Goal: Task Accomplishment & Management: Manage account settings

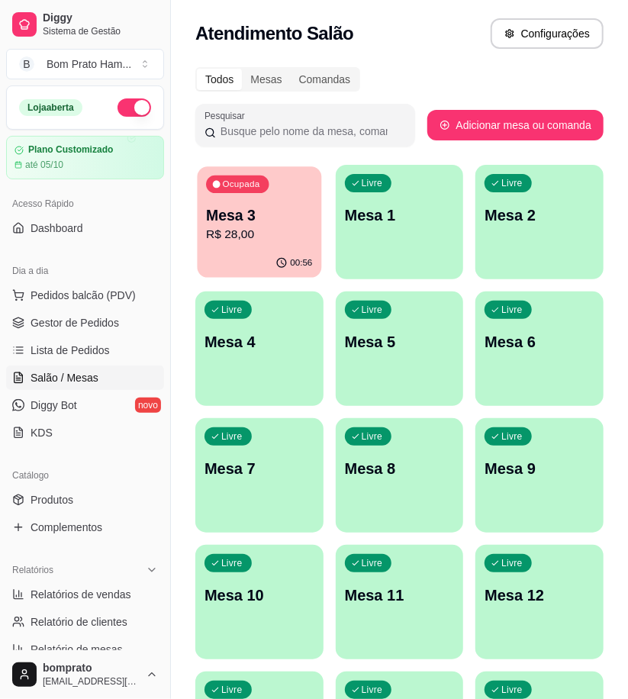
click at [311, 229] on p "R$ 28,00" at bounding box center [259, 235] width 106 height 18
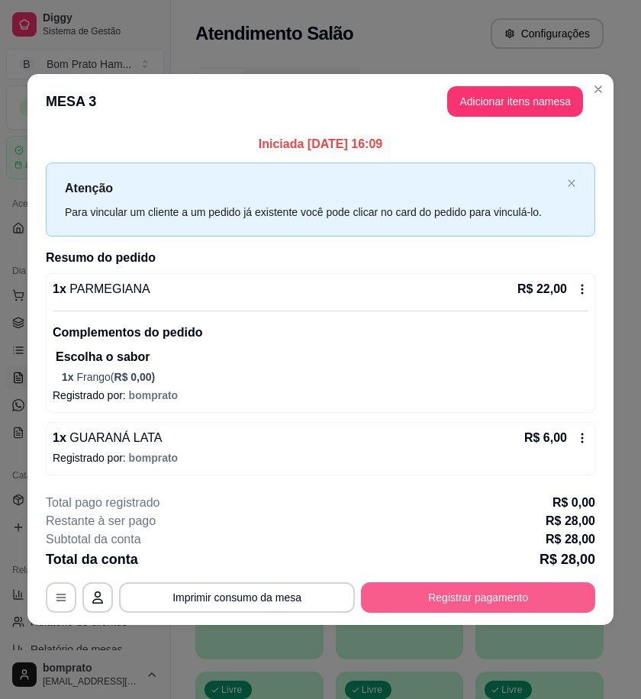
click at [531, 614] on footer "**********" at bounding box center [320, 554] width 586 height 144
click at [531, 593] on button "Registrar pagamento" at bounding box center [478, 598] width 234 height 31
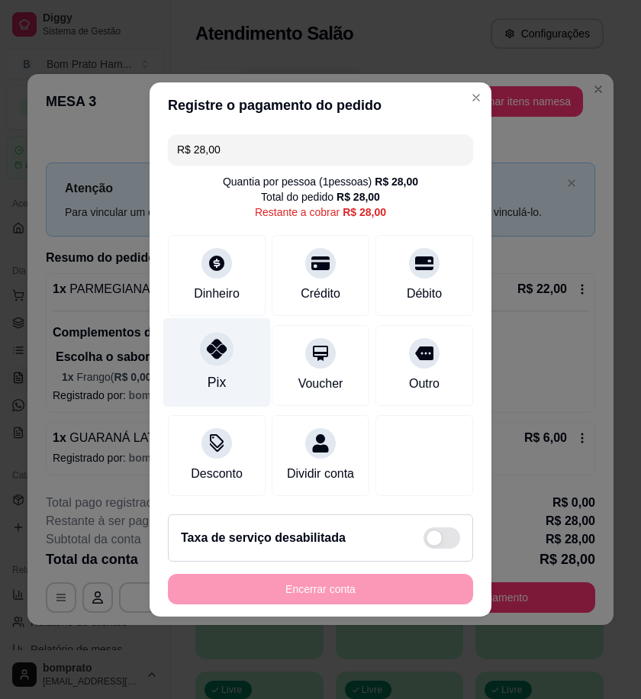
click at [241, 357] on div "Pix" at bounding box center [217, 362] width 108 height 89
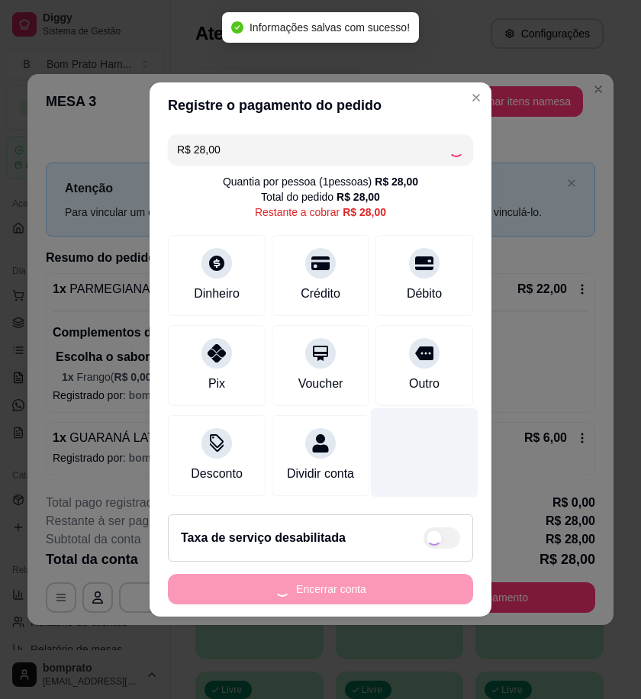
type input "R$ 0,00"
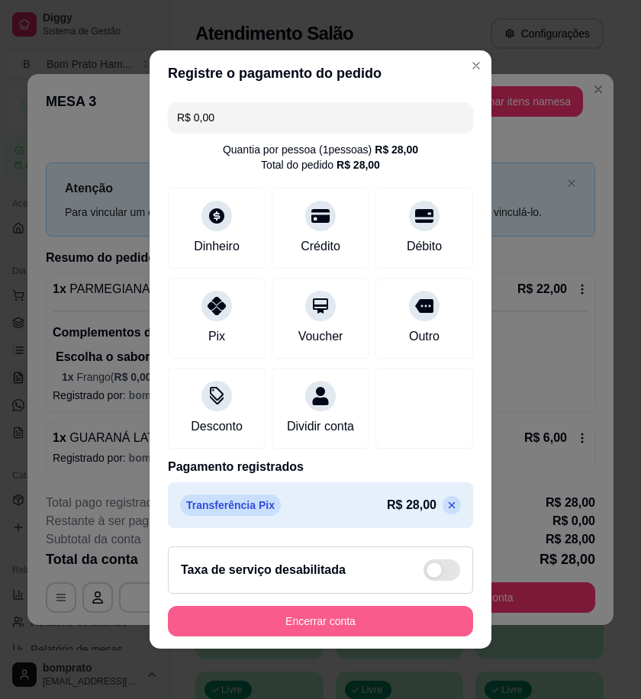
click at [439, 630] on button "Encerrar conta" at bounding box center [320, 621] width 305 height 31
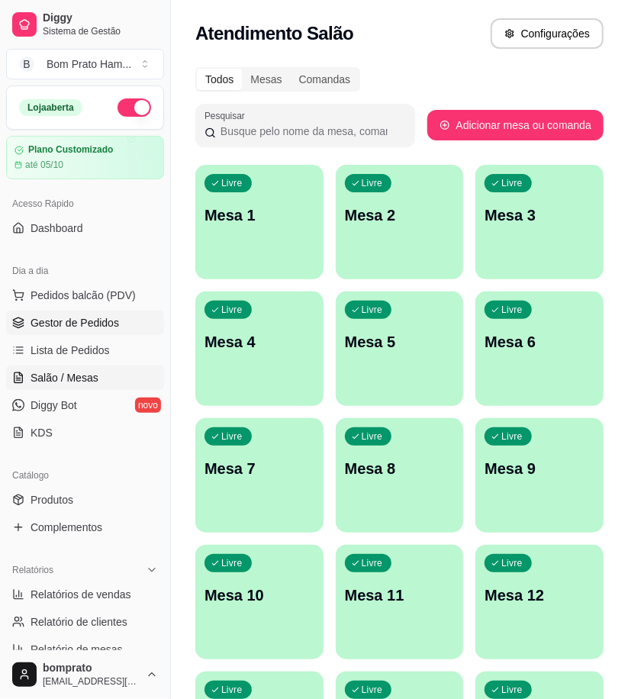
click at [132, 321] on link "Gestor de Pedidos" at bounding box center [85, 323] width 158 height 24
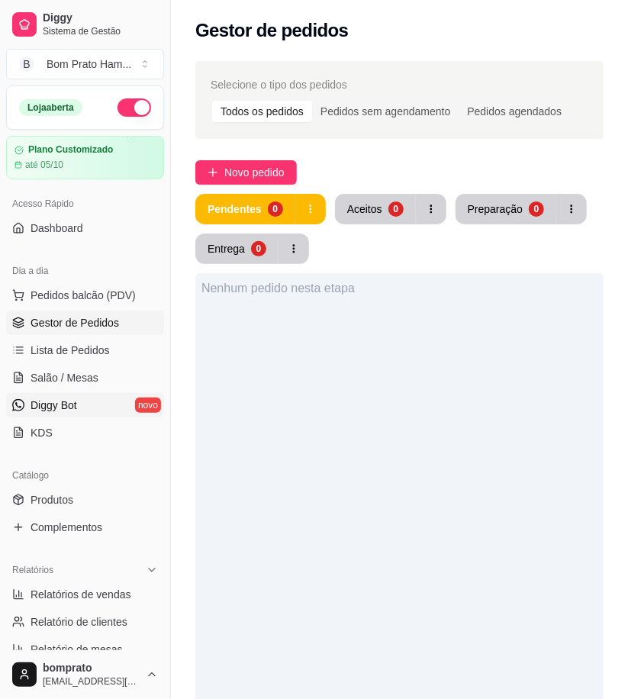
click at [69, 411] on span "Diggy Bot" at bounding box center [54, 405] width 47 height 15
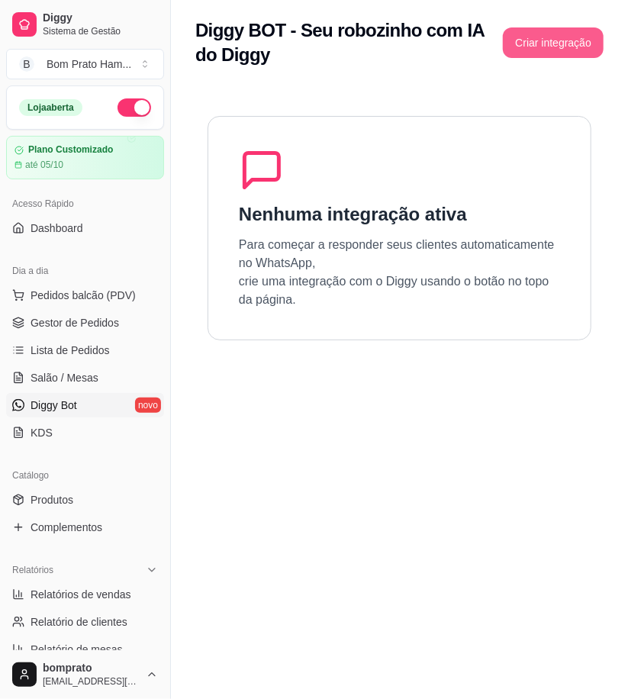
click at [530, 44] on button "Criar integração" at bounding box center [553, 42] width 101 height 31
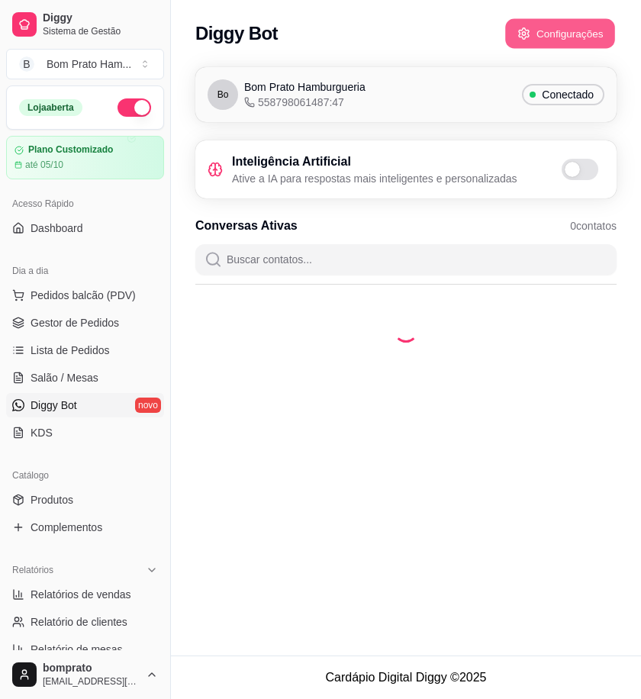
click at [568, 44] on button "Configurações" at bounding box center [561, 34] width 110 height 30
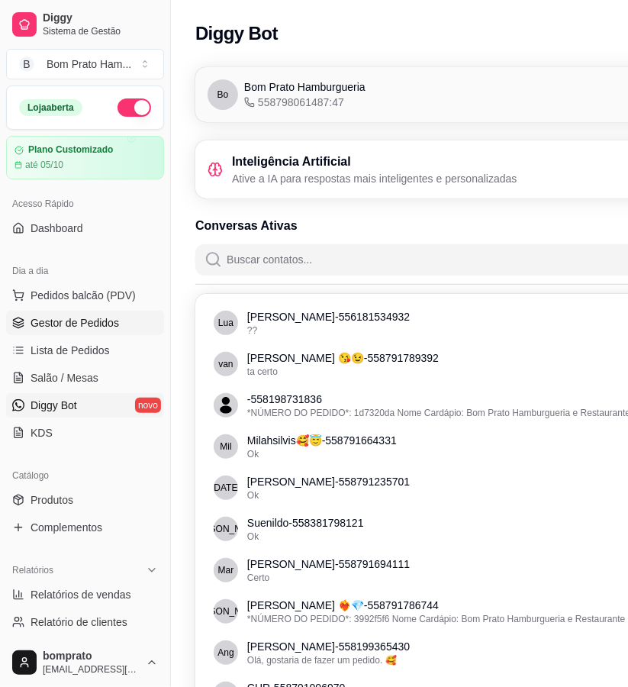
click at [118, 321] on link "Gestor de Pedidos" at bounding box center [85, 323] width 158 height 24
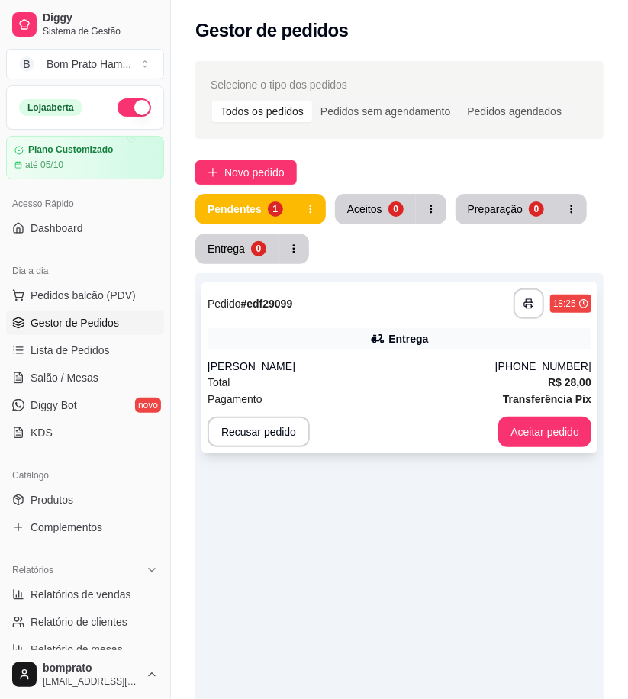
click at [388, 357] on div "**********" at bounding box center [400, 368] width 396 height 171
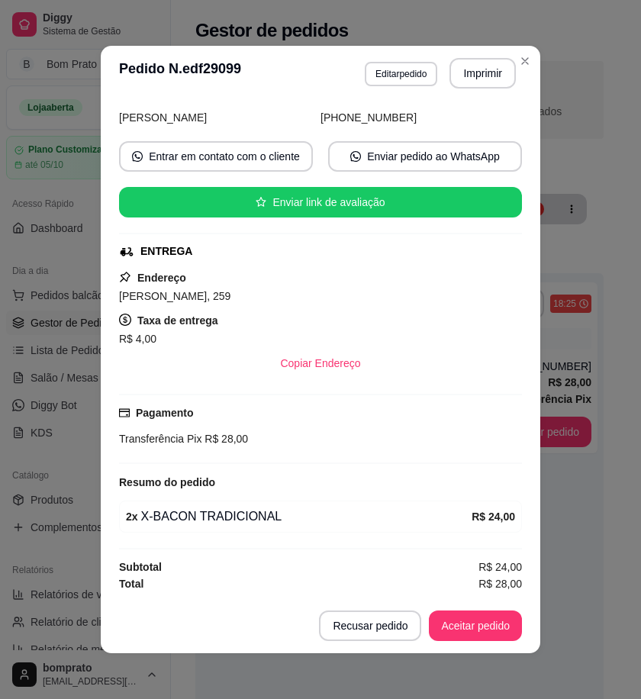
scroll to position [108, 0]
click at [490, 71] on button "Imprimir" at bounding box center [483, 73] width 66 height 31
click at [483, 629] on button "Aceitar pedido" at bounding box center [476, 627] width 90 height 30
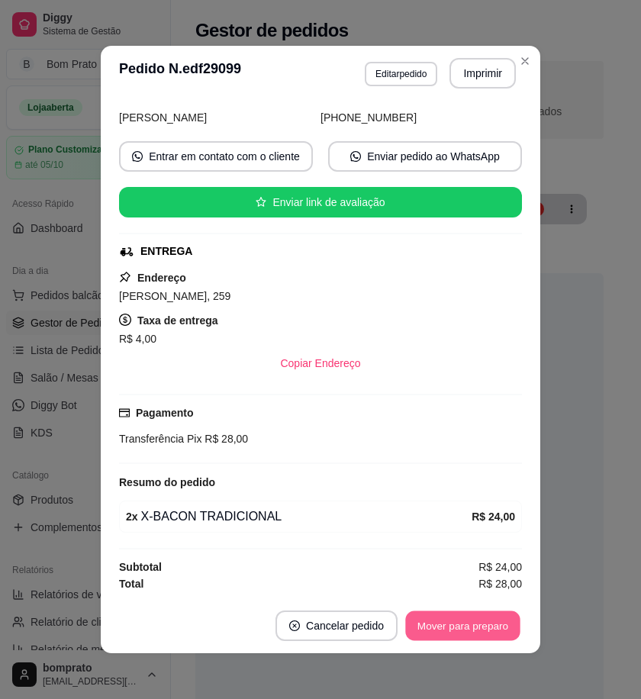
click at [483, 629] on button "Mover para preparo" at bounding box center [462, 627] width 115 height 30
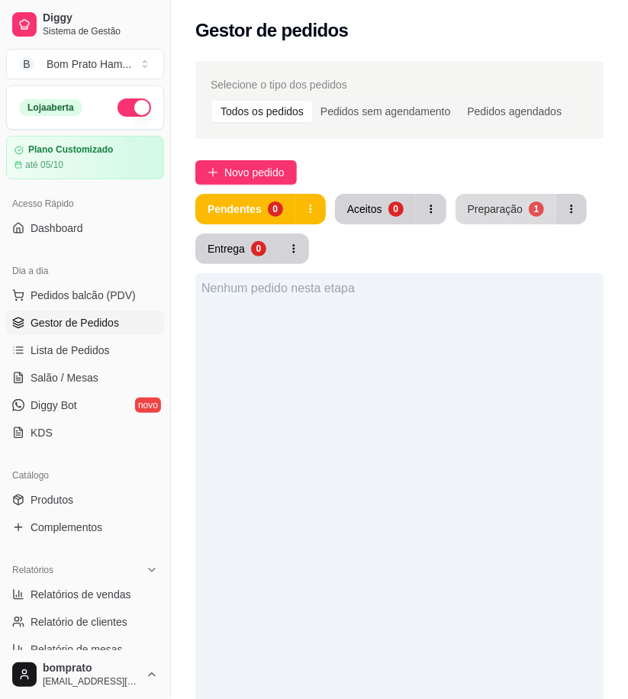
click at [480, 218] on button "Preparação 1" at bounding box center [506, 209] width 101 height 31
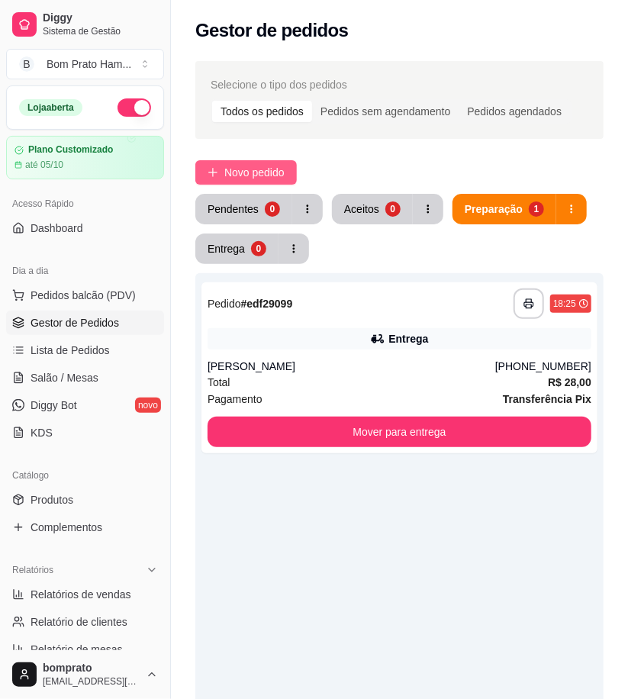
click at [257, 174] on span "Novo pedido" at bounding box center [254, 172] width 60 height 17
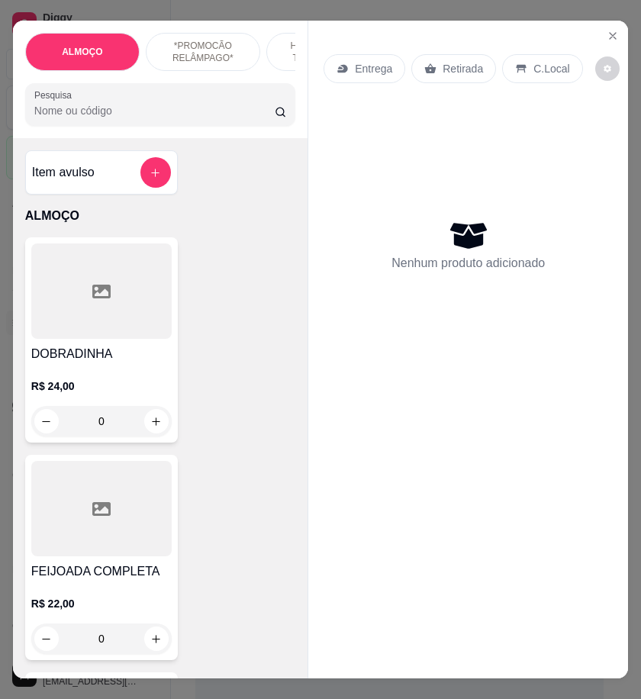
click at [147, 115] on input "Pesquisa" at bounding box center [154, 110] width 241 height 15
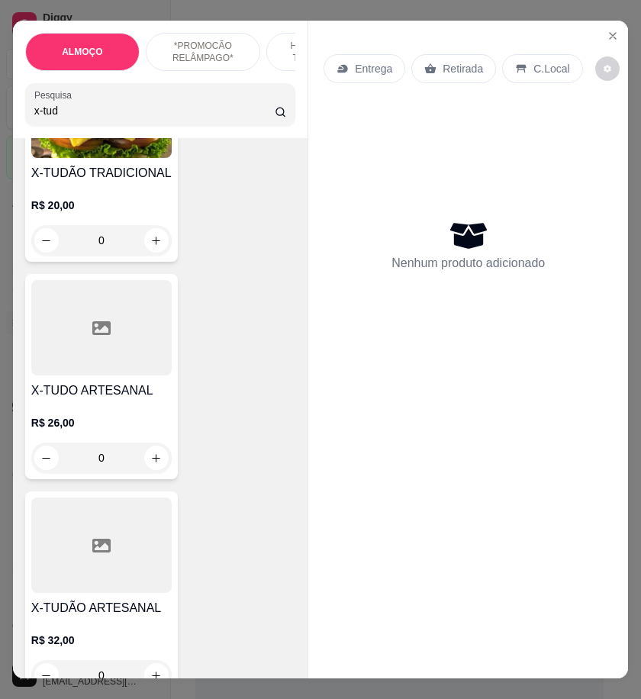
scroll to position [424, 0]
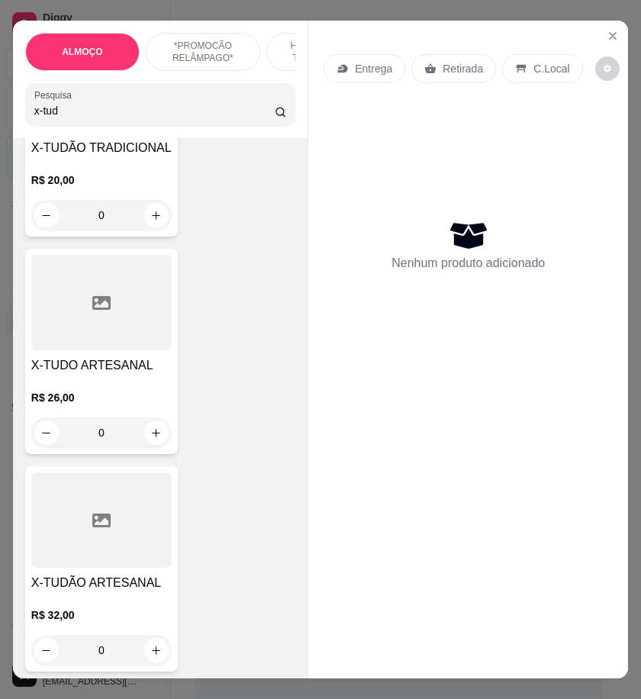
type input "x-tud"
click at [147, 434] on div "0" at bounding box center [101, 433] width 141 height 31
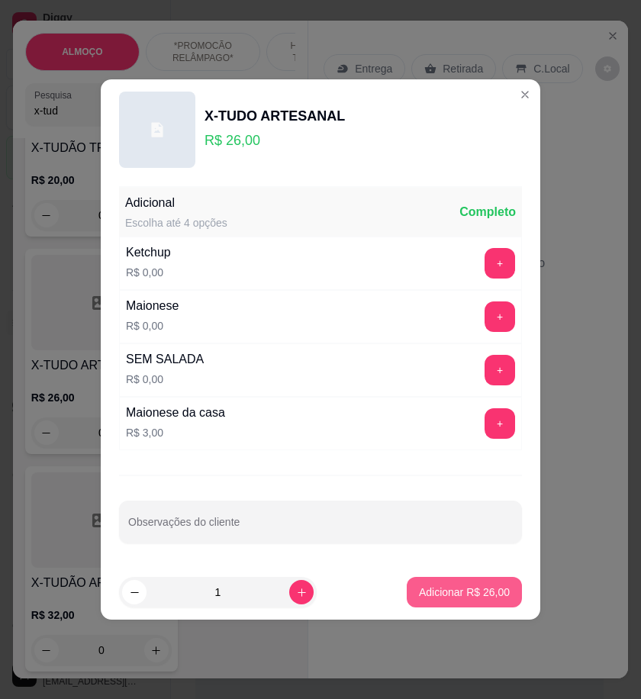
click at [475, 591] on p "Adicionar R$ 26,00" at bounding box center [464, 592] width 91 height 15
type input "1"
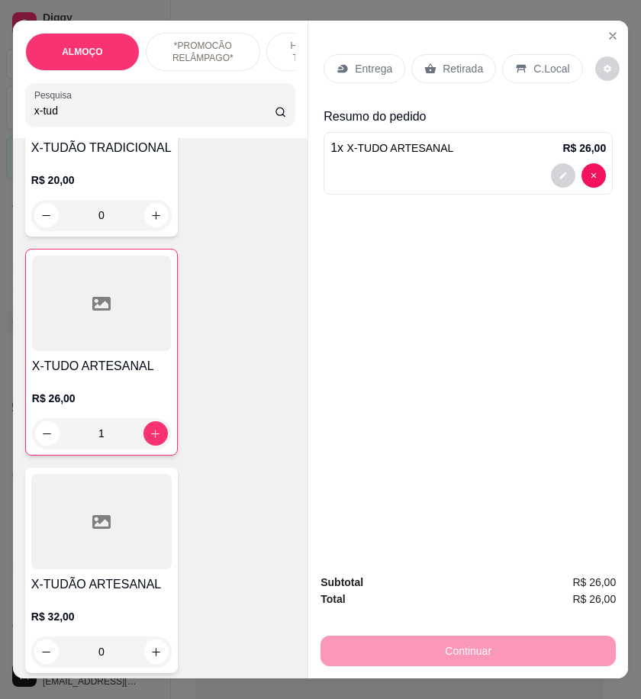
click at [348, 71] on div "Entrega" at bounding box center [365, 68] width 82 height 29
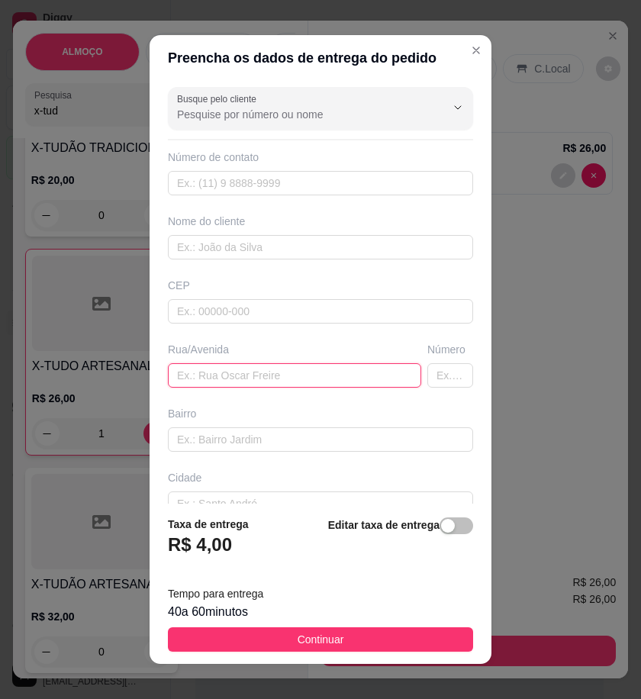
paste input "Erika"
type input "Erika"
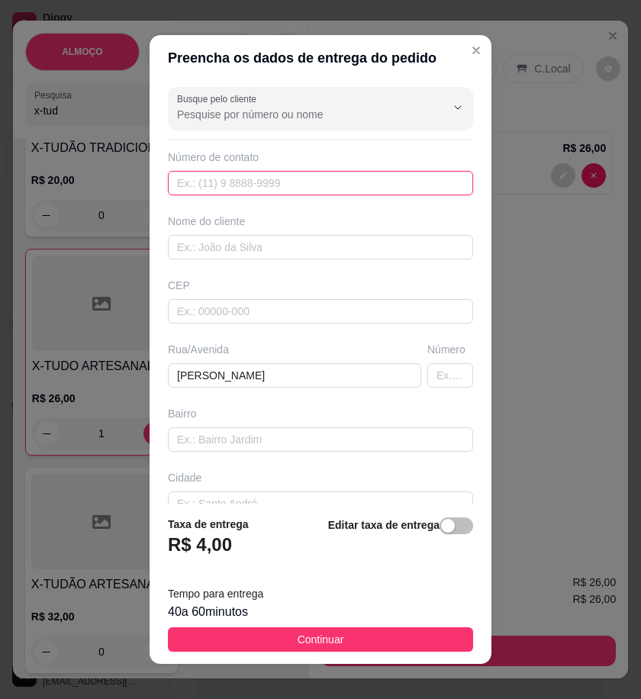
paste input "558 79185-0342"
type input "558 79185-0342"
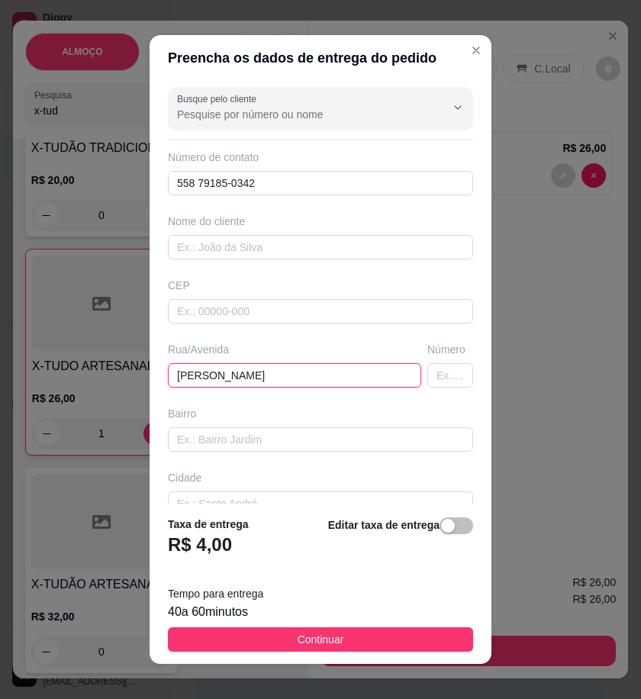
paste input "Ferro velho Rua João Rodrigues 372"
drag, startPoint x: 191, startPoint y: 374, endPoint x: 163, endPoint y: 374, distance: 28.3
click at [168, 374] on input "ErikaFerro velho Rua João Rodrigues 372" at bounding box center [295, 375] width 254 height 24
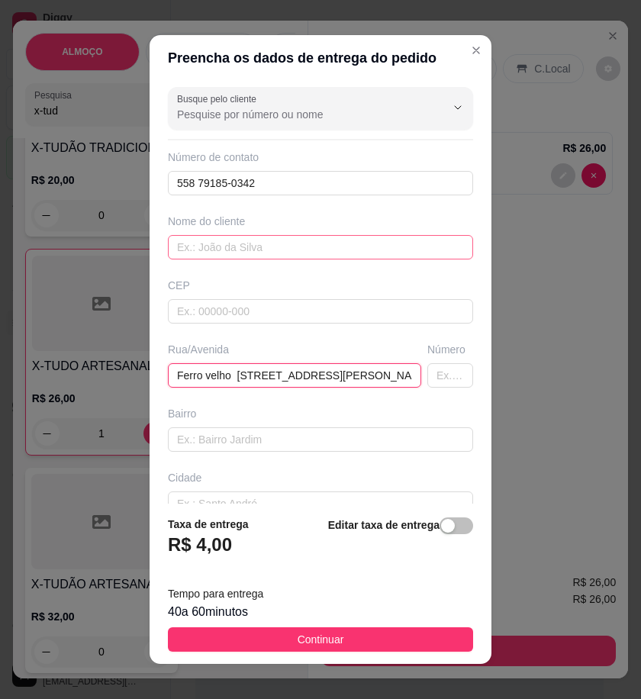
type input "Ferro velho Rua João Rodrigues 372"
paste input "Erika"
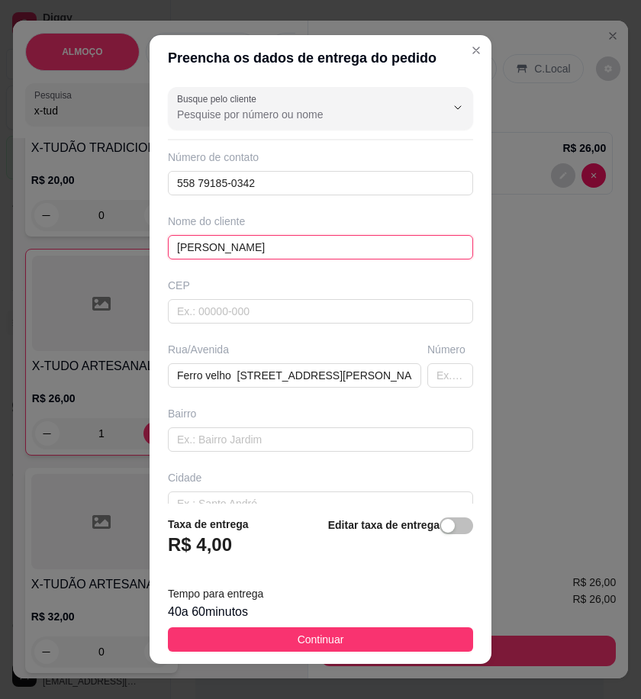
type input "Erika"
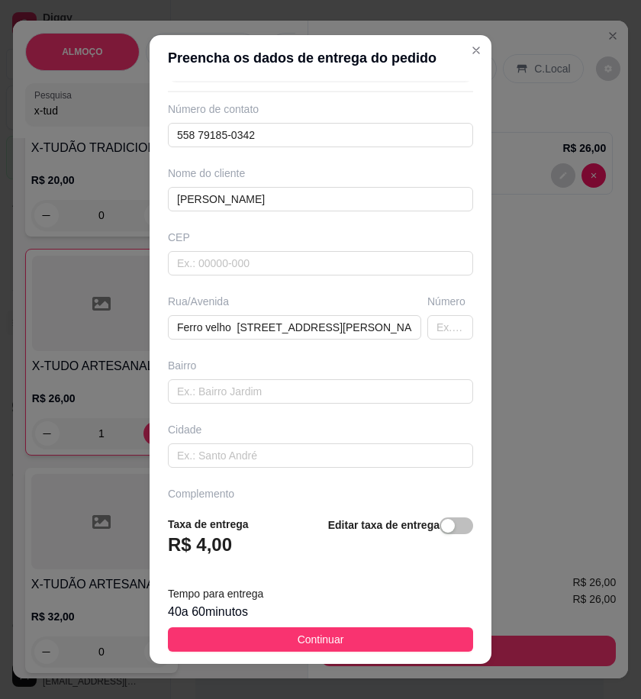
scroll to position [92, 0]
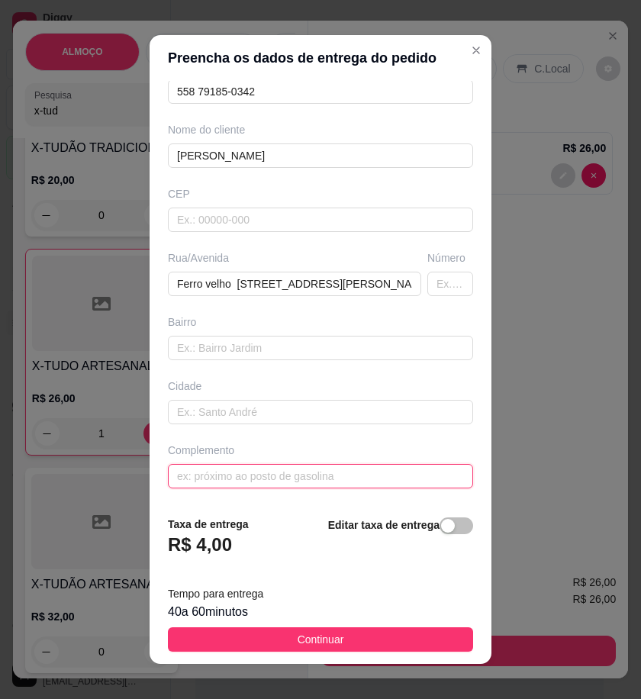
paste input "Por trás da praça"
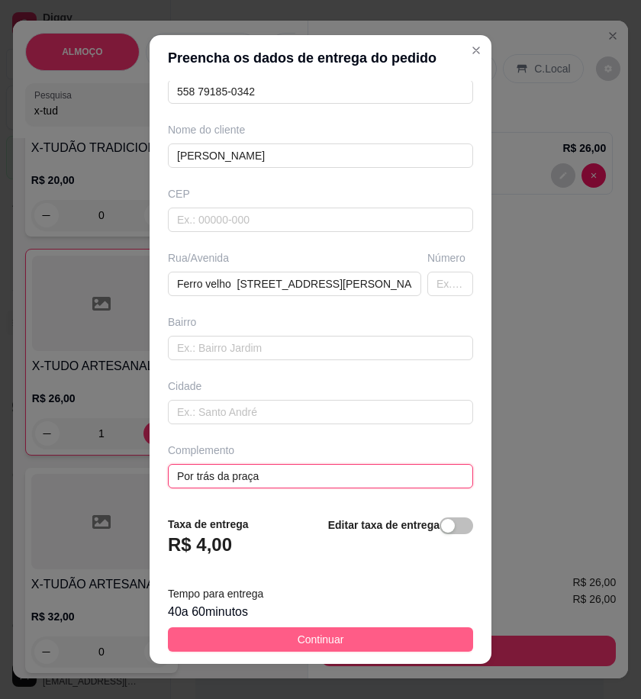
type input "Por trás da praça"
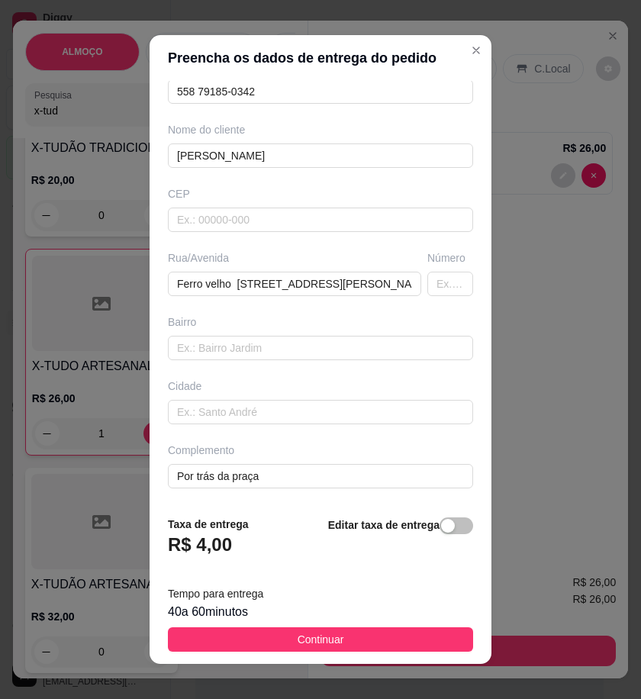
drag, startPoint x: 438, startPoint y: 644, endPoint x: 635, endPoint y: 646, distance: 197.0
click at [446, 644] on button "Continuar" at bounding box center [320, 640] width 305 height 24
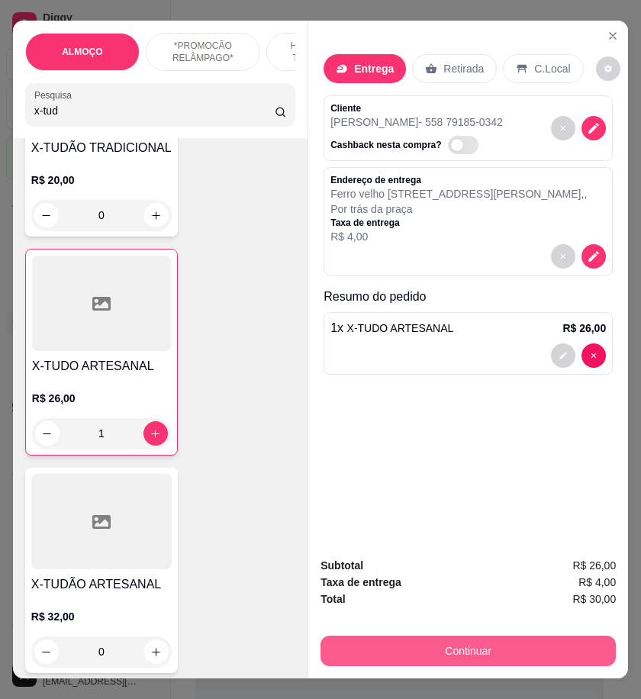
click at [583, 643] on button "Continuar" at bounding box center [469, 651] width 296 height 31
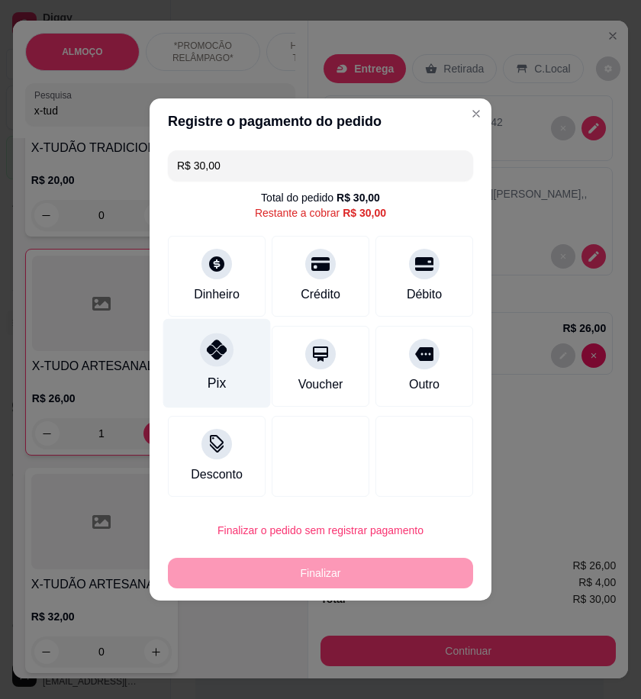
click at [227, 378] on div "Pix" at bounding box center [217, 363] width 108 height 89
type input "R$ 0,00"
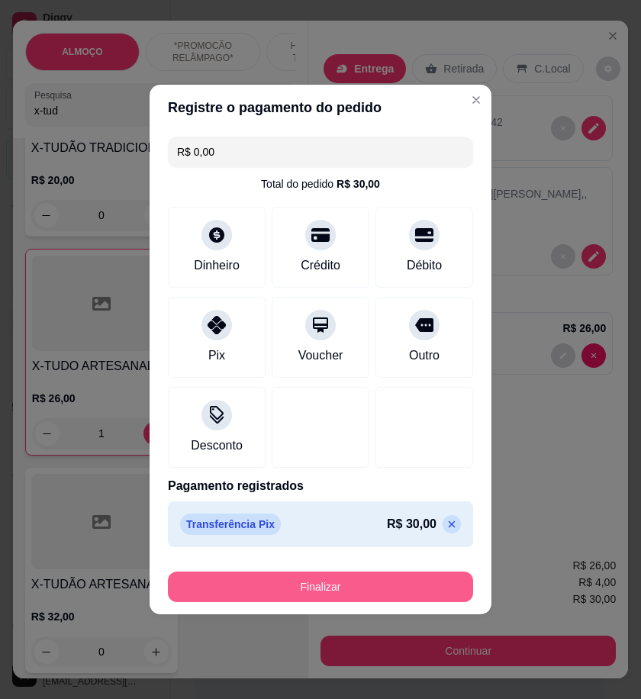
click at [362, 588] on button "Finalizar" at bounding box center [320, 587] width 305 height 31
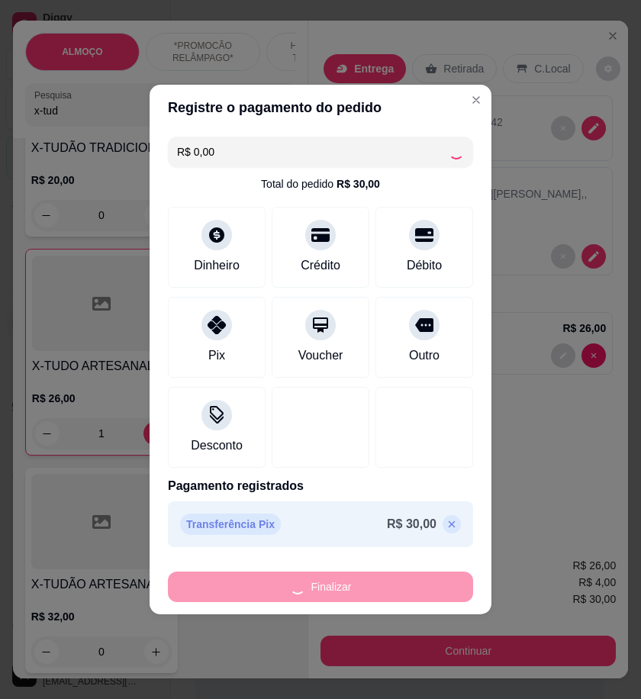
type input "0"
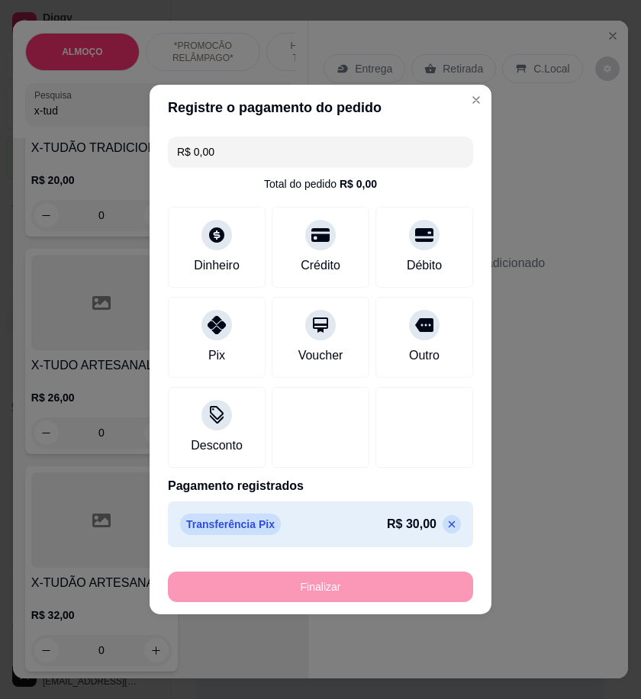
type input "-R$ 30,00"
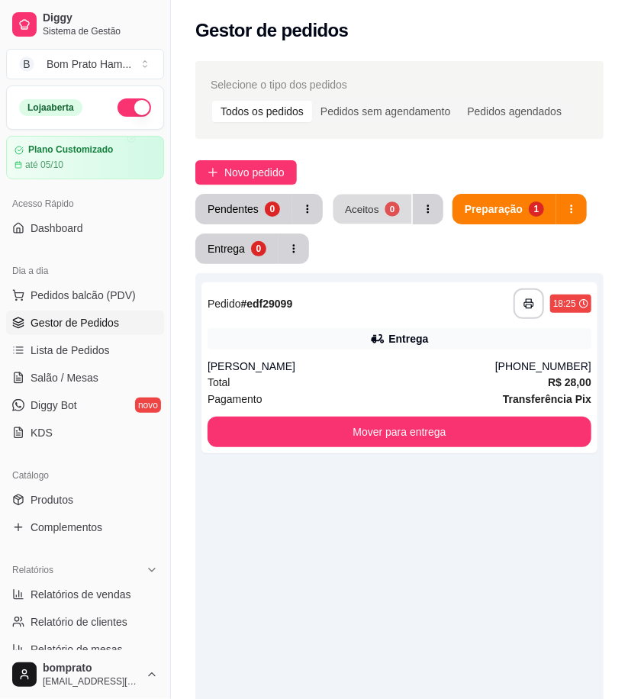
click at [351, 211] on div "Aceitos" at bounding box center [362, 209] width 34 height 15
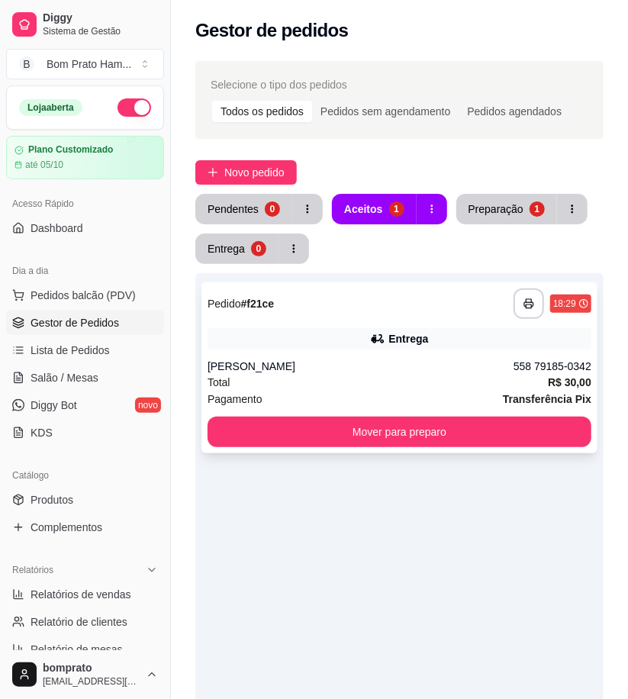
click at [383, 356] on div "**********" at bounding box center [400, 368] width 396 height 171
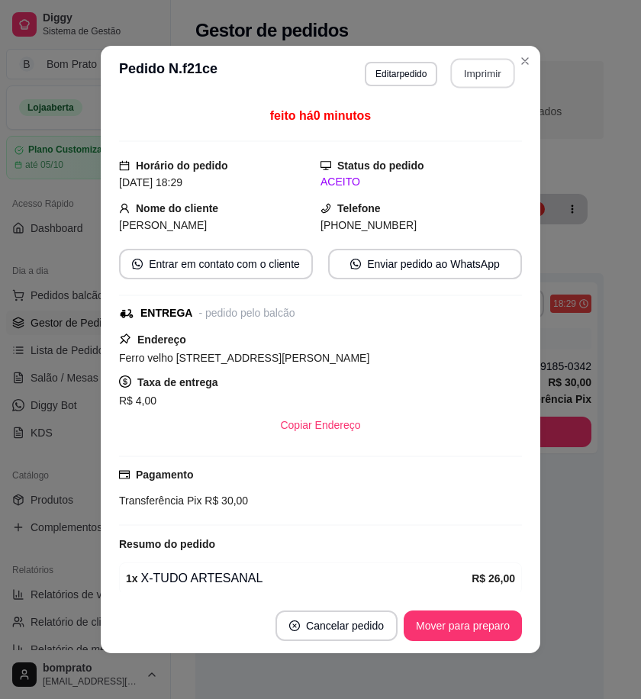
click at [481, 74] on button "Imprimir" at bounding box center [483, 74] width 64 height 30
click at [489, 634] on button "Mover para preparo" at bounding box center [463, 626] width 118 height 31
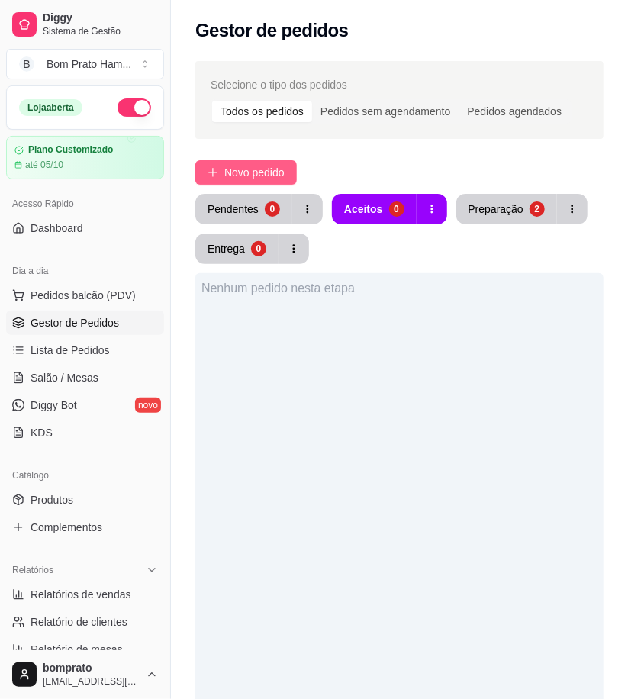
click at [273, 170] on span "Novo pedido" at bounding box center [254, 172] width 60 height 17
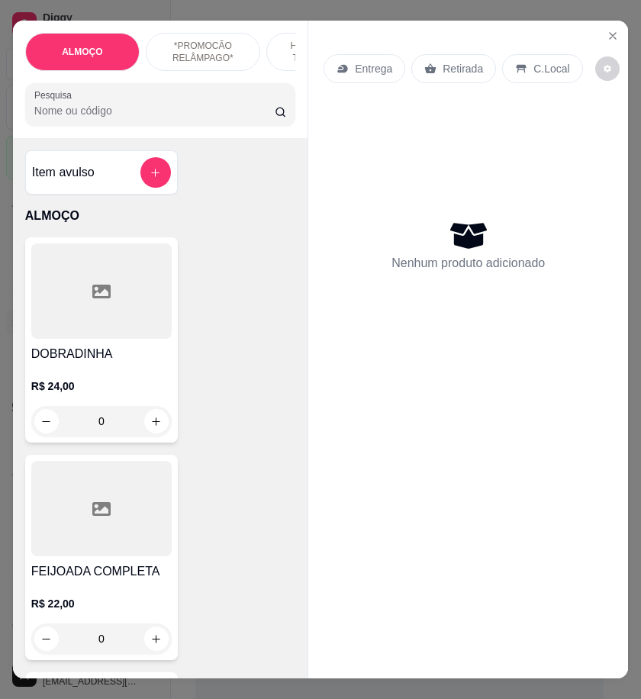
click at [82, 111] on input "Pesquisa" at bounding box center [154, 110] width 241 height 15
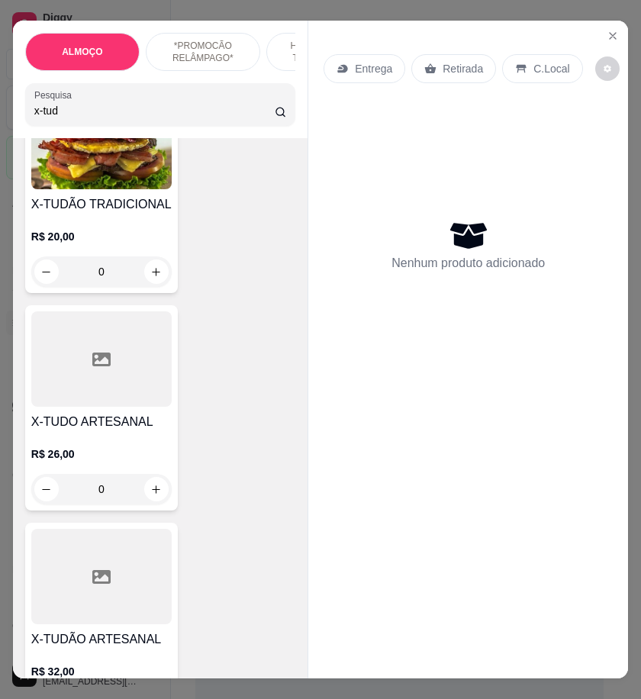
scroll to position [509, 0]
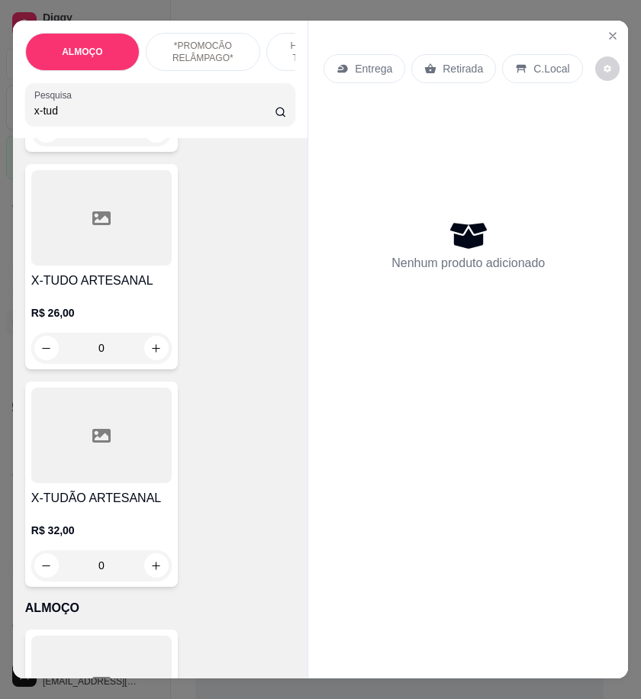
type input "x-tud"
click at [120, 284] on h4 "X-TUDO ARTESANAL" at bounding box center [101, 281] width 141 height 18
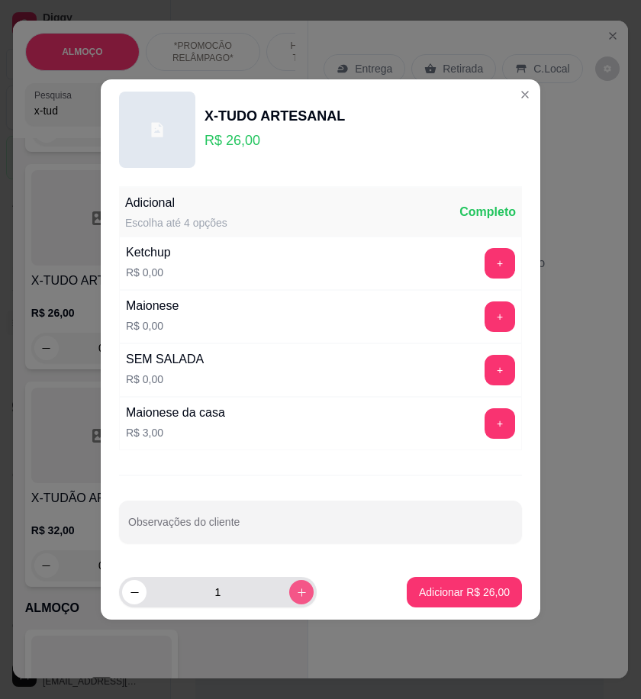
click at [296, 586] on button "increase-product-quantity" at bounding box center [301, 592] width 24 height 24
type input "2"
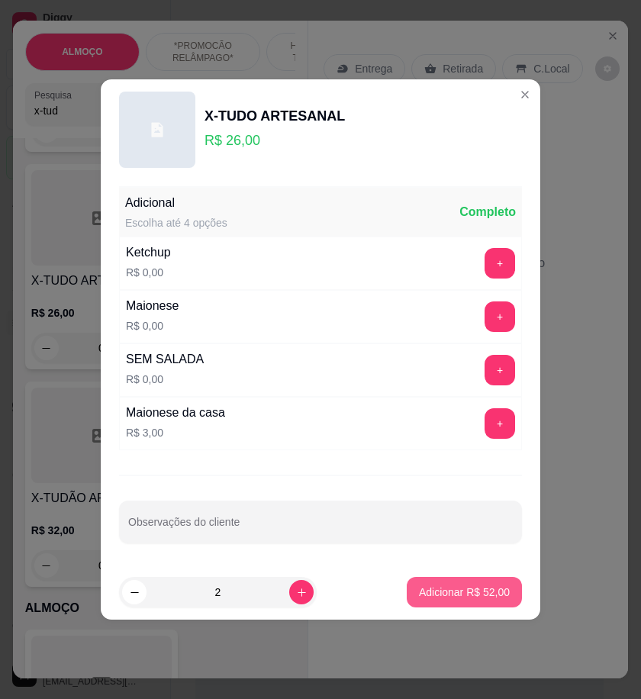
click at [490, 586] on p "Adicionar R$ 52,00" at bounding box center [464, 592] width 91 height 15
type input "2"
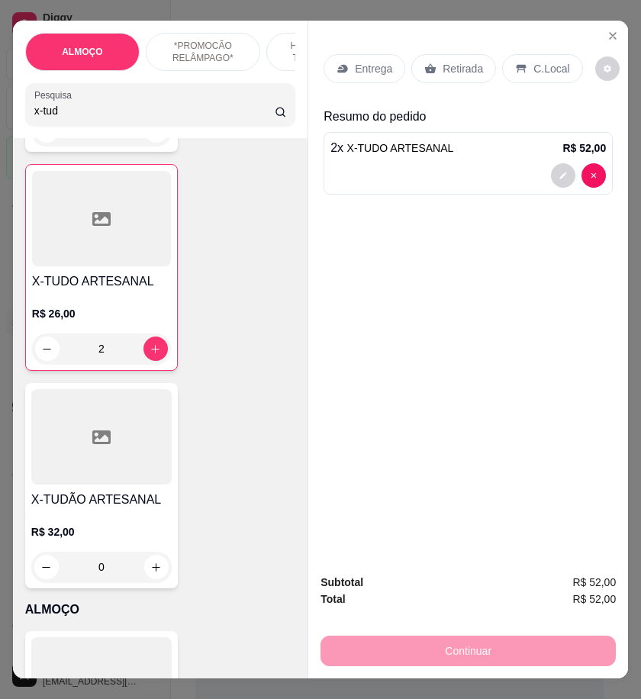
click at [369, 70] on p "Entrega" at bounding box center [373, 68] width 37 height 15
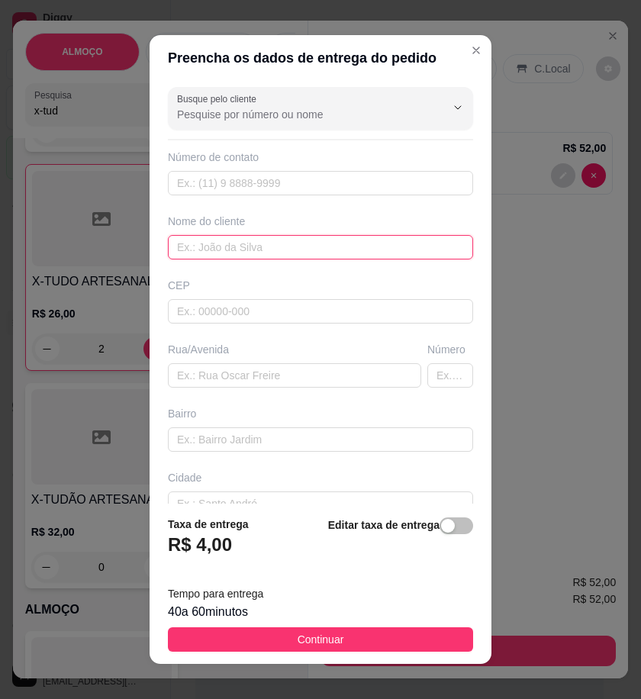
paste input "dama da noite"
type input "dama da noite"
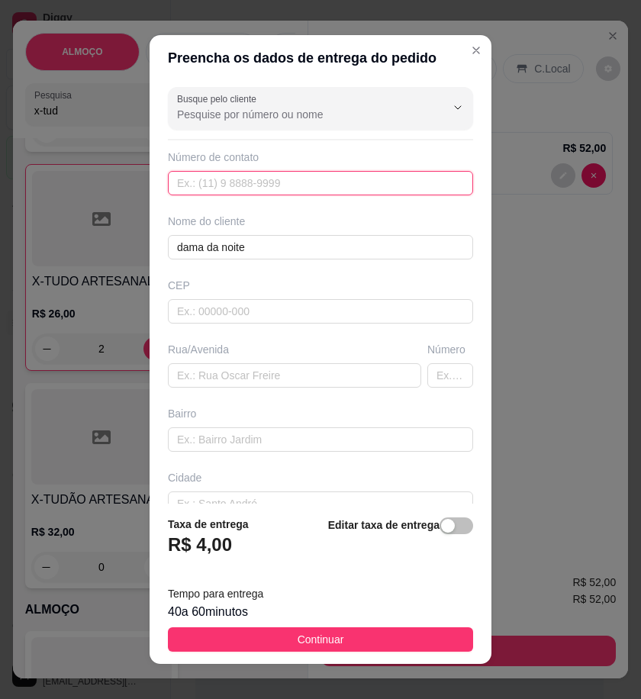
paste input "558 78119-7634"
type input "558 78119-7634"
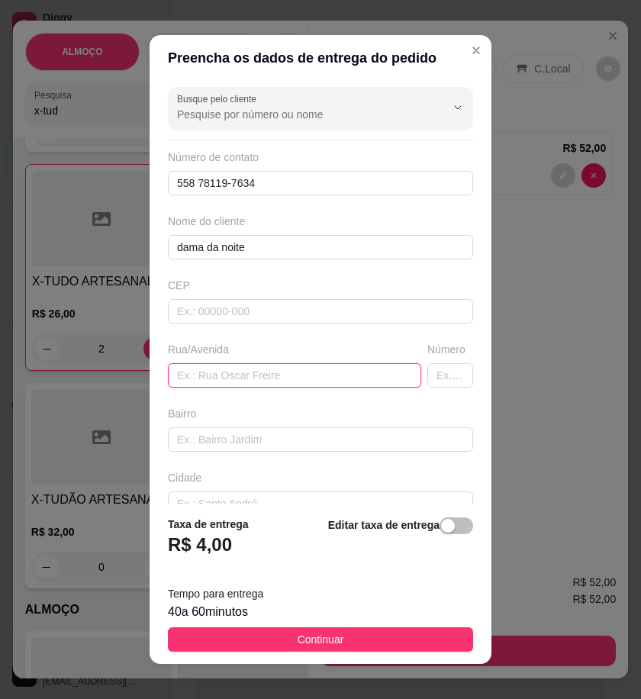
paste input "Aqui na saída que vai para Arcoverde aqui em frente ao posto de Júnior"
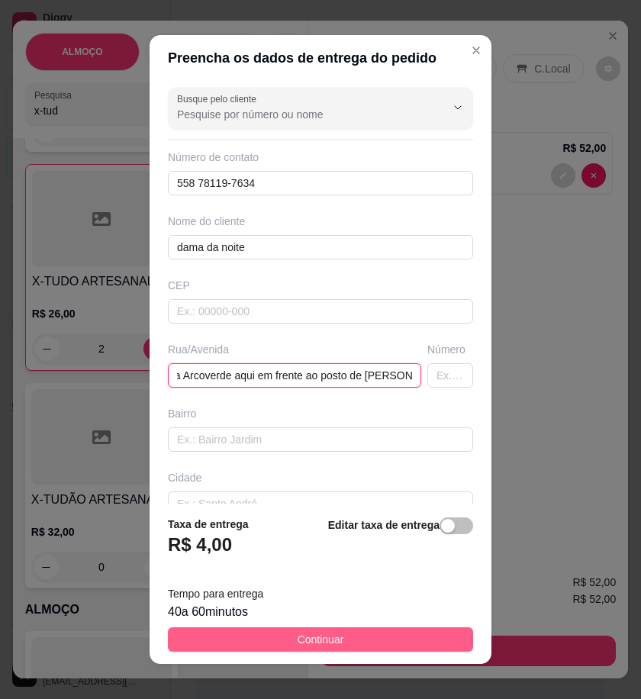
type input "Aqui na saída que vai para Arcoverde aqui em frente ao posto de Júnior"
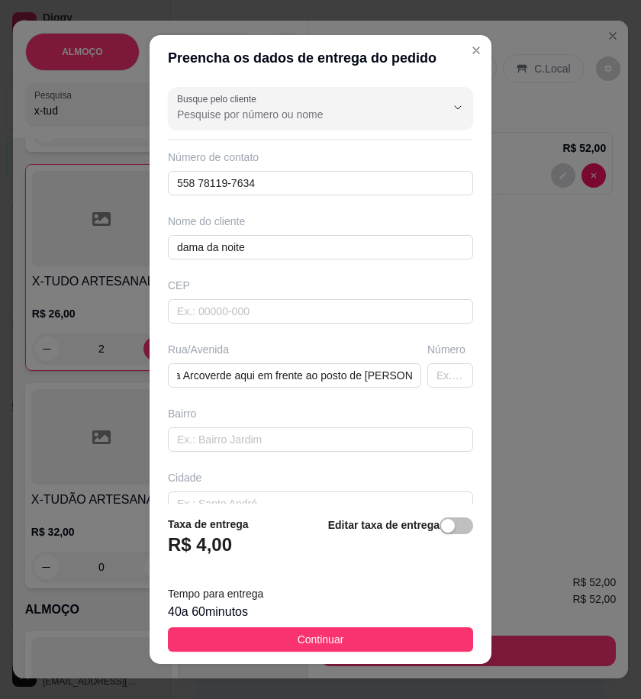
drag, startPoint x: 392, startPoint y: 638, endPoint x: 631, endPoint y: 637, distance: 238.2
click at [396, 637] on button "Continuar" at bounding box center [320, 640] width 305 height 24
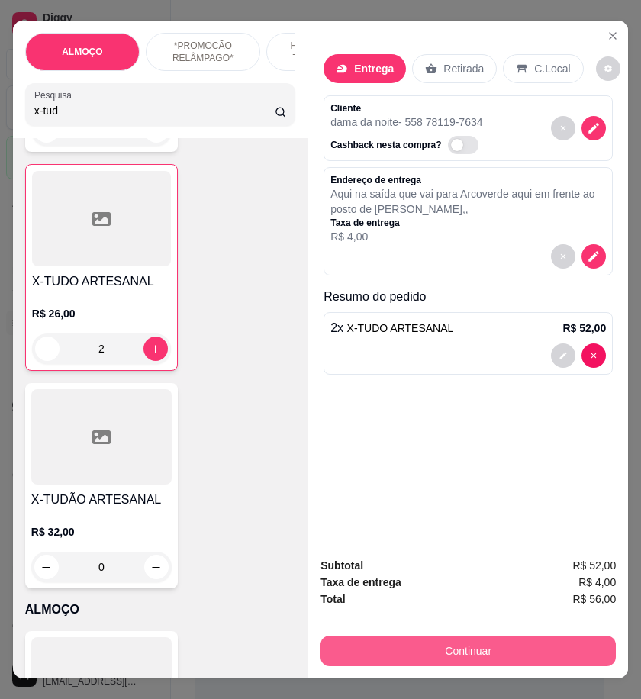
click at [520, 636] on button "Continuar" at bounding box center [469, 651] width 296 height 31
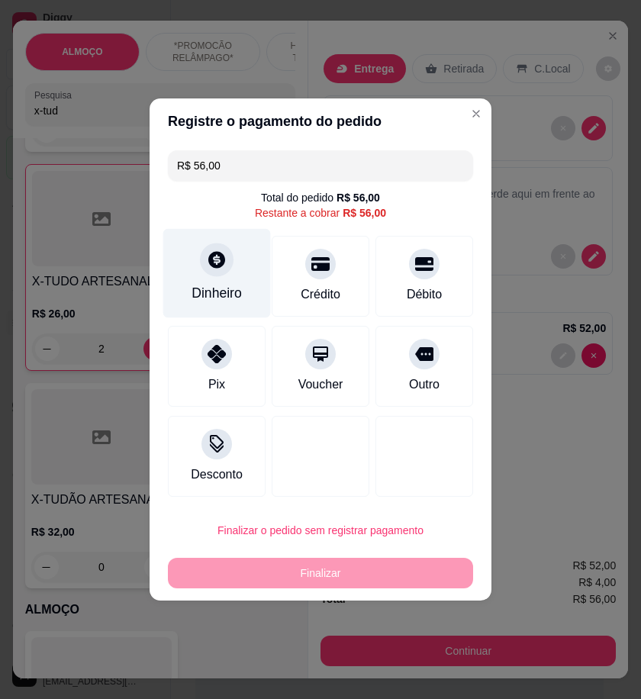
click at [254, 280] on div "Dinheiro" at bounding box center [217, 273] width 108 height 89
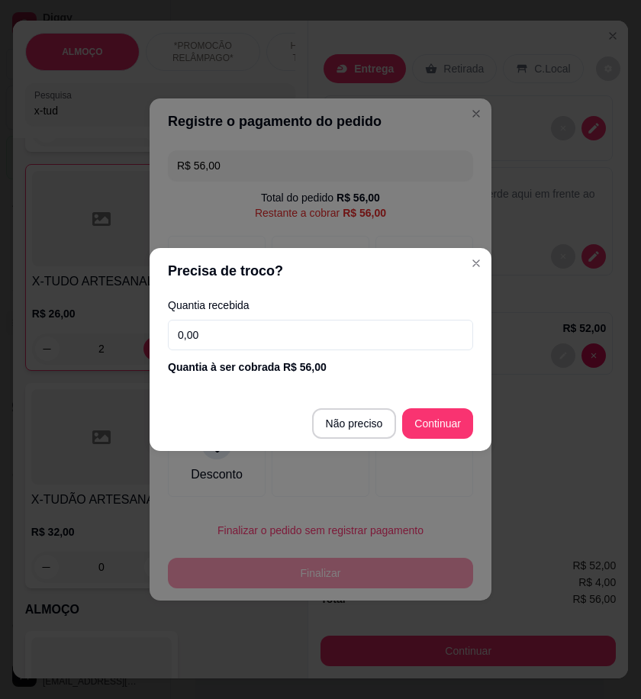
click at [361, 341] on input "0,00" at bounding box center [320, 335] width 305 height 31
type input "R$ 0,00"
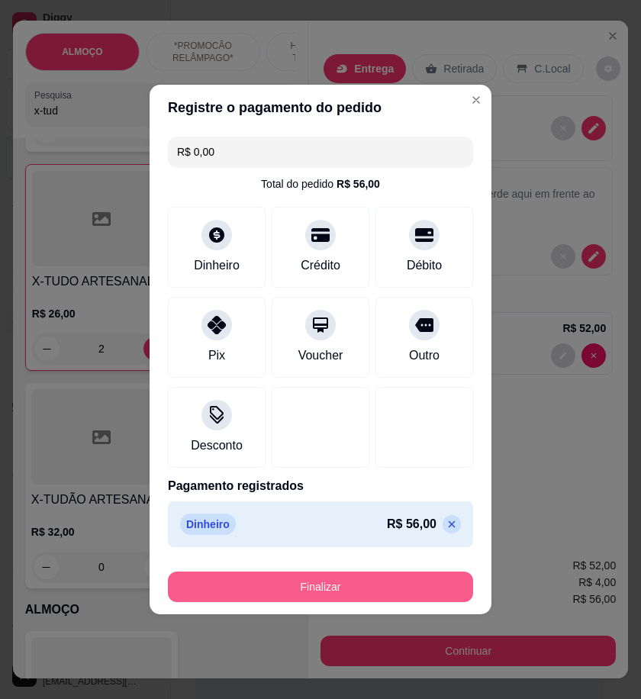
click at [407, 583] on button "Finalizar" at bounding box center [320, 587] width 305 height 31
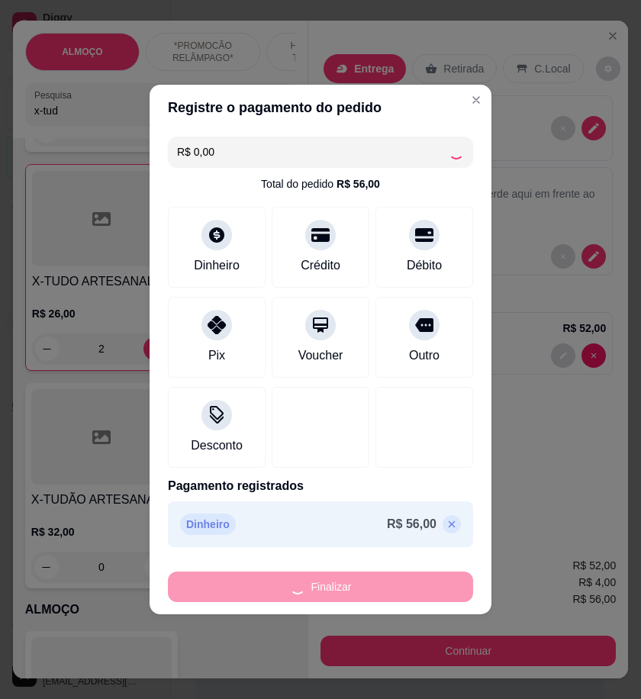
type input "0"
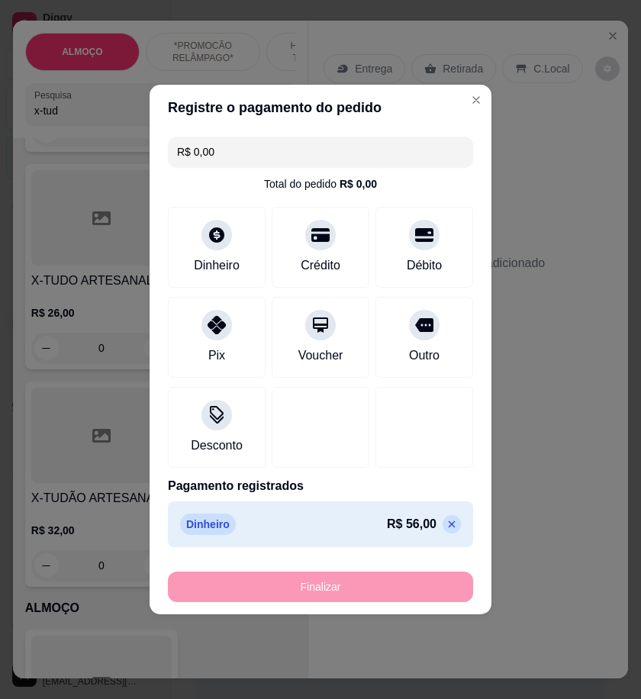
type input "-R$ 56,00"
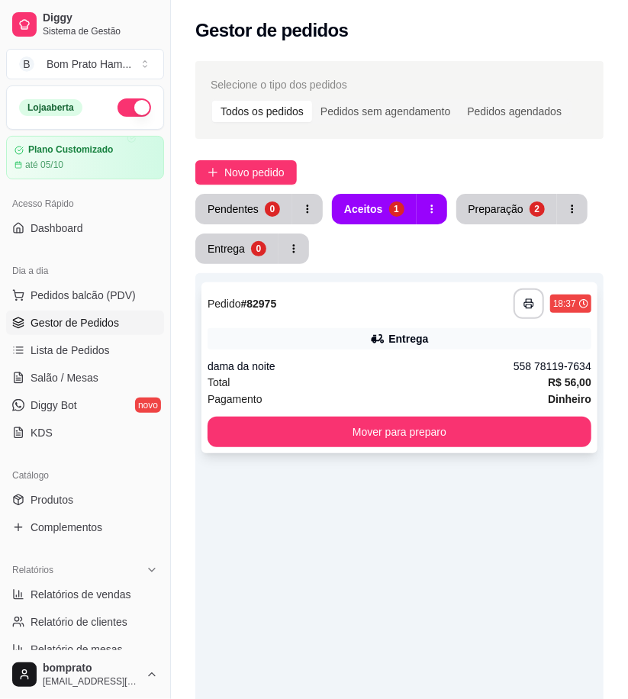
click at [402, 359] on div "dama da noite" at bounding box center [361, 366] width 306 height 15
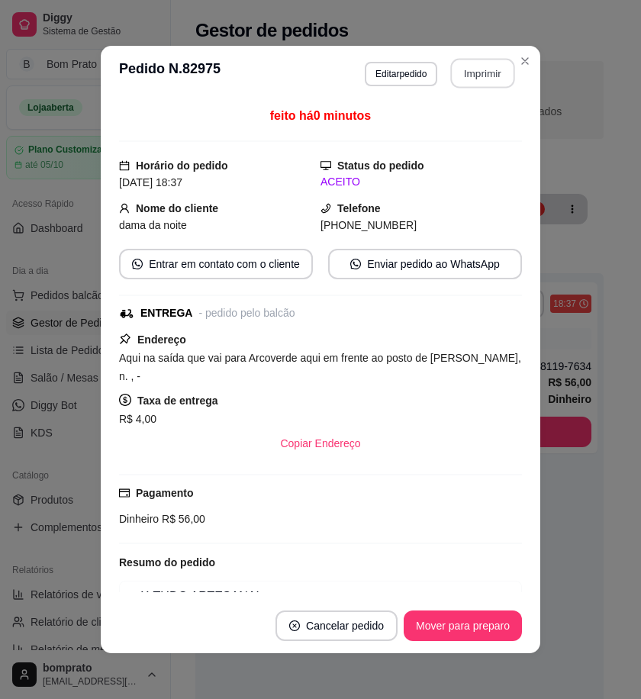
click at [472, 79] on button "Imprimir" at bounding box center [483, 74] width 64 height 30
click at [504, 617] on button "Mover para preparo" at bounding box center [462, 627] width 115 height 30
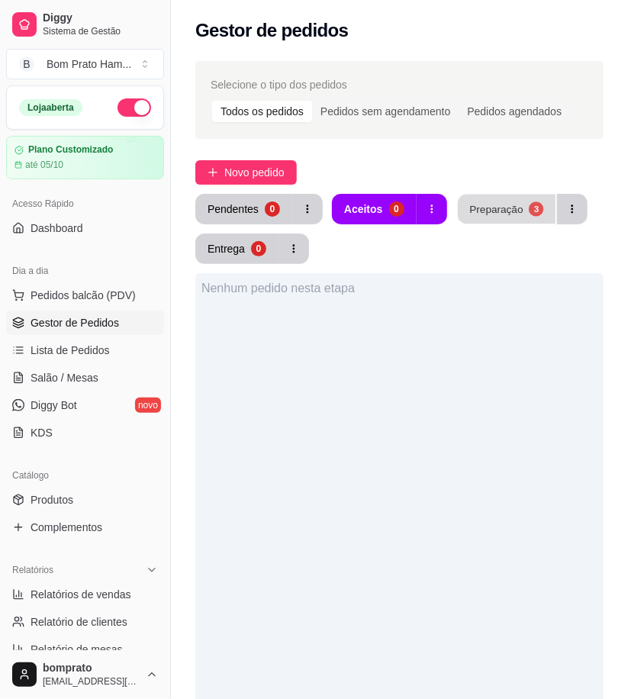
click at [525, 216] on button "Preparação 3" at bounding box center [507, 210] width 98 height 30
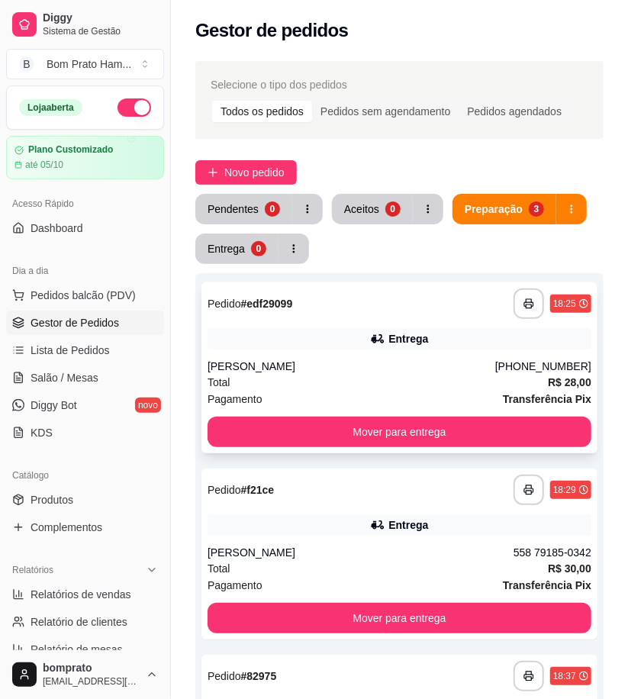
click at [368, 359] on div "Cristina" at bounding box center [352, 366] width 288 height 15
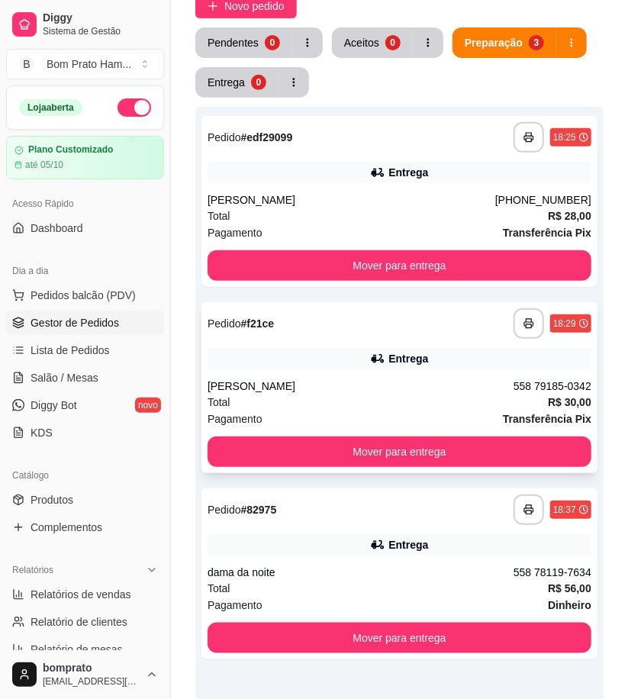
scroll to position [170, 0]
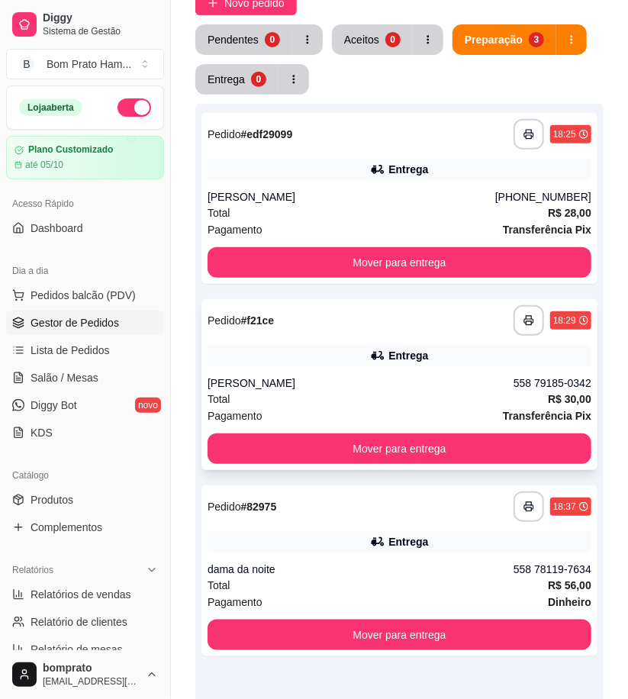
click at [355, 386] on div "Erika" at bounding box center [361, 383] width 306 height 15
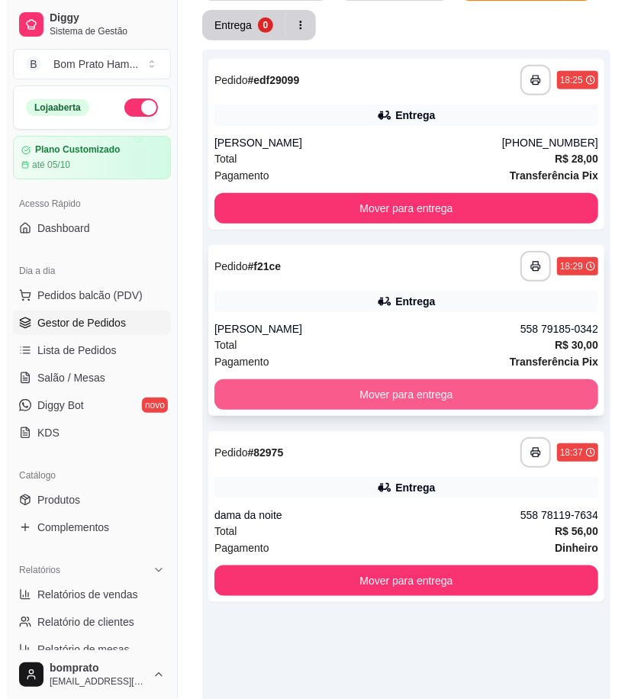
scroll to position [254, 0]
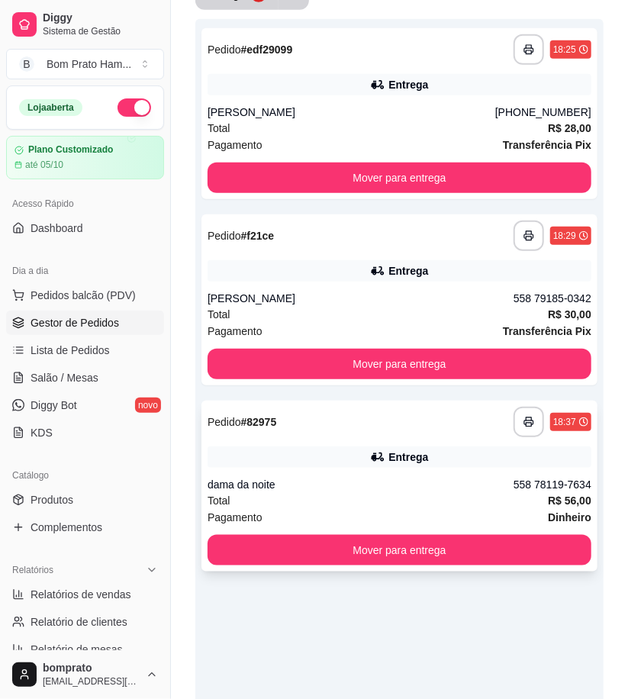
click at [380, 452] on icon at bounding box center [377, 457] width 15 height 15
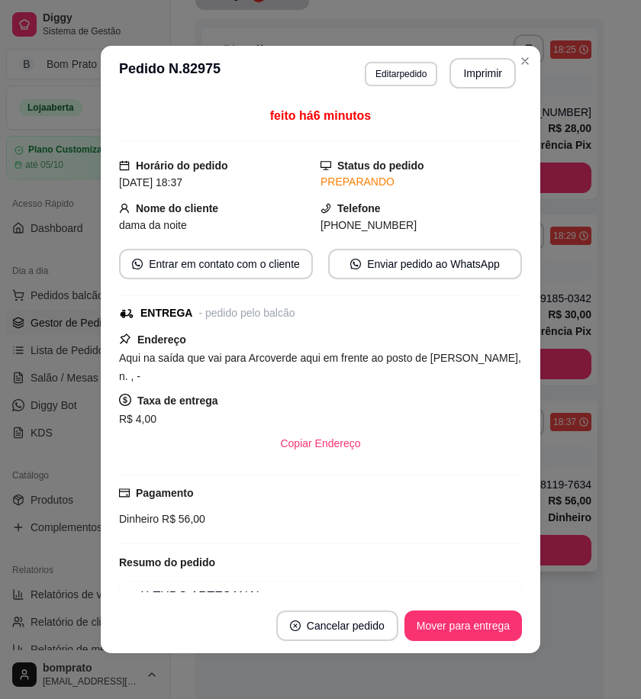
scroll to position [63, 0]
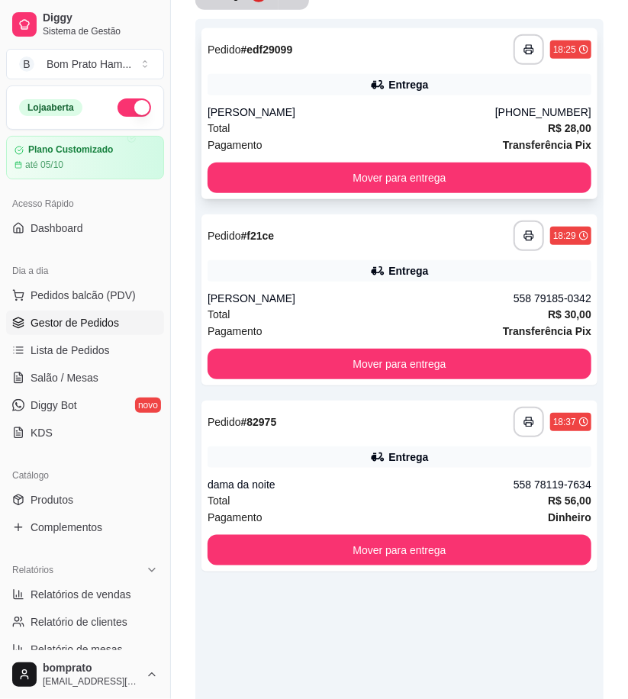
click at [369, 81] on div "Entrega" at bounding box center [400, 84] width 384 height 21
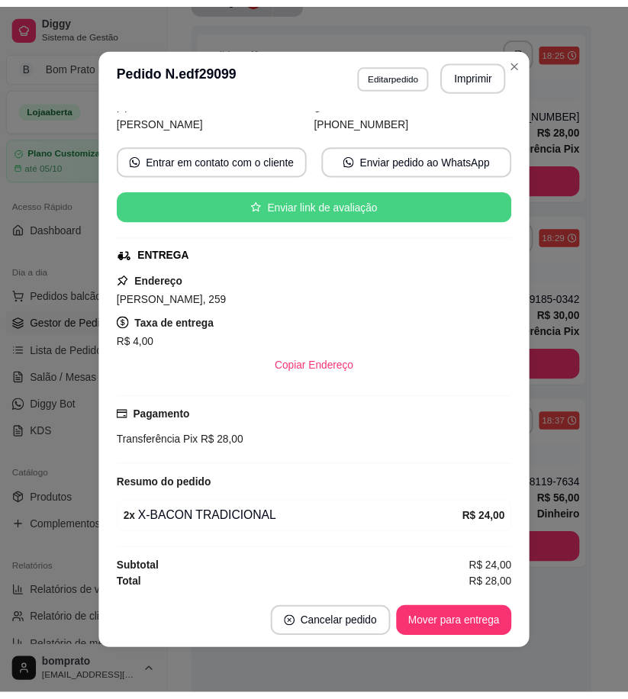
scroll to position [108, 0]
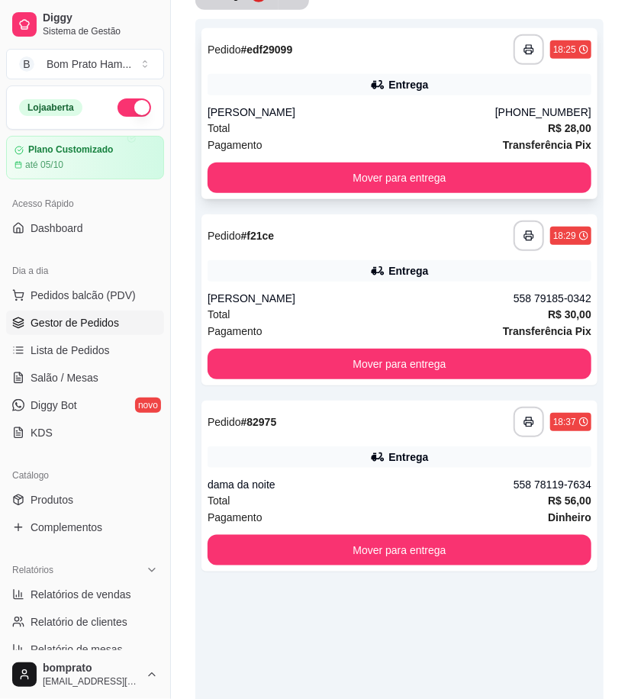
click at [462, 124] on div "Total R$ 28,00" at bounding box center [400, 128] width 384 height 17
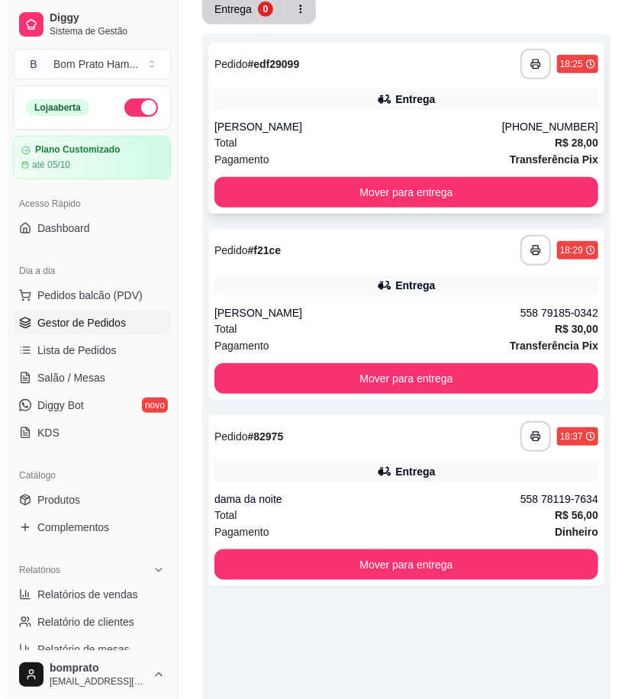
scroll to position [254, 0]
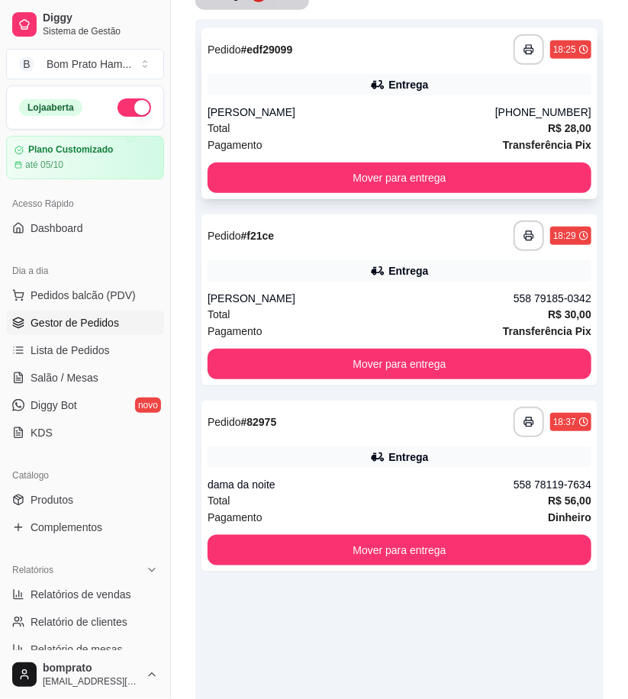
click at [363, 101] on div "**********" at bounding box center [400, 113] width 396 height 171
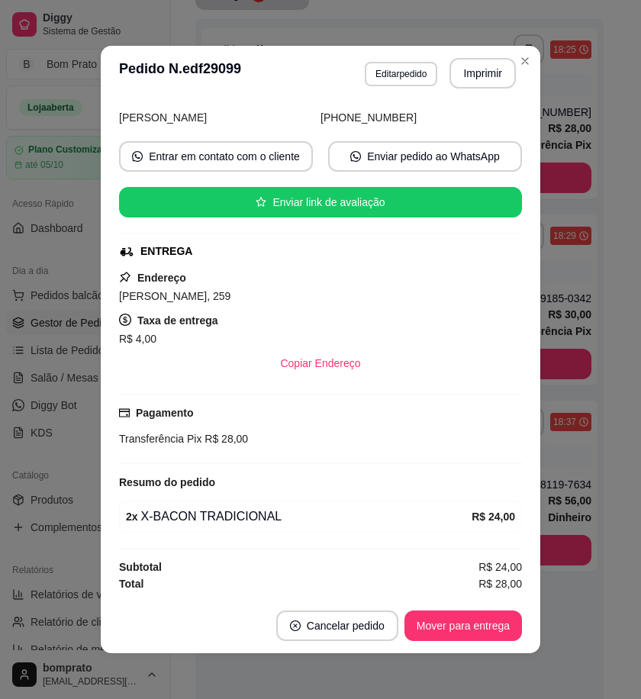
scroll to position [3, 0]
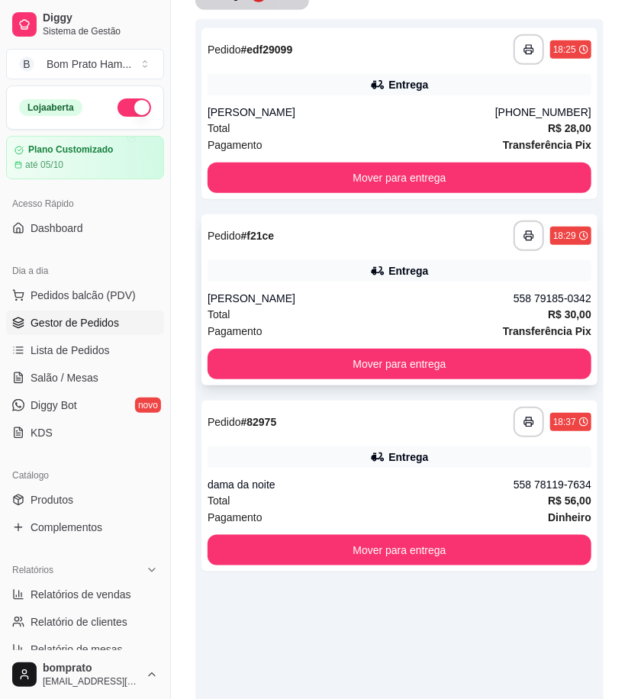
click at [454, 258] on div "**********" at bounding box center [400, 300] width 396 height 171
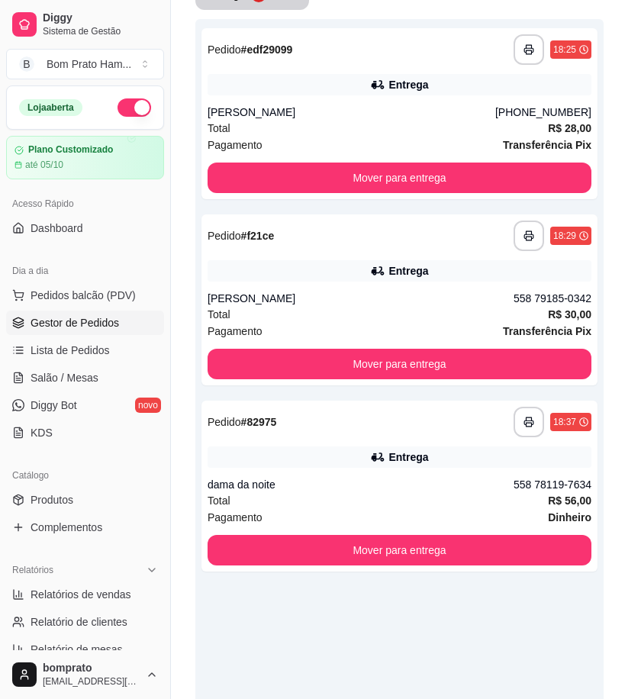
scroll to position [63, 0]
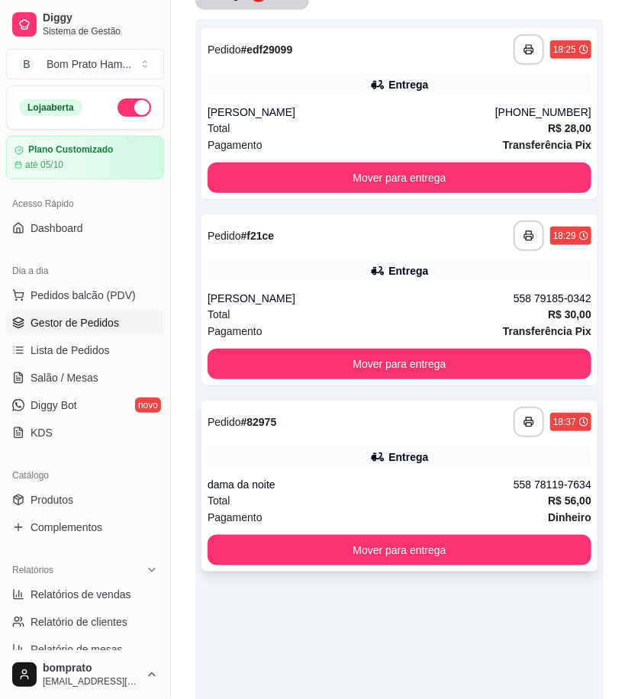
click at [392, 473] on div "**********" at bounding box center [400, 486] width 396 height 171
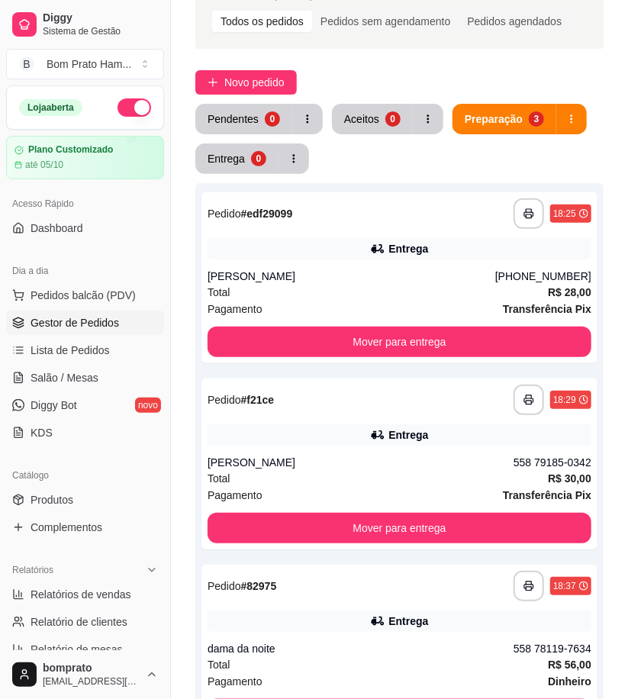
scroll to position [85, 0]
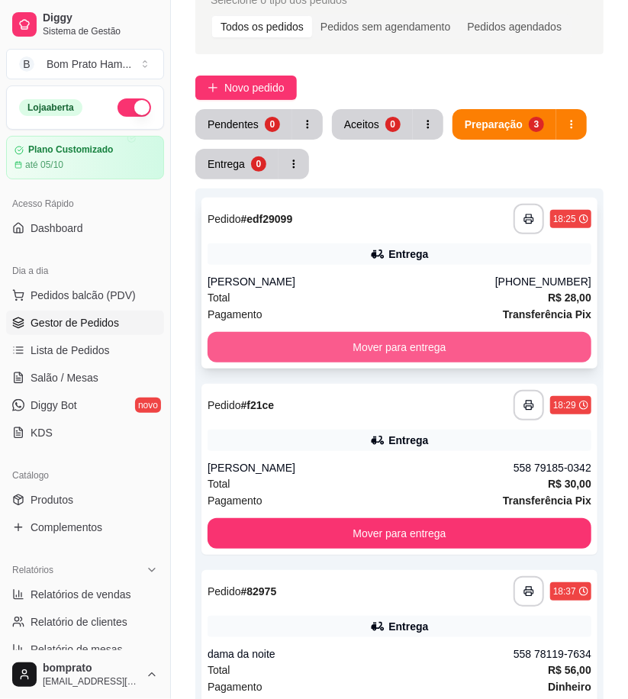
click at [438, 339] on button "Mover para entrega" at bounding box center [400, 347] width 384 height 31
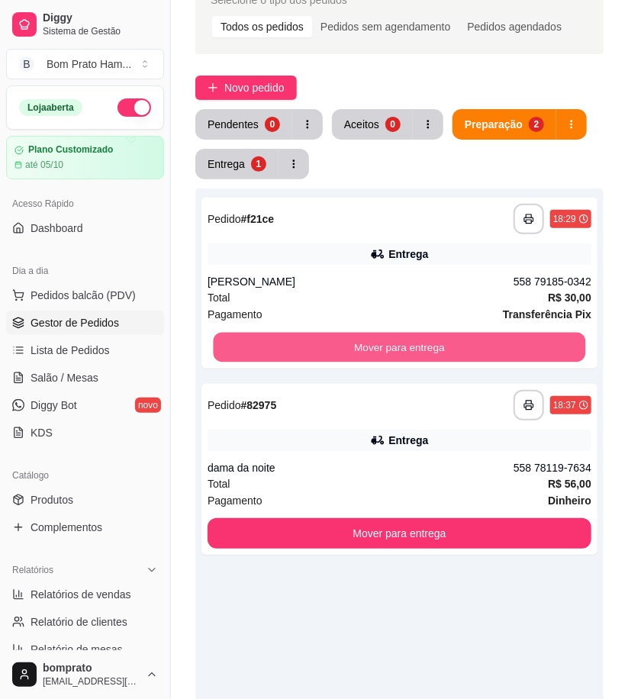
click at [438, 339] on button "Mover para entrega" at bounding box center [400, 348] width 373 height 30
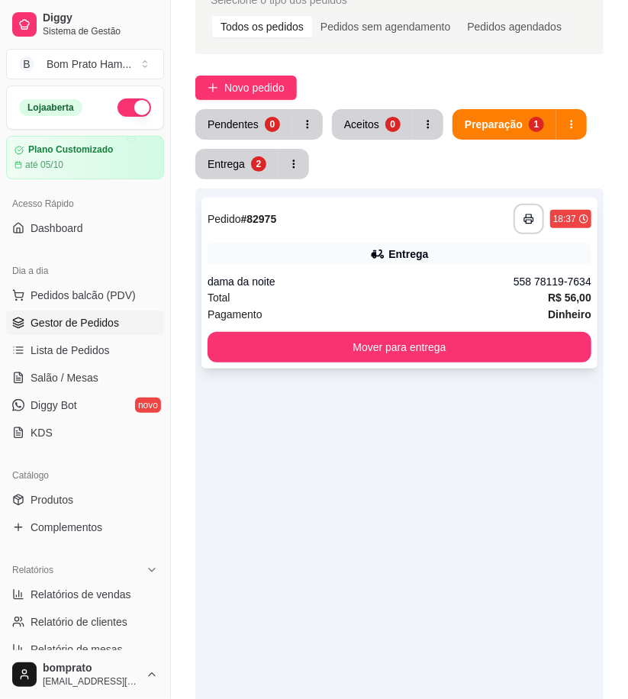
click at [375, 260] on icon at bounding box center [377, 254] width 15 height 15
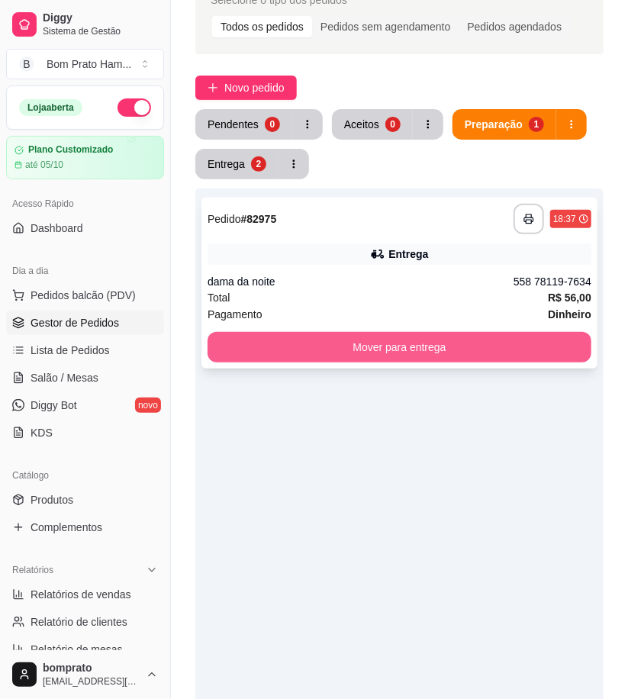
click at [515, 339] on button "Mover para entrega" at bounding box center [400, 347] width 384 height 31
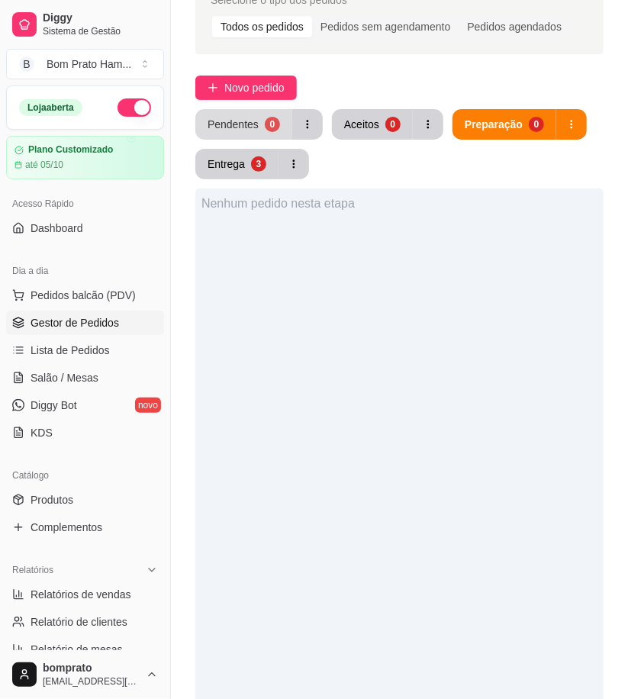
click at [257, 134] on button "Pendentes 0" at bounding box center [243, 124] width 97 height 31
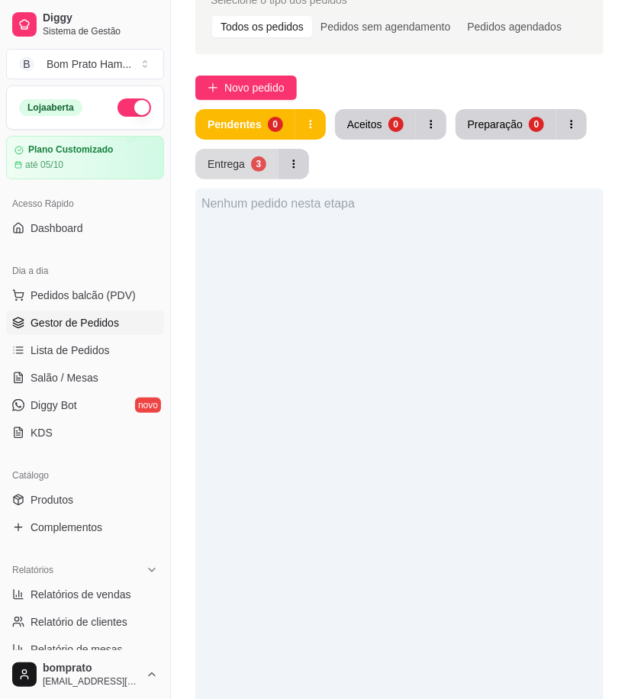
click at [234, 160] on div "Entrega" at bounding box center [226, 164] width 37 height 15
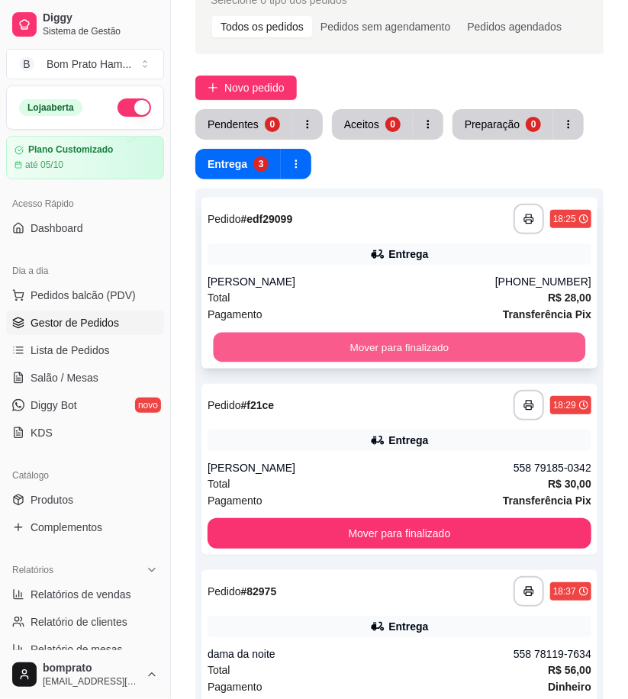
click at [347, 341] on button "Mover para finalizado" at bounding box center [400, 348] width 373 height 30
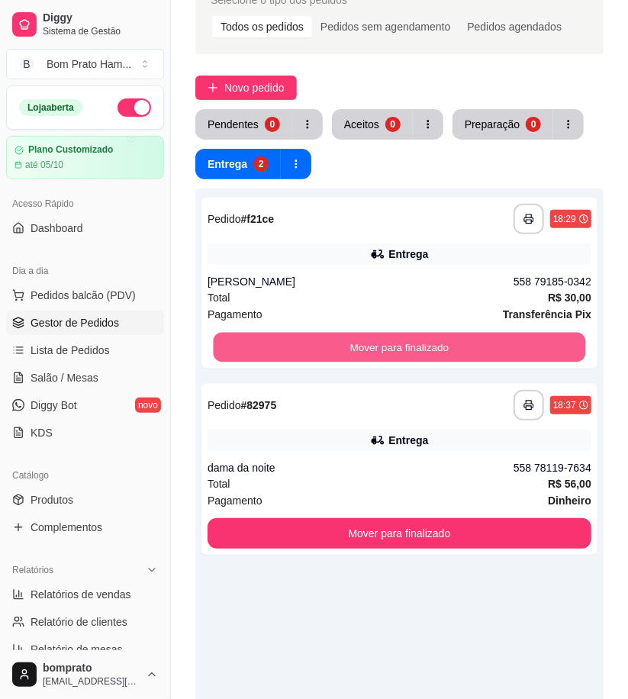
click at [347, 341] on button "Mover para finalizado" at bounding box center [400, 348] width 373 height 30
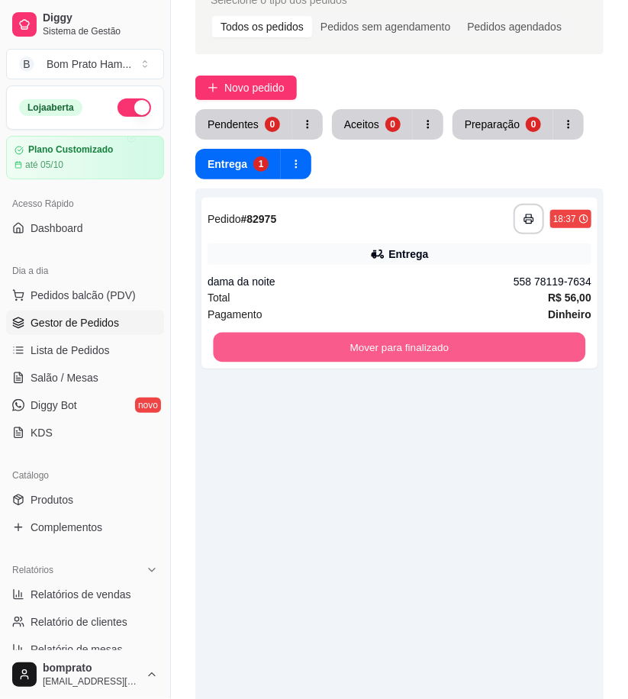
click at [347, 341] on button "Mover para finalizado" at bounding box center [400, 348] width 373 height 30
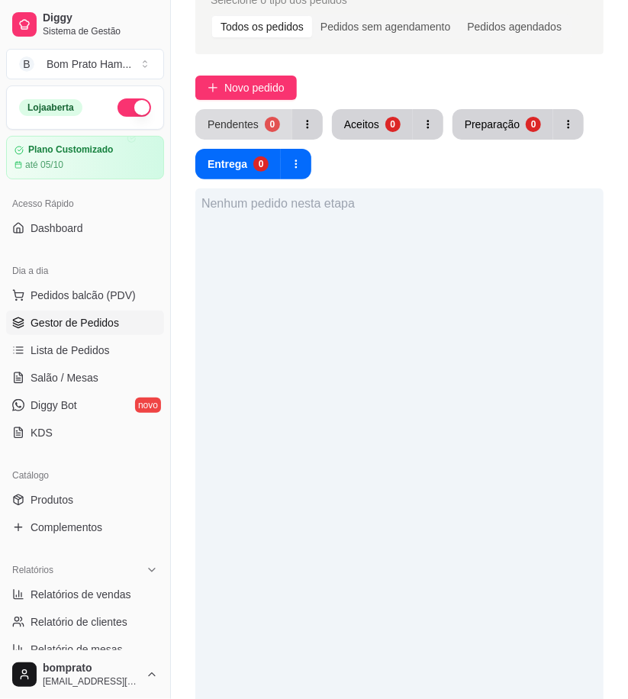
click at [260, 117] on button "Pendentes 0" at bounding box center [243, 124] width 97 height 31
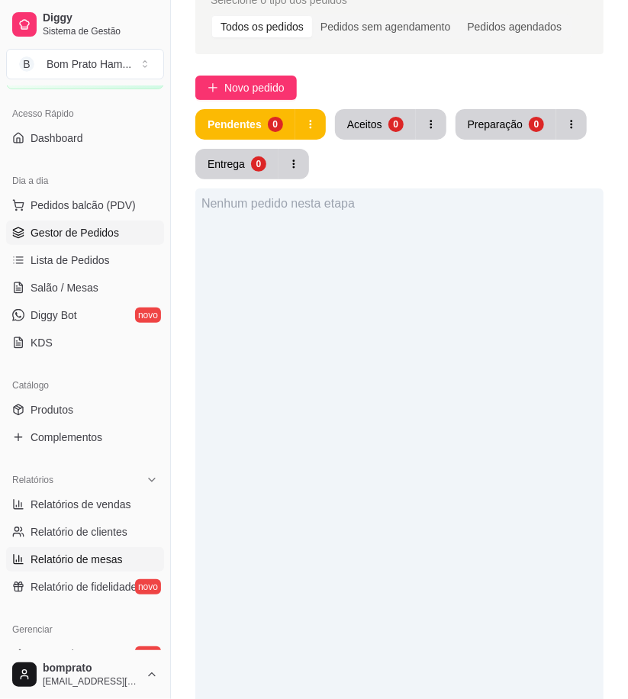
scroll to position [254, 0]
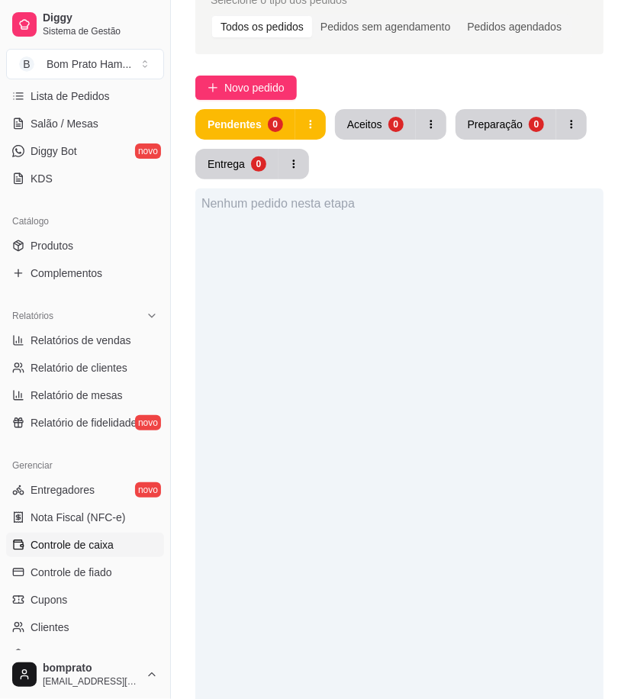
click at [123, 541] on link "Controle de caixa" at bounding box center [85, 545] width 158 height 24
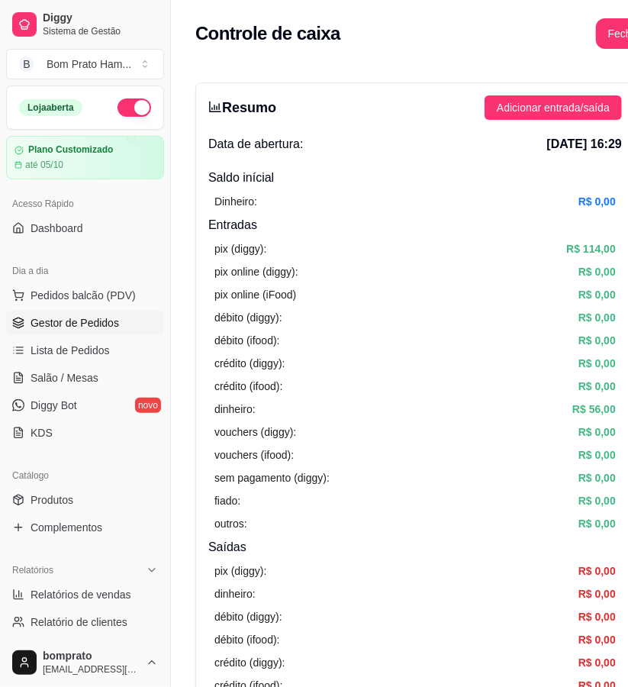
click at [116, 316] on span "Gestor de Pedidos" at bounding box center [75, 322] width 89 height 15
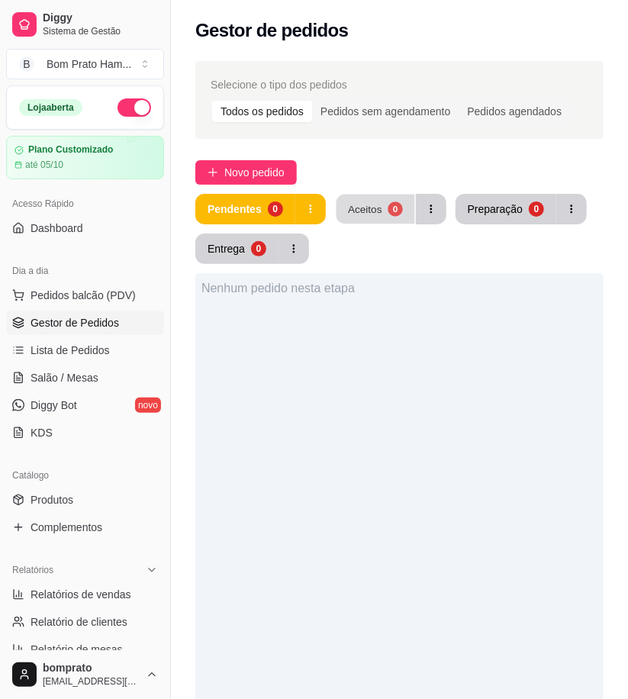
click at [385, 218] on button "Aceitos 0" at bounding box center [375, 210] width 79 height 30
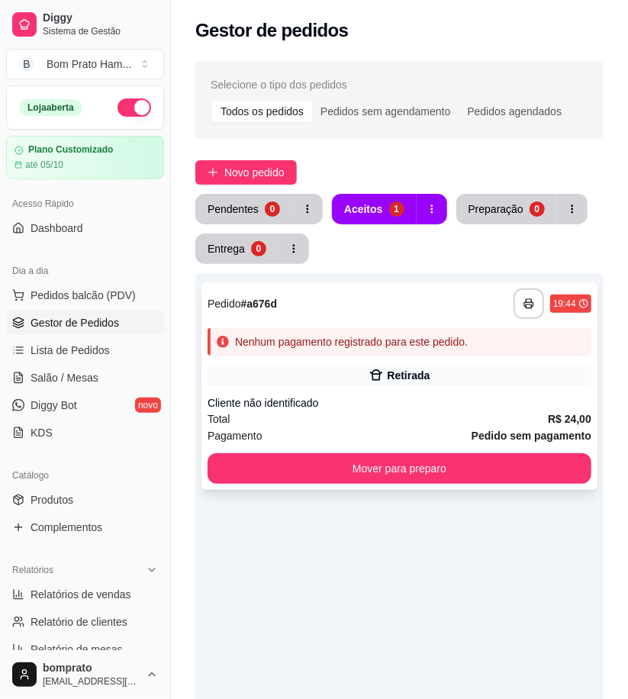
click at [409, 392] on div "**********" at bounding box center [400, 387] width 396 height 208
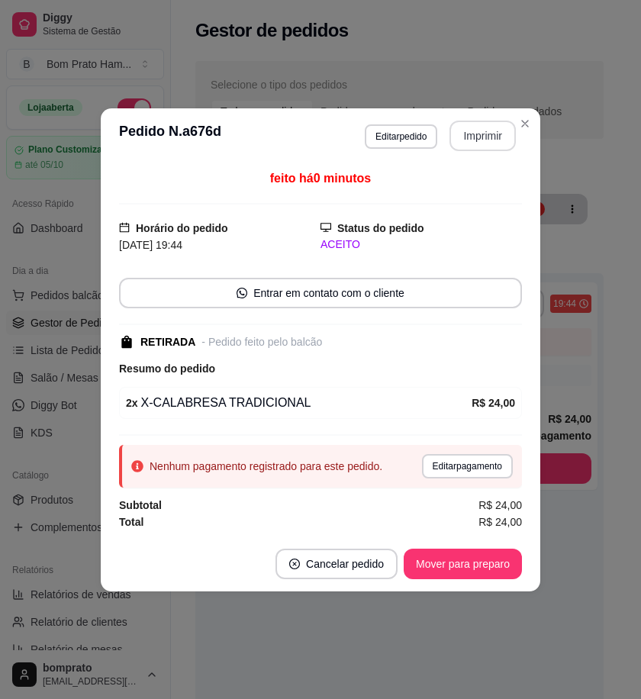
click at [486, 142] on button "Imprimir" at bounding box center [483, 136] width 66 height 31
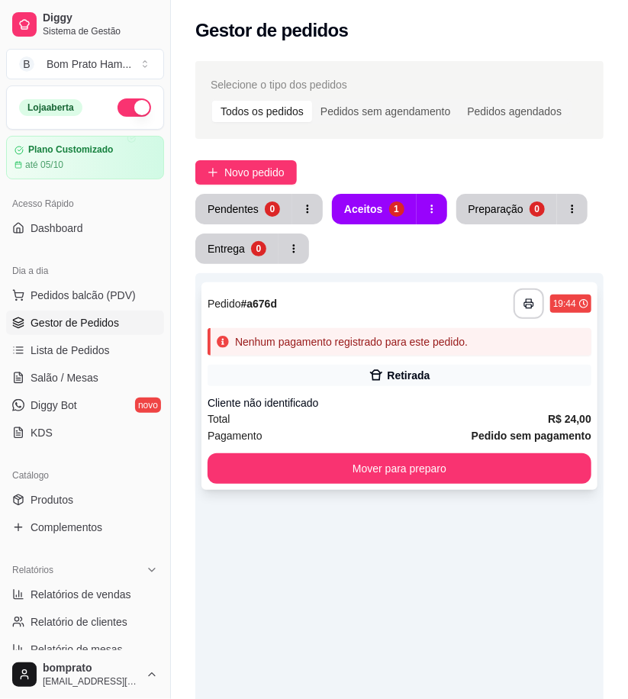
click at [505, 400] on div "Cliente não identificado" at bounding box center [400, 403] width 384 height 15
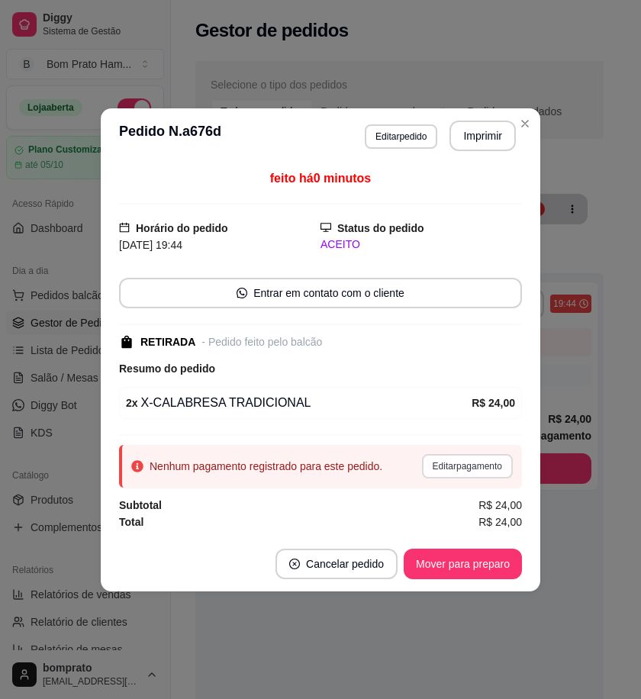
click at [478, 463] on button "Editar pagamento" at bounding box center [467, 466] width 91 height 24
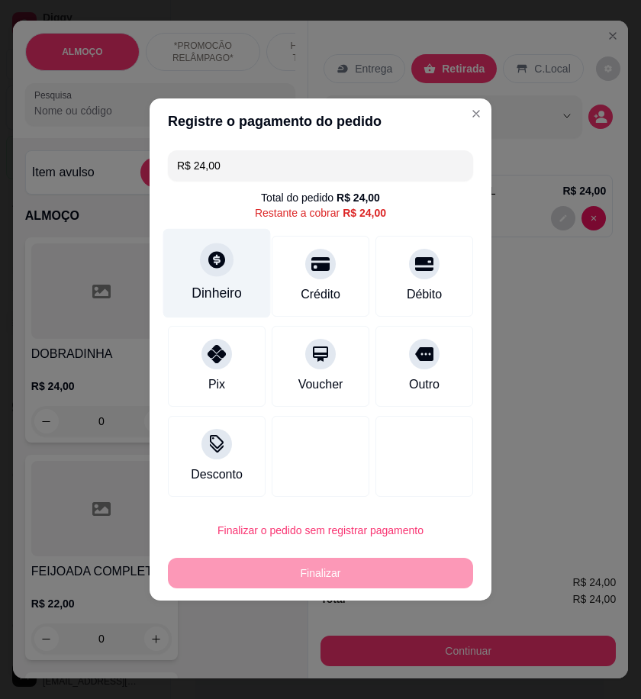
click at [224, 279] on div "Dinheiro" at bounding box center [217, 273] width 108 height 89
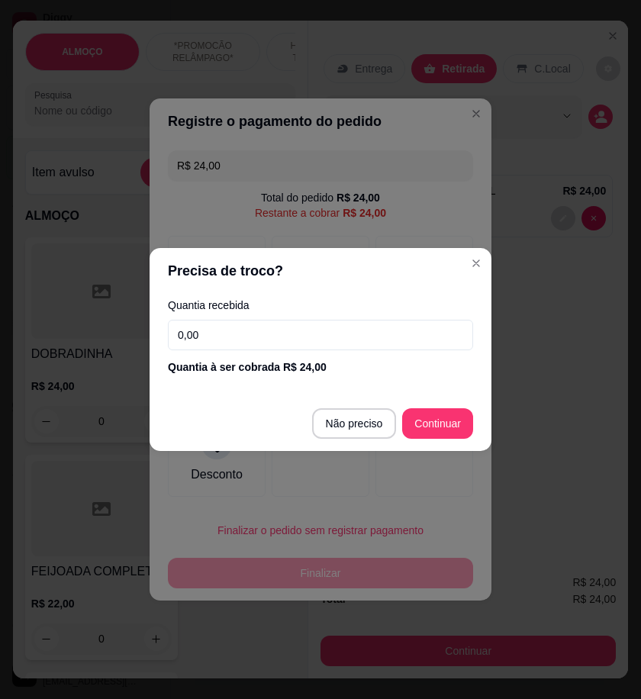
click at [357, 341] on input "0,00" at bounding box center [320, 335] width 305 height 31
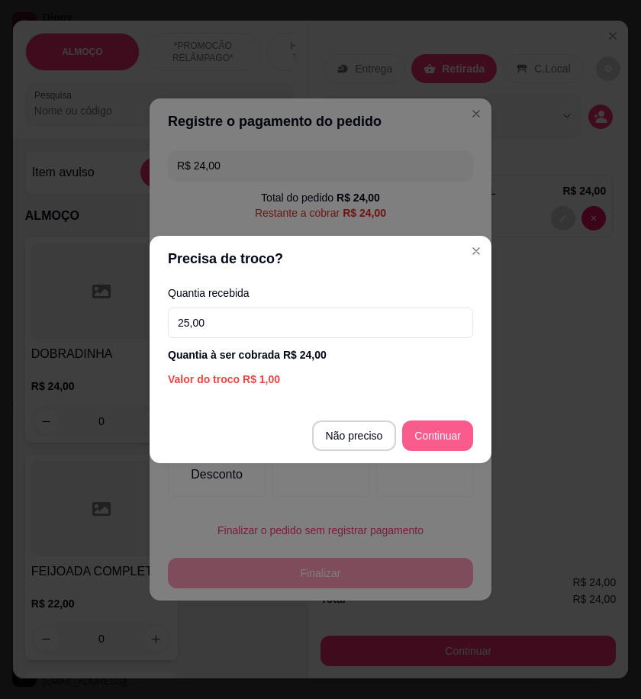
type input "25,00"
type input "R$ 0,00"
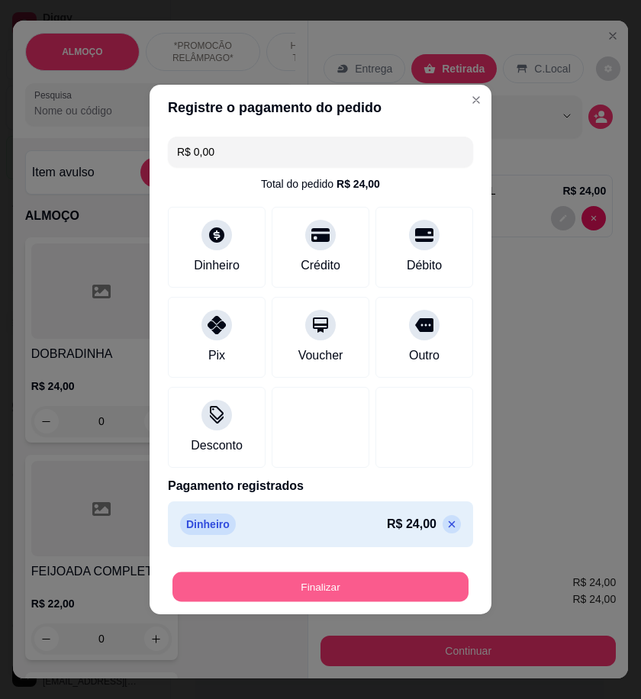
click at [440, 583] on button "Finalizar" at bounding box center [321, 588] width 296 height 30
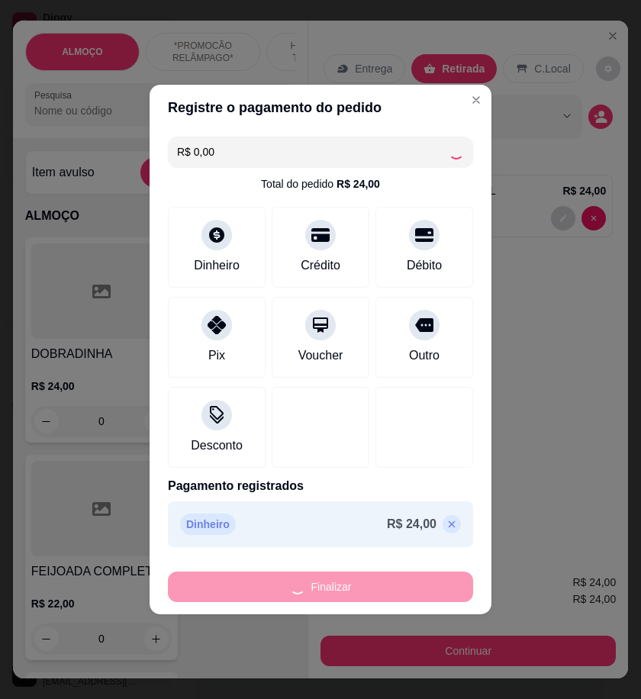
type input "0"
type input "-R$ 24,00"
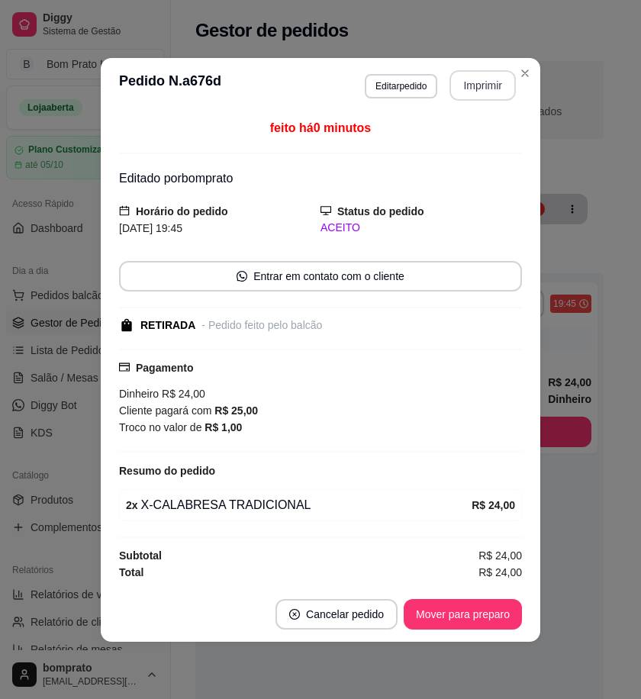
click at [481, 89] on button "Imprimir" at bounding box center [483, 85] width 66 height 31
click at [493, 615] on button "Mover para preparo" at bounding box center [463, 614] width 118 height 31
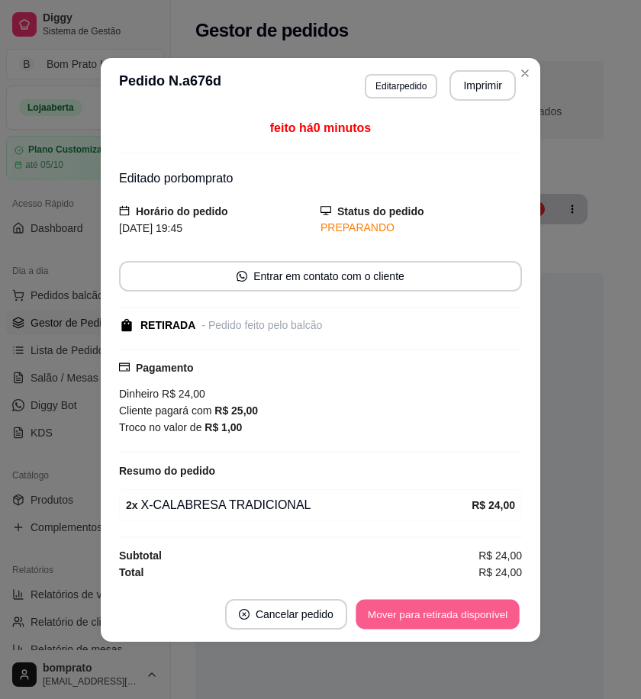
click at [501, 612] on button "Mover para retirada disponível" at bounding box center [437, 614] width 163 height 30
click at [502, 612] on button "Mover para finalizado" at bounding box center [459, 614] width 127 height 31
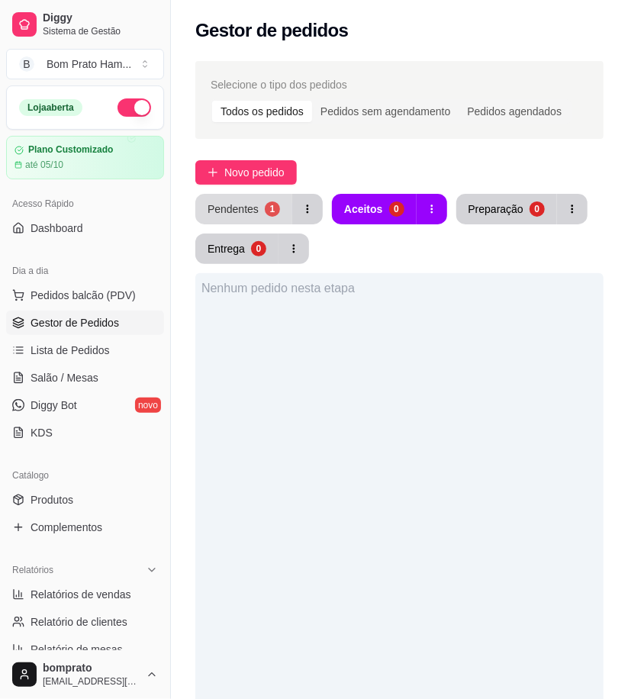
click at [242, 210] on div "Pendentes" at bounding box center [233, 209] width 51 height 15
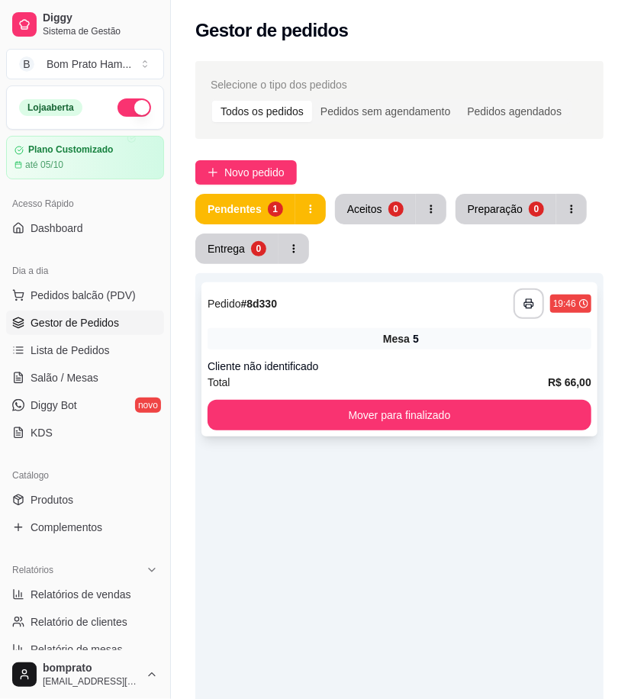
click at [397, 348] on div "Mesa 5" at bounding box center [400, 338] width 384 height 21
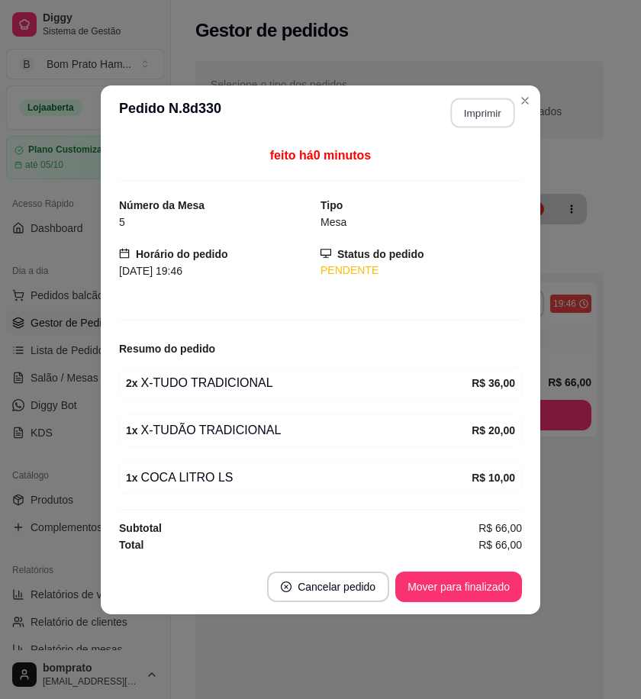
click at [470, 109] on button "Imprimir" at bounding box center [483, 113] width 64 height 30
click at [489, 593] on button "Mover para finalizado" at bounding box center [459, 587] width 127 height 31
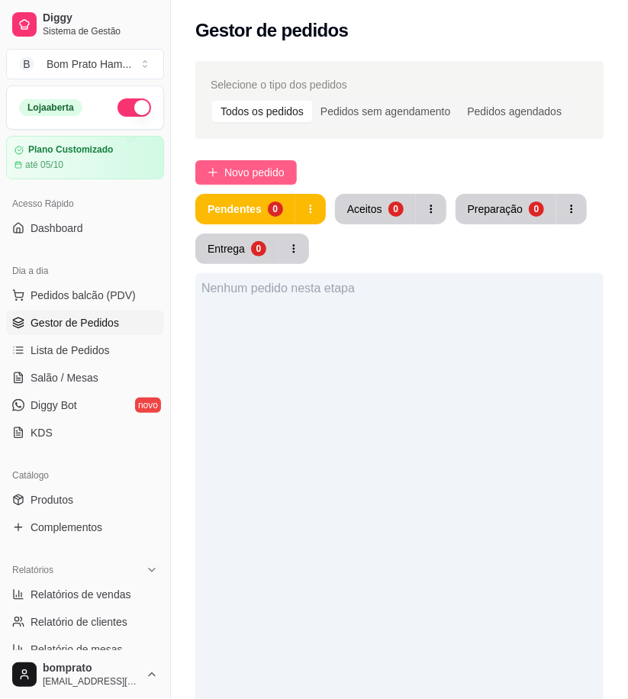
click at [290, 181] on button "Novo pedido" at bounding box center [246, 172] width 102 height 24
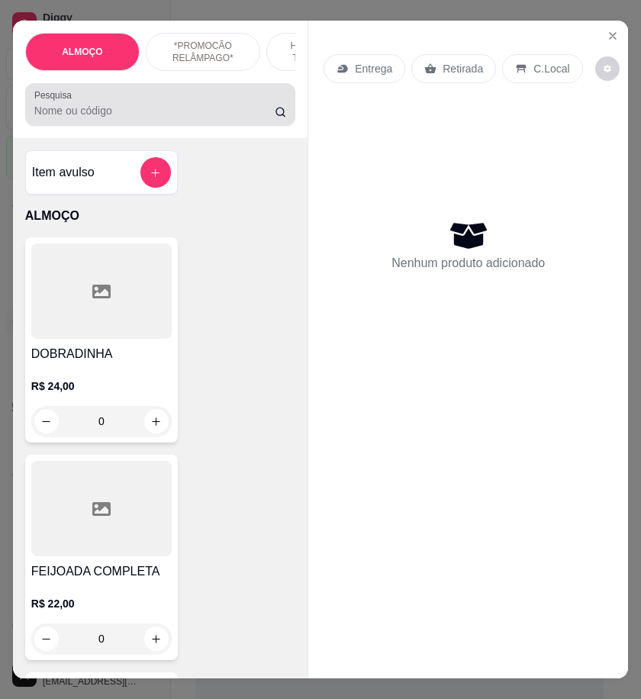
click at [124, 118] on input "Pesquisa" at bounding box center [154, 110] width 241 height 15
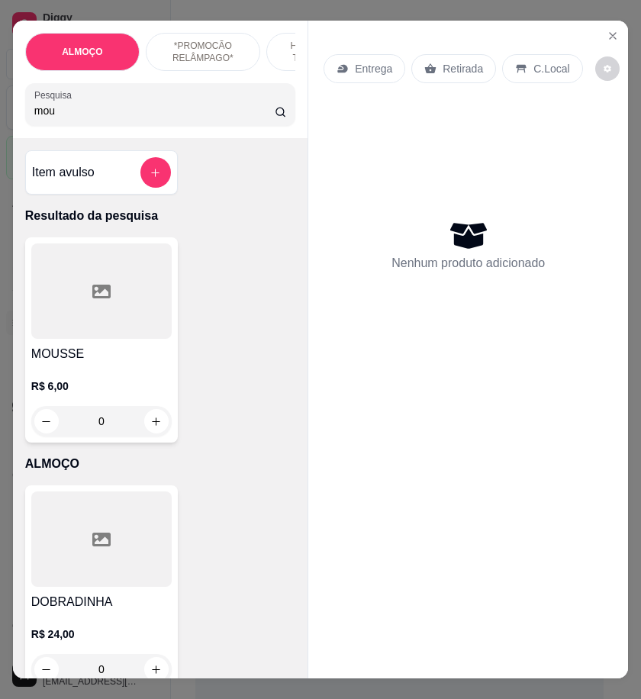
type input "mou"
click at [132, 338] on div at bounding box center [101, 291] width 141 height 95
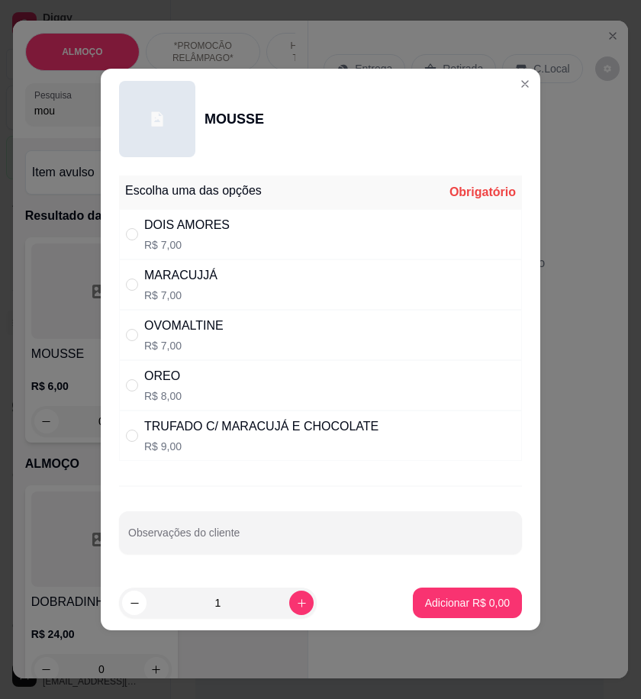
click at [208, 438] on div "TRUFADO C/ MARACUJÁ E CHOCOLATE R$ 9,00" at bounding box center [261, 436] width 234 height 37
radio input "true"
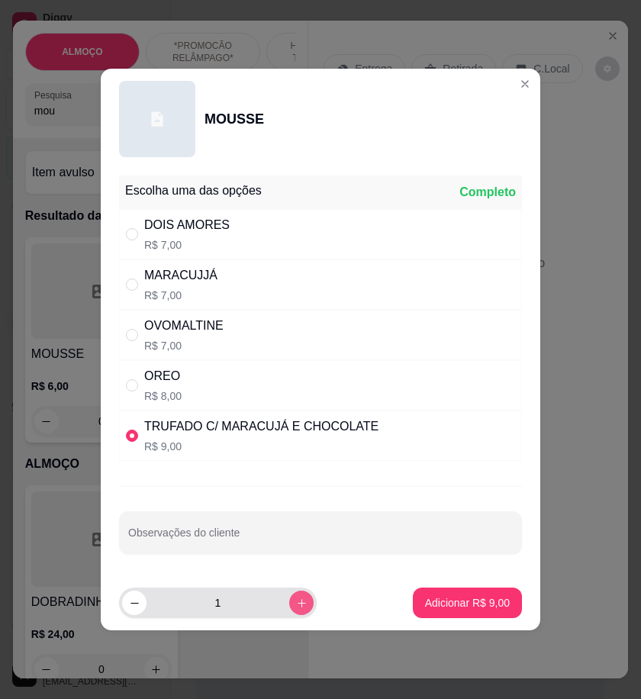
click at [296, 602] on icon "increase-product-quantity" at bounding box center [301, 603] width 11 height 11
type input "2"
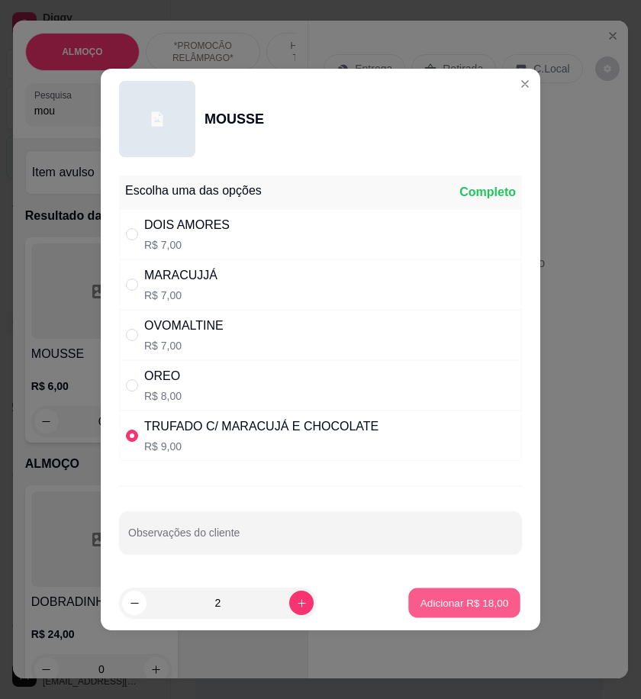
click at [455, 602] on p "Adicionar R$ 18,00" at bounding box center [465, 603] width 89 height 15
type input "2"
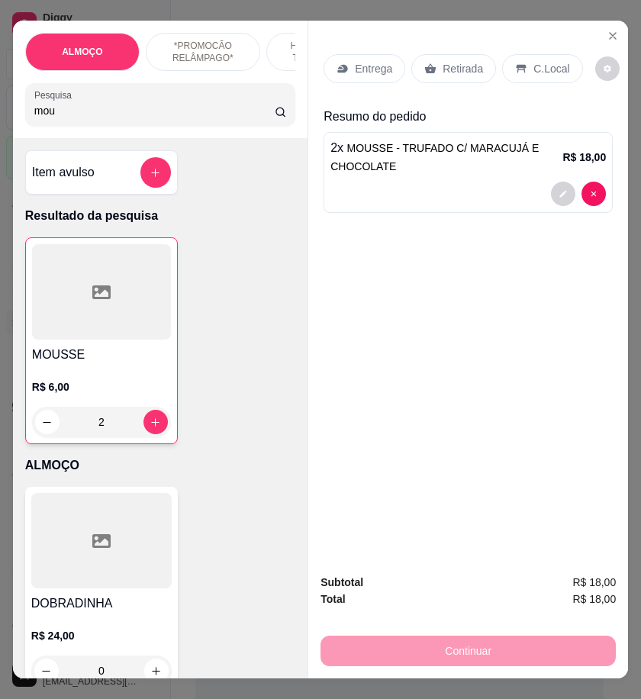
click at [53, 118] on input "mou" at bounding box center [154, 110] width 241 height 15
click at [150, 173] on icon "add-separate-item" at bounding box center [155, 172] width 11 height 11
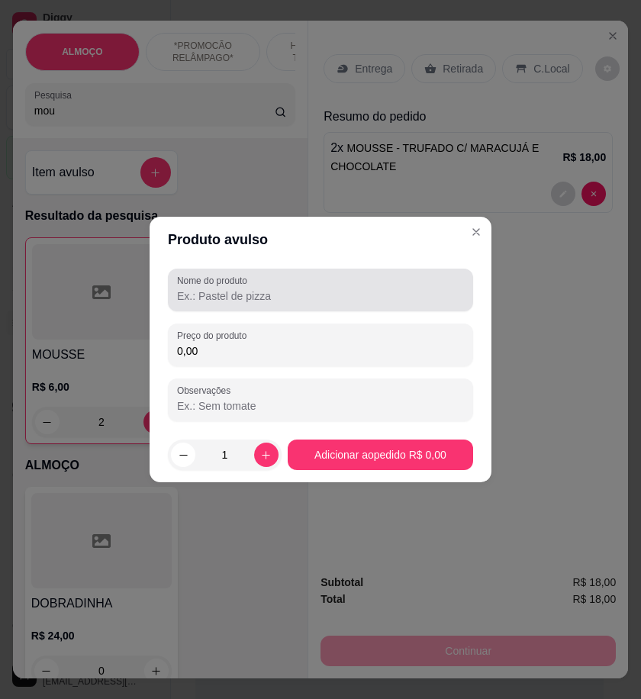
click at [185, 292] on input "Nome do produto" at bounding box center [320, 296] width 287 height 15
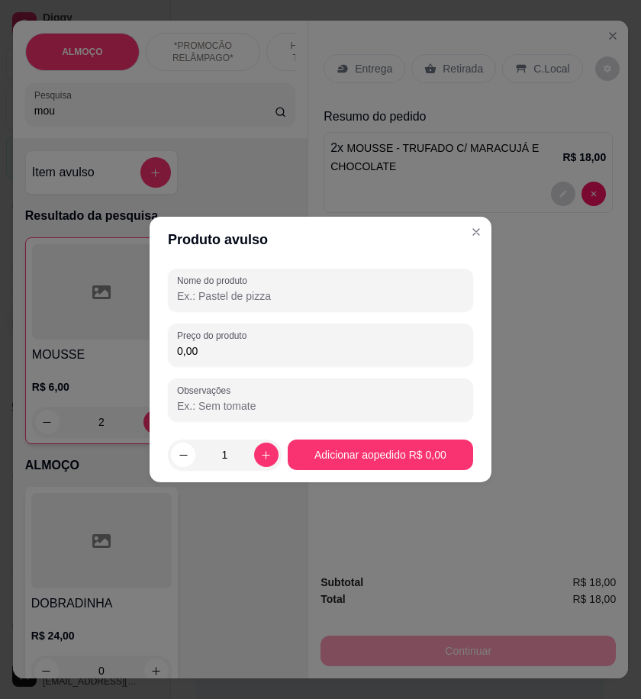
paste input "capuccino"
type input "capuccino"
click at [226, 350] on input "0,00" at bounding box center [320, 351] width 287 height 15
type input "6,00"
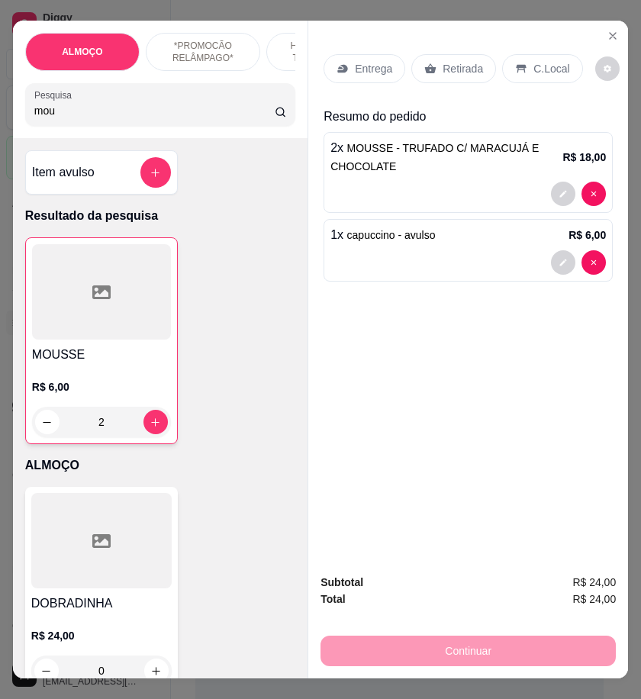
click at [370, 54] on div "Entrega" at bounding box center [365, 68] width 82 height 29
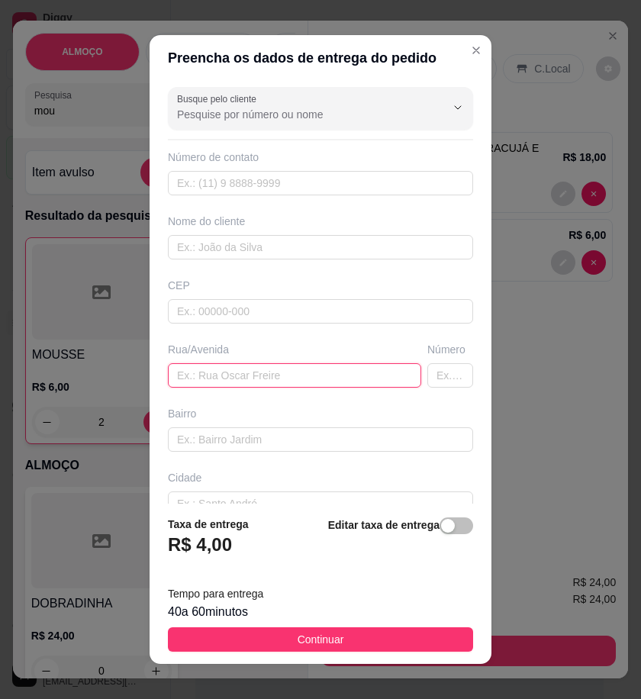
paste input "Atrás do Postinho da Mário Melo"
type input "Atrás do Postinho da Mário Melo"
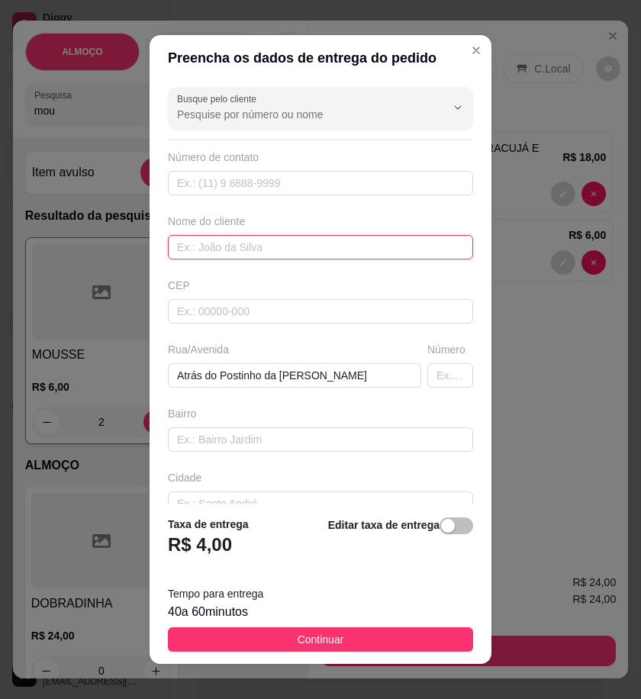
paste input "Dedé Ferreira 😎"
type input "Dedé Ferreira 😎"
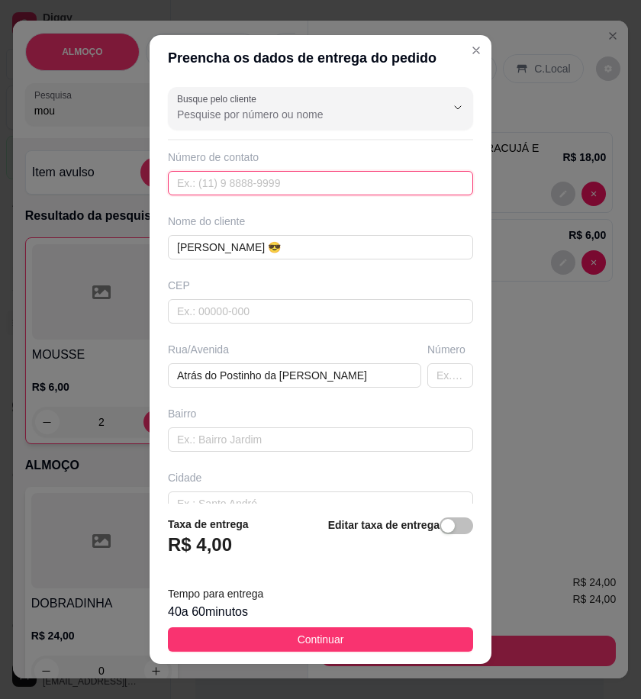
paste input "558 79921-0715"
type input "558 79921-0715"
drag, startPoint x: 429, startPoint y: 634, endPoint x: 600, endPoint y: 634, distance: 171.0
click at [429, 634] on button "Continuar" at bounding box center [320, 640] width 305 height 24
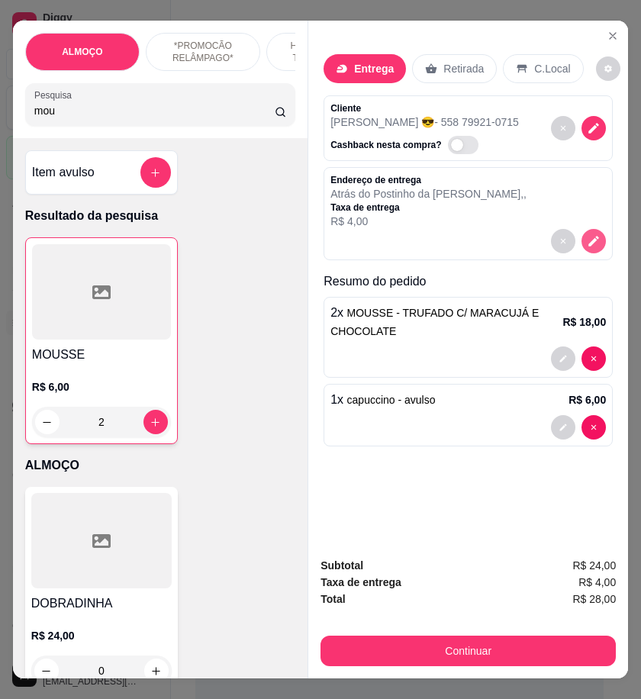
click at [593, 234] on icon "decrease-product-quantity" at bounding box center [594, 241] width 14 height 14
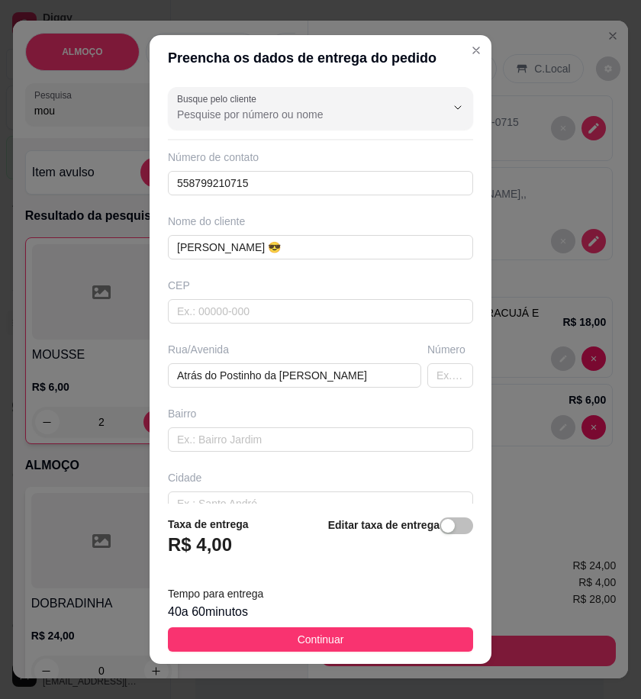
scroll to position [92, 0]
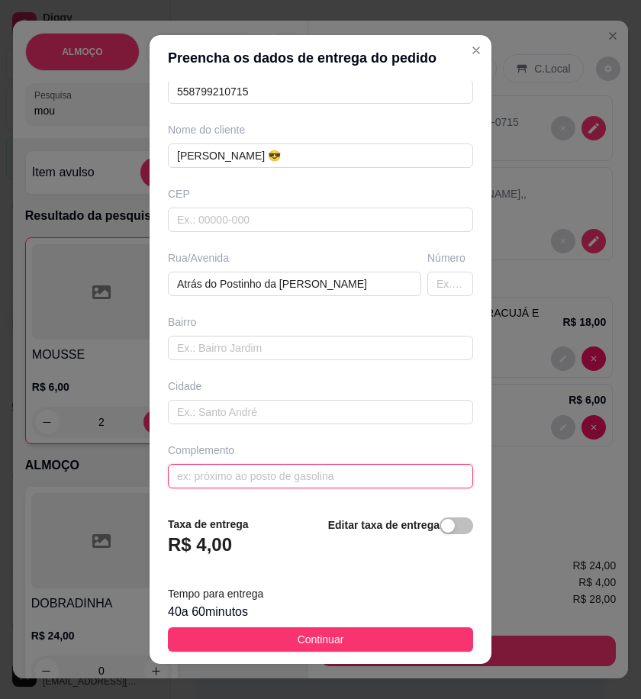
paste input "Tem uma XRE branca na porta"
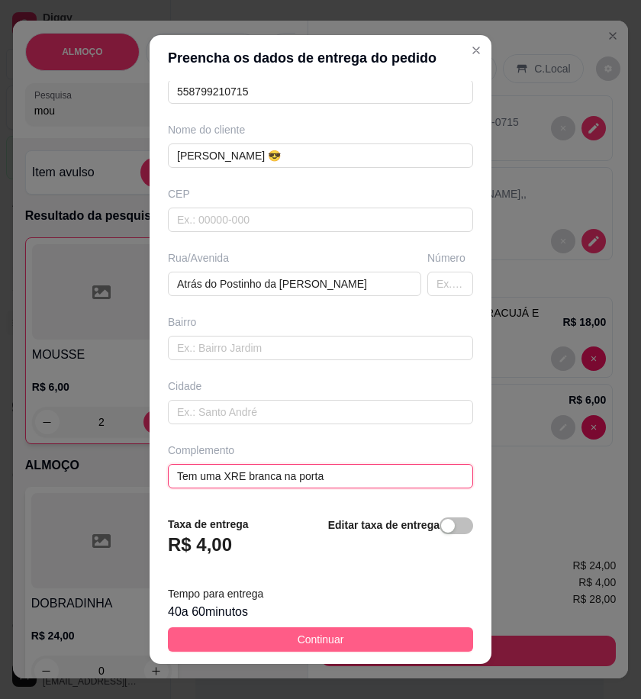
type input "Tem uma XRE branca na porta"
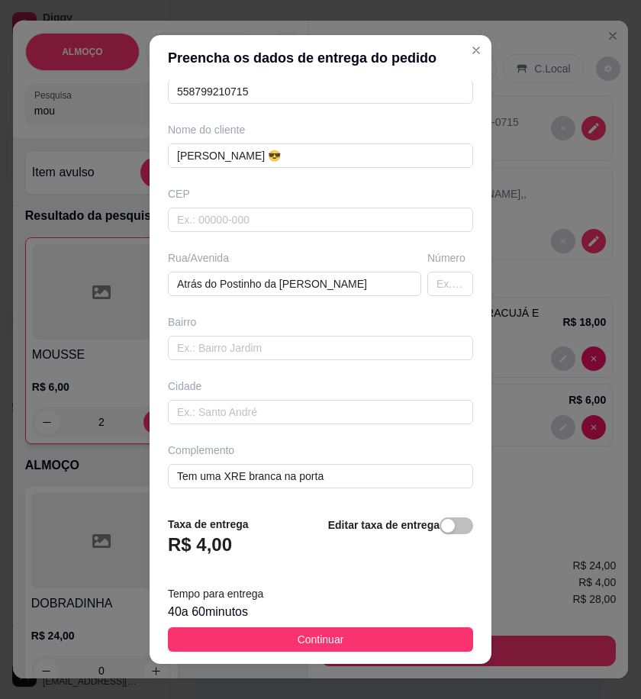
drag, startPoint x: 357, startPoint y: 637, endPoint x: 418, endPoint y: 644, distance: 61.6
click at [357, 637] on button "Continuar" at bounding box center [320, 640] width 305 height 24
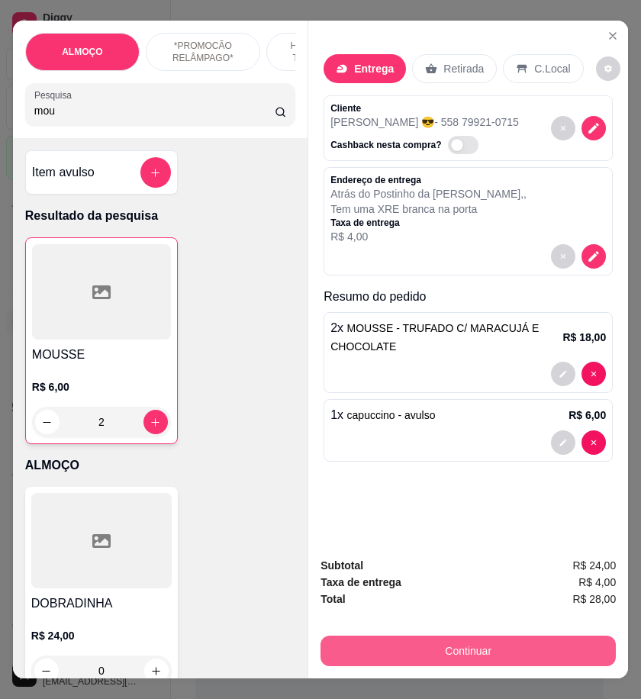
click at [447, 651] on button "Continuar" at bounding box center [469, 651] width 296 height 31
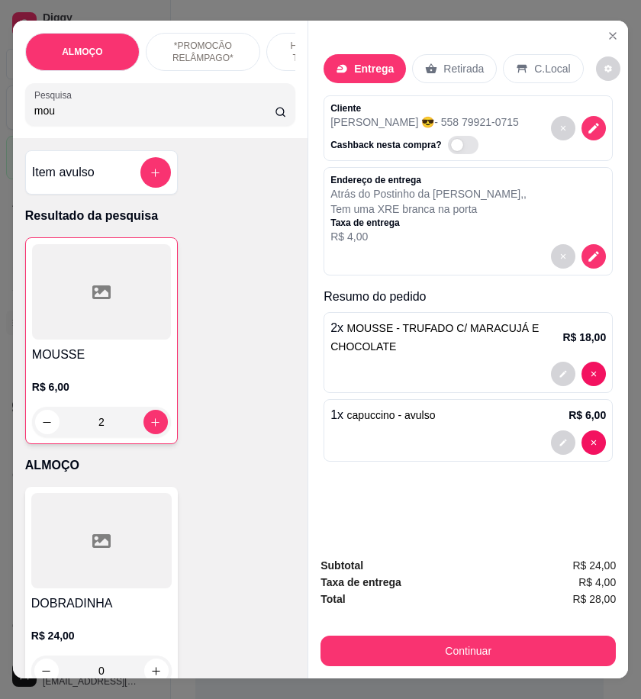
click at [233, 379] on div "Pix" at bounding box center [217, 363] width 108 height 89
type input "R$ 0,00"
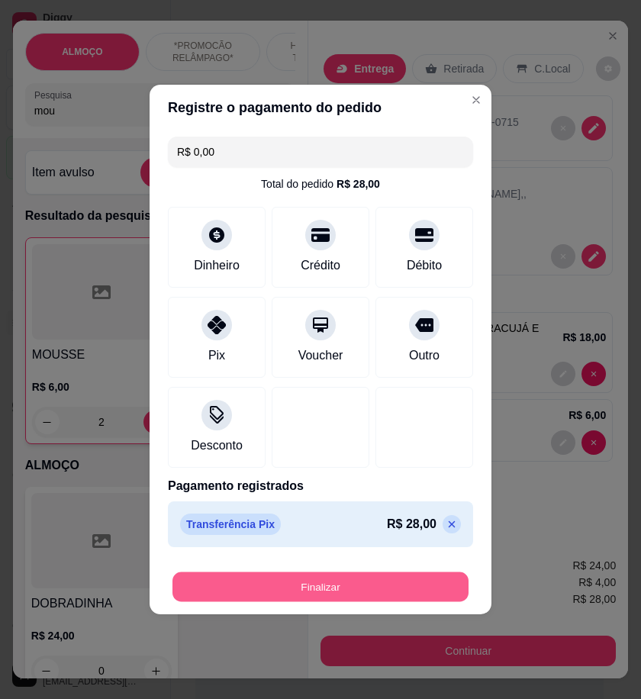
click at [380, 588] on button "Finalizar" at bounding box center [321, 588] width 296 height 30
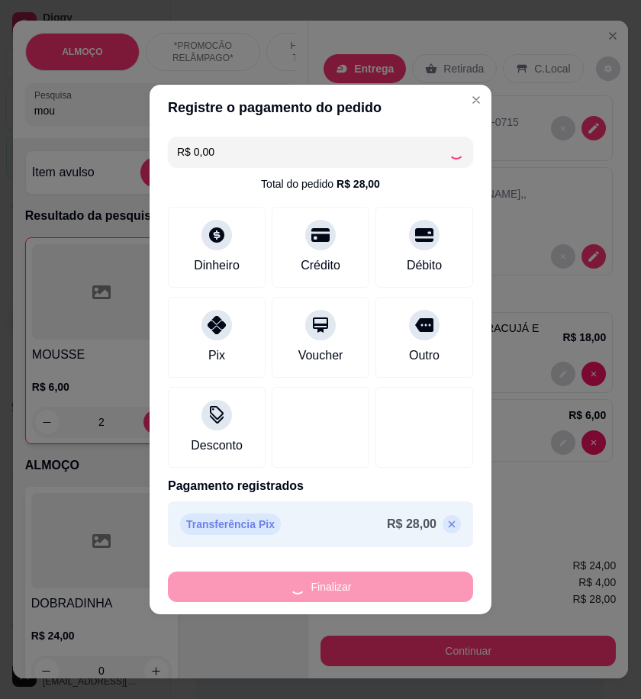
type input "0"
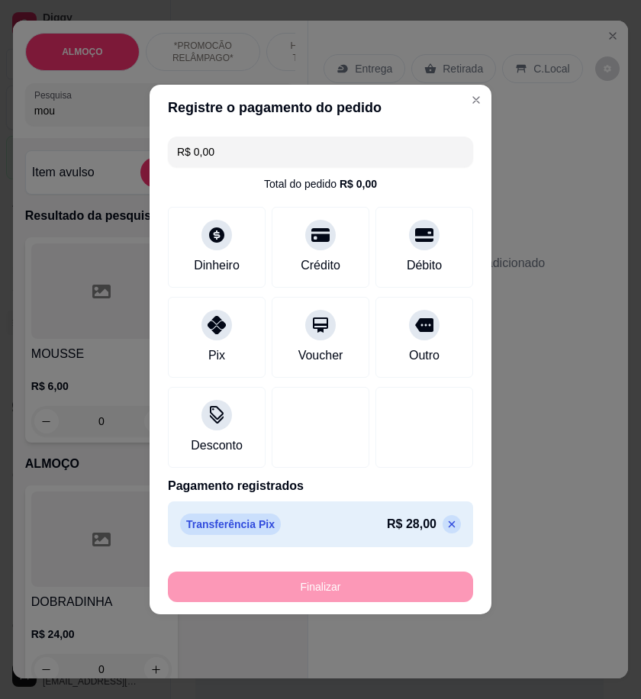
type input "-R$ 28,00"
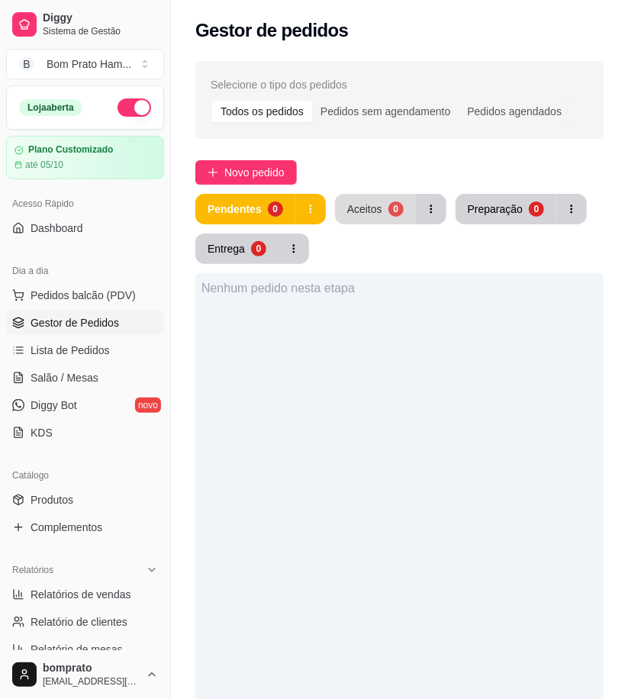
click at [376, 208] on div "Aceitos" at bounding box center [364, 209] width 35 height 15
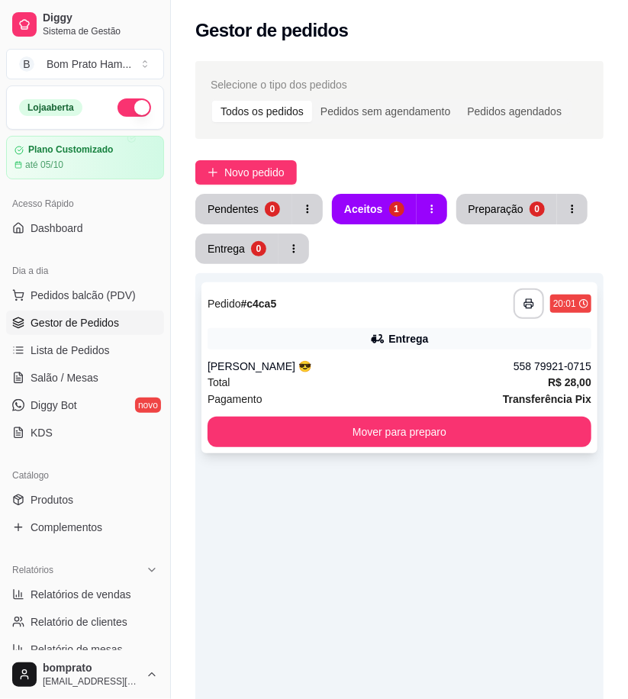
click at [399, 359] on div "Dedé Ferreira 😎" at bounding box center [361, 366] width 306 height 15
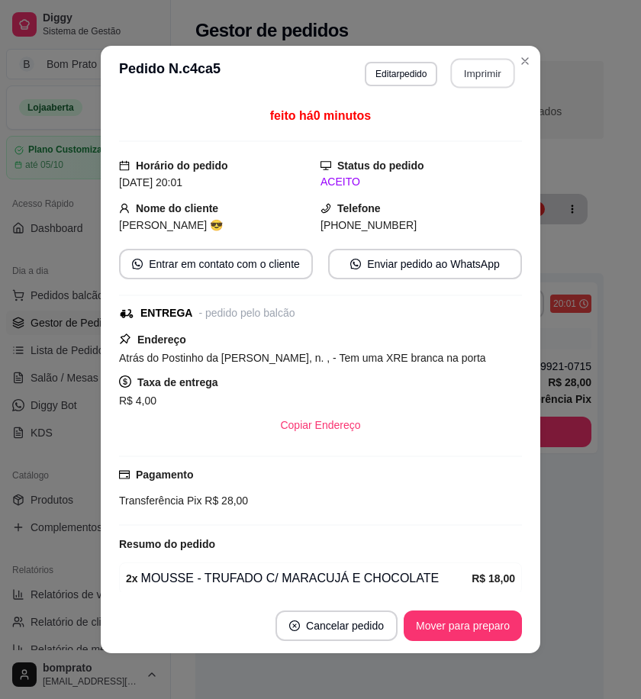
click at [497, 73] on button "Imprimir" at bounding box center [483, 74] width 64 height 30
click at [475, 635] on button "Mover para preparo" at bounding box center [463, 626] width 118 height 31
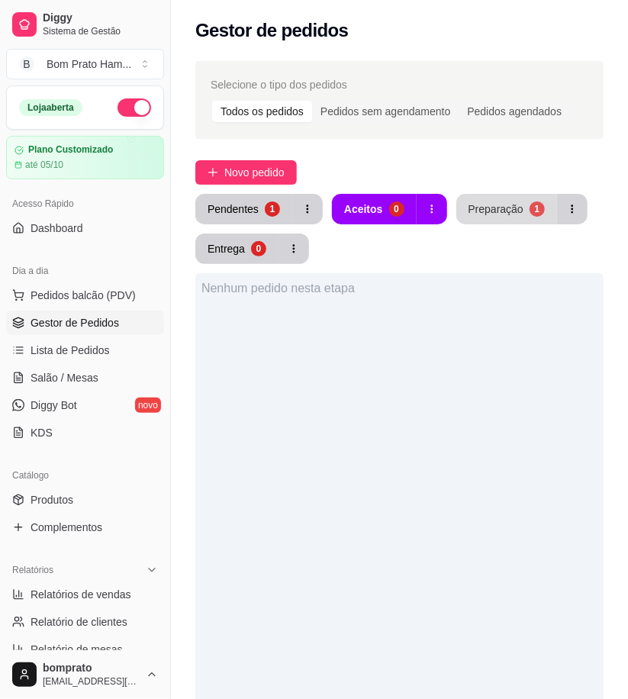
click at [502, 202] on div "Preparação" at bounding box center [496, 209] width 55 height 15
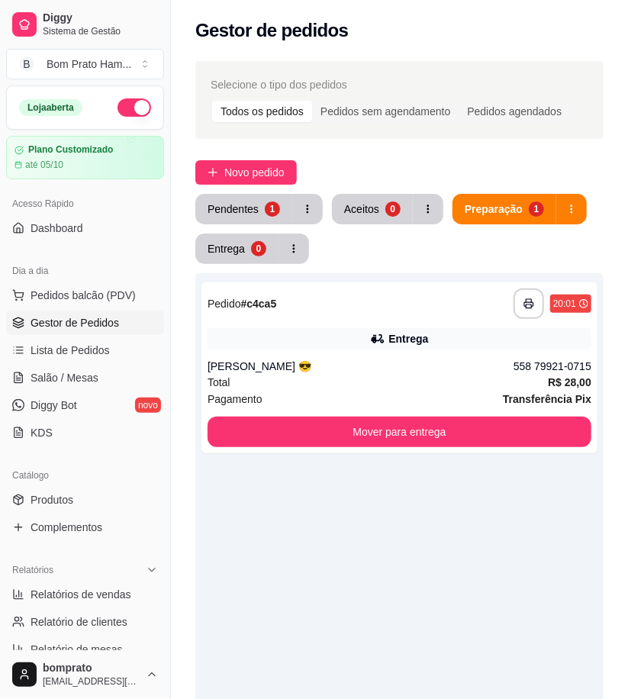
click at [248, 212] on div "Pendentes" at bounding box center [233, 209] width 51 height 15
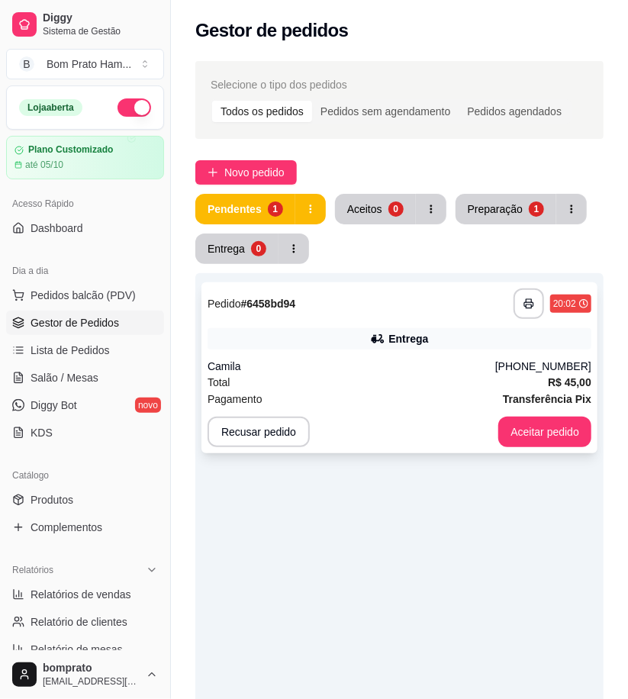
click at [420, 375] on div "Total R$ 45,00" at bounding box center [400, 382] width 384 height 17
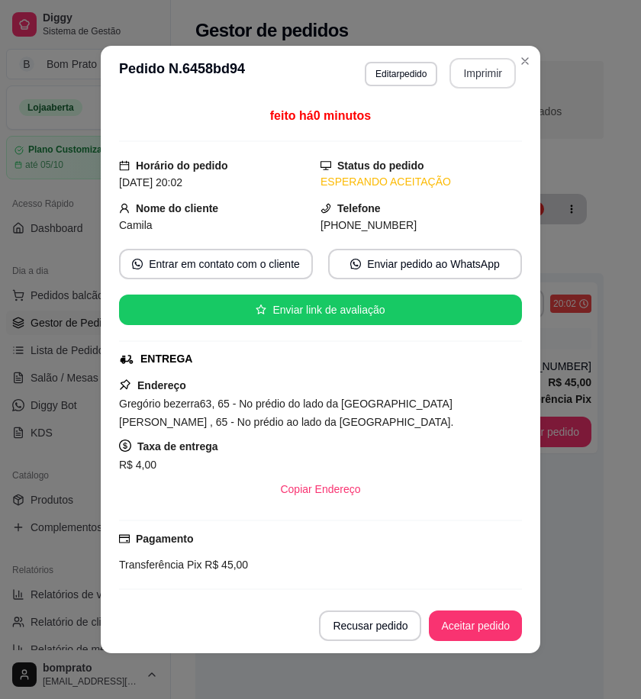
click at [479, 71] on button "Imprimir" at bounding box center [483, 73] width 66 height 31
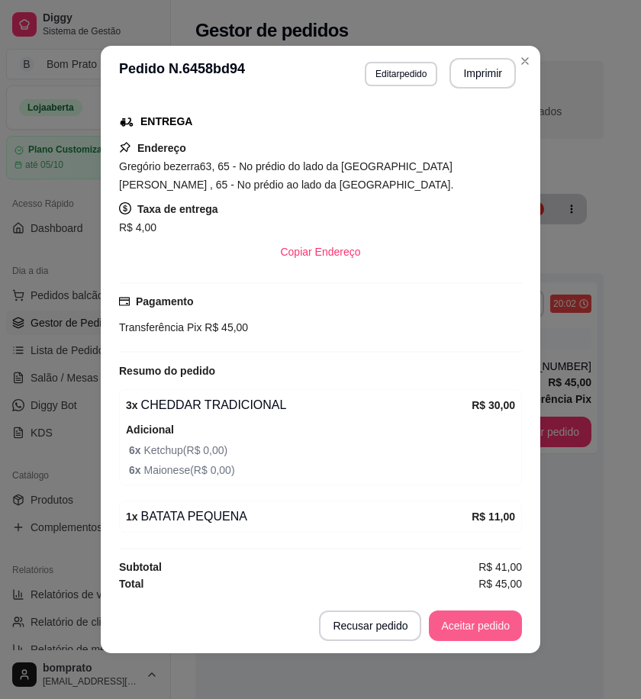
click at [495, 625] on button "Aceitar pedido" at bounding box center [475, 626] width 93 height 31
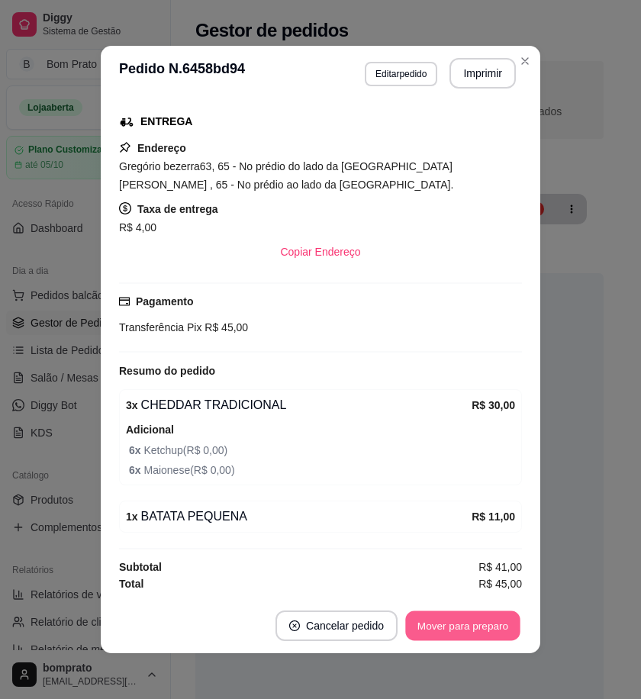
click at [494, 625] on button "Mover para preparo" at bounding box center [462, 627] width 115 height 30
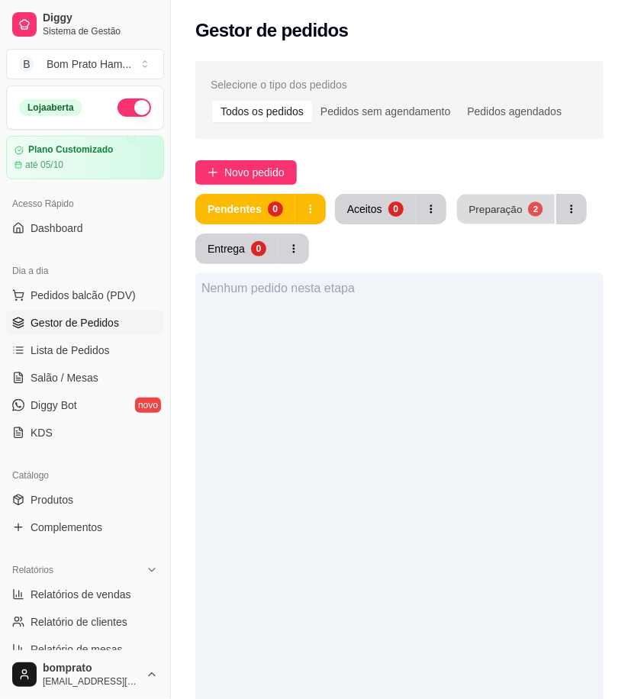
click at [496, 208] on div "Preparação" at bounding box center [495, 209] width 53 height 15
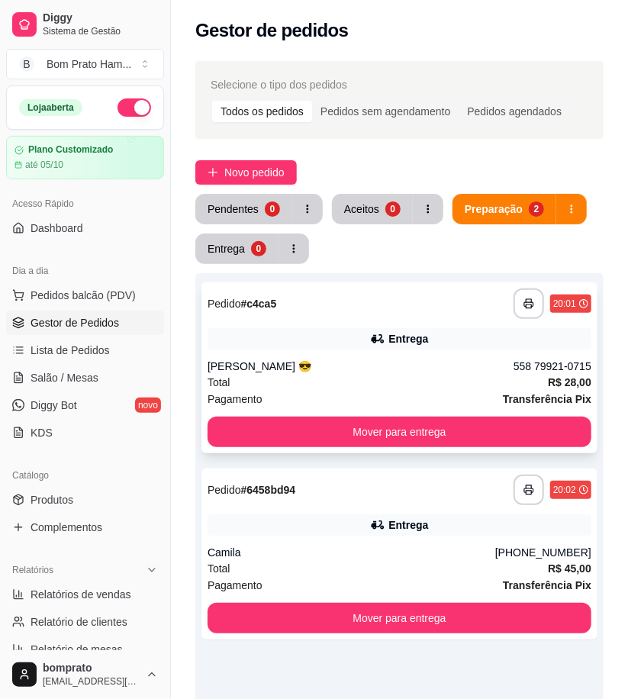
click at [390, 328] on div "Entrega" at bounding box center [400, 338] width 384 height 21
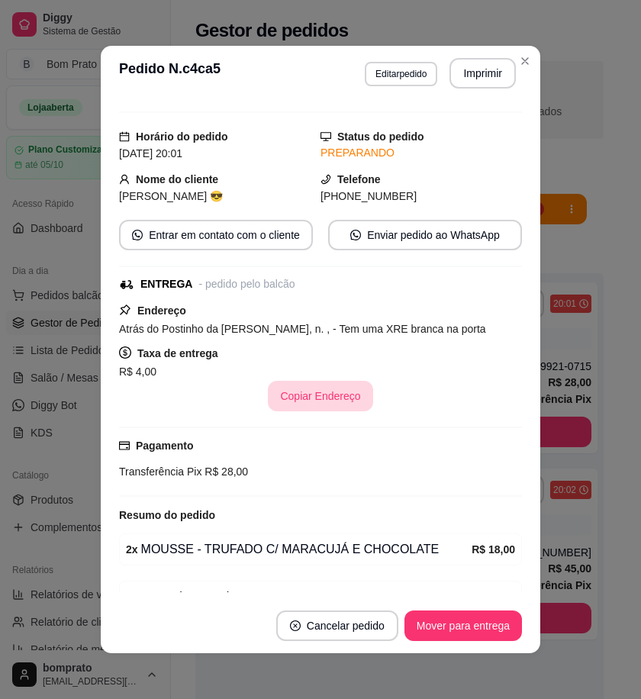
scroll to position [0, 0]
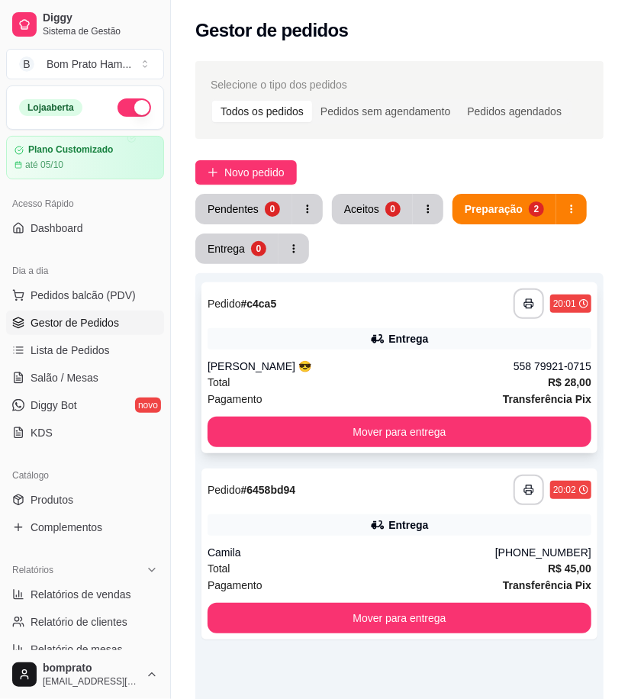
click at [458, 322] on div "**********" at bounding box center [400, 368] width 396 height 171
click at [254, 210] on div "Pendentes" at bounding box center [233, 209] width 50 height 15
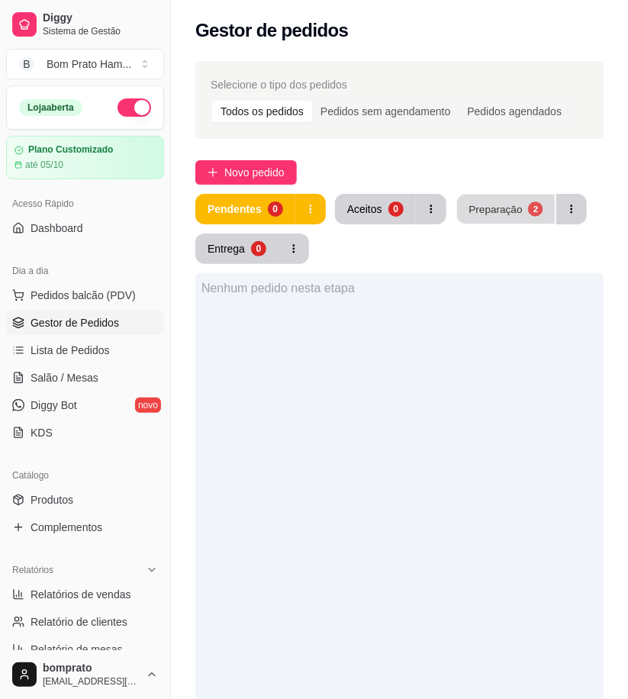
click at [507, 215] on div "Preparação" at bounding box center [495, 209] width 53 height 15
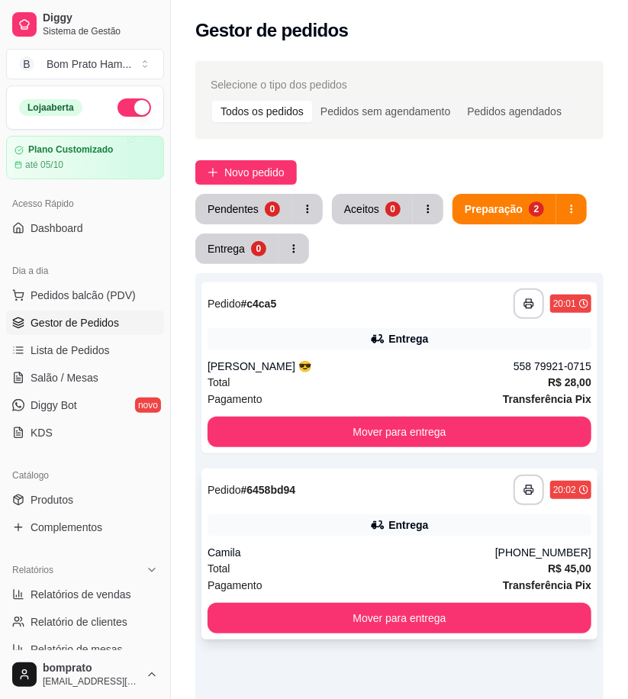
click at [398, 509] on div "**********" at bounding box center [400, 554] width 396 height 171
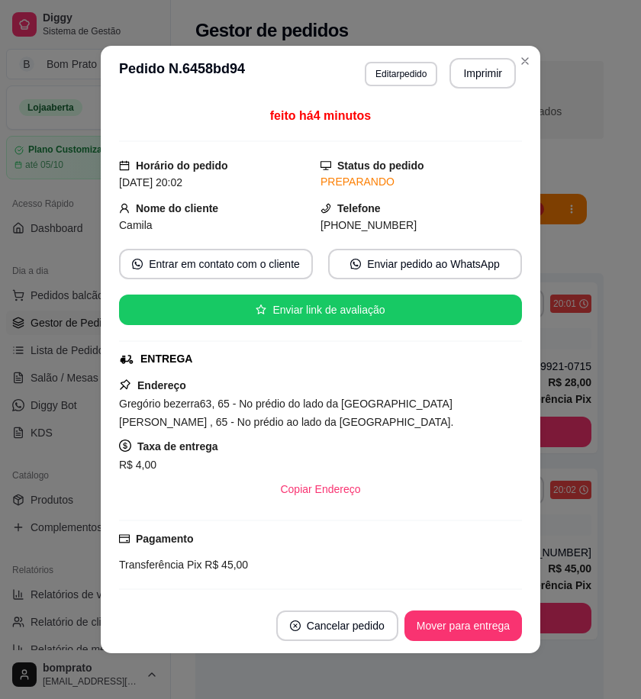
scroll to position [85, 0]
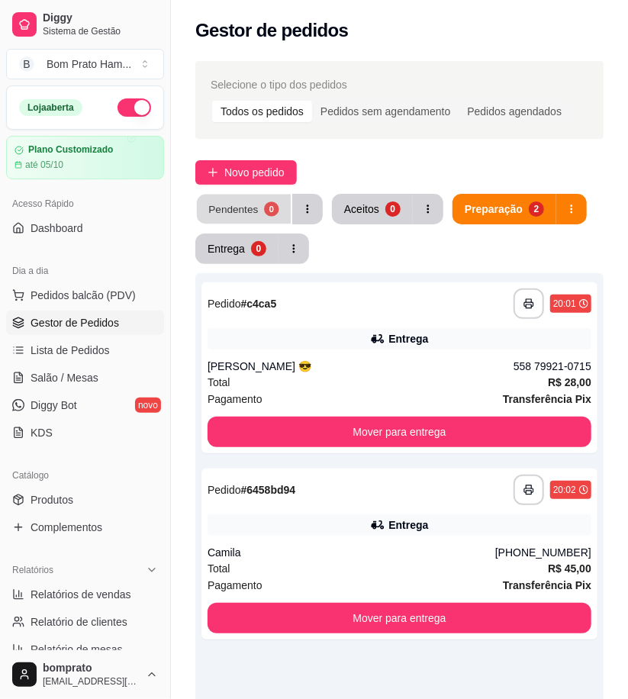
click at [266, 212] on div "0" at bounding box center [271, 209] width 15 height 15
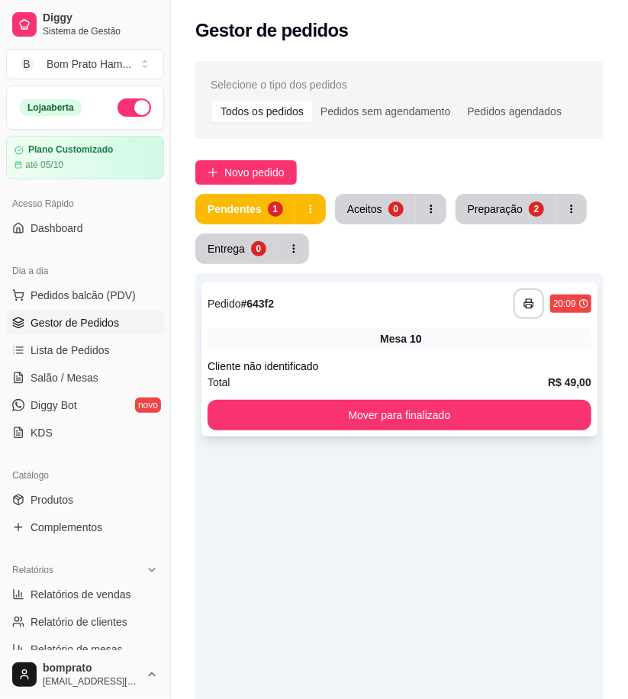
click at [441, 354] on div "**********" at bounding box center [400, 360] width 396 height 154
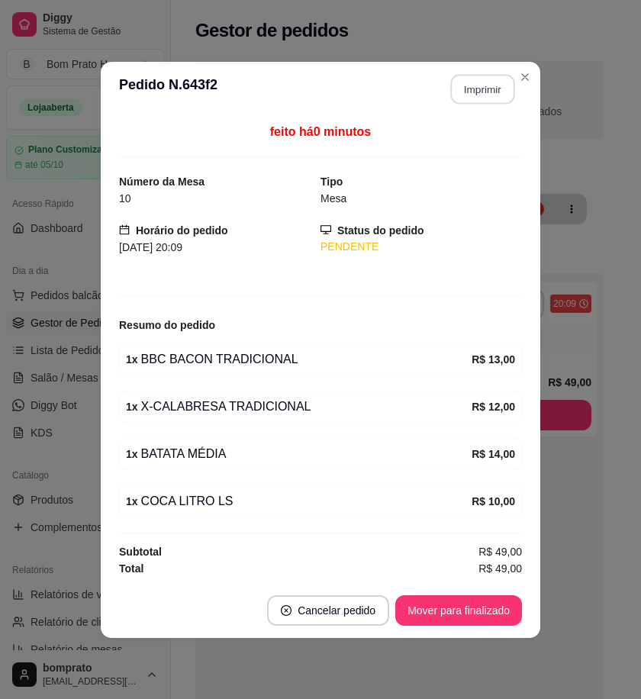
click at [470, 82] on button "Imprimir" at bounding box center [483, 89] width 64 height 30
click at [497, 601] on button "Mover para finalizado" at bounding box center [459, 611] width 123 height 30
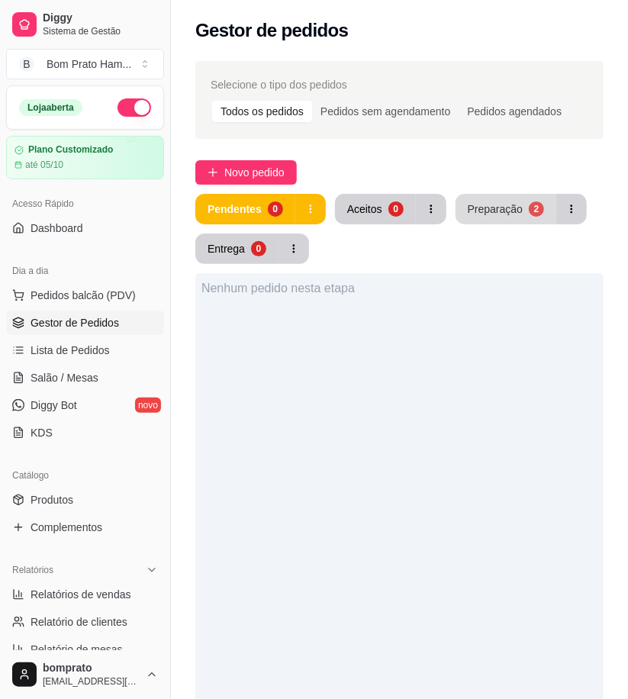
click at [506, 215] on div "Preparação" at bounding box center [495, 209] width 55 height 15
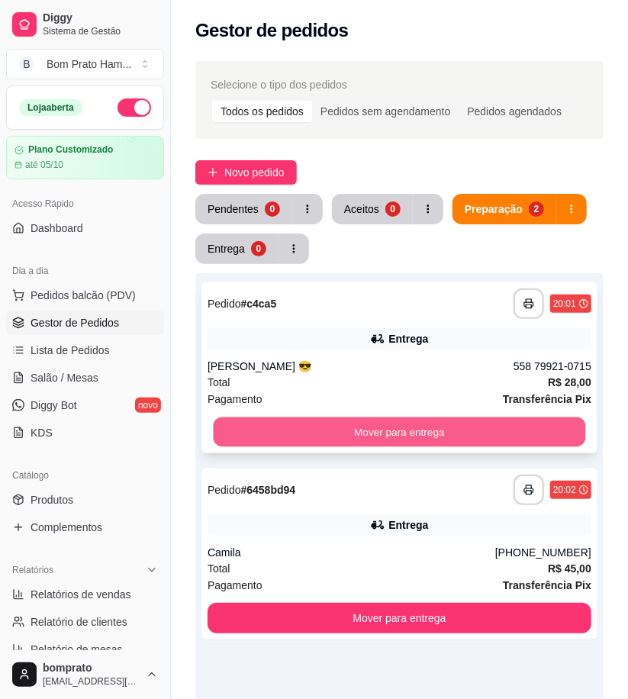
click at [438, 423] on button "Mover para entrega" at bounding box center [400, 433] width 373 height 30
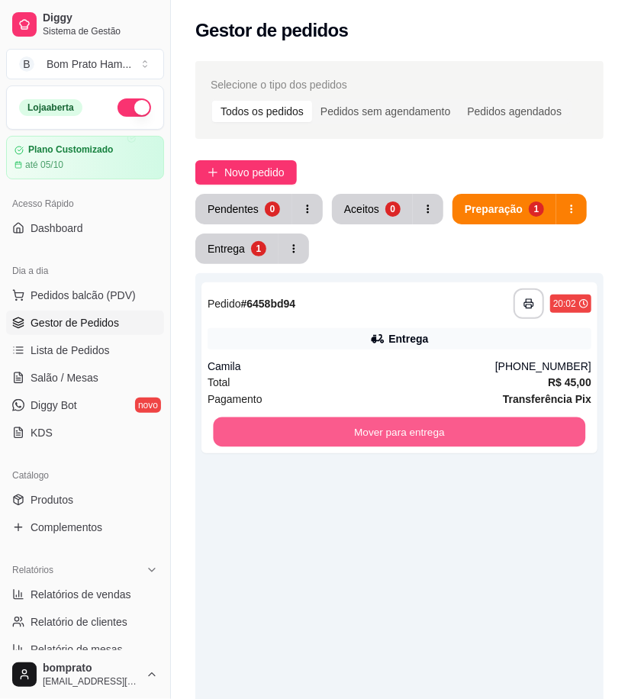
click at [438, 422] on button "Mover para entrega" at bounding box center [400, 433] width 373 height 30
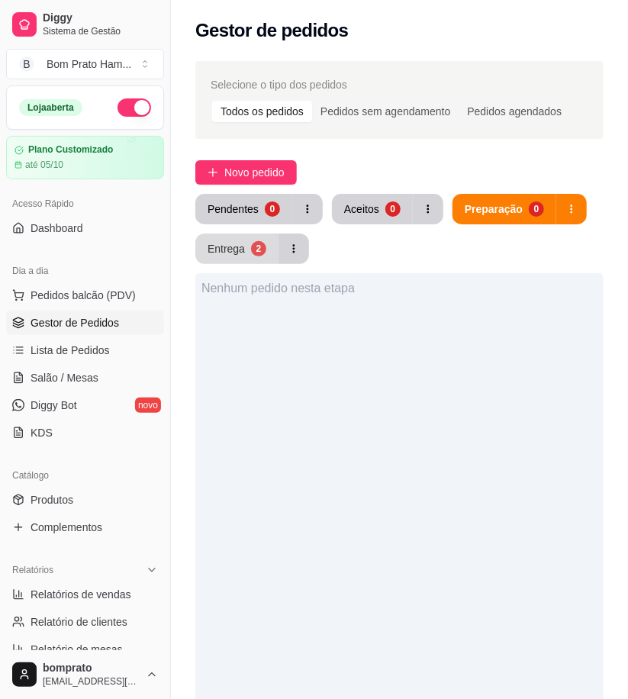
click at [237, 257] on button "Entrega 2" at bounding box center [236, 249] width 83 height 31
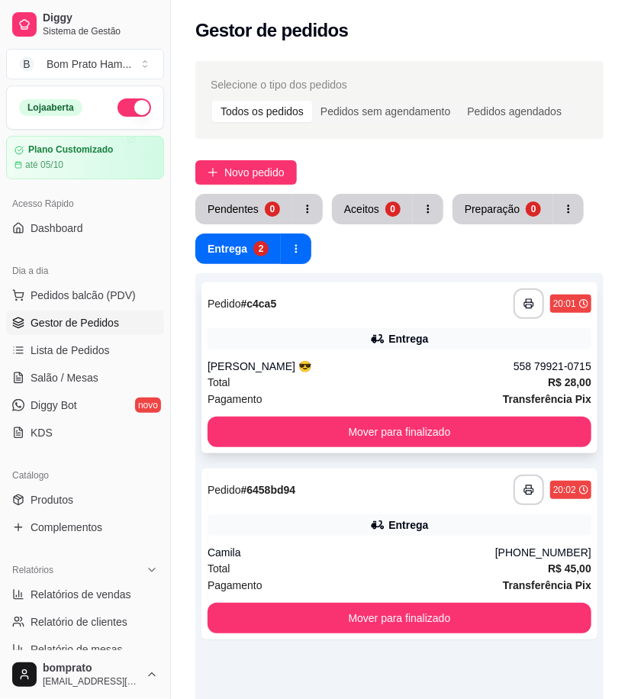
click at [371, 348] on div "Entrega" at bounding box center [400, 338] width 384 height 21
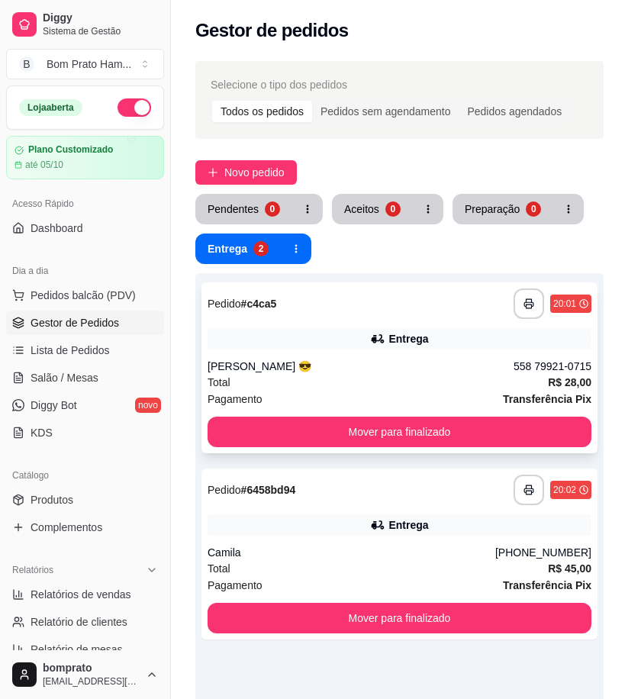
scroll to position [110, 0]
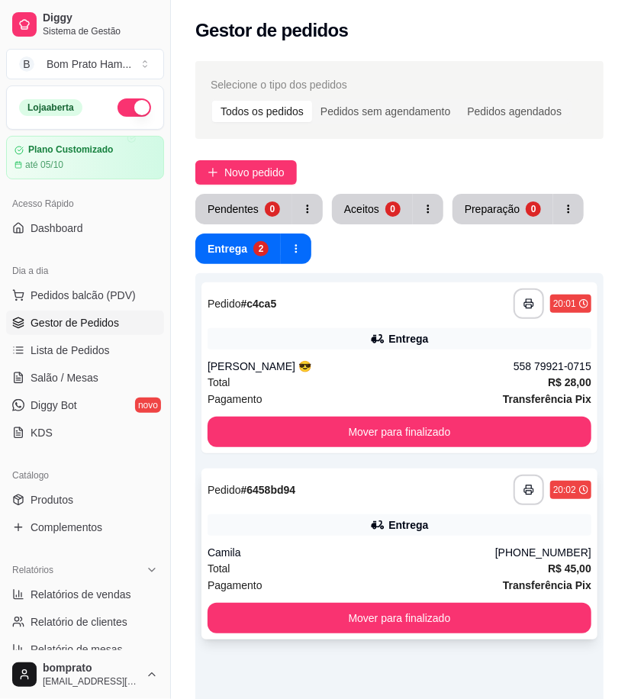
click at [383, 561] on div "Total R$ 45,00" at bounding box center [400, 568] width 384 height 17
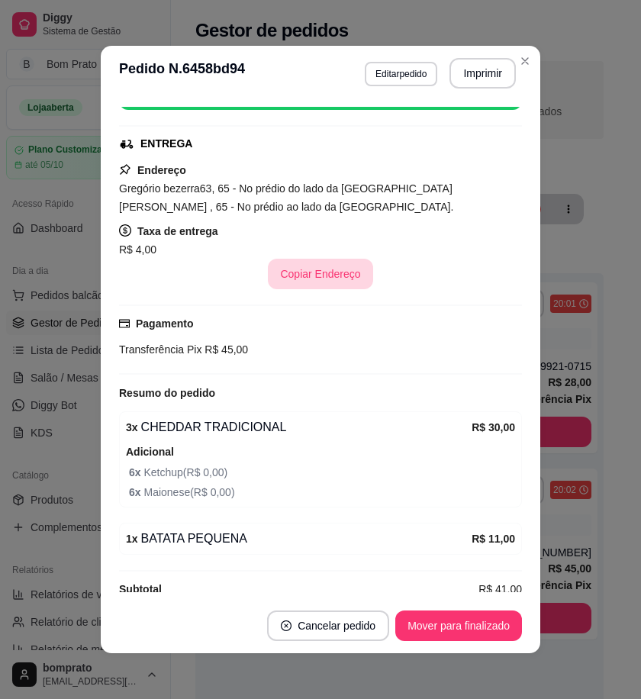
scroll to position [238, 0]
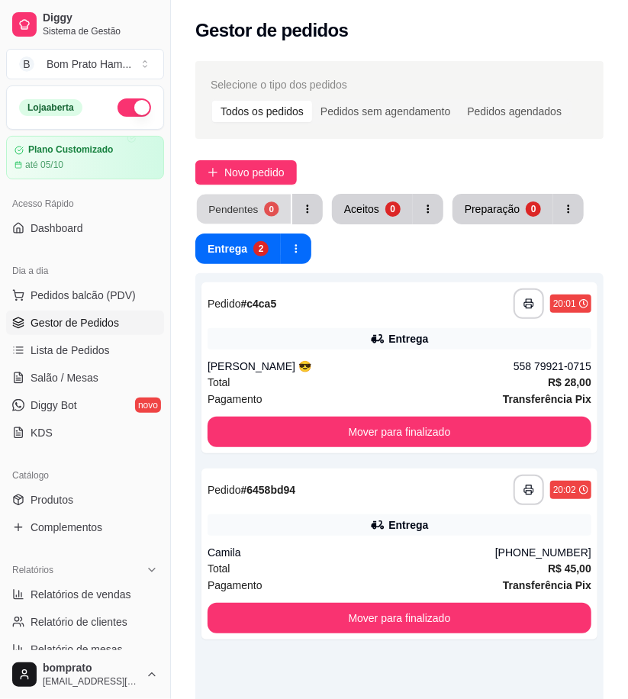
click at [249, 210] on div "Pendentes" at bounding box center [233, 209] width 50 height 15
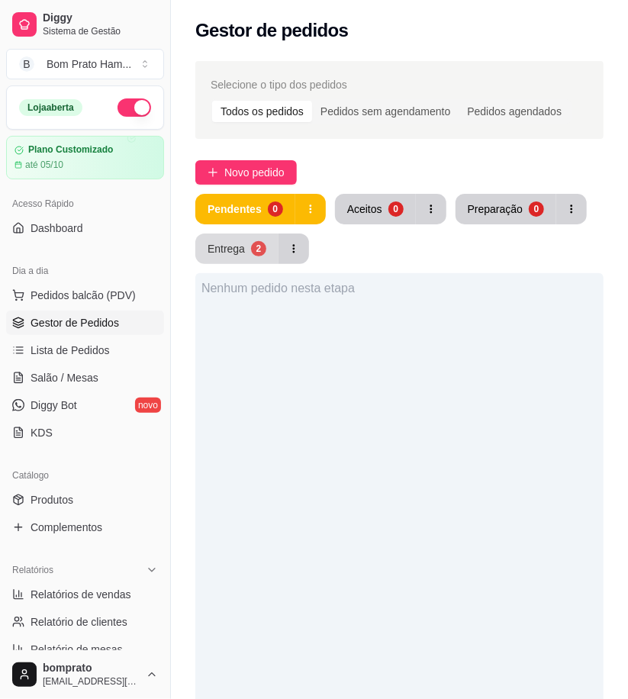
click at [257, 248] on div "2" at bounding box center [258, 248] width 15 height 15
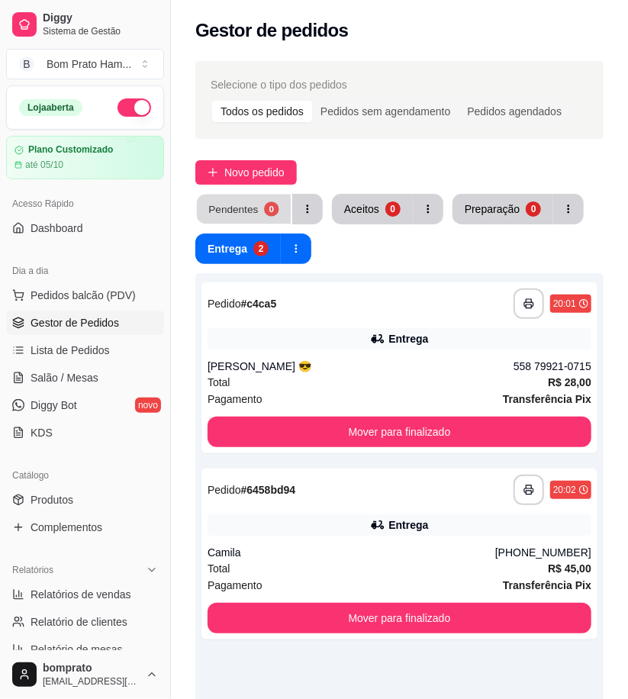
click at [264, 211] on div "0" at bounding box center [271, 209] width 15 height 15
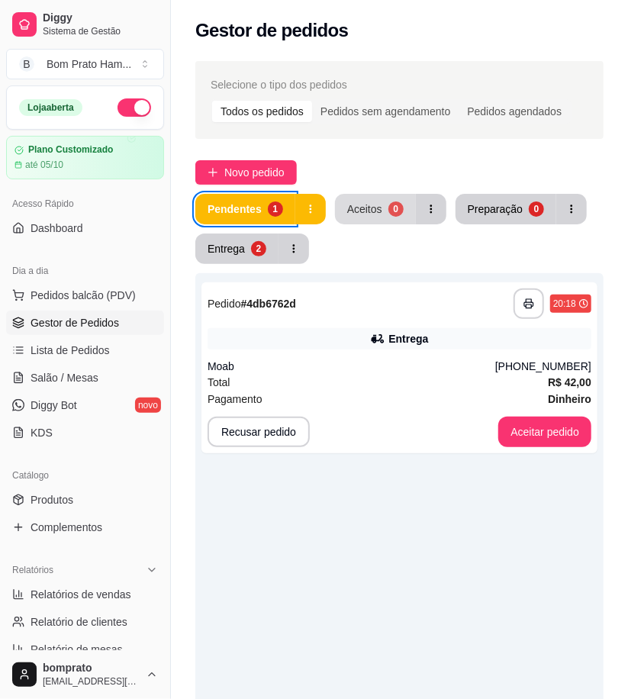
click at [362, 209] on div "Aceitos" at bounding box center [364, 209] width 35 height 15
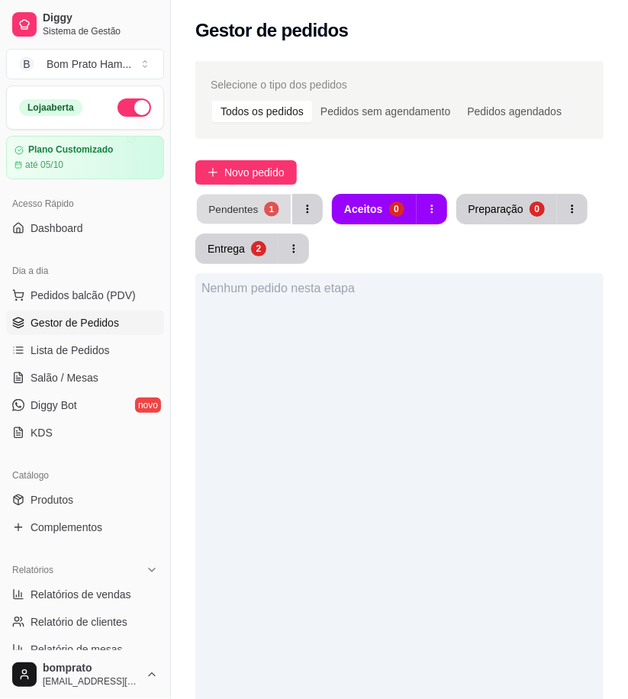
click at [205, 203] on button "Pendentes 1" at bounding box center [244, 210] width 94 height 30
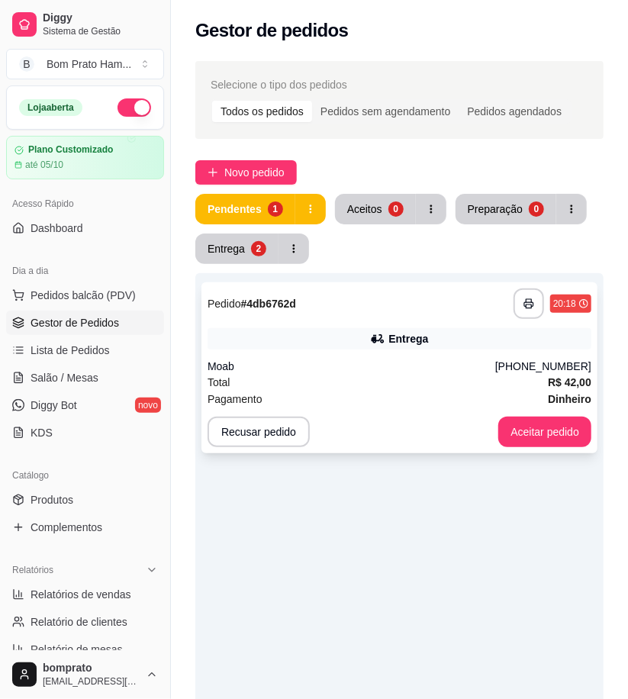
click at [395, 352] on div "**********" at bounding box center [400, 368] width 396 height 171
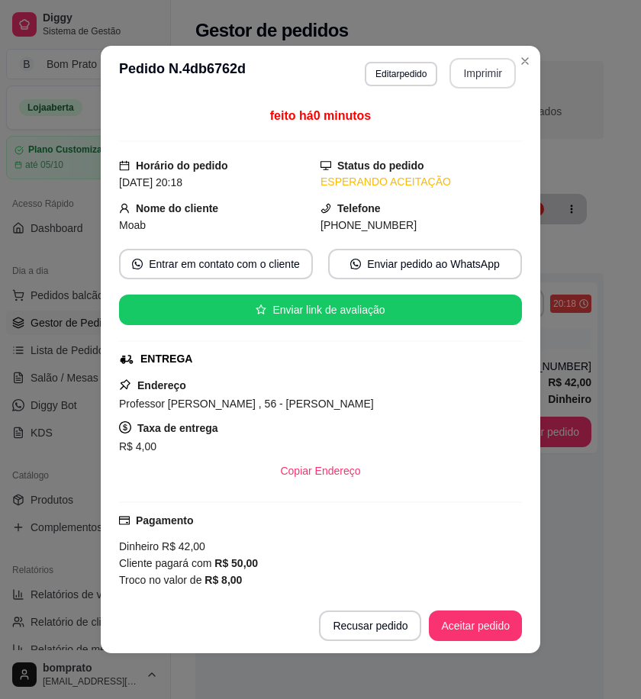
click at [475, 66] on button "Imprimir" at bounding box center [483, 73] width 66 height 31
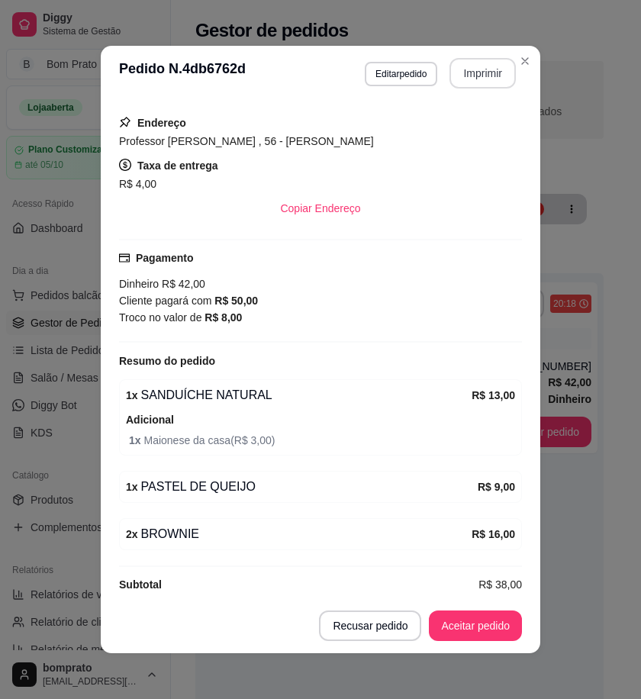
scroll to position [281, 0]
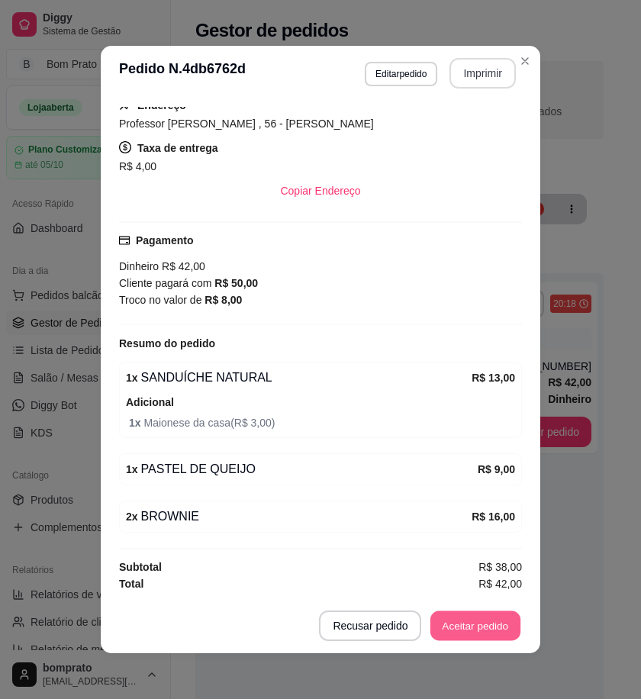
click at [460, 622] on button "Aceitar pedido" at bounding box center [476, 627] width 90 height 30
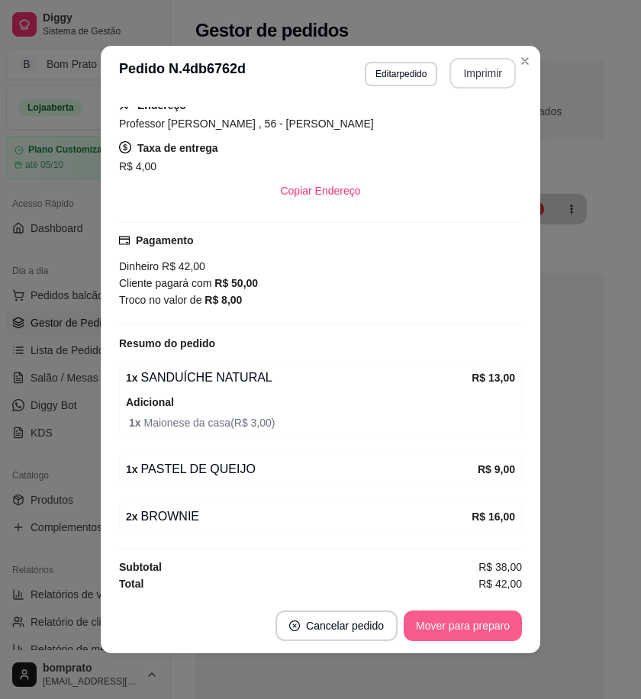
click at [461, 625] on button "Mover para preparo" at bounding box center [463, 626] width 118 height 31
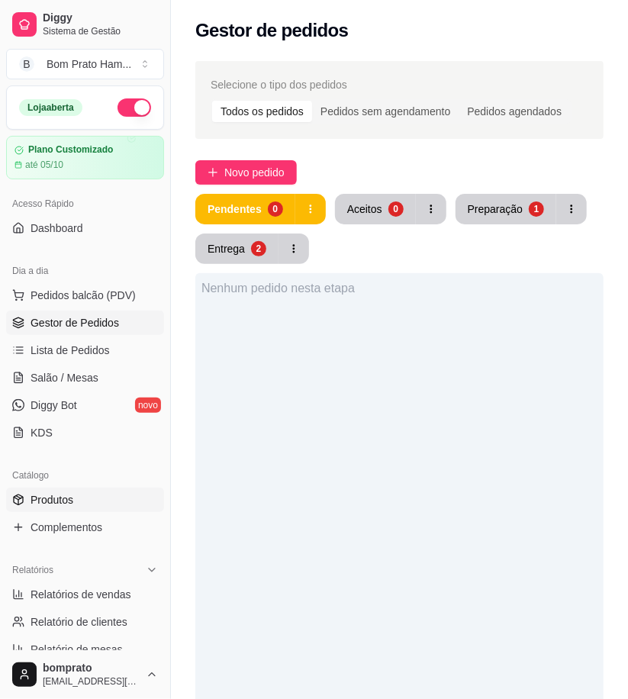
click at [109, 498] on link "Produtos" at bounding box center [85, 500] width 158 height 24
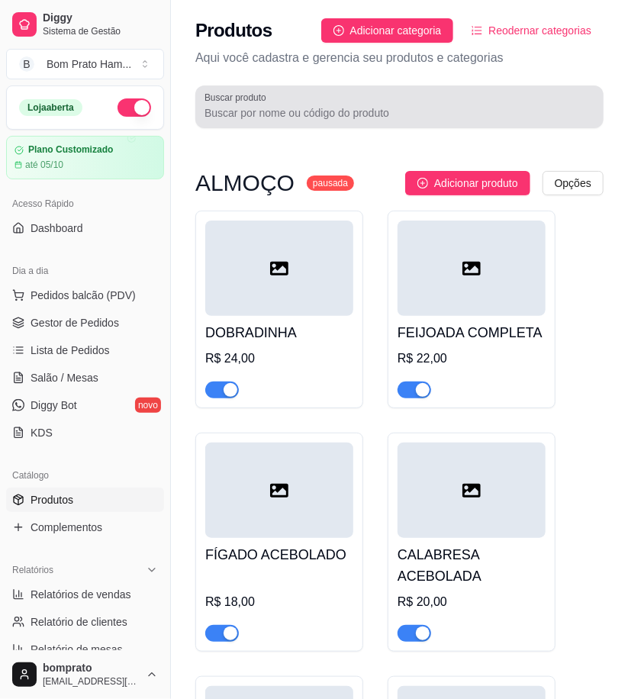
click at [272, 100] on div at bounding box center [400, 107] width 390 height 31
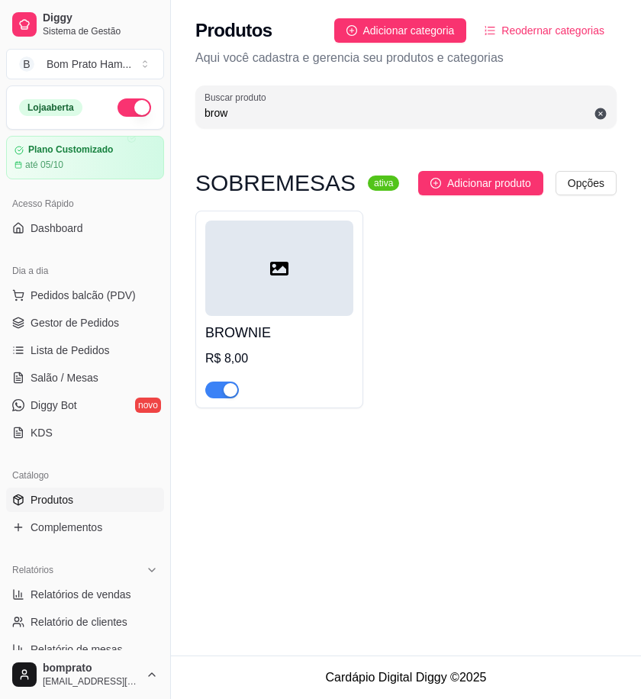
type input "brow"
click at [230, 392] on div "button" at bounding box center [231, 390] width 14 height 14
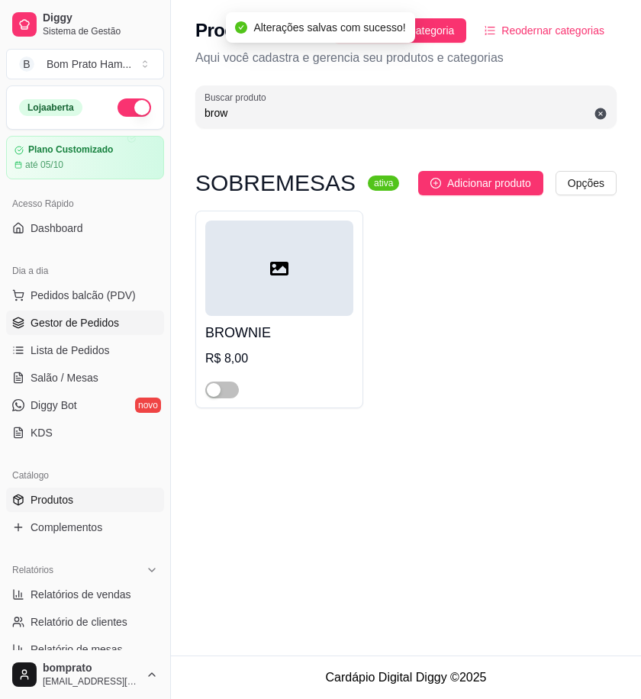
click at [121, 324] on link "Gestor de Pedidos" at bounding box center [85, 323] width 158 height 24
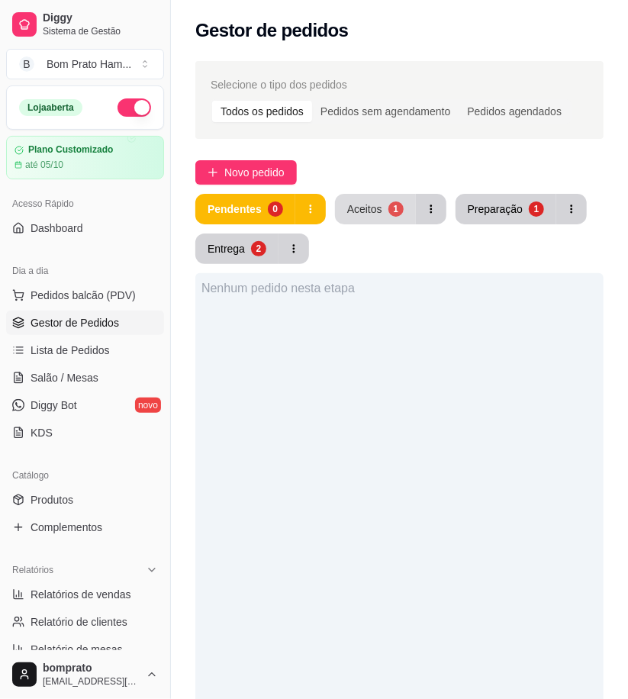
click at [371, 214] on div "Aceitos" at bounding box center [364, 209] width 35 height 15
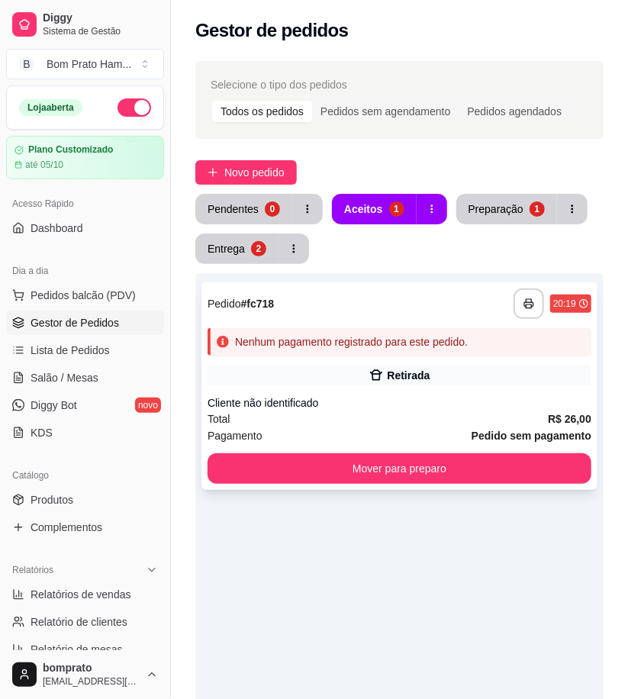
click at [438, 357] on div "**********" at bounding box center [400, 387] width 396 height 208
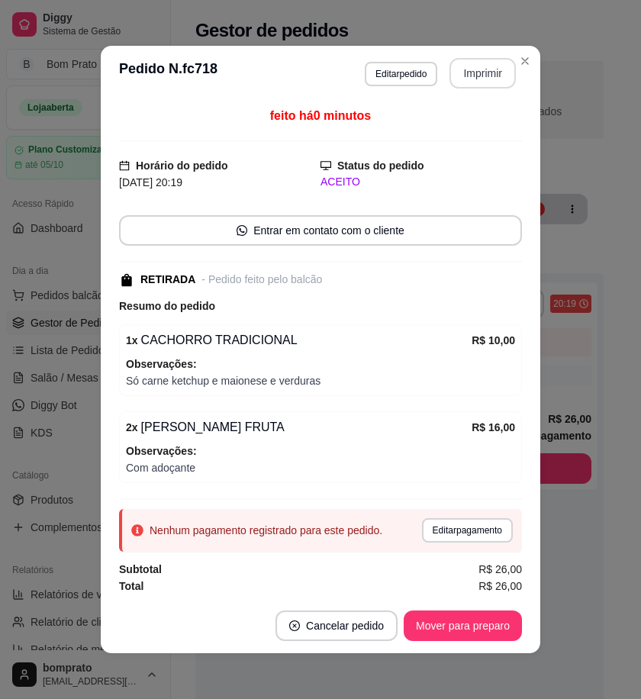
click at [477, 80] on button "Imprimir" at bounding box center [483, 73] width 66 height 31
click at [504, 624] on button "Mover para preparo" at bounding box center [462, 627] width 115 height 30
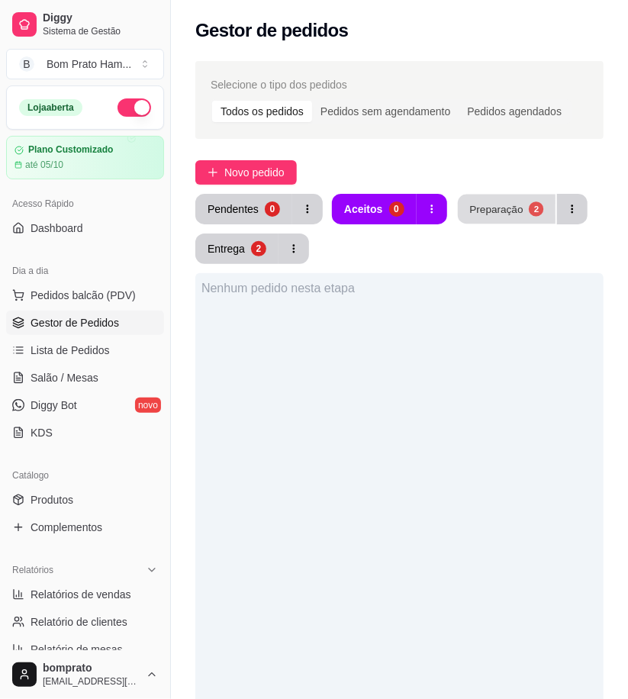
click at [478, 214] on div "Preparação" at bounding box center [496, 209] width 53 height 15
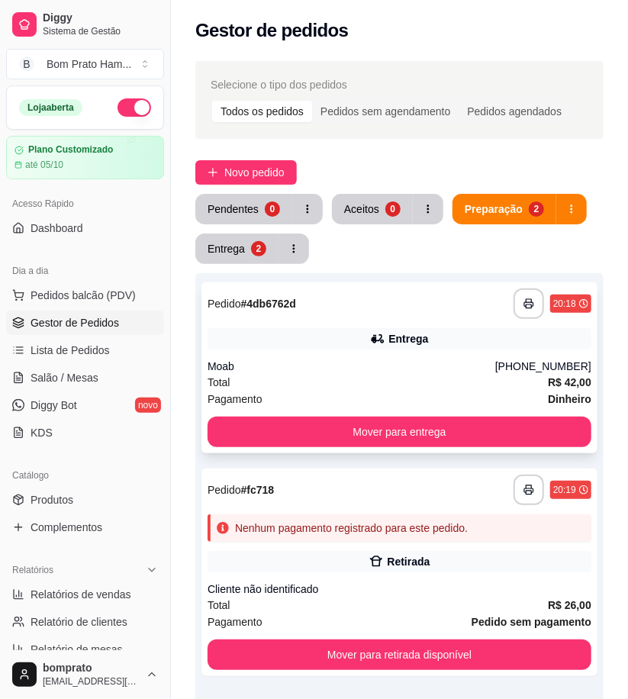
click at [388, 371] on div "Moab" at bounding box center [352, 366] width 288 height 15
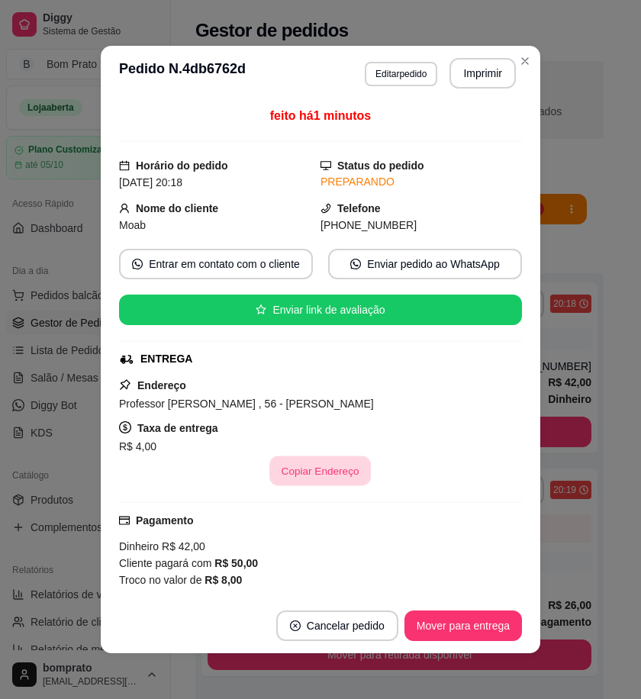
click at [324, 460] on button "Copiar Endereço" at bounding box center [321, 472] width 102 height 30
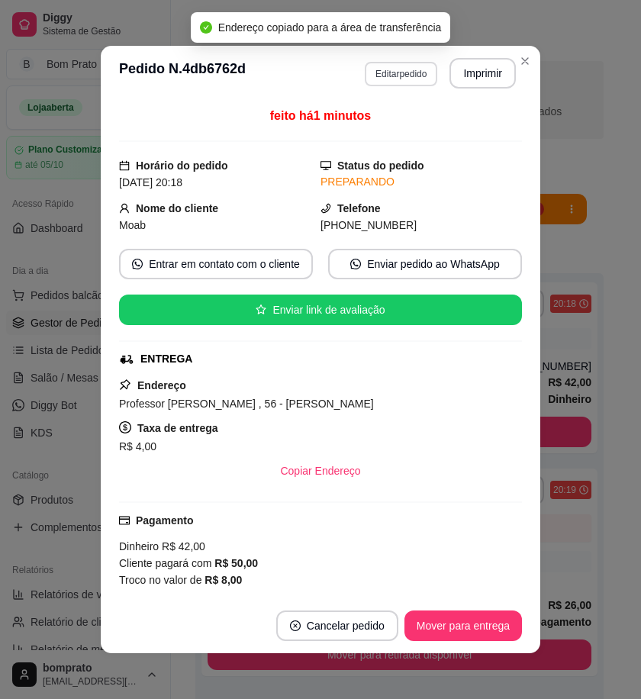
click at [408, 79] on button "Editar pedido" at bounding box center [401, 74] width 73 height 24
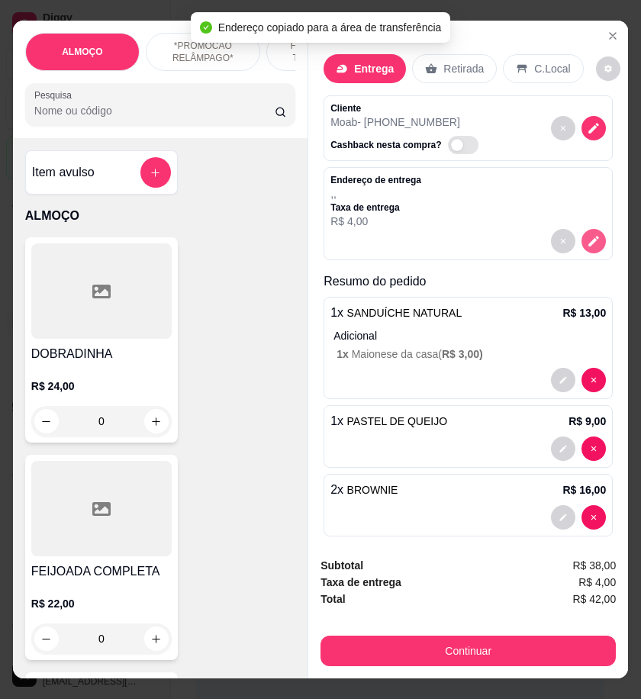
click at [583, 240] on button "decrease-product-quantity" at bounding box center [594, 241] width 24 height 24
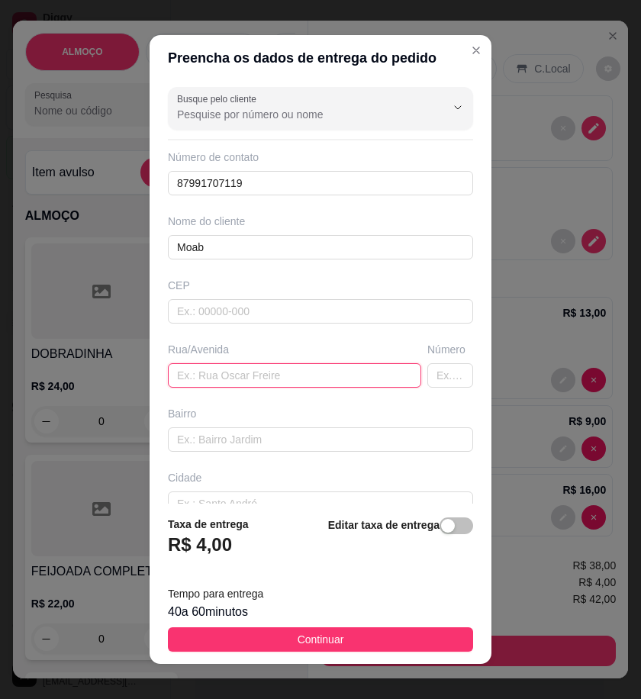
click at [246, 382] on input "text" at bounding box center [295, 375] width 254 height 24
paste input "Professor Moreira , 56 - Saída pra Arcoverde"
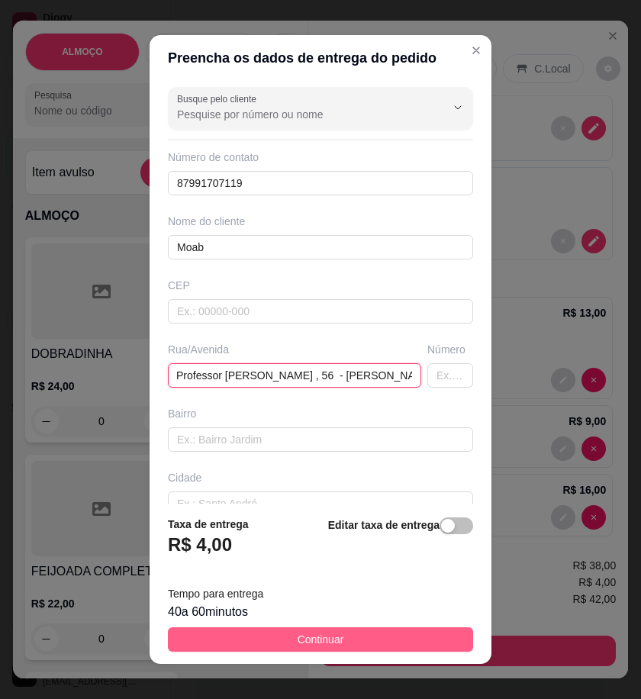
type input "Professor Moreira , 56 - Saída pra Arcoverde"
click at [379, 644] on button "Continuar" at bounding box center [320, 640] width 305 height 24
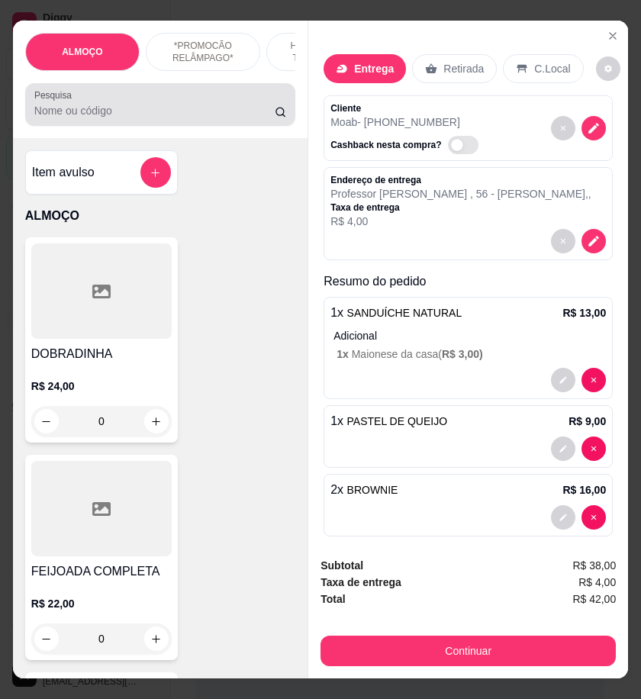
click at [150, 110] on input "Pesquisa" at bounding box center [154, 110] width 241 height 15
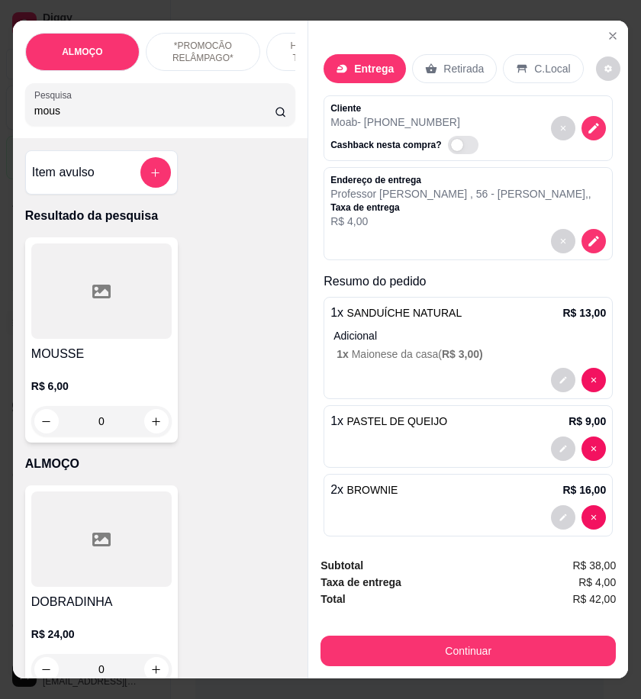
type input "mous"
click at [111, 378] on div "R$ 6,00 0" at bounding box center [101, 399] width 141 height 73
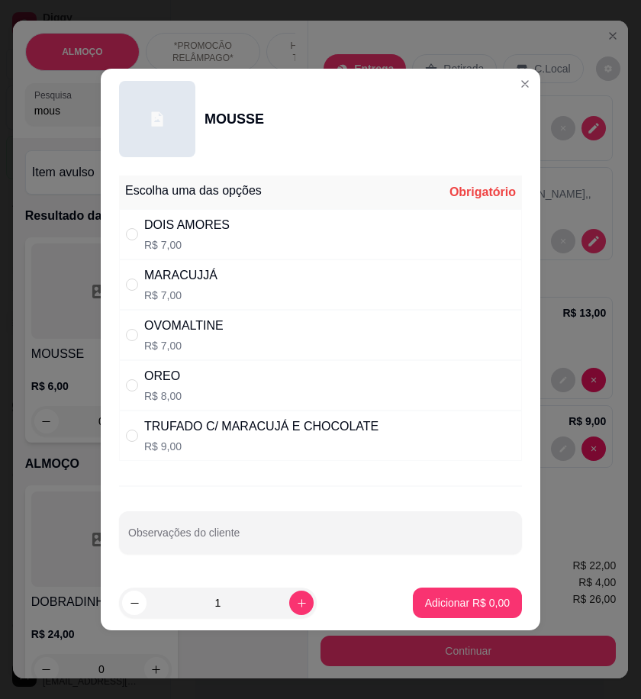
click at [241, 234] on div "DOIS AMORES R$ 7,00" at bounding box center [320, 234] width 403 height 50
radio input "true"
click at [453, 593] on button "Adicionar R$ 7,00" at bounding box center [467, 603] width 109 height 31
type input "1"
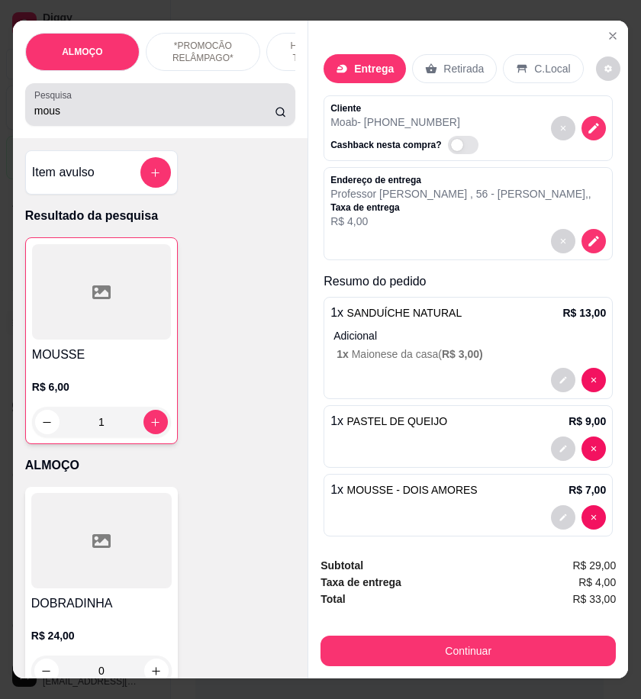
click at [73, 118] on input "mous" at bounding box center [154, 110] width 241 height 15
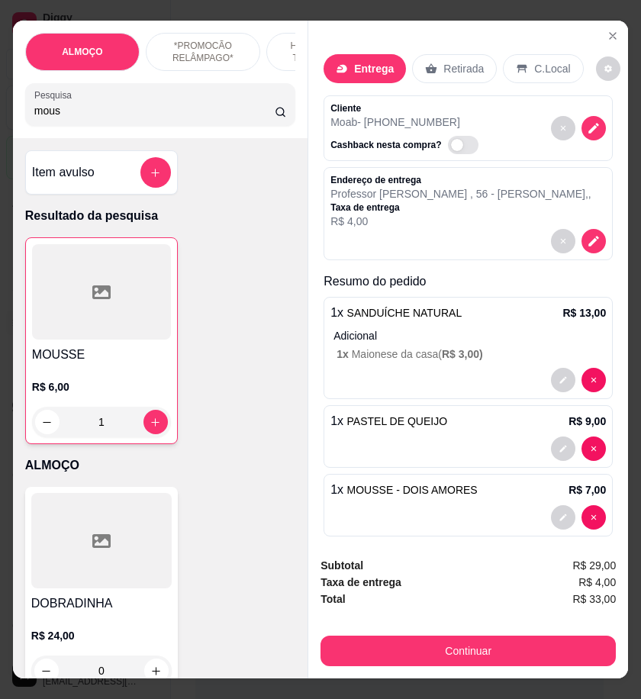
click at [73, 118] on input "mous" at bounding box center [154, 110] width 241 height 15
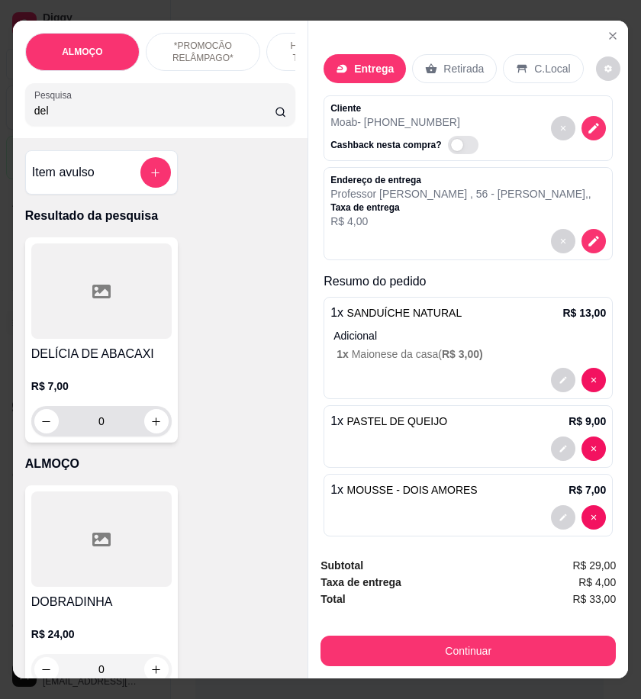
type input "del"
click at [154, 434] on button "increase-product-quantity" at bounding box center [156, 422] width 24 height 24
type input "1"
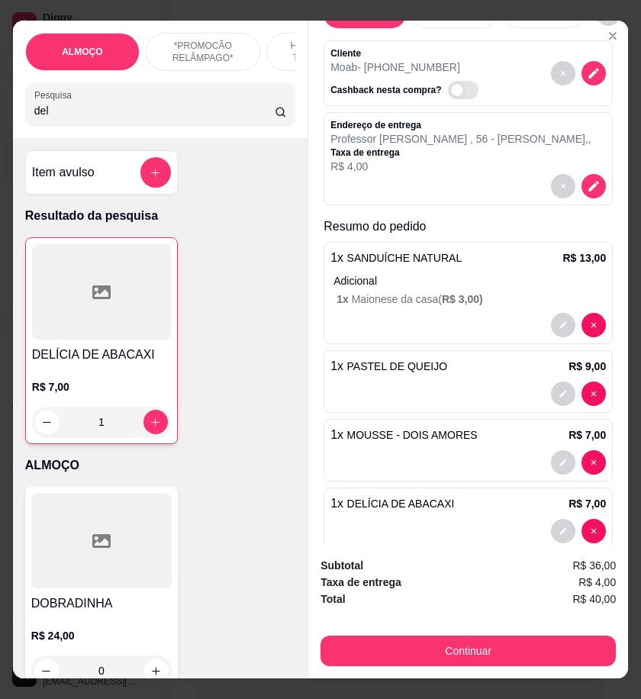
scroll to position [82, 0]
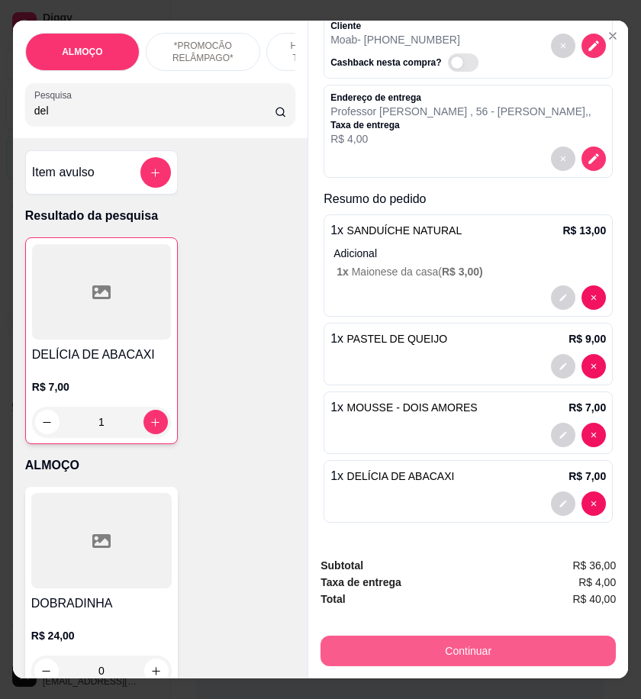
click at [524, 638] on button "Continuar" at bounding box center [469, 651] width 296 height 31
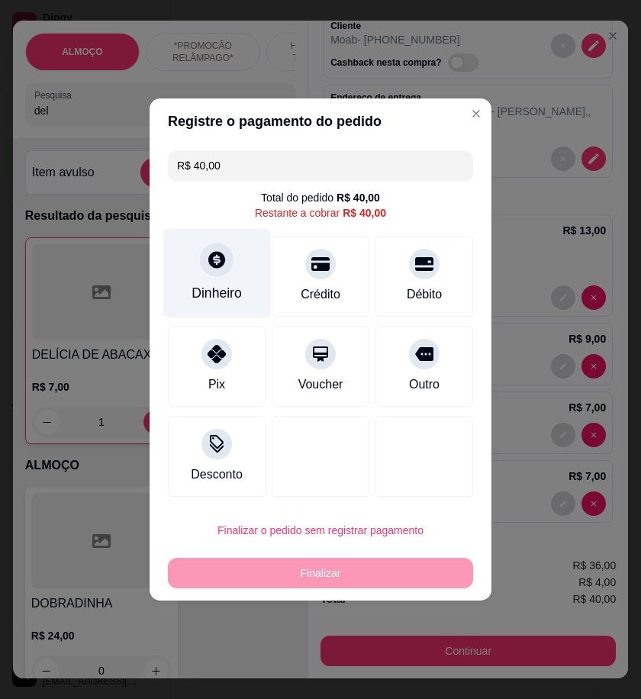
click at [218, 261] on icon at bounding box center [217, 260] width 20 height 20
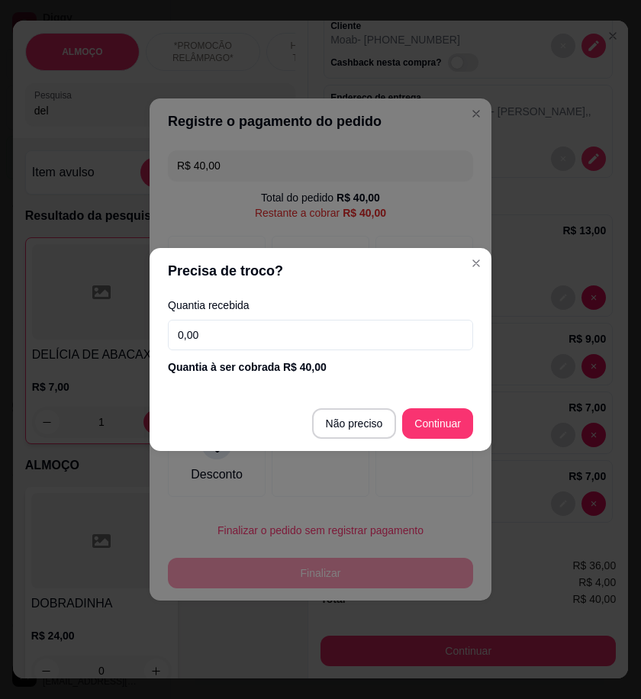
click at [363, 331] on input "0,00" at bounding box center [320, 335] width 305 height 31
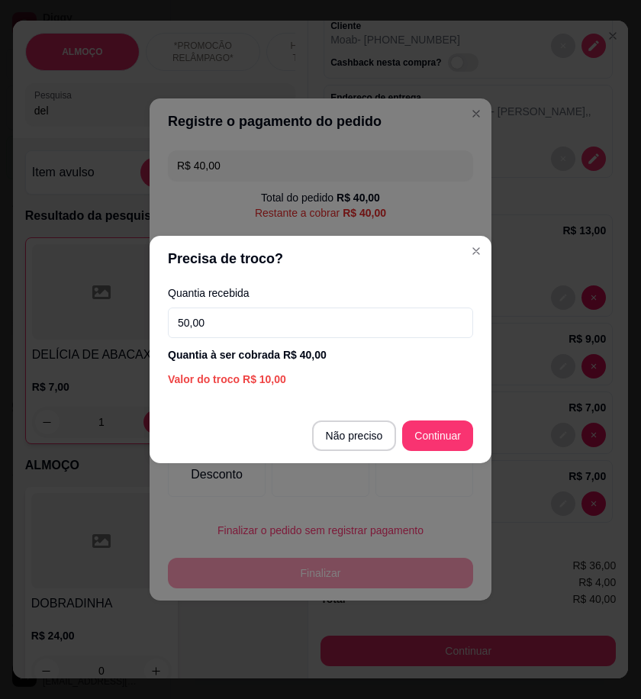
type input "50,00"
click at [434, 418] on footer "Não preciso Continuar" at bounding box center [321, 436] width 342 height 55
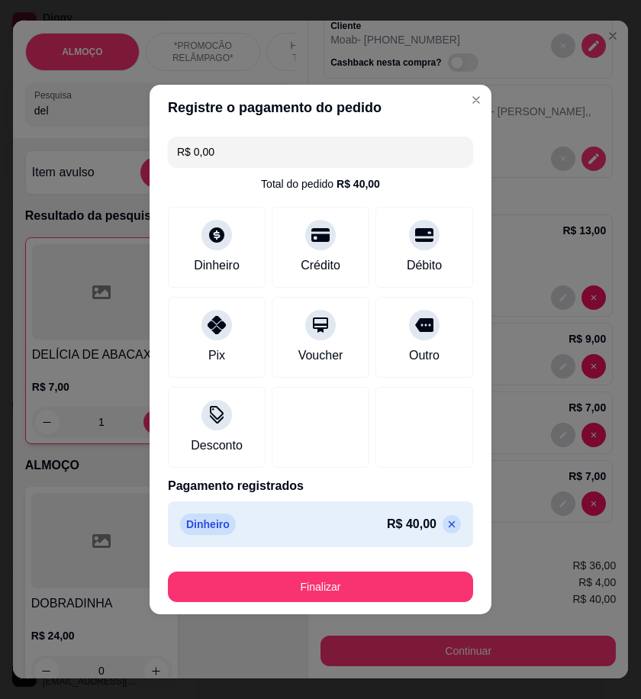
type input "R$ 0,00"
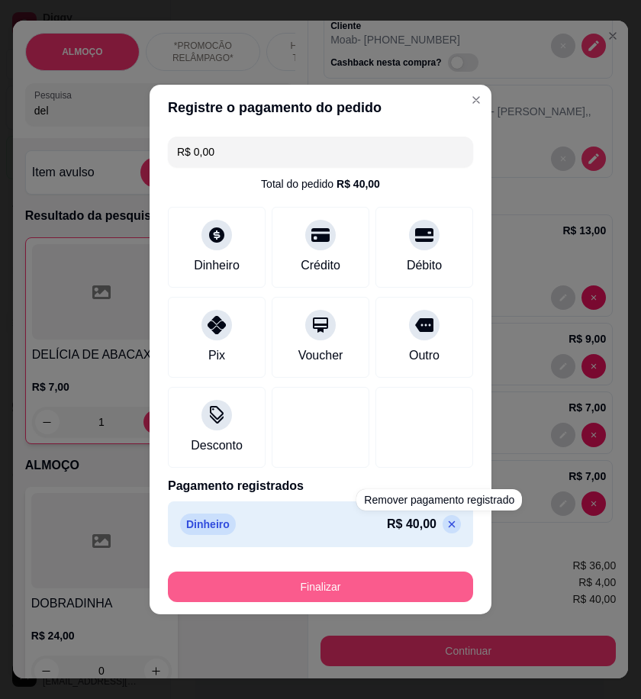
click at [428, 581] on button "Finalizar" at bounding box center [320, 587] width 305 height 31
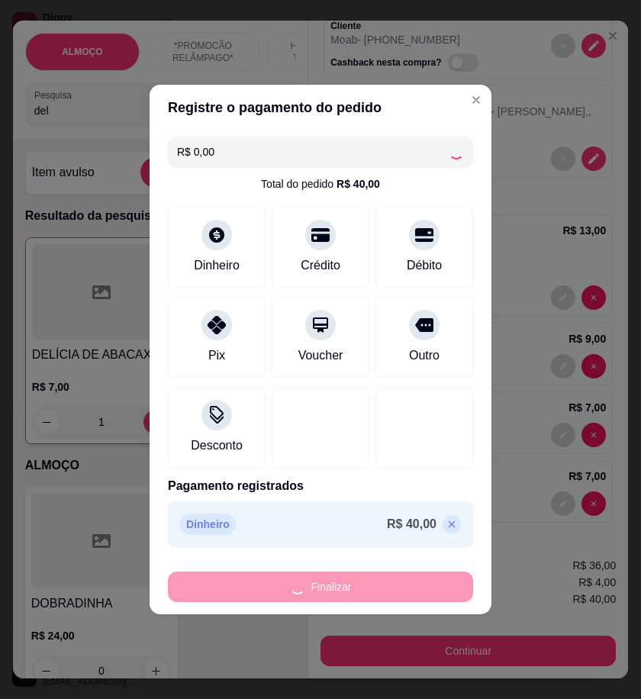
type input "0"
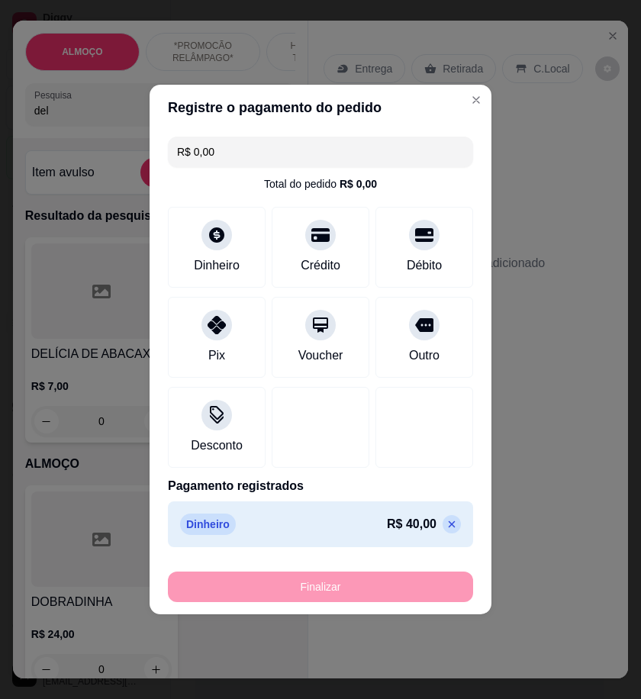
type input "-R$ 40,00"
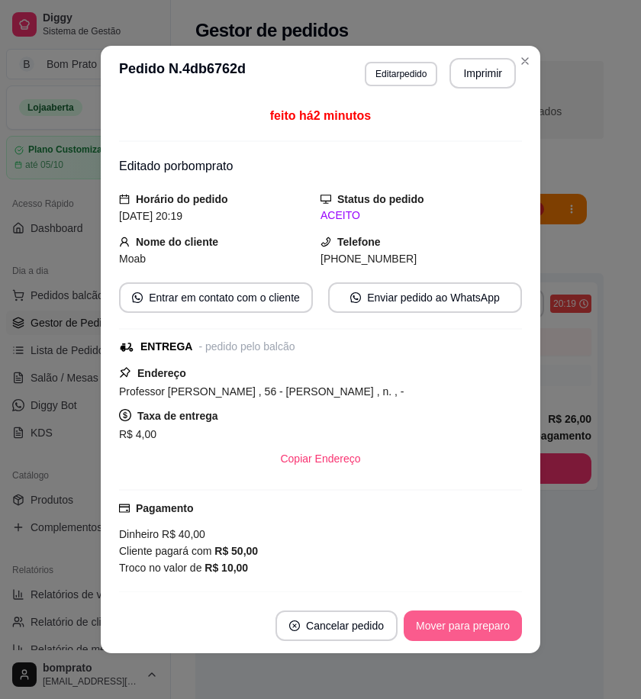
click at [460, 621] on button "Mover para preparo" at bounding box center [463, 626] width 118 height 31
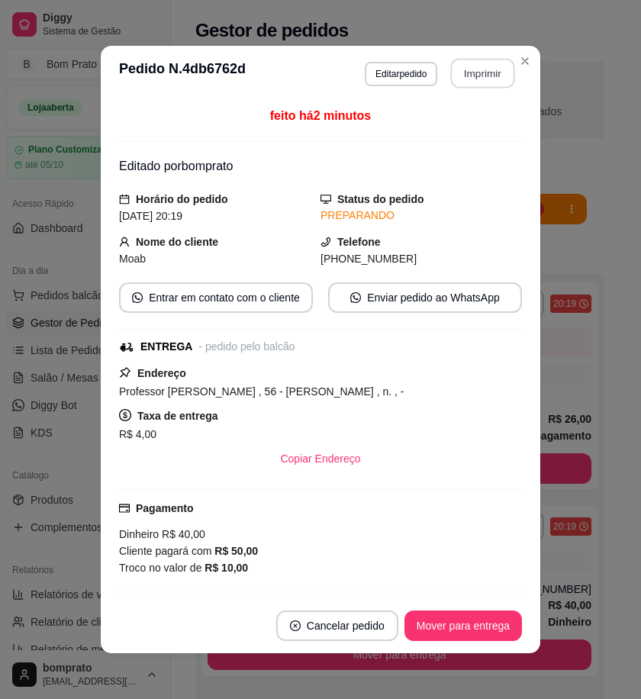
click at [471, 71] on button "Imprimir" at bounding box center [483, 74] width 64 height 30
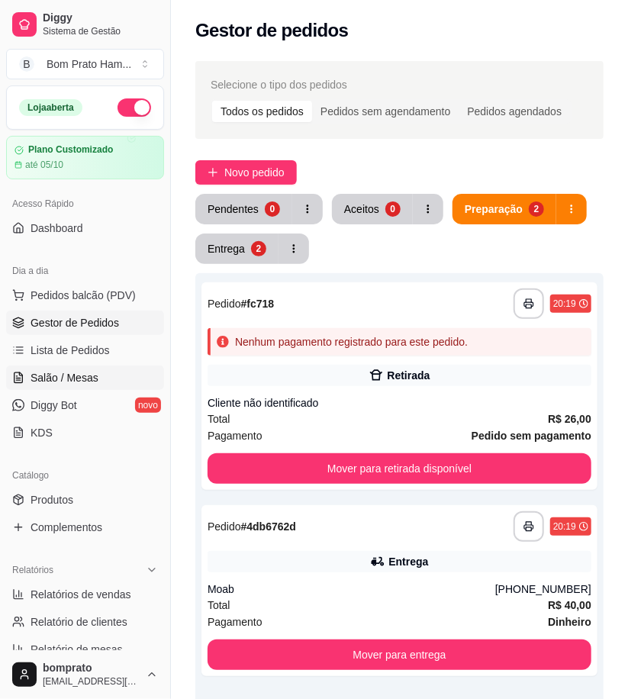
click at [89, 378] on span "Salão / Mesas" at bounding box center [65, 377] width 68 height 15
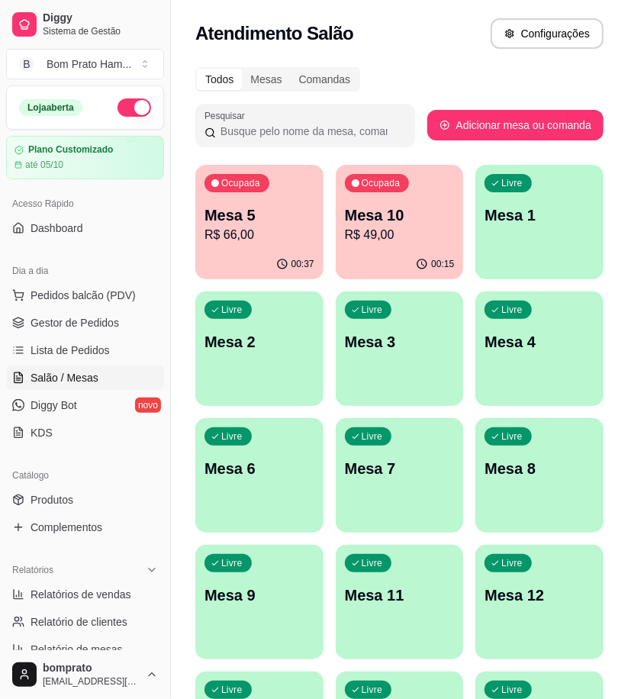
click at [292, 232] on p "R$ 66,00" at bounding box center [260, 235] width 110 height 18
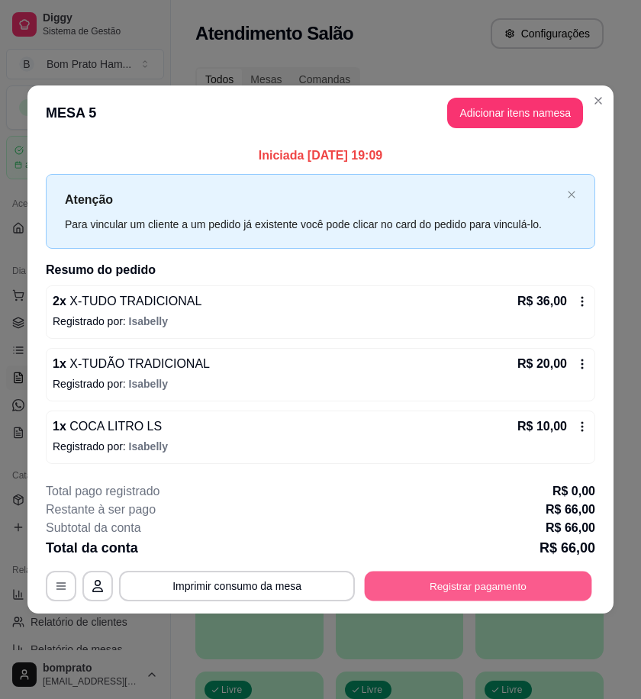
click at [506, 585] on button "Registrar pagamento" at bounding box center [479, 586] width 228 height 30
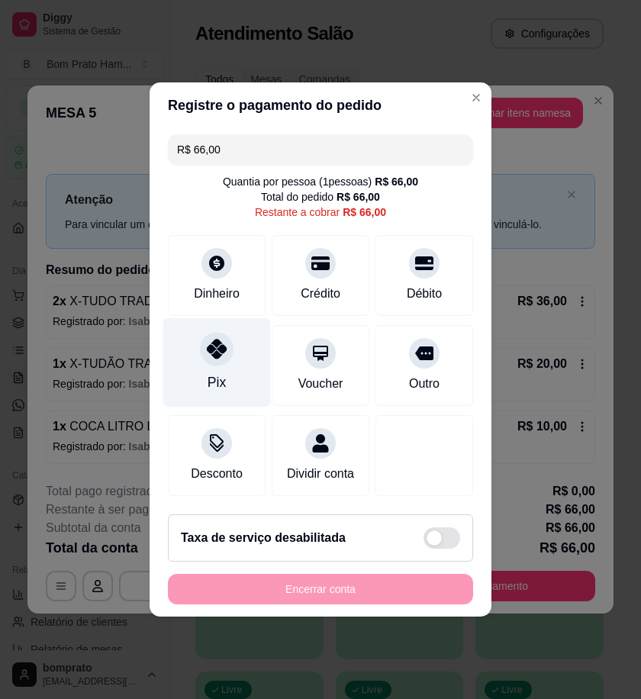
click at [222, 348] on icon at bounding box center [217, 349] width 20 height 20
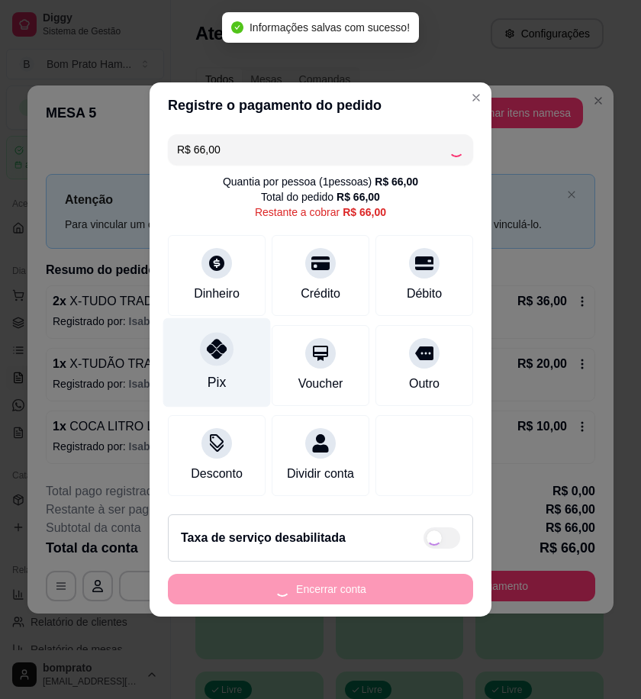
type input "R$ 0,00"
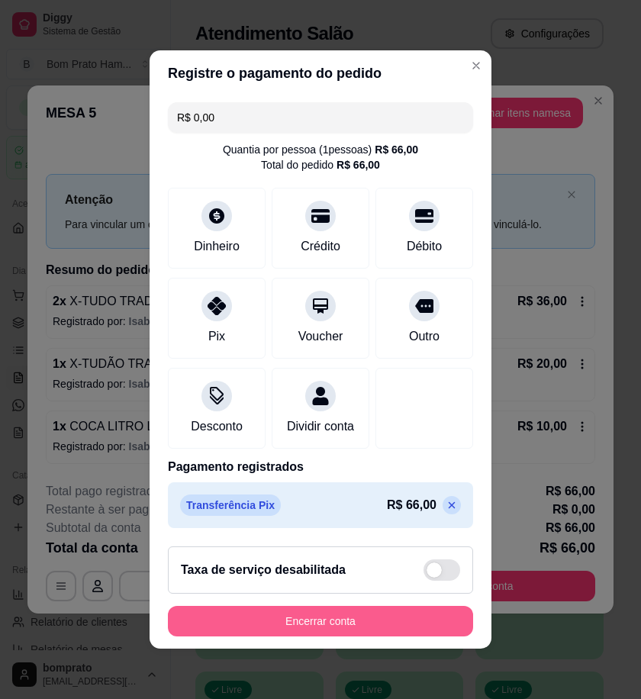
click at [356, 637] on button "Encerrar conta" at bounding box center [320, 621] width 305 height 31
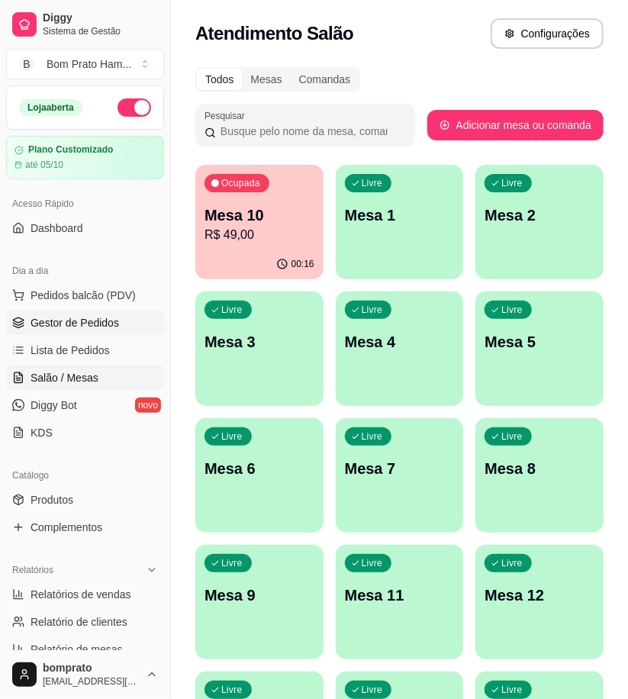
click at [124, 332] on link "Gestor de Pedidos" at bounding box center [85, 323] width 158 height 24
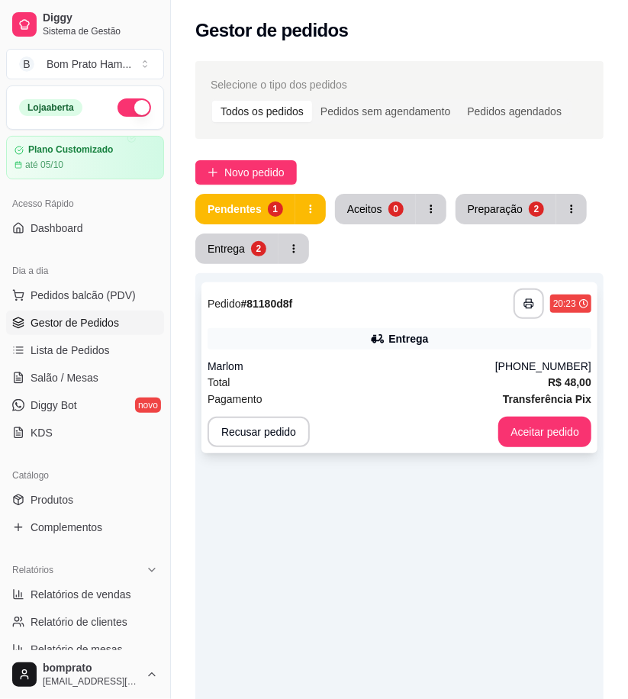
click at [407, 348] on div "Entrega" at bounding box center [400, 338] width 384 height 21
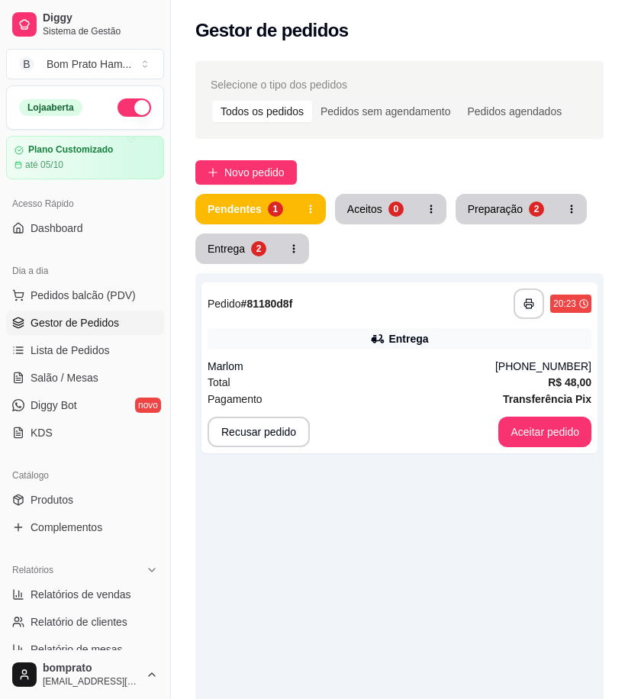
scroll to position [200, 0]
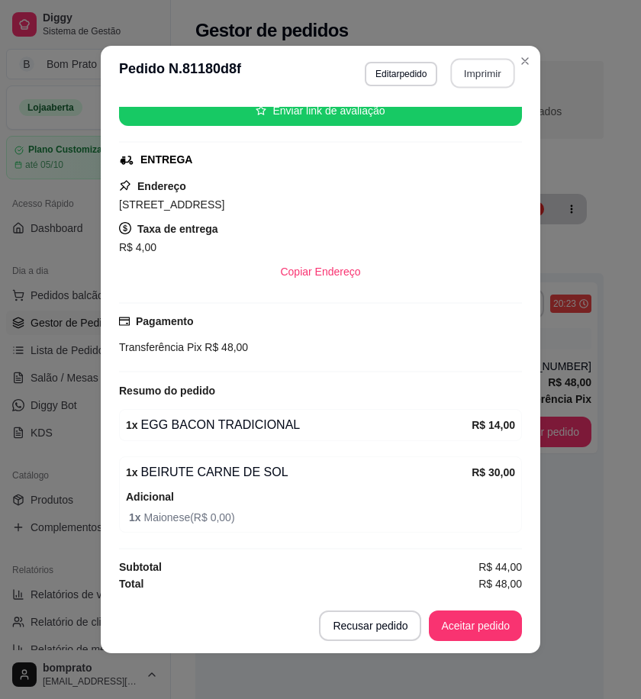
click at [470, 86] on button "Imprimir" at bounding box center [483, 74] width 64 height 30
click at [483, 616] on button "Aceitar pedido" at bounding box center [475, 626] width 93 height 31
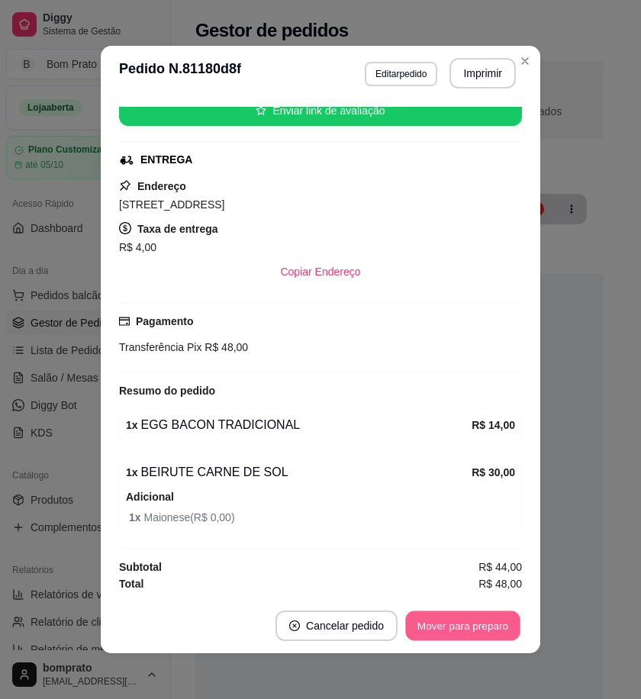
click at [493, 624] on button "Mover para preparo" at bounding box center [462, 627] width 115 height 30
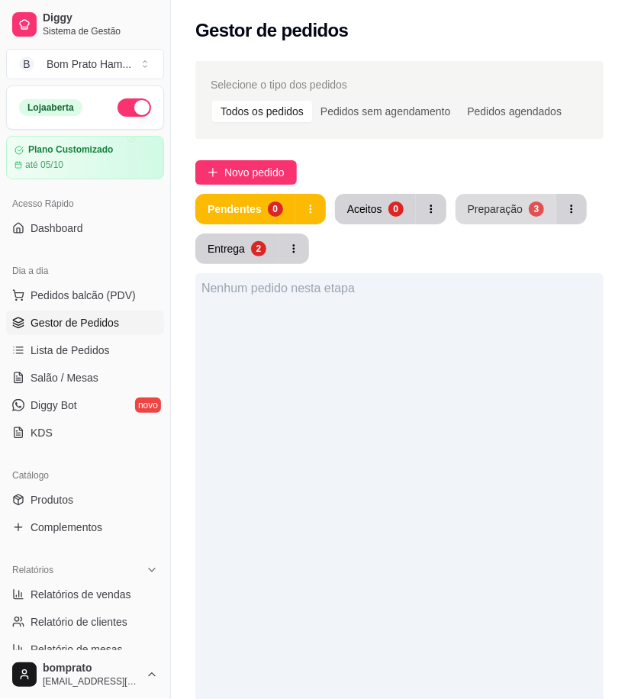
click at [483, 201] on button "Preparação 3" at bounding box center [506, 209] width 101 height 31
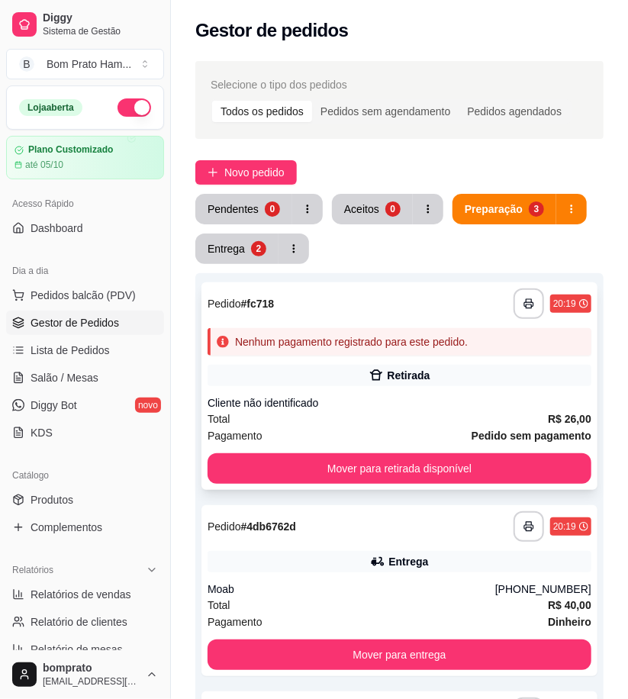
click at [405, 402] on div "Cliente não identificado" at bounding box center [400, 403] width 384 height 15
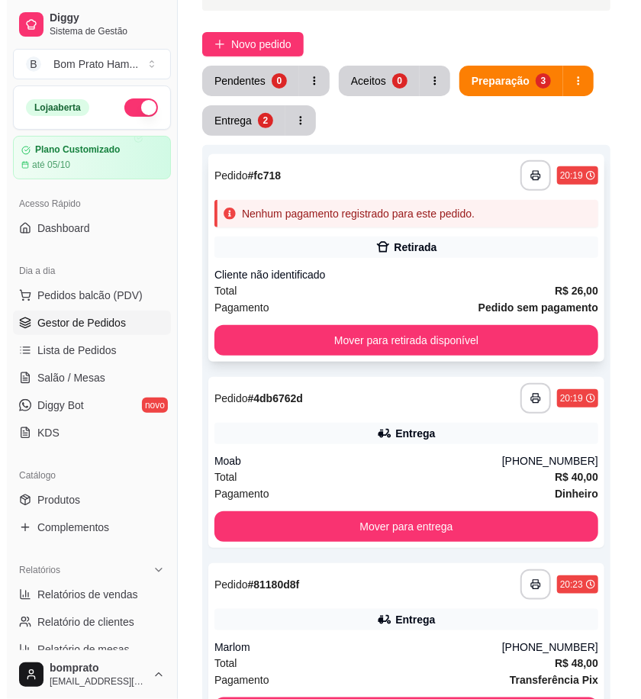
scroll to position [80, 0]
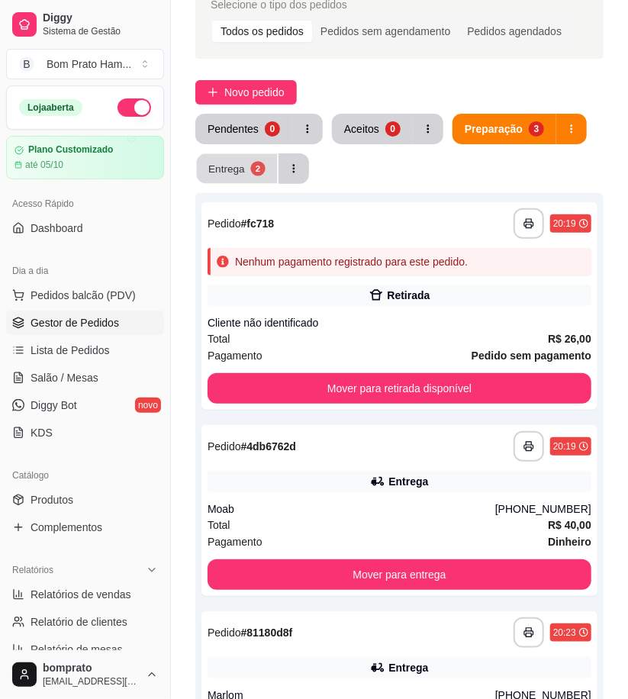
click at [249, 161] on button "Entrega 2" at bounding box center [237, 169] width 81 height 30
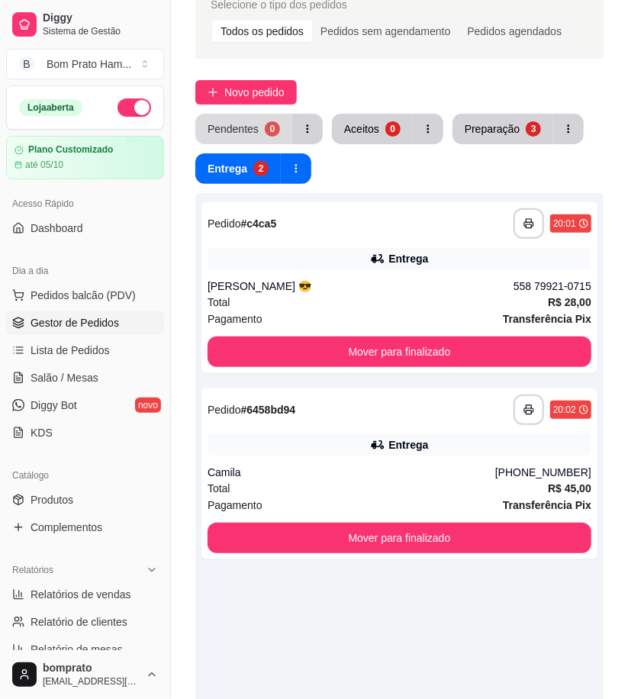
click at [268, 118] on button "Pendentes 0" at bounding box center [243, 129] width 97 height 31
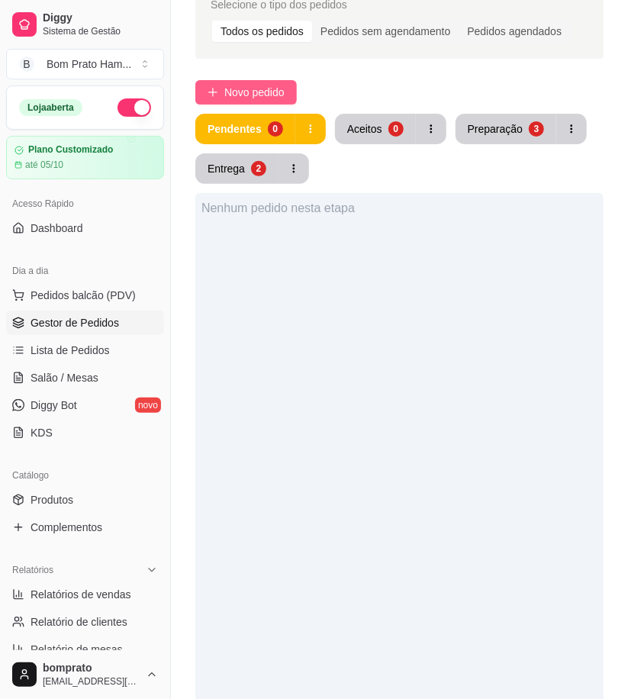
click at [233, 88] on span "Novo pedido" at bounding box center [254, 92] width 60 height 17
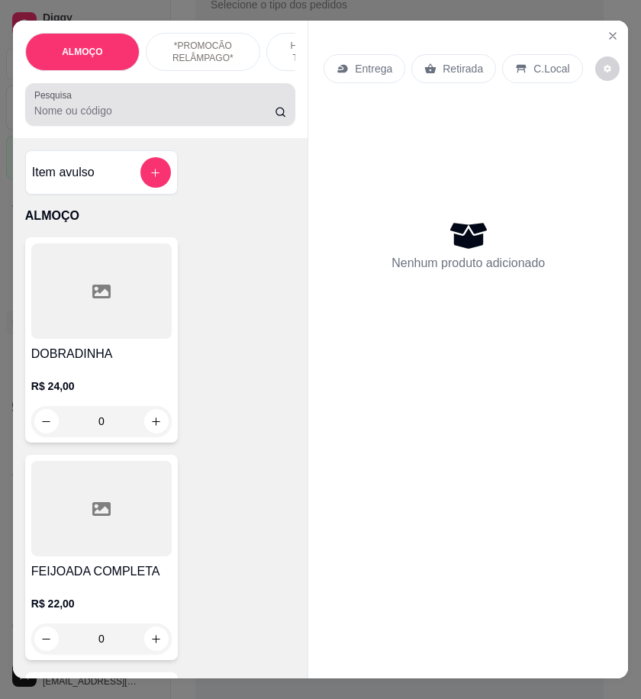
click at [219, 116] on input "Pesquisa" at bounding box center [154, 110] width 241 height 15
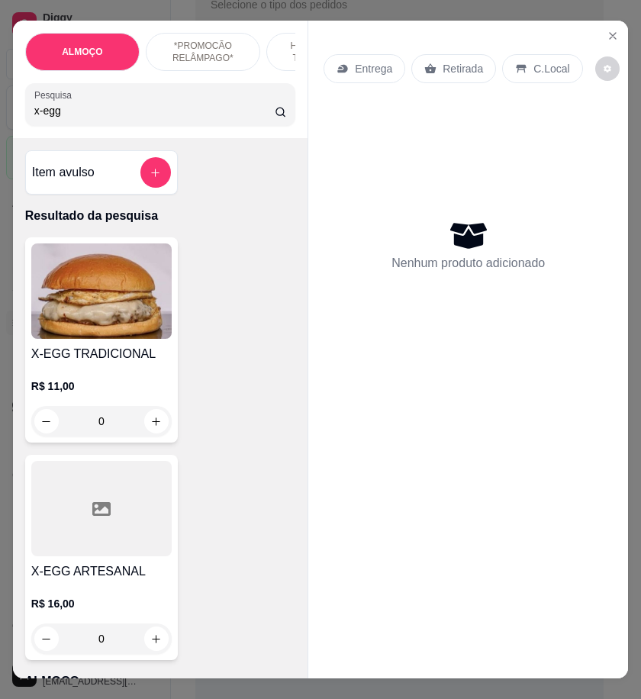
type input "x-egg"
click at [128, 325] on img at bounding box center [101, 291] width 141 height 95
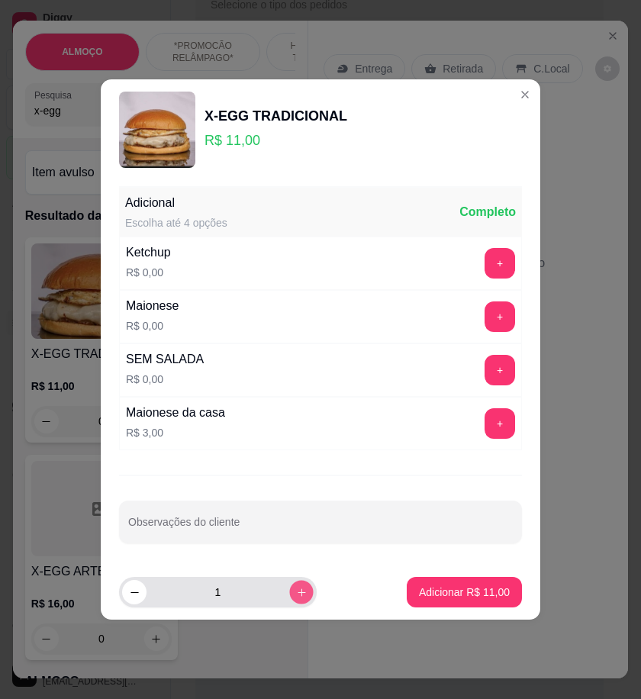
click at [290, 599] on button "increase-product-quantity" at bounding box center [301, 592] width 24 height 24
type input "2"
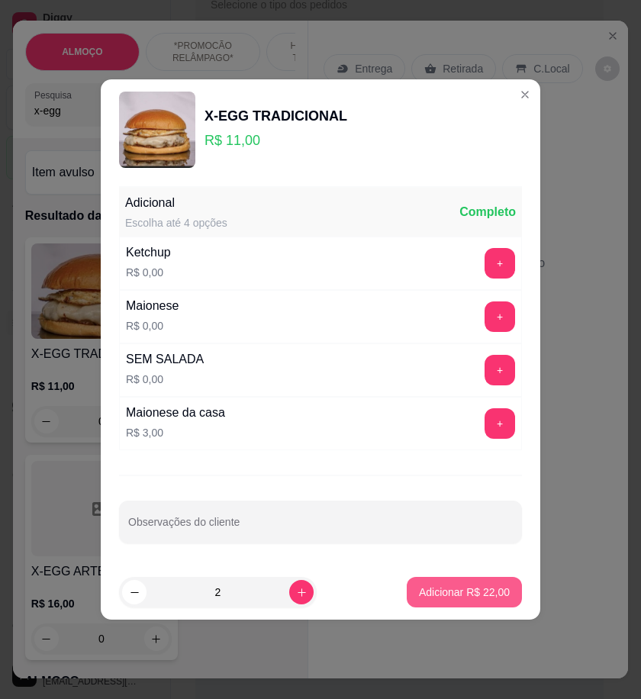
click at [470, 588] on p "Adicionar R$ 22,00" at bounding box center [464, 592] width 91 height 15
type input "2"
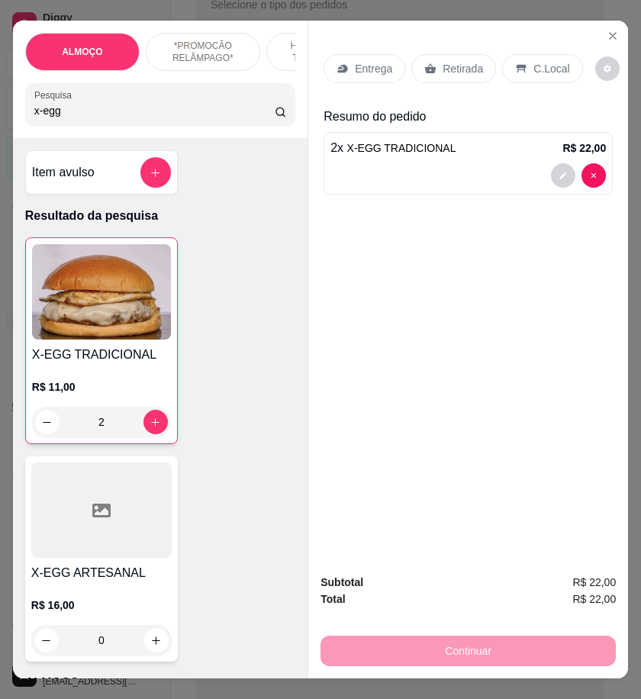
click at [447, 61] on p "Retirada" at bounding box center [463, 68] width 40 height 15
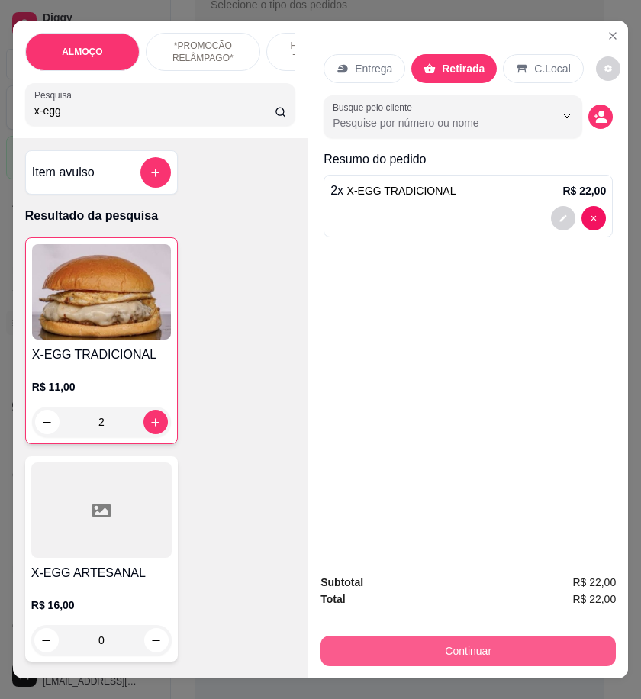
click at [545, 646] on button "Continuar" at bounding box center [469, 651] width 296 height 31
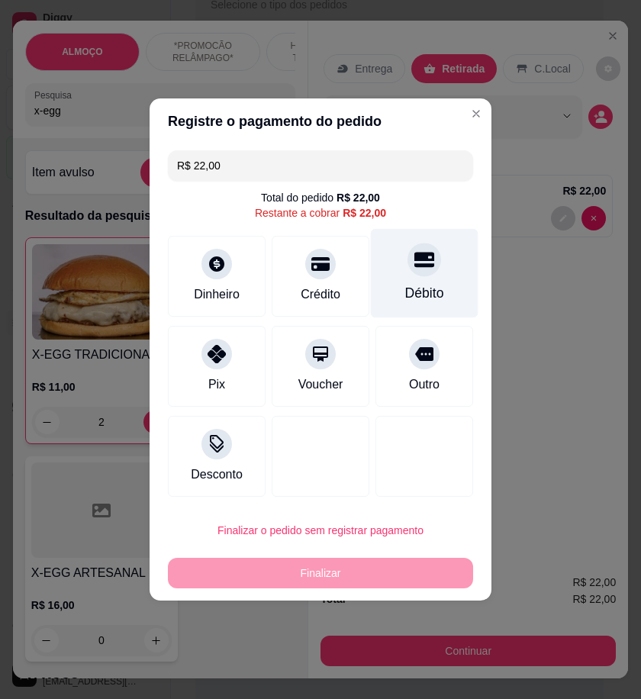
click at [392, 279] on div "Débito" at bounding box center [425, 273] width 108 height 89
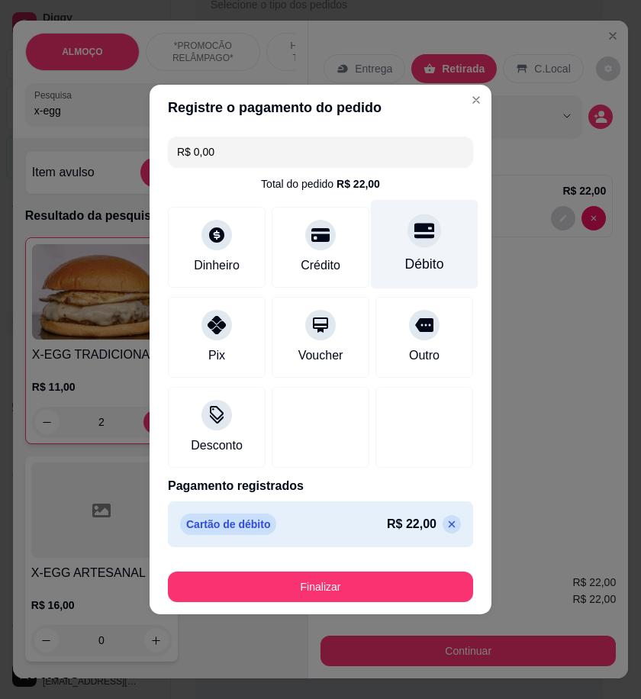
type input "R$ 0,00"
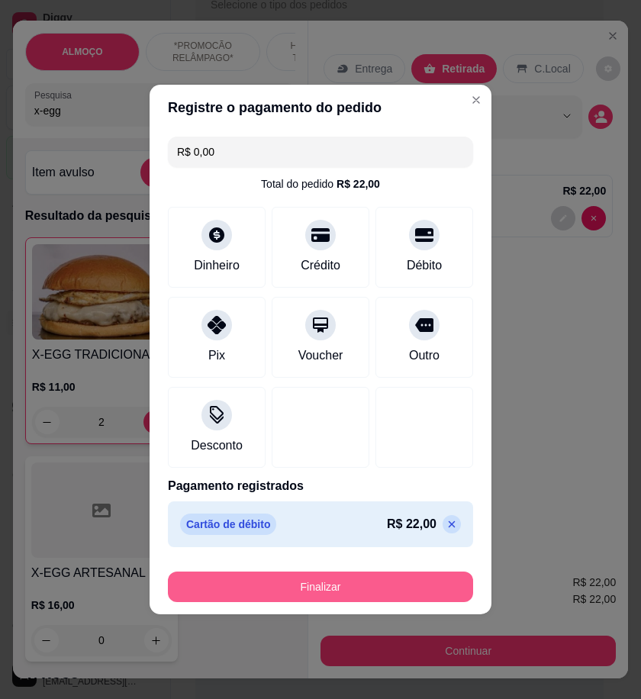
click at [386, 594] on button "Finalizar" at bounding box center [320, 587] width 305 height 31
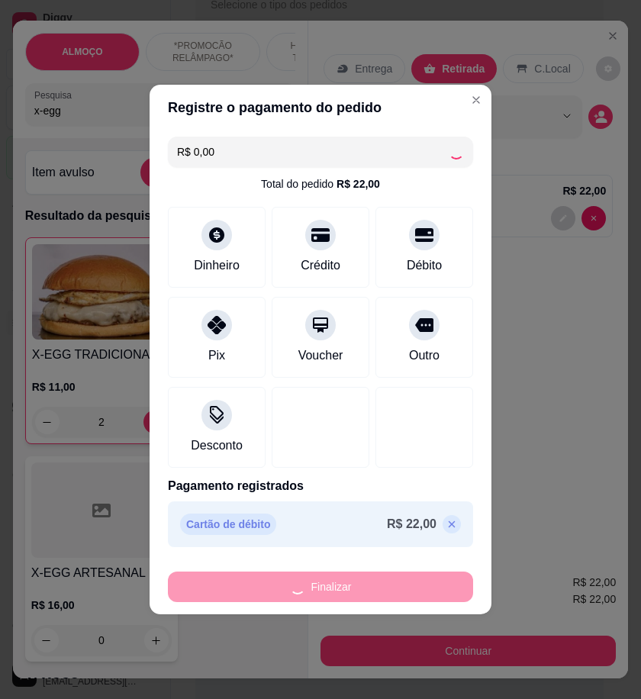
type input "0"
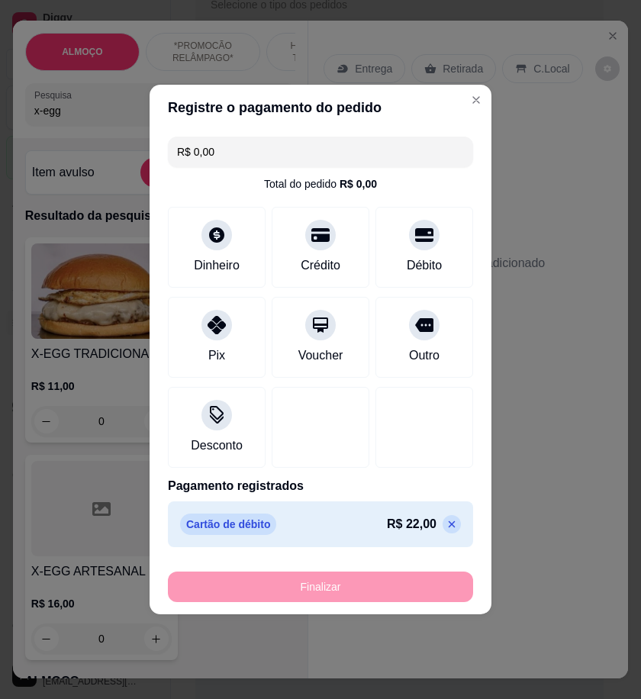
type input "-R$ 22,00"
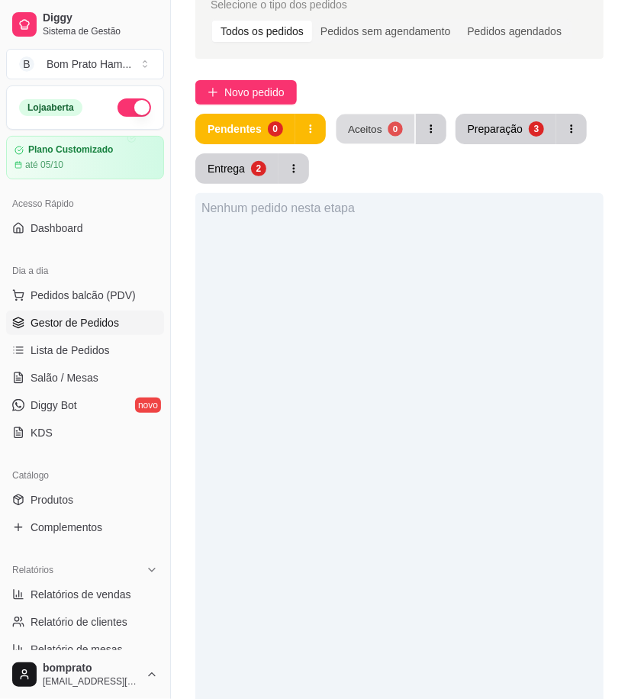
click at [391, 124] on div "0" at bounding box center [395, 128] width 15 height 15
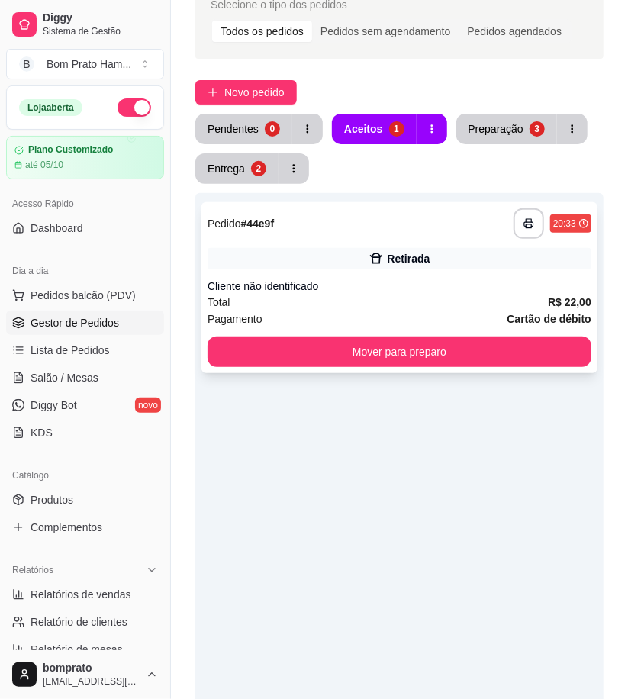
click at [409, 254] on div "Retirada" at bounding box center [408, 258] width 43 height 15
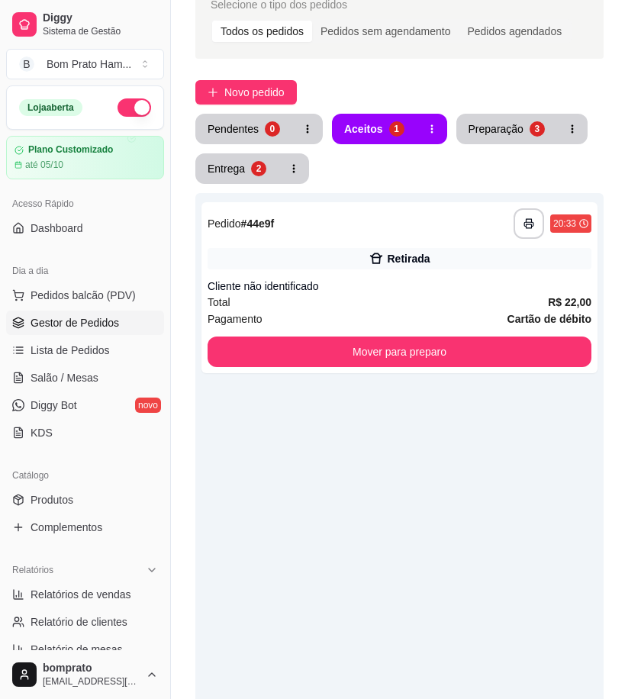
click at [464, 117] on button "Imprimir" at bounding box center [483, 119] width 66 height 31
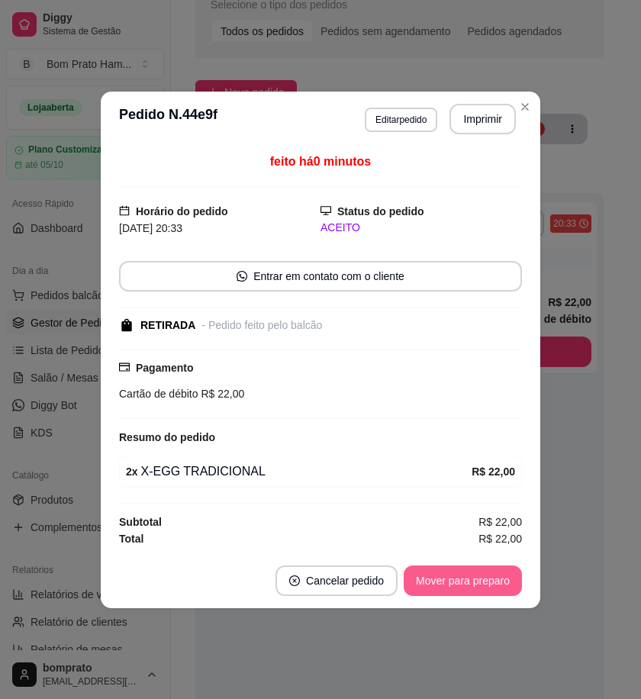
click at [504, 578] on button "Mover para preparo" at bounding box center [463, 581] width 118 height 31
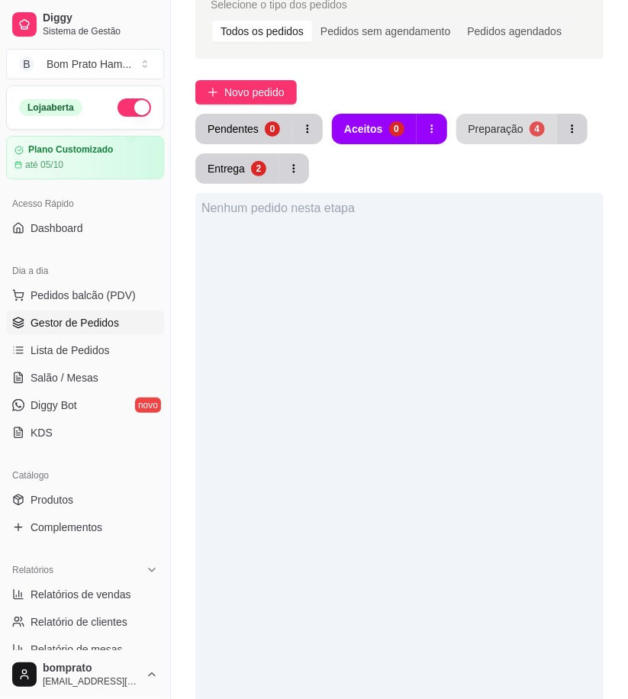
click at [513, 128] on div "Preparação" at bounding box center [496, 128] width 55 height 15
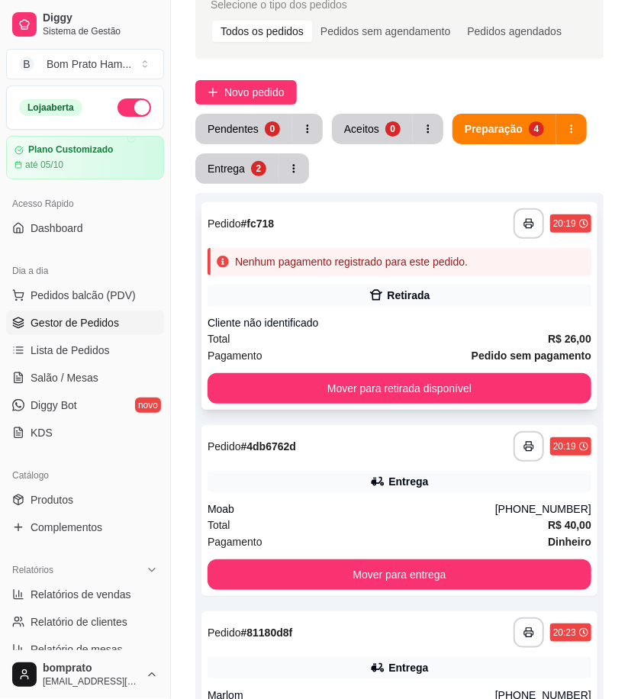
click at [386, 326] on div "Cliente não identificado" at bounding box center [400, 322] width 384 height 15
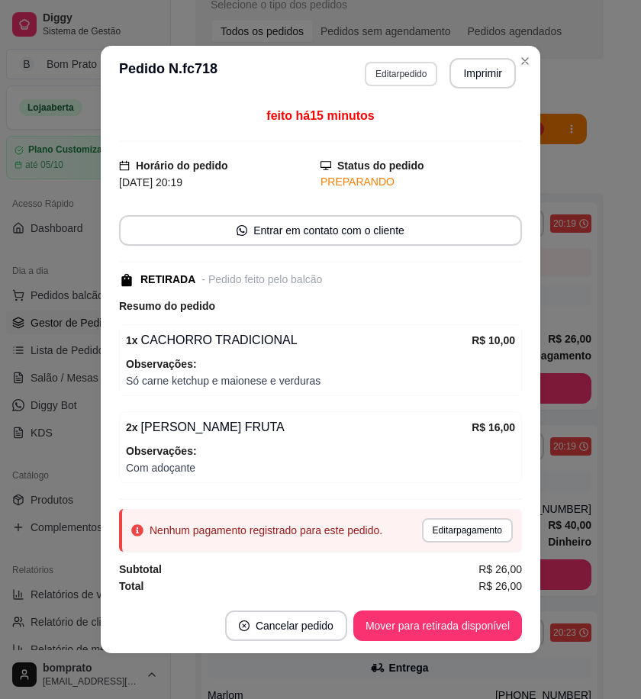
click at [415, 75] on button "Editar pedido" at bounding box center [401, 74] width 73 height 24
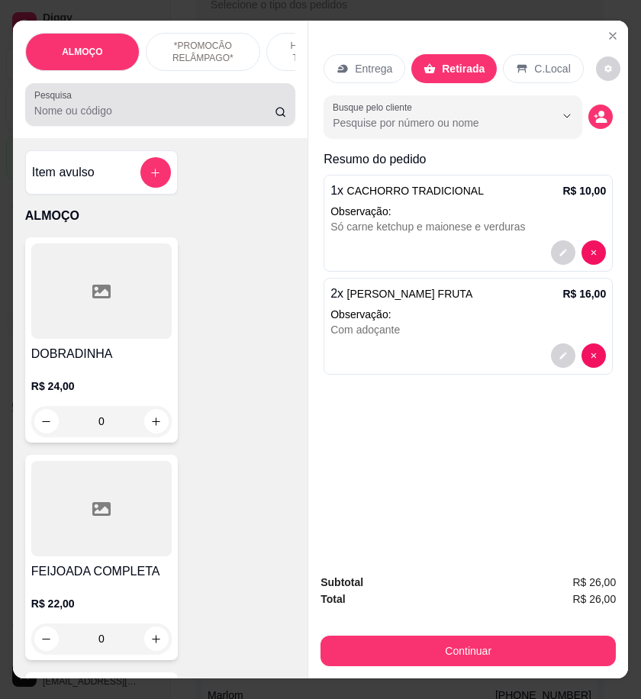
click at [105, 104] on div at bounding box center [160, 104] width 252 height 31
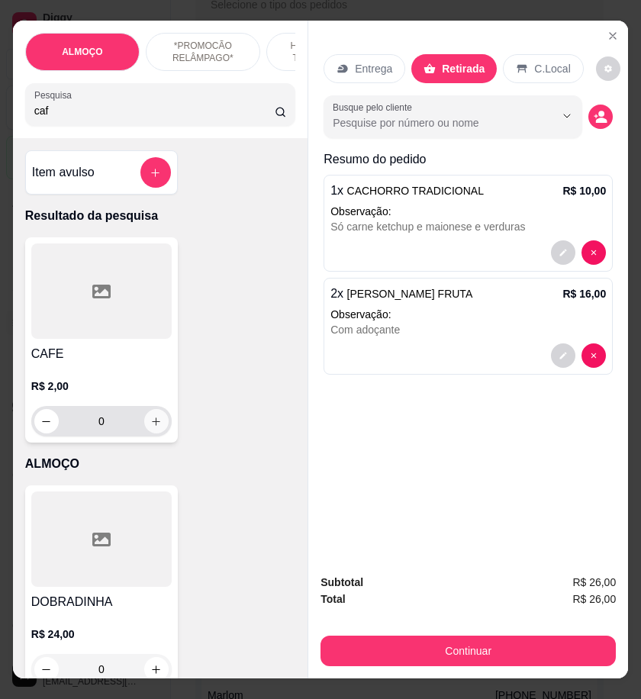
type input "caf"
click at [153, 426] on icon "increase-product-quantity" at bounding box center [157, 422] width 8 height 8
type input "1"
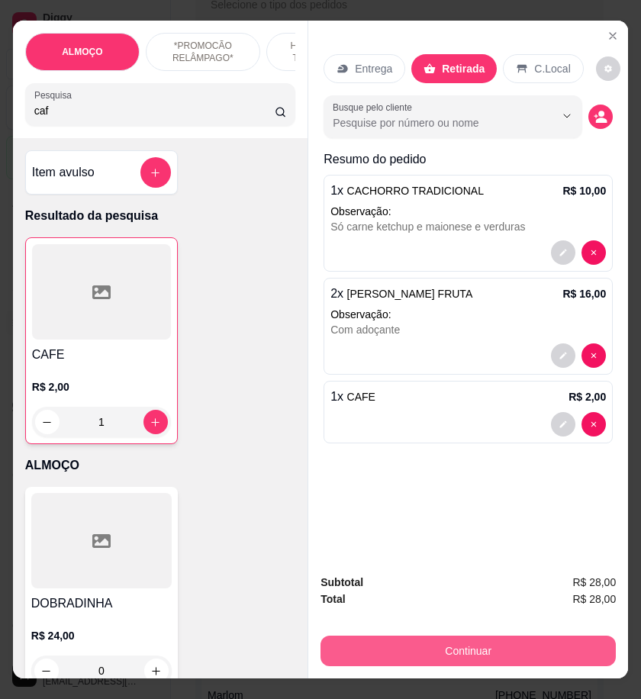
click at [499, 657] on button "Continuar" at bounding box center [469, 651] width 296 height 31
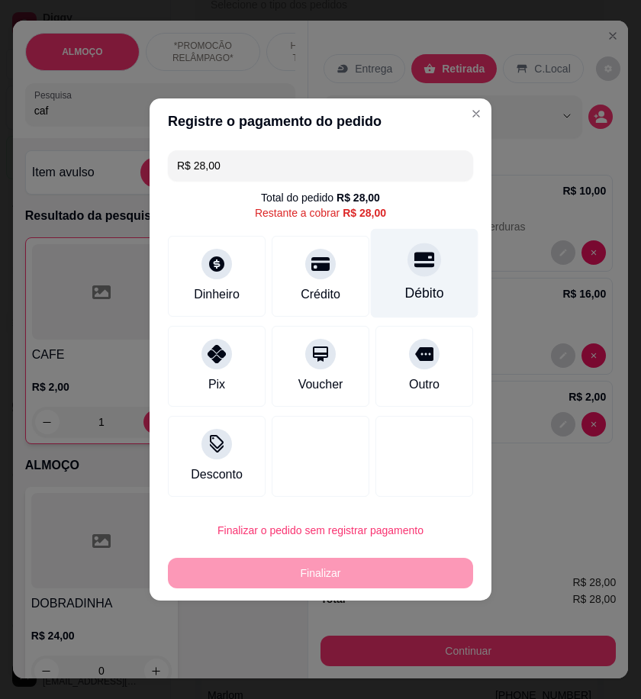
click at [423, 285] on div "Débito" at bounding box center [424, 293] width 39 height 20
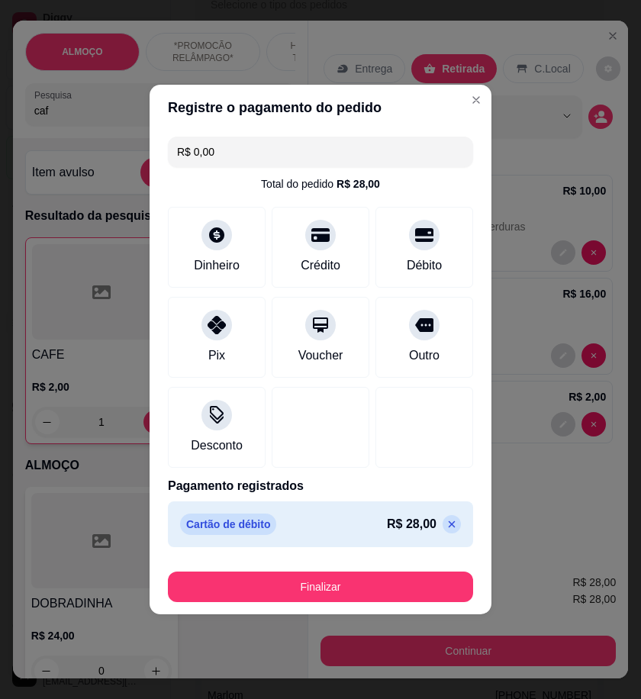
click at [446, 523] on icon at bounding box center [452, 524] width 12 height 12
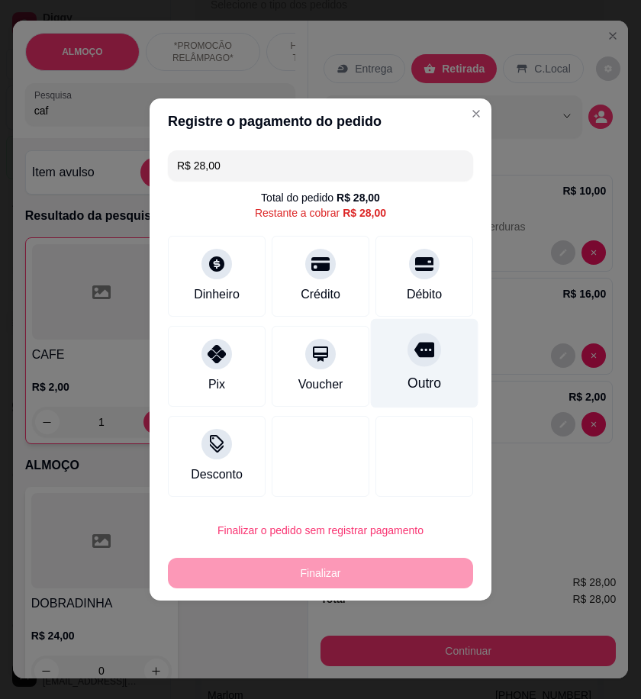
click at [437, 370] on div "Outro" at bounding box center [425, 363] width 108 height 89
type input "R$ 0,00"
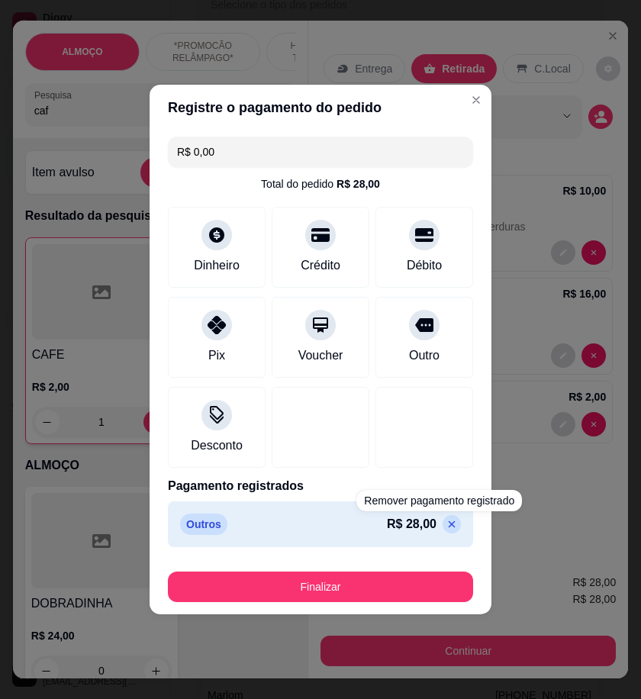
click at [433, 596] on button "Finalizar" at bounding box center [320, 587] width 305 height 31
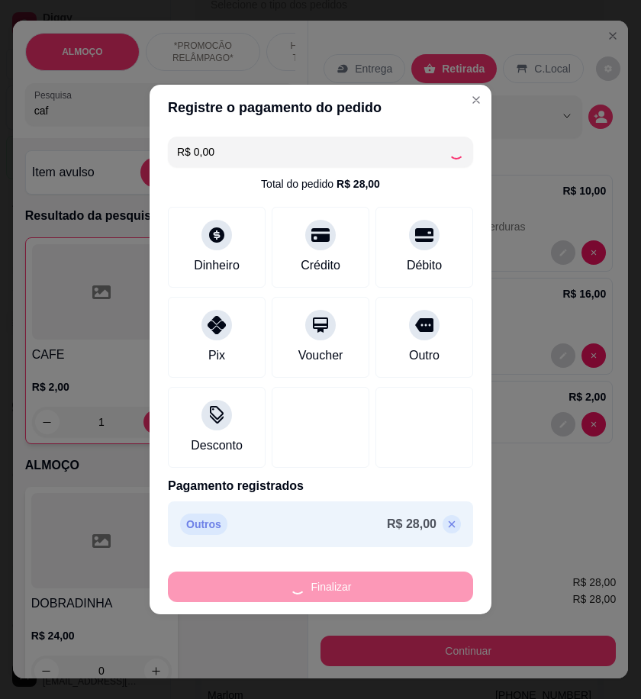
type input "0"
type input "-R$ 28,00"
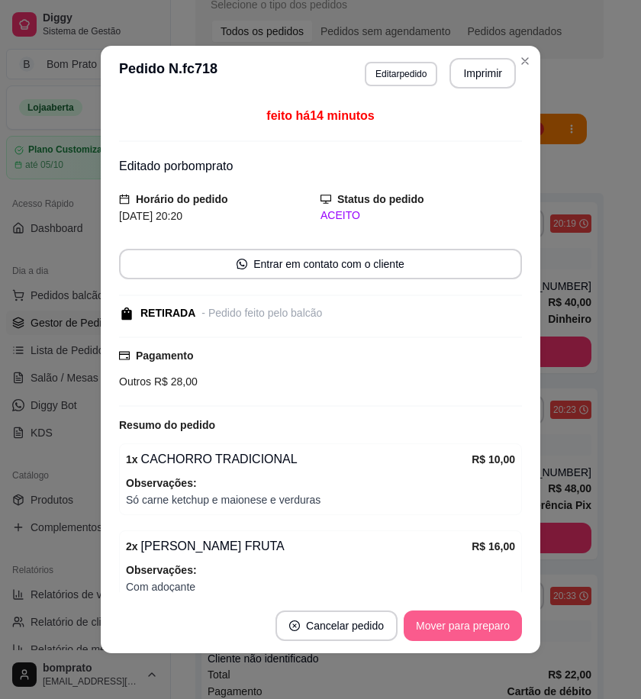
click at [446, 622] on button "Mover para preparo" at bounding box center [463, 626] width 118 height 31
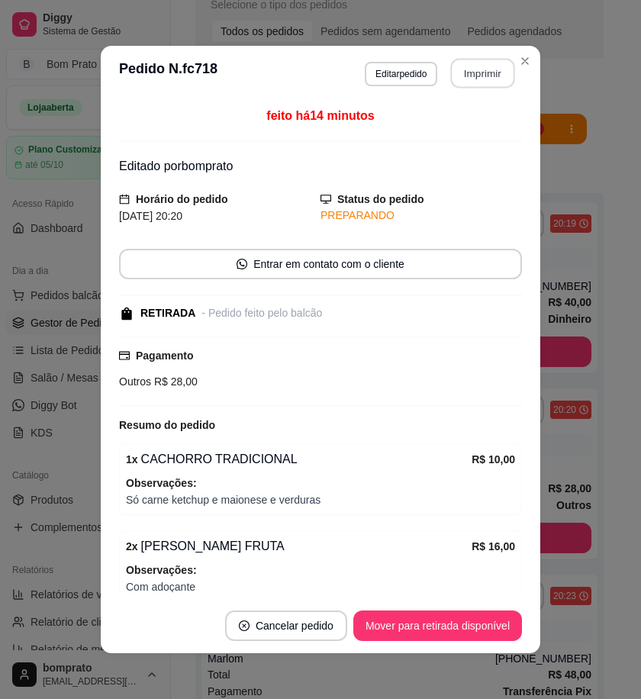
click at [463, 77] on button "Imprimir" at bounding box center [483, 74] width 64 height 30
click at [434, 631] on button "Mover para retirada disponível" at bounding box center [438, 626] width 169 height 31
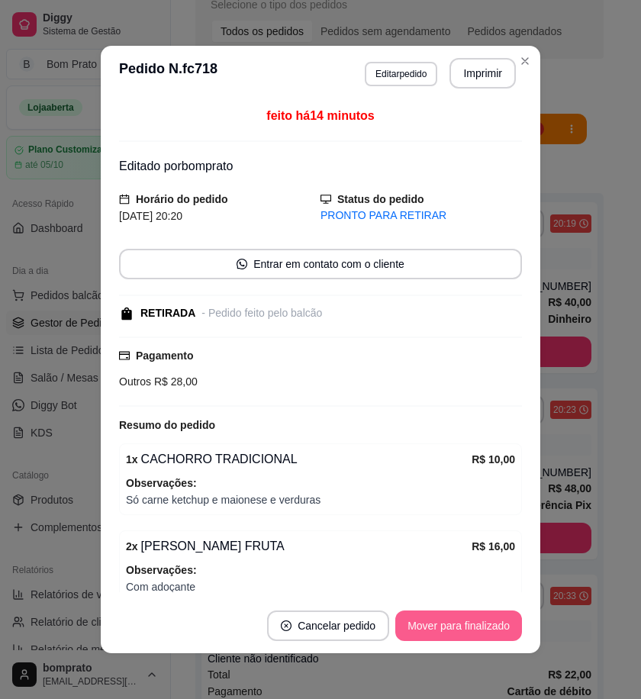
click at [454, 627] on button "Mover para finalizado" at bounding box center [459, 626] width 127 height 31
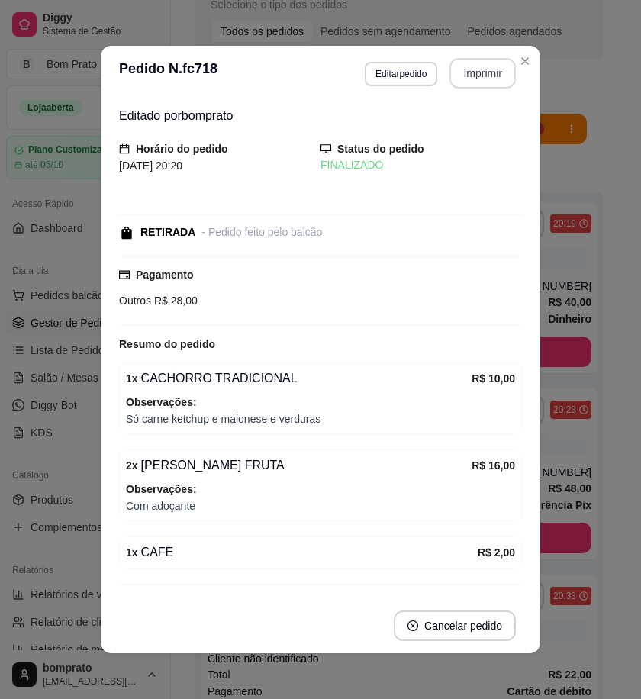
click at [480, 78] on button "Imprimir" at bounding box center [483, 73] width 66 height 31
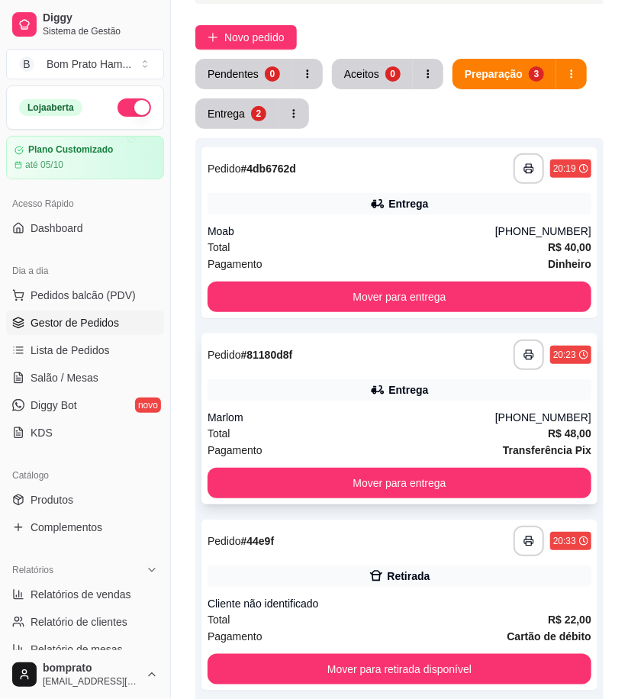
scroll to position [165, 0]
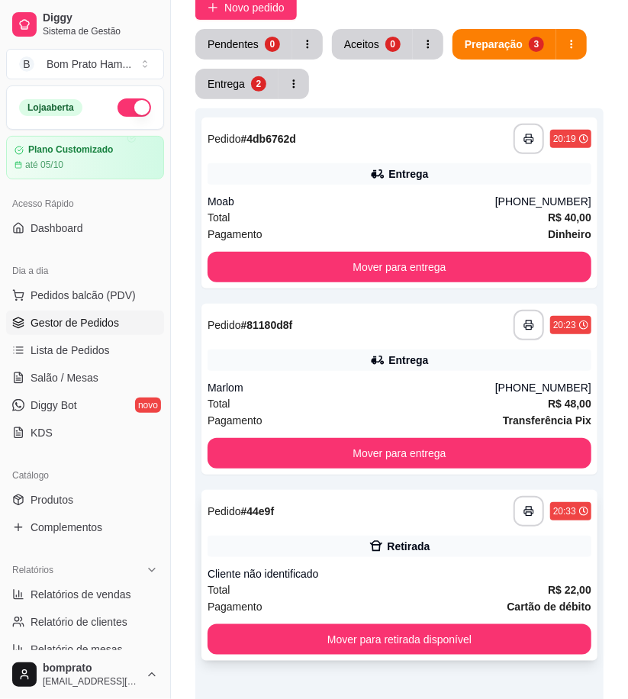
click at [370, 554] on div "Retirada" at bounding box center [400, 546] width 384 height 21
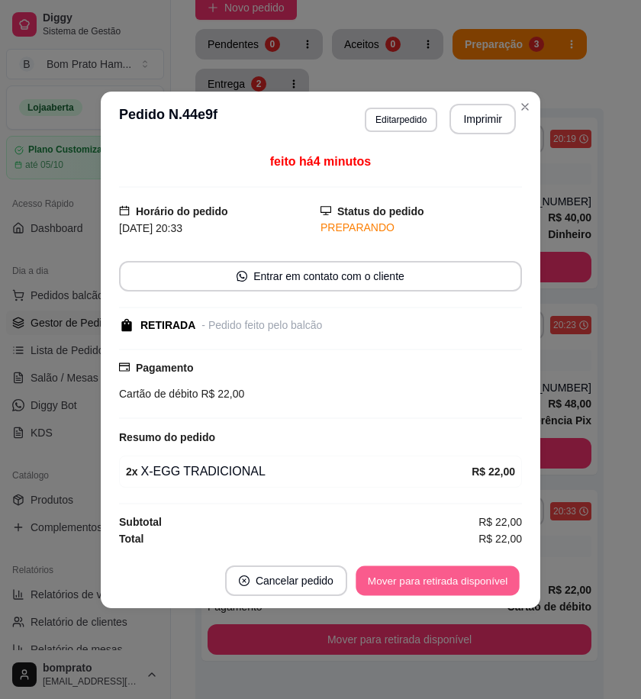
click at [472, 573] on button "Mover para retirada disponível" at bounding box center [437, 581] width 163 height 30
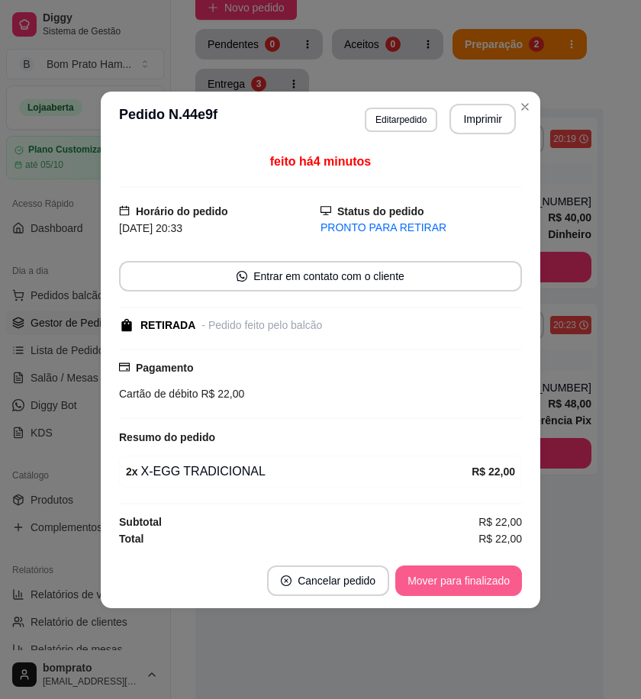
click at [472, 580] on button "Mover para finalizado" at bounding box center [459, 581] width 127 height 31
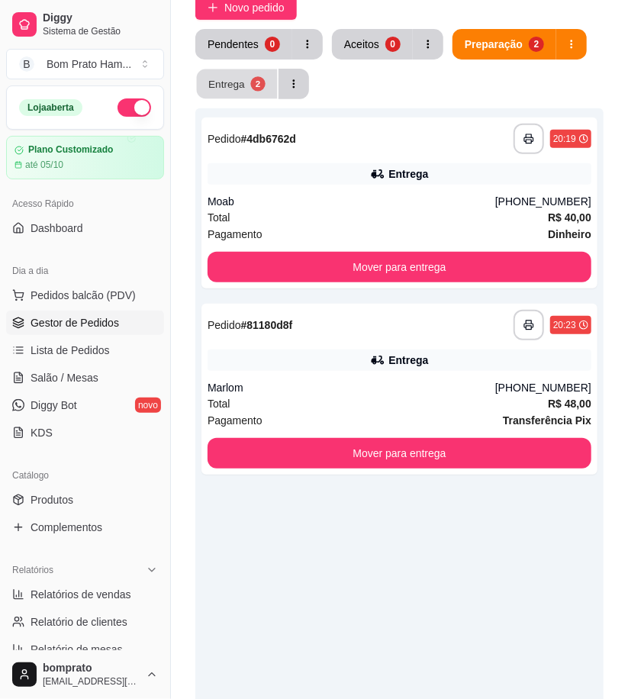
click at [241, 89] on div "Entrega" at bounding box center [226, 83] width 37 height 15
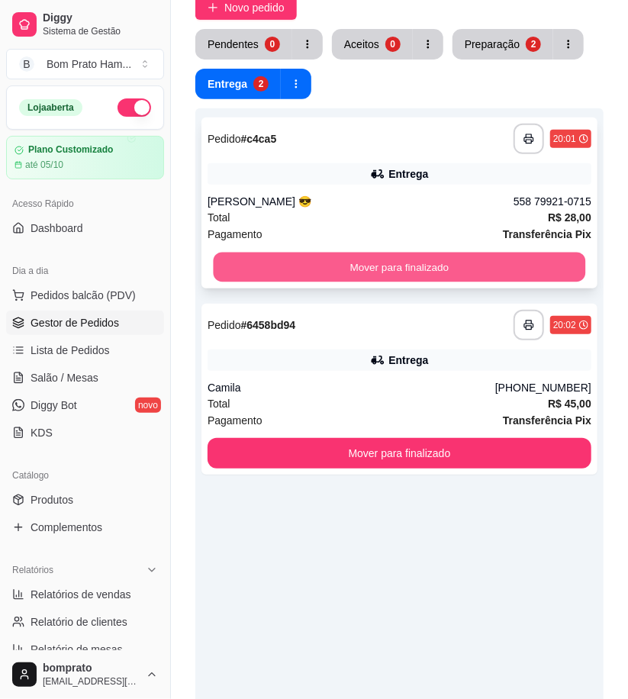
click at [411, 270] on button "Mover para finalizado" at bounding box center [400, 268] width 373 height 30
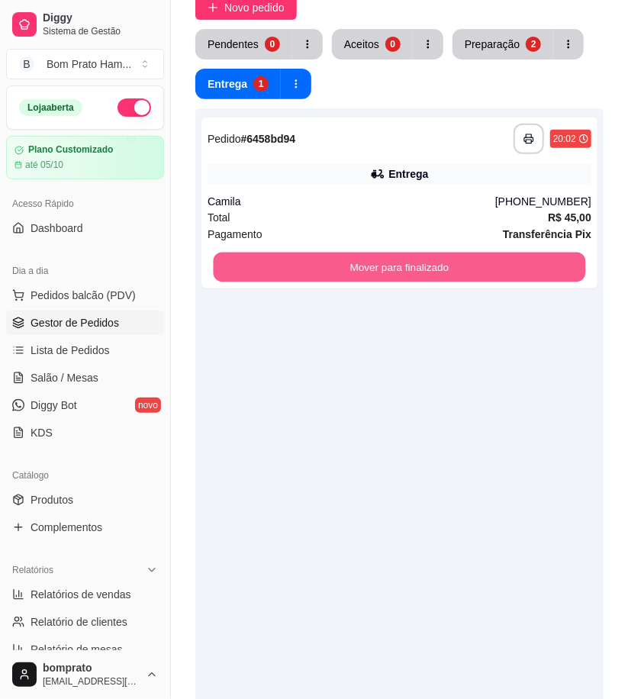
click at [411, 270] on button "Mover para finalizado" at bounding box center [400, 268] width 373 height 30
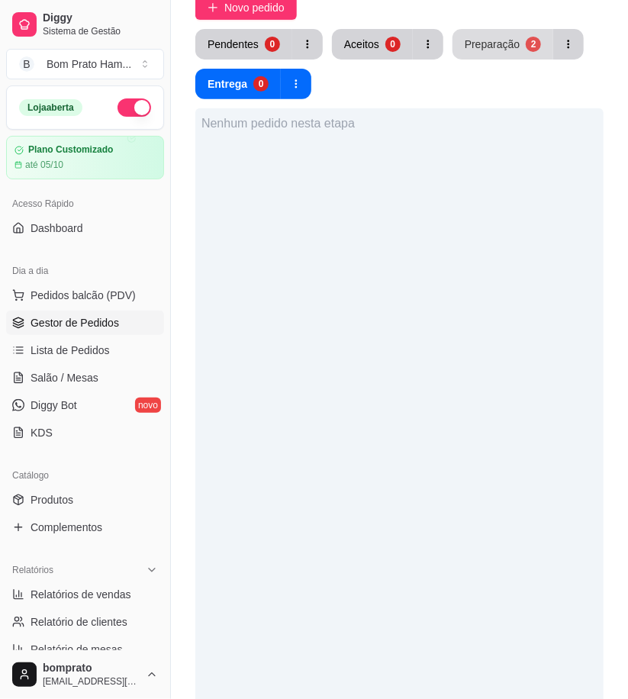
click at [478, 42] on div "Preparação" at bounding box center [492, 44] width 55 height 15
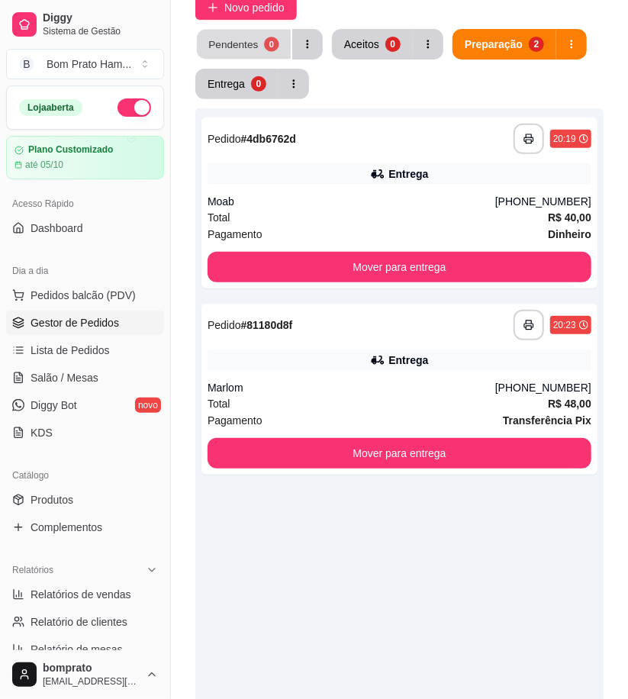
click at [265, 48] on div "0" at bounding box center [271, 44] width 15 height 15
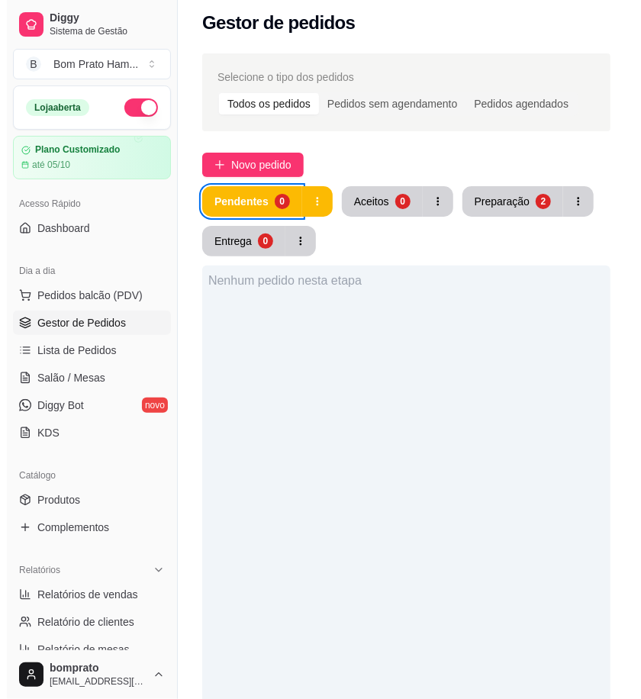
scroll to position [0, 0]
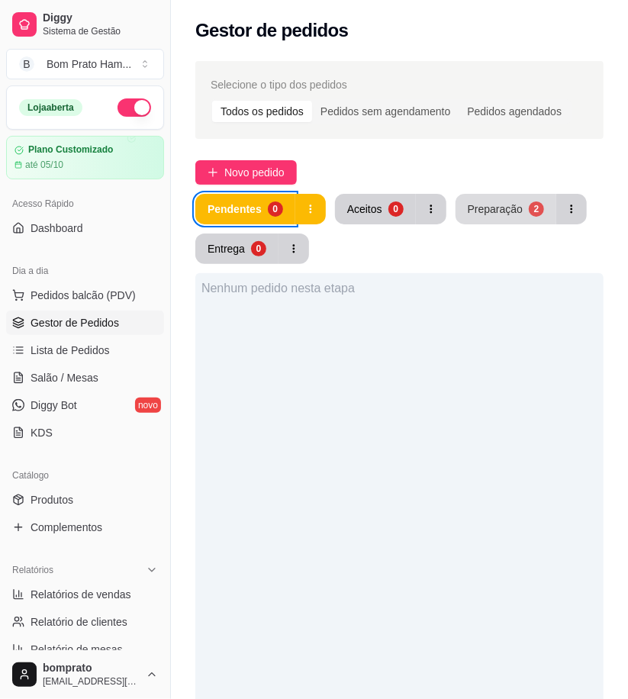
click at [468, 215] on div "Preparação" at bounding box center [495, 209] width 55 height 15
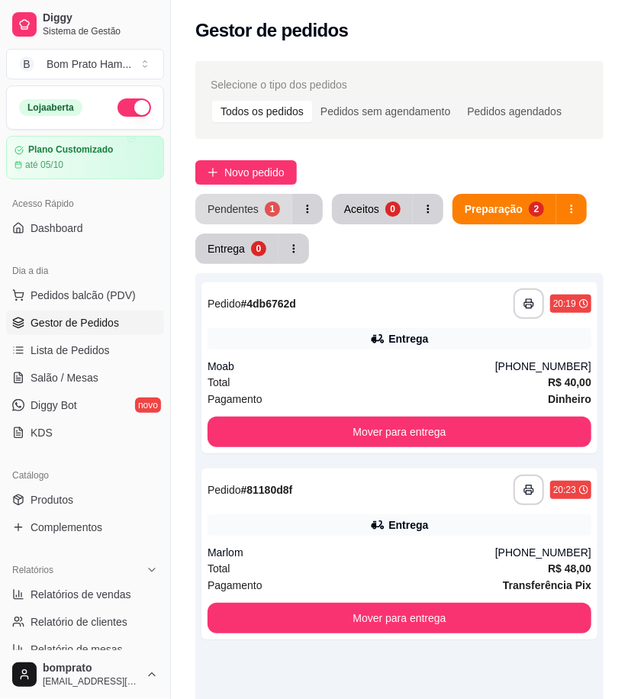
click at [257, 205] on button "Pendentes 1" at bounding box center [243, 209] width 97 height 31
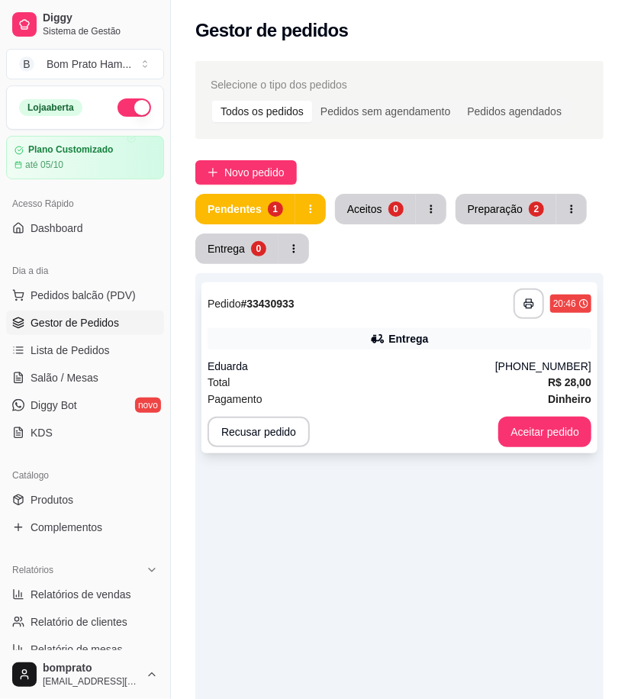
click at [367, 325] on div "**********" at bounding box center [400, 368] width 396 height 171
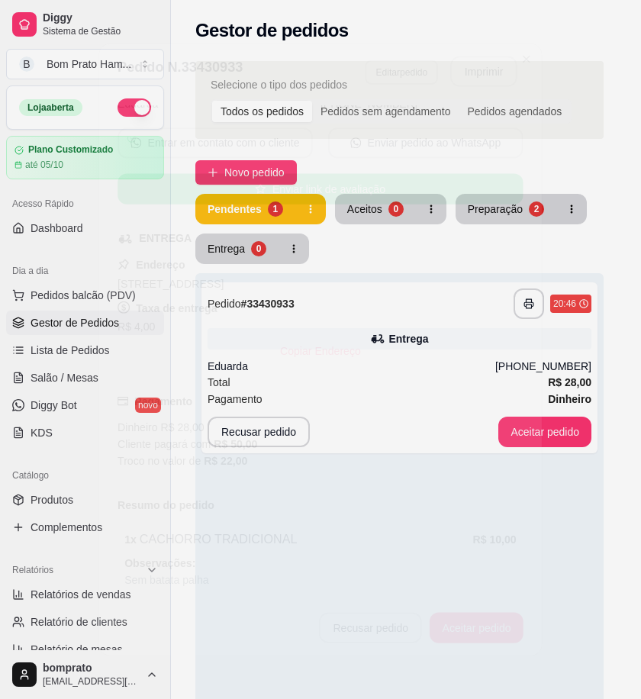
scroll to position [269, 0]
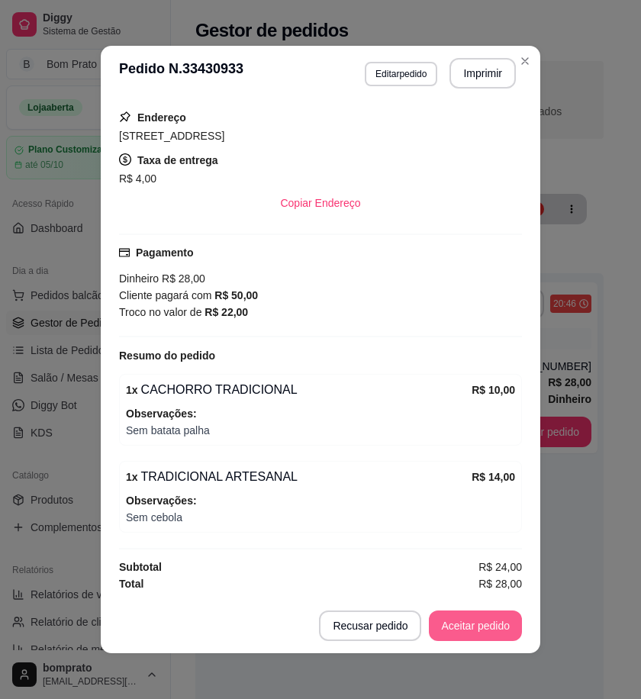
click at [479, 625] on button "Aceitar pedido" at bounding box center [475, 626] width 93 height 31
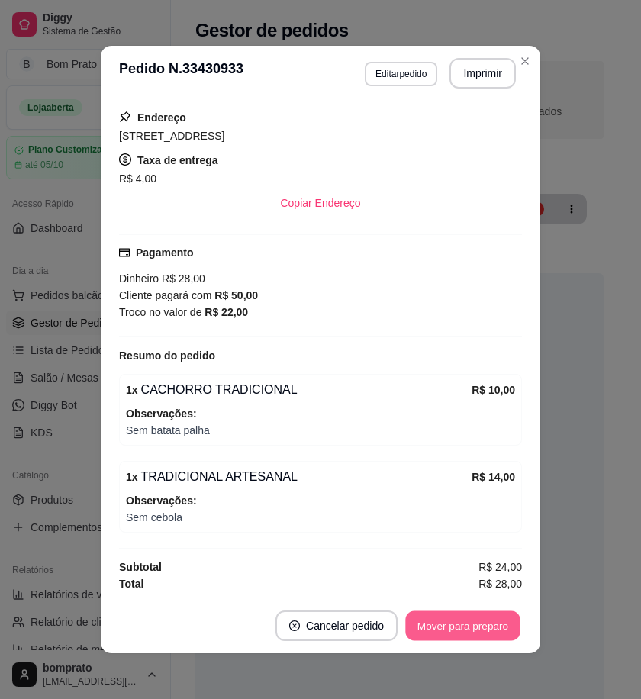
click at [480, 622] on button "Mover para preparo" at bounding box center [462, 627] width 115 height 30
click at [475, 80] on button "Imprimir" at bounding box center [483, 74] width 64 height 30
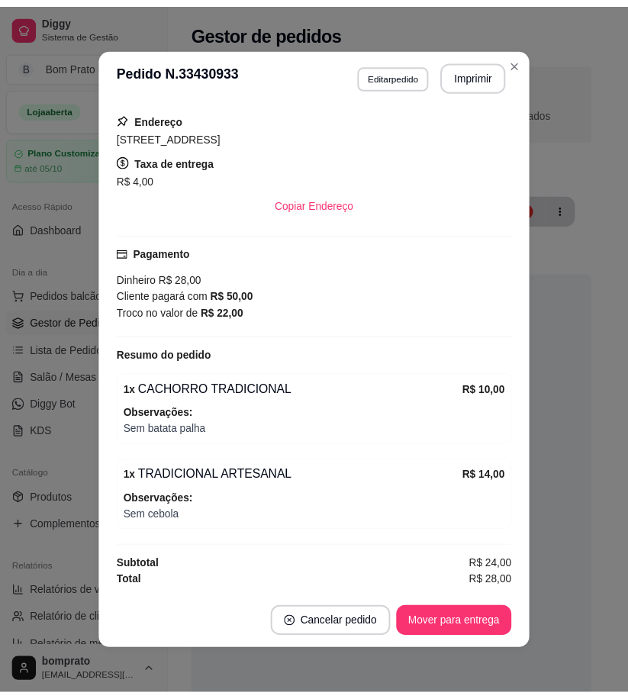
scroll to position [0, 0]
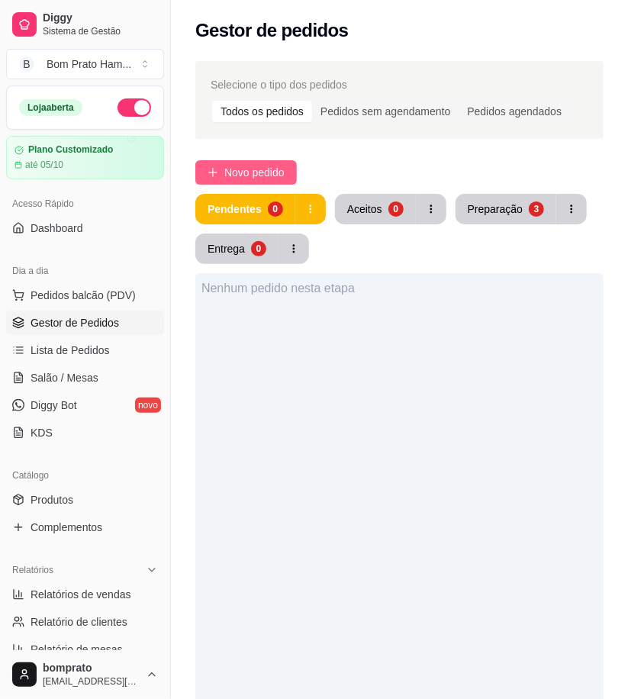
click at [233, 170] on span "Novo pedido" at bounding box center [254, 172] width 60 height 17
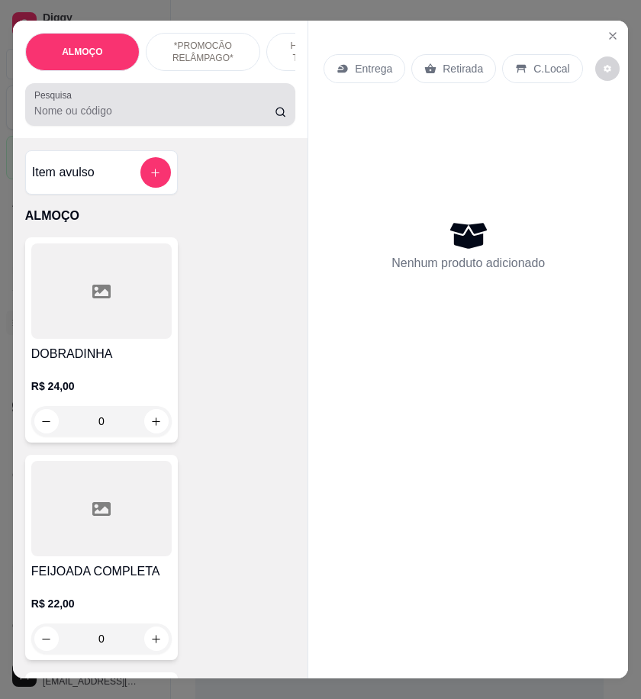
click at [57, 112] on input "Pesquisa" at bounding box center [154, 110] width 241 height 15
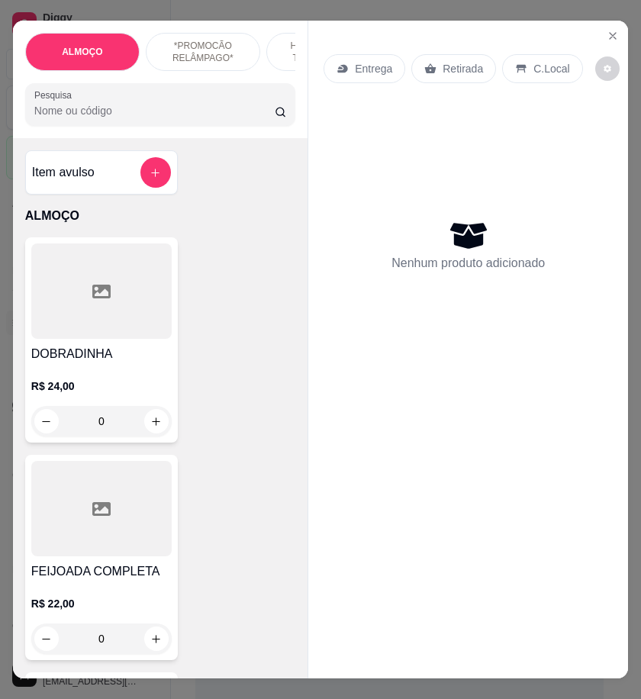
click at [92, 118] on input "Pesquisa" at bounding box center [154, 110] width 241 height 15
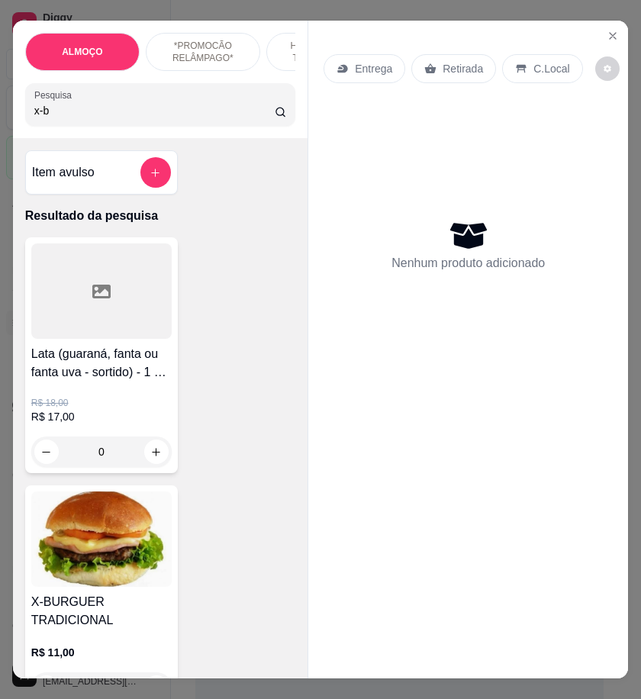
type input "x-b"
click at [109, 561] on img at bounding box center [101, 539] width 141 height 95
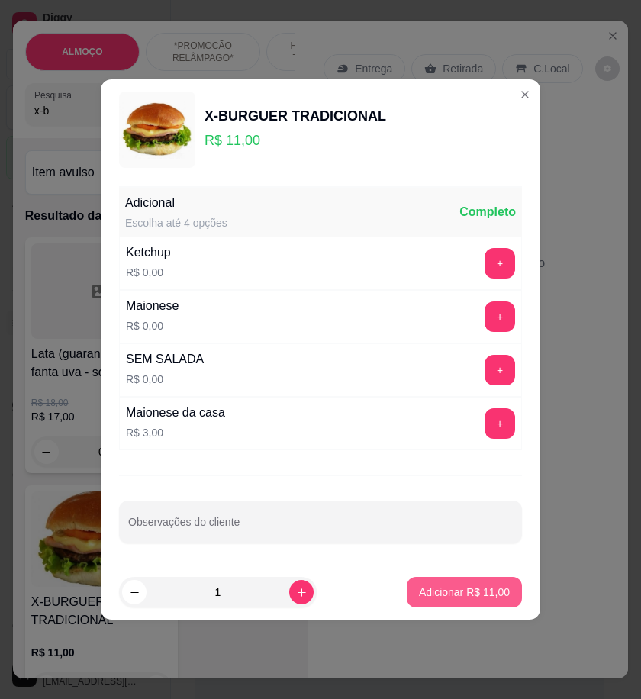
click at [446, 585] on button "Adicionar R$ 11,00" at bounding box center [464, 592] width 115 height 31
type input "1"
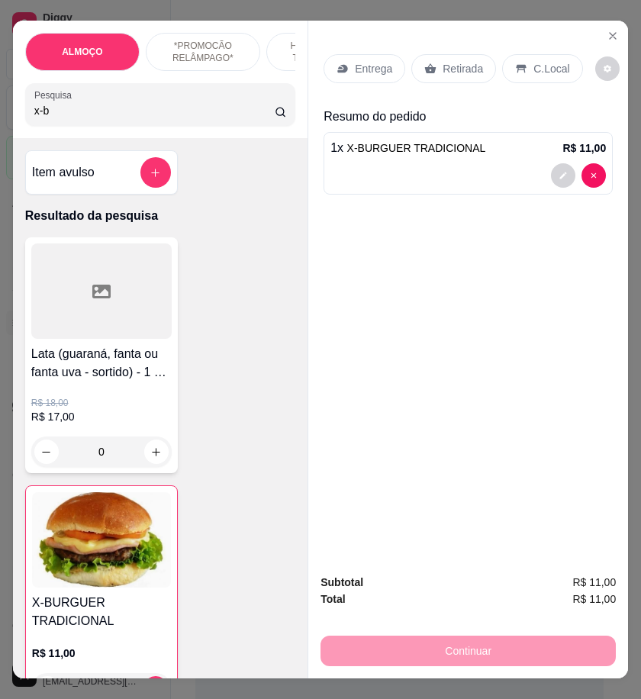
click at [362, 61] on p "Entrega" at bounding box center [373, 68] width 37 height 15
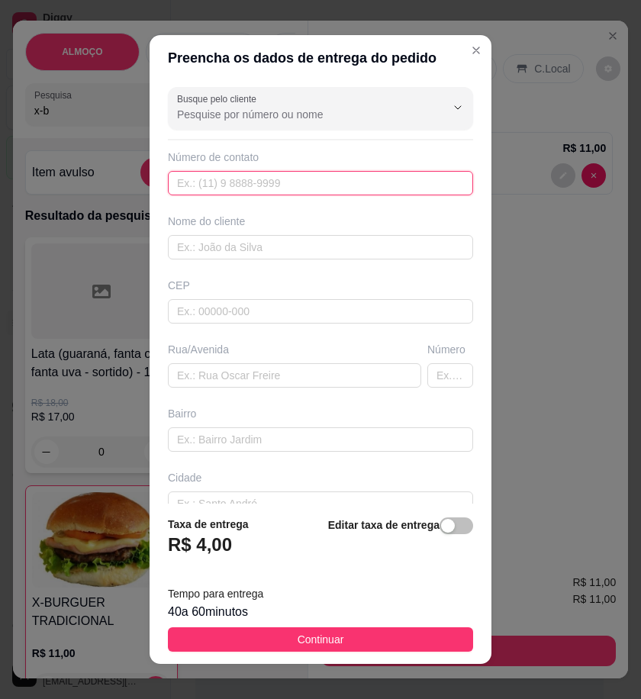
click at [244, 180] on input "text" at bounding box center [320, 183] width 305 height 24
drag, startPoint x: 230, startPoint y: 183, endPoint x: 113, endPoint y: 163, distance: 118.6
click at [101, 170] on div "Preencha os dados de entrega do pedido Busque pelo cliente Número de contato No…" at bounding box center [320, 349] width 641 height 699
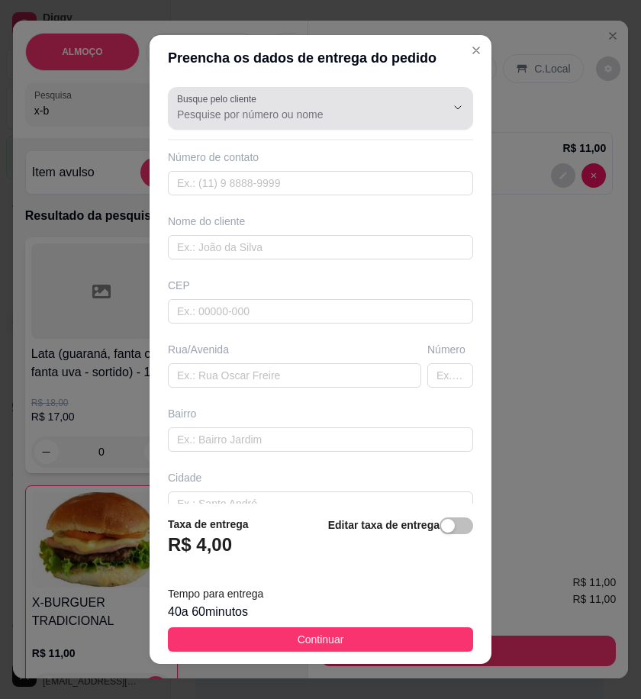
click at [263, 117] on input "Busque pelo cliente" at bounding box center [299, 114] width 244 height 15
click at [353, 108] on input "Busque pelo cliente" at bounding box center [299, 114] width 244 height 15
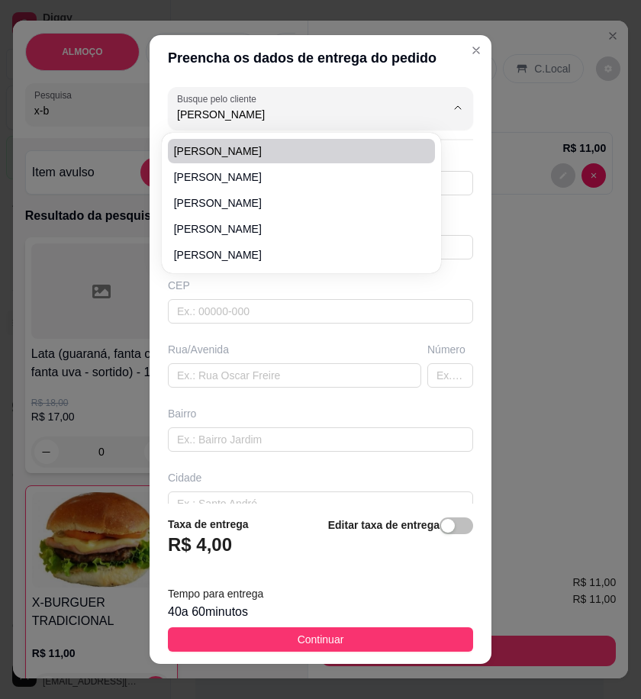
click at [344, 156] on span "Julia" at bounding box center [294, 151] width 241 height 15
type input "Julia"
type input "8791235701"
type input "Julia"
type input "posto de gasolina saída pra Arco Verde"
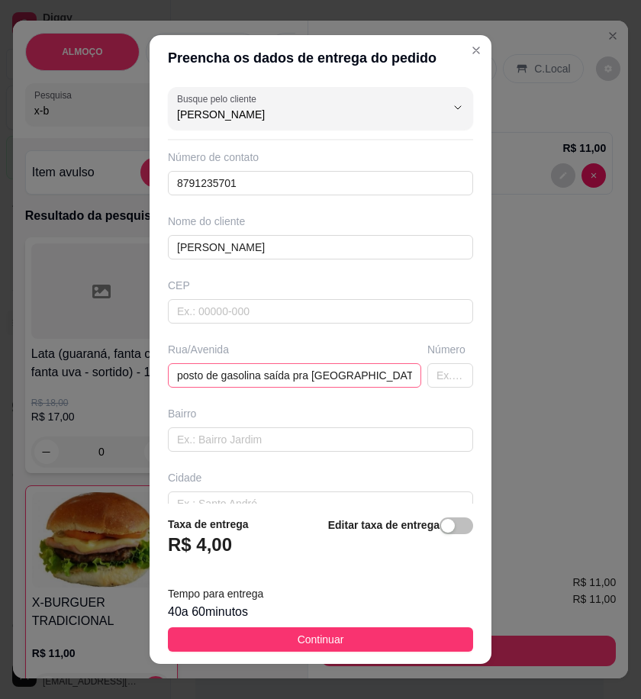
type input "Julia"
drag, startPoint x: 383, startPoint y: 375, endPoint x: 1, endPoint y: 377, distance: 381.8
click at [1, 377] on div "Preencha os dados de entrega do pedido Busque pelo cliente Julia Número de cont…" at bounding box center [320, 349] width 641 height 699
paste input "Rua travessa imaculada Conceição"
type input "Rua travessa imaculada Conceição"
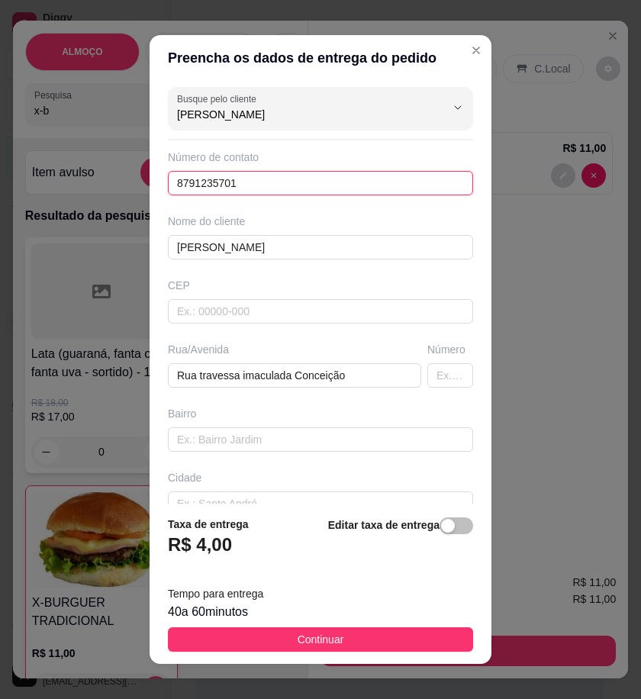
drag, startPoint x: 237, startPoint y: 180, endPoint x: 1, endPoint y: 189, distance: 236.9
click at [1, 189] on div "Preencha os dados de entrega do pedido Busque pelo cliente Julia Número de cont…" at bounding box center [320, 349] width 641 height 699
click at [218, 173] on input "8791235701" at bounding box center [320, 183] width 305 height 24
paste input "558 79188-2204"
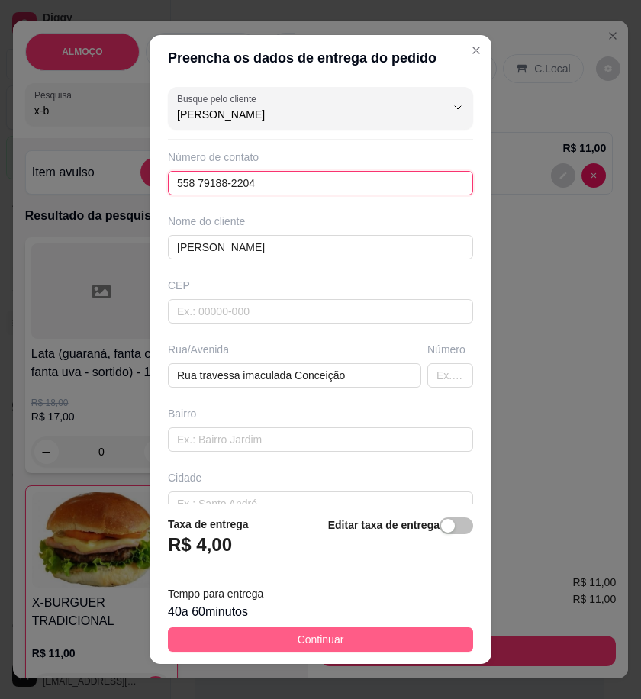
type input "558 79188-2204"
click at [371, 638] on button "Continuar" at bounding box center [320, 640] width 305 height 24
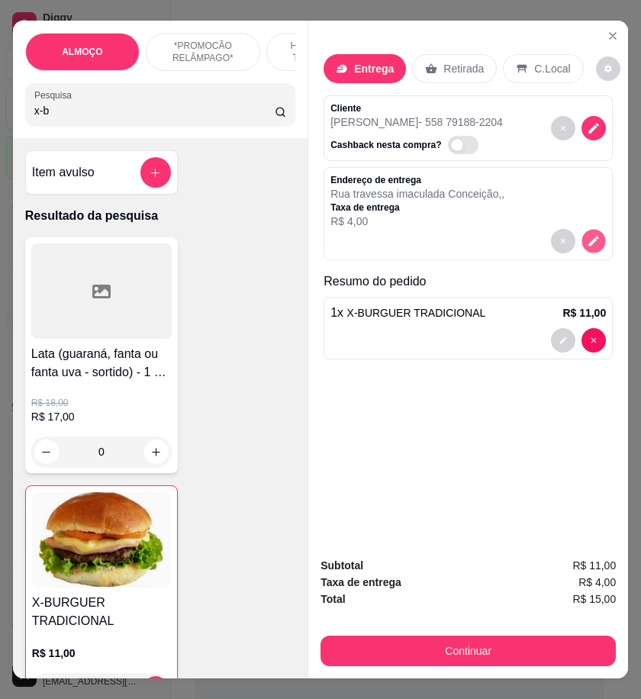
click at [592, 235] on icon "decrease-product-quantity" at bounding box center [593, 241] width 13 height 13
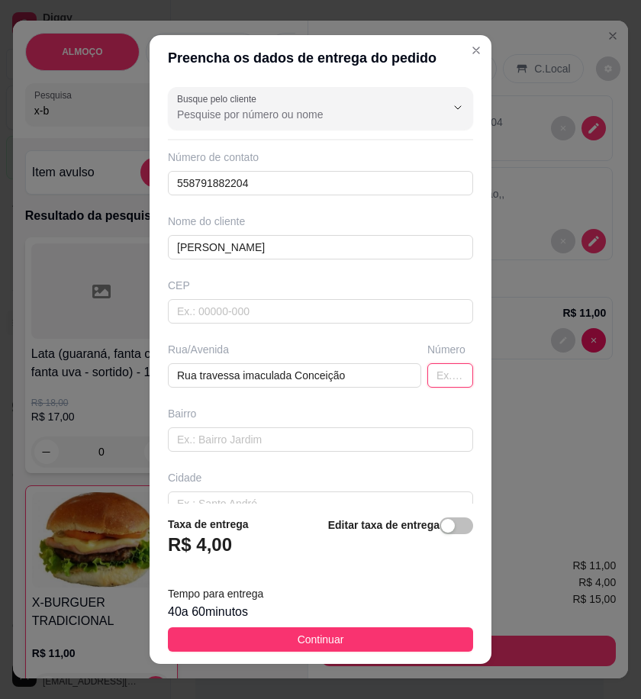
click at [428, 376] on input "text" at bounding box center [451, 375] width 46 height 24
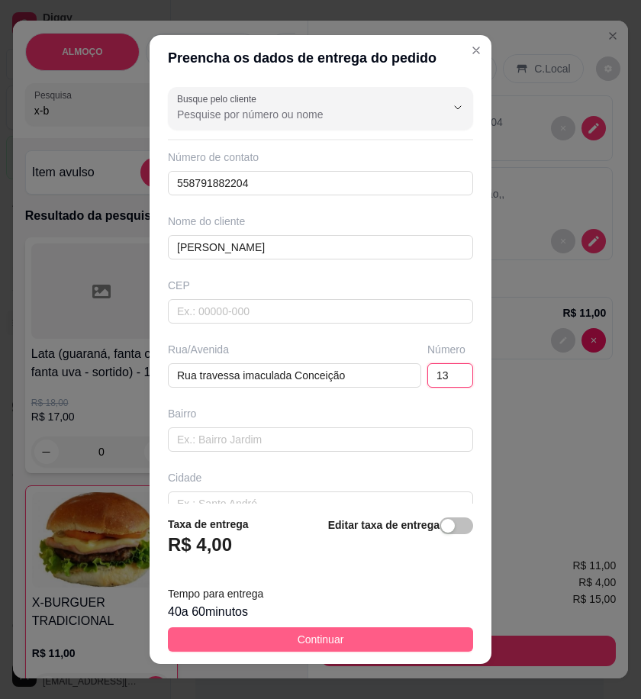
type input "13"
click at [347, 645] on button "Continuar" at bounding box center [320, 640] width 305 height 24
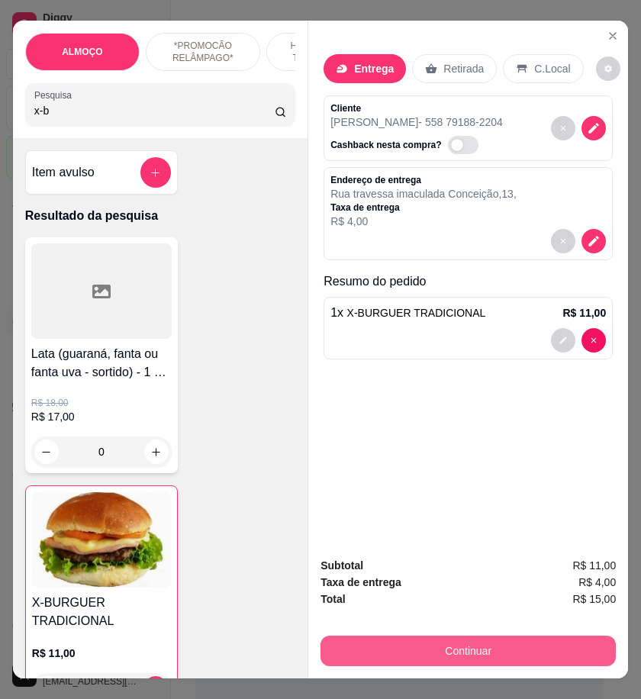
click at [418, 639] on button "Continuar" at bounding box center [469, 651] width 296 height 31
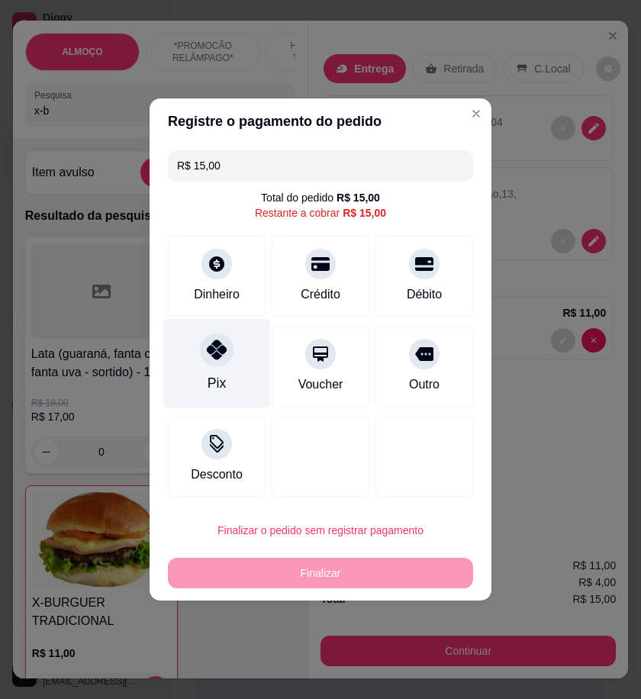
click at [237, 378] on div "Pix" at bounding box center [217, 363] width 108 height 89
type input "R$ 0,00"
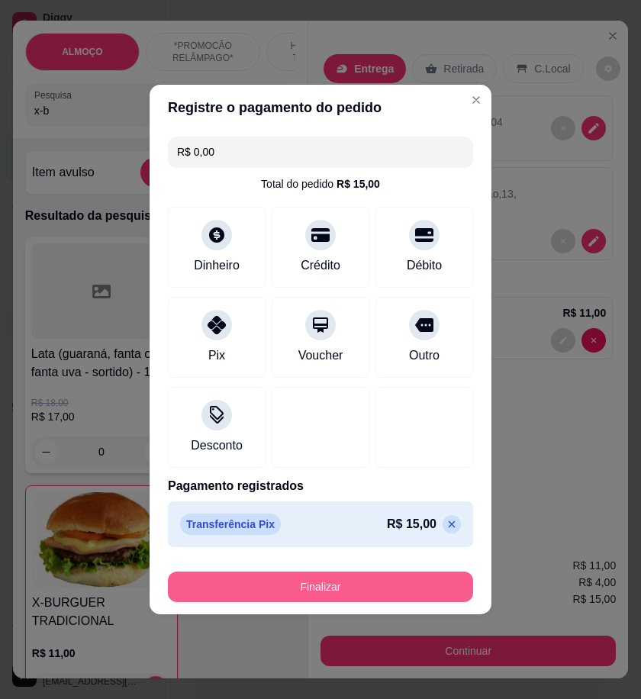
click at [388, 593] on button "Finalizar" at bounding box center [320, 587] width 305 height 31
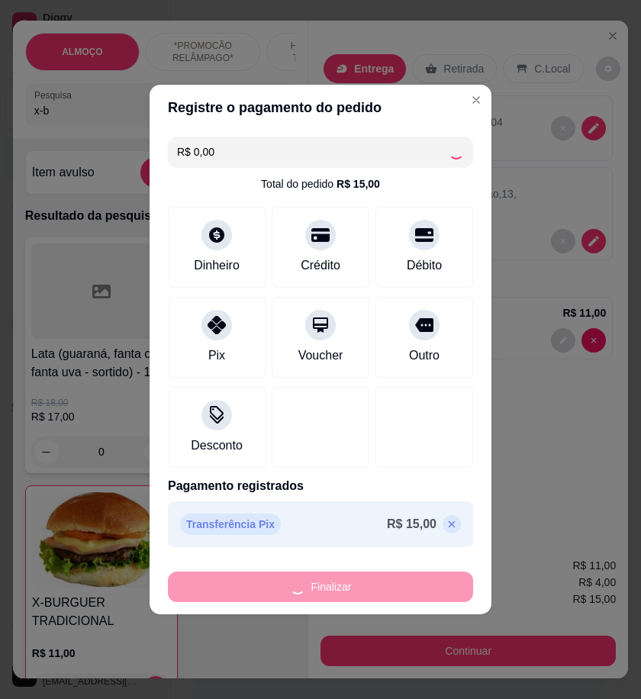
type input "0"
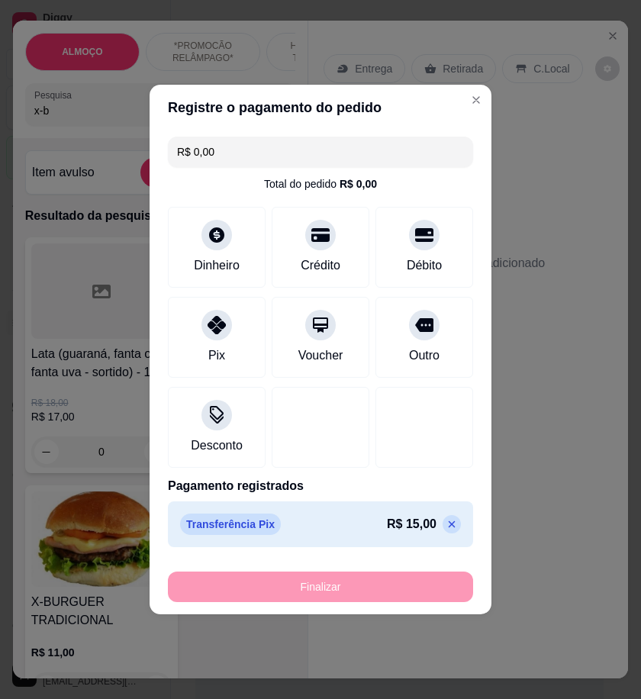
type input "-R$ 15,00"
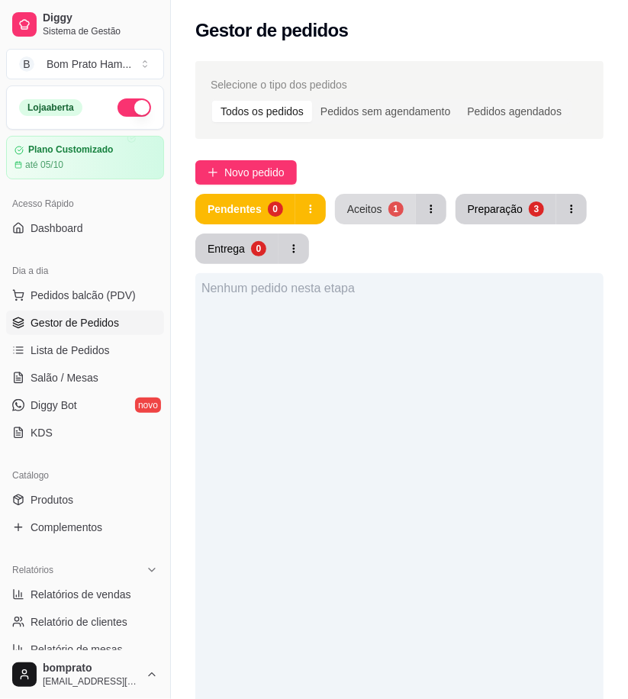
click at [385, 208] on button "Aceitos 1" at bounding box center [375, 209] width 81 height 31
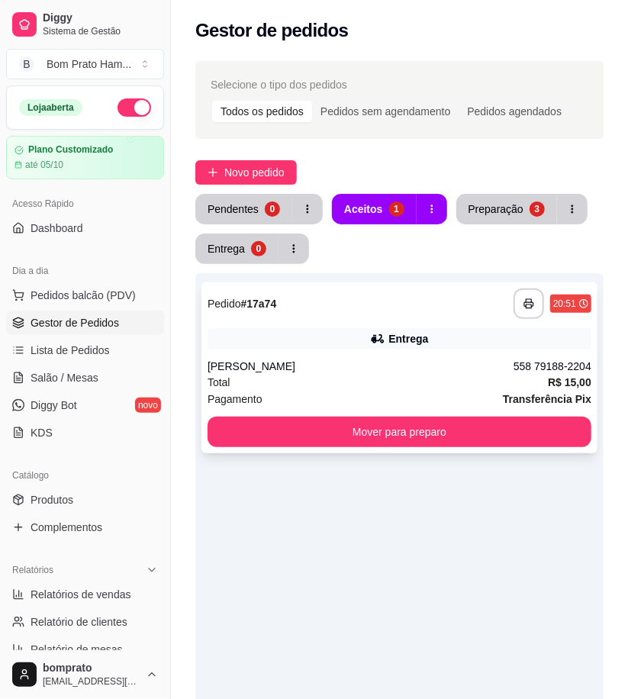
click at [429, 308] on div "**********" at bounding box center [400, 304] width 384 height 31
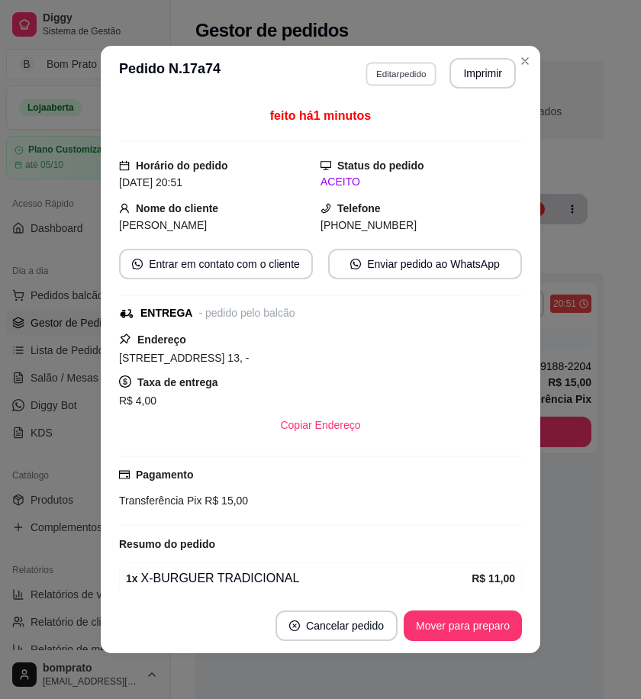
click at [398, 69] on button "Editar pedido" at bounding box center [401, 74] width 71 height 24
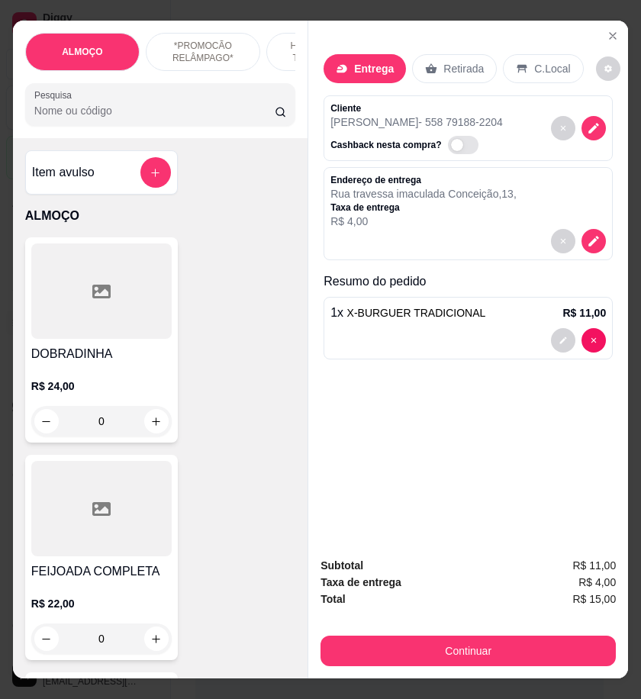
click at [593, 5] on div "ALMOÇO *PROMOCÃO RELÂMPAGO* HAMBÚRGUER TRADICIONAL HAMBÚRGUER ARTESANAL BATATA …" at bounding box center [320, 349] width 641 height 699
click at [607, 30] on icon "Close" at bounding box center [613, 36] width 12 height 12
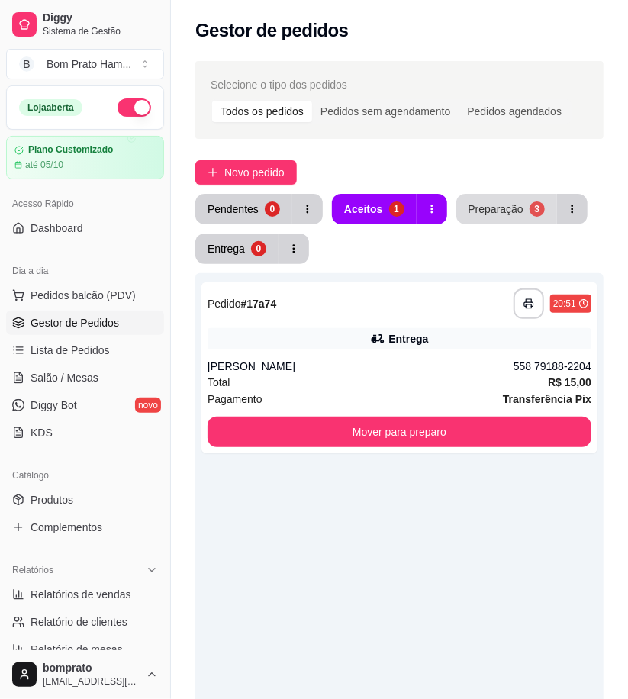
click at [517, 207] on button "Preparação 3" at bounding box center [507, 209] width 101 height 31
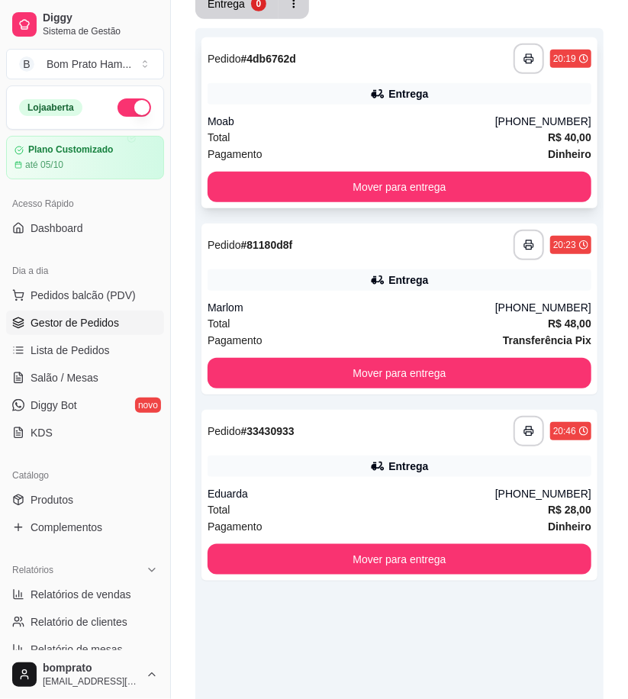
scroll to position [254, 0]
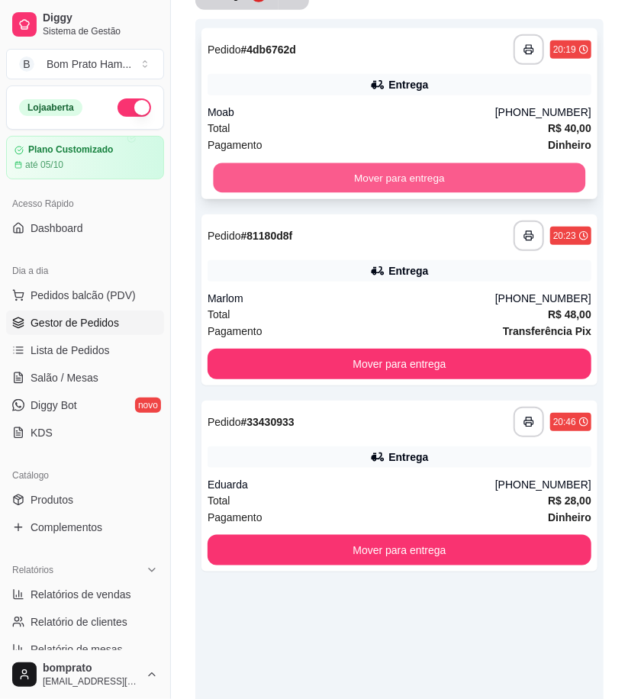
click at [288, 186] on button "Mover para entrega" at bounding box center [400, 178] width 373 height 30
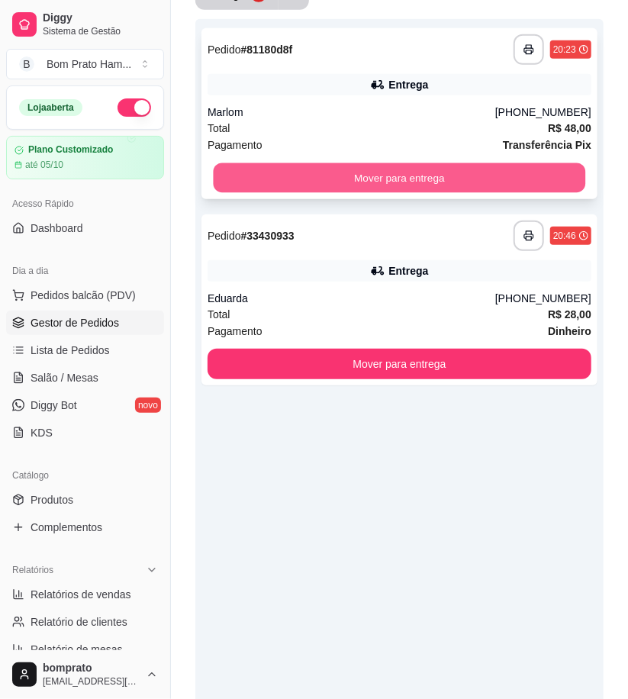
click at [277, 166] on button "Mover para entrega" at bounding box center [400, 178] width 373 height 30
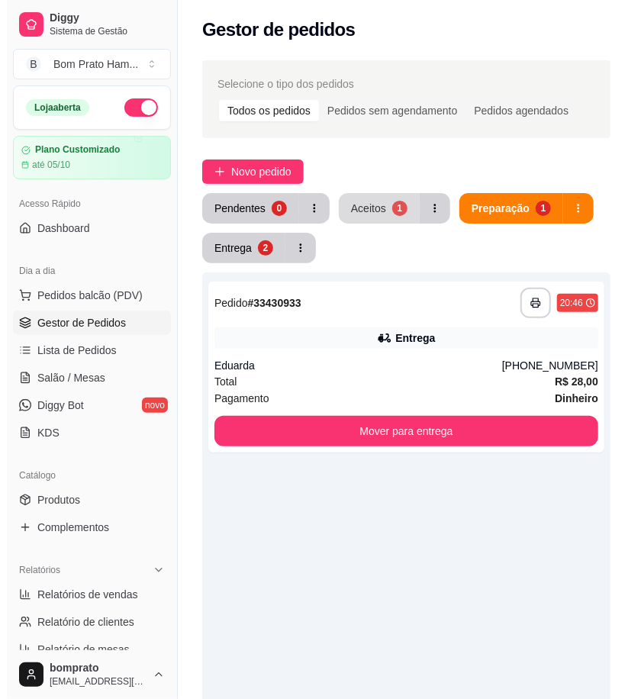
scroll to position [0, 0]
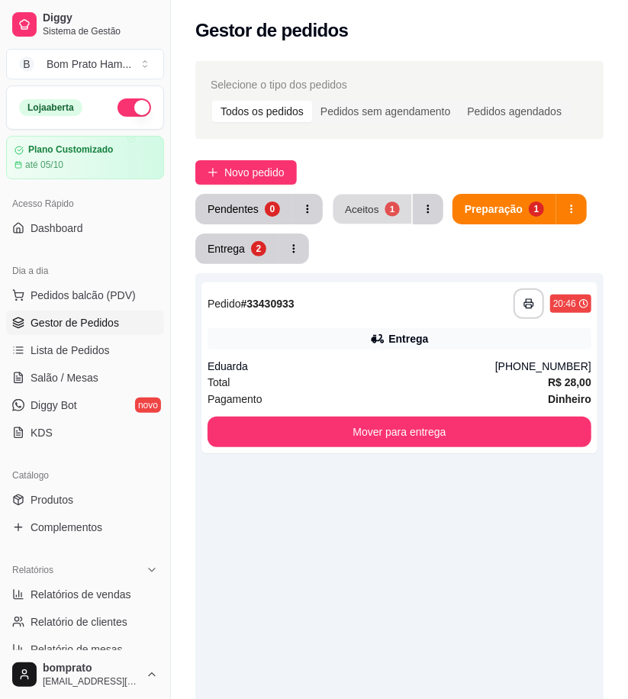
click at [392, 216] on div "1" at bounding box center [392, 209] width 15 height 15
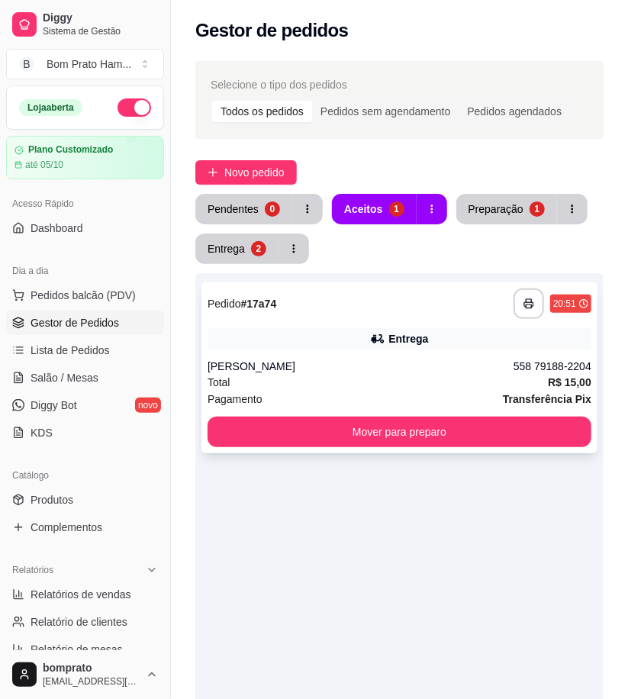
click at [426, 328] on div "Entrega" at bounding box center [400, 338] width 384 height 21
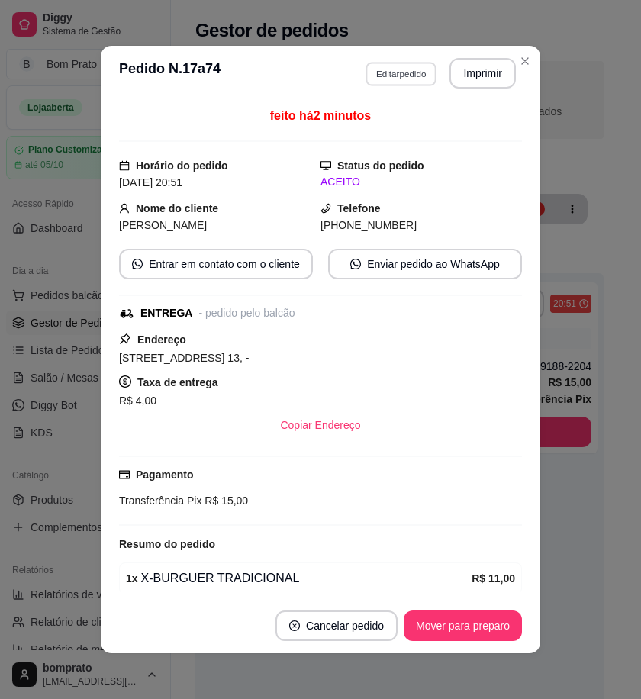
click at [401, 79] on button "Editar pedido" at bounding box center [401, 74] width 71 height 24
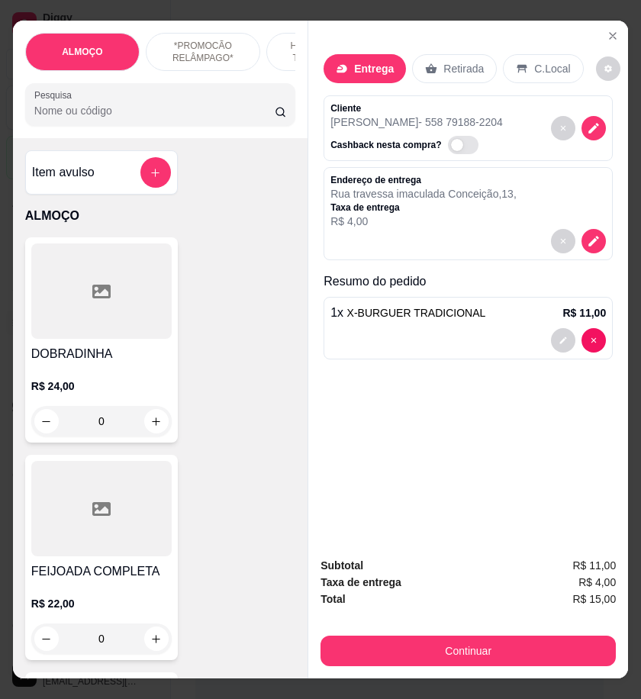
click at [591, 241] on icon "decrease-product-quantity" at bounding box center [594, 241] width 14 height 14
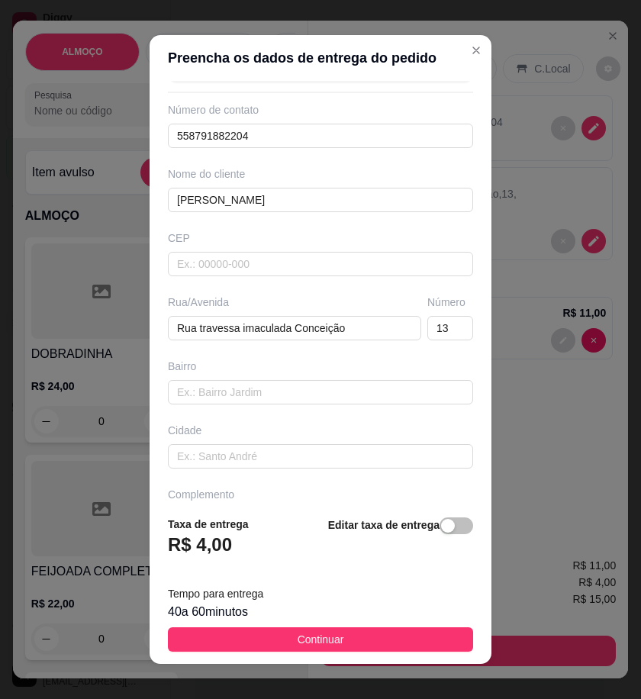
scroll to position [92, 0]
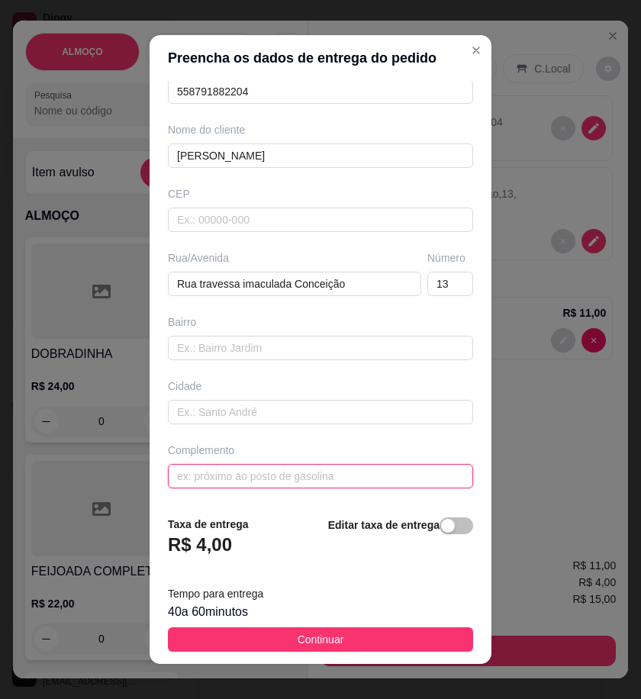
paste input "Atrás do bar de Zé pedro"
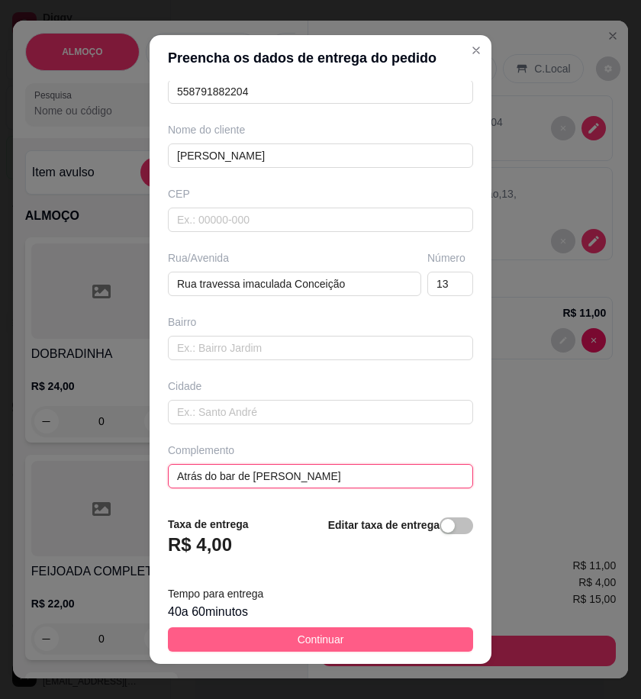
type input "Atrás do bar de Zé pedro"
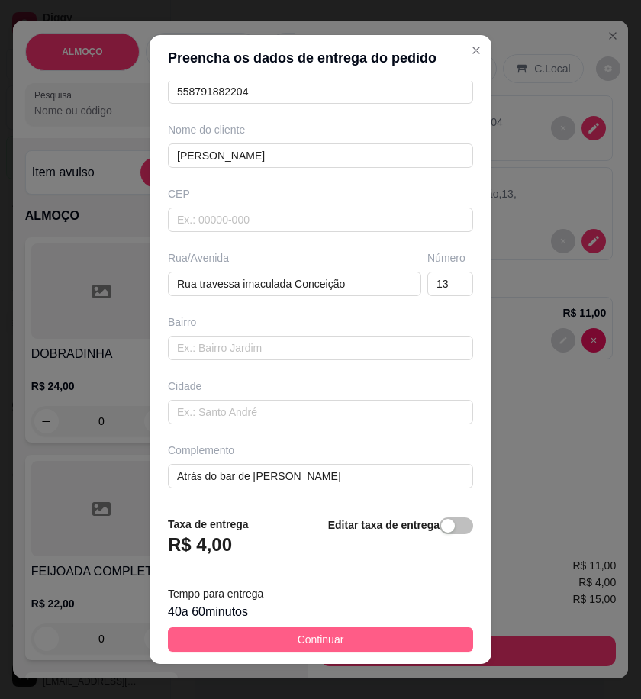
click at [326, 628] on button "Continuar" at bounding box center [320, 640] width 305 height 24
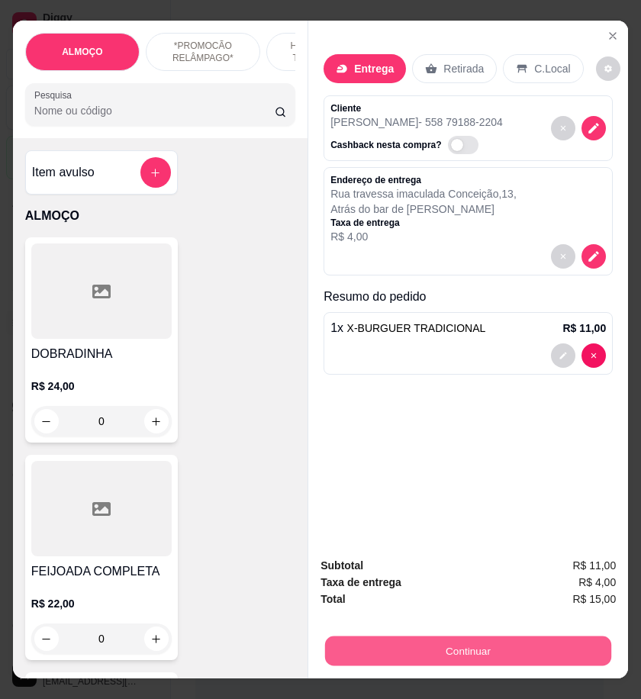
click at [406, 636] on button "Continuar" at bounding box center [468, 651] width 286 height 30
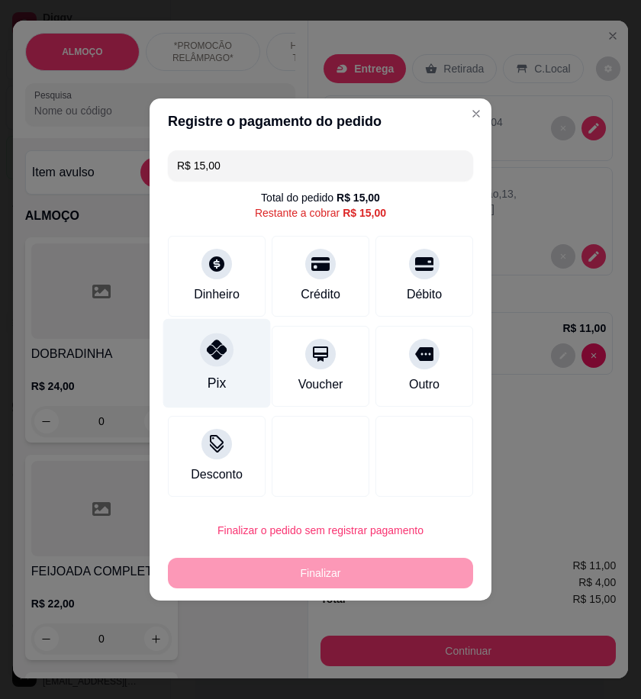
click at [186, 345] on div "Pix" at bounding box center [217, 363] width 108 height 89
type input "R$ 0,00"
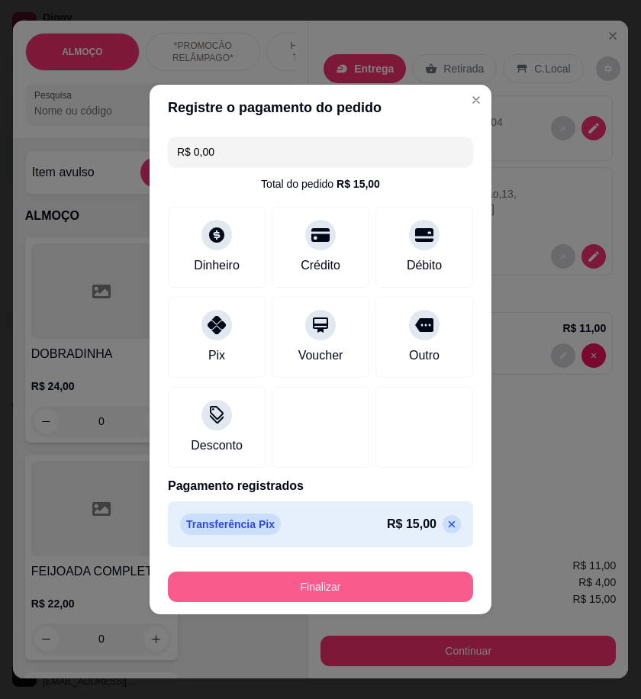
click at [432, 599] on button "Finalizar" at bounding box center [320, 587] width 305 height 31
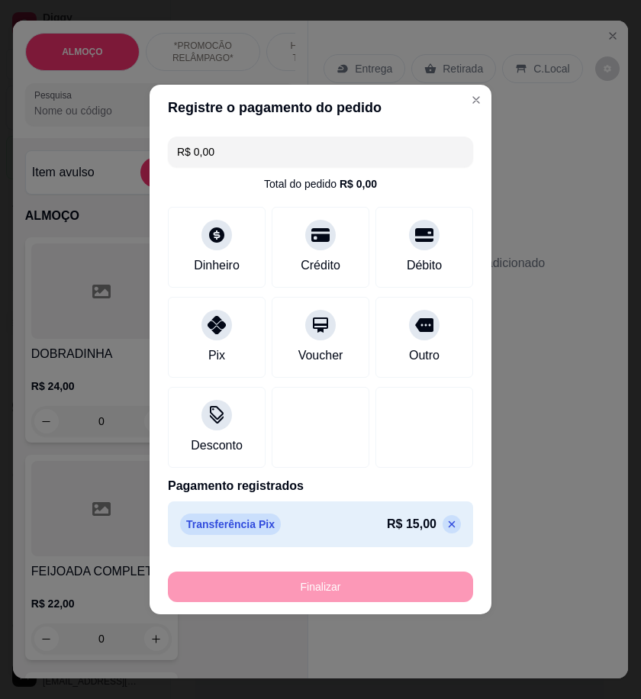
type input "0"
type input "-R$ 15,00"
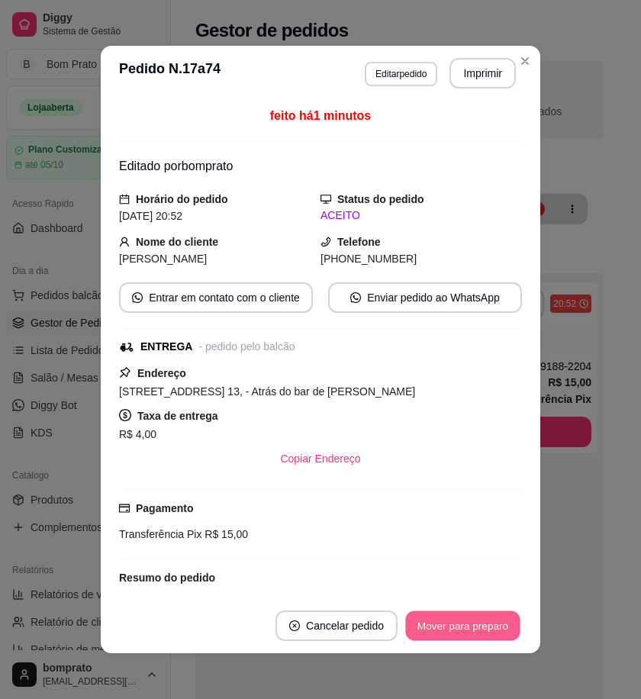
click at [482, 634] on button "Mover para preparo" at bounding box center [462, 627] width 115 height 30
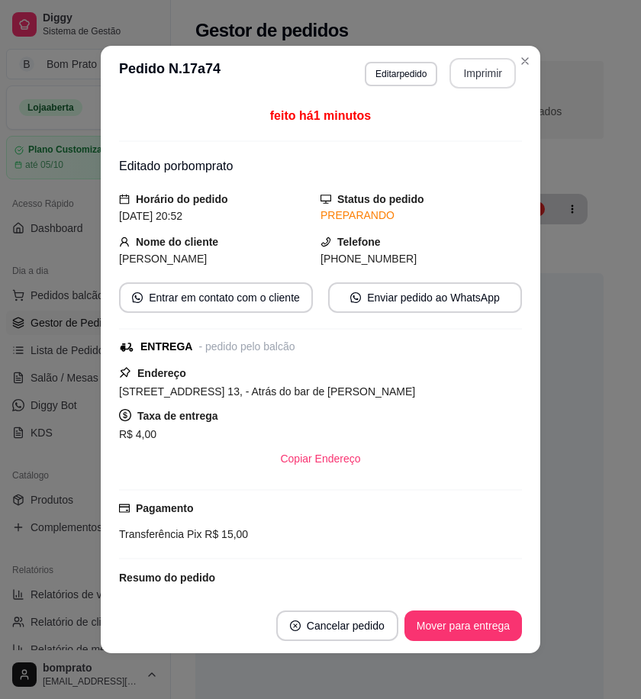
click at [478, 81] on button "Imprimir" at bounding box center [483, 73] width 66 height 31
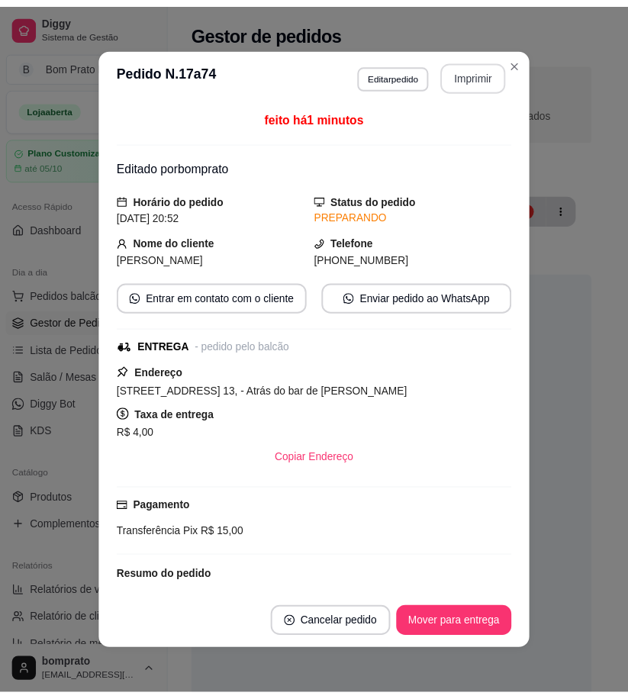
scroll to position [0, 0]
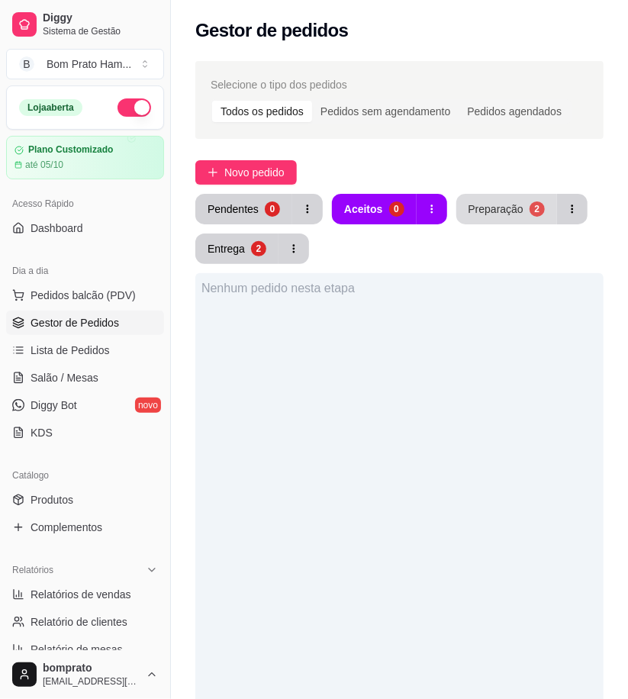
click at [522, 202] on button "Preparação 2" at bounding box center [507, 209] width 101 height 31
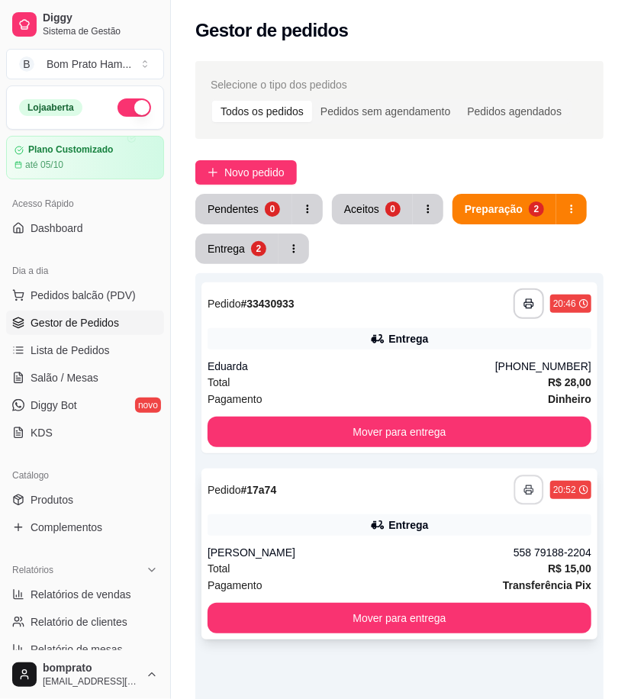
click at [531, 496] on button "button" at bounding box center [530, 491] width 30 height 30
click at [263, 165] on span "Novo pedido" at bounding box center [254, 172] width 60 height 17
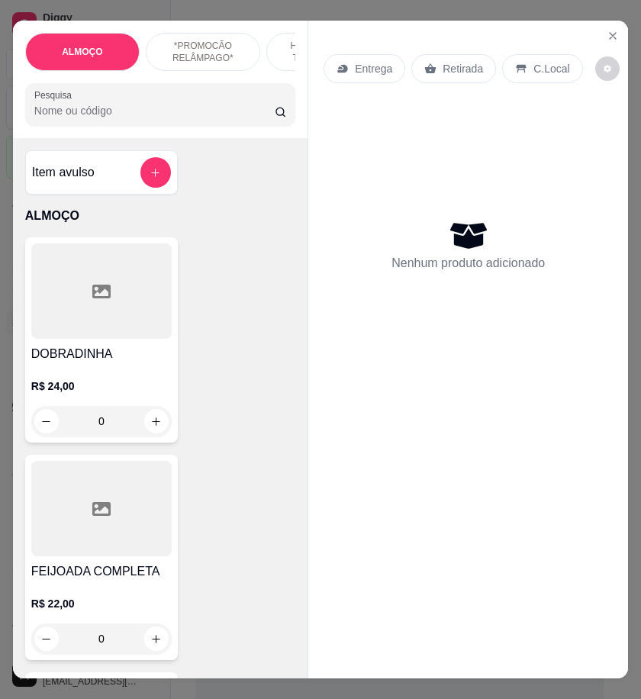
click at [95, 118] on input "Pesquisa" at bounding box center [154, 110] width 241 height 15
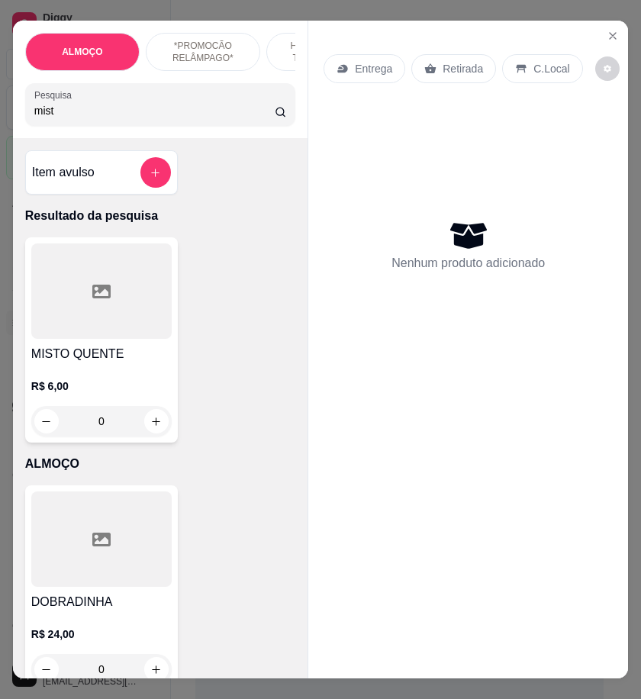
type input "mist"
click at [74, 356] on h4 "MISTO QUENTE" at bounding box center [101, 354] width 141 height 18
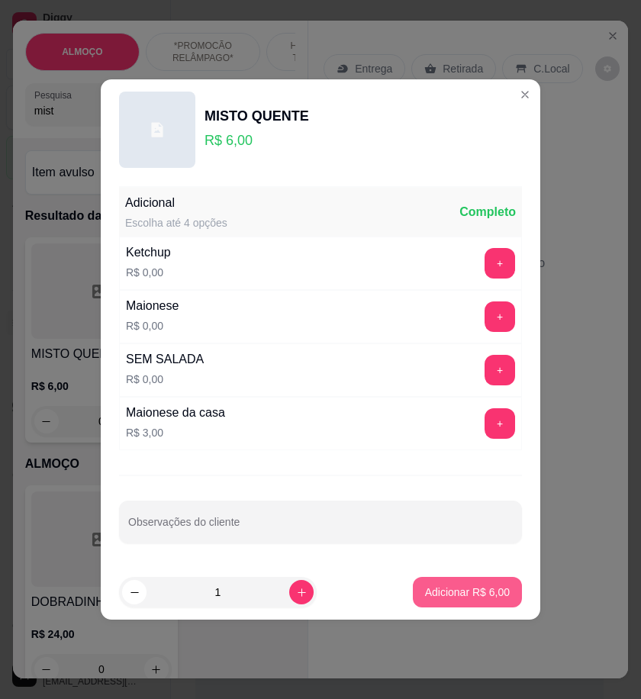
click at [439, 598] on p "Adicionar R$ 6,00" at bounding box center [467, 592] width 85 height 15
type input "1"
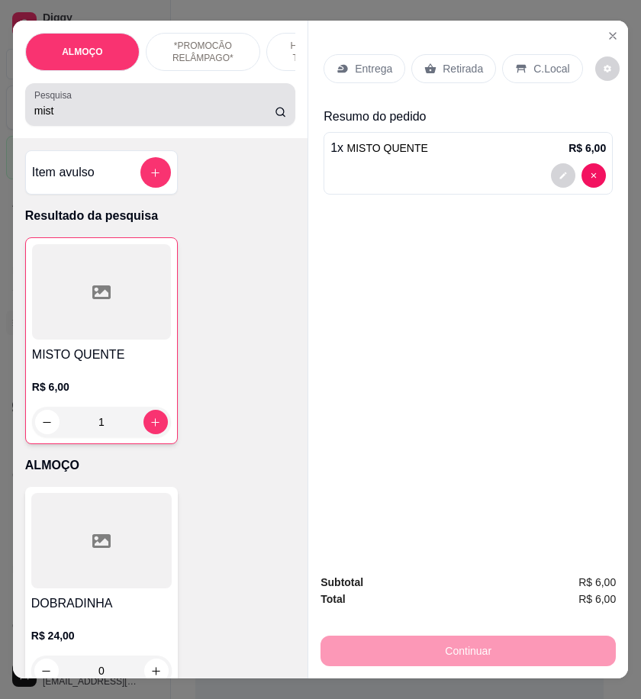
drag, startPoint x: 67, startPoint y: 134, endPoint x: 62, endPoint y: 125, distance: 10.0
click at [62, 126] on div "ALMOÇO *PROMOCÃO RELÂMPAGO* HAMBÚRGUER TRADICIONAL HAMBÚRGUER ARTESANAL BATATA …" at bounding box center [160, 80] width 295 height 118
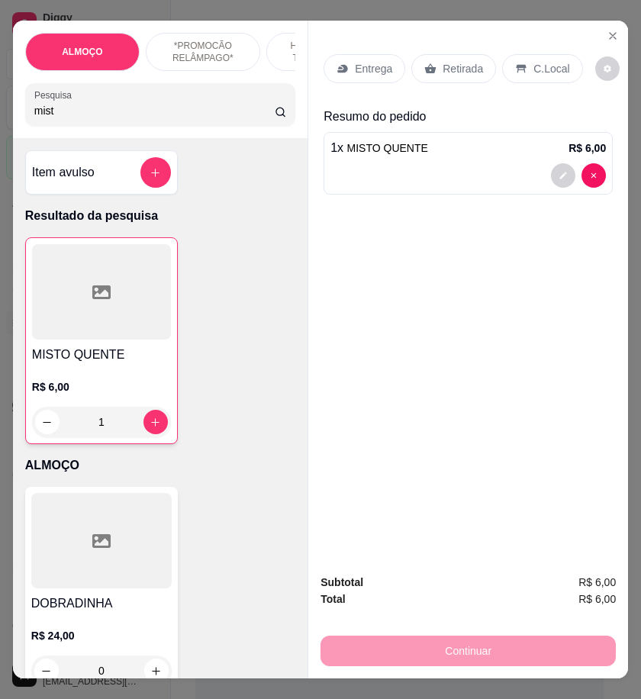
drag, startPoint x: 62, startPoint y: 125, endPoint x: 1, endPoint y: 103, distance: 65.0
click at [1, 103] on div "ALMOÇO *PROMOCÃO RELÂMPAGO* HAMBÚRGUER TRADICIONAL HAMBÚRGUER ARTESANAL BATATA …" at bounding box center [320, 349] width 641 height 699
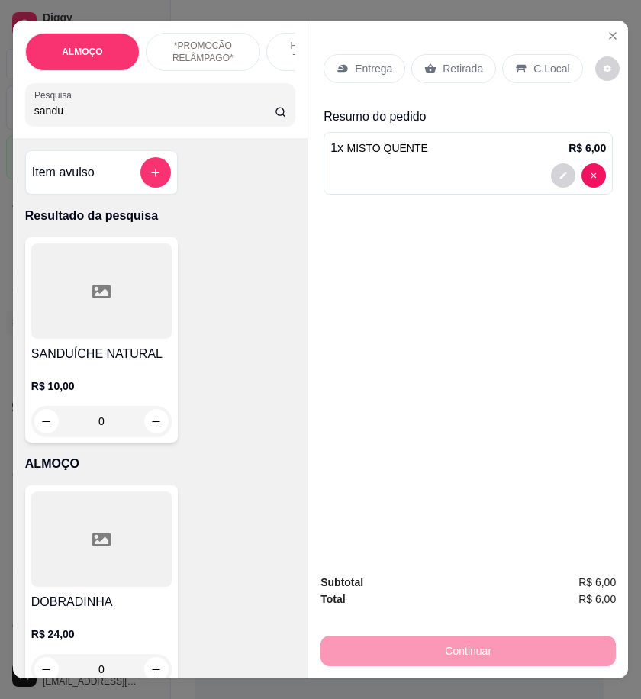
type input "sandu"
click at [138, 325] on div at bounding box center [101, 291] width 141 height 95
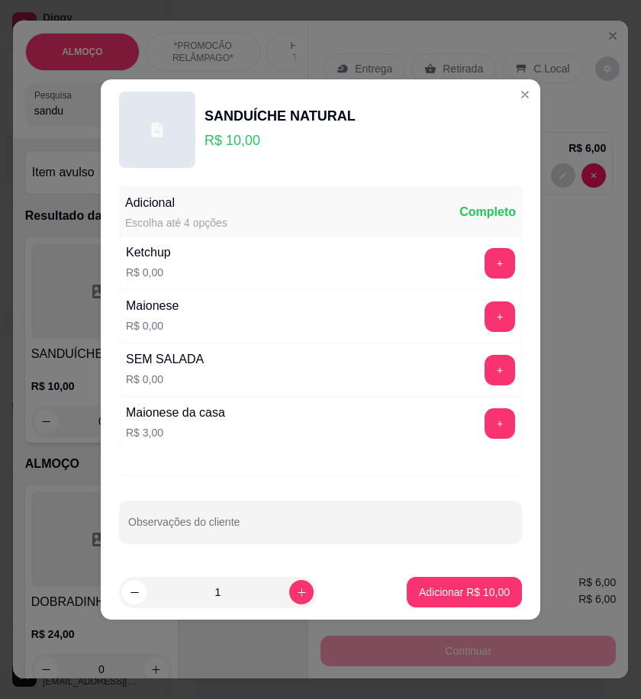
click at [461, 593] on p "Adicionar R$ 10,00" at bounding box center [464, 592] width 91 height 15
type input "1"
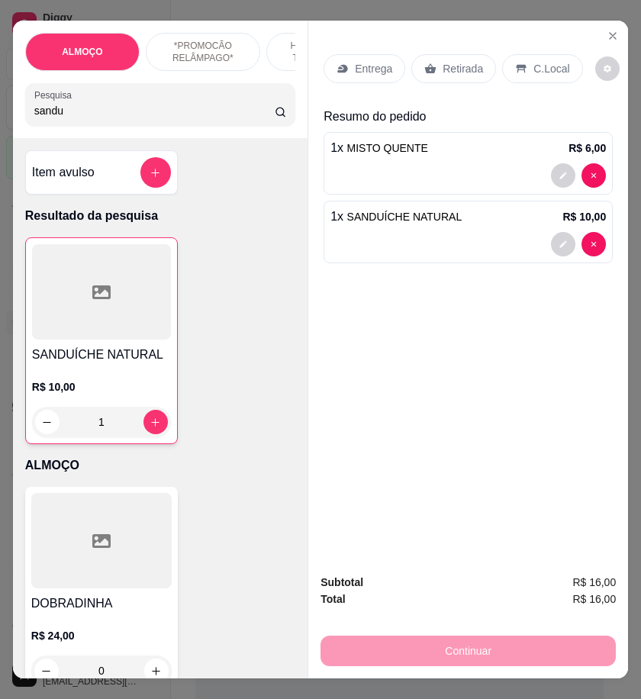
click at [368, 63] on p "Entrega" at bounding box center [373, 68] width 37 height 15
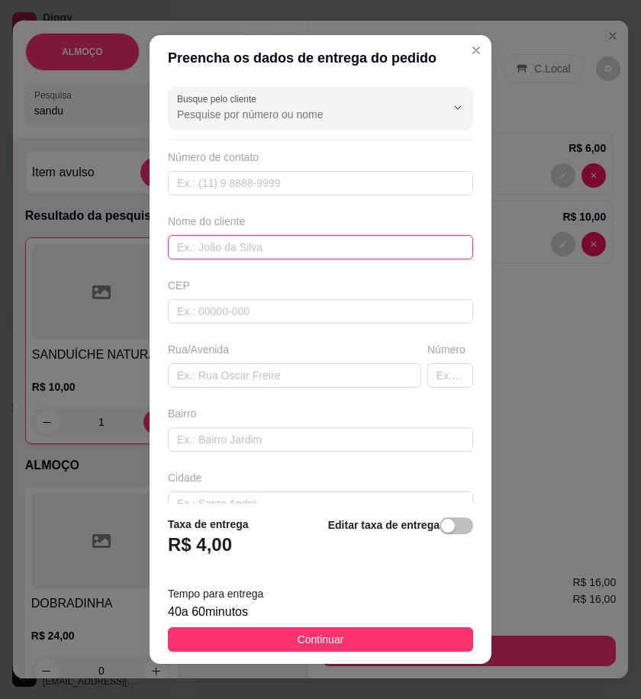
paste input "Diego"
type input "Diego"
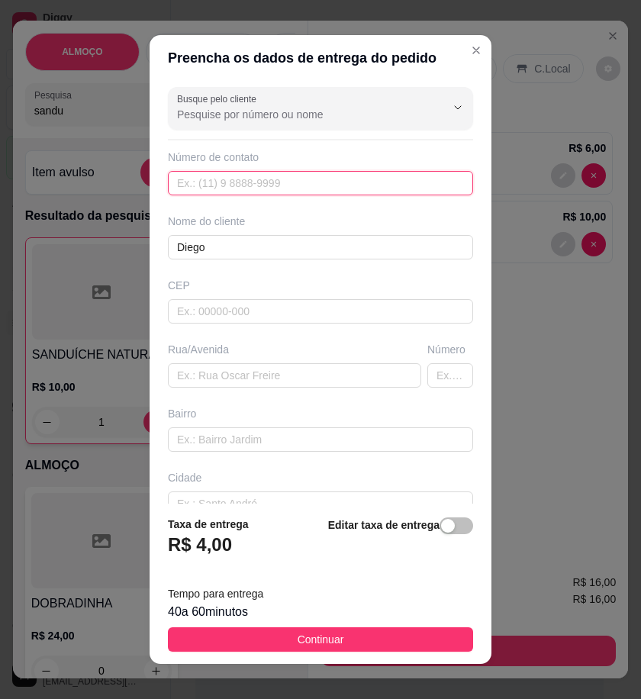
paste input "558 79983-5301"
type input "558 79983-5301"
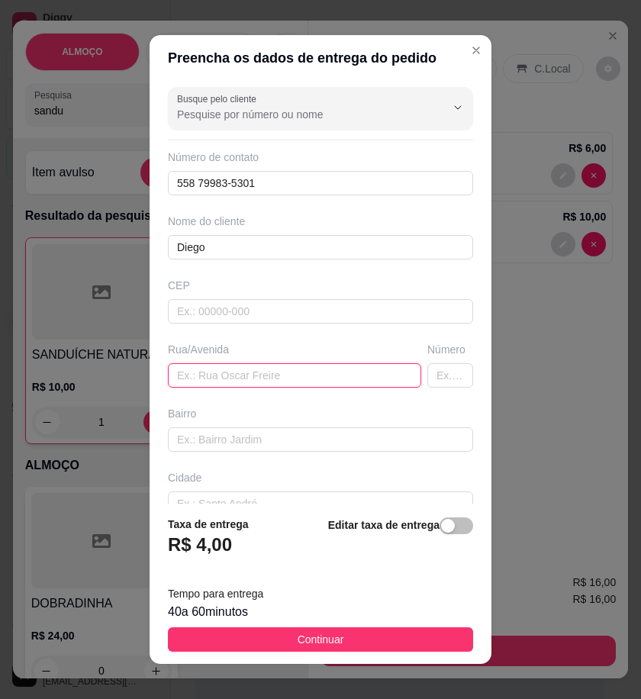
click at [315, 382] on input "text" at bounding box center [295, 375] width 254 height 24
paste input "treze de maio"
type input "treze de maio"
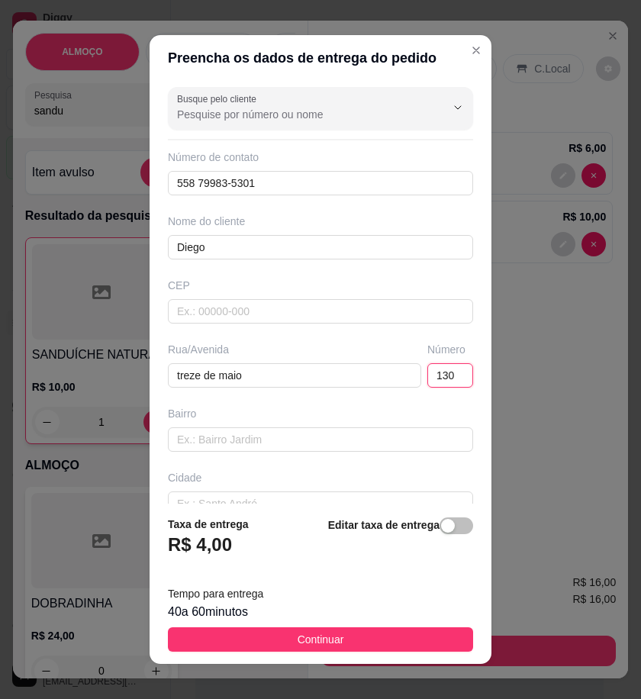
type input "130"
drag, startPoint x: 334, startPoint y: 642, endPoint x: 334, endPoint y: 634, distance: 8.4
click at [334, 639] on button "Continuar" at bounding box center [320, 640] width 305 height 24
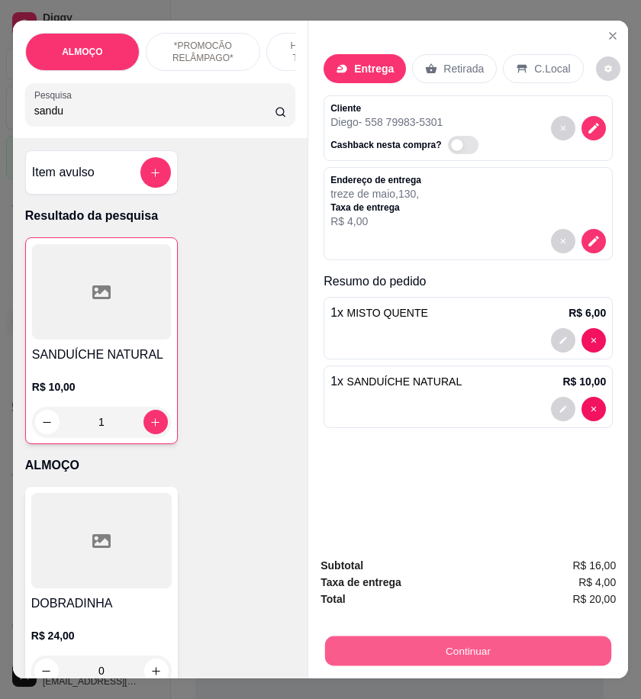
click at [347, 639] on button "Continuar" at bounding box center [468, 651] width 286 height 30
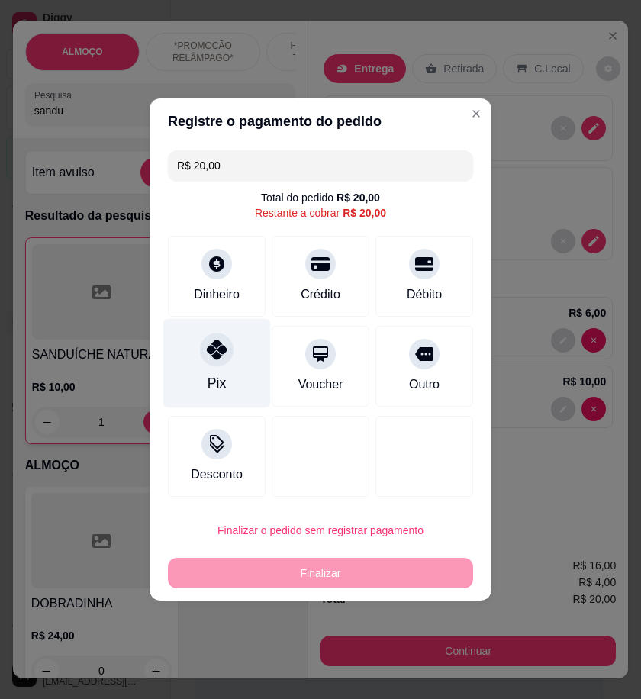
drag, startPoint x: 220, startPoint y: 375, endPoint x: 237, endPoint y: 409, distance: 38.6
click at [220, 374] on div "Pix" at bounding box center [217, 383] width 18 height 20
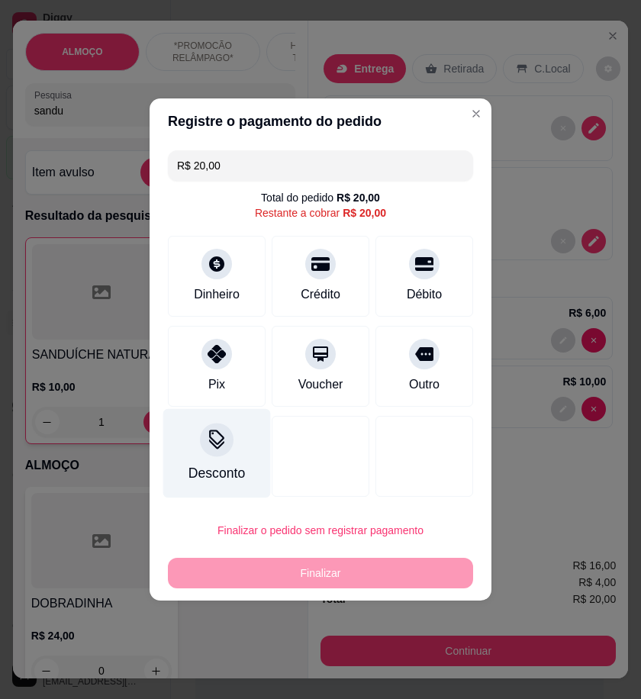
type input "R$ 0,00"
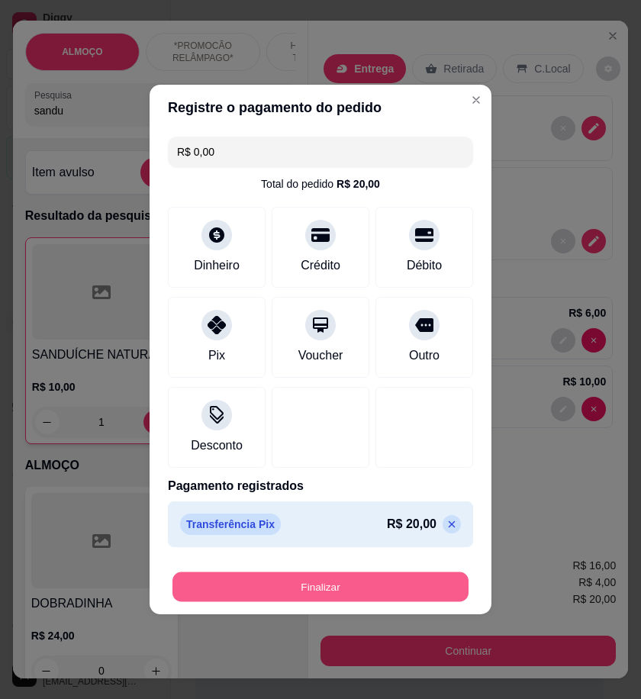
click at [361, 598] on button "Finalizar" at bounding box center [321, 588] width 296 height 30
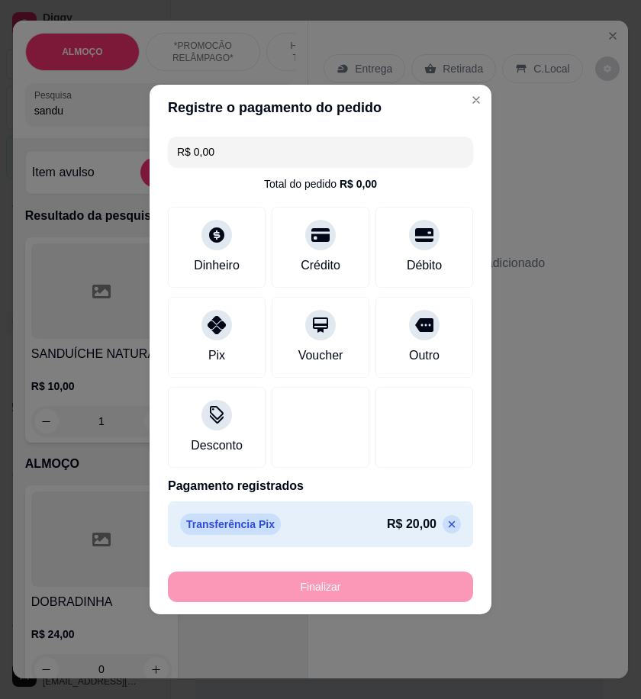
type input "0"
type input "-R$ 20,00"
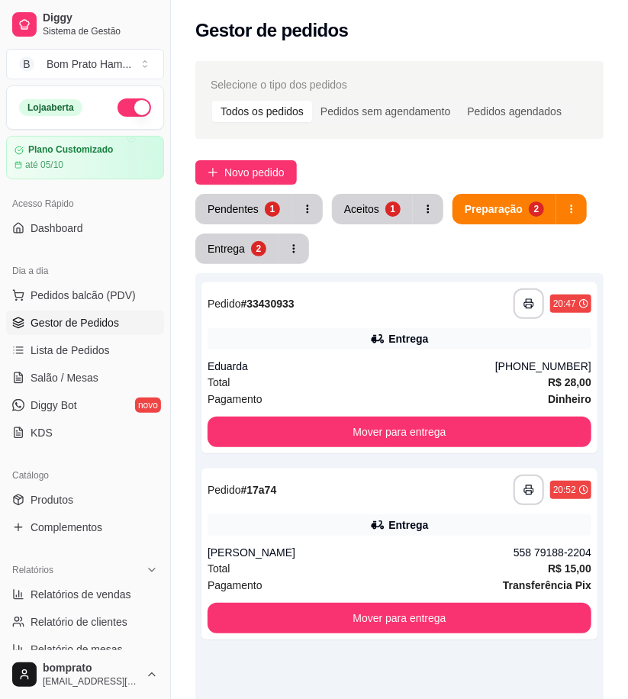
click at [408, 249] on div "Pendentes 1 Aceitos 1 Preparação 2 Entrega 2" at bounding box center [399, 229] width 409 height 70
click at [386, 211] on div "1" at bounding box center [393, 209] width 15 height 15
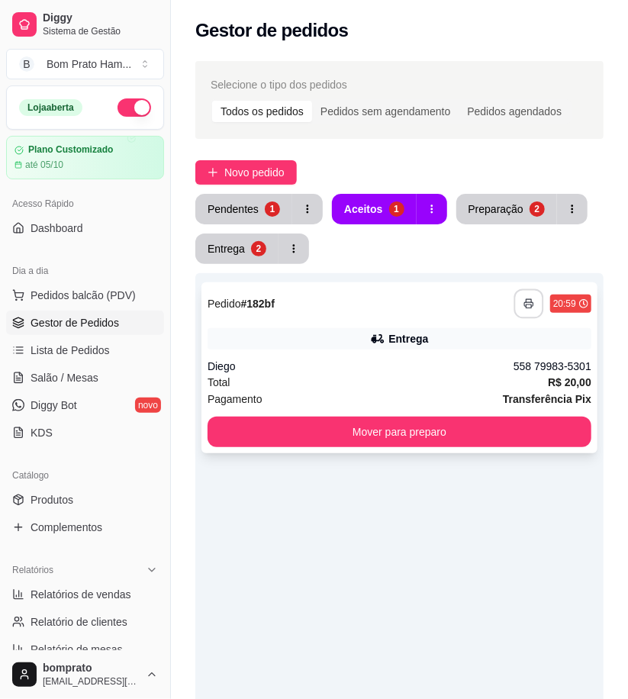
click at [531, 296] on button "button" at bounding box center [530, 304] width 30 height 30
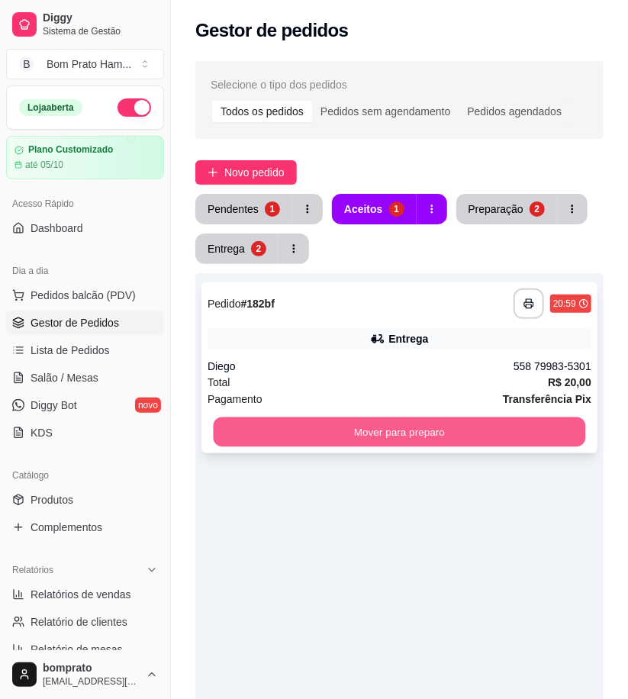
click at [524, 434] on button "Mover para preparo" at bounding box center [400, 433] width 373 height 30
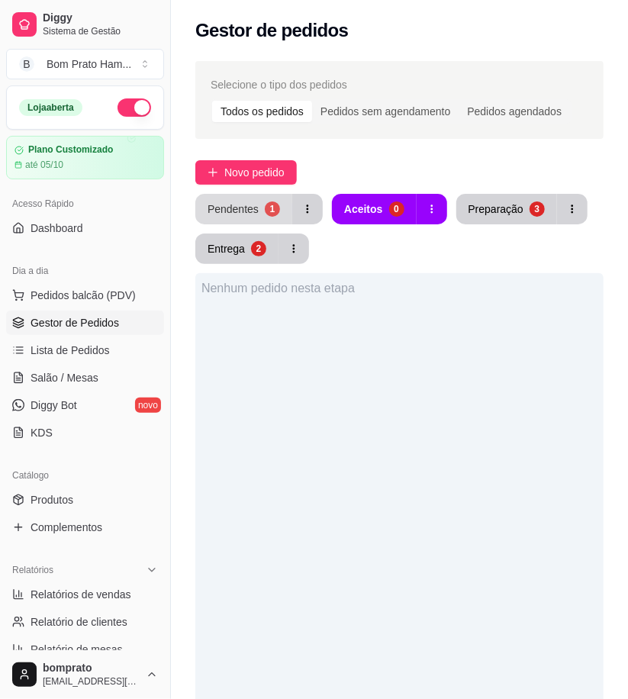
click at [223, 212] on div "Pendentes" at bounding box center [233, 209] width 51 height 15
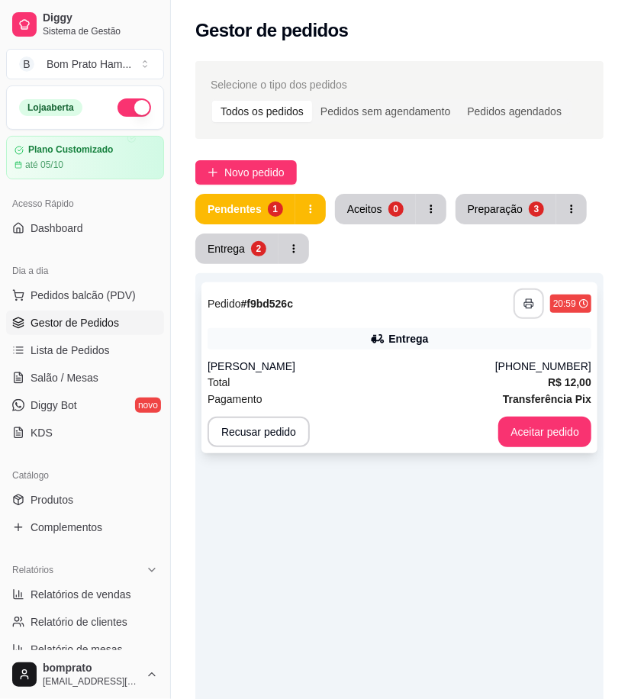
click at [529, 306] on icon "button" at bounding box center [529, 304] width 11 height 11
click at [554, 428] on button "Aceitar pedido" at bounding box center [545, 433] width 90 height 30
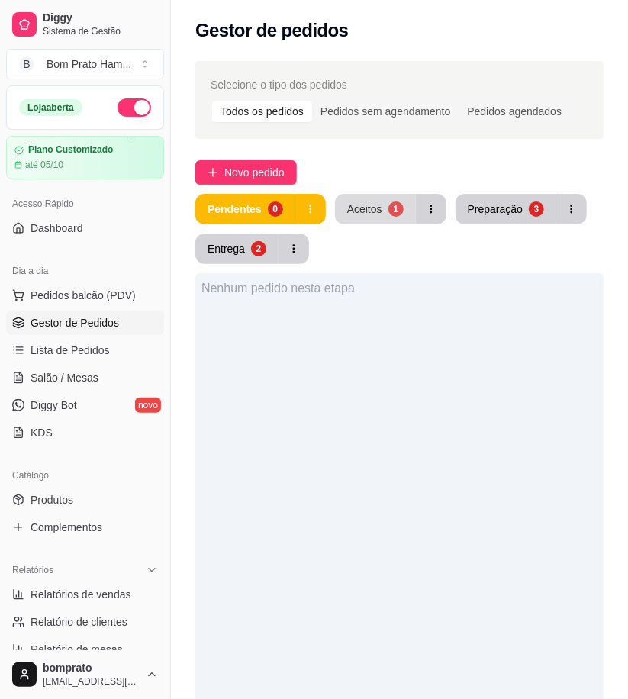
click at [387, 221] on button "Aceitos 1" at bounding box center [375, 209] width 81 height 31
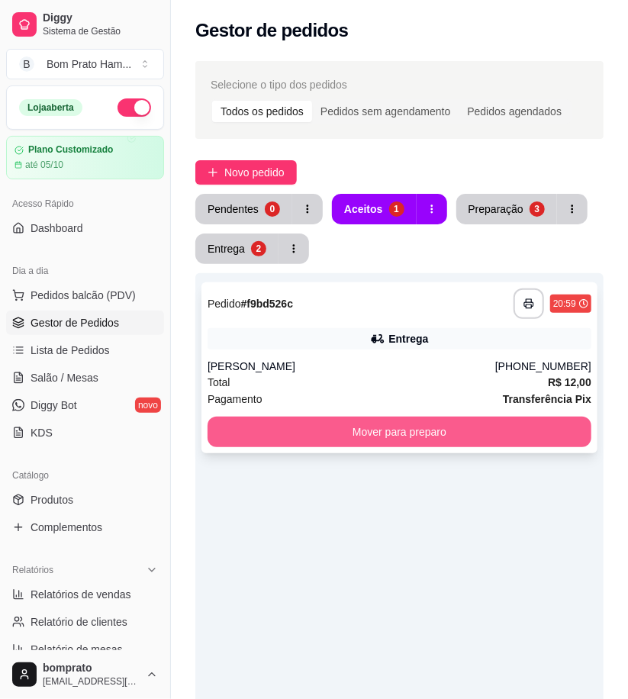
click at [498, 440] on button "Mover para preparo" at bounding box center [400, 432] width 384 height 31
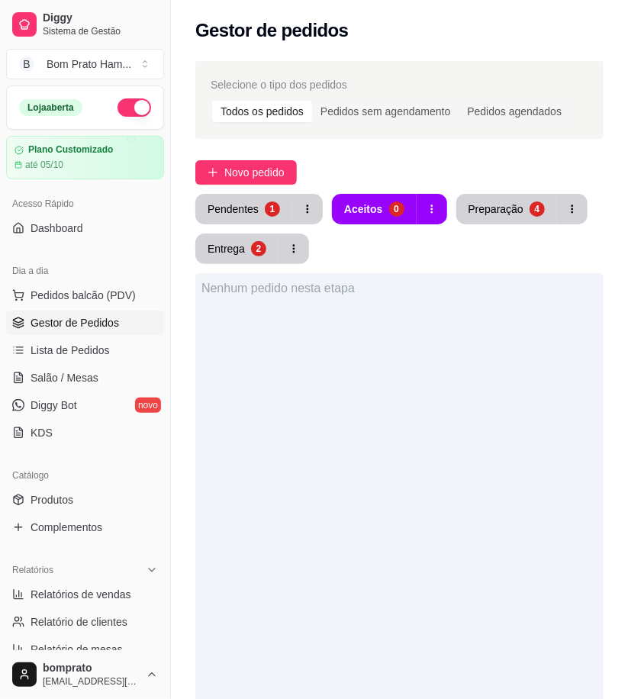
click at [494, 683] on div "Nenhum pedido nesta etapa" at bounding box center [399, 622] width 409 height 699
click at [268, 210] on div "1" at bounding box center [272, 209] width 15 height 15
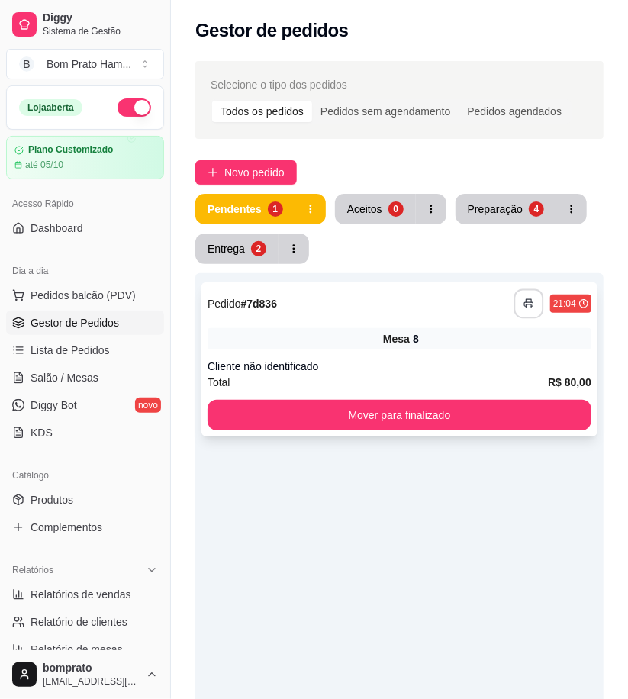
click at [529, 308] on icon "button" at bounding box center [529, 304] width 11 height 11
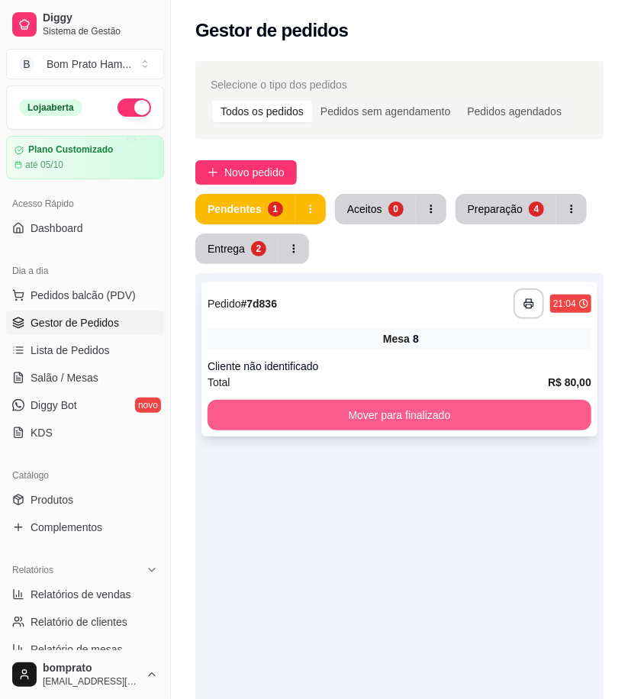
click at [483, 402] on button "Mover para finalizado" at bounding box center [400, 415] width 384 height 31
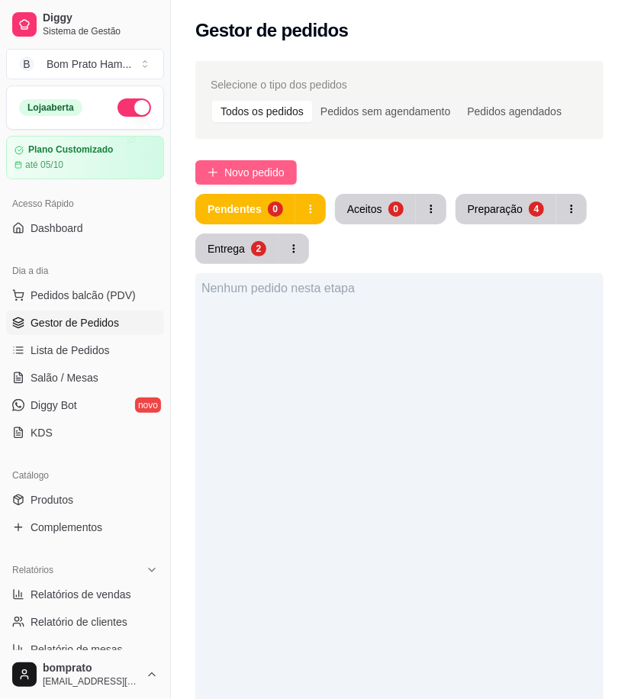
click at [250, 166] on span "Novo pedido" at bounding box center [254, 172] width 60 height 17
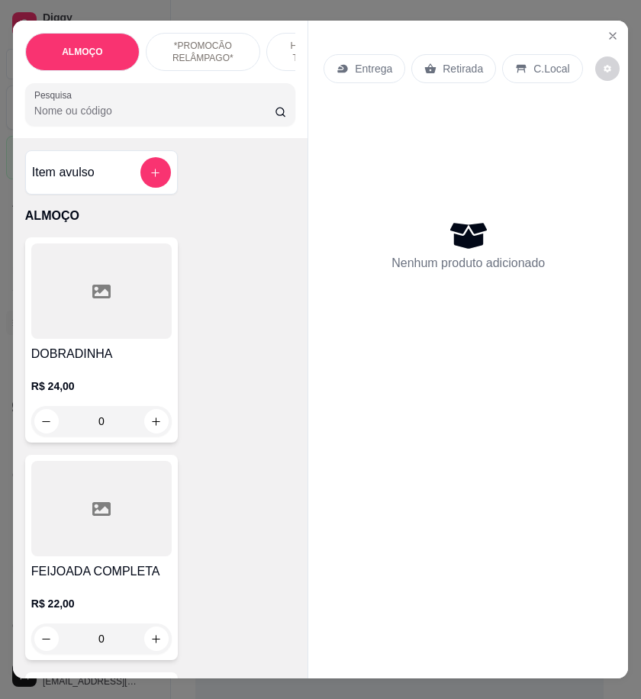
click at [135, 116] on input "Pesquisa" at bounding box center [154, 110] width 241 height 15
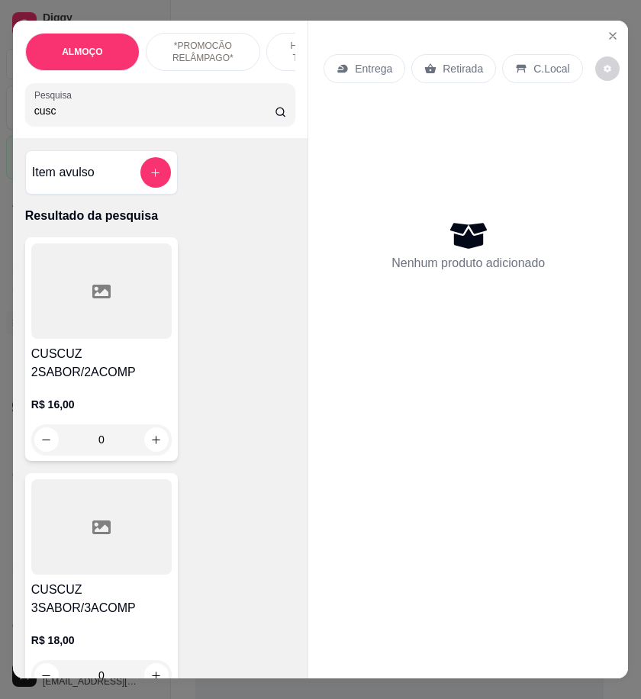
type input "cusc"
click at [120, 575] on div at bounding box center [101, 527] width 141 height 95
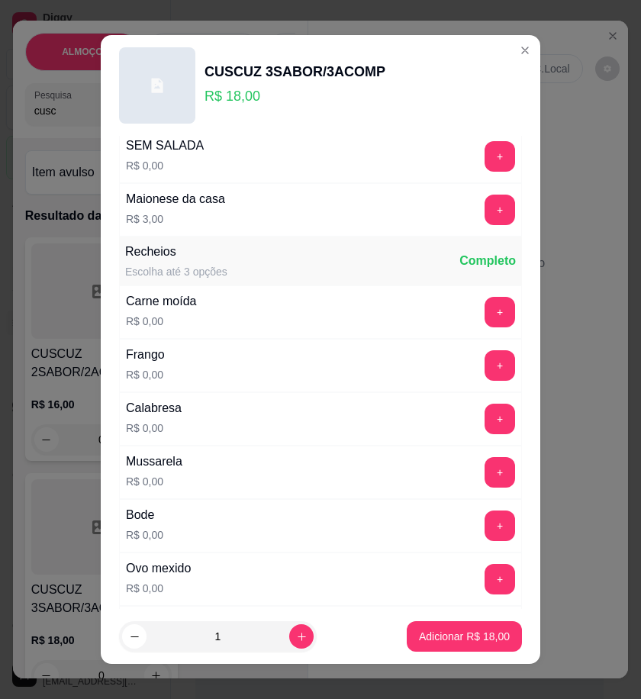
scroll to position [254, 0]
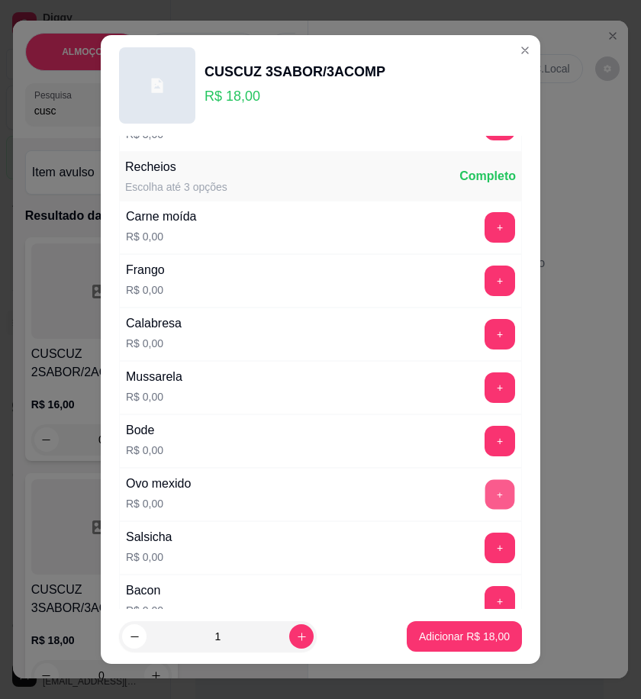
click at [486, 495] on button "+" at bounding box center [501, 495] width 30 height 30
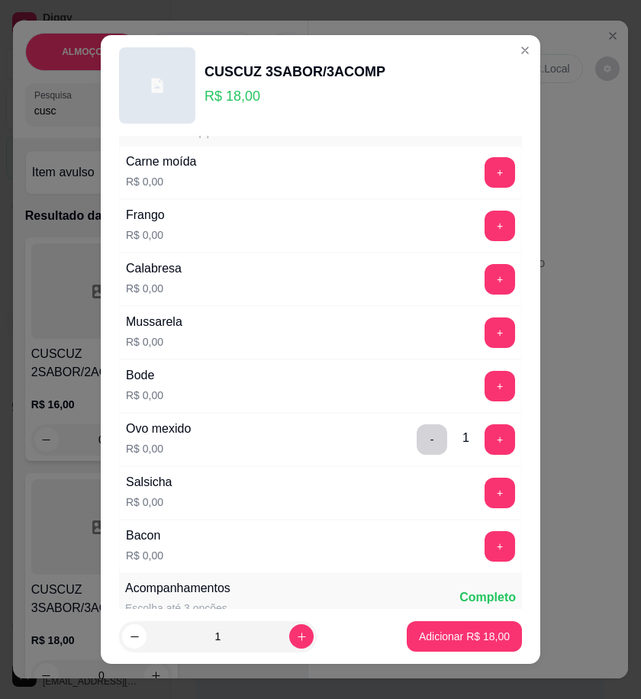
scroll to position [339, 0]
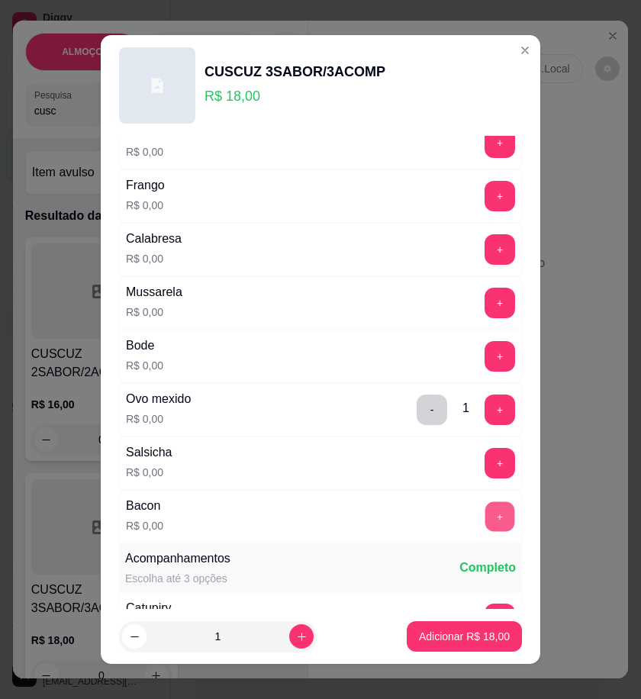
click at [486, 521] on button "+" at bounding box center [501, 517] width 30 height 30
click at [485, 196] on button "+" at bounding box center [500, 196] width 31 height 31
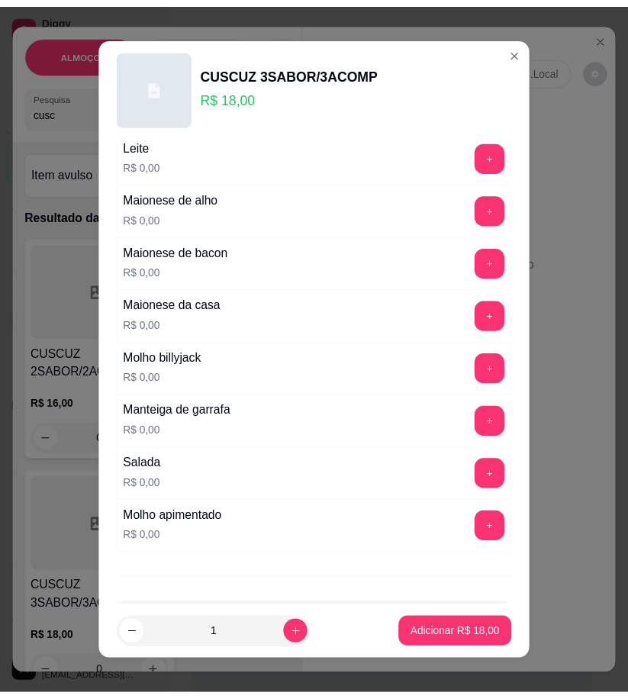
scroll to position [974, 0]
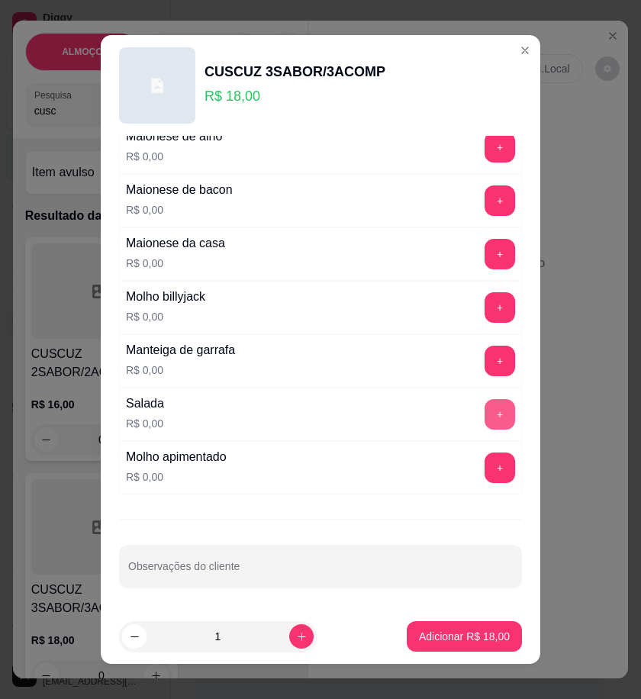
click at [485, 426] on button "+" at bounding box center [500, 414] width 31 height 31
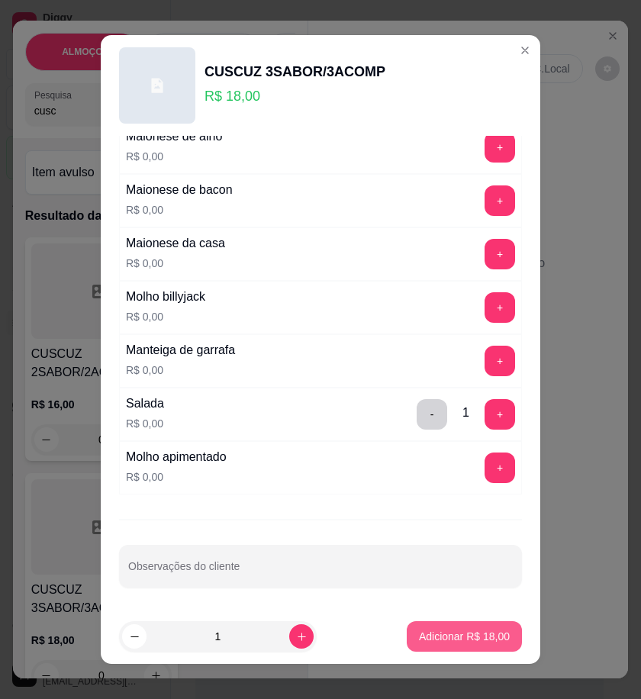
click at [473, 645] on button "Adicionar R$ 18,00" at bounding box center [464, 637] width 115 height 31
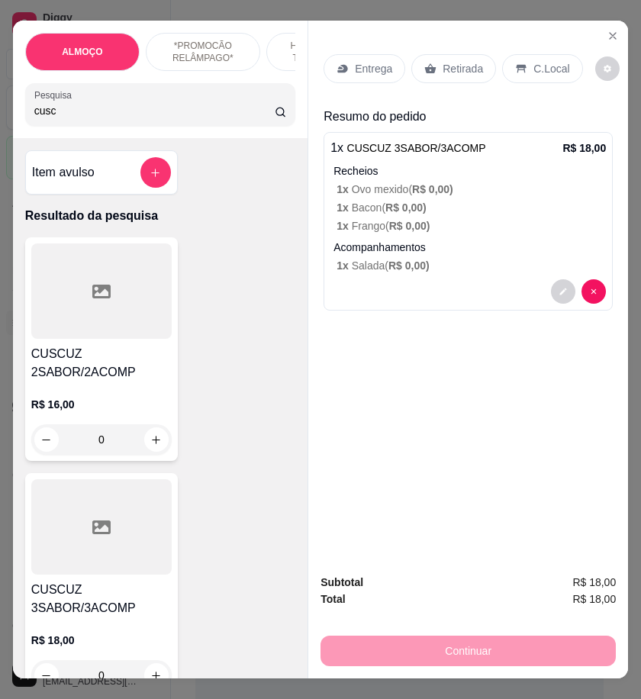
click at [433, 63] on div "Retirada" at bounding box center [454, 68] width 85 height 29
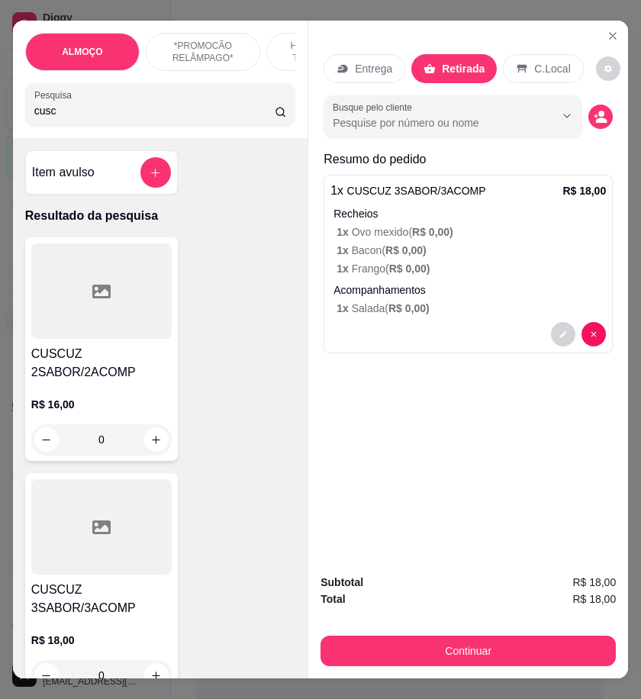
click at [606, 120] on div "Busque pelo cliente" at bounding box center [468, 116] width 289 height 43
click at [606, 117] on div "Busque pelo cliente" at bounding box center [468, 116] width 289 height 43
click at [594, 113] on icon "decrease-product-quantity" at bounding box center [600, 117] width 13 height 13
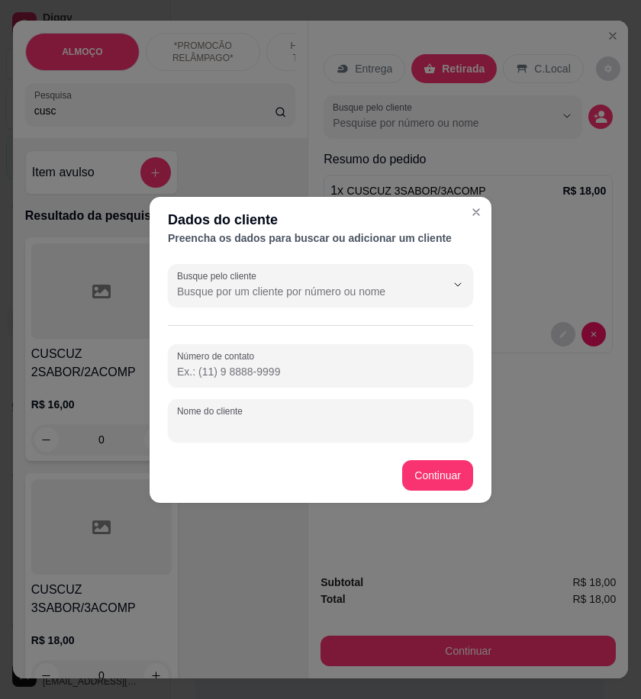
paste input "Graziele"
type input "Graziele"
paste input "(87) 9211-1710"
type input "(87) 9211-1710"
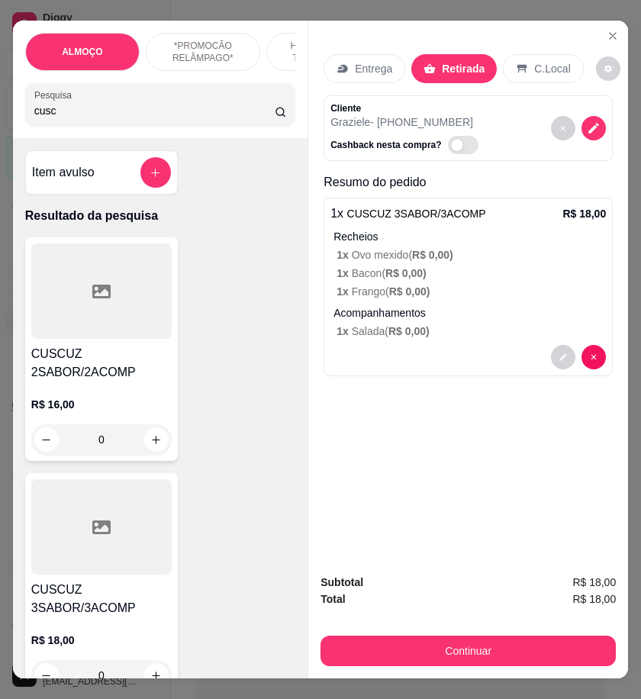
click at [497, 667] on div "Subtotal R$ 18,00 Total R$ 18,00 Continuar" at bounding box center [468, 620] width 320 height 117
click at [499, 651] on button "Continuar" at bounding box center [469, 651] width 296 height 31
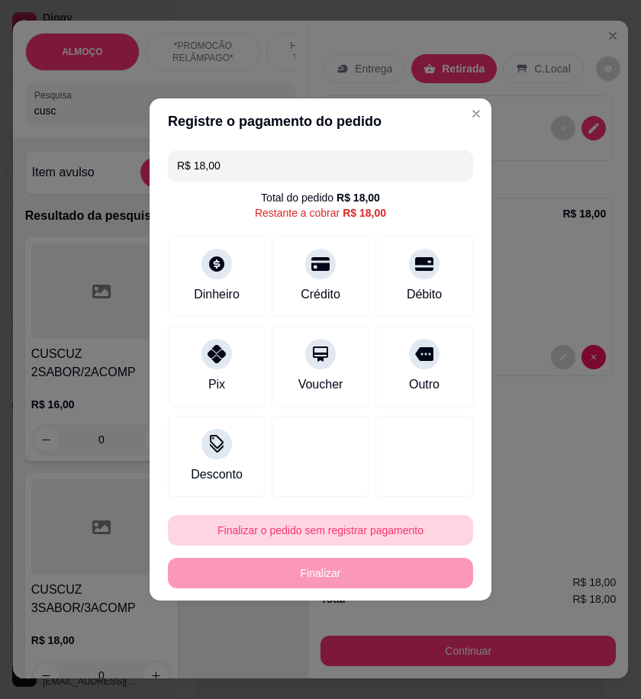
click at [362, 540] on button "Finalizar o pedido sem registrar pagamento" at bounding box center [320, 530] width 305 height 31
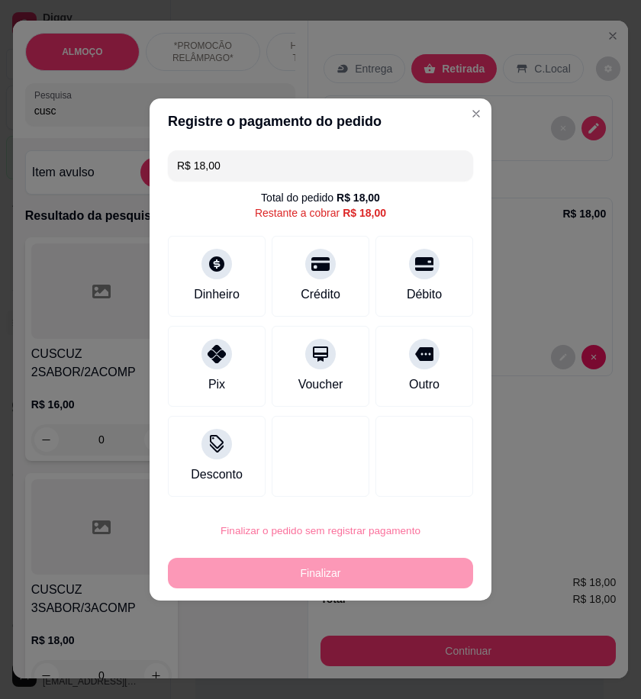
click at [428, 667] on button "Confirmar" at bounding box center [418, 657] width 57 height 24
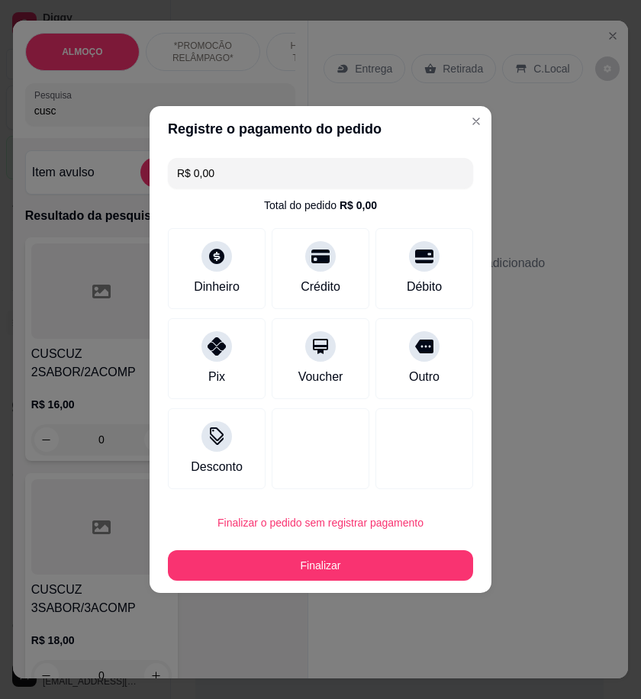
type input "R$ 0,00"
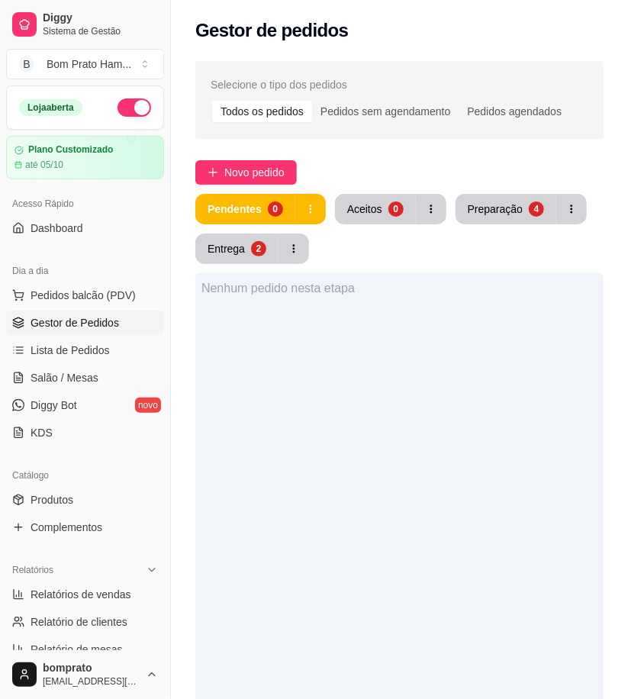
click at [490, 509] on div "Nenhum pedido nesta etapa" at bounding box center [399, 622] width 409 height 699
click at [351, 267] on div "Pendentes 0 Aceitos 0 Preparação 4 Entrega 2 Nenhum pedido nesta etapa" at bounding box center [399, 583] width 409 height 779
click at [356, 199] on button "Aceitos 1" at bounding box center [375, 210] width 79 height 30
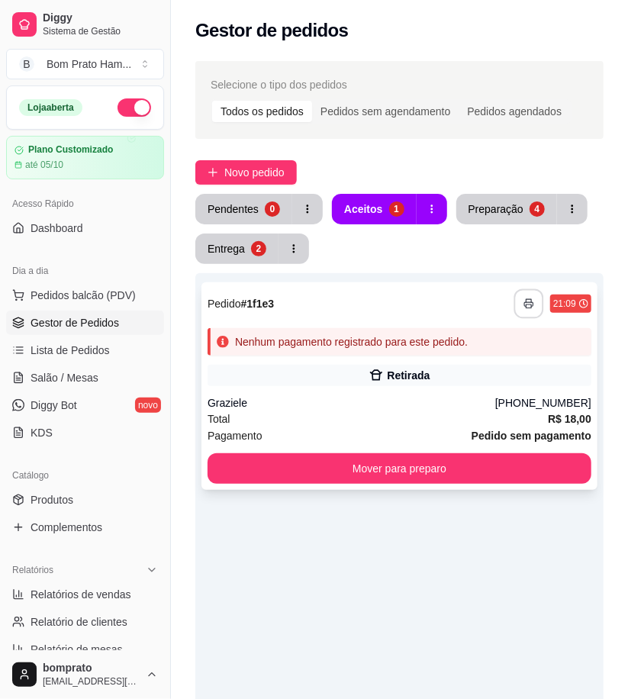
click at [531, 308] on rect "button" at bounding box center [529, 307] width 5 height 4
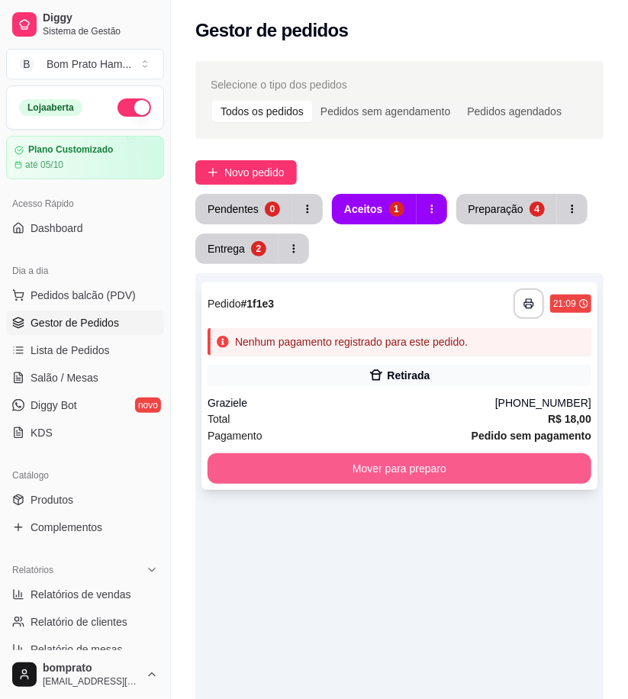
click at [437, 466] on button "Mover para preparo" at bounding box center [400, 469] width 384 height 31
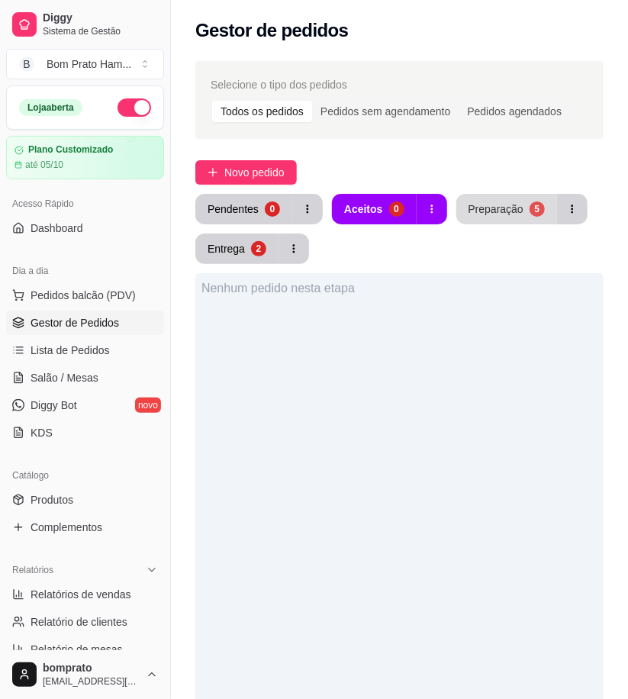
click at [516, 195] on button "Preparação 5" at bounding box center [507, 209] width 101 height 31
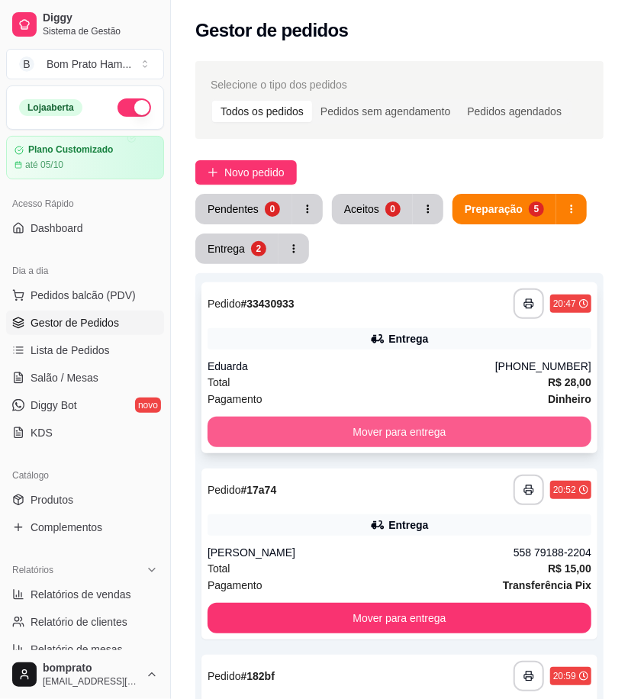
click at [387, 438] on button "Mover para entrega" at bounding box center [400, 432] width 384 height 31
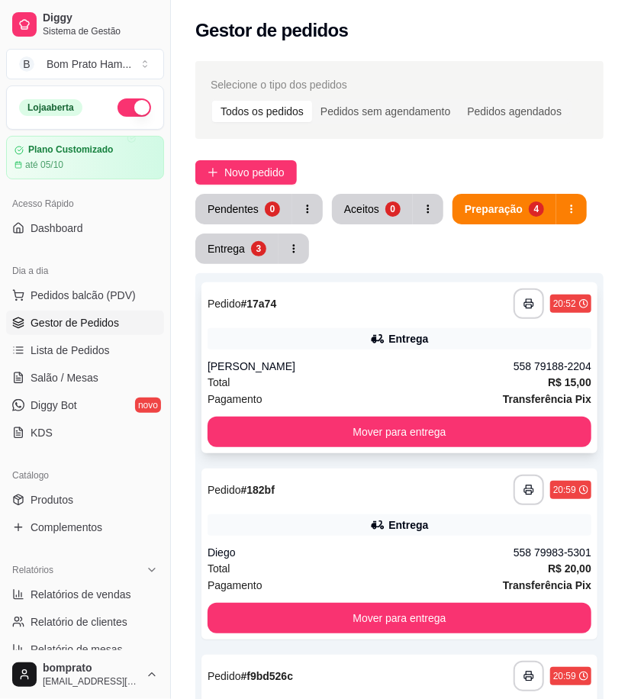
click at [425, 368] on div "Julia" at bounding box center [361, 366] width 306 height 15
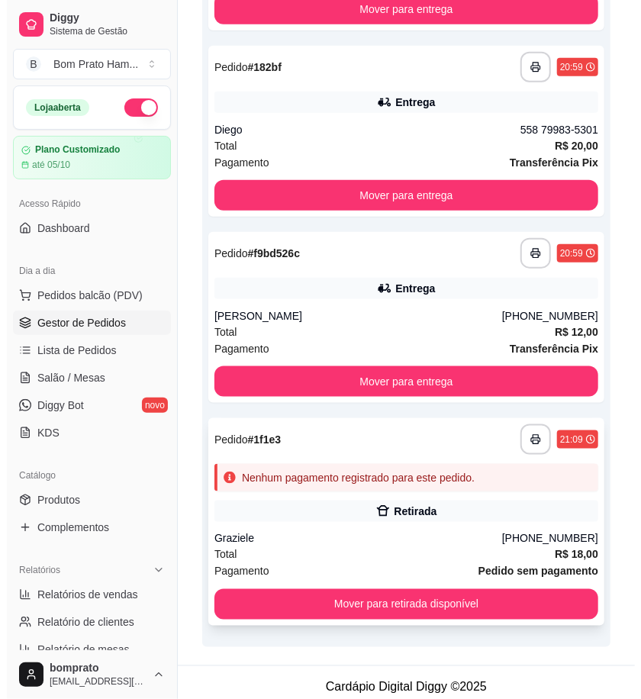
scroll to position [431, 0]
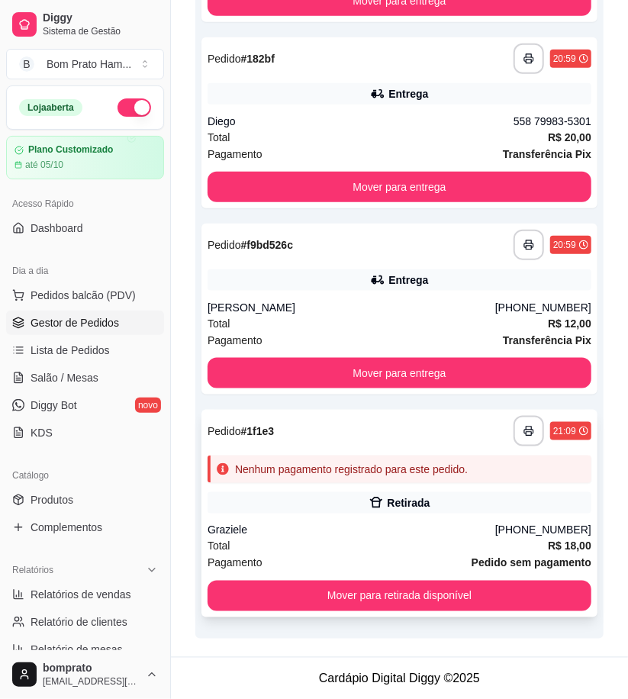
click at [435, 501] on div "Retirada" at bounding box center [400, 503] width 384 height 21
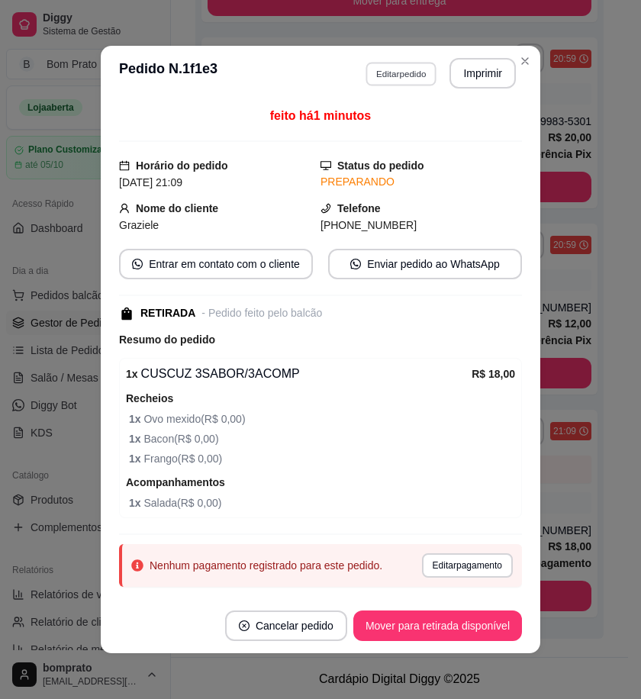
click at [388, 77] on button "Editar pedido" at bounding box center [401, 74] width 71 height 24
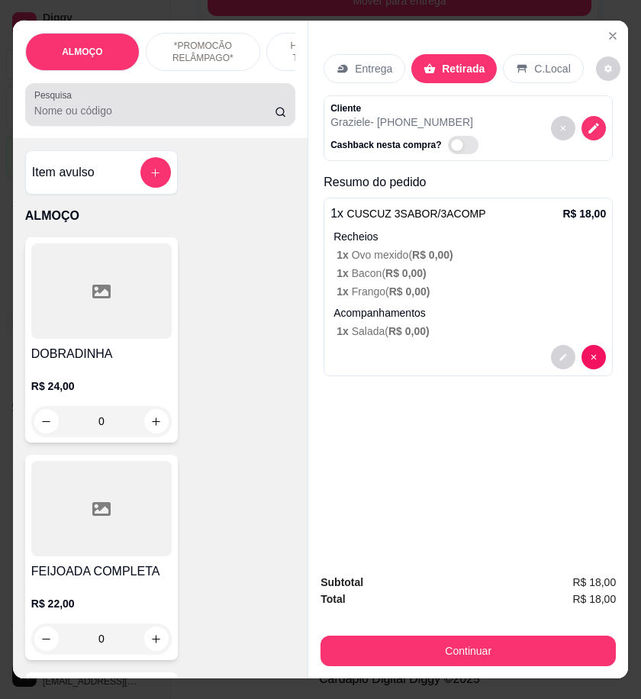
drag, startPoint x: 79, startPoint y: 105, endPoint x: 64, endPoint y: 71, distance: 37.3
click at [67, 90] on div "Pesquisa" at bounding box center [160, 104] width 270 height 43
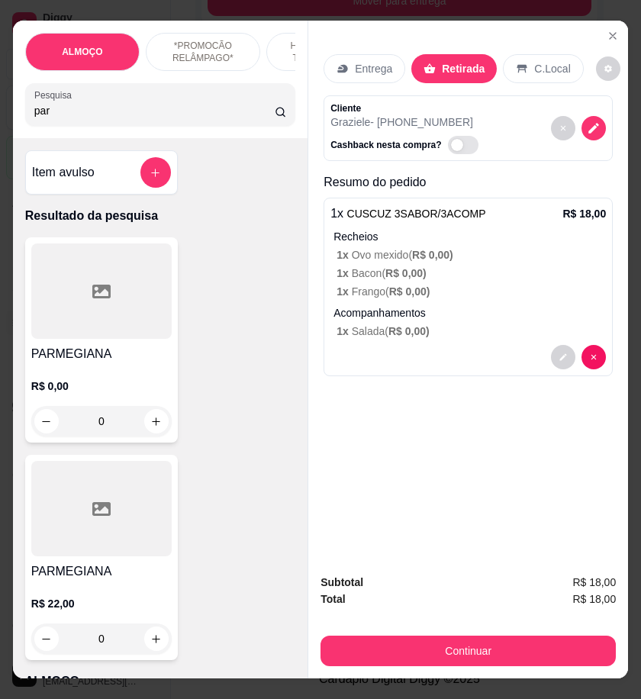
type input "par"
click at [141, 316] on div at bounding box center [101, 291] width 141 height 95
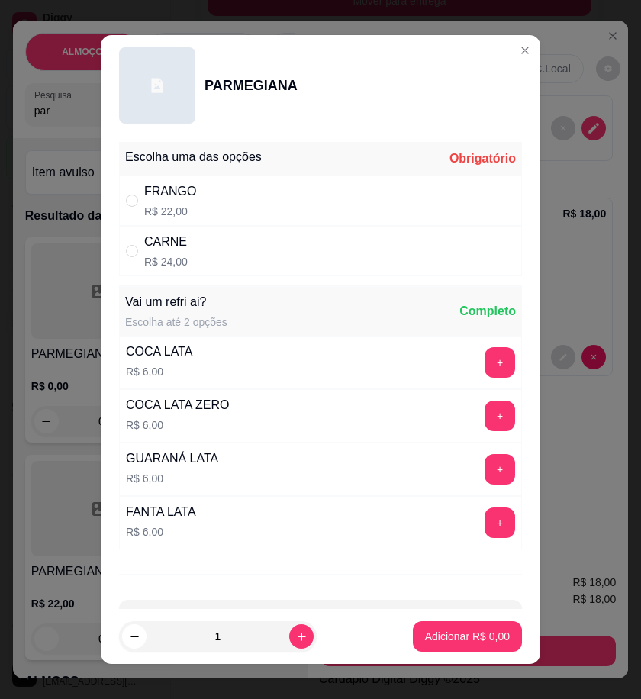
click at [253, 257] on div "CARNE R$ 24,00" at bounding box center [320, 251] width 403 height 50
radio input "true"
click at [472, 645] on button "Adicionar R$ 24,00" at bounding box center [464, 637] width 115 height 31
type input "1"
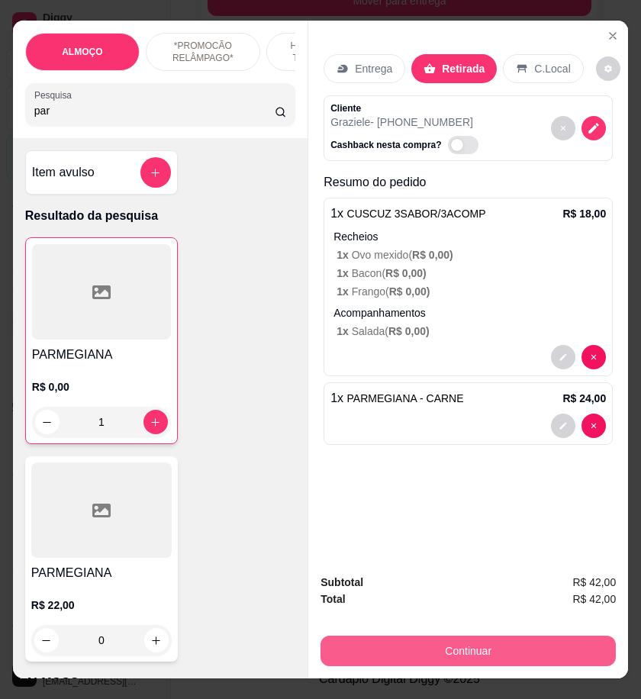
click at [509, 649] on button "Continuar" at bounding box center [469, 651] width 296 height 31
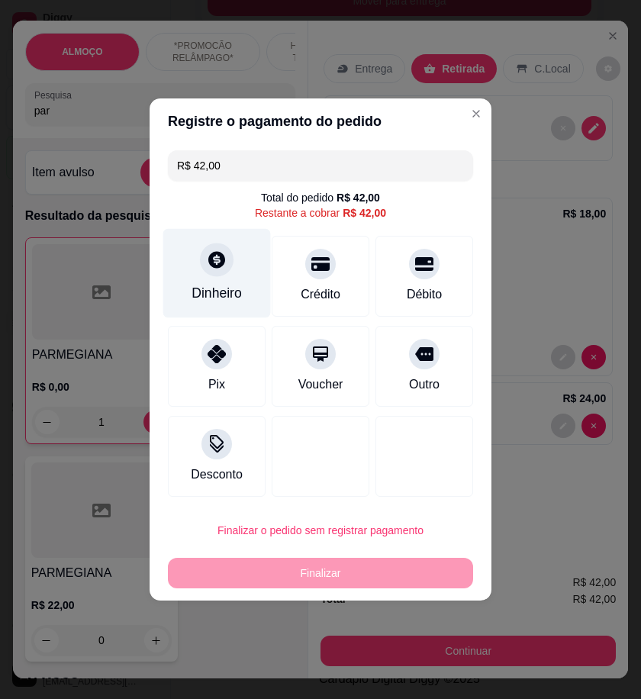
click at [225, 288] on div "Dinheiro" at bounding box center [217, 293] width 50 height 20
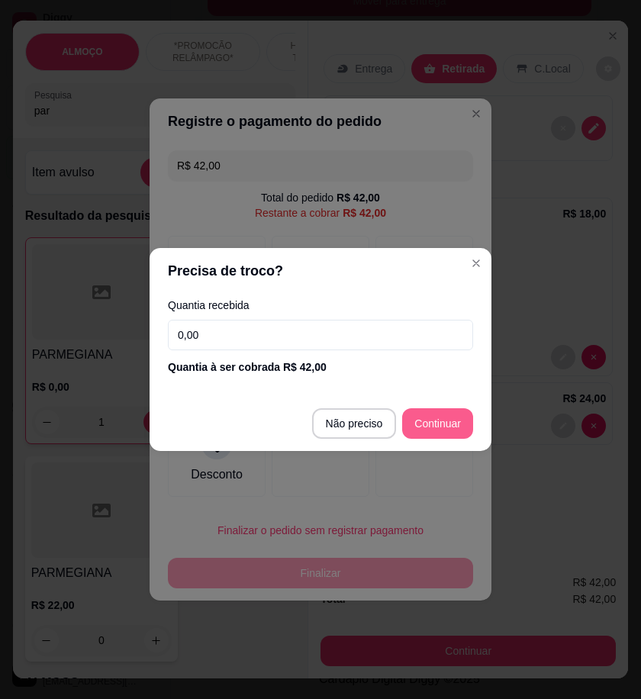
type input "R$ 0,00"
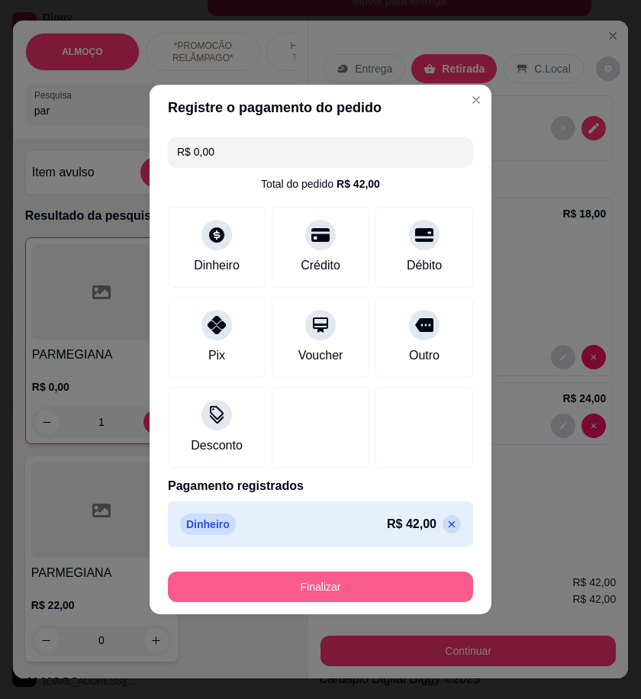
click at [403, 589] on button "Finalizar" at bounding box center [320, 587] width 305 height 31
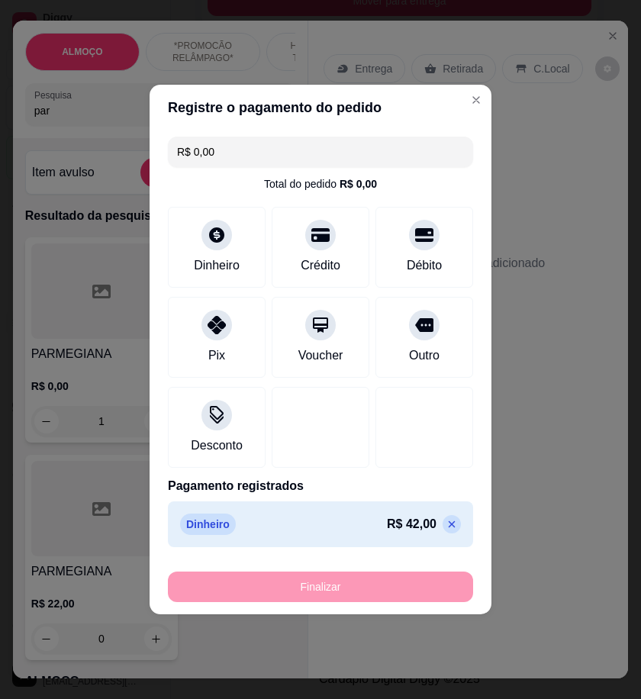
type input "0"
type input "-R$ 42,00"
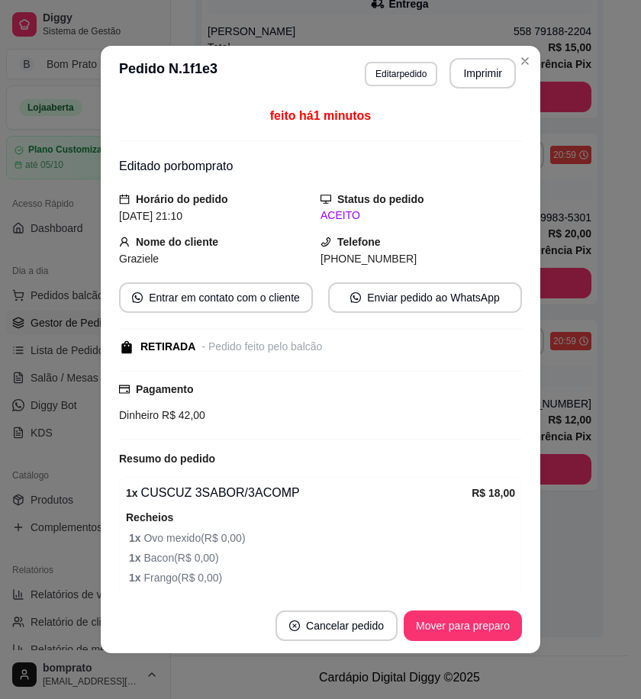
scroll to position [334, 0]
click at [454, 77] on button "Imprimir" at bounding box center [483, 73] width 66 height 31
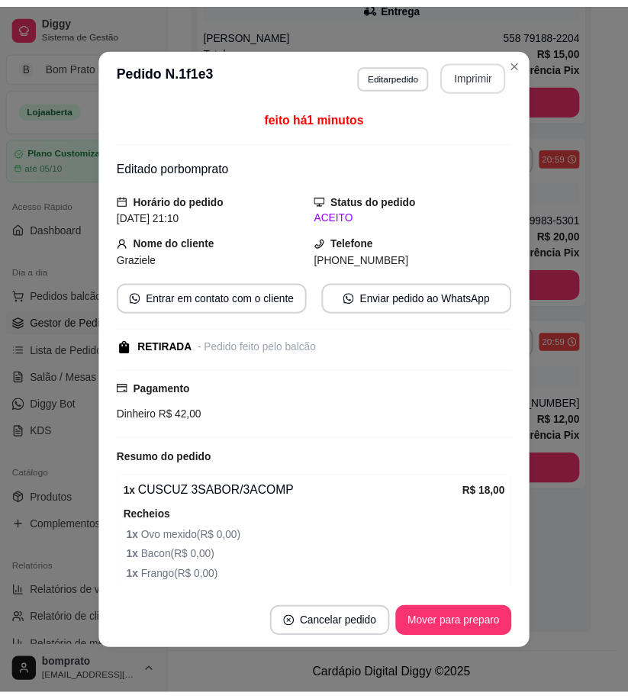
scroll to position [0, 0]
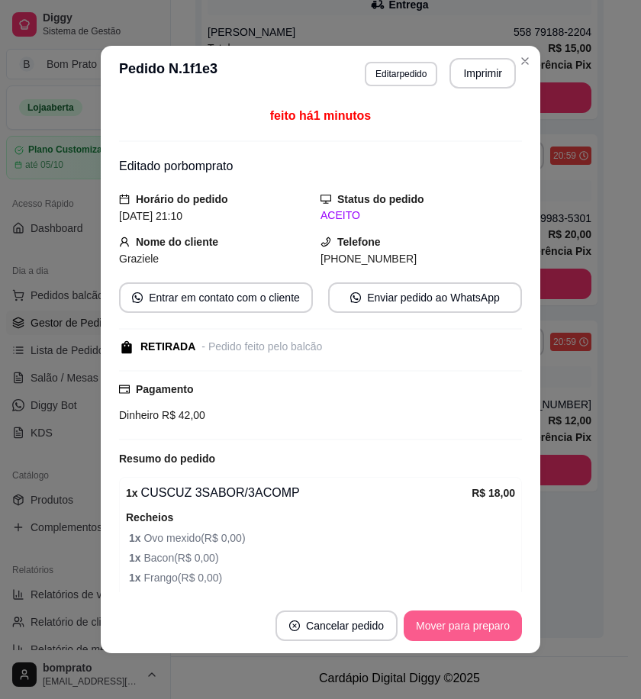
click at [461, 639] on button "Mover para preparo" at bounding box center [463, 626] width 118 height 31
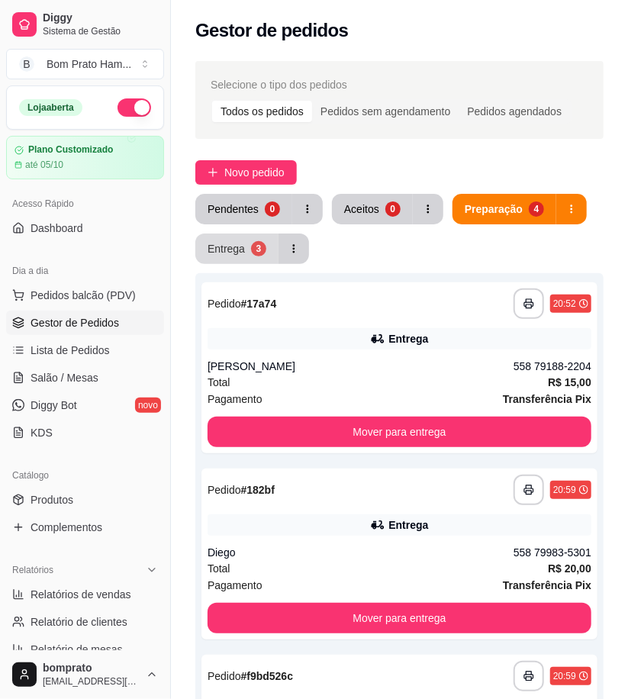
click at [240, 258] on button "Entrega 3" at bounding box center [236, 249] width 83 height 31
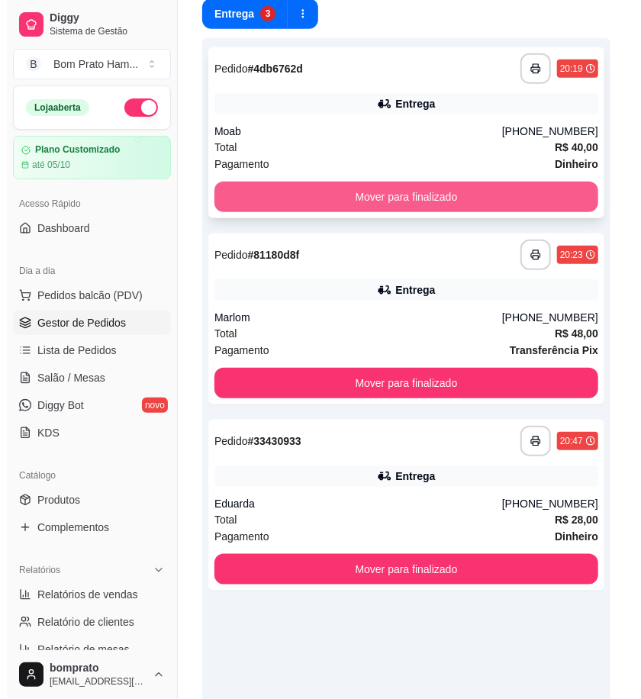
scroll to position [254, 0]
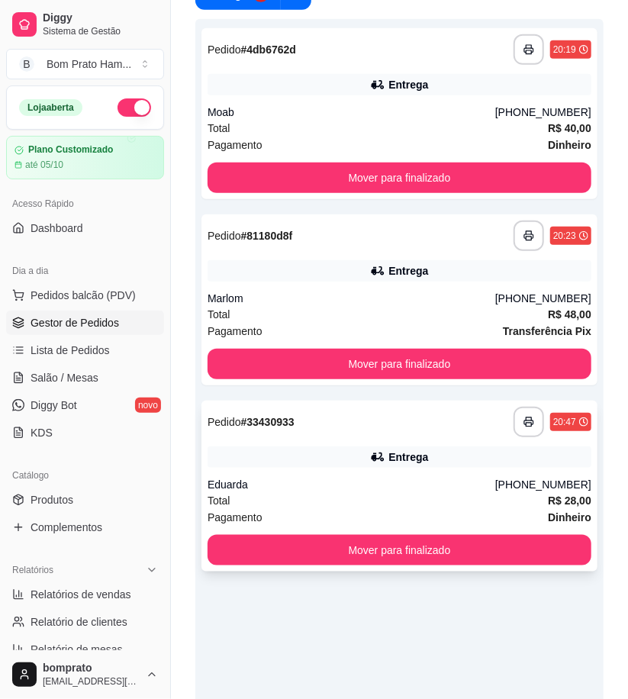
click at [379, 429] on div "**********" at bounding box center [400, 422] width 384 height 31
click at [454, 436] on div "**********" at bounding box center [400, 422] width 384 height 31
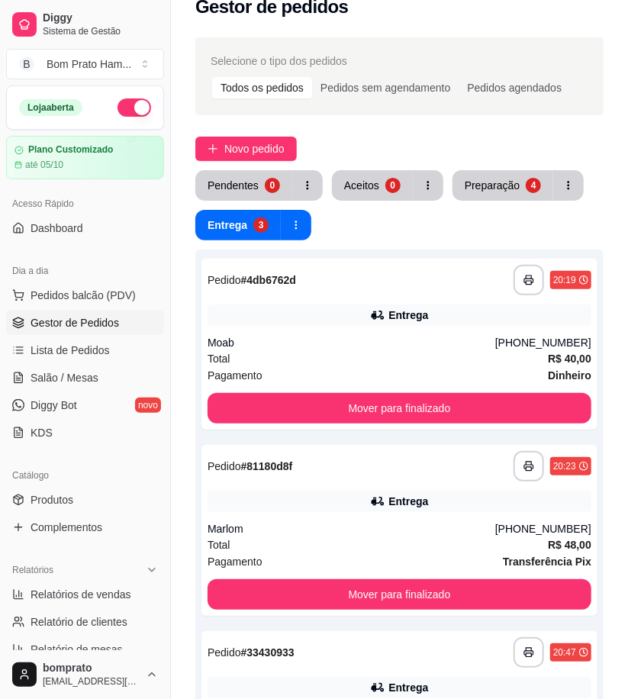
scroll to position [0, 0]
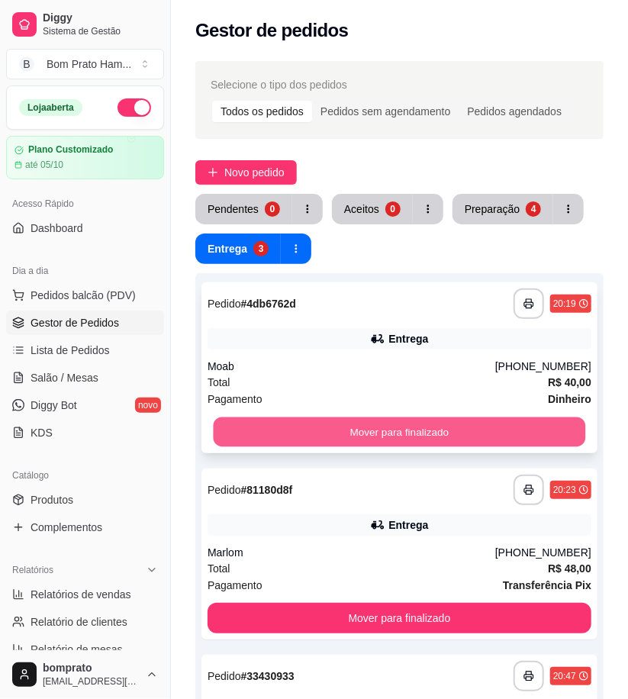
click at [458, 431] on button "Mover para finalizado" at bounding box center [400, 433] width 373 height 30
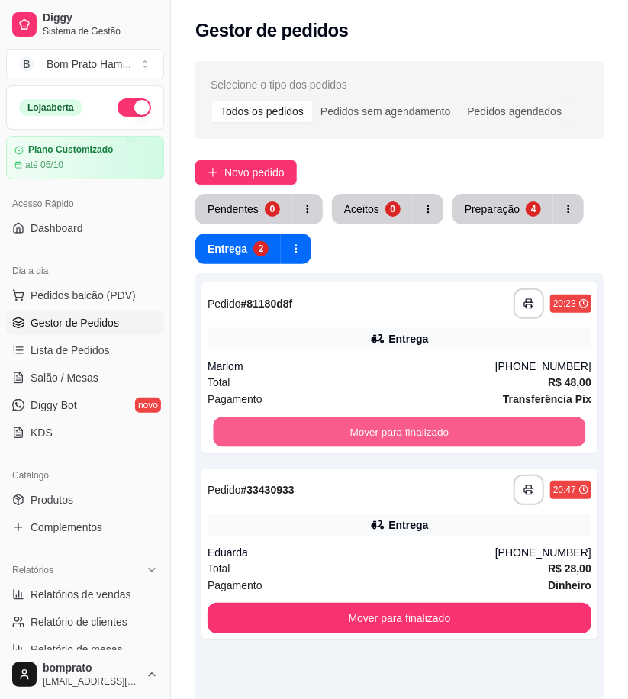
click at [458, 431] on button "Mover para finalizado" at bounding box center [400, 433] width 373 height 30
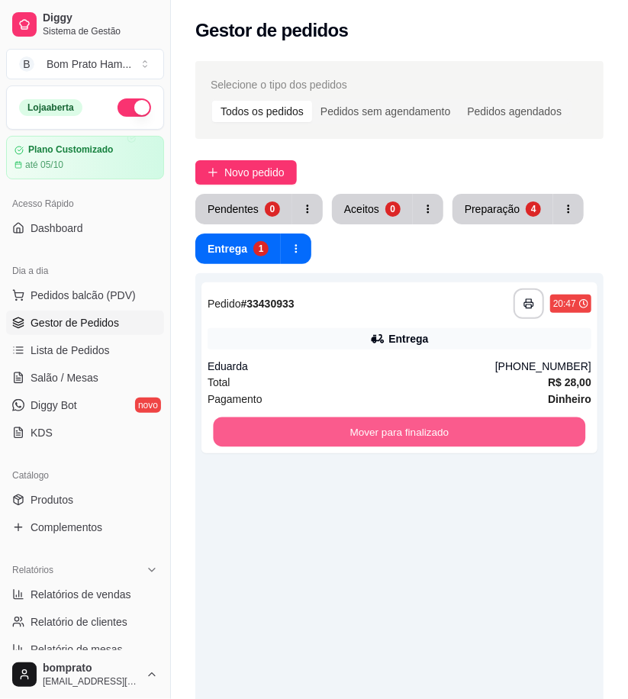
click at [458, 431] on button "Mover para finalizado" at bounding box center [400, 433] width 373 height 30
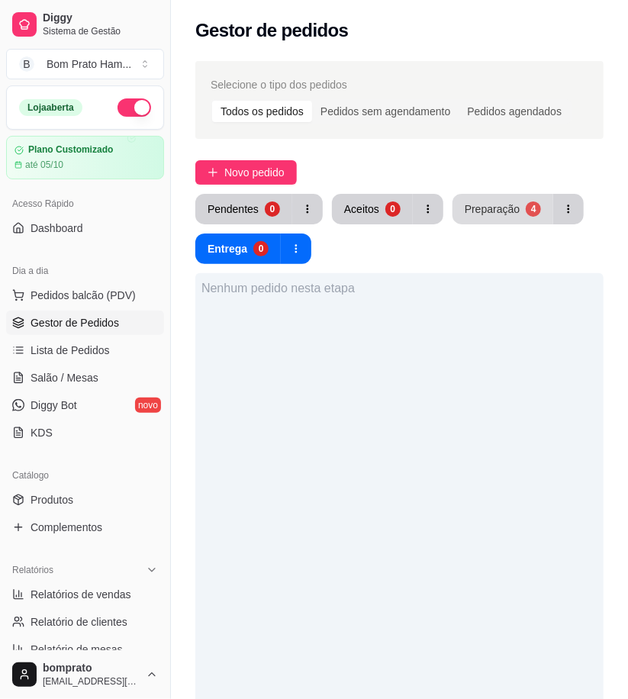
click at [486, 210] on div "Preparação" at bounding box center [492, 209] width 55 height 15
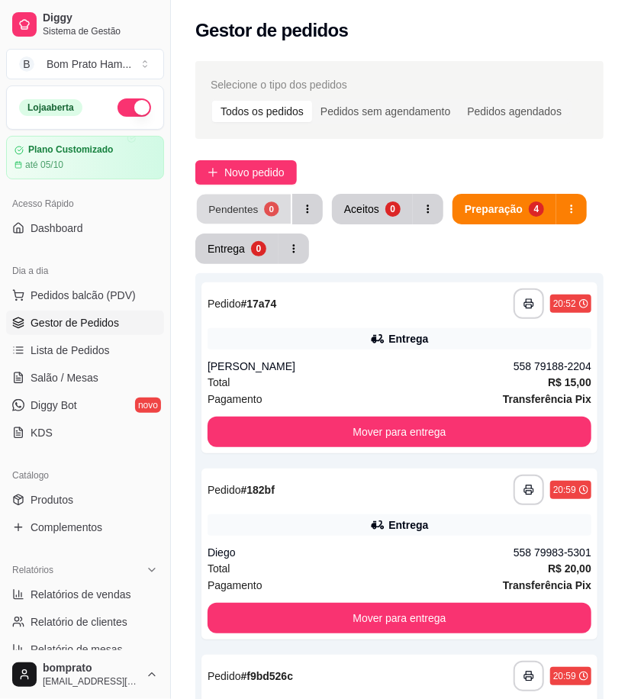
click at [239, 211] on div "Pendentes" at bounding box center [233, 209] width 50 height 15
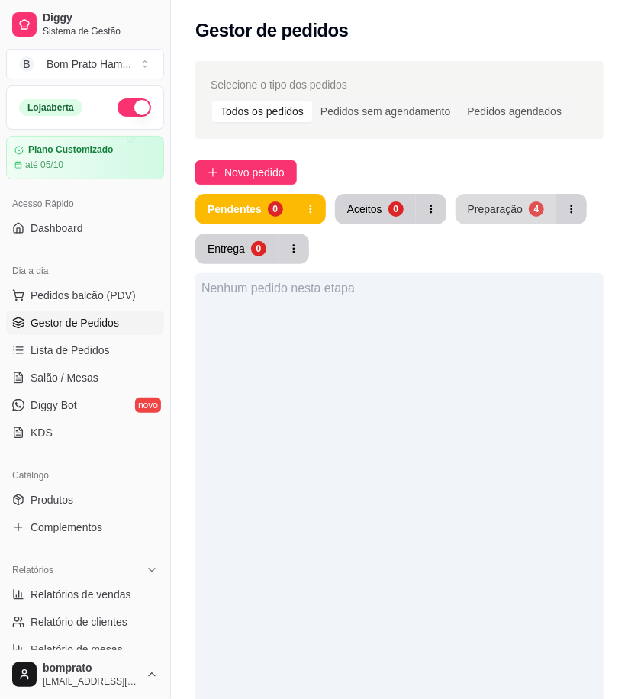
click at [504, 201] on button "Preparação 4" at bounding box center [506, 209] width 101 height 31
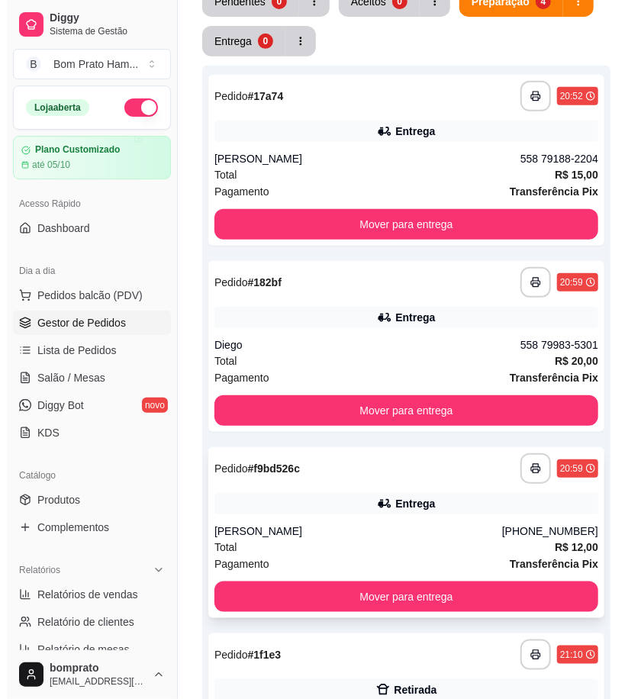
scroll to position [225, 0]
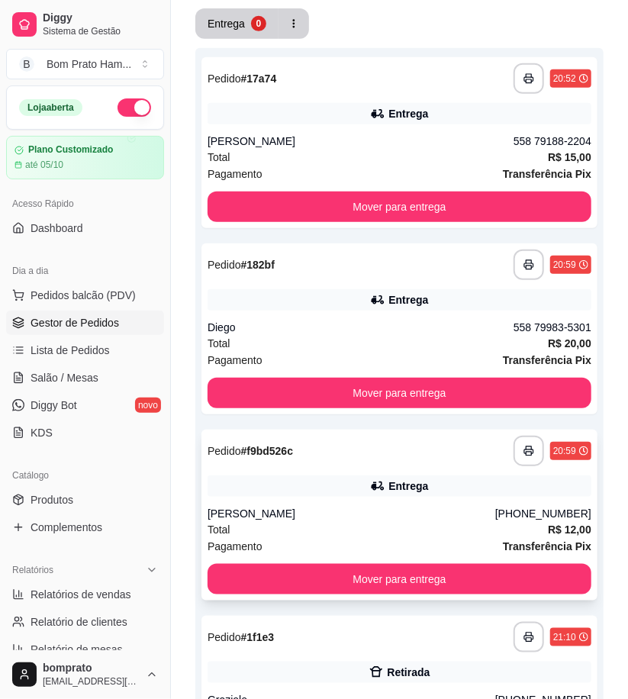
click at [402, 486] on div "Entrega" at bounding box center [409, 486] width 40 height 15
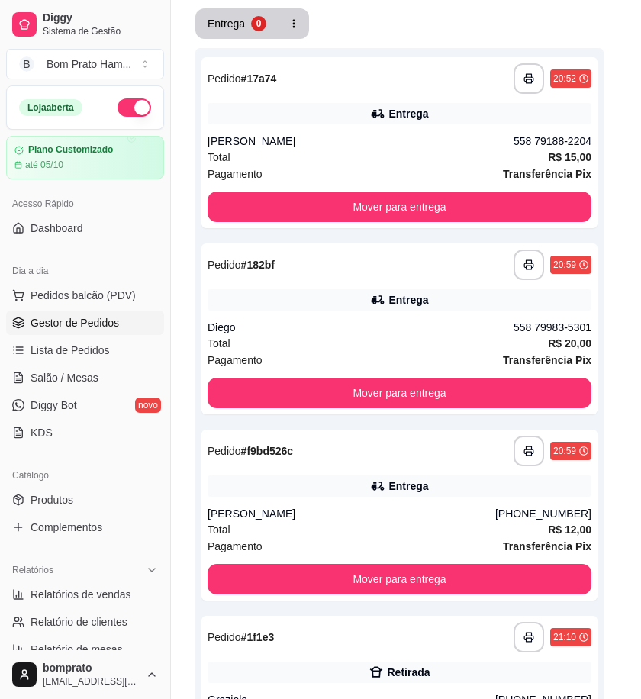
scroll to position [108, 0]
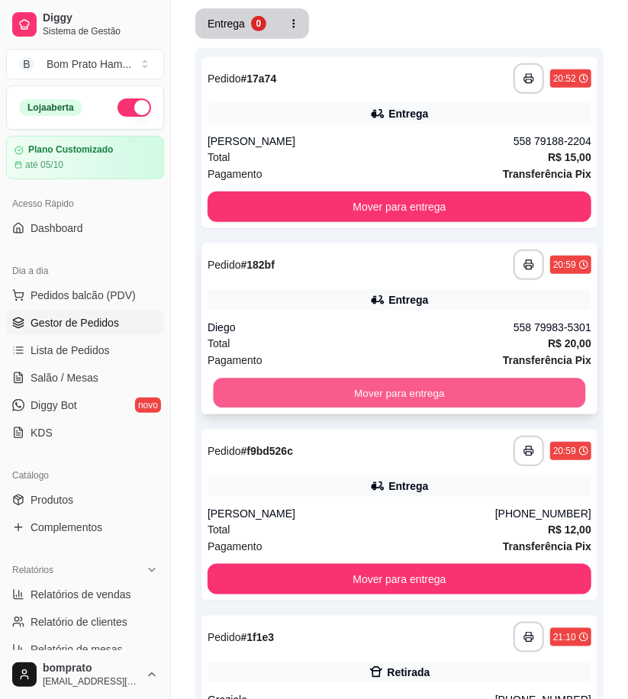
click at [441, 392] on button "Mover para entrega" at bounding box center [400, 394] width 373 height 30
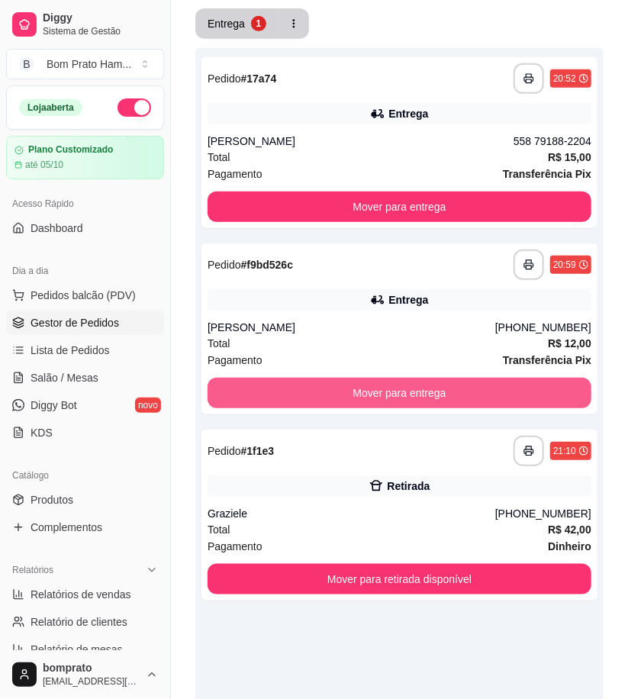
click at [441, 392] on button "Mover para entrega" at bounding box center [400, 393] width 384 height 31
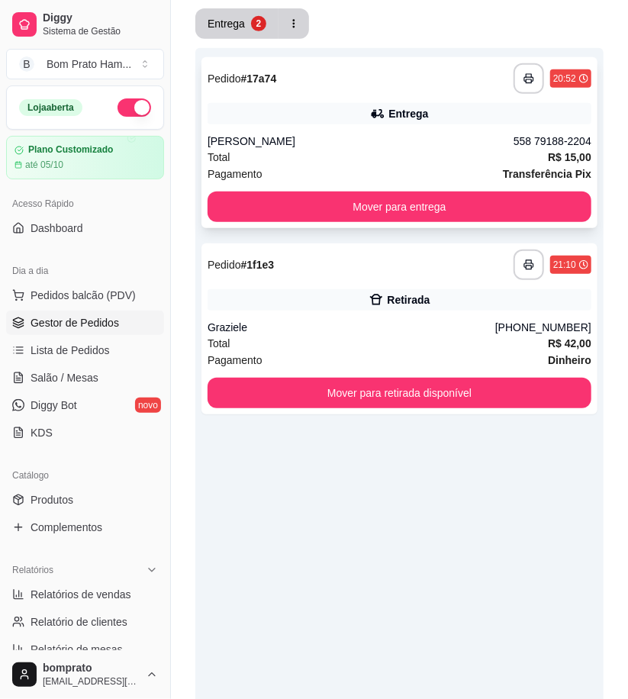
click at [312, 135] on div "Julia" at bounding box center [361, 141] width 306 height 15
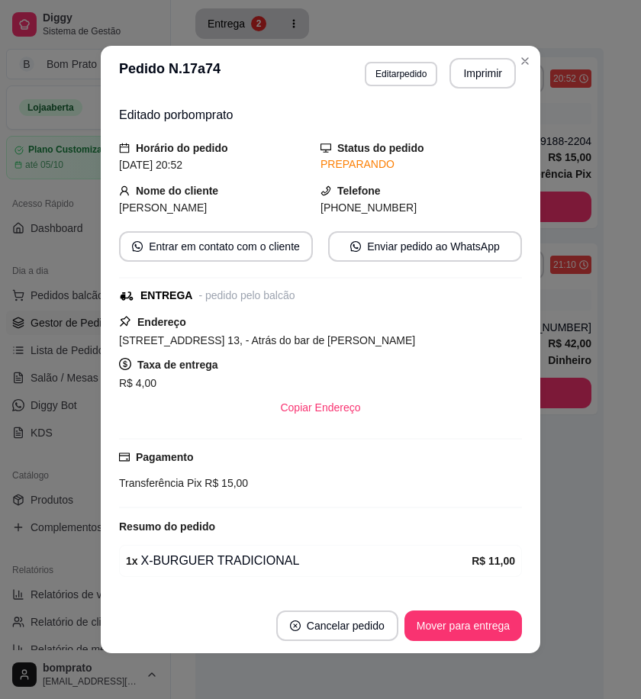
scroll to position [96, 0]
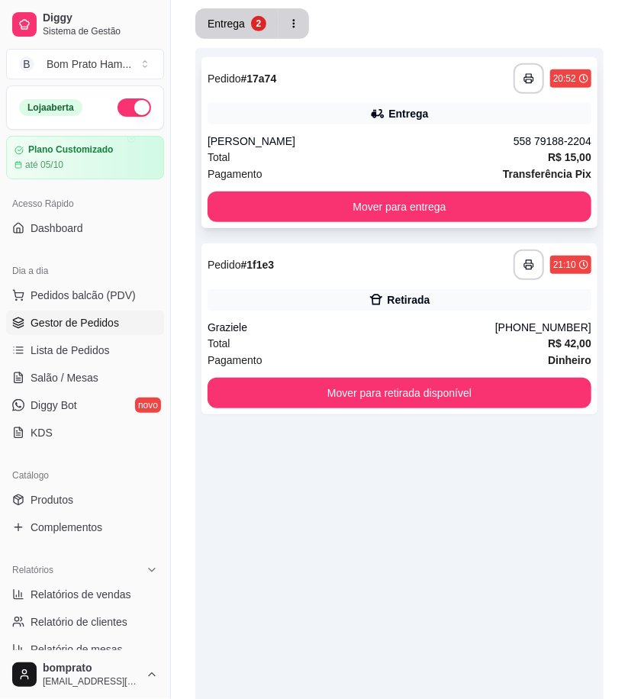
click at [360, 153] on div "Total R$ 15,00" at bounding box center [400, 157] width 384 height 17
click at [233, 29] on div "Entrega" at bounding box center [226, 23] width 37 height 15
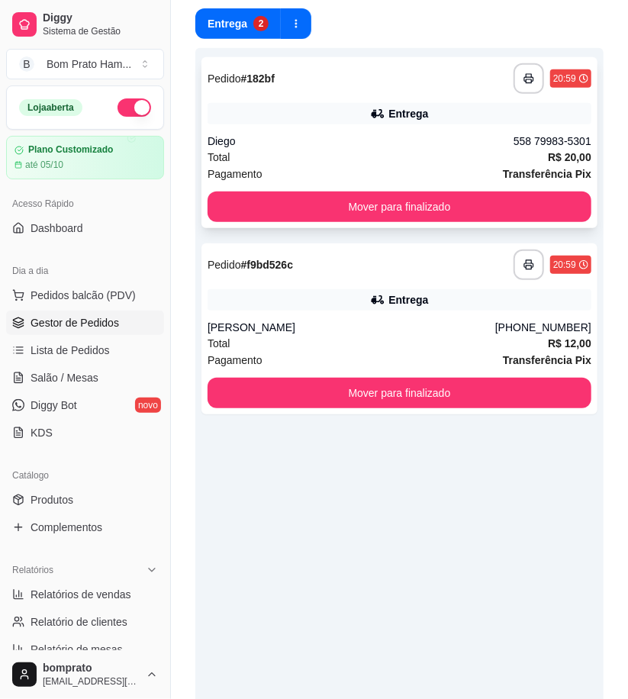
click at [364, 157] on div "Total R$ 20,00" at bounding box center [400, 157] width 384 height 17
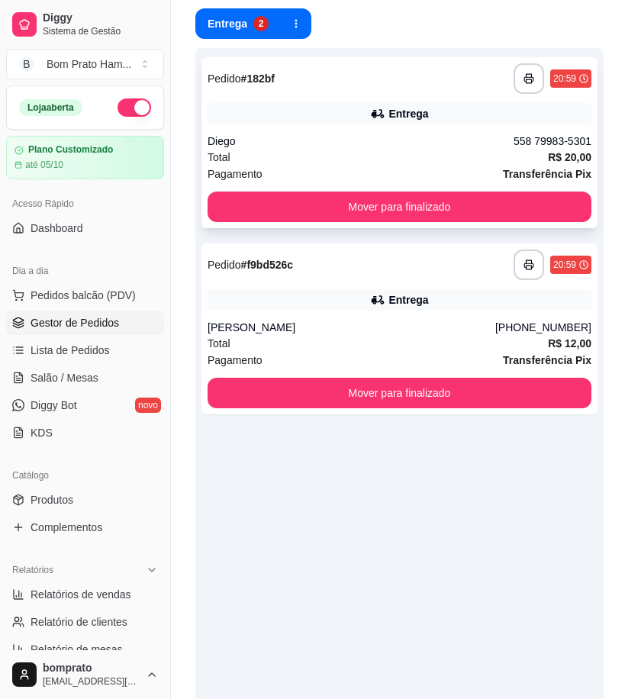
scroll to position [110, 0]
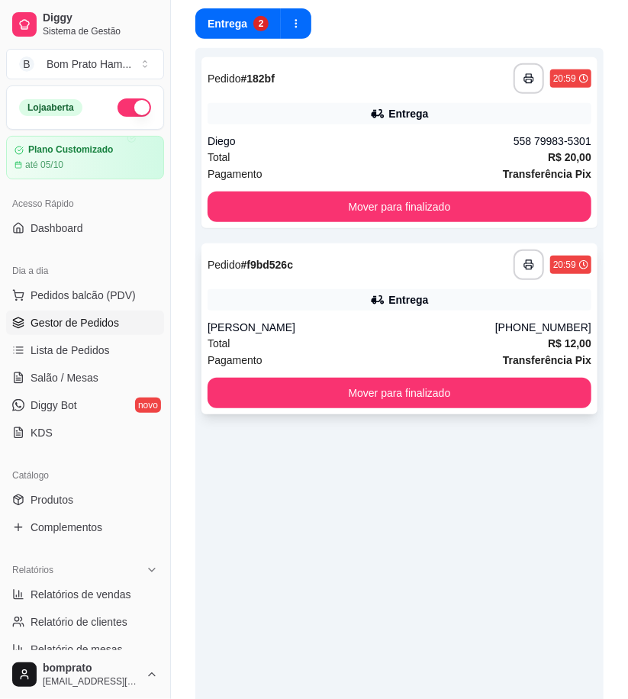
click at [431, 286] on div "**********" at bounding box center [400, 329] width 396 height 171
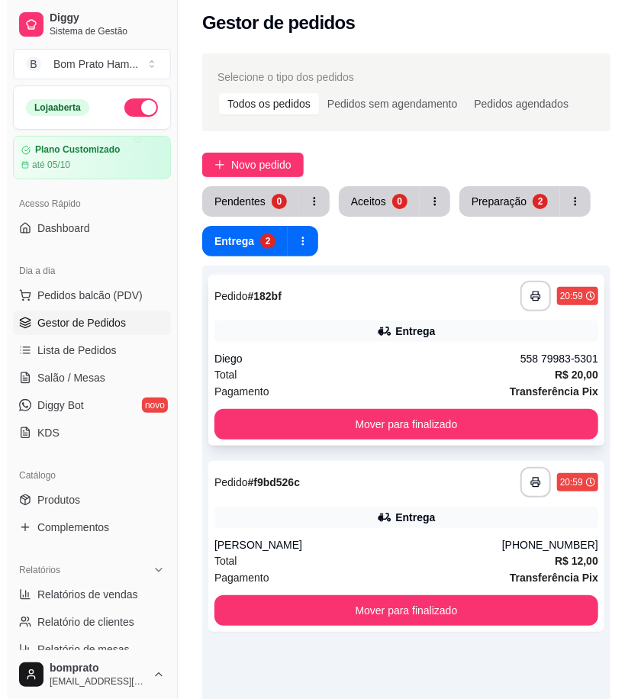
scroll to position [0, 0]
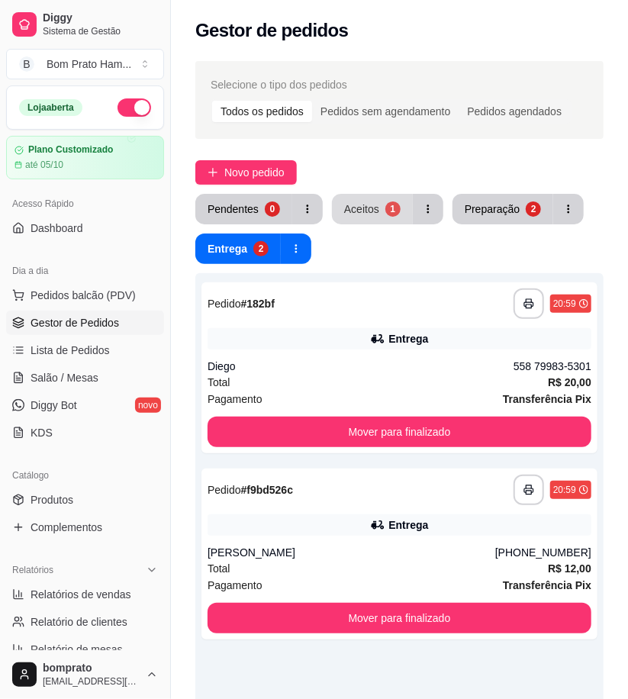
click at [364, 208] on div "Aceitos" at bounding box center [361, 209] width 35 height 15
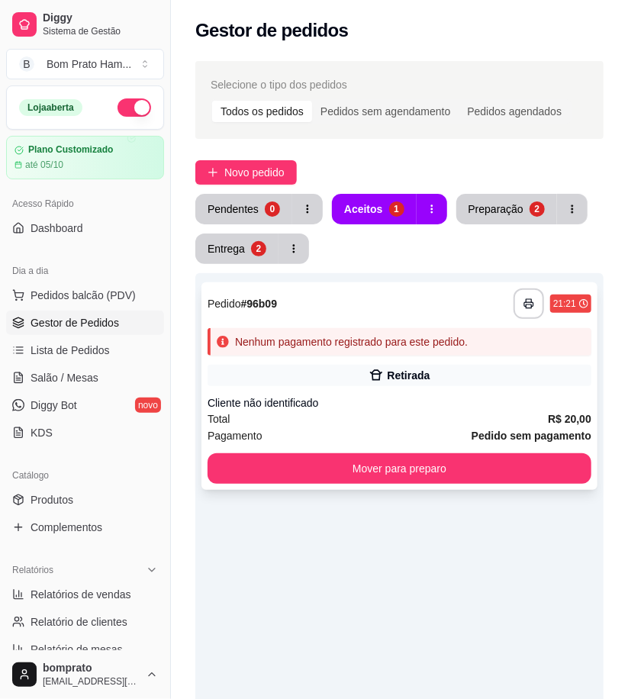
click at [405, 338] on div "Nenhum pagamento registrado para este pedido." at bounding box center [351, 341] width 233 height 15
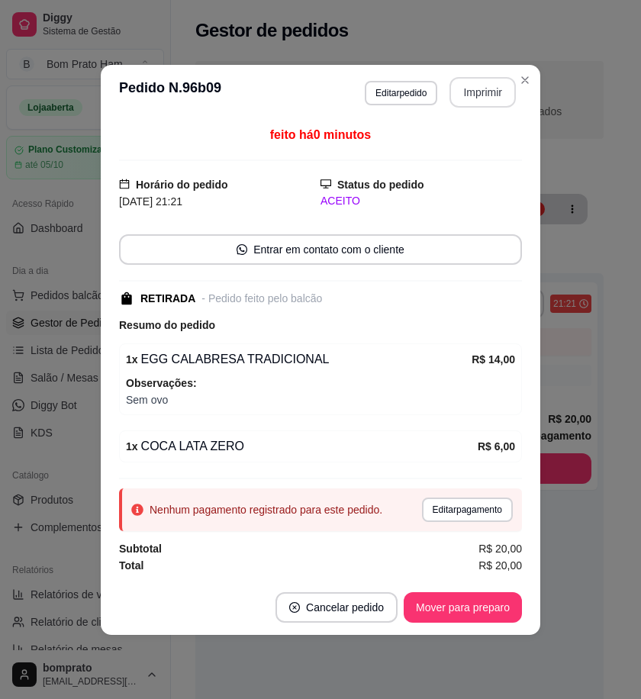
click at [493, 86] on button "Imprimir" at bounding box center [483, 92] width 66 height 31
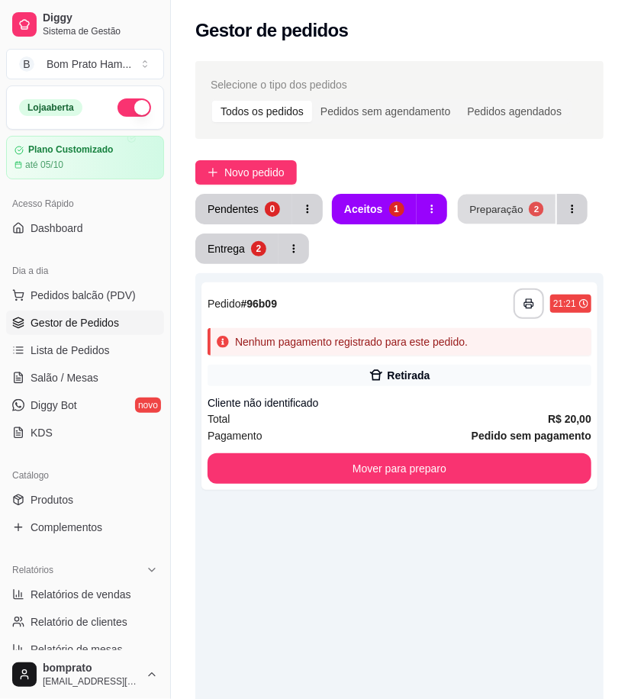
click at [497, 208] on div "Preparação" at bounding box center [496, 209] width 53 height 15
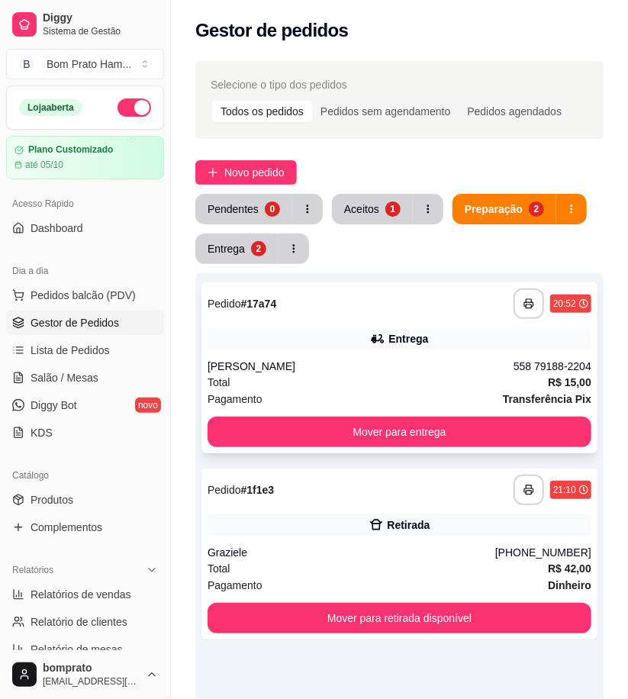
click at [379, 355] on div "**********" at bounding box center [400, 368] width 396 height 171
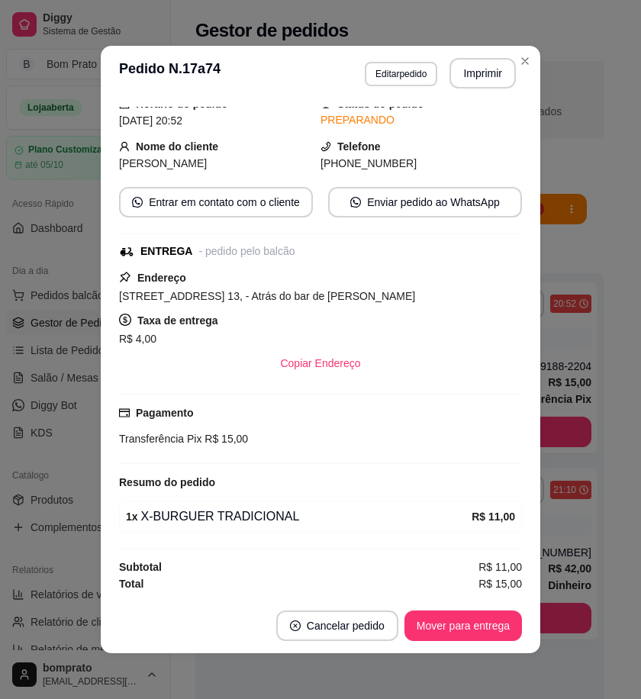
scroll to position [96, 0]
click at [356, 621] on button "Cancelar pedido" at bounding box center [337, 626] width 122 height 31
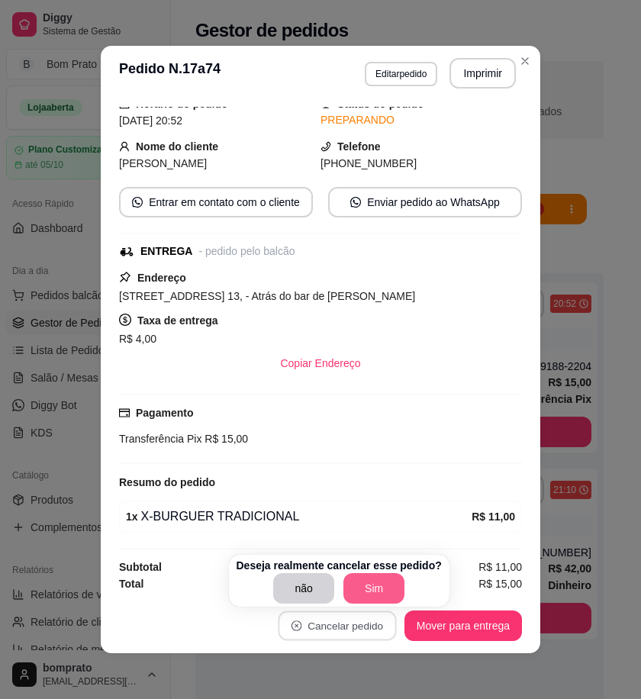
click at [373, 594] on button "Sim" at bounding box center [374, 588] width 61 height 31
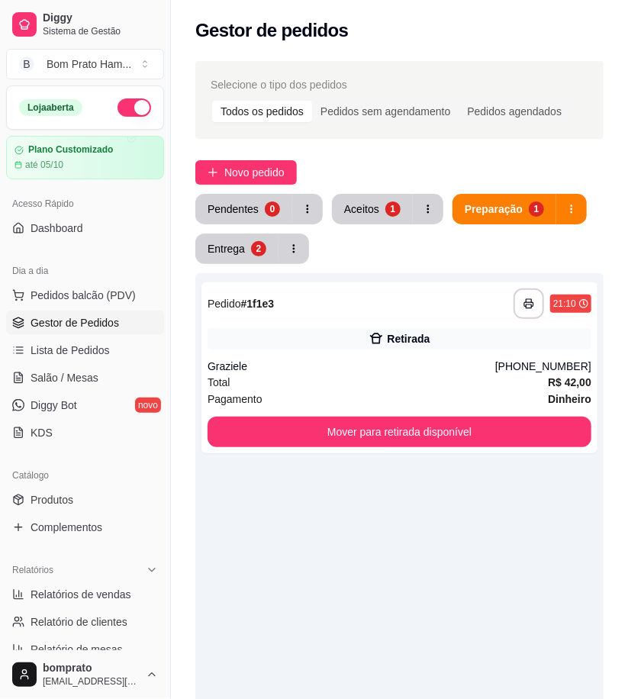
click at [573, 509] on div "**********" at bounding box center [399, 622] width 409 height 699
click at [334, 353] on div "**********" at bounding box center [400, 368] width 396 height 171
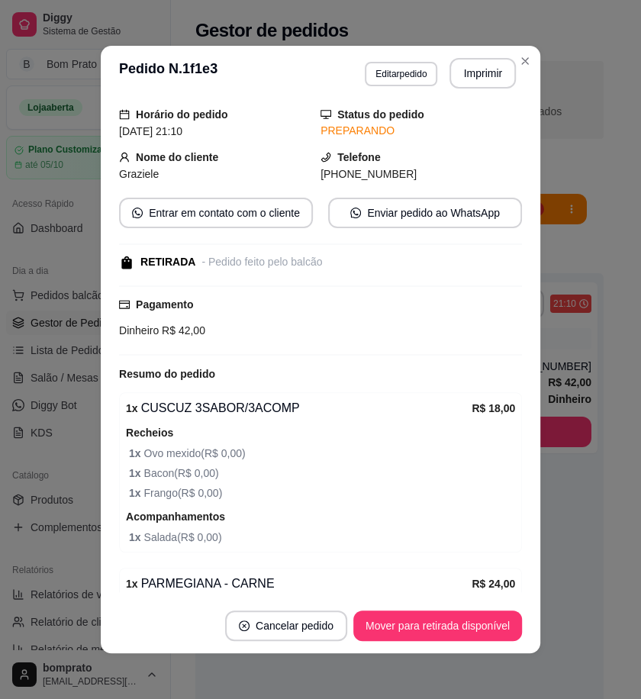
scroll to position [153, 0]
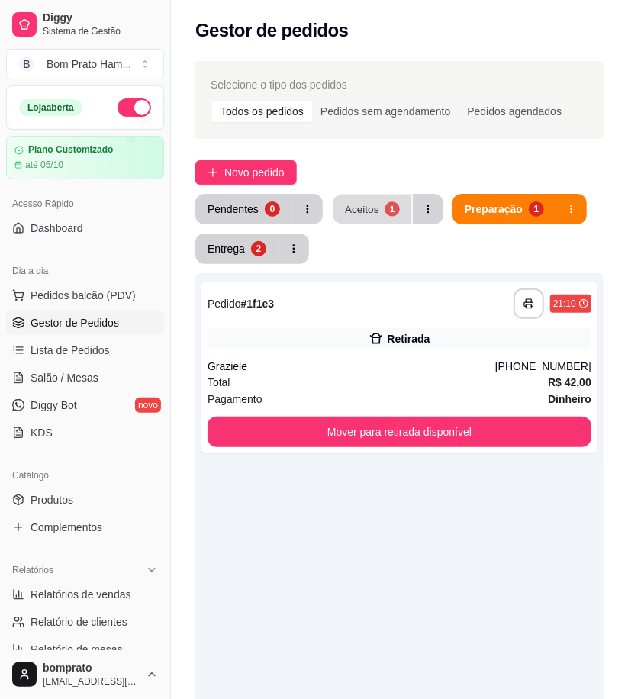
click at [376, 215] on button "Aceitos 1" at bounding box center [373, 210] width 79 height 30
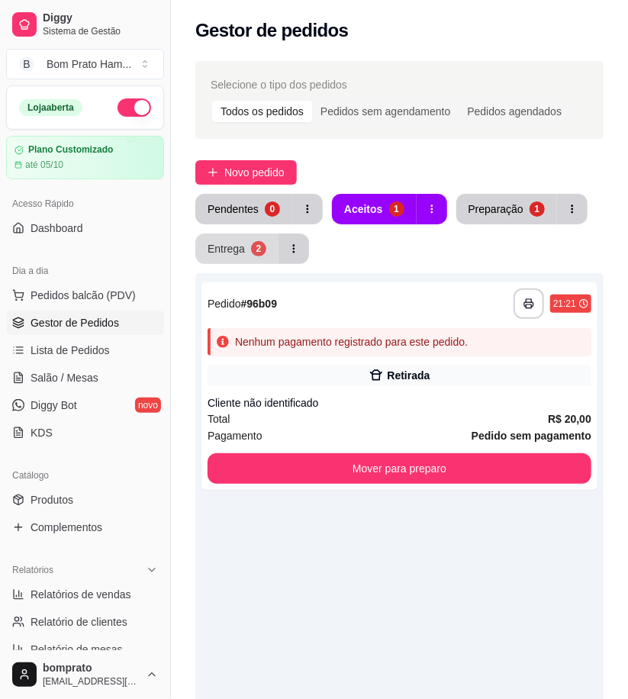
click at [237, 250] on div "Entrega" at bounding box center [226, 248] width 37 height 15
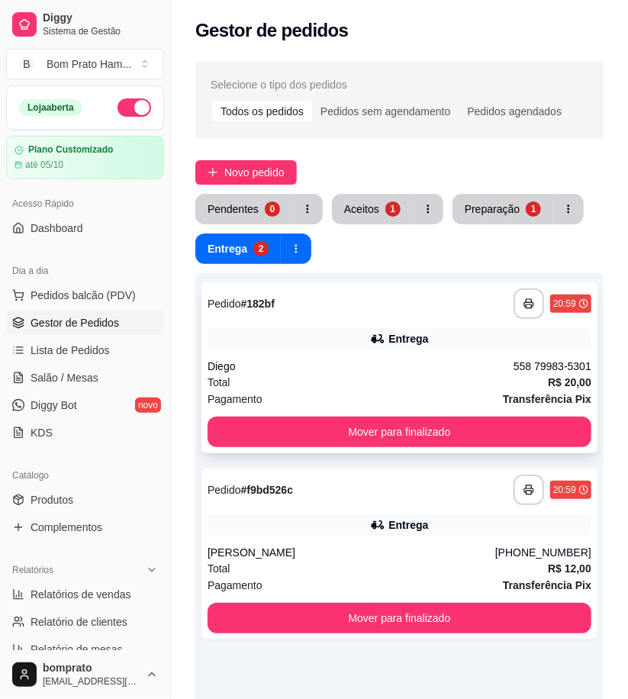
click at [380, 332] on icon at bounding box center [377, 338] width 15 height 15
click at [376, 212] on div "Aceitos" at bounding box center [361, 209] width 35 height 15
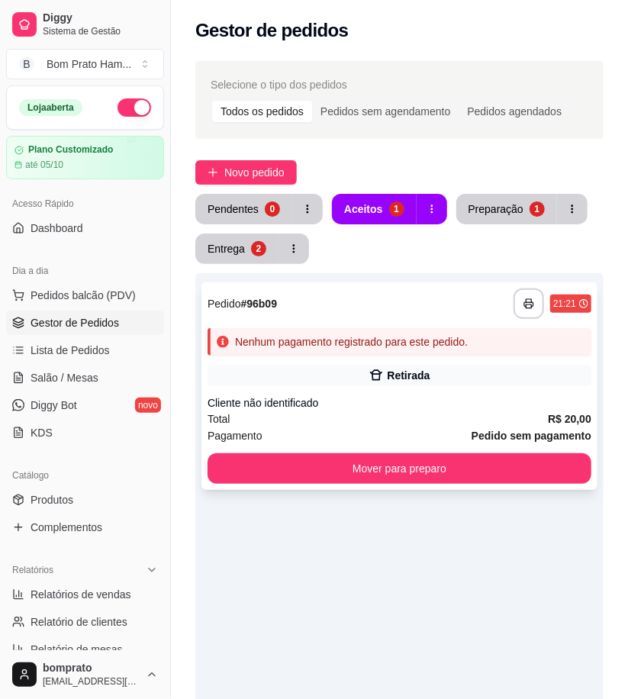
click at [298, 416] on div "Total R$ 20,00" at bounding box center [400, 419] width 384 height 17
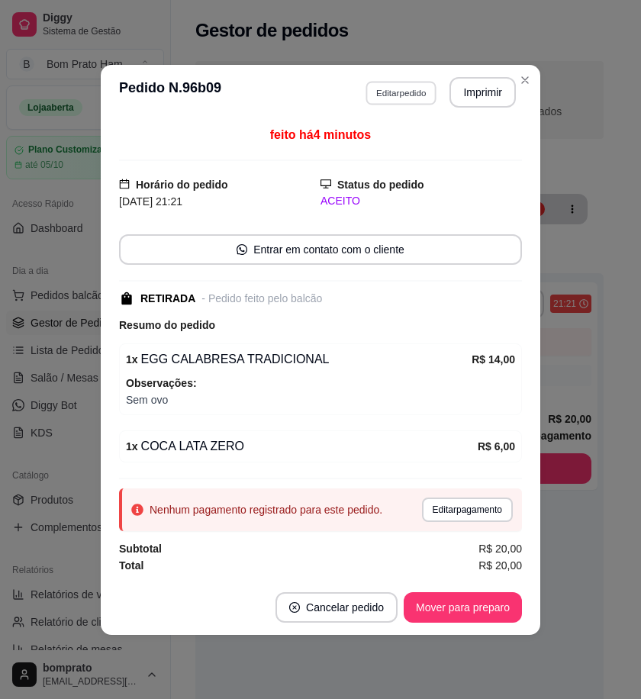
click at [402, 96] on button "Editar pedido" at bounding box center [401, 93] width 71 height 24
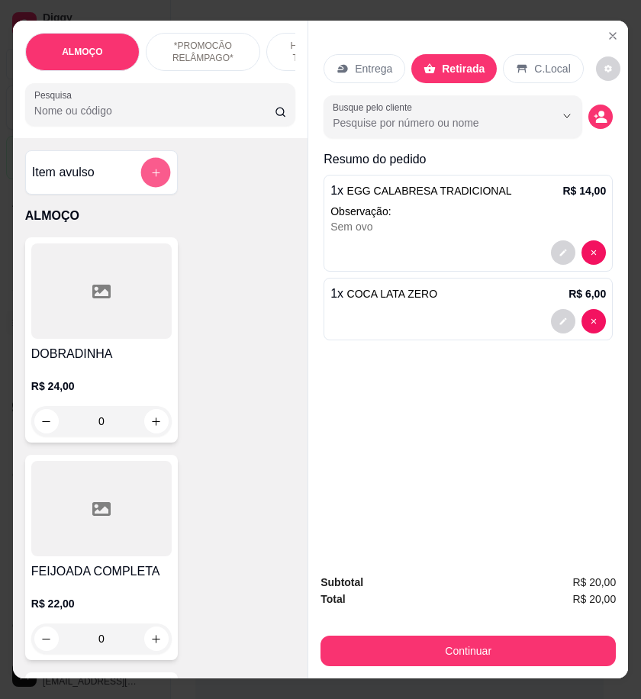
click at [157, 182] on button "add-separate-item" at bounding box center [156, 173] width 30 height 30
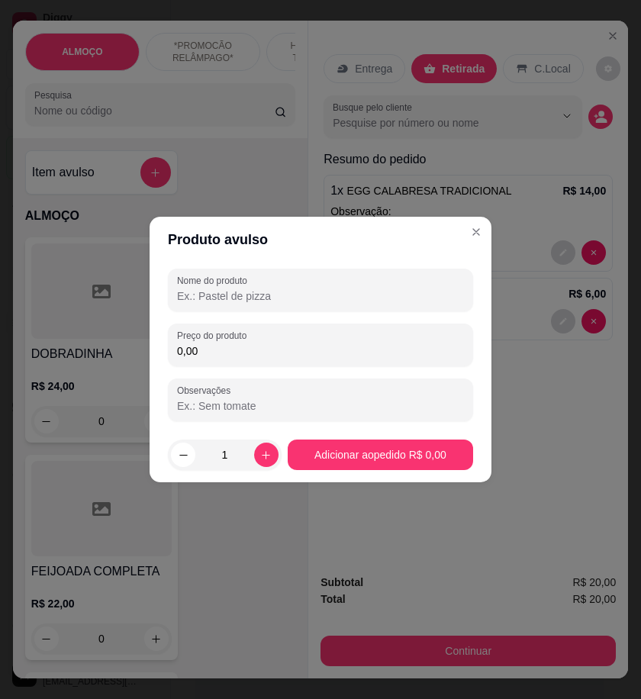
click at [234, 296] on input "Nome do produto" at bounding box center [320, 296] width 287 height 15
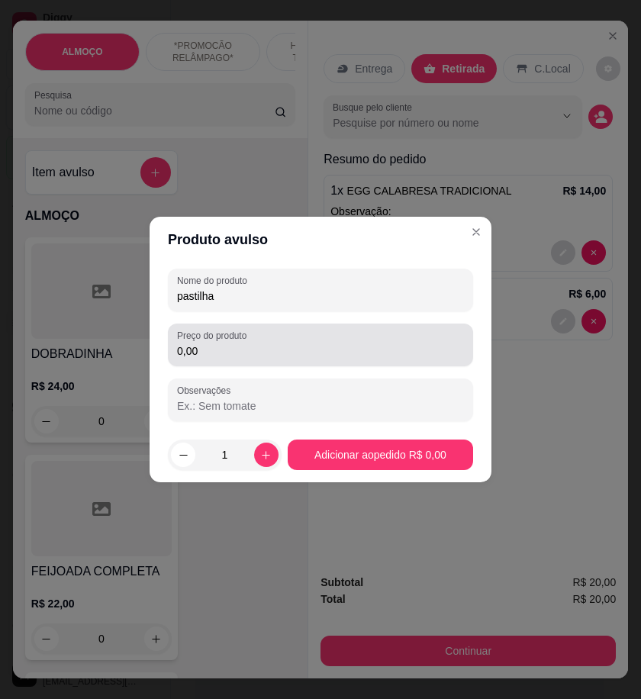
type input "pastilha"
click at [283, 348] on input "0,00" at bounding box center [320, 351] width 287 height 15
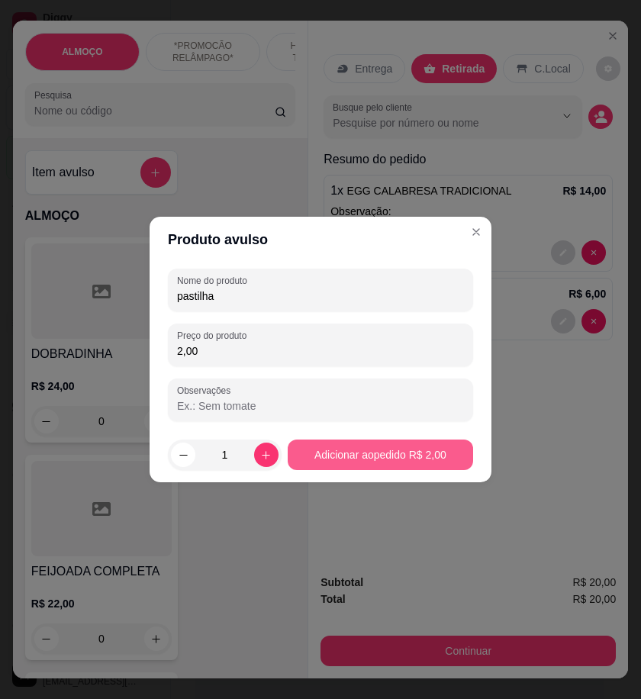
type input "2,00"
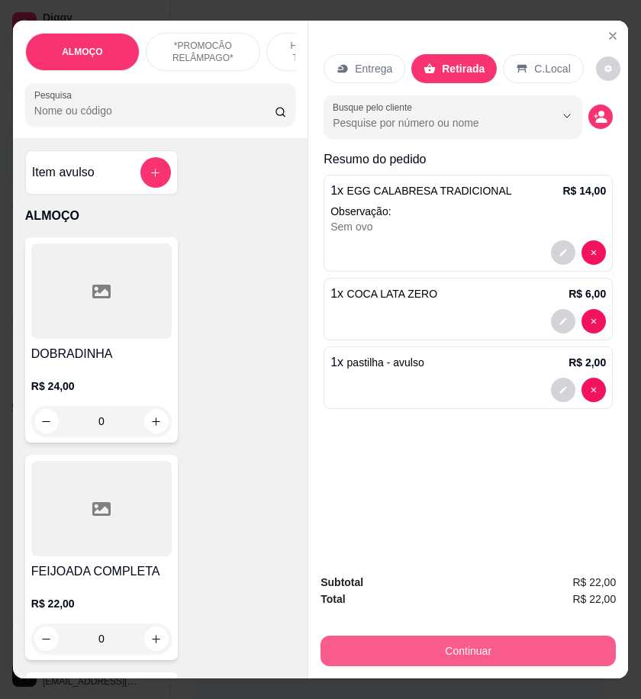
click at [506, 654] on button "Continuar" at bounding box center [469, 651] width 296 height 31
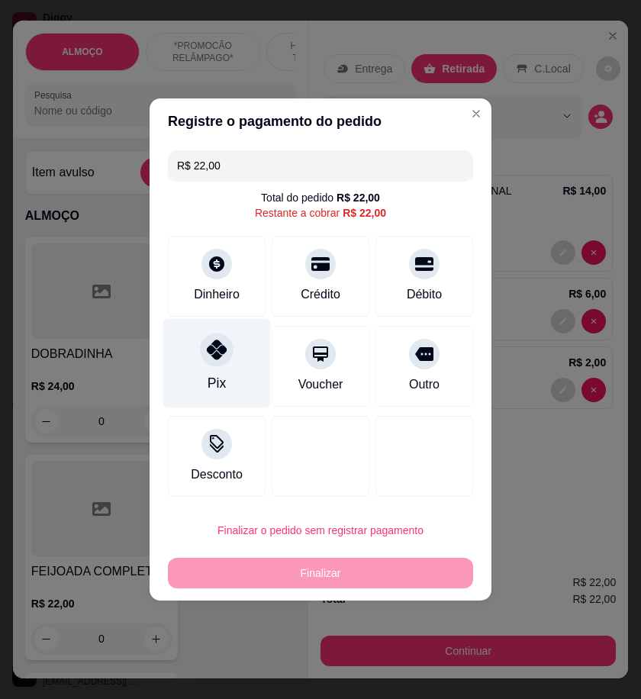
click at [211, 363] on div at bounding box center [217, 350] width 34 height 34
type input "R$ 0,00"
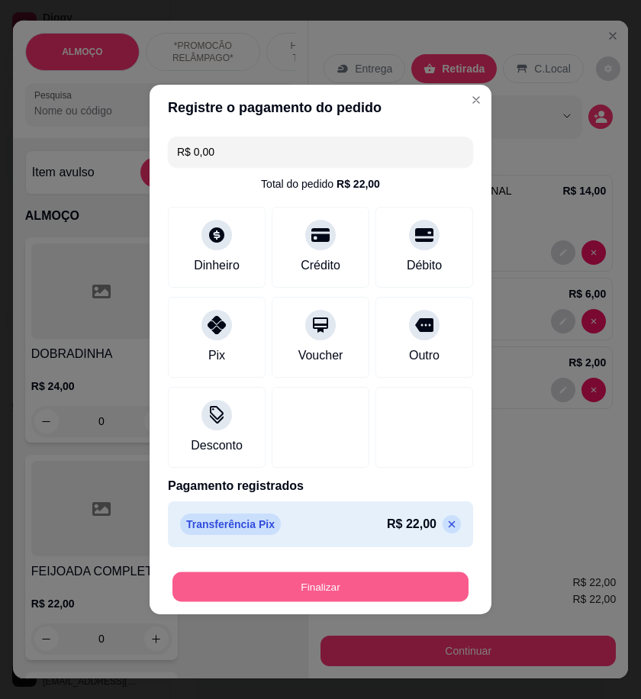
click at [342, 585] on button "Finalizar" at bounding box center [321, 588] width 296 height 30
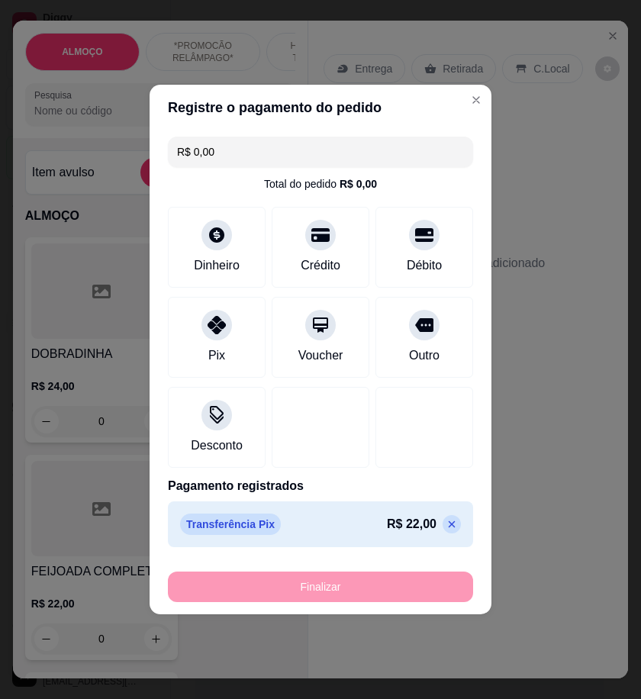
type input "0"
type input "-R$ 22,00"
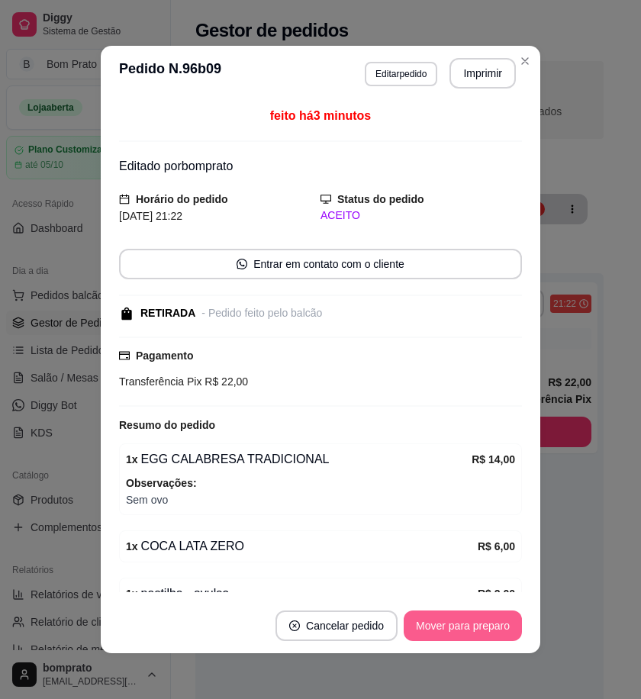
click at [483, 621] on button "Mover para preparo" at bounding box center [463, 626] width 118 height 31
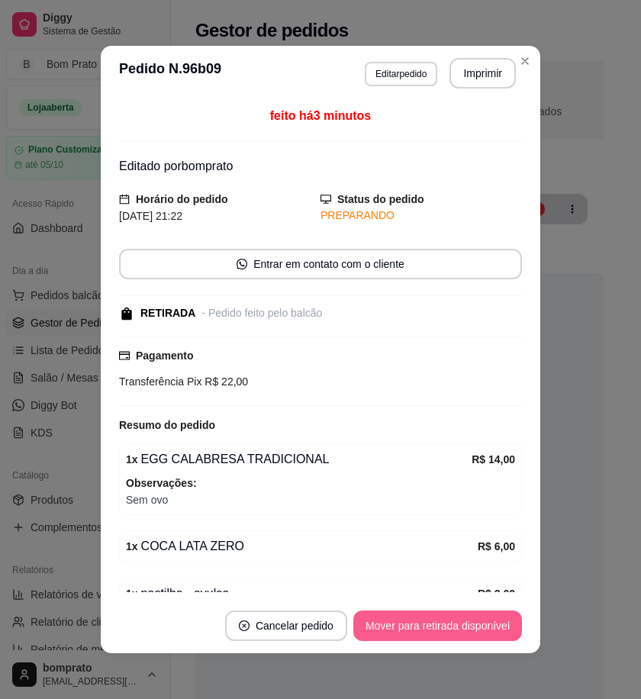
click at [483, 621] on button "Mover para retirada disponível" at bounding box center [438, 626] width 169 height 31
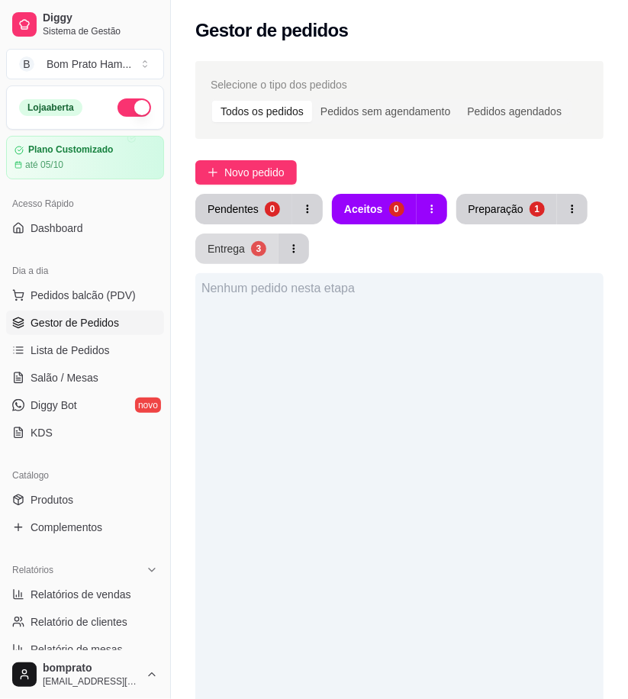
click at [247, 255] on button "Entrega 3" at bounding box center [236, 249] width 83 height 31
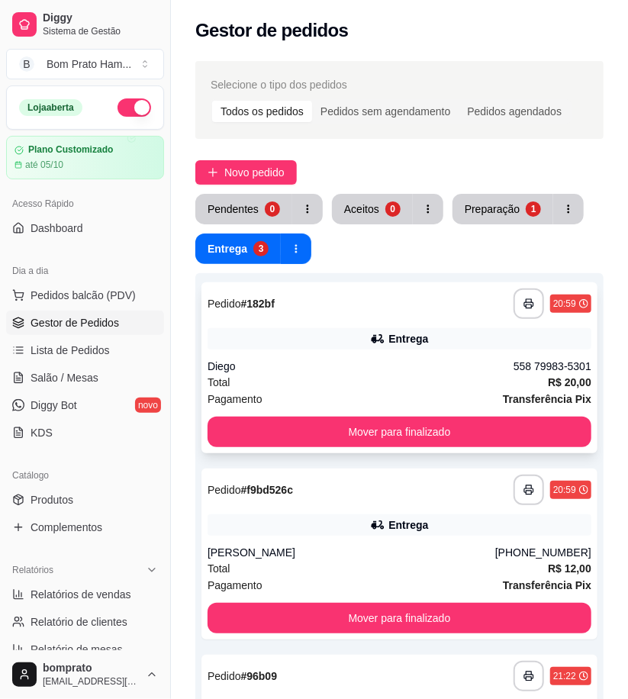
click at [361, 337] on div "Entrega" at bounding box center [400, 338] width 384 height 21
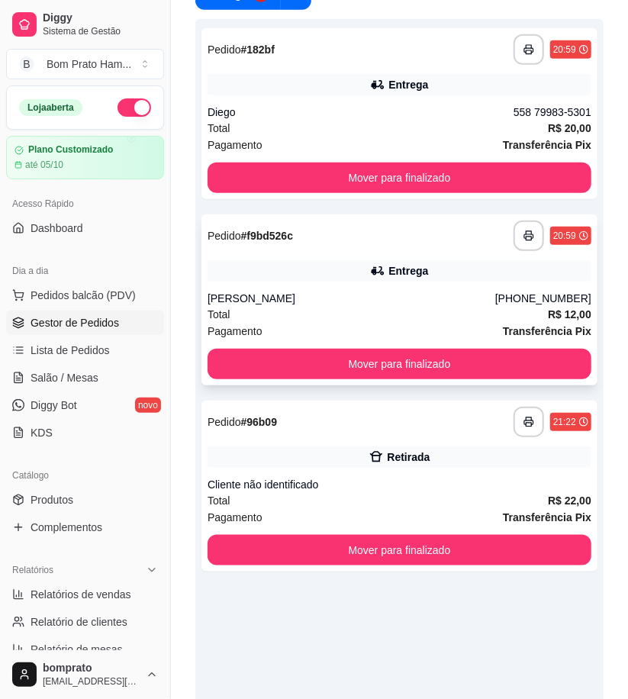
scroll to position [0, 0]
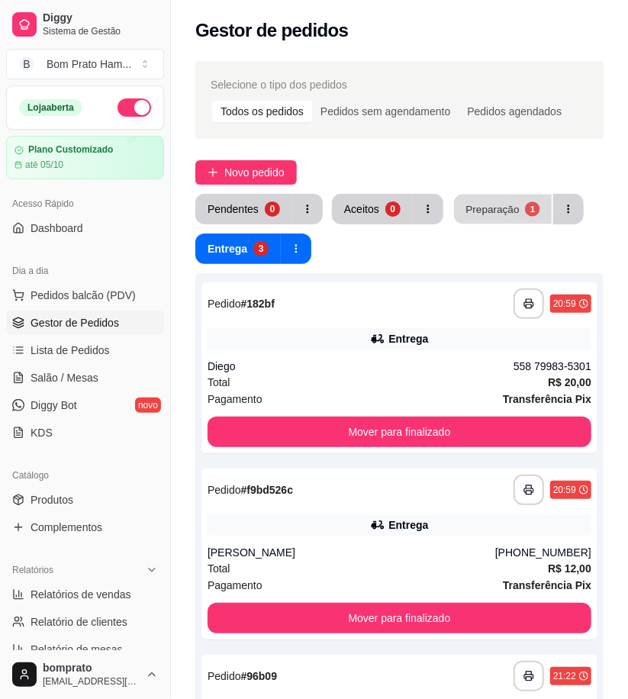
click at [477, 199] on button "Preparação 1" at bounding box center [503, 210] width 98 height 30
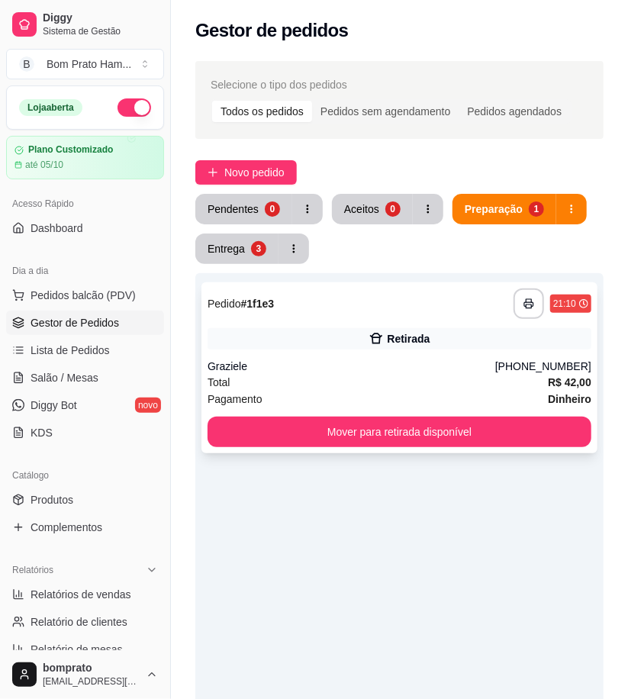
click at [416, 351] on div "**********" at bounding box center [400, 368] width 396 height 171
click at [249, 215] on div "Pendentes" at bounding box center [233, 209] width 51 height 15
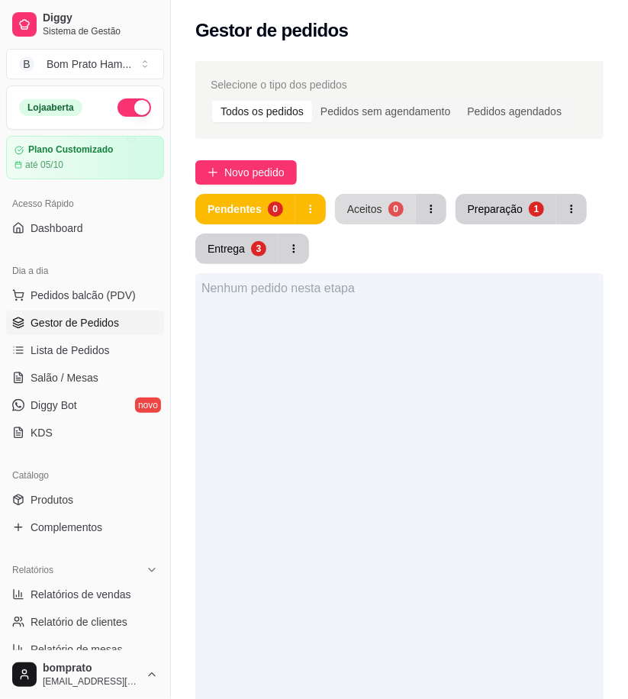
click at [356, 209] on div "Aceitos" at bounding box center [364, 209] width 35 height 15
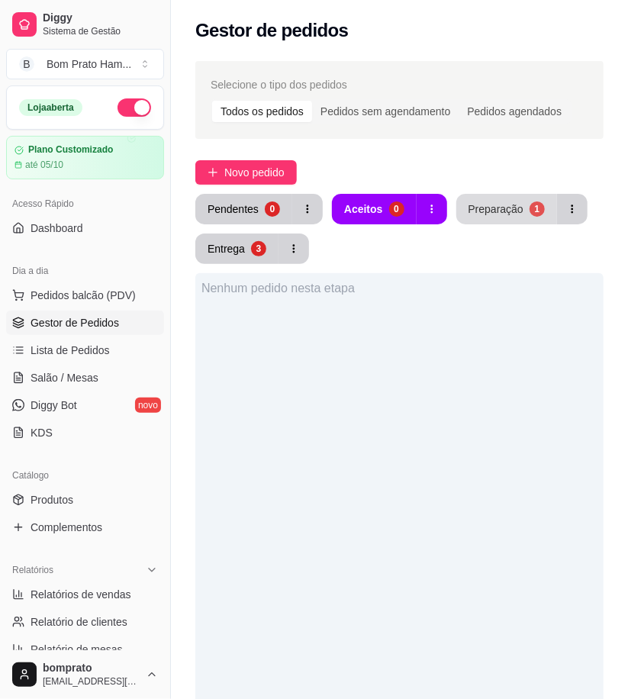
click at [515, 212] on div "Preparação" at bounding box center [496, 209] width 55 height 15
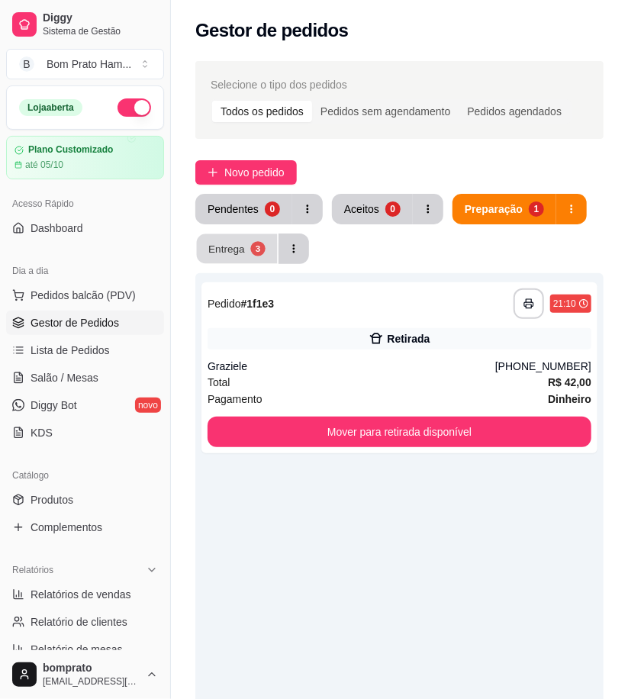
click at [241, 243] on div "Entrega" at bounding box center [226, 248] width 37 height 15
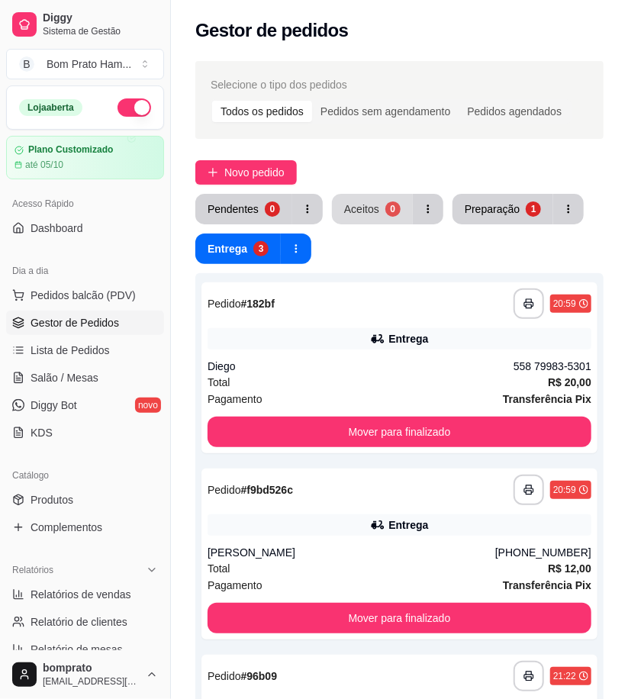
click at [375, 212] on div "Aceitos" at bounding box center [361, 209] width 35 height 15
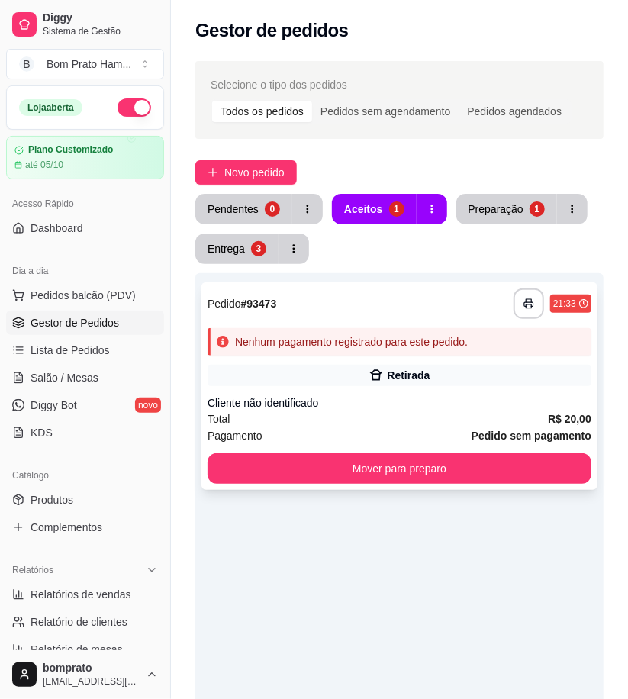
click at [412, 363] on div "**********" at bounding box center [400, 387] width 396 height 208
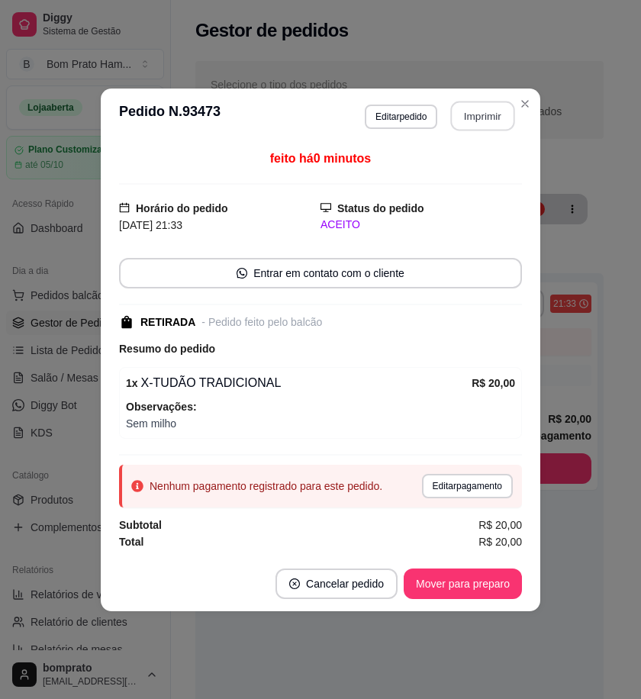
click at [495, 115] on button "Imprimir" at bounding box center [483, 116] width 64 height 30
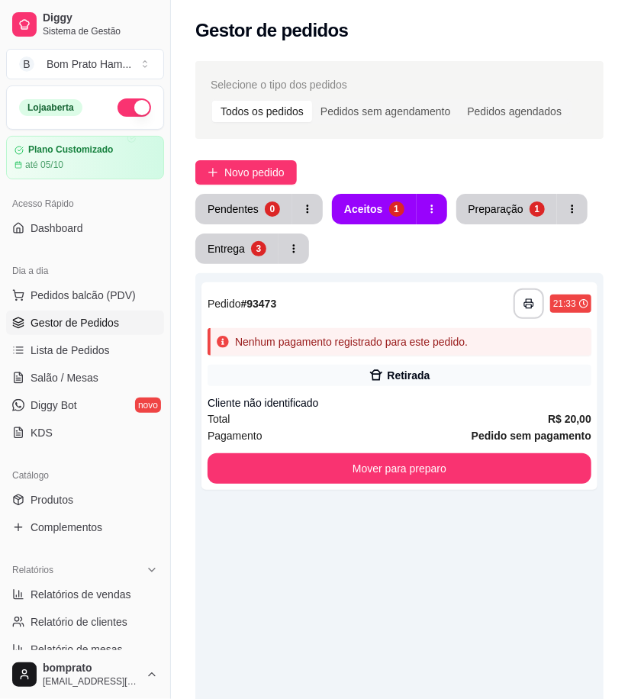
drag, startPoint x: 482, startPoint y: 225, endPoint x: 486, endPoint y: 215, distance: 10.9
click at [483, 224] on div "Pendentes 0 Aceitos 1 Preparação 1 Entrega 3" at bounding box center [399, 229] width 409 height 70
click at [486, 215] on div "Preparação" at bounding box center [496, 209] width 53 height 15
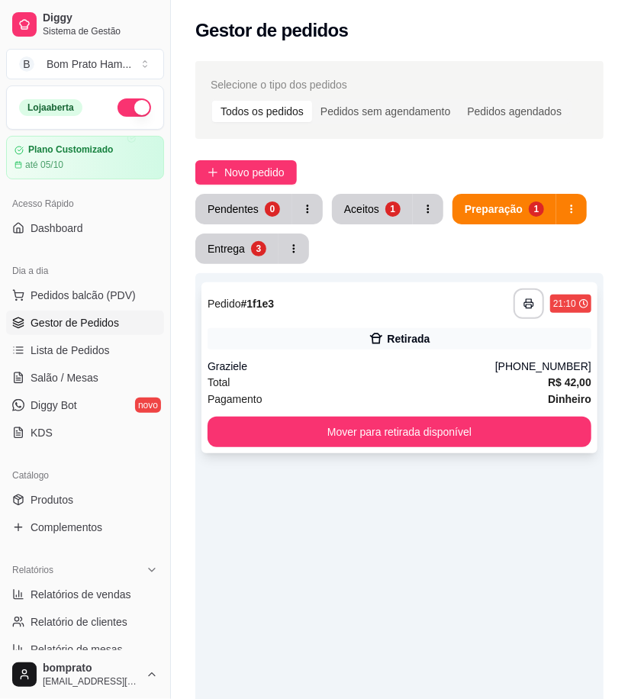
click at [403, 324] on div "**********" at bounding box center [400, 368] width 396 height 171
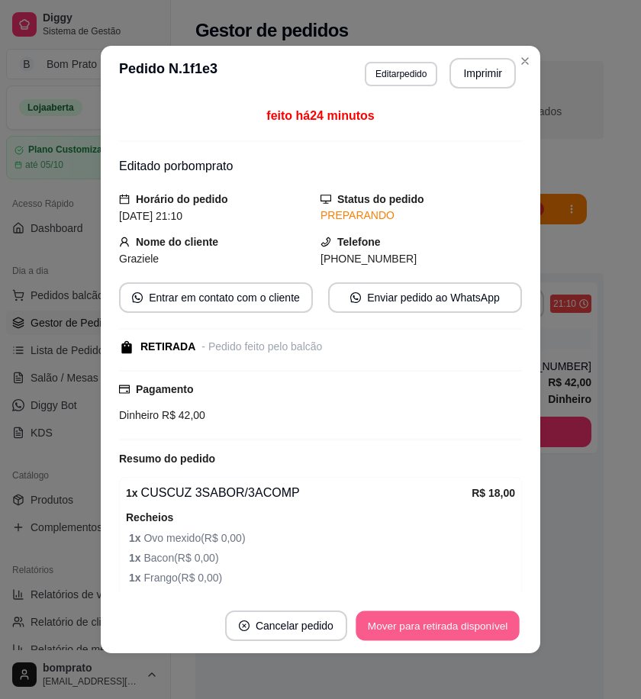
click at [470, 622] on button "Mover para retirada disponível" at bounding box center [437, 627] width 163 height 30
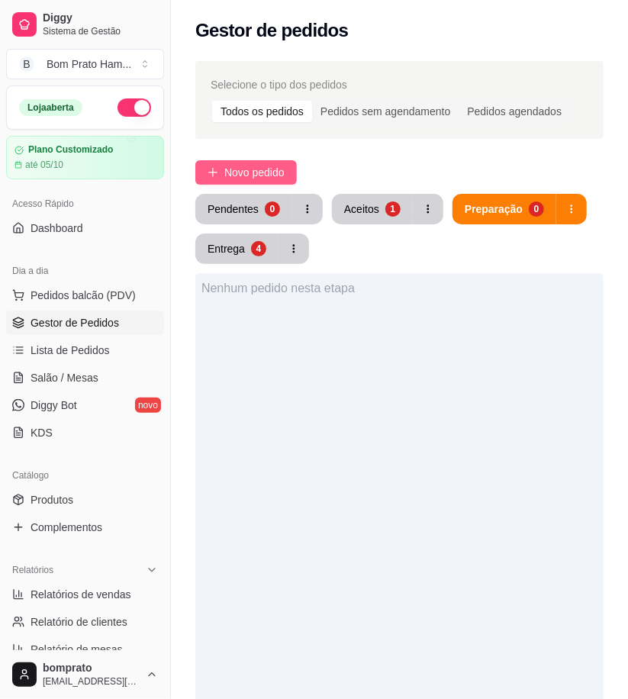
click at [268, 170] on span "Novo pedido" at bounding box center [254, 172] width 60 height 17
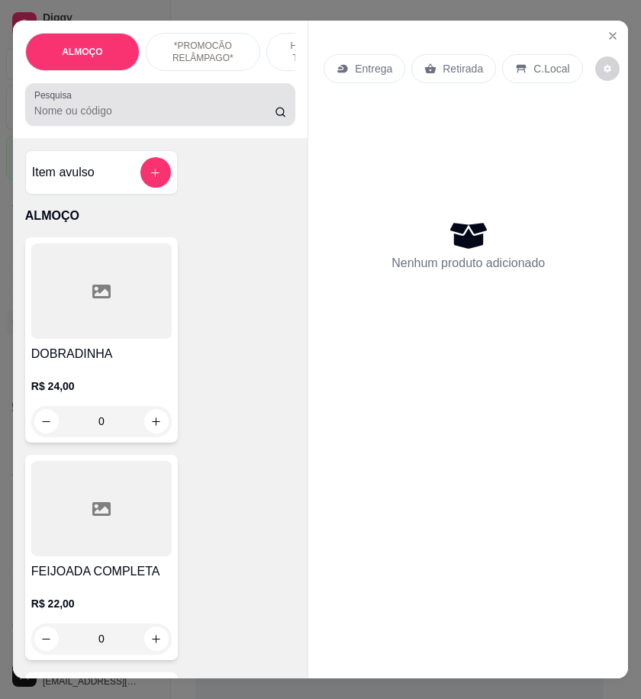
click at [95, 118] on input "Pesquisa" at bounding box center [154, 110] width 241 height 15
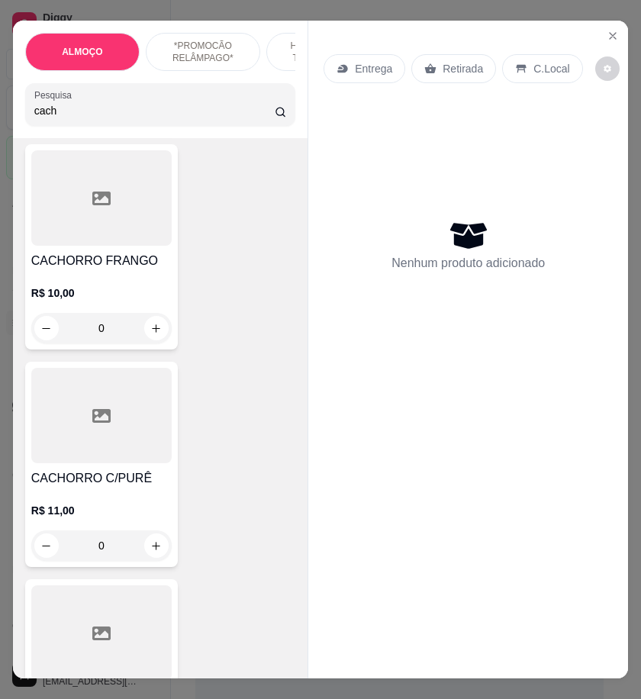
scroll to position [593, 0]
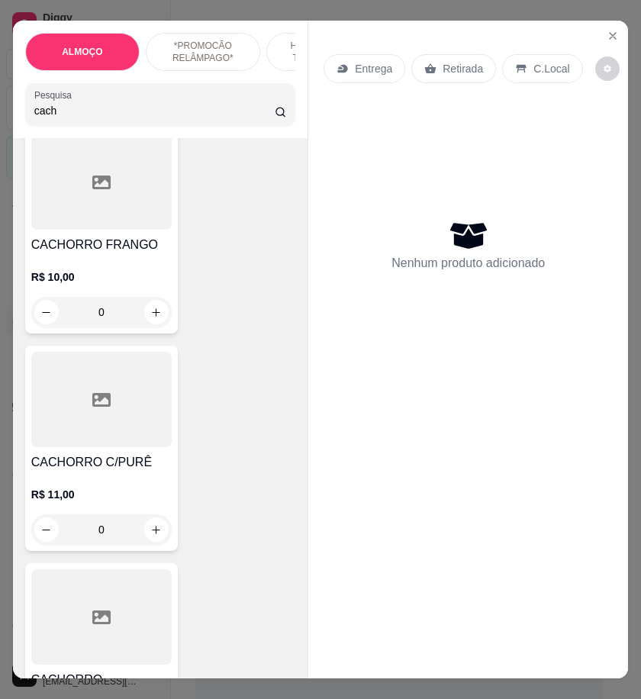
type input "cach"
click at [128, 462] on h4 "CACHORRO C/PURÊ" at bounding box center [101, 463] width 141 height 18
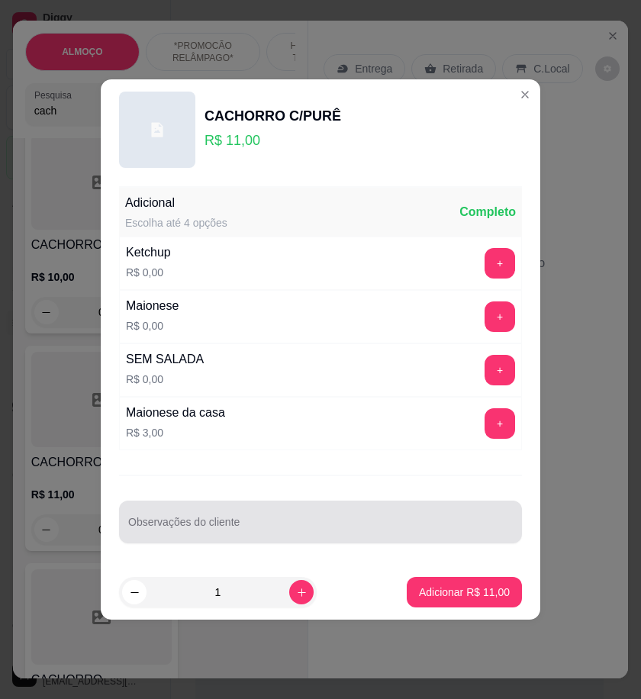
click at [287, 514] on div at bounding box center [320, 522] width 385 height 31
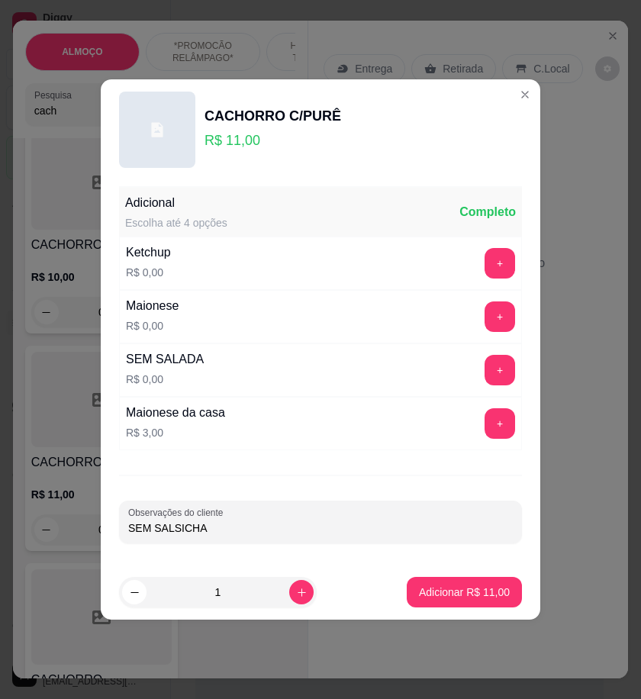
type input "SEM SALSICHA"
click at [456, 596] on p "Adicionar R$ 11,00" at bounding box center [465, 592] width 89 height 15
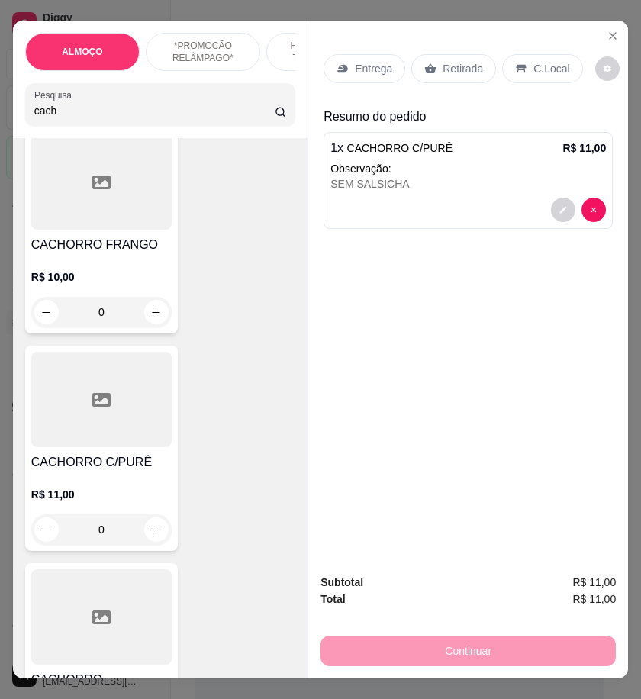
click at [147, 228] on div at bounding box center [101, 181] width 141 height 95
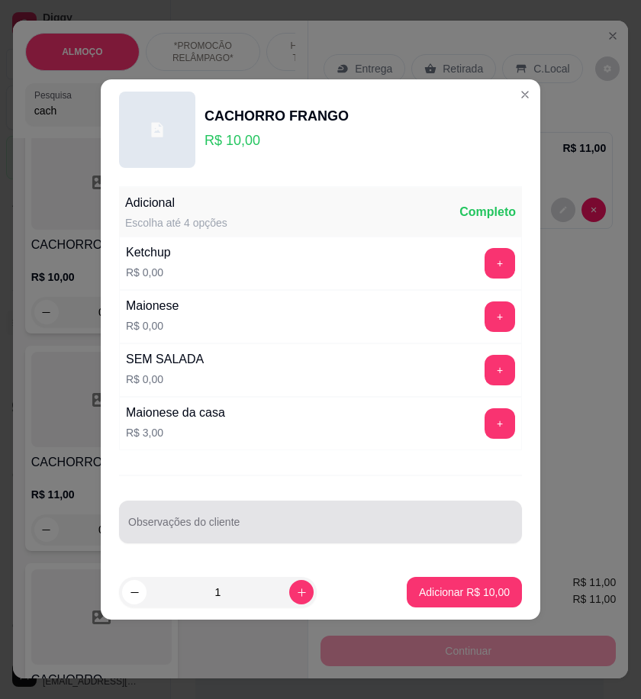
click at [284, 522] on input "Observações do cliente" at bounding box center [320, 528] width 385 height 15
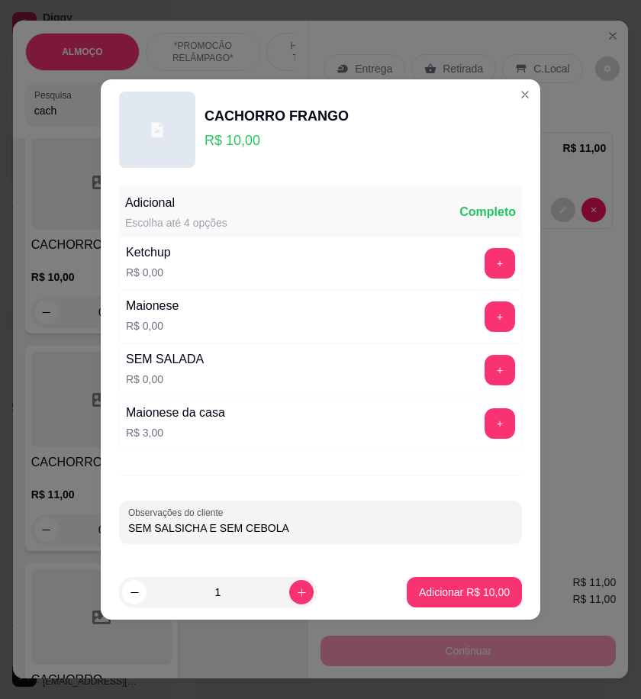
type input "SEM SALSICHA E SEM CEBOLA"
click at [438, 583] on button "Adicionar R$ 10,00" at bounding box center [465, 593] width 112 height 30
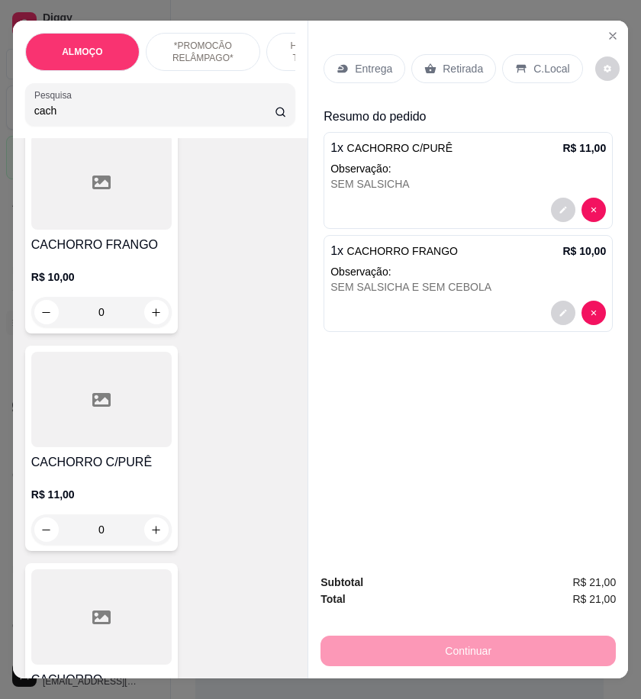
click at [447, 61] on p "Retirada" at bounding box center [463, 68] width 40 height 15
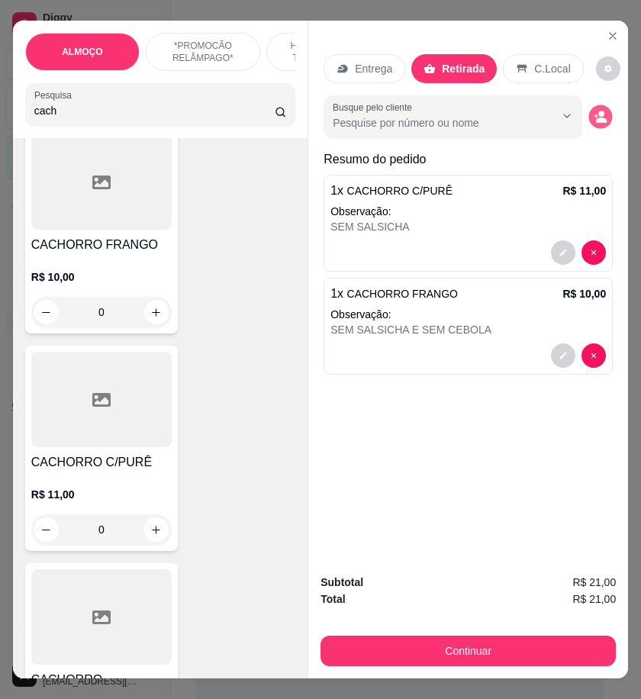
click at [599, 111] on circle "decrease-product-quantity" at bounding box center [602, 114] width 6 height 6
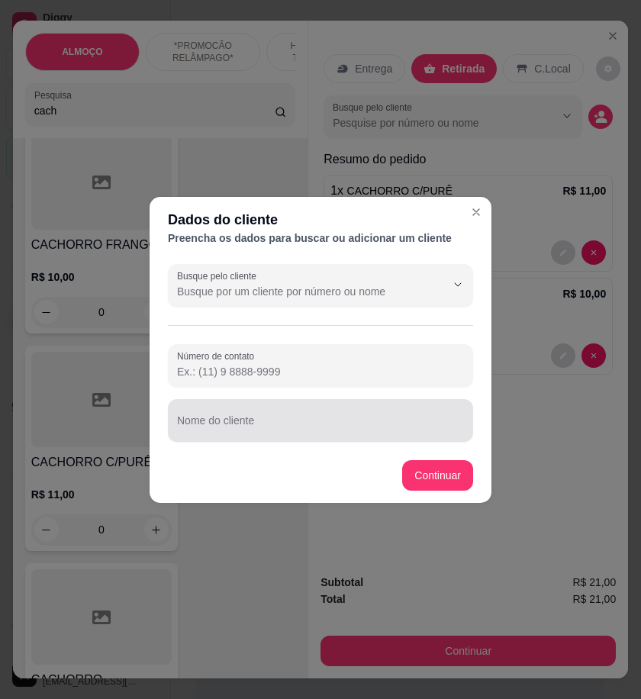
drag, startPoint x: 220, startPoint y: 436, endPoint x: 191, endPoint y: 425, distance: 30.9
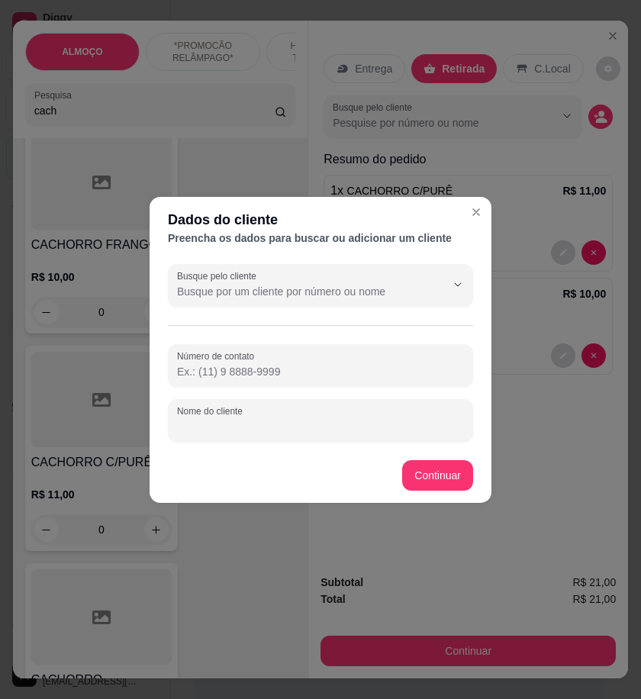
paste input "Enicleysla"
type input "Enicleysla"
paste input "558 79152-7470"
type input "558 79152-7470"
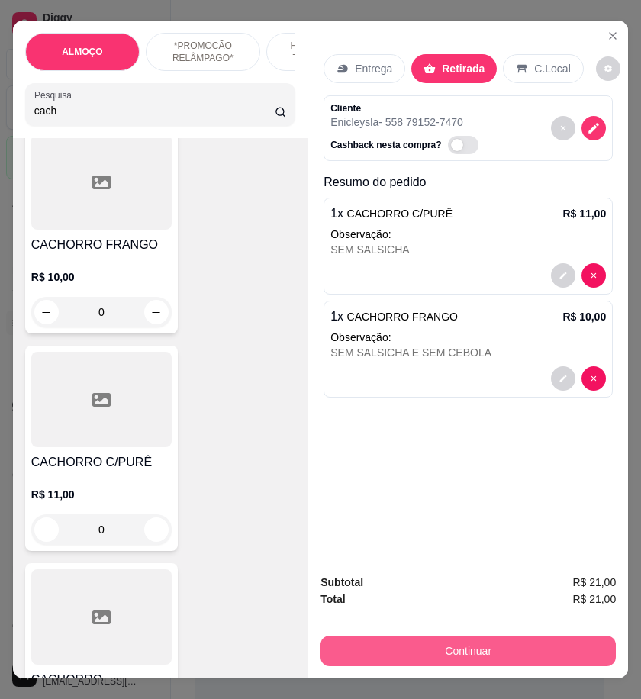
click at [573, 645] on button "Continuar" at bounding box center [469, 651] width 296 height 31
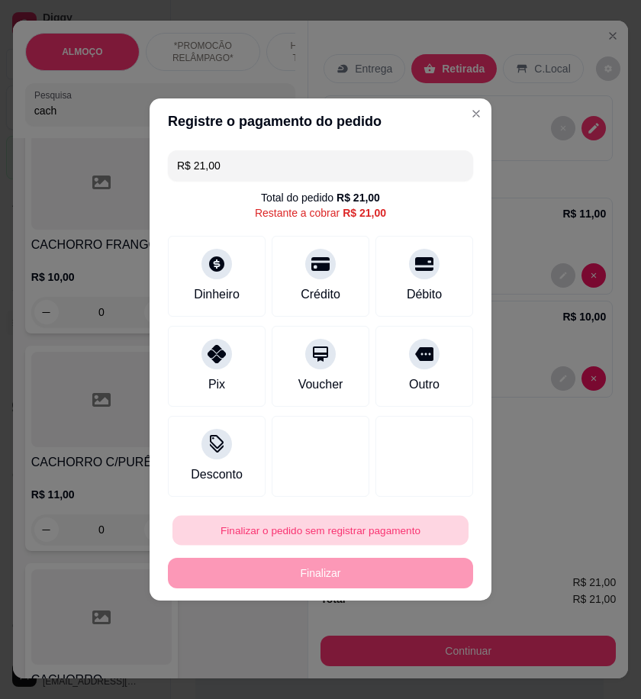
click at [411, 538] on button "Finalizar o pedido sem registrar pagamento" at bounding box center [321, 531] width 296 height 30
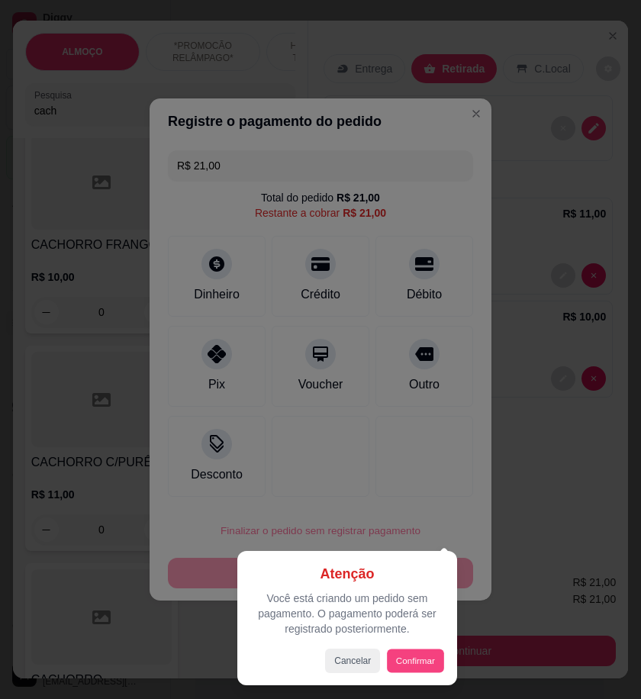
click at [415, 661] on button "Confirmar" at bounding box center [415, 661] width 57 height 24
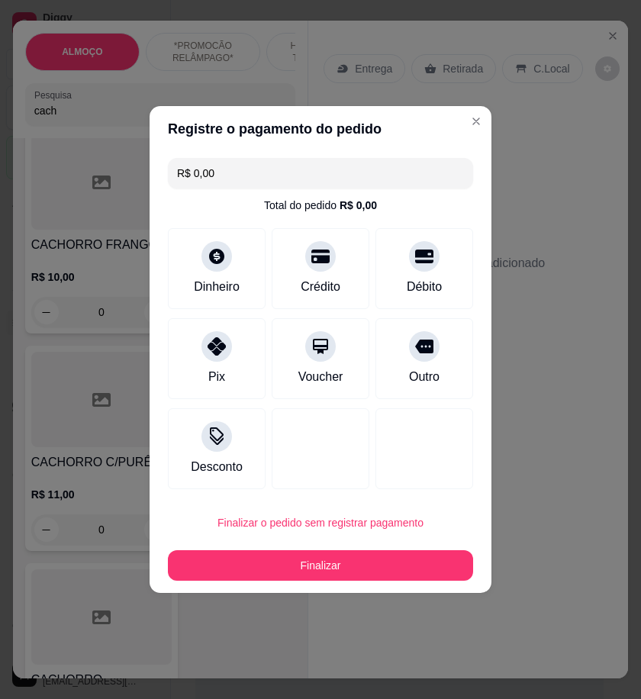
type input "R$ 0,00"
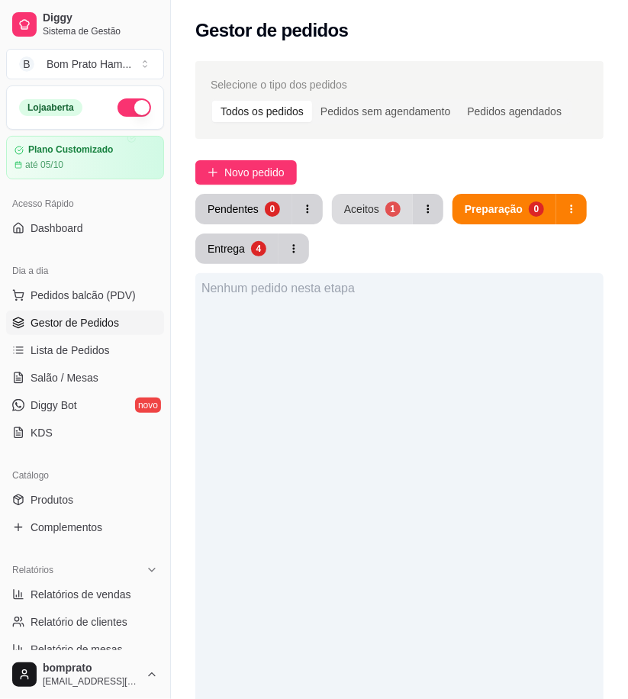
click at [348, 219] on button "Aceitos 1" at bounding box center [372, 209] width 81 height 31
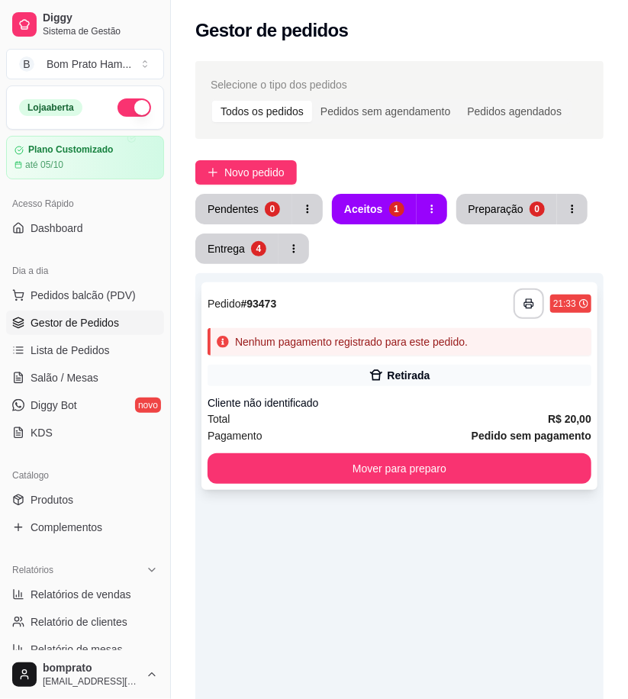
drag, startPoint x: 421, startPoint y: 350, endPoint x: 411, endPoint y: 357, distance: 12.1
click at [411, 357] on div "**********" at bounding box center [400, 387] width 396 height 208
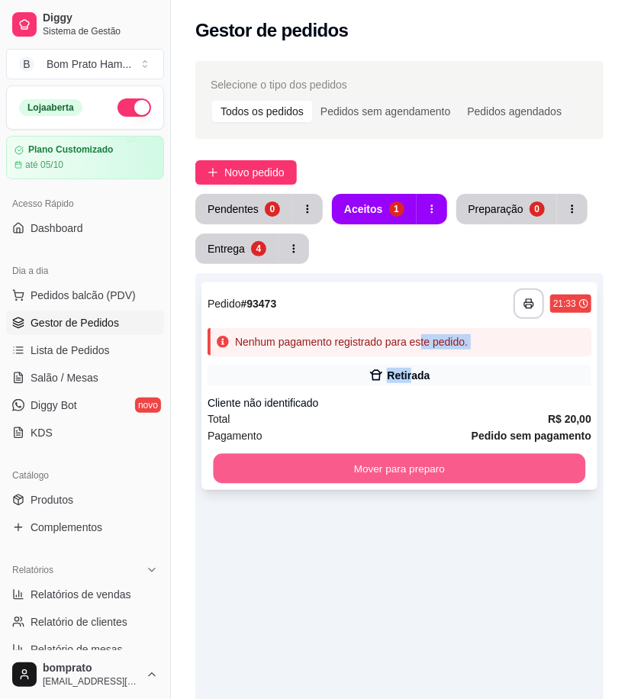
click at [486, 464] on button "Mover para preparo" at bounding box center [400, 469] width 373 height 30
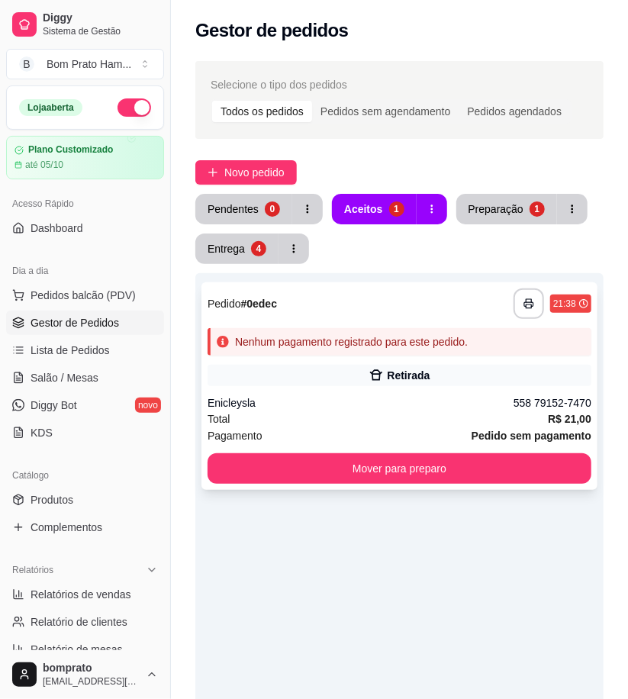
click at [425, 363] on div "**********" at bounding box center [400, 387] width 396 height 208
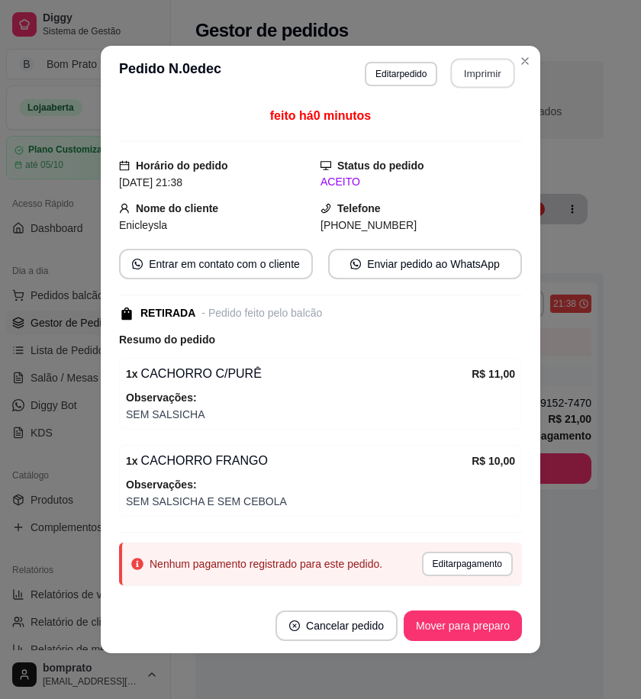
click at [486, 74] on button "Imprimir" at bounding box center [483, 74] width 64 height 30
click at [476, 623] on button "Mover para preparo" at bounding box center [463, 626] width 118 height 31
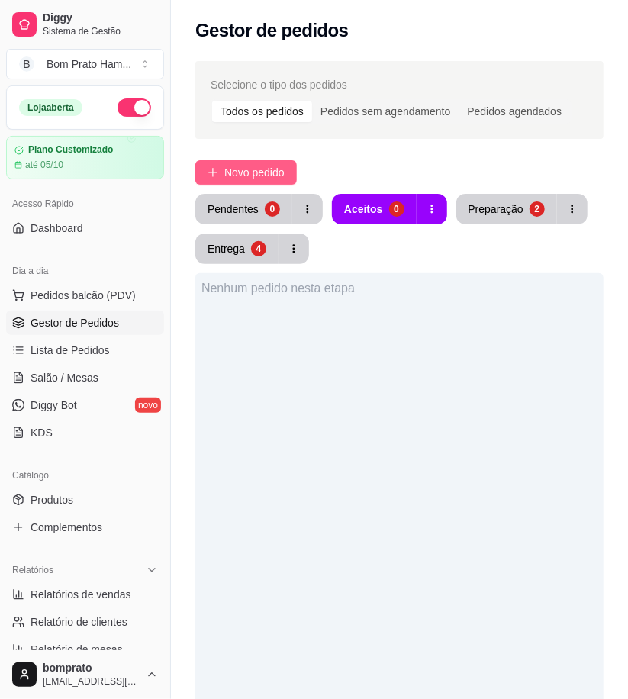
click at [275, 169] on span "Novo pedido" at bounding box center [254, 172] width 60 height 17
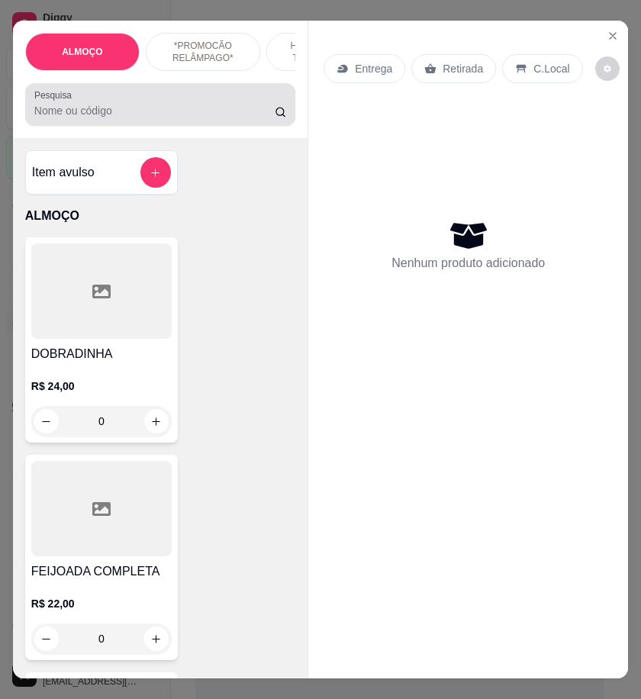
drag, startPoint x: 203, startPoint y: 123, endPoint x: 219, endPoint y: 154, distance: 35.2
click at [203, 118] on input "Pesquisa" at bounding box center [154, 110] width 241 height 15
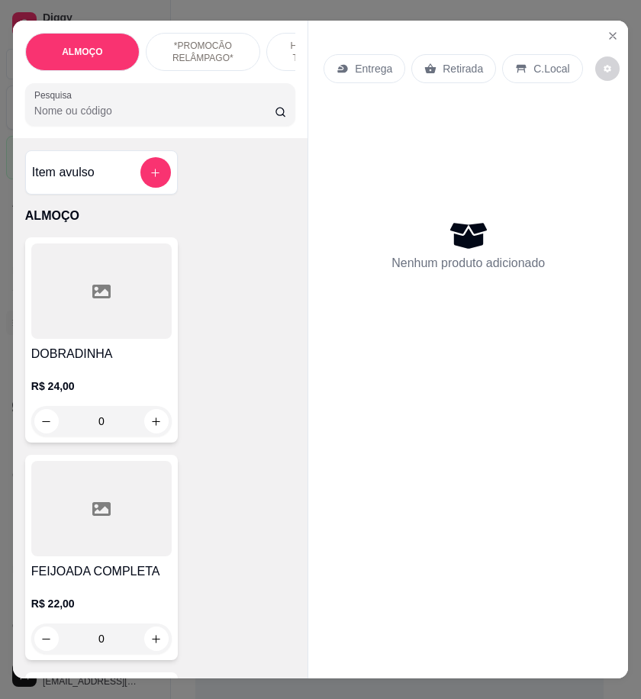
click at [84, 113] on input "Pesquisa" at bounding box center [154, 110] width 241 height 15
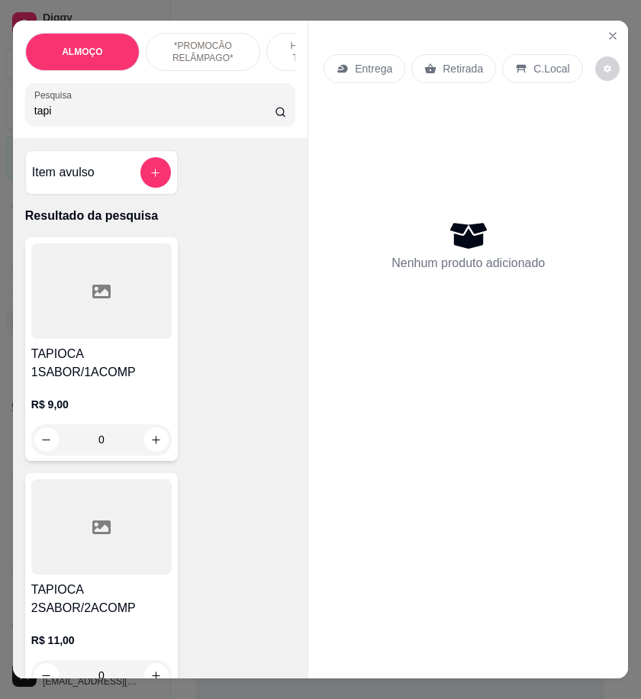
type input "tapi"
click at [126, 527] on div at bounding box center [101, 527] width 141 height 95
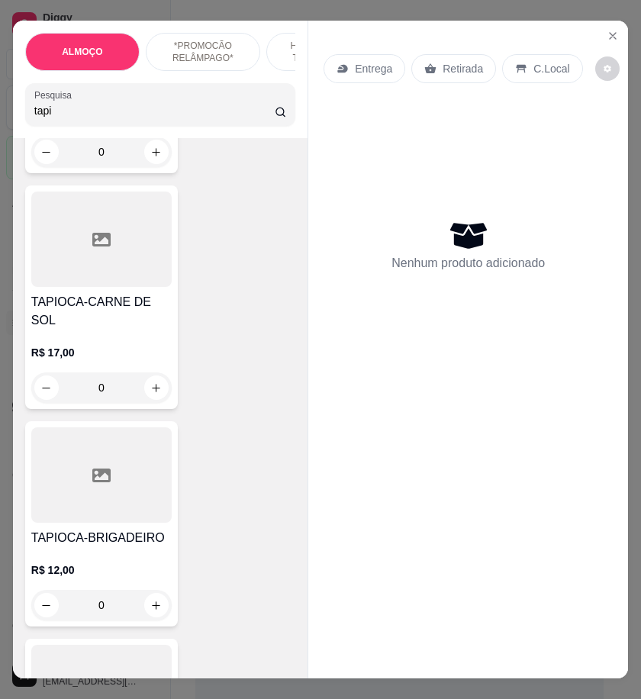
scroll to position [1018, 0]
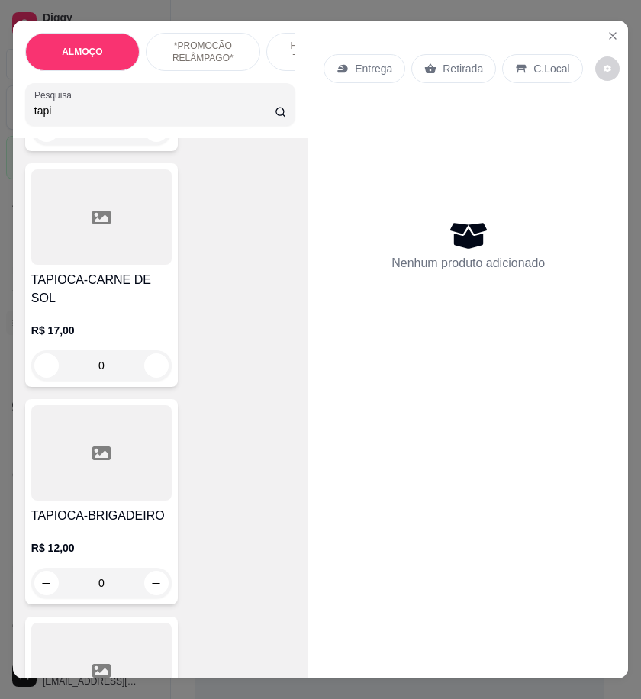
click at [119, 276] on div "TAPIOCA-CARNE DE SOL R$ 17,00 0" at bounding box center [101, 275] width 153 height 224
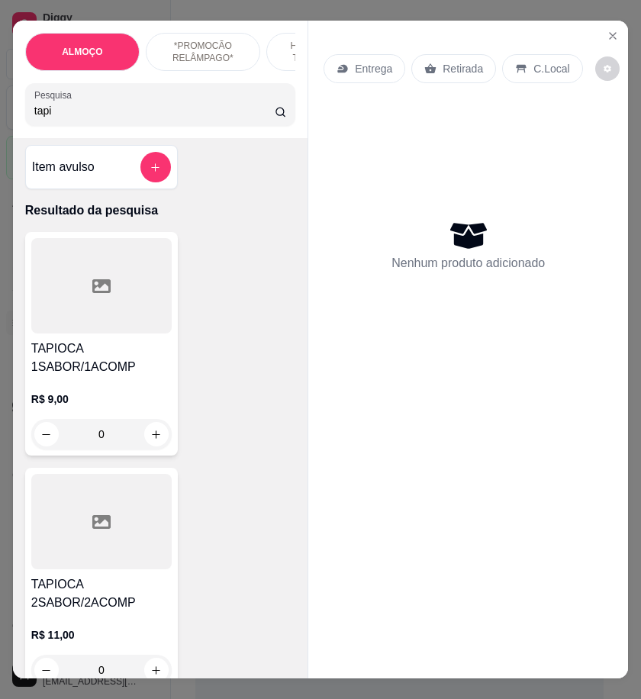
scroll to position [0, 0]
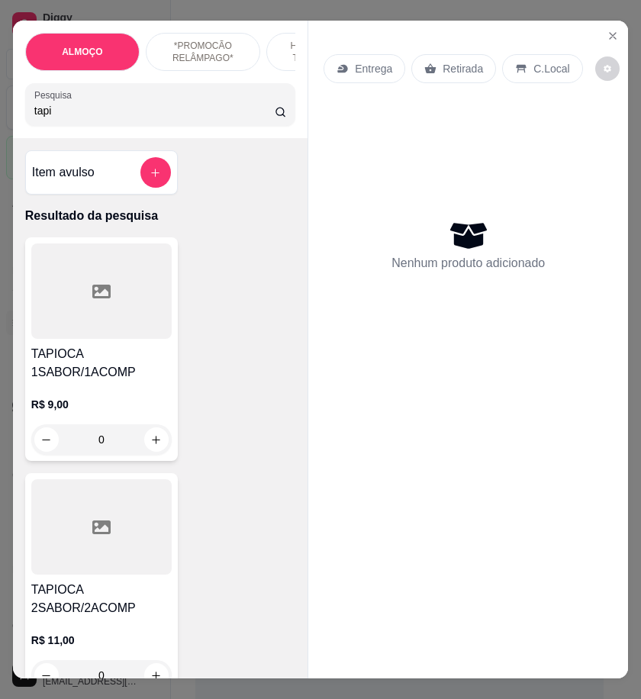
click at [118, 325] on div at bounding box center [101, 291] width 141 height 95
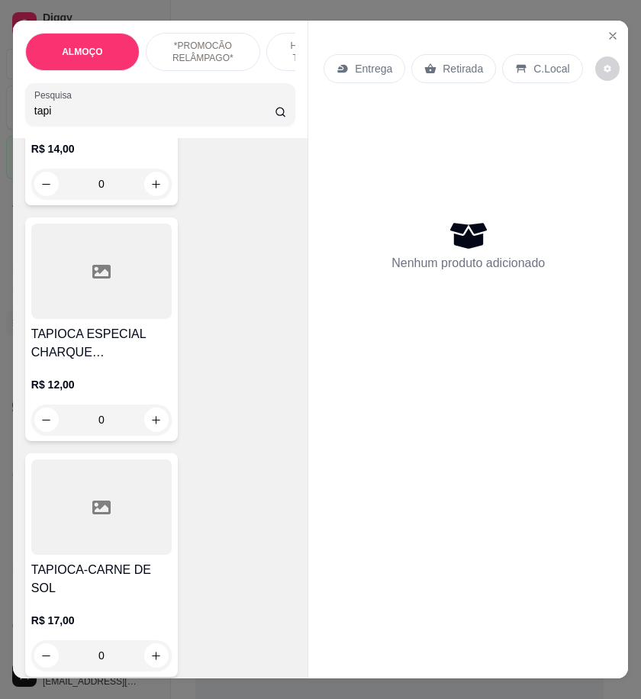
scroll to position [764, 0]
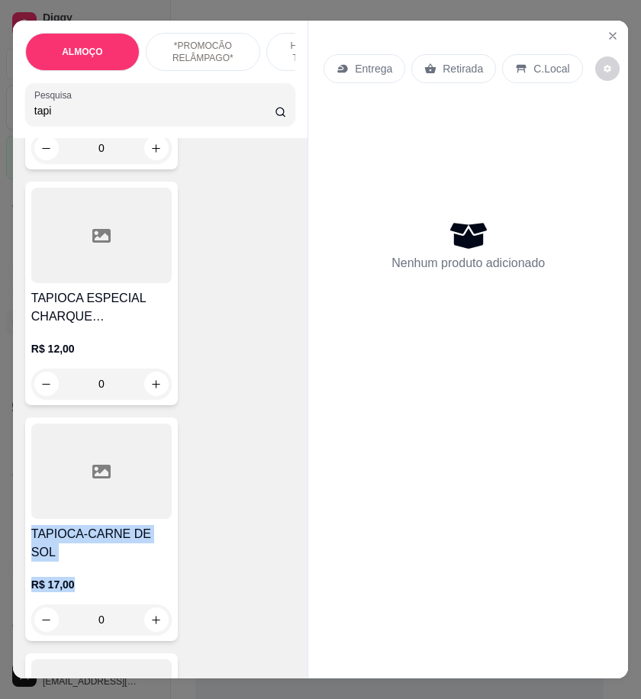
drag, startPoint x: 27, startPoint y: 538, endPoint x: 66, endPoint y: 560, distance: 45.5
click at [66, 560] on div "TAPIOCA-CARNE DE SOL R$ 17,00 0" at bounding box center [101, 530] width 153 height 224
click at [493, 607] on div "Entrega Retirada C.Local Nenhum produto adicionado" at bounding box center [468, 337] width 320 height 633
drag, startPoint x: 26, startPoint y: 538, endPoint x: 67, endPoint y: 564, distance: 48.7
click at [67, 564] on div "TAPIOCA-CARNE DE SOL R$ 17,00 0" at bounding box center [101, 530] width 153 height 224
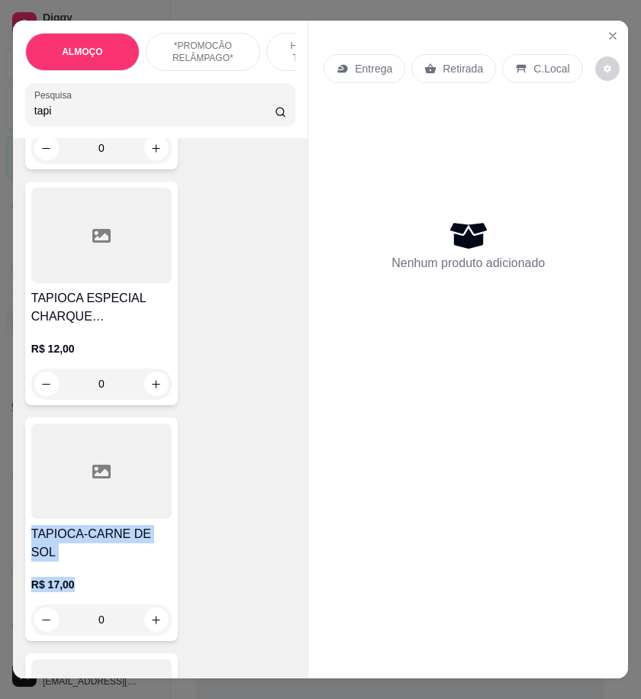
copy div "TAPIOCA-CARNE DE SOL R$ 17,00"
click at [469, 596] on div "Entrega Retirada C.Local Nenhum produto adicionado" at bounding box center [468, 337] width 320 height 633
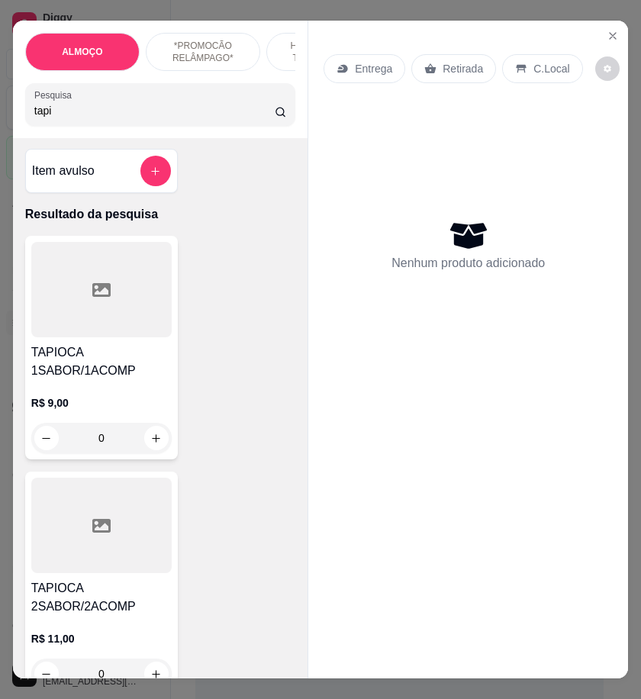
scroll to position [0, 0]
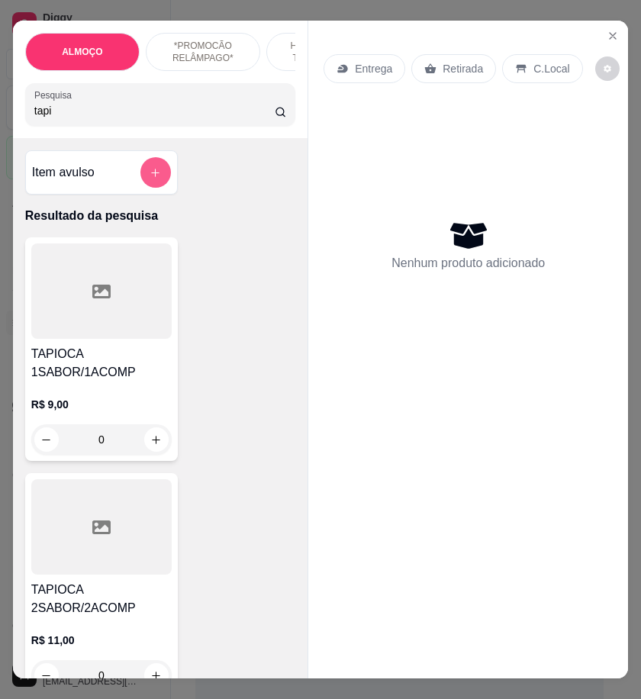
click at [152, 177] on icon "add-separate-item" at bounding box center [156, 173] width 8 height 8
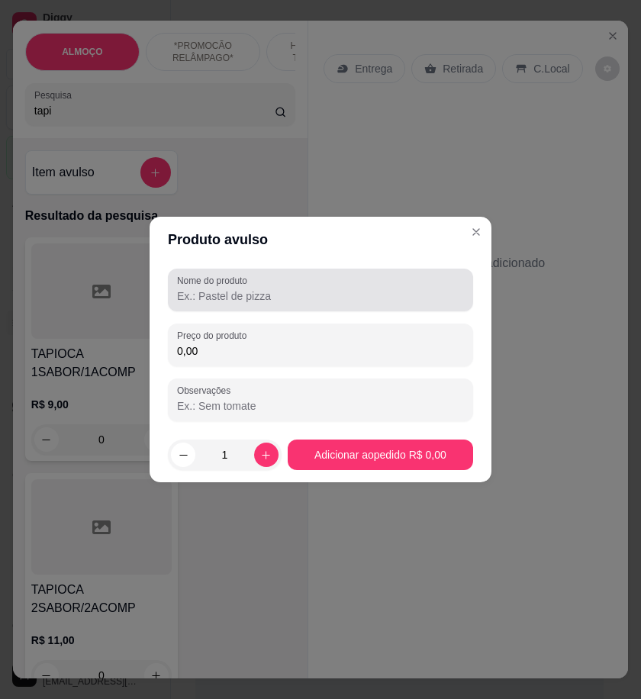
click at [281, 289] on input "Nome do produto" at bounding box center [320, 296] width 287 height 15
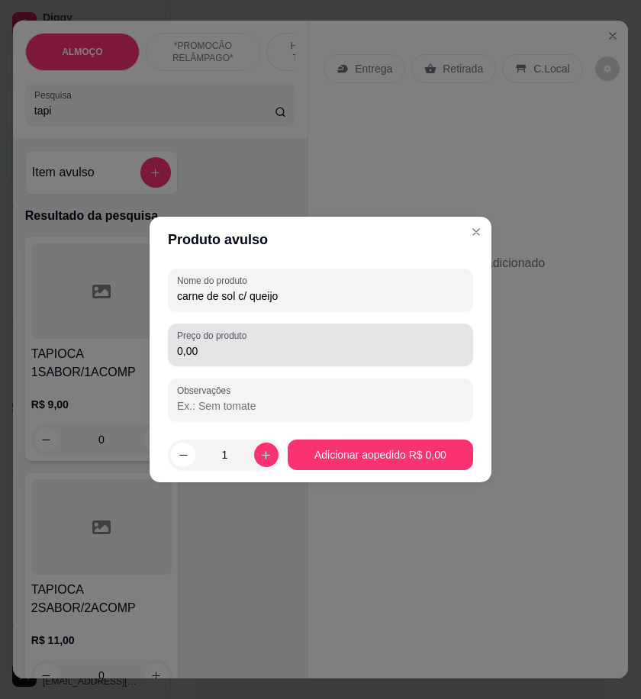
type input "carne de sol c/ queijo"
click at [325, 347] on input "0,00" at bounding box center [320, 351] width 287 height 15
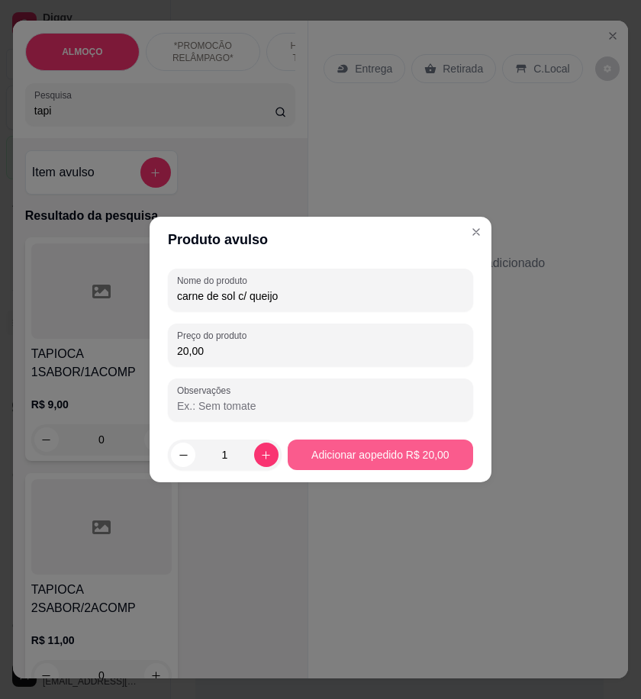
type input "20,00"
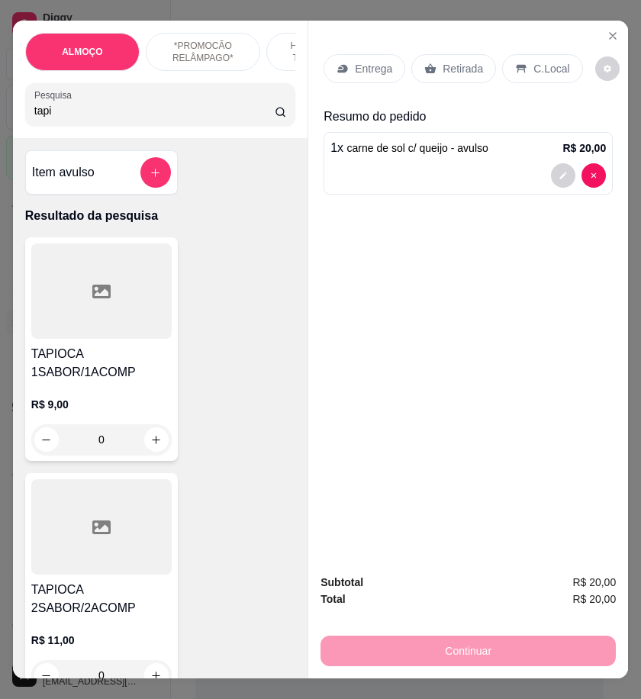
click at [112, 508] on div at bounding box center [101, 527] width 141 height 95
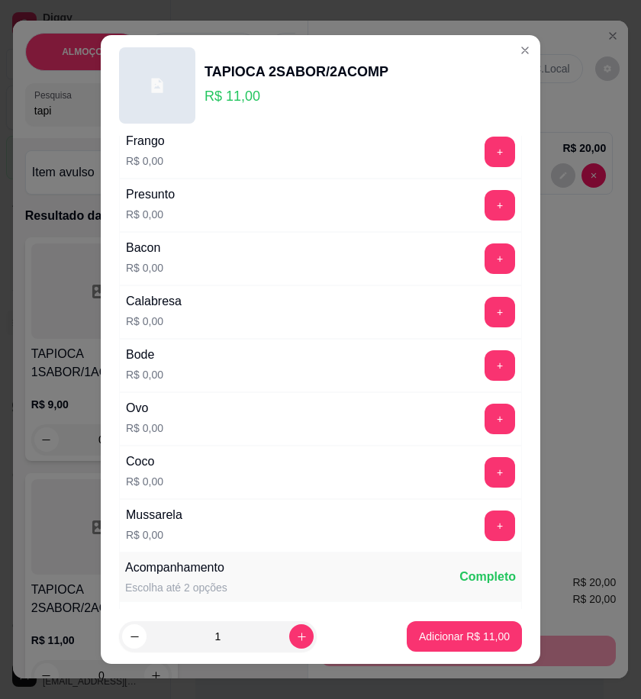
scroll to position [339, 0]
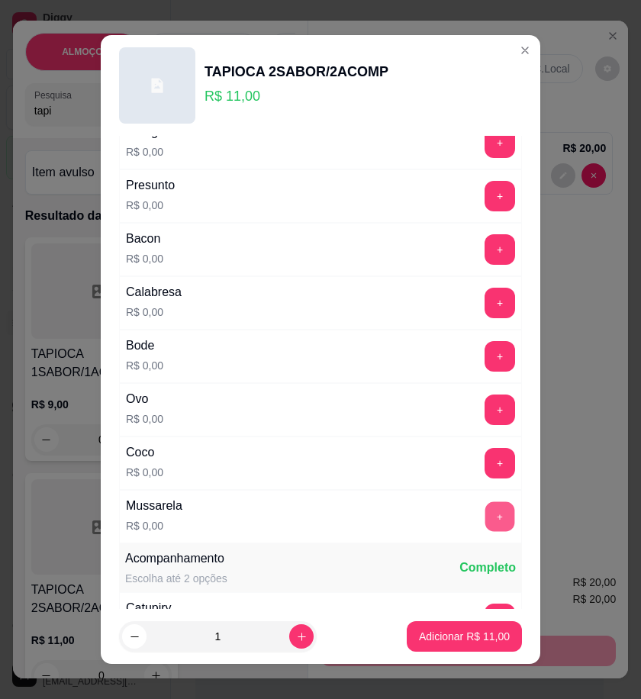
click at [486, 512] on button "+" at bounding box center [501, 517] width 30 height 30
click at [486, 360] on button "+" at bounding box center [501, 356] width 30 height 30
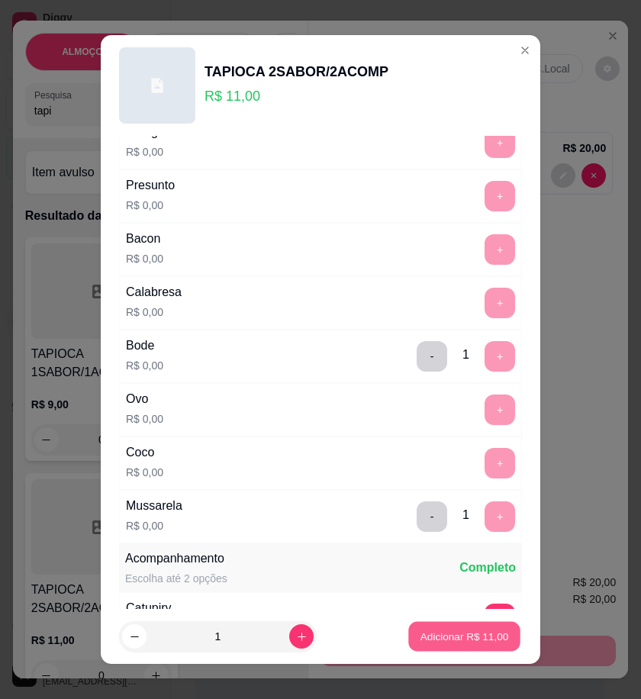
click at [480, 635] on p "Adicionar R$ 11,00" at bounding box center [465, 637] width 89 height 15
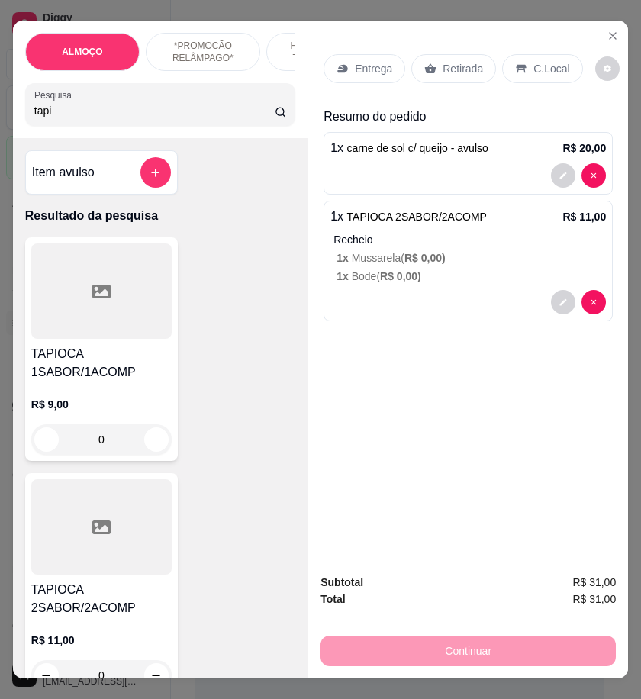
click at [370, 66] on p "Entrega" at bounding box center [373, 68] width 37 height 15
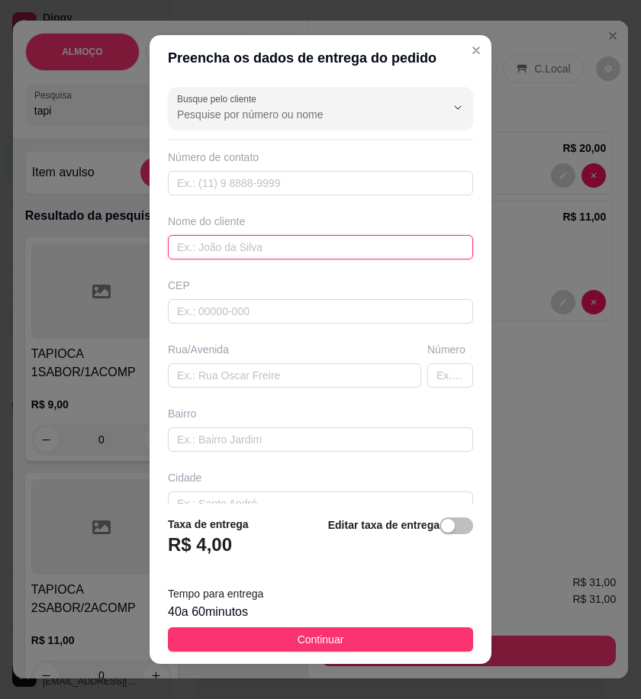
paste input "Manoel"
type input "Manoel"
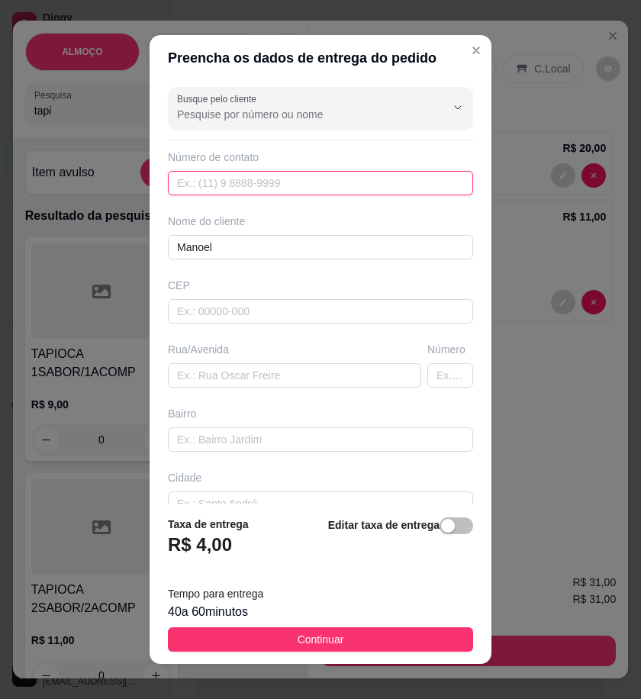
paste input "558 79133-4331"
type input "558 79133-4331"
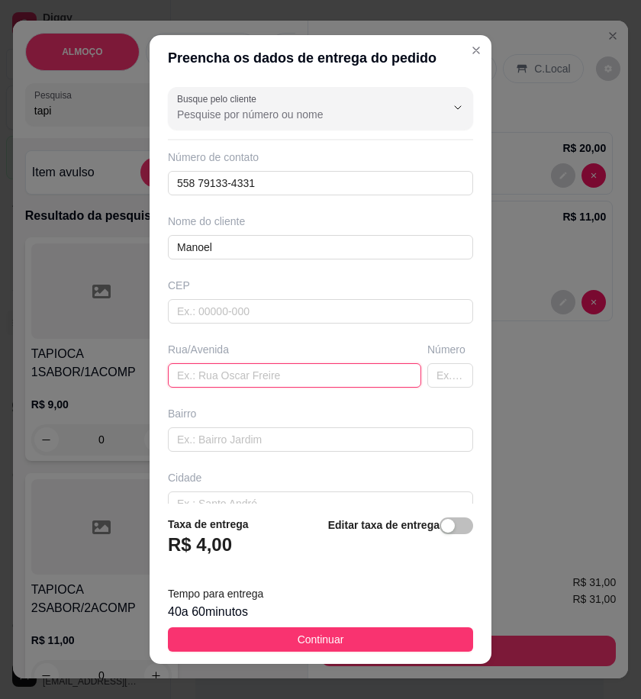
paste input "Bairro Mario Melo Nova RUA Josefa Ferreira Gomes N27 Primeiro Andar Ao Lado Da …"
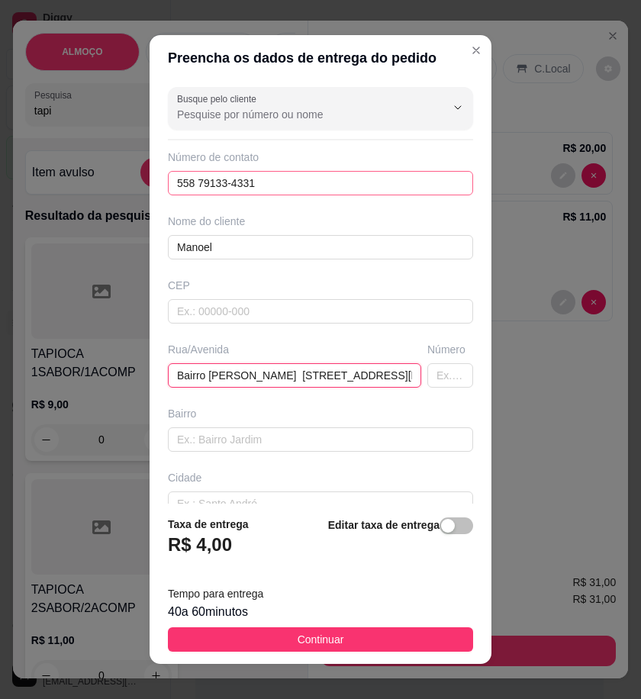
scroll to position [0, 226]
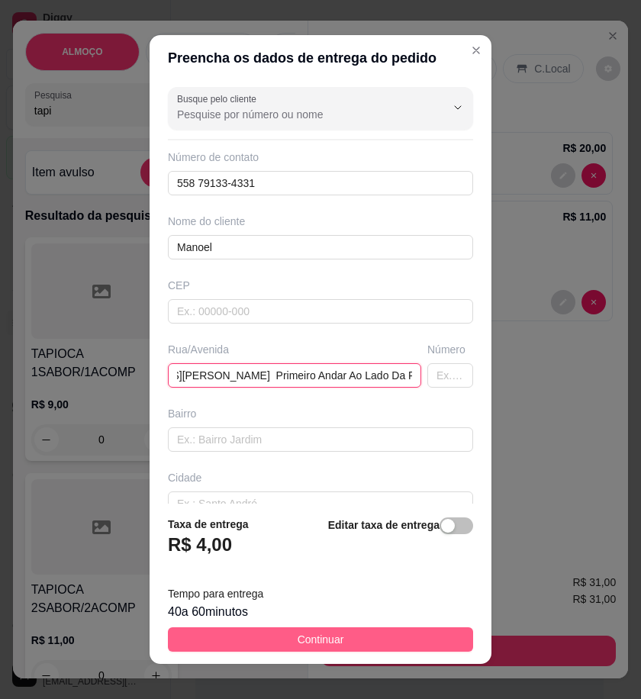
type input "Bairro Mario Melo Nova RUA Josefa Ferreira Gomes N27 Primeiro Andar Ao Lado Da …"
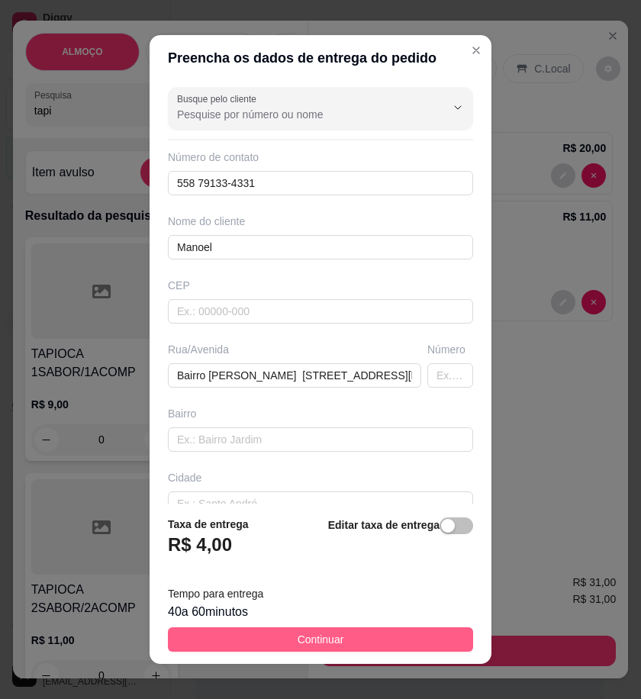
click at [429, 635] on button "Continuar" at bounding box center [320, 640] width 305 height 24
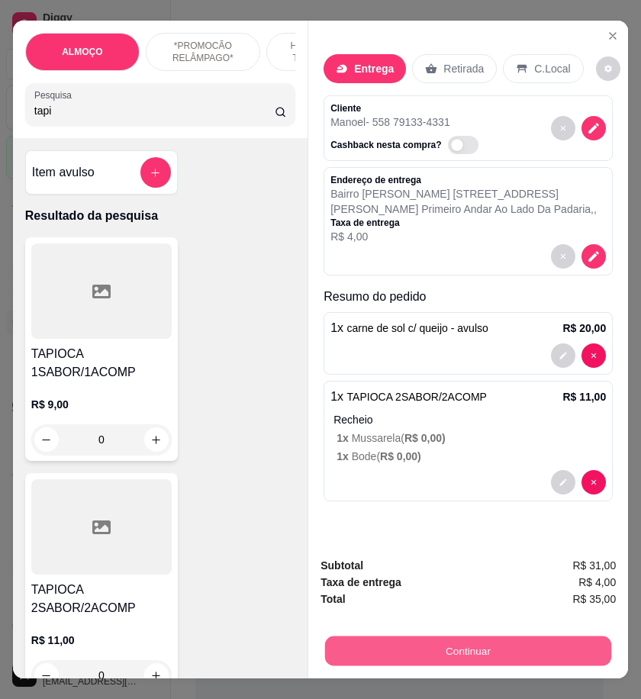
click at [594, 639] on button "Continuar" at bounding box center [468, 651] width 286 height 30
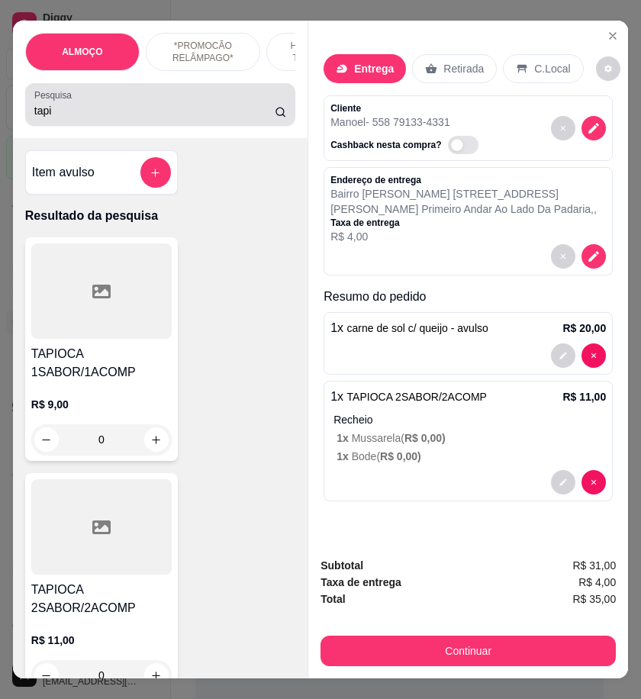
click at [97, 118] on input "tapi" at bounding box center [154, 110] width 241 height 15
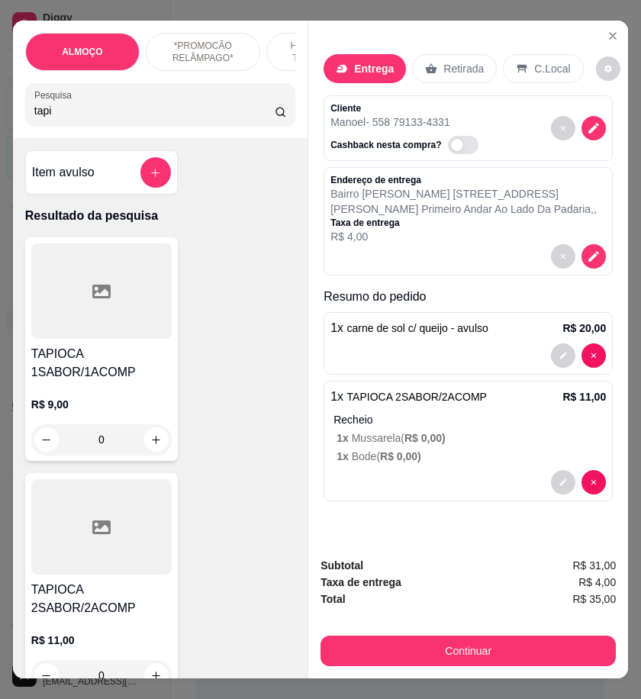
click at [97, 118] on input "tapi" at bounding box center [154, 110] width 241 height 15
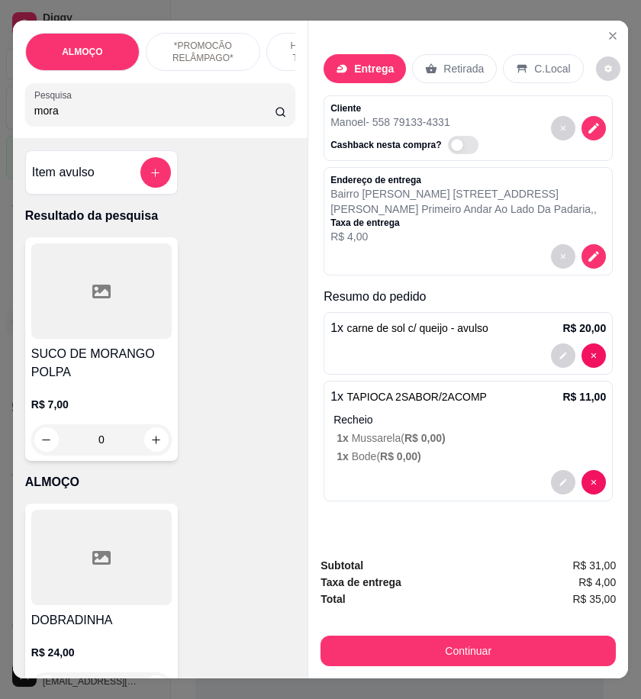
type input "mora"
click at [136, 412] on p "R$ 7,00" at bounding box center [101, 404] width 141 height 15
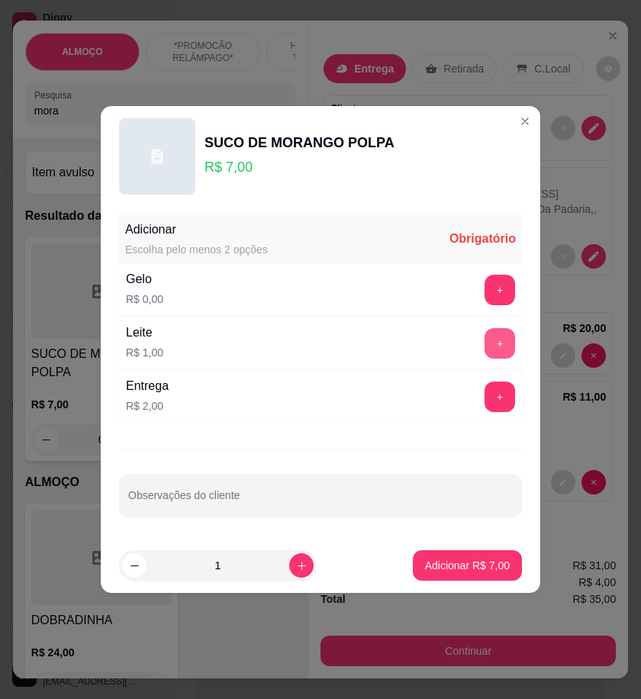
click at [494, 344] on button "+" at bounding box center [500, 343] width 31 height 31
click at [491, 283] on button "+" at bounding box center [500, 290] width 31 height 31
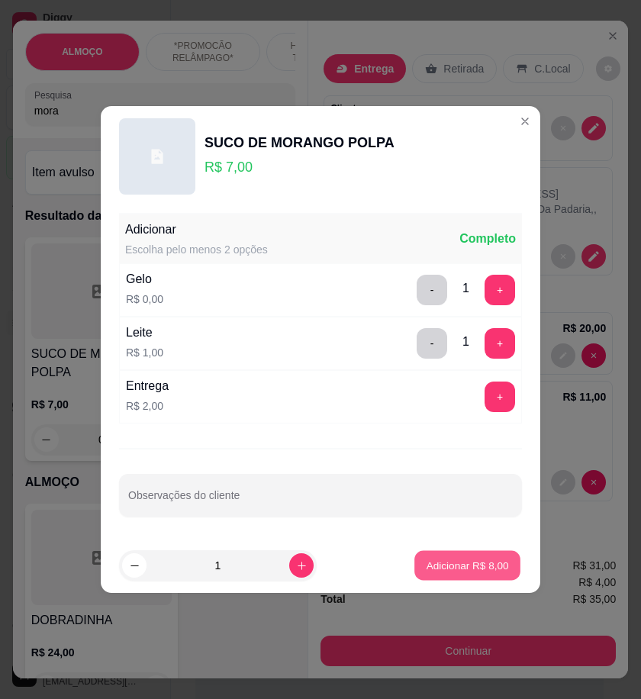
click at [470, 561] on p "Adicionar R$ 8,00" at bounding box center [467, 565] width 82 height 15
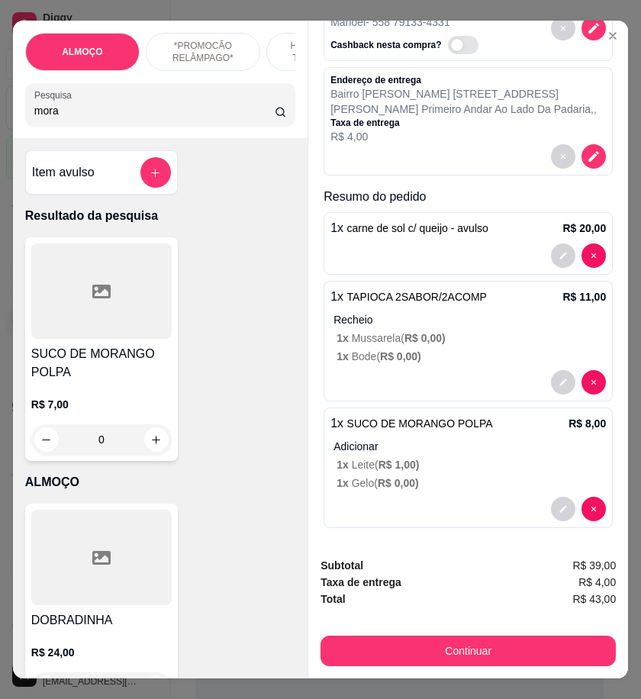
scroll to position [105, 0]
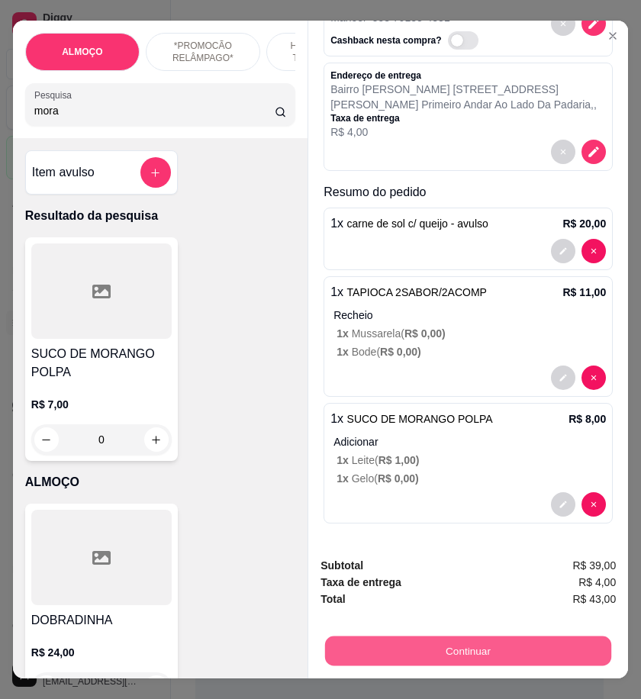
click at [423, 638] on button "Continuar" at bounding box center [468, 651] width 286 height 30
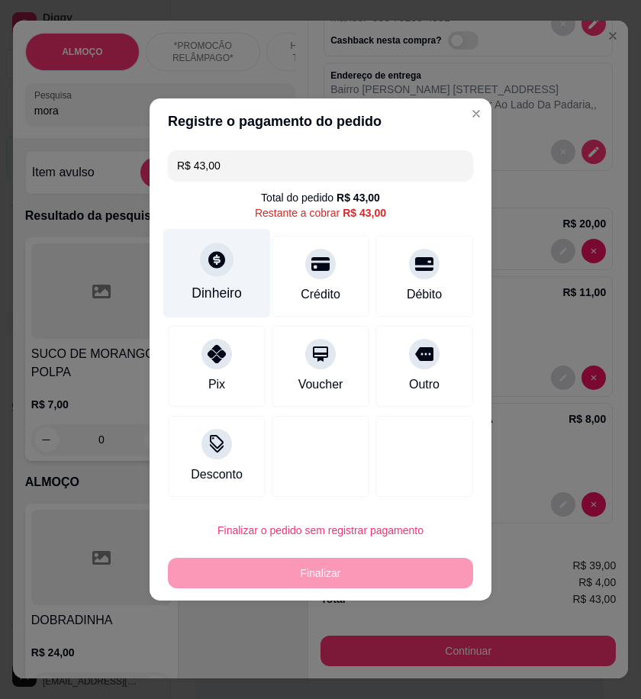
click at [172, 288] on div "Dinheiro" at bounding box center [217, 273] width 108 height 89
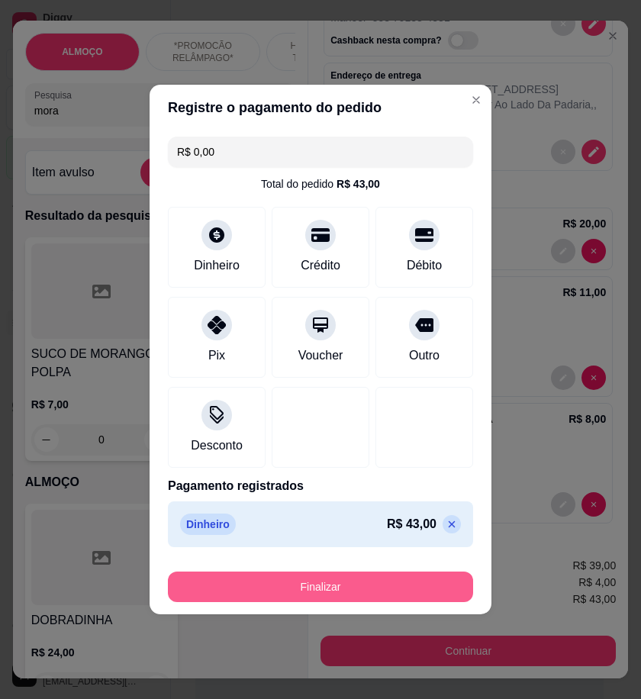
click at [386, 586] on button "Finalizar" at bounding box center [320, 587] width 305 height 31
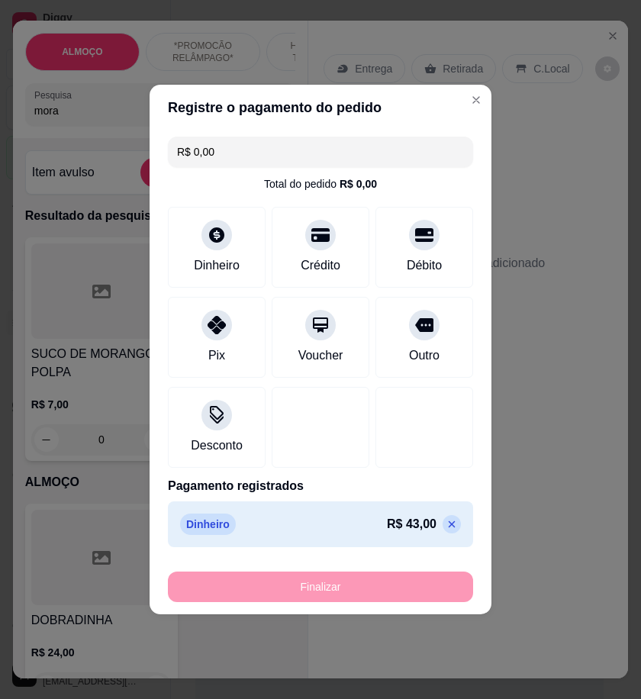
type input "-R$ 43,00"
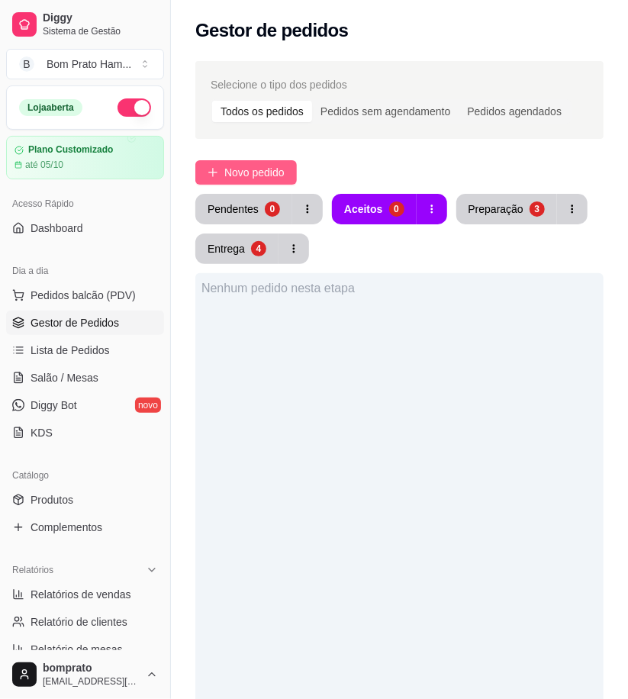
click at [273, 163] on button "Novo pedido" at bounding box center [246, 172] width 102 height 24
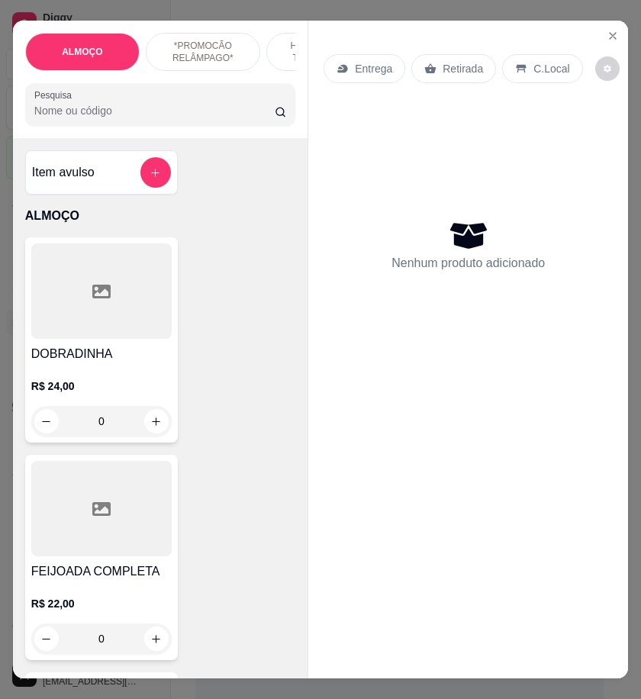
click at [97, 115] on input "Pesquisa" at bounding box center [154, 110] width 241 height 15
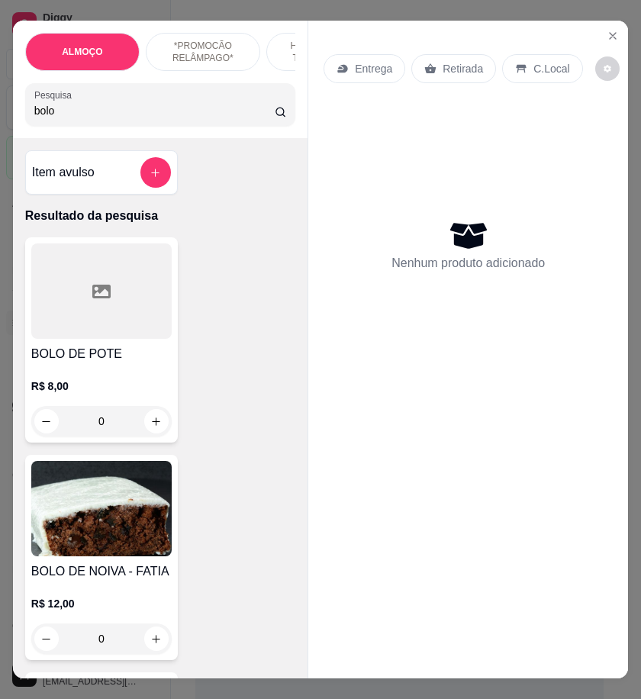
type input "bolo"
click at [118, 373] on div "R$ 8,00 0" at bounding box center [101, 399] width 141 height 73
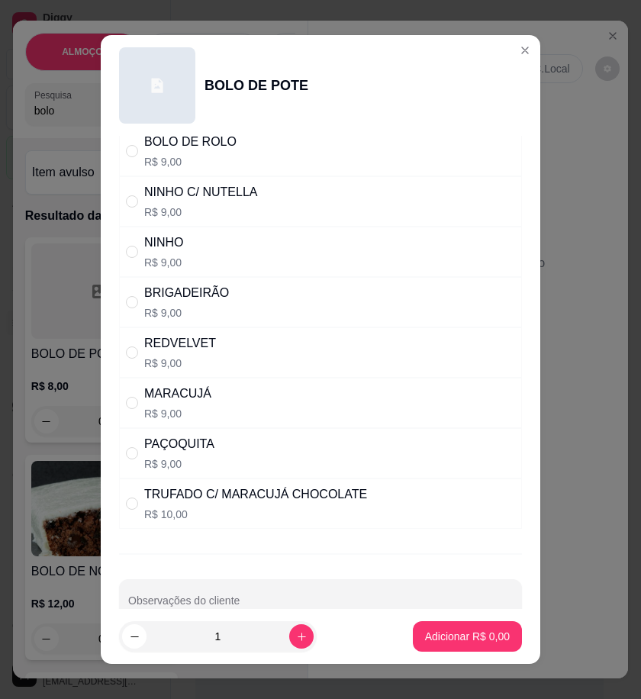
scroll to position [186, 0]
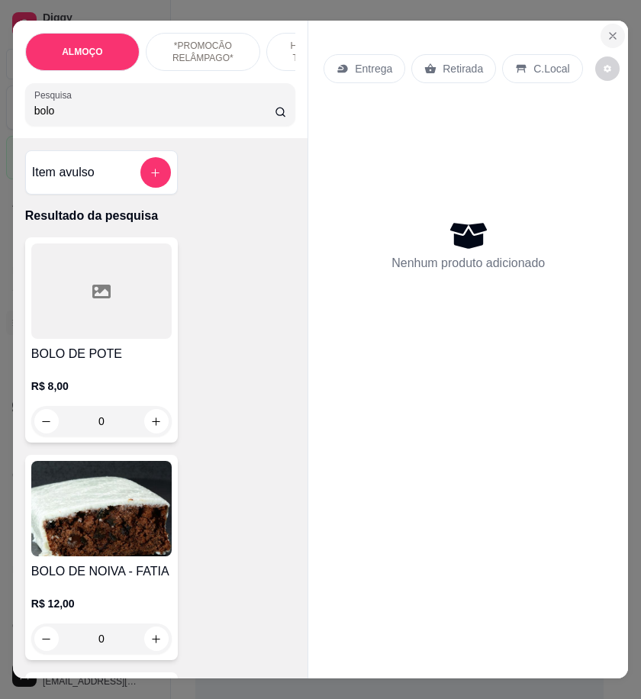
click at [609, 34] on icon "Close" at bounding box center [613, 36] width 12 height 12
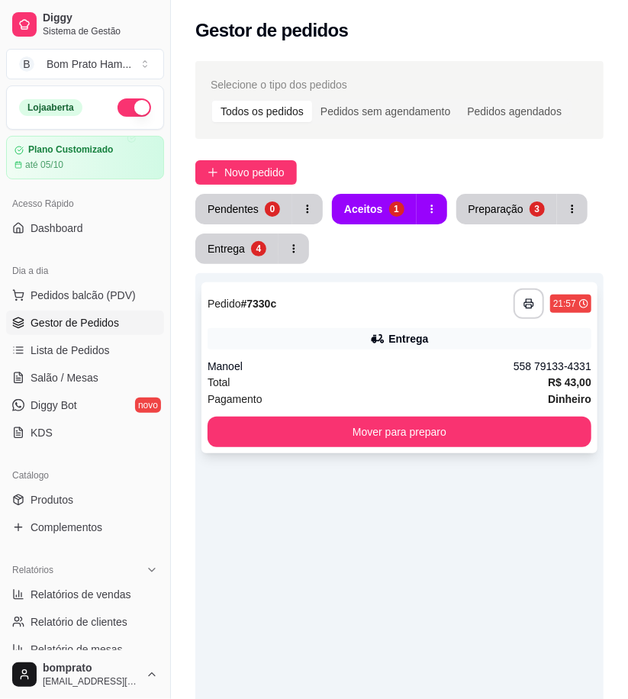
click at [403, 345] on div "Entrega" at bounding box center [409, 338] width 40 height 15
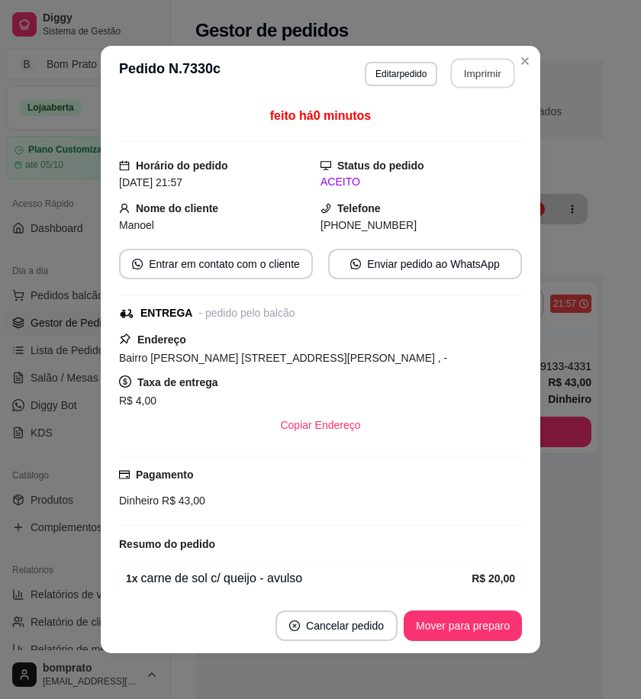
click at [464, 63] on button "Imprimir" at bounding box center [483, 74] width 64 height 30
click at [473, 632] on button "Mover para preparo" at bounding box center [463, 626] width 118 height 31
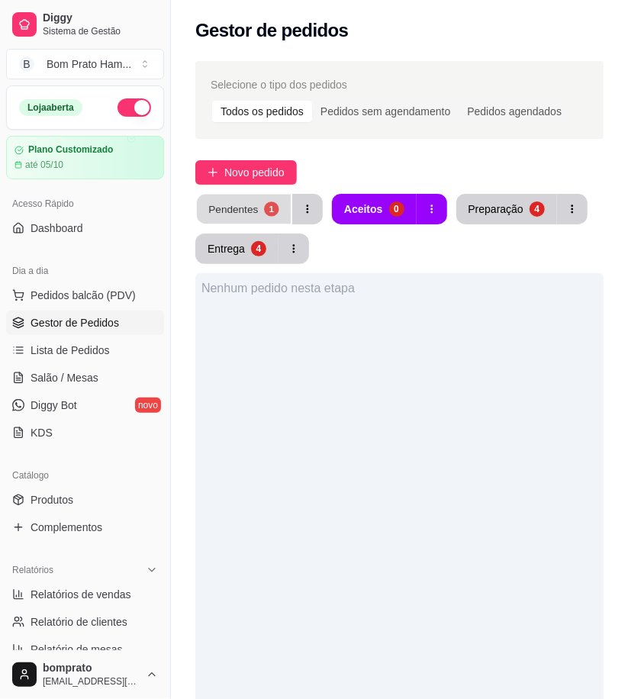
click at [250, 212] on div "Pendentes" at bounding box center [233, 209] width 50 height 15
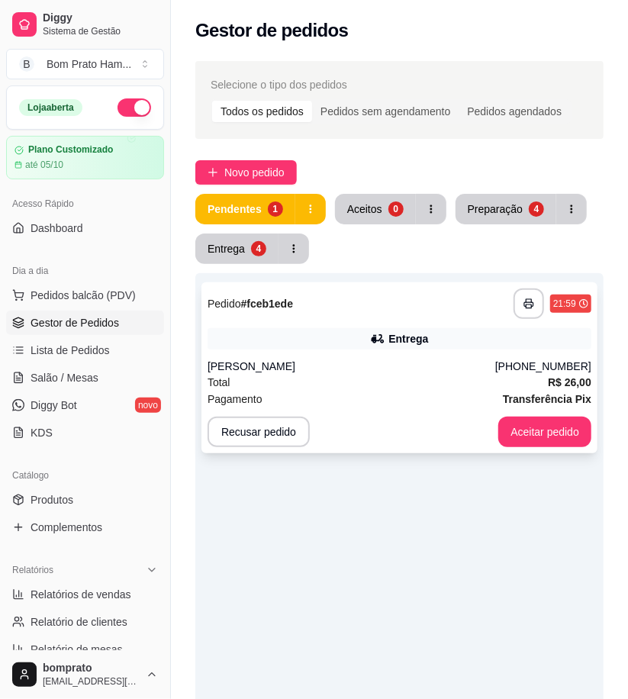
click at [405, 339] on div "Entrega" at bounding box center [409, 338] width 40 height 15
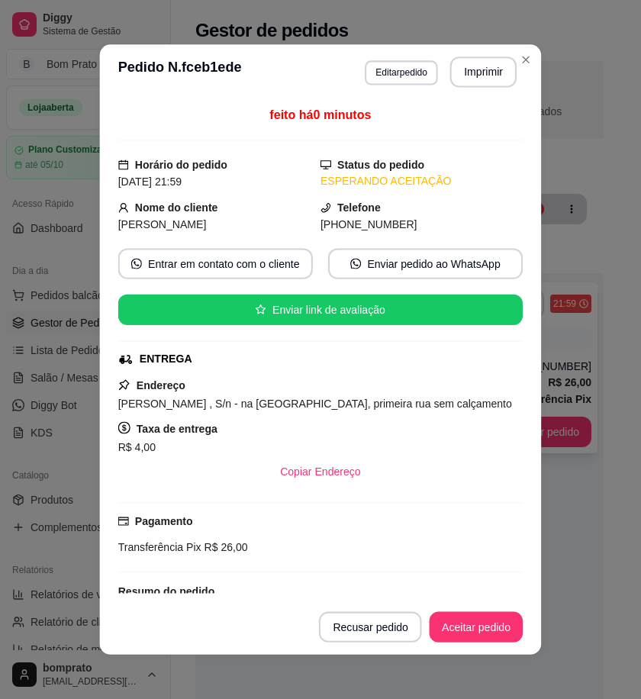
scroll to position [108, 0]
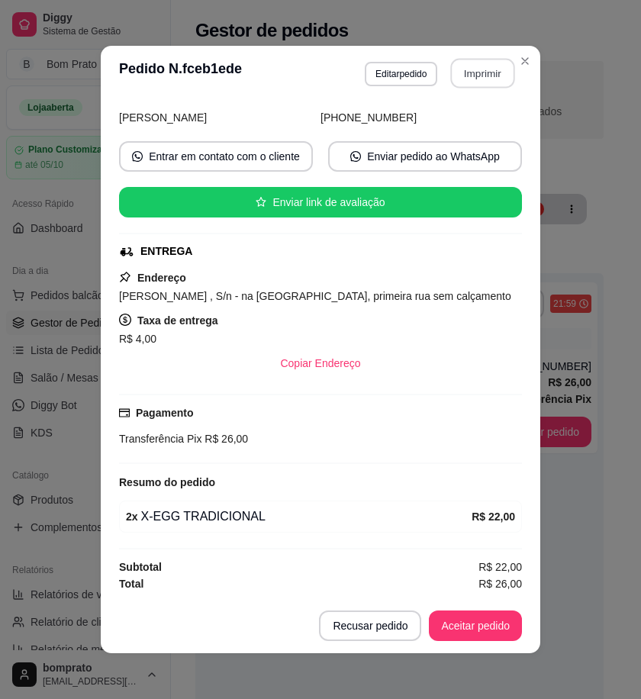
click at [467, 81] on button "Imprimir" at bounding box center [483, 74] width 64 height 30
click at [493, 629] on button "Aceitar pedido" at bounding box center [475, 626] width 93 height 31
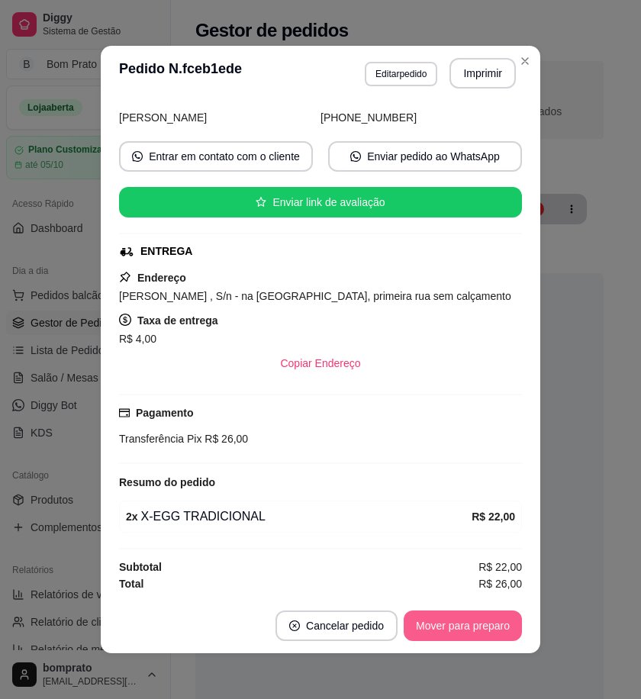
click at [493, 629] on button "Mover para preparo" at bounding box center [463, 626] width 118 height 31
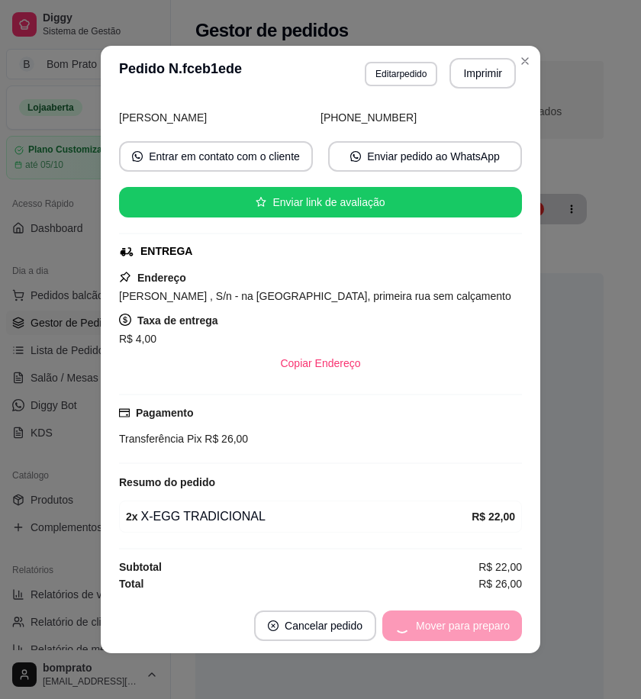
drag, startPoint x: 533, startPoint y: 583, endPoint x: 636, endPoint y: 524, distance: 119.1
click at [538, 581] on div "**********" at bounding box center [320, 349] width 641 height 699
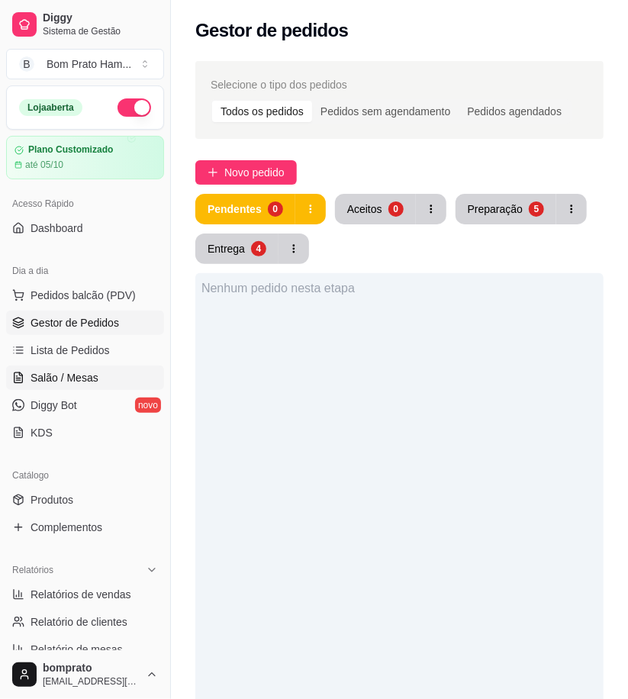
click at [111, 382] on link "Salão / Mesas" at bounding box center [85, 378] width 158 height 24
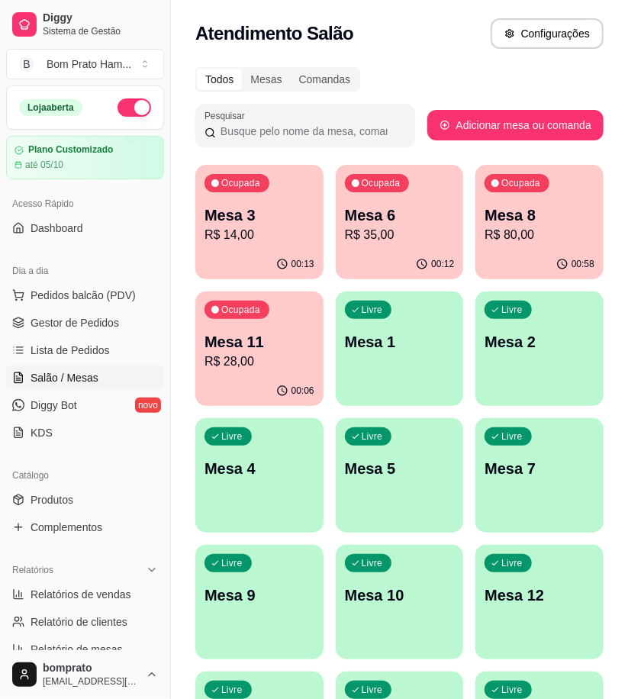
click at [257, 227] on p "R$ 14,00" at bounding box center [260, 235] width 110 height 18
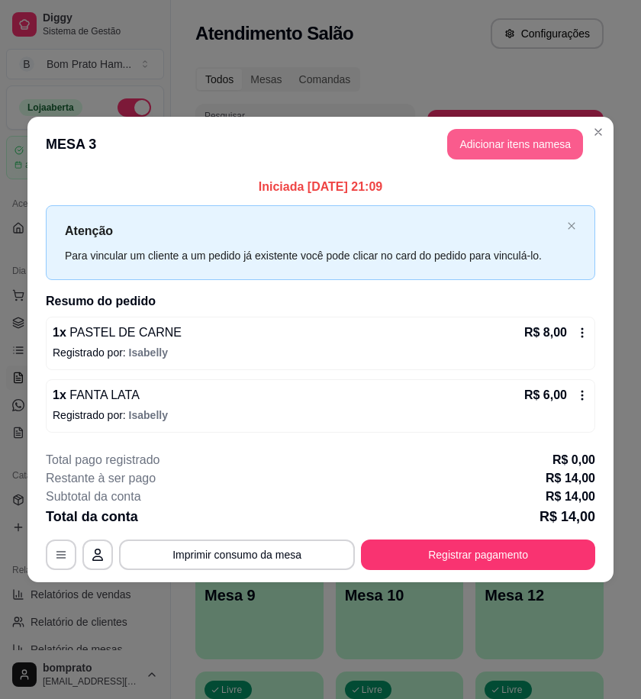
click at [535, 140] on button "Adicionar itens na mesa" at bounding box center [515, 144] width 136 height 31
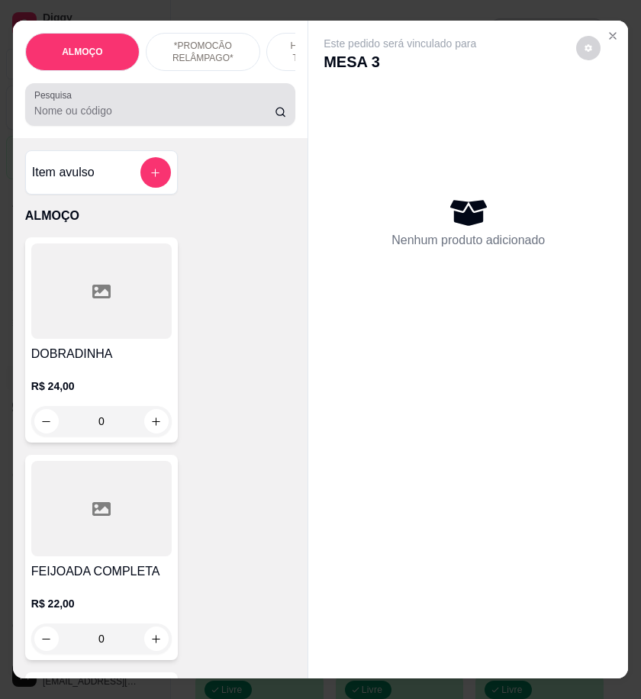
click at [243, 118] on input "Pesquisa" at bounding box center [154, 110] width 241 height 15
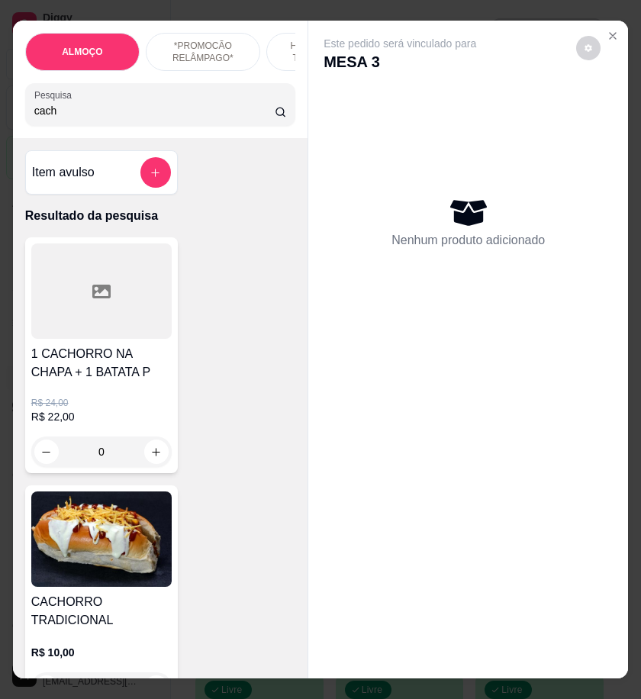
type input "cach"
click at [124, 630] on h4 "CACHORRO TRADICIONAL" at bounding box center [101, 611] width 141 height 37
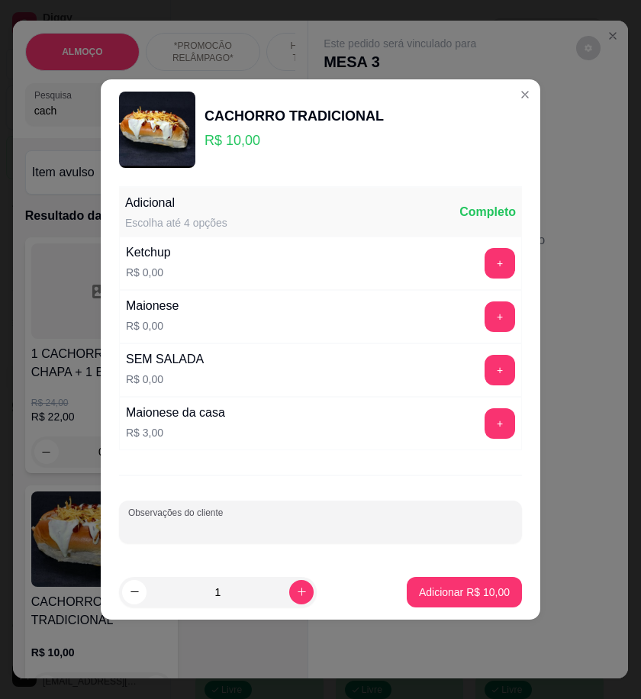
click at [369, 521] on input "Observações do cliente" at bounding box center [320, 528] width 385 height 15
type input "RETIRADA"
click at [459, 591] on p "Adicionar R$ 10,00" at bounding box center [465, 592] width 89 height 15
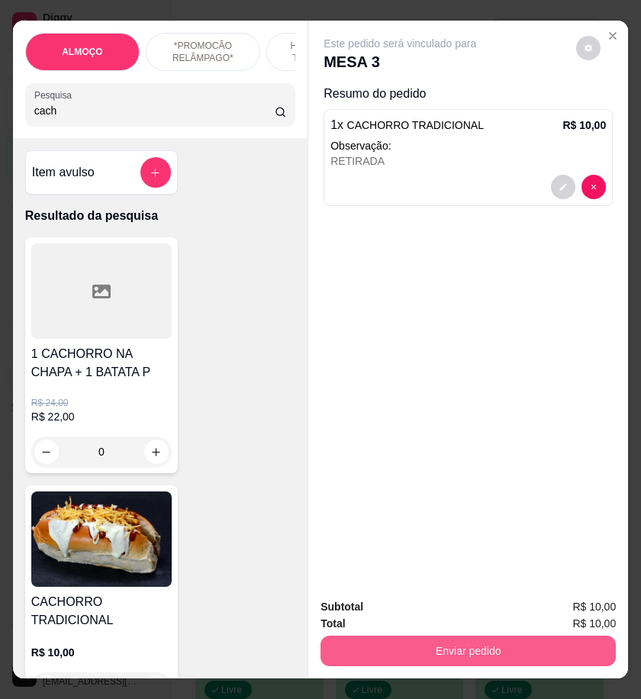
click at [560, 652] on button "Enviar pedido" at bounding box center [469, 651] width 296 height 31
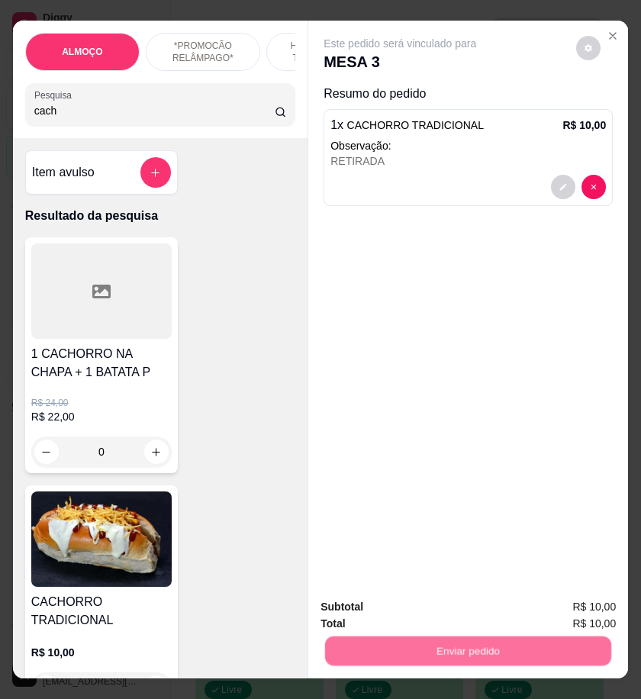
click at [550, 608] on button "Enviar pedido" at bounding box center [580, 607] width 90 height 31
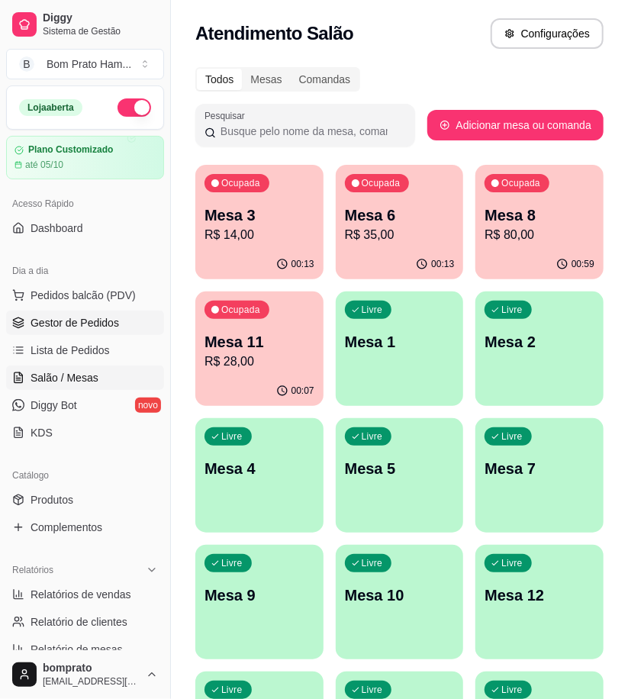
click at [124, 318] on link "Gestor de Pedidos" at bounding box center [85, 323] width 158 height 24
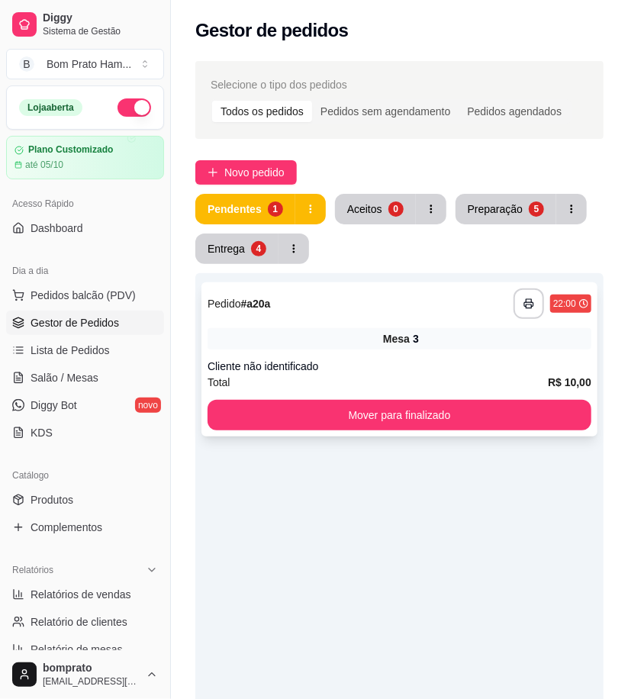
click at [316, 331] on div "Mesa 3" at bounding box center [400, 338] width 384 height 21
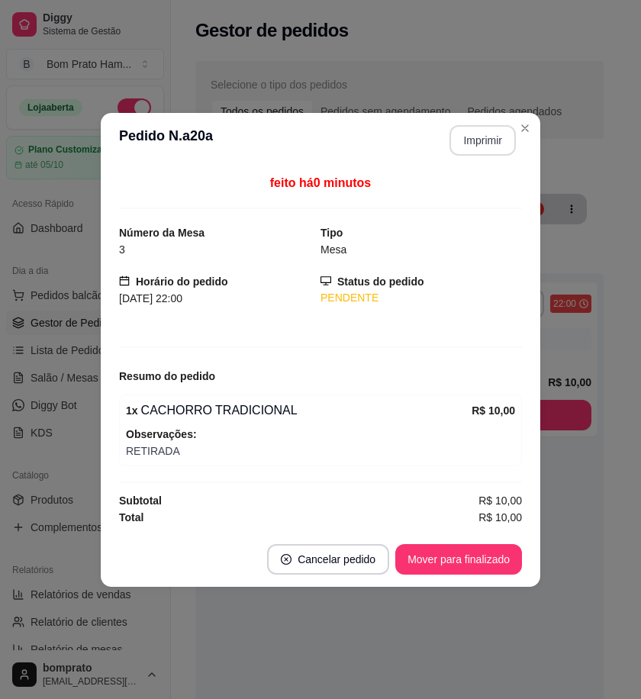
click at [489, 133] on button "Imprimir" at bounding box center [483, 140] width 66 height 31
click at [502, 554] on button "Mover para finalizado" at bounding box center [459, 559] width 123 height 30
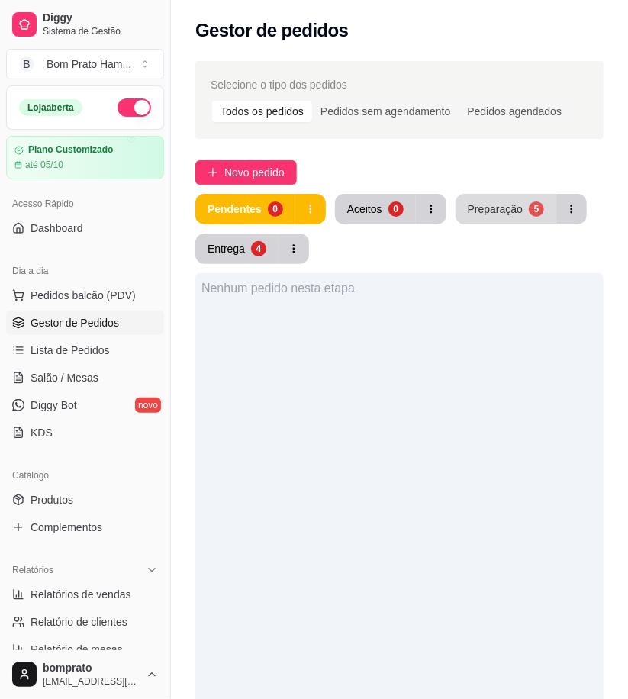
click at [529, 208] on div "5" at bounding box center [536, 209] width 15 height 15
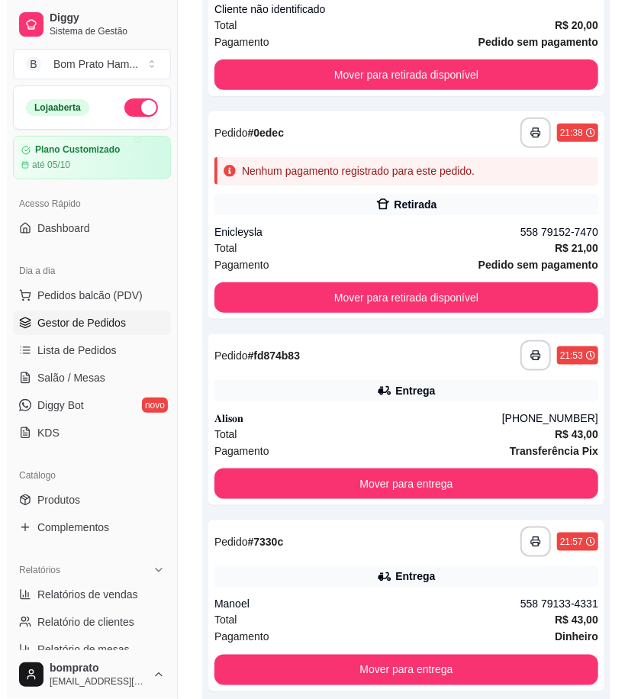
scroll to position [424, 0]
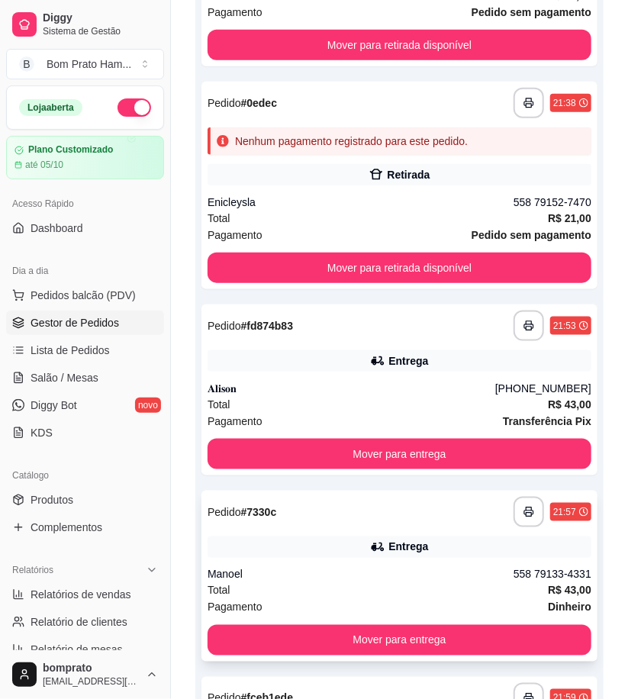
click at [422, 525] on div "**********" at bounding box center [400, 512] width 384 height 31
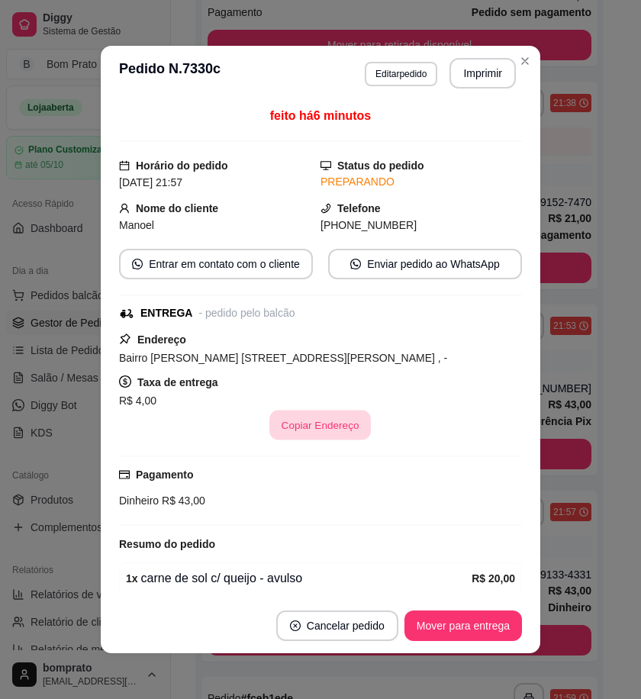
click at [324, 441] on button "Copiar Endereço" at bounding box center [321, 426] width 102 height 30
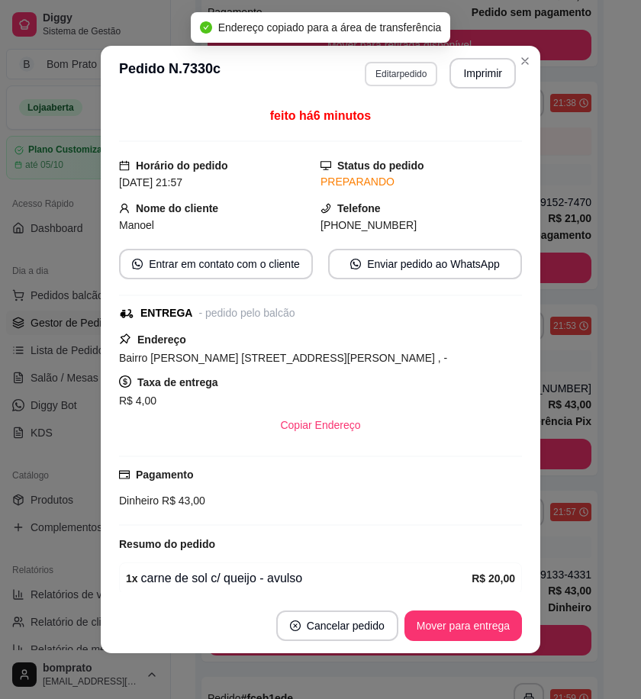
click at [396, 69] on button "Editar pedido" at bounding box center [401, 74] width 73 height 24
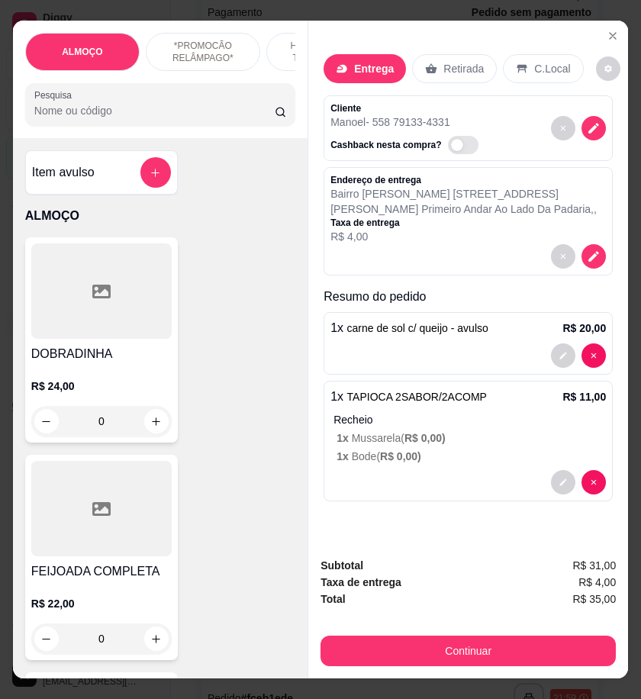
scroll to position [0, 0]
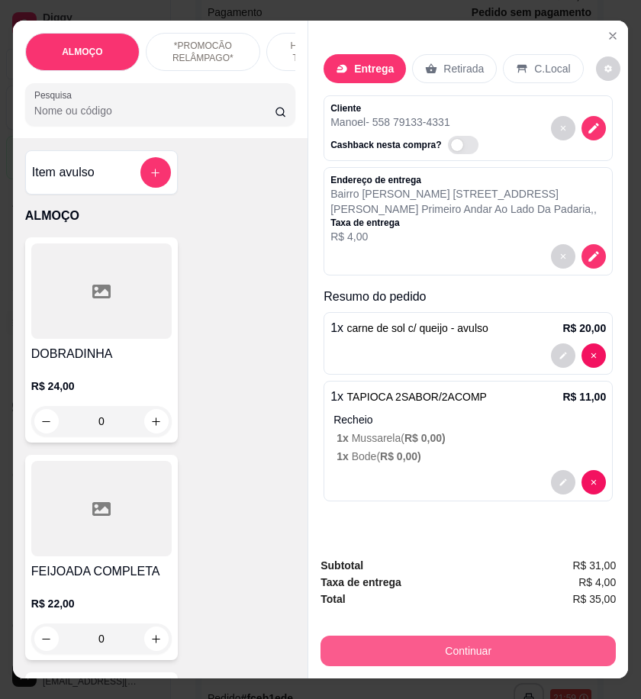
click at [571, 647] on button "Continuar" at bounding box center [469, 651] width 296 height 31
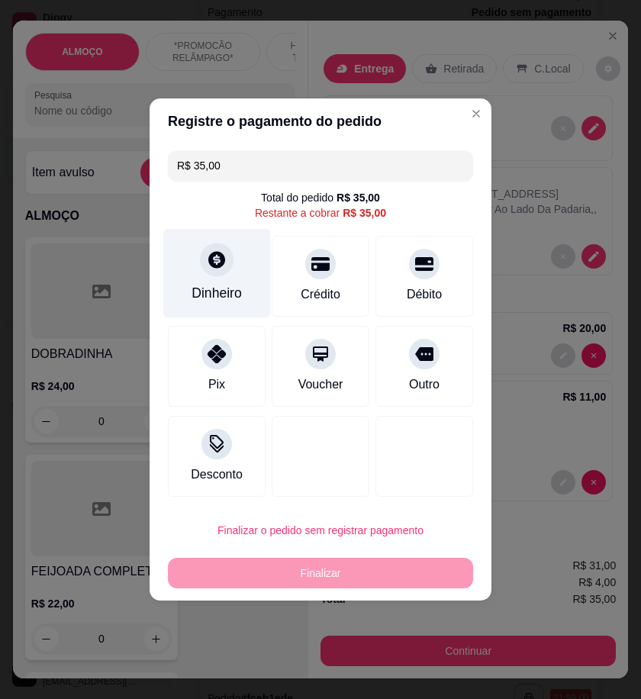
click at [220, 276] on div at bounding box center [217, 260] width 34 height 34
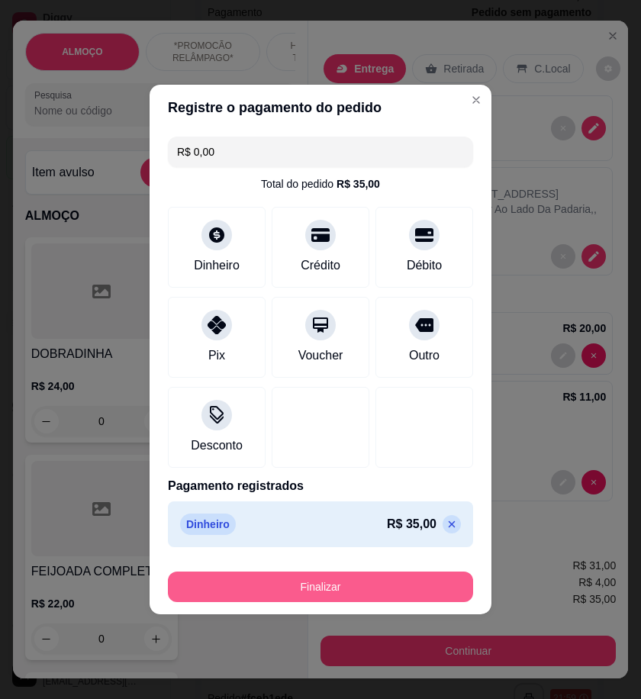
click at [376, 588] on button "Finalizar" at bounding box center [320, 587] width 305 height 31
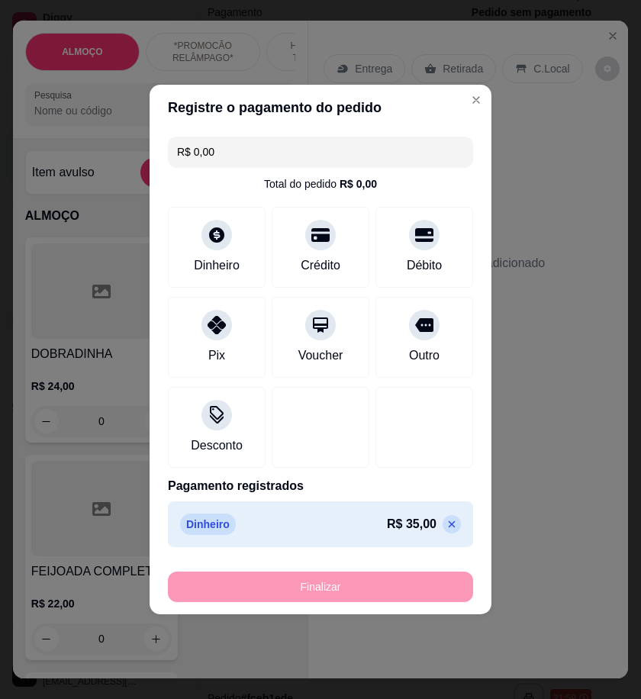
type input "-R$ 35,00"
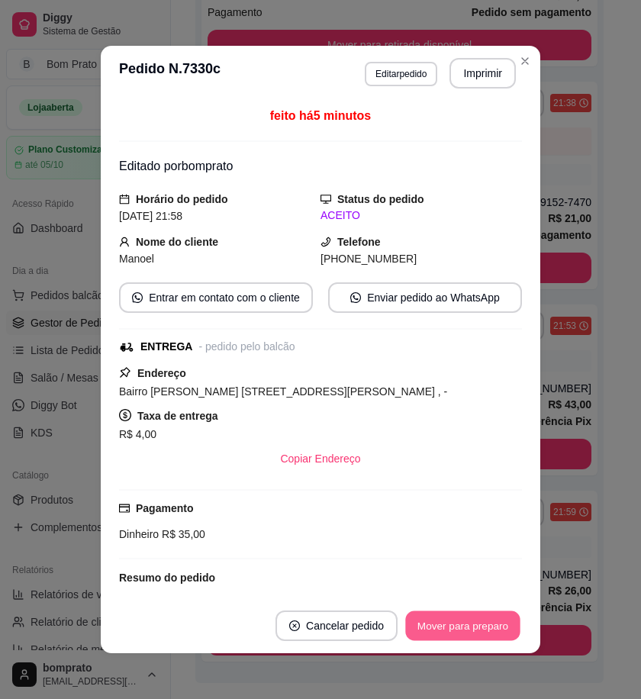
click at [461, 616] on button "Mover para preparo" at bounding box center [462, 627] width 115 height 30
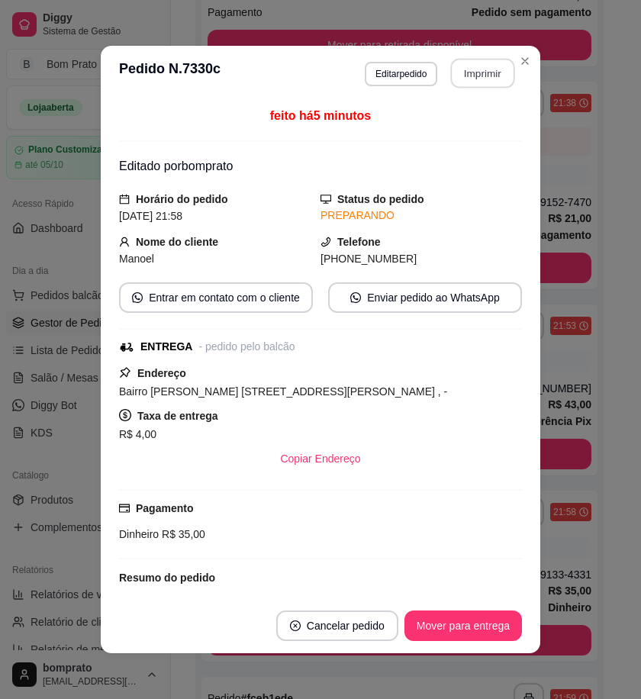
click at [472, 67] on button "Imprimir" at bounding box center [483, 74] width 64 height 30
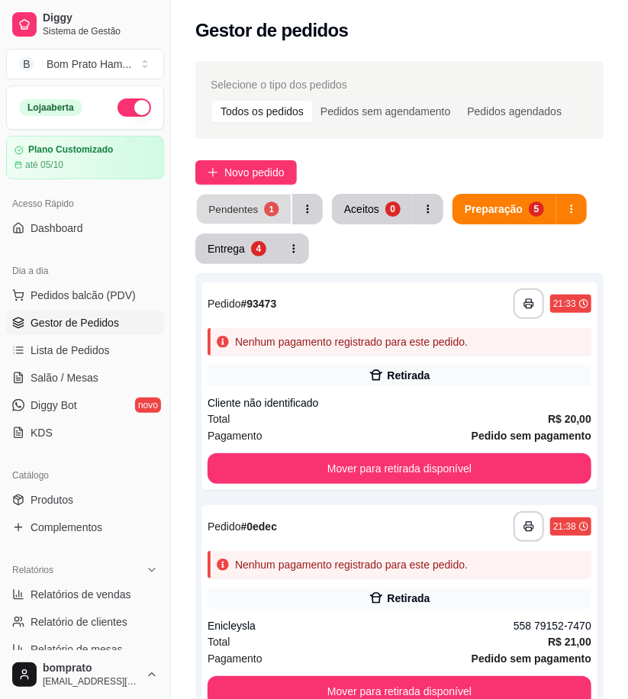
click at [254, 199] on button "Pendentes 1" at bounding box center [244, 210] width 94 height 30
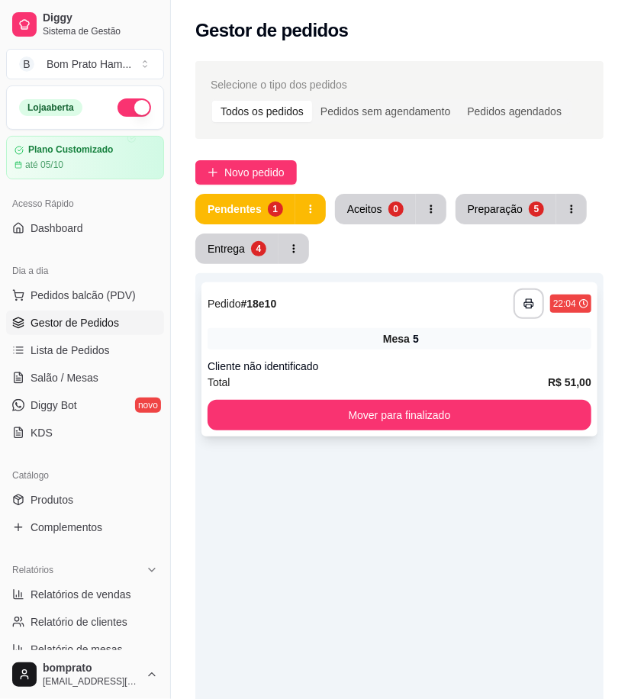
click at [389, 370] on div "Cliente não identificado" at bounding box center [400, 366] width 384 height 15
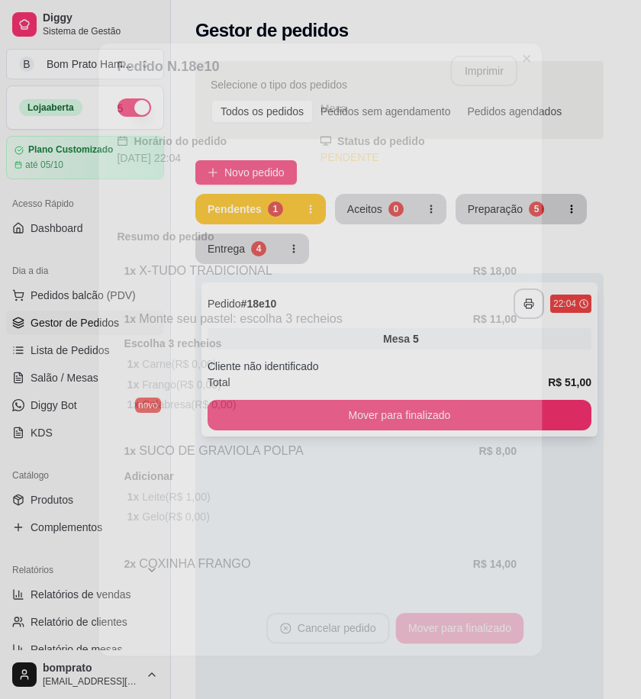
scroll to position [118, 0]
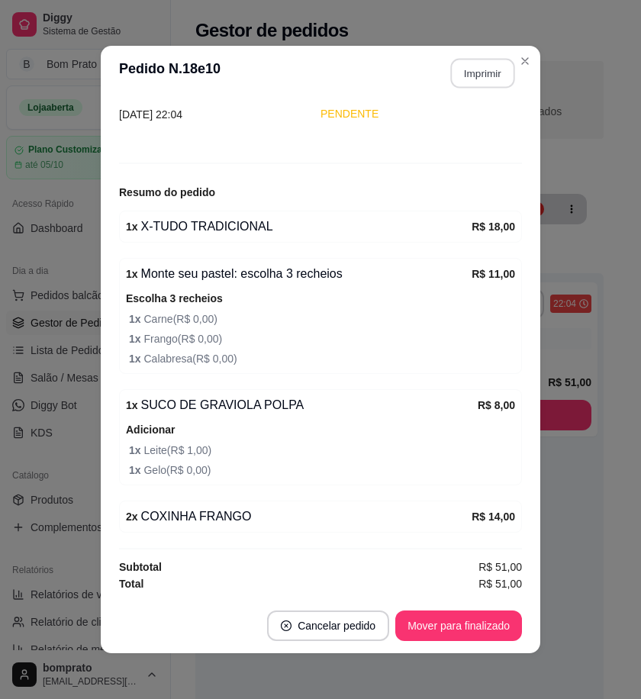
click at [489, 78] on button "Imprimir" at bounding box center [483, 74] width 64 height 30
click at [492, 628] on button "Mover para finalizado" at bounding box center [459, 627] width 123 height 30
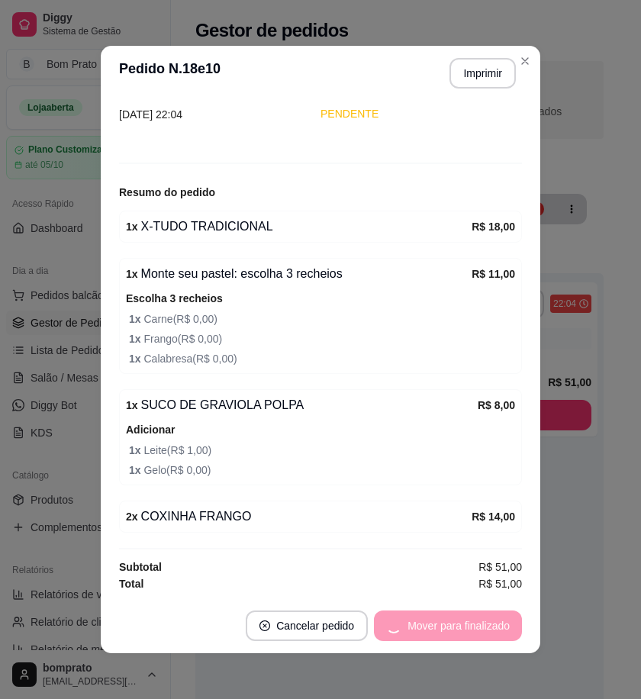
click at [533, 594] on div "feito há 0 minutos Número da Mesa 5 Tipo Mesa Horário do pedido 27/09/2025 22:0…" at bounding box center [321, 350] width 440 height 498
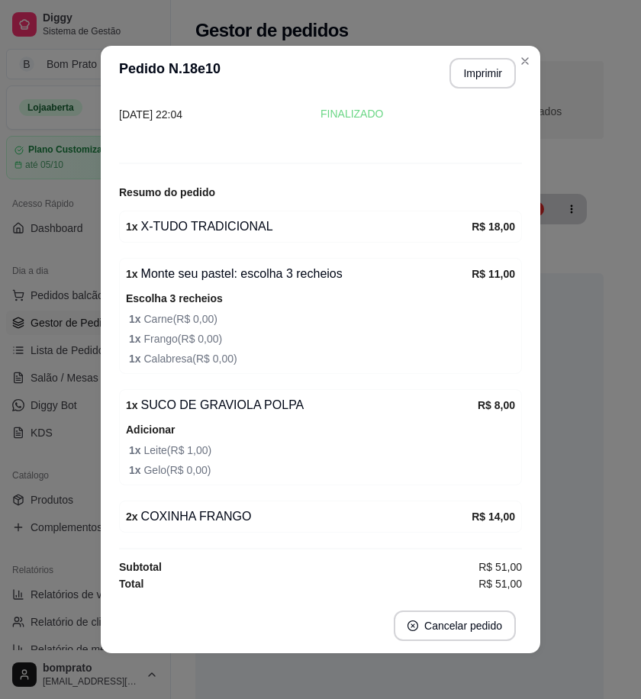
scroll to position [66, 0]
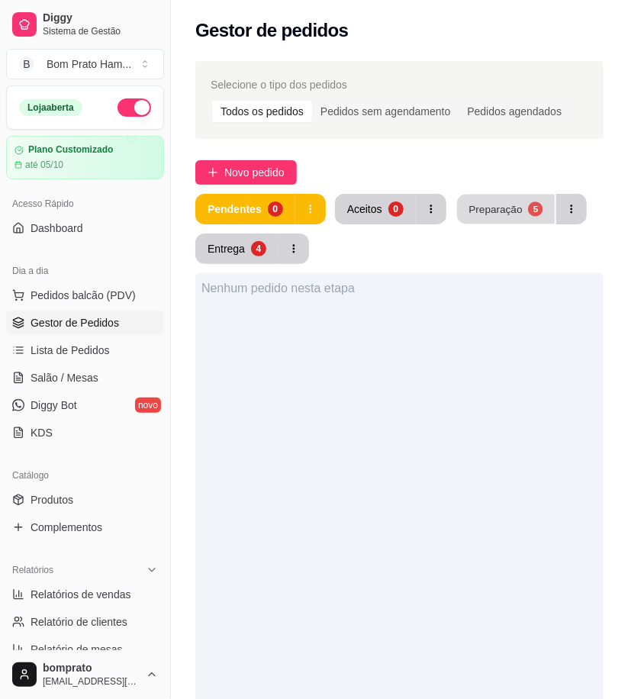
click at [518, 208] on button "Preparação 5" at bounding box center [506, 210] width 98 height 30
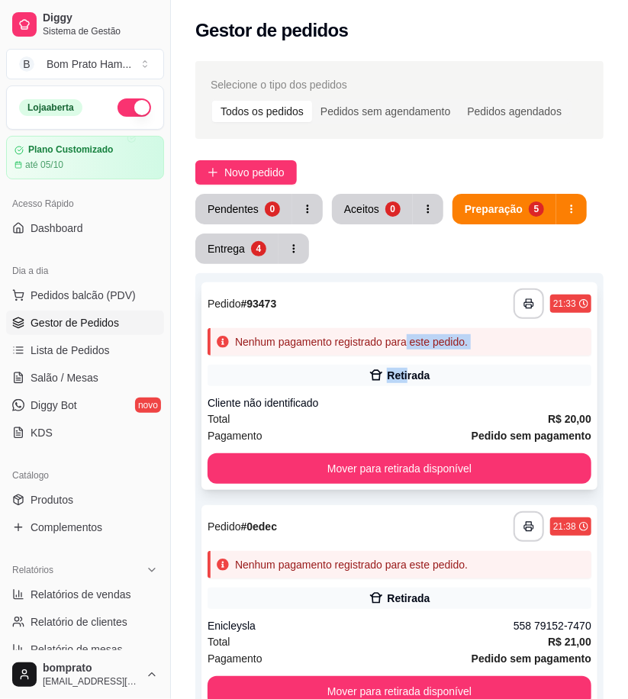
click at [409, 356] on div "**********" at bounding box center [400, 387] width 396 height 208
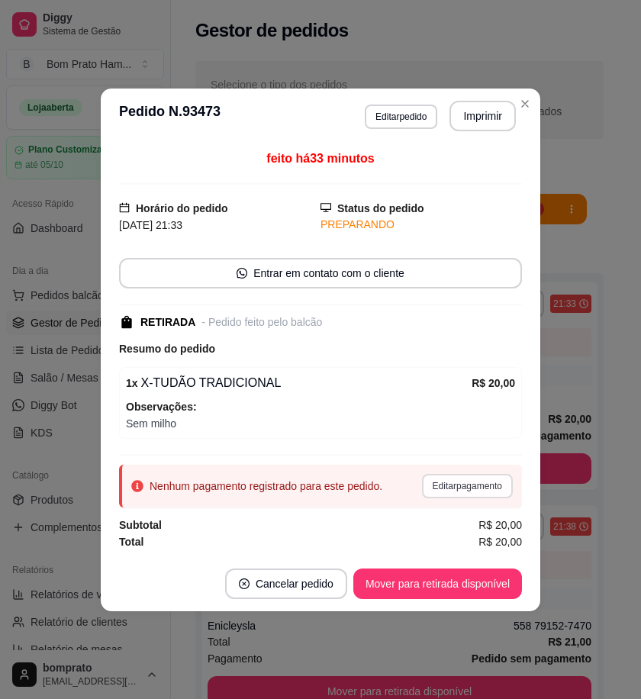
click at [472, 486] on button "Editar pagamento" at bounding box center [467, 486] width 91 height 24
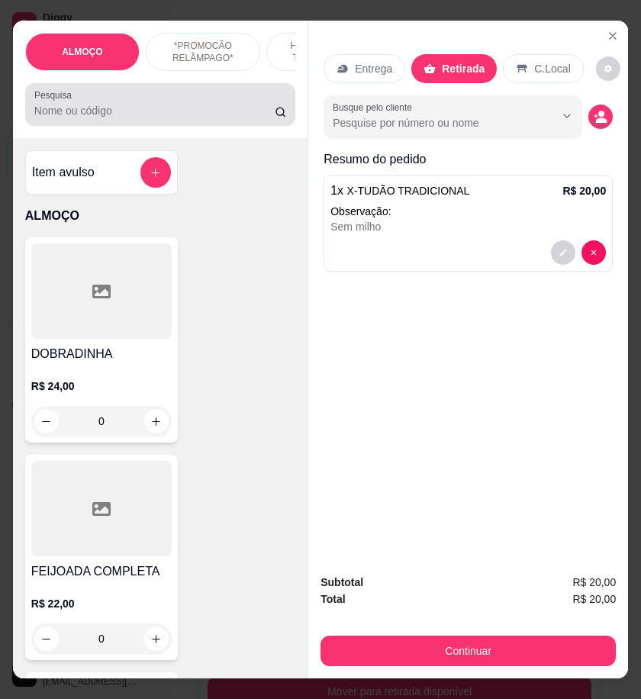
click at [241, 118] on input "Pesquisa" at bounding box center [154, 110] width 241 height 15
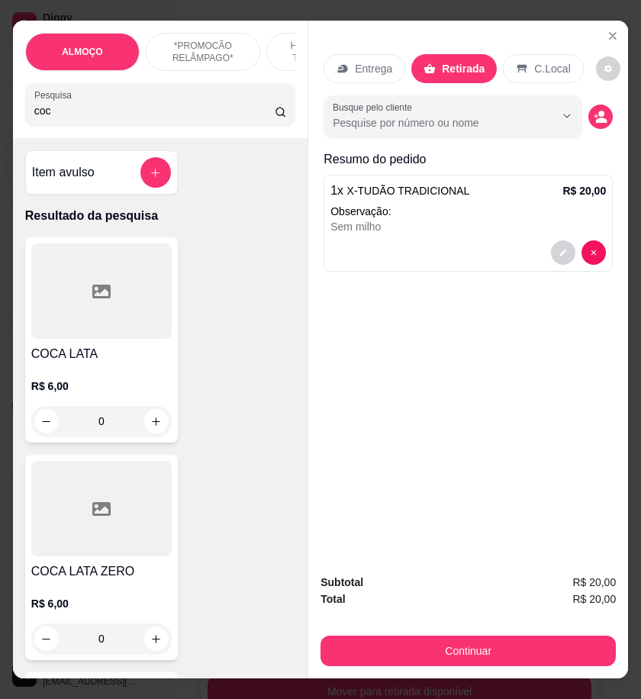
scroll to position [339, 0]
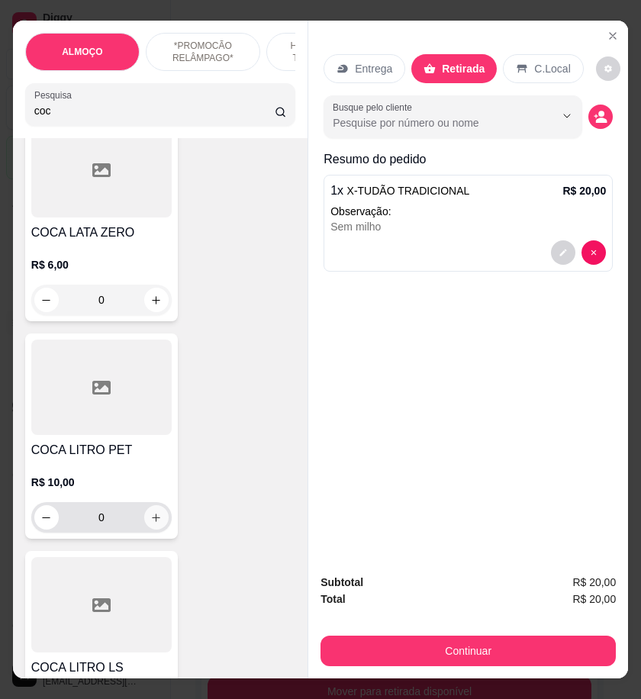
type input "coc"
click at [153, 524] on icon "increase-product-quantity" at bounding box center [156, 517] width 11 height 11
type input "1"
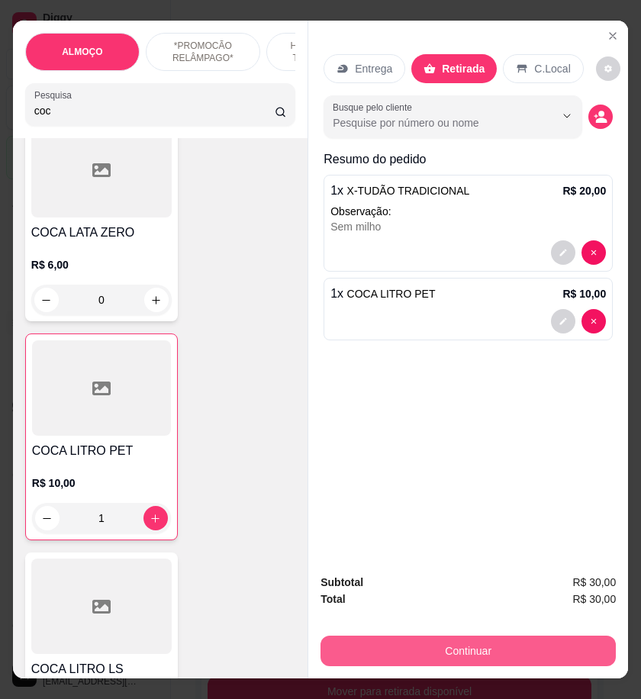
click at [466, 637] on button "Continuar" at bounding box center [469, 651] width 296 height 31
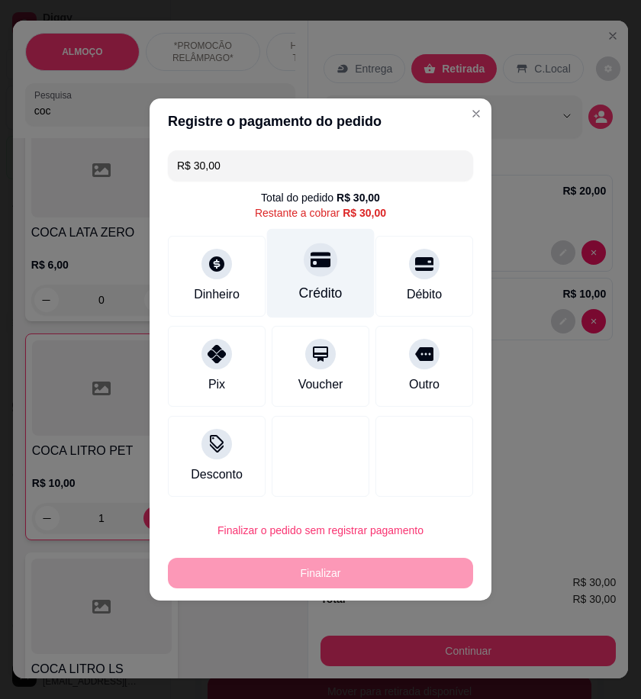
click at [325, 300] on div "Crédito" at bounding box center [321, 293] width 44 height 20
type input "R$ 0,00"
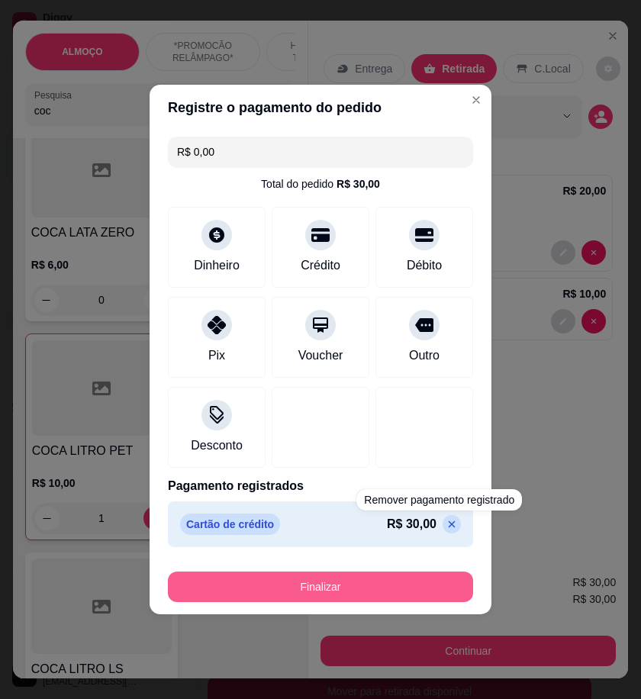
click at [432, 582] on button "Finalizar" at bounding box center [320, 587] width 305 height 31
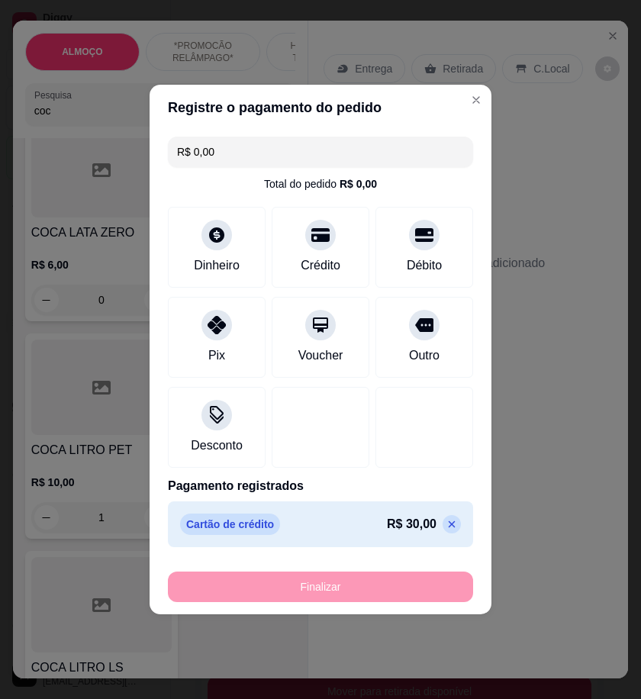
type input "0"
type input "-R$ 30,00"
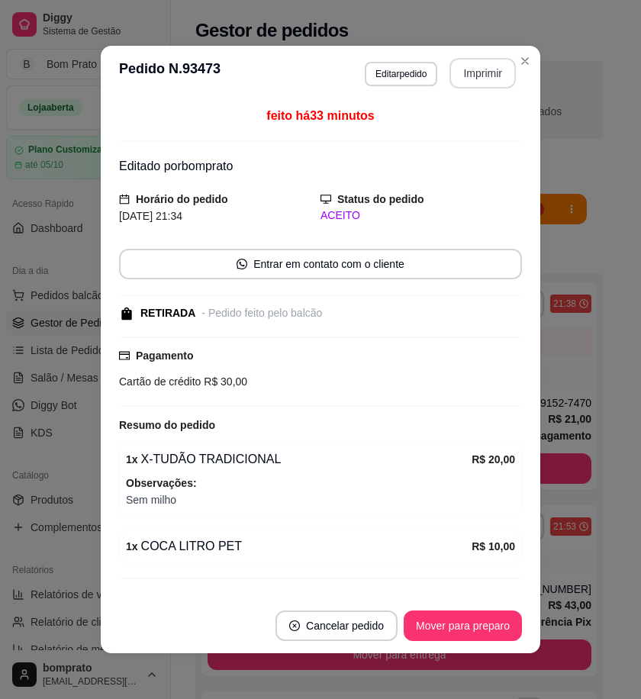
click at [481, 76] on button "Imprimir" at bounding box center [483, 73] width 66 height 31
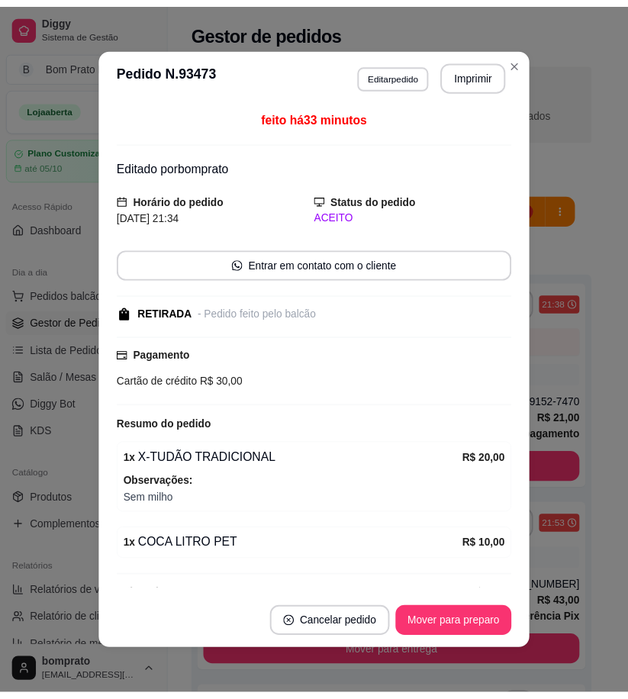
scroll to position [0, 0]
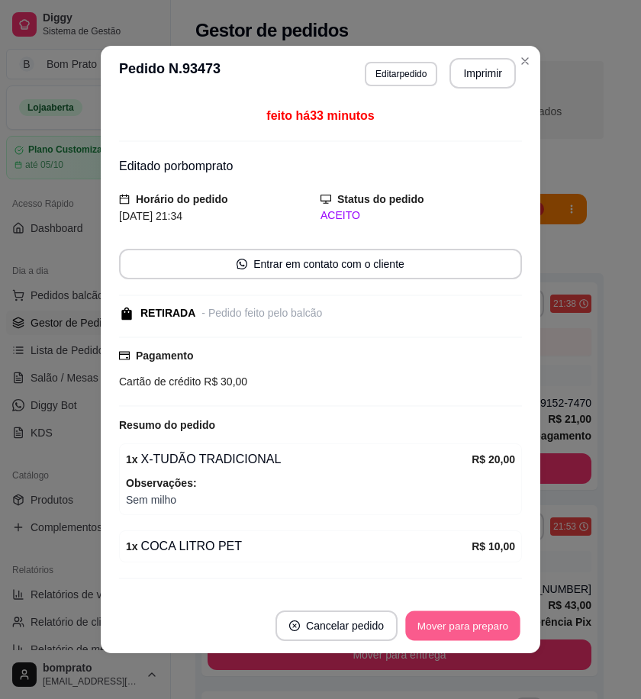
click at [498, 638] on button "Mover para preparo" at bounding box center [462, 627] width 115 height 30
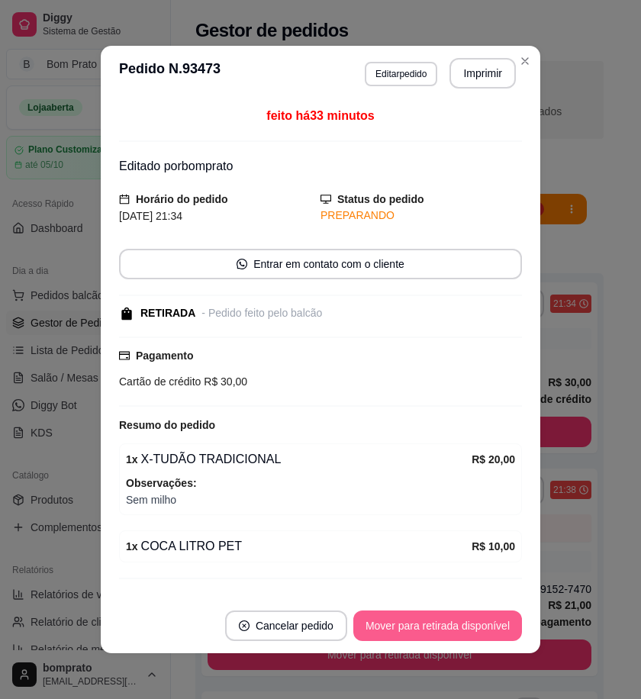
click at [498, 630] on button "Mover para retirada disponível" at bounding box center [438, 626] width 169 height 31
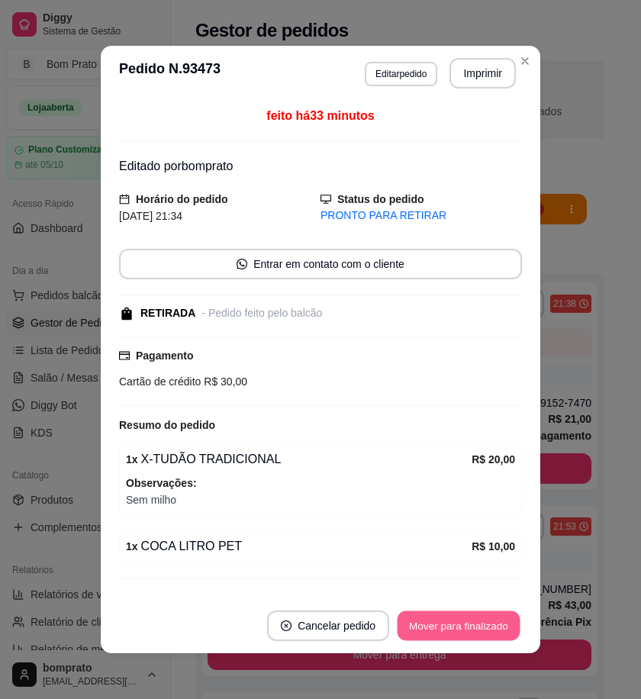
click at [498, 630] on button "Mover para finalizado" at bounding box center [459, 627] width 123 height 30
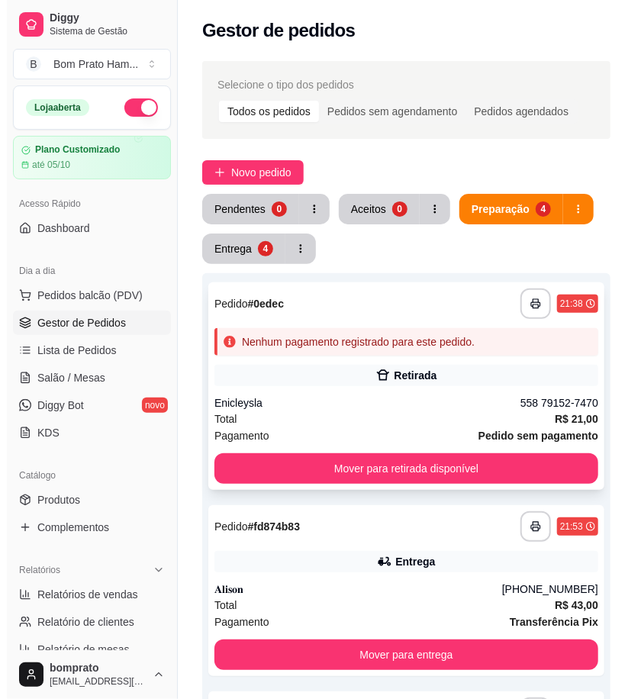
scroll to position [85, 0]
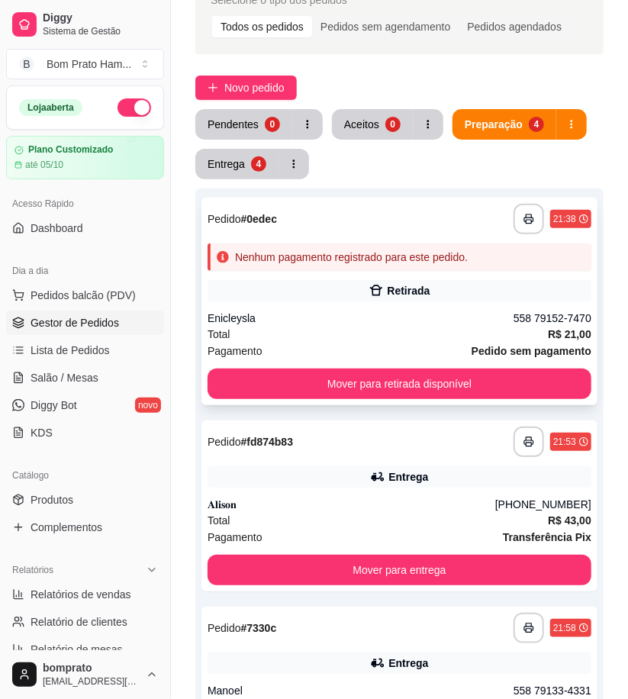
click at [410, 334] on div "Total R$ 21,00" at bounding box center [400, 334] width 384 height 17
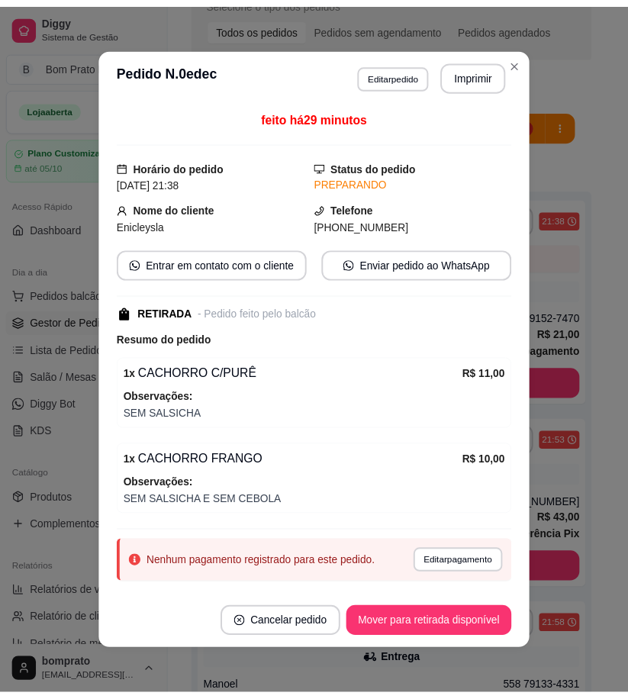
scroll to position [36, 0]
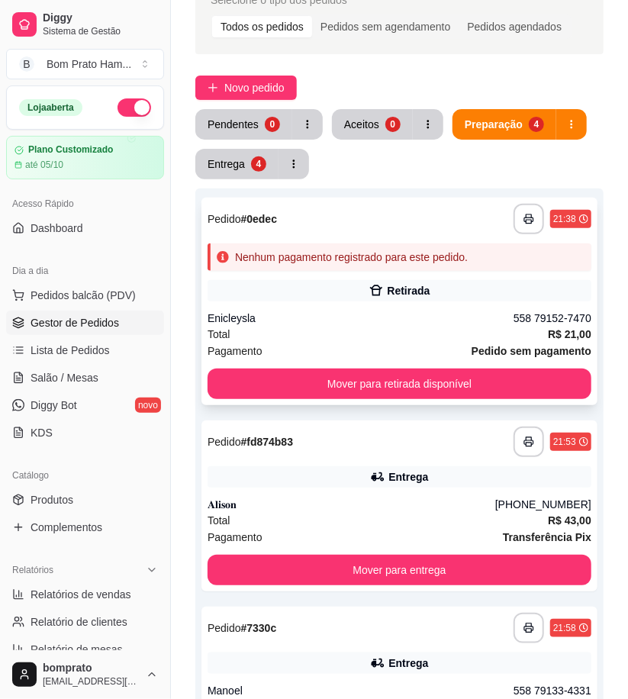
click at [447, 283] on div "Retirada" at bounding box center [400, 290] width 384 height 21
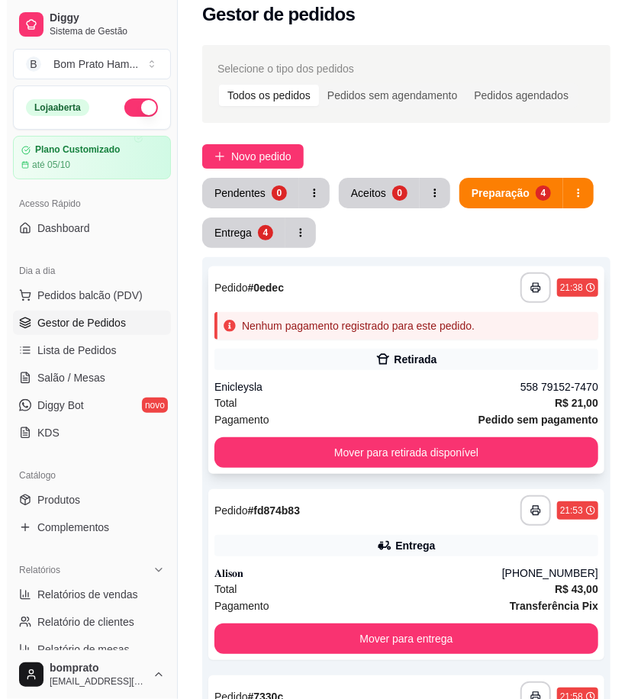
scroll to position [0, 0]
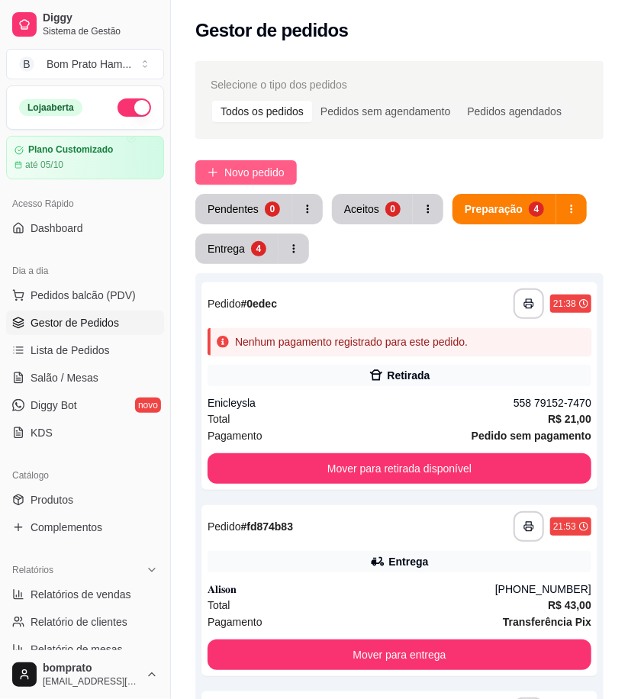
click at [260, 173] on span "Novo pedido" at bounding box center [254, 172] width 60 height 17
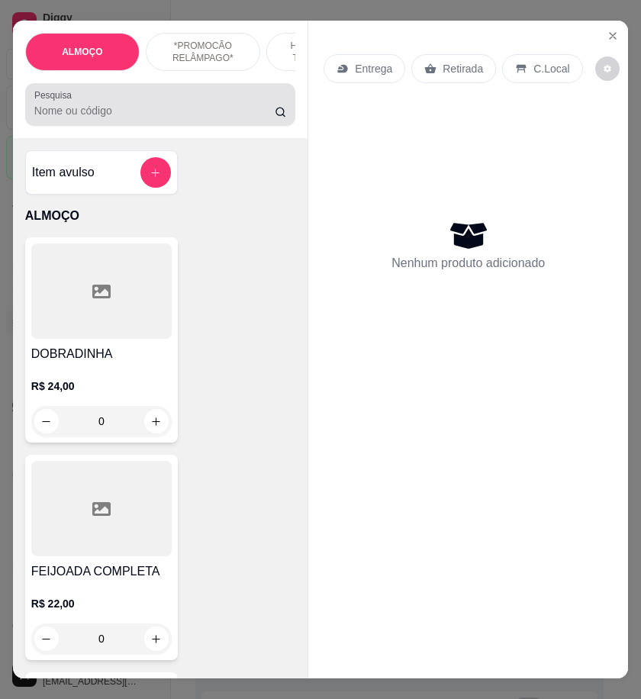
click at [146, 118] on input "Pesquisa" at bounding box center [154, 110] width 241 height 15
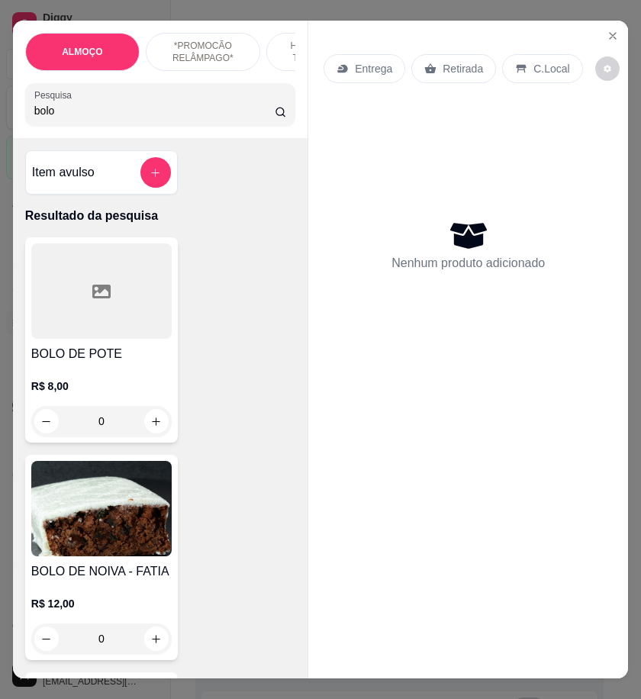
type input "bolo"
click at [120, 291] on div at bounding box center [101, 291] width 141 height 95
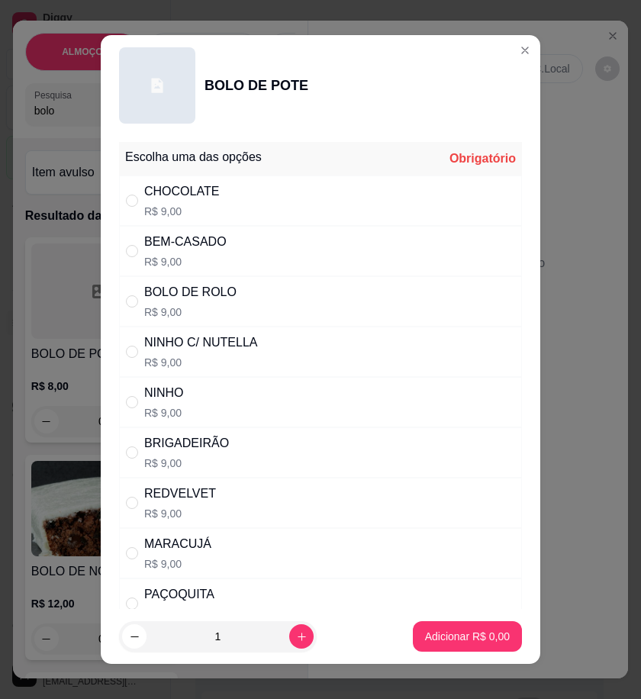
click at [315, 357] on div "NINHO C/ NUTELLA R$ 9,00" at bounding box center [320, 352] width 403 height 50
radio input "true"
click at [460, 635] on p "Adicionar R$ 9,00" at bounding box center [467, 636] width 85 height 15
type input "1"
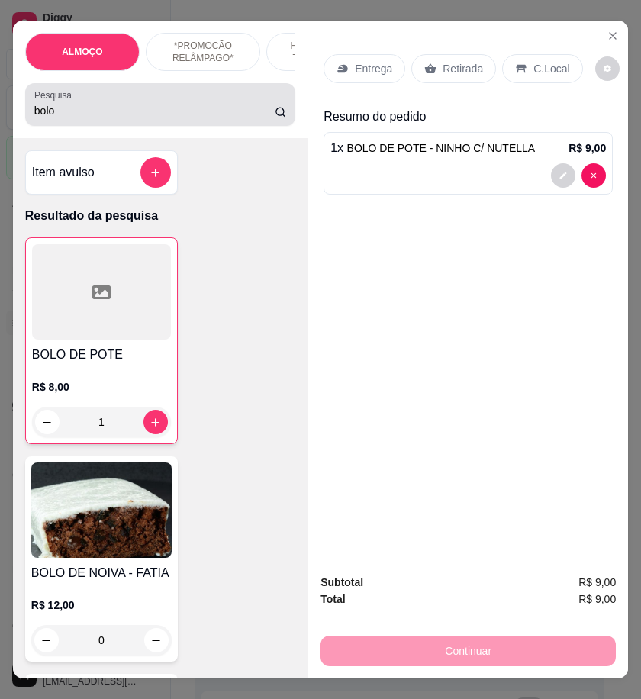
click at [51, 118] on input "bolo" at bounding box center [154, 110] width 241 height 15
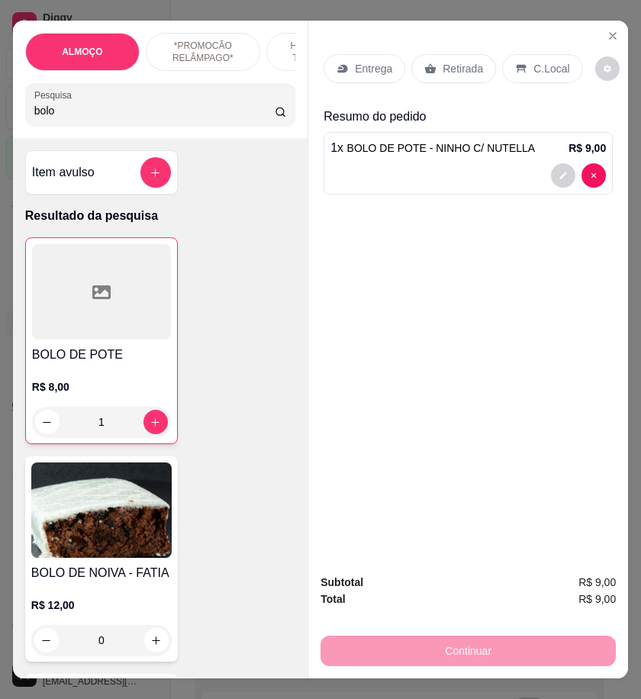
click at [51, 118] on input "bolo" at bounding box center [154, 110] width 241 height 15
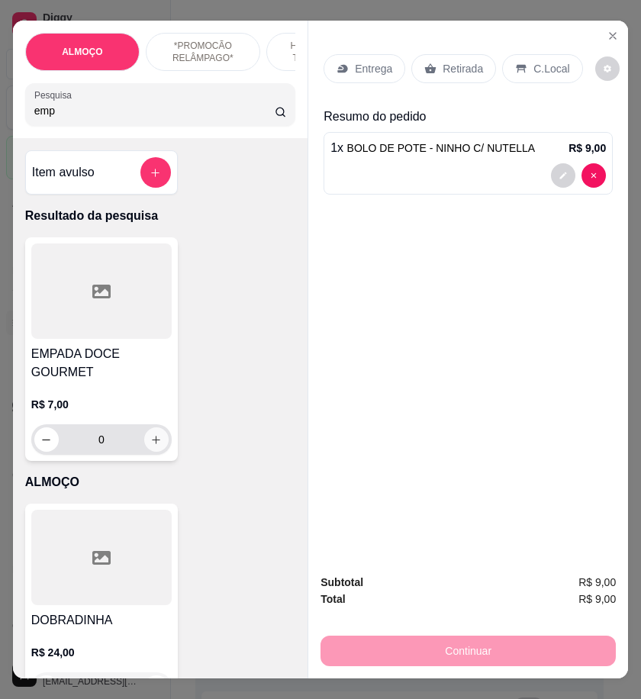
type input "emp"
click at [151, 444] on icon "increase-product-quantity" at bounding box center [156, 439] width 11 height 11
type input "1"
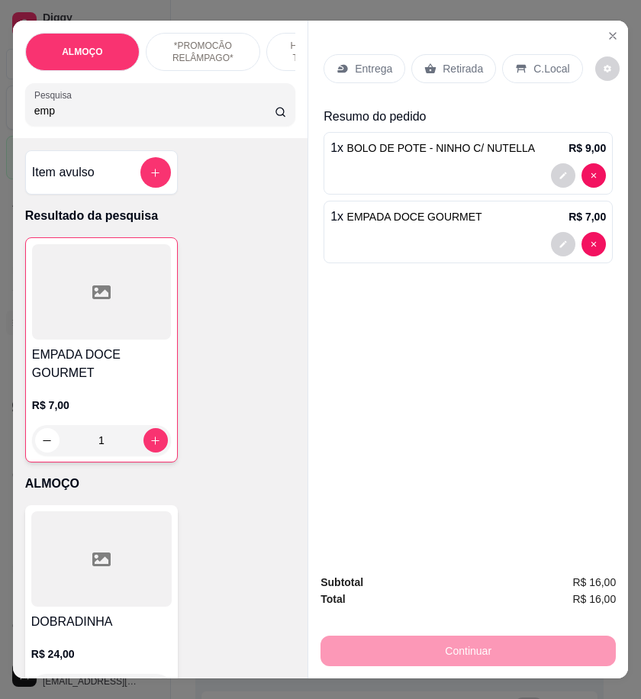
click at [367, 69] on p "Entrega" at bounding box center [373, 68] width 37 height 15
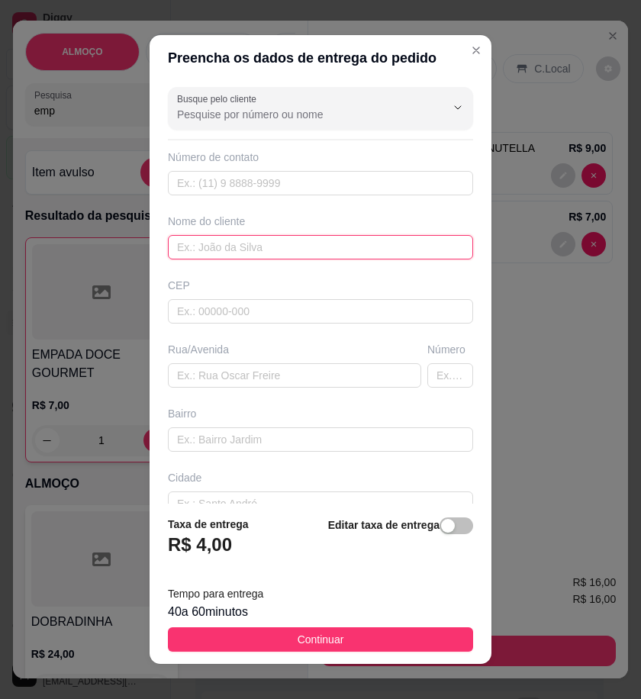
paste input "Duda"
type input "Duda"
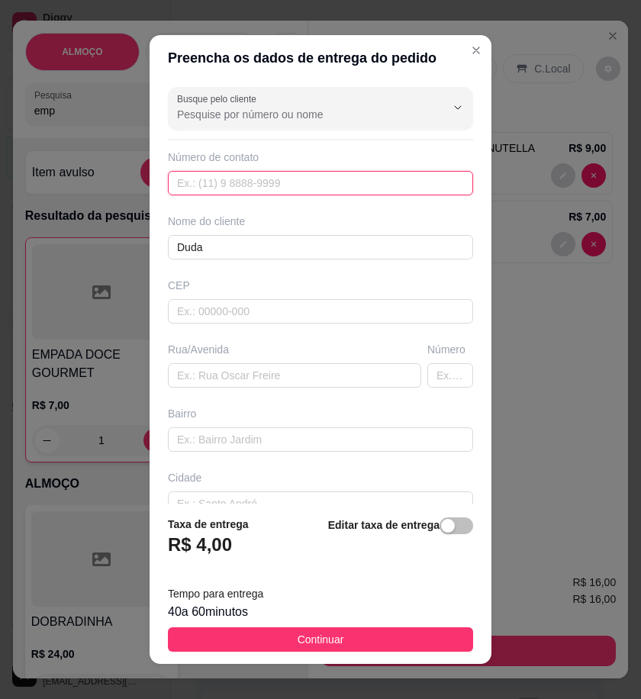
paste input "558 78843-6925"
type input "558 78843-6925"
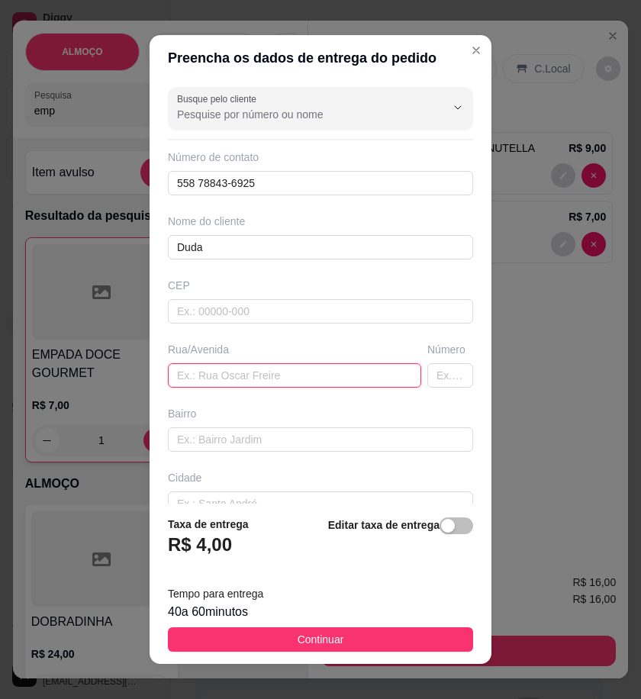
paste input "Rua professor elodio Ramos 76 nova sertania"
type input "Rua professor elodio Ramos 76 nova sertania"
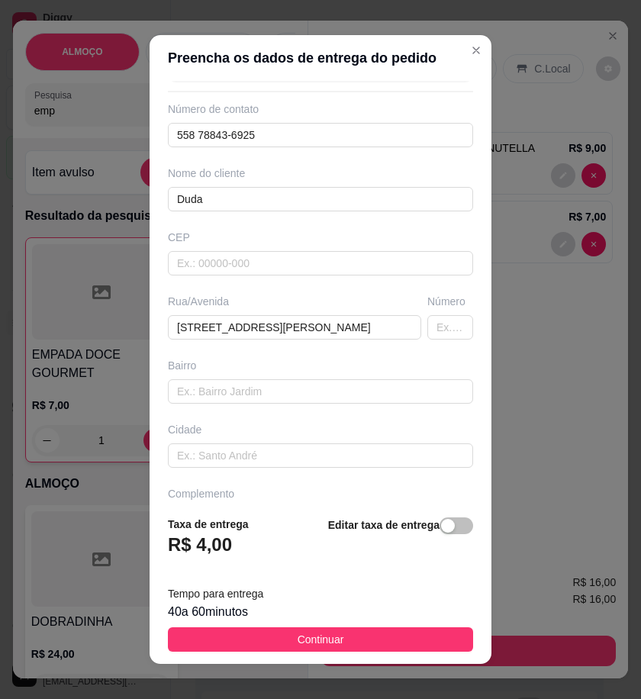
scroll to position [92, 0]
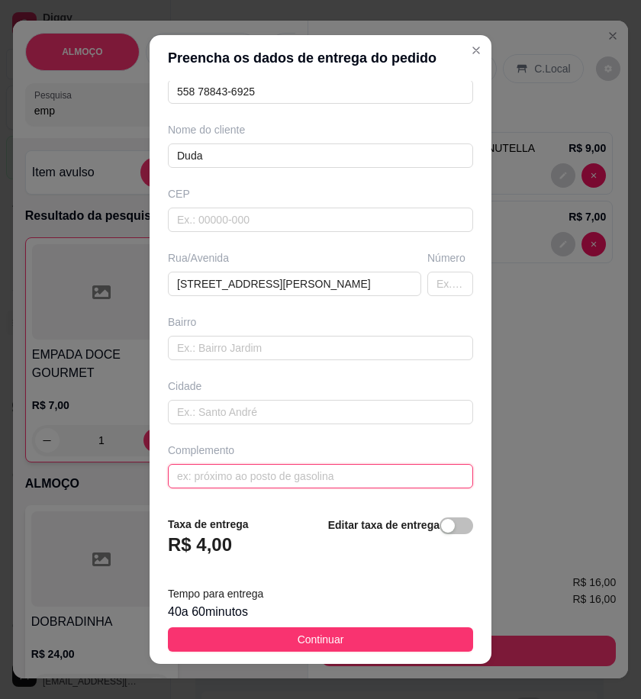
paste input "Ao lado do mercadinho secreto"
paste input "Prédio de 2 andares em construção ,portão branco,parte debaixo"
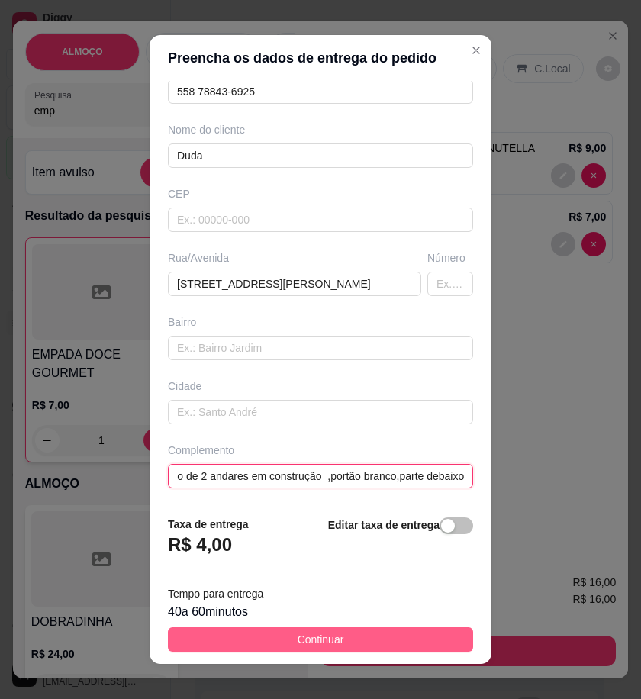
type input "Ao lado do mercadinho secreto Prédio de 2 andares em construção ,portão branco,…"
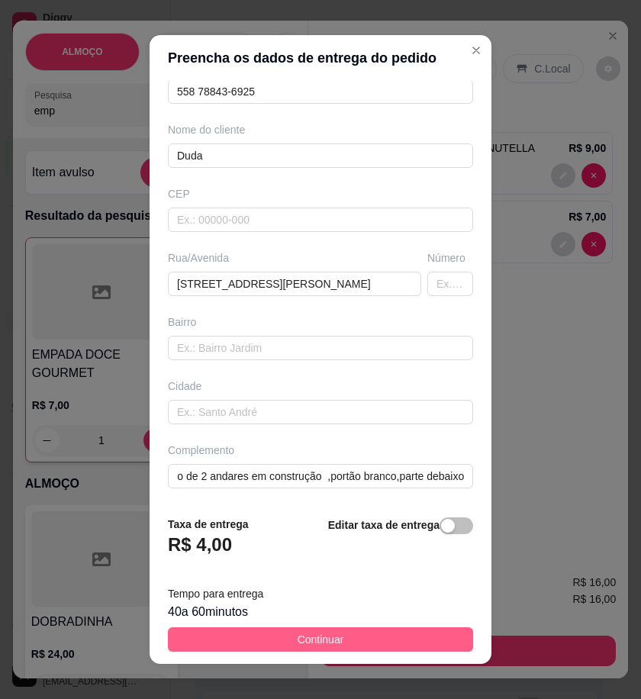
click at [418, 635] on button "Continuar" at bounding box center [320, 640] width 305 height 24
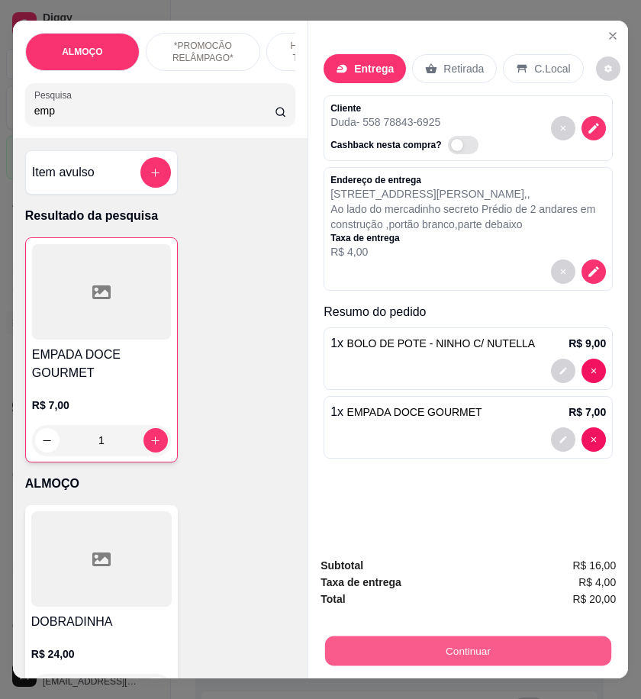
click at [592, 636] on button "Continuar" at bounding box center [468, 651] width 286 height 30
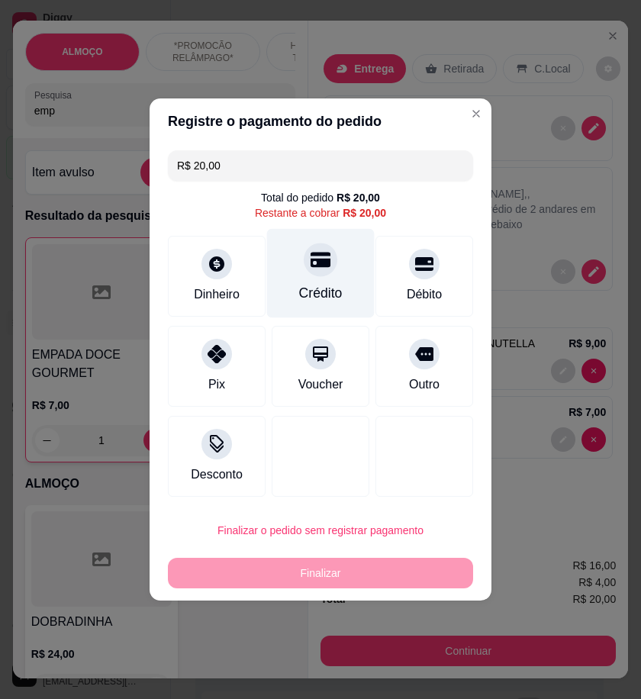
click at [318, 271] on div at bounding box center [321, 260] width 34 height 34
type input "R$ 0,00"
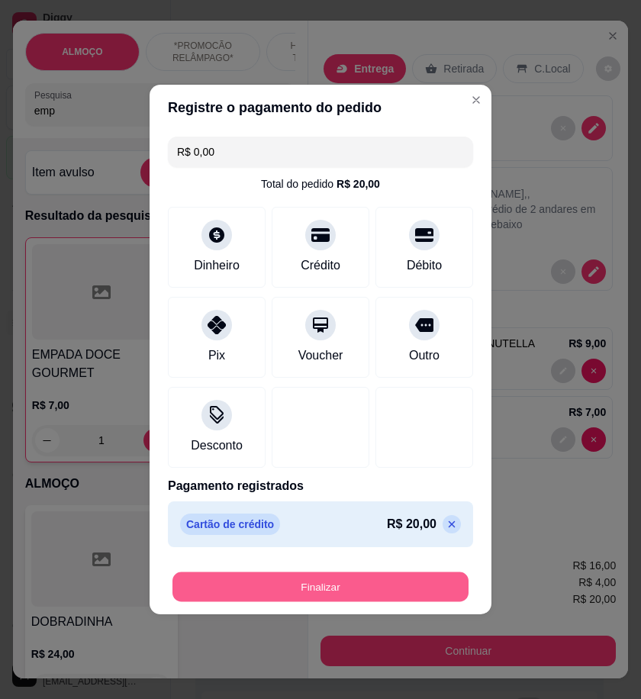
click at [435, 583] on button "Finalizar" at bounding box center [321, 588] width 296 height 30
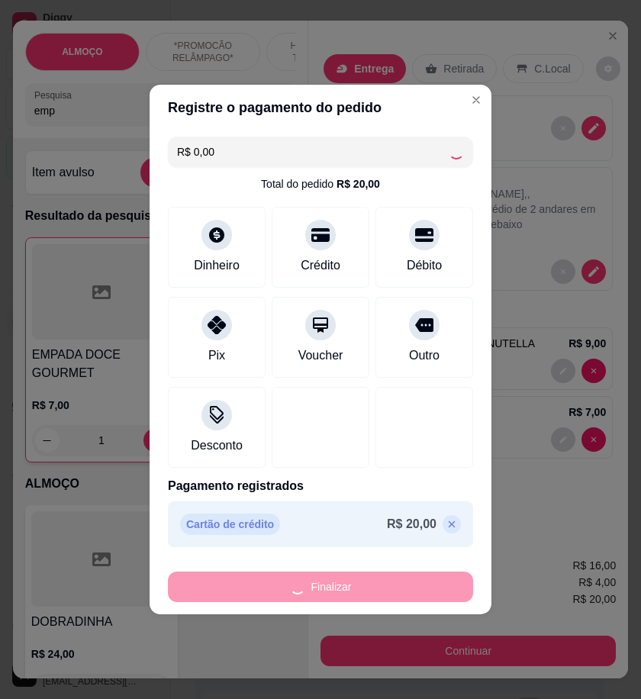
type input "0"
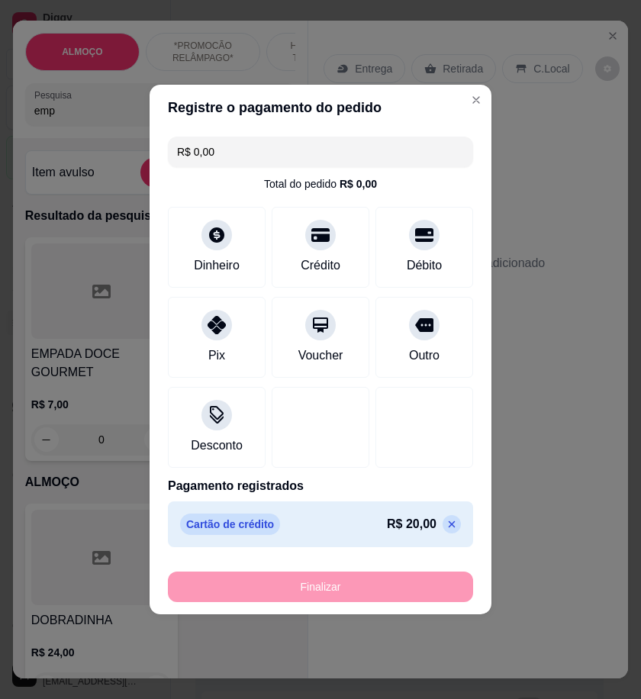
type input "-R$ 20,00"
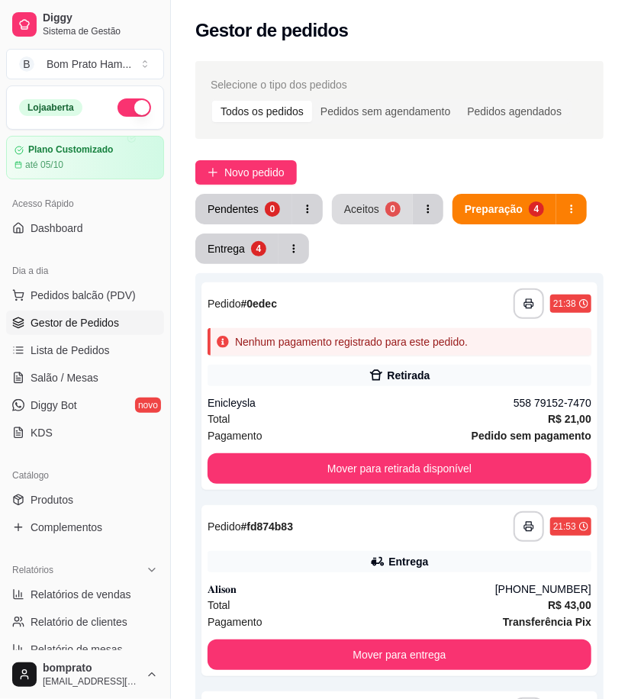
click at [370, 201] on button "Aceitos 0" at bounding box center [372, 209] width 81 height 31
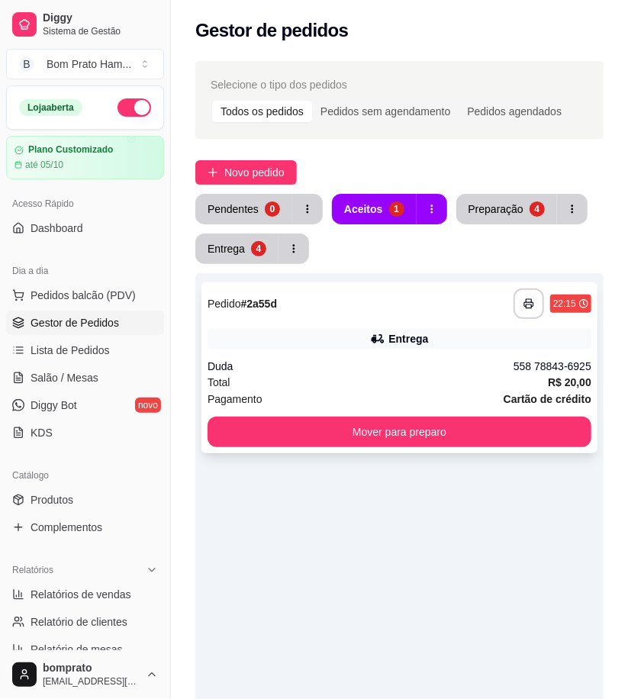
click at [403, 359] on div "Duda" at bounding box center [361, 366] width 306 height 15
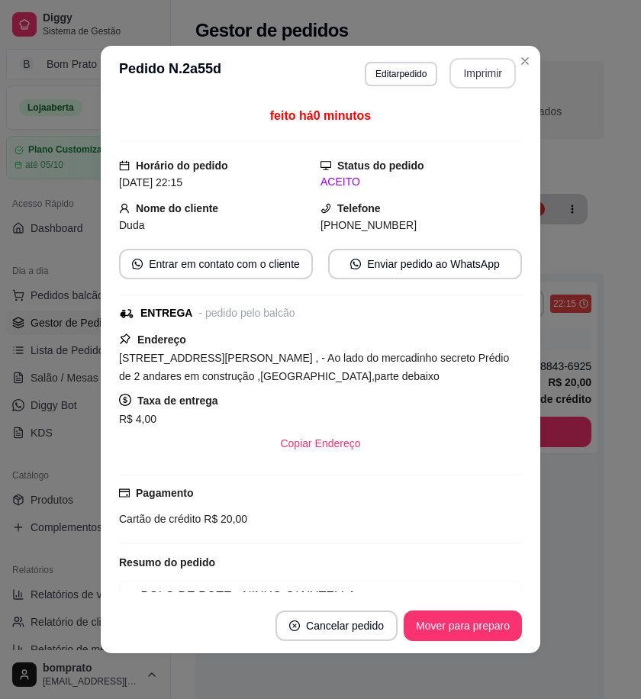
click at [474, 75] on button "Imprimir" at bounding box center [483, 73] width 66 height 31
click at [493, 620] on button "Mover para preparo" at bounding box center [463, 626] width 118 height 31
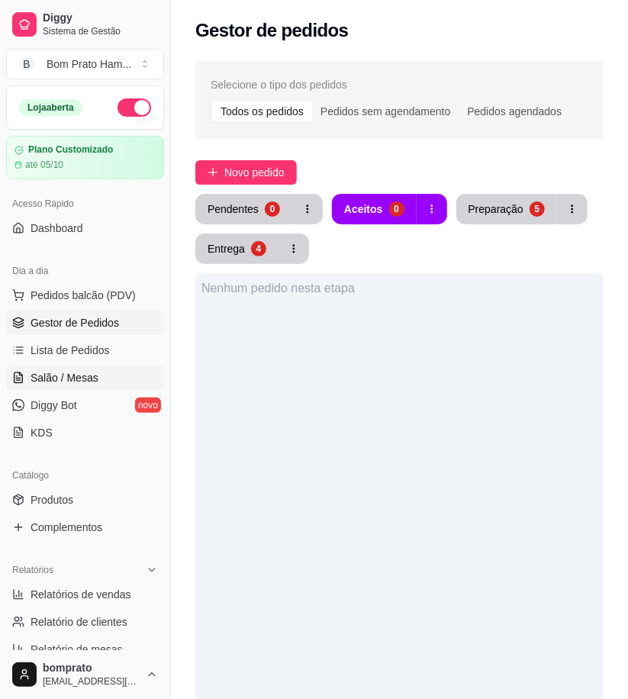
click at [100, 376] on link "Salão / Mesas" at bounding box center [85, 378] width 158 height 24
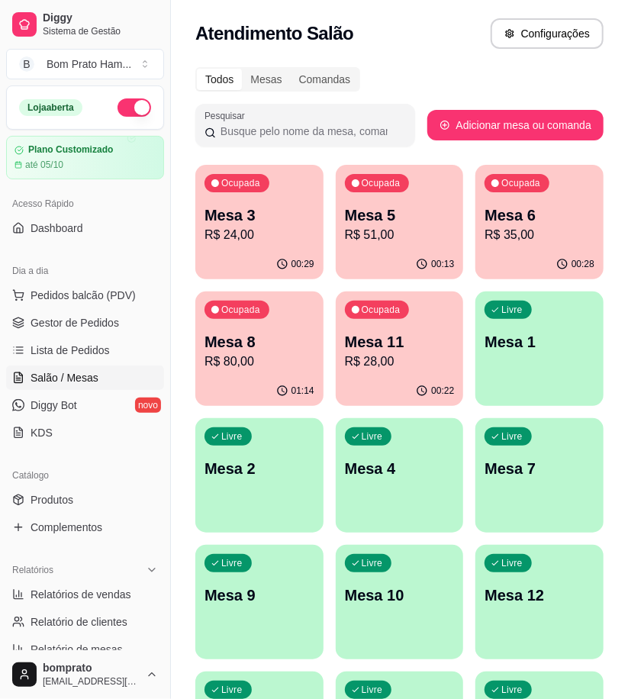
click at [273, 341] on p "Mesa 8" at bounding box center [260, 341] width 110 height 21
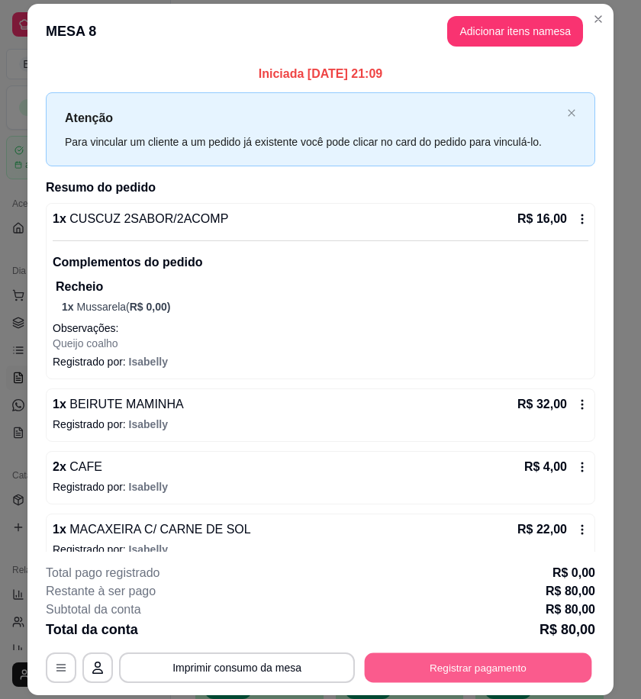
click at [578, 668] on button "Registrar pagamento" at bounding box center [479, 669] width 228 height 30
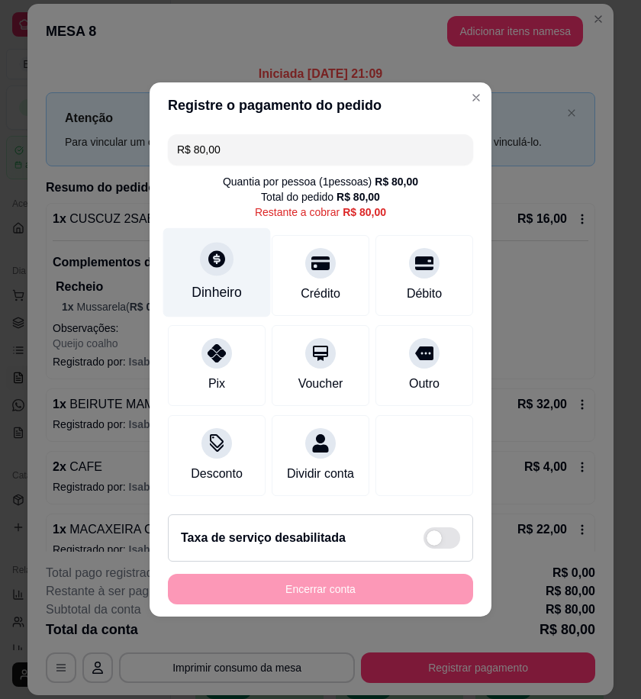
click at [182, 263] on div "Dinheiro" at bounding box center [217, 272] width 108 height 89
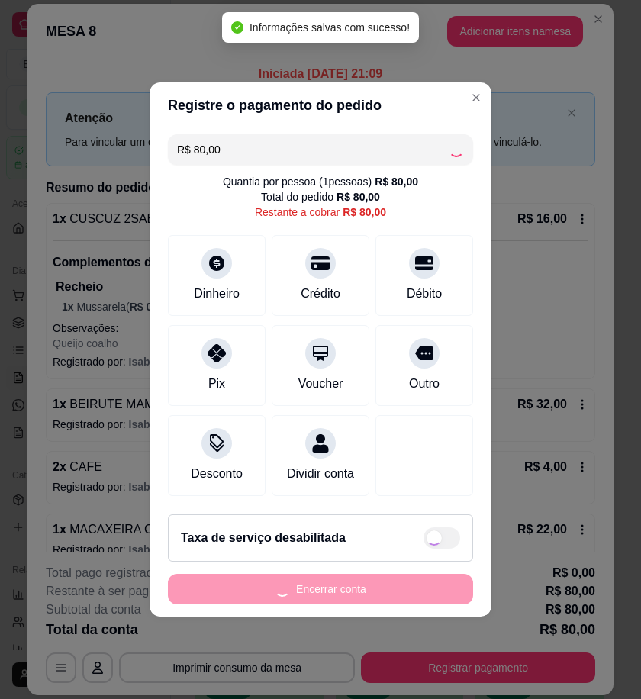
type input "R$ 0,00"
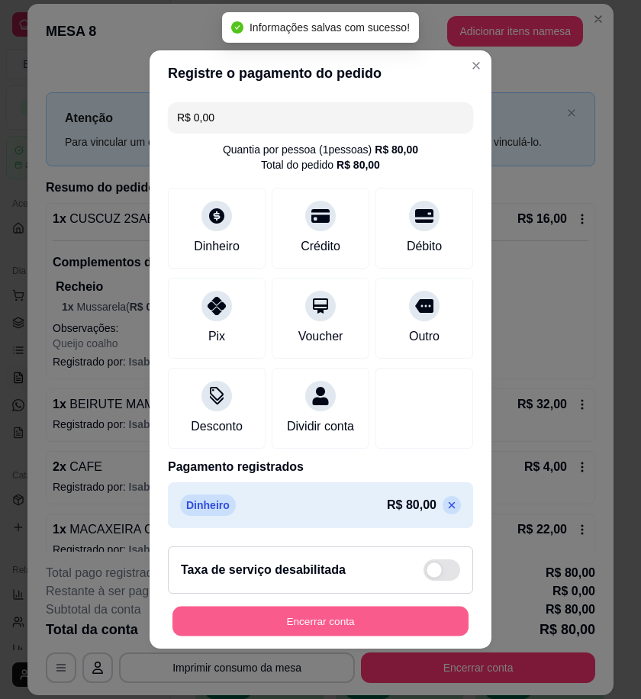
click at [410, 634] on button "Encerrar conta" at bounding box center [321, 622] width 296 height 30
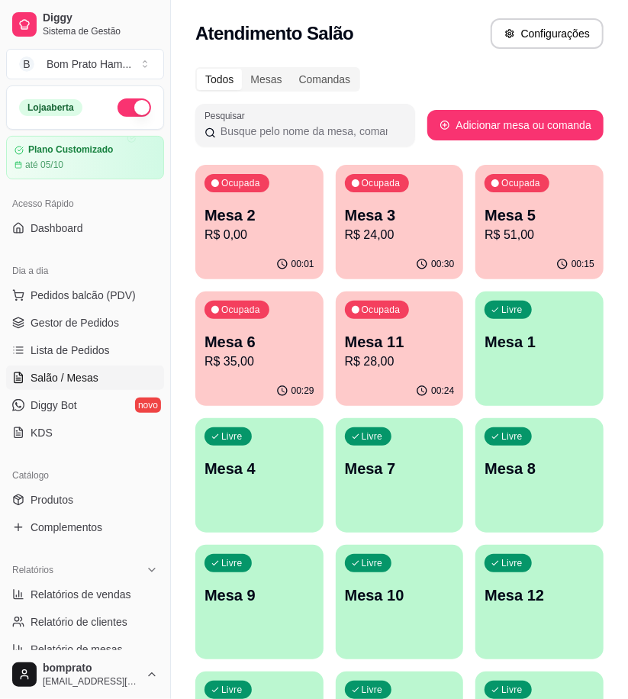
click at [363, 234] on p "R$ 24,00" at bounding box center [400, 235] width 110 height 18
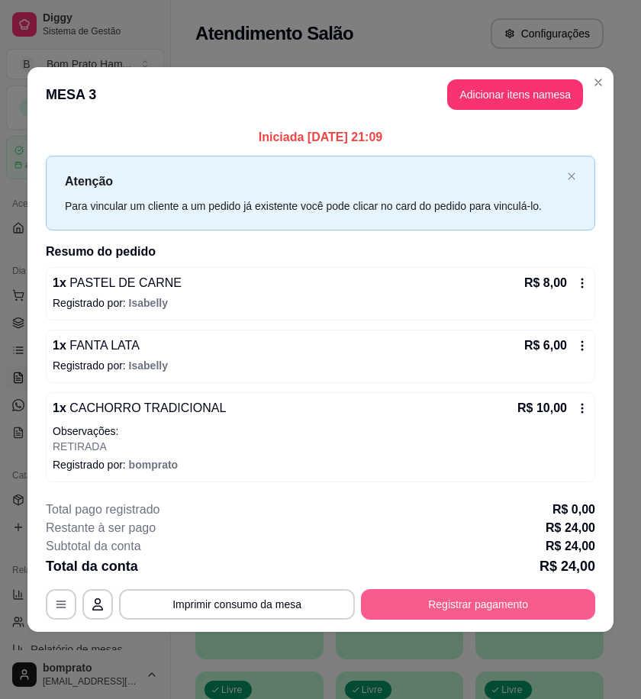
click at [515, 601] on button "Registrar pagamento" at bounding box center [478, 605] width 234 height 31
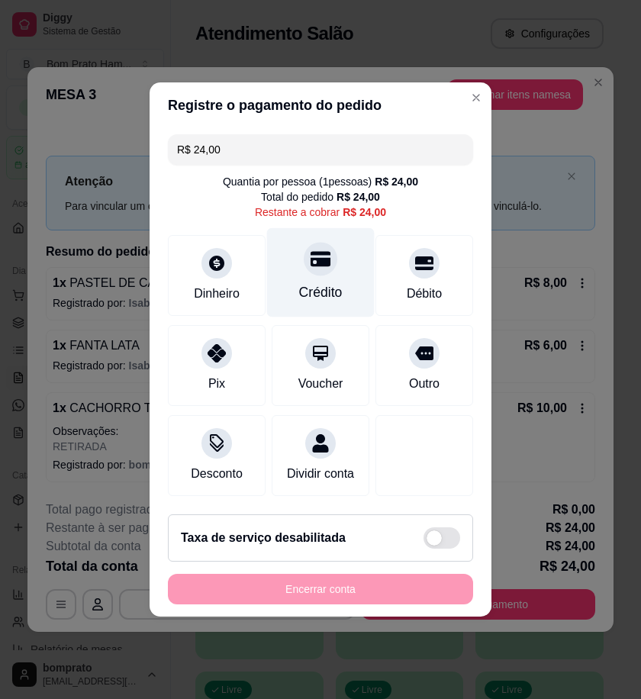
click at [334, 273] on div "Crédito" at bounding box center [321, 272] width 108 height 89
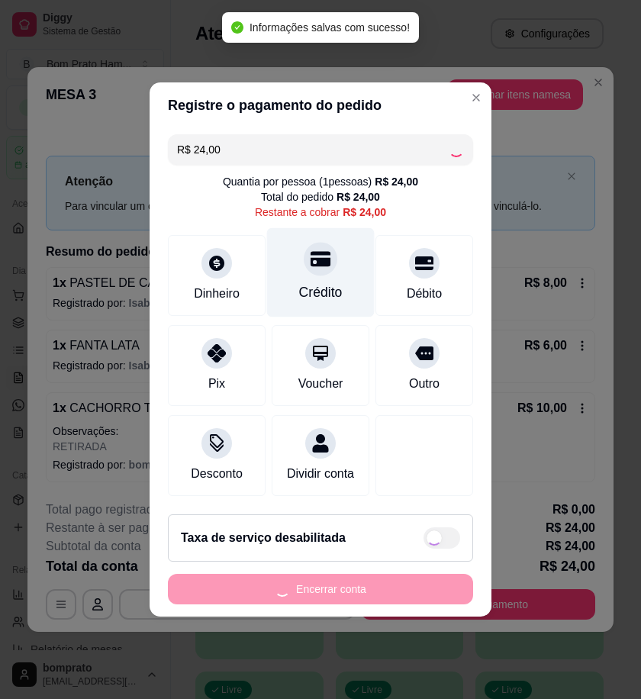
type input "R$ 0,00"
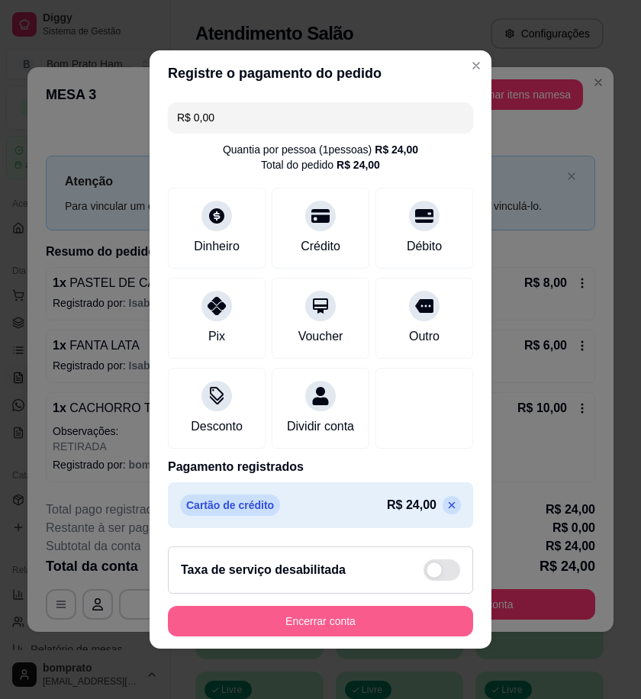
click at [452, 632] on button "Encerrar conta" at bounding box center [320, 621] width 305 height 31
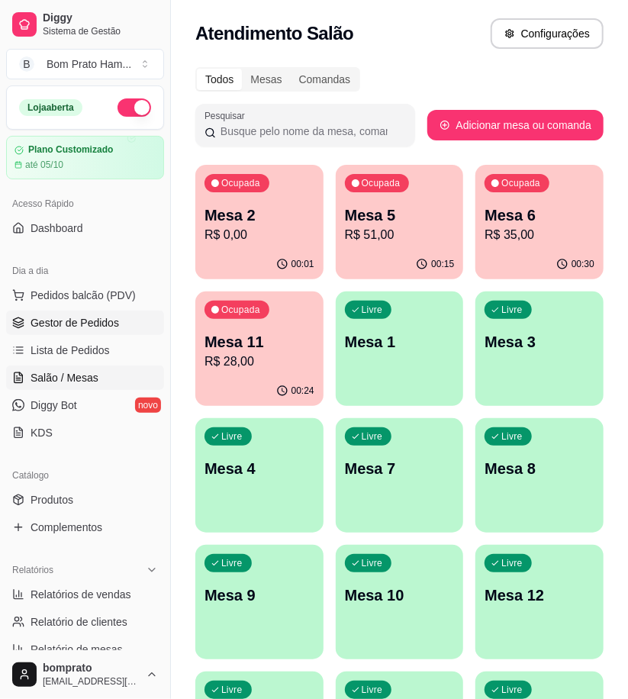
click at [107, 322] on span "Gestor de Pedidos" at bounding box center [75, 322] width 89 height 15
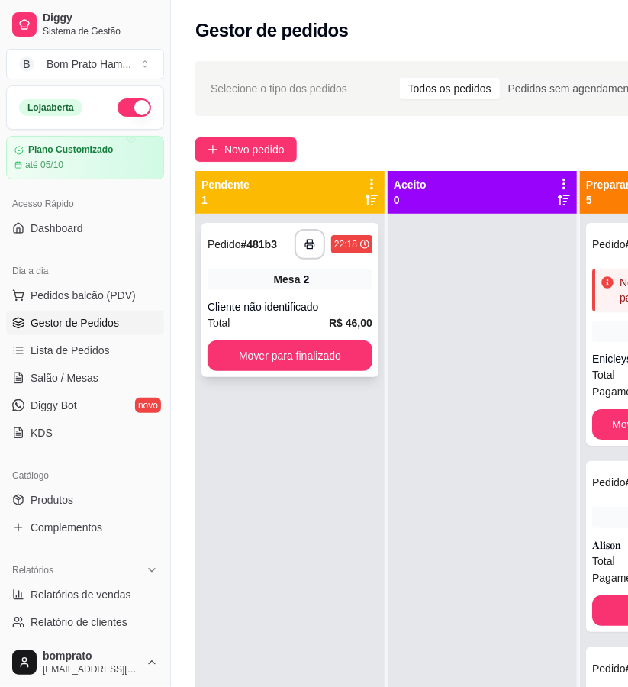
click at [239, 296] on div "**********" at bounding box center [290, 300] width 177 height 154
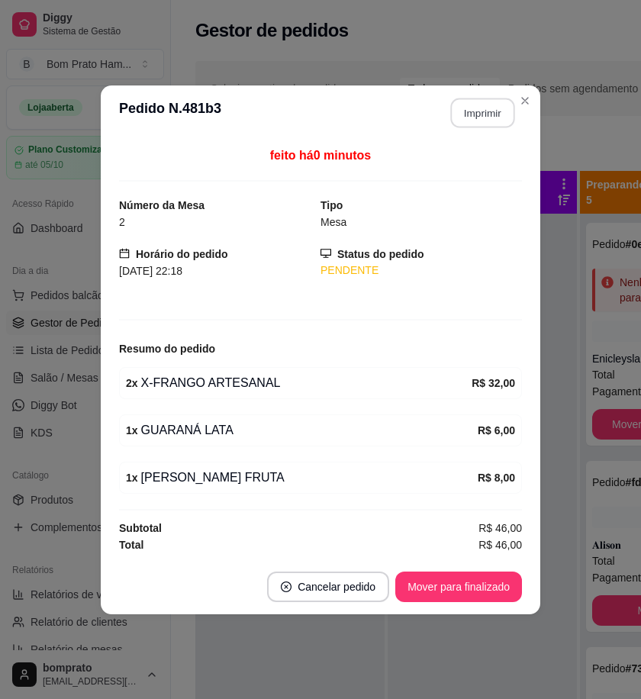
click at [482, 111] on button "Imprimir" at bounding box center [483, 113] width 64 height 30
click at [493, 590] on button "Mover para finalizado" at bounding box center [459, 587] width 127 height 31
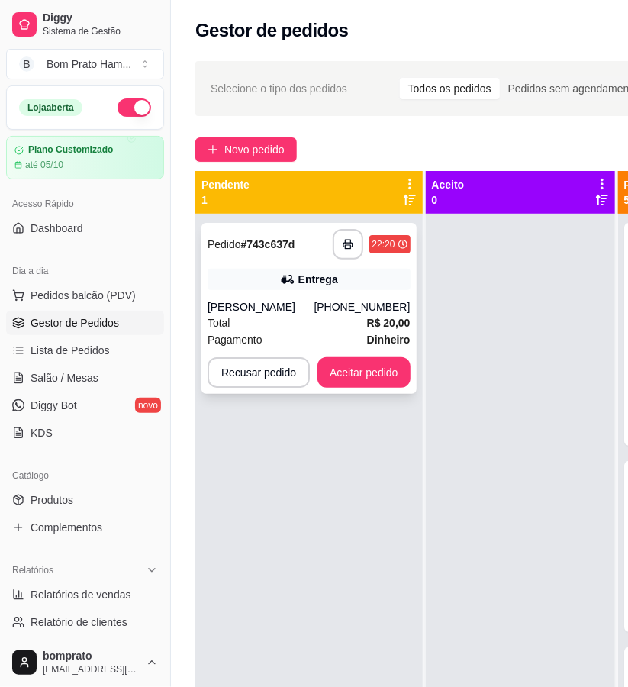
click at [317, 284] on div "Entrega" at bounding box center [319, 279] width 40 height 15
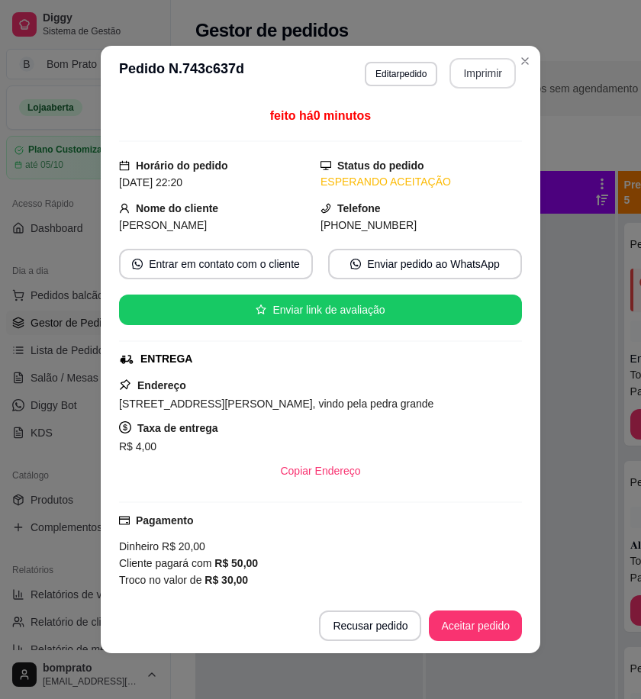
click at [473, 67] on button "Imprimir" at bounding box center [483, 73] width 66 height 31
click at [481, 636] on button "Aceitar pedido" at bounding box center [475, 626] width 93 height 31
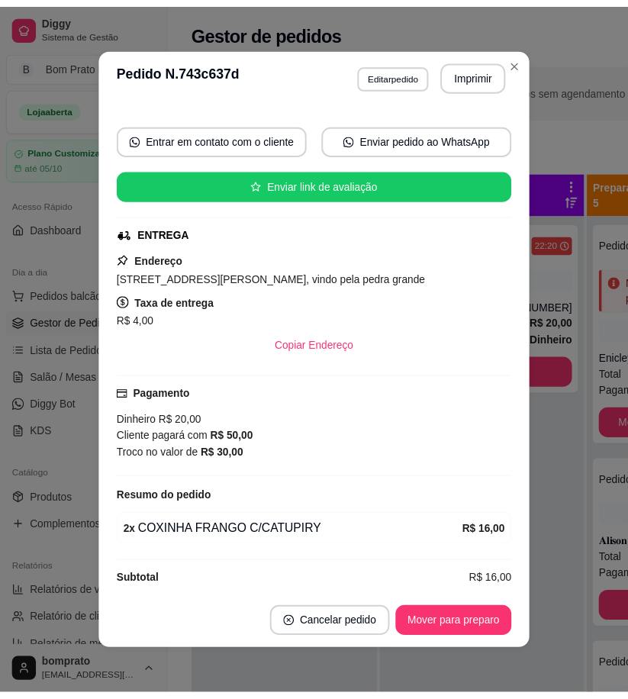
scroll to position [142, 0]
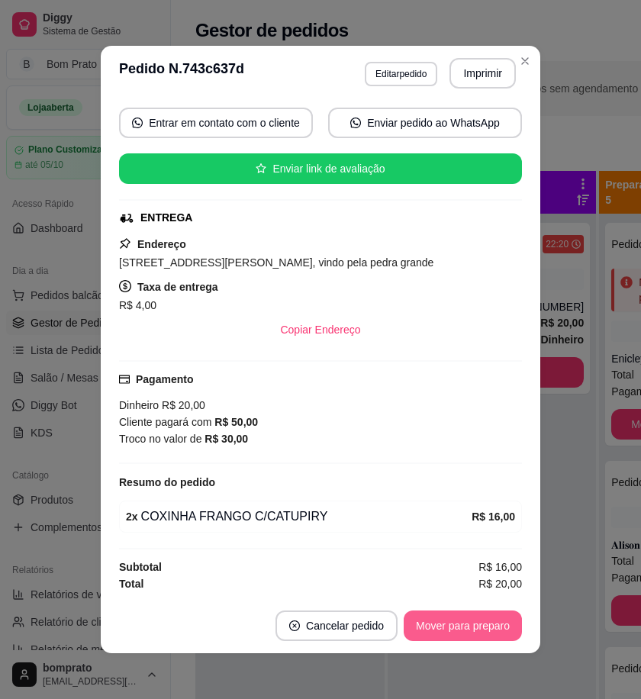
click at [456, 617] on button "Mover para preparo" at bounding box center [463, 626] width 118 height 31
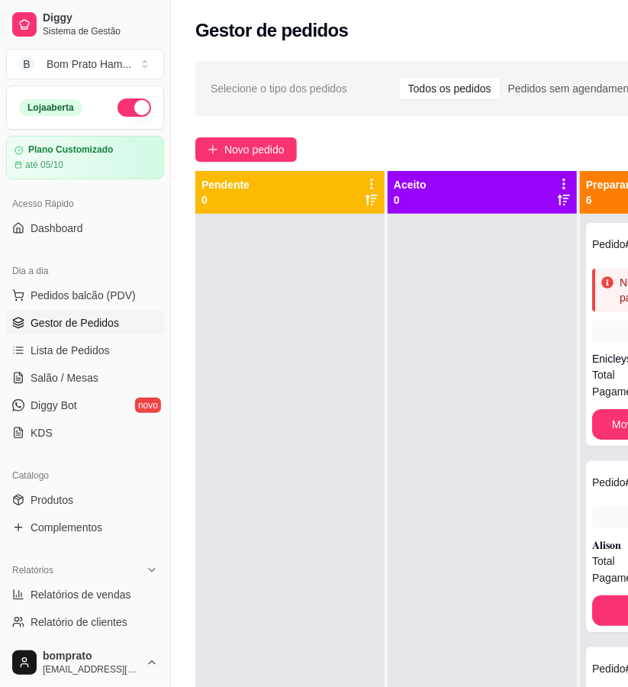
click at [332, 437] on div at bounding box center [289, 557] width 189 height 687
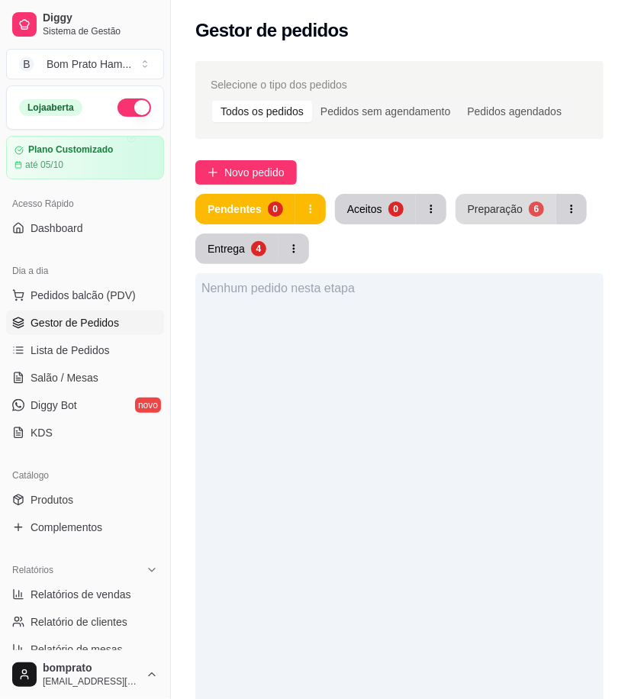
click at [537, 210] on div "6" at bounding box center [536, 209] width 15 height 15
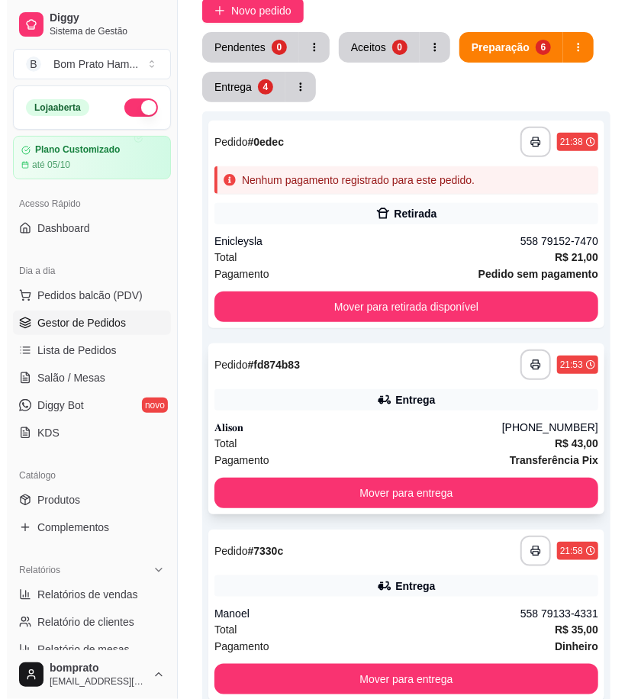
scroll to position [170, 0]
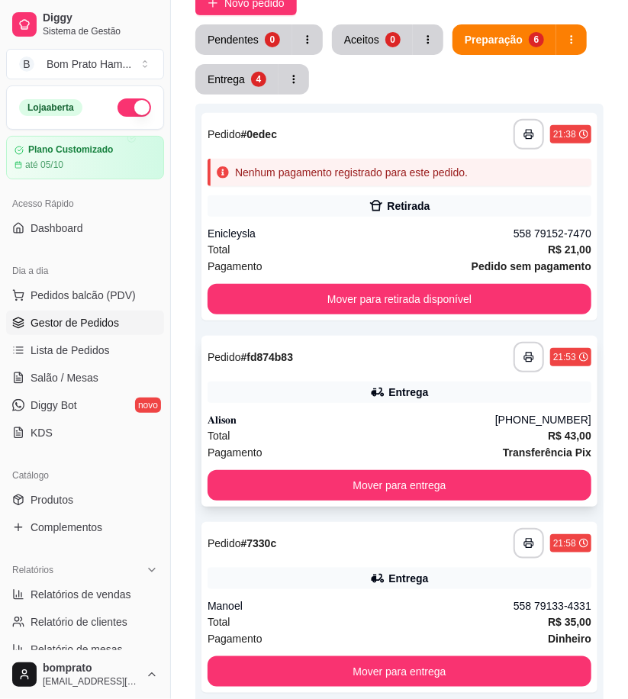
click at [350, 401] on div "Entrega" at bounding box center [400, 392] width 384 height 21
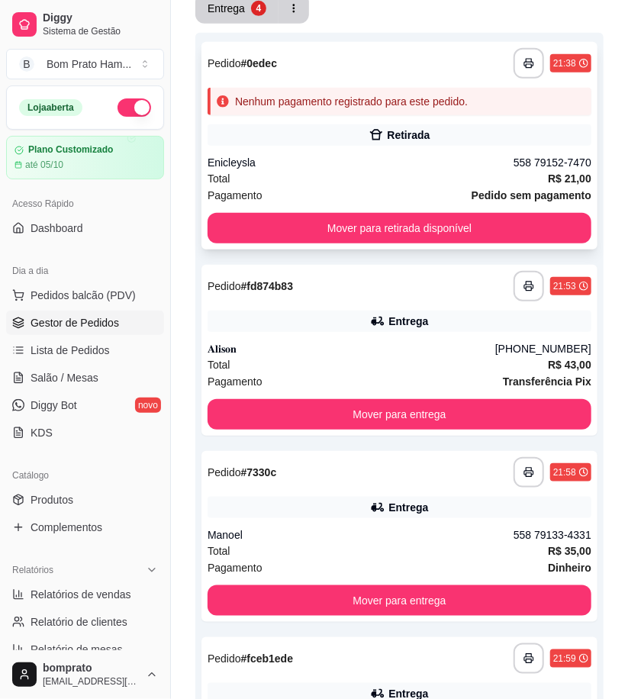
scroll to position [339, 0]
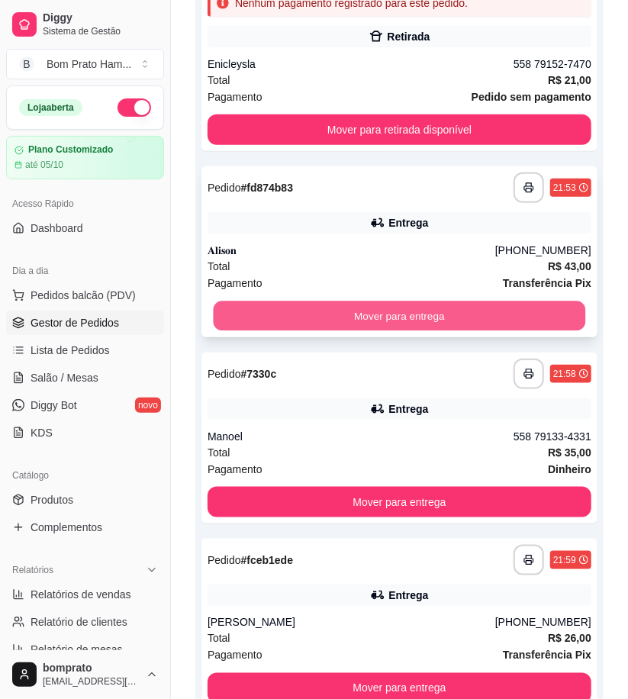
click at [400, 321] on button "Mover para entrega" at bounding box center [400, 317] width 373 height 30
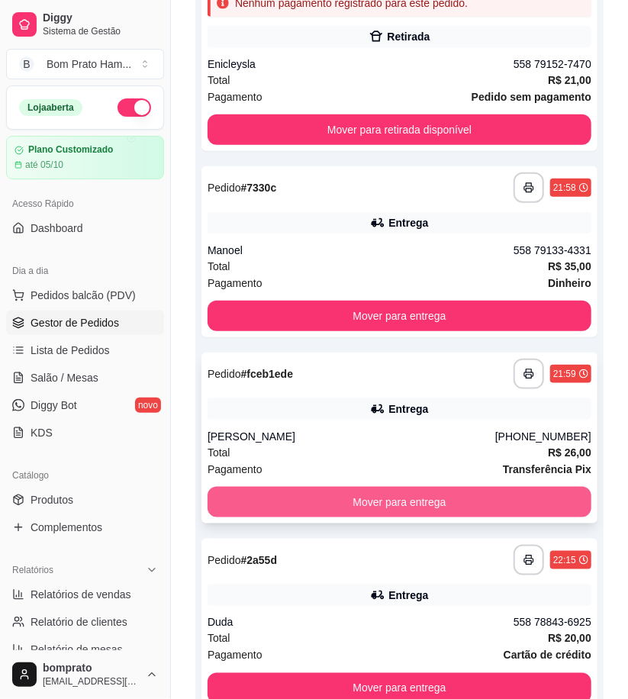
click at [398, 493] on button "Mover para entrega" at bounding box center [400, 502] width 384 height 31
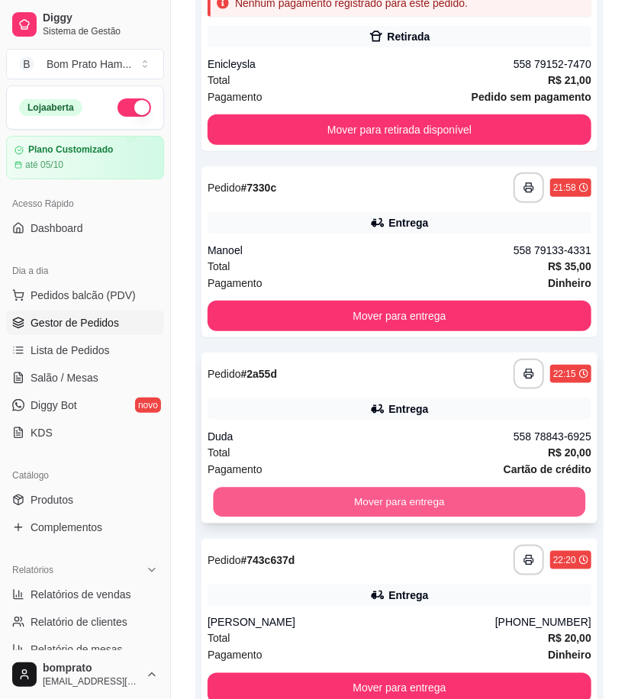
click at [409, 493] on button "Mover para entrega" at bounding box center [400, 503] width 373 height 30
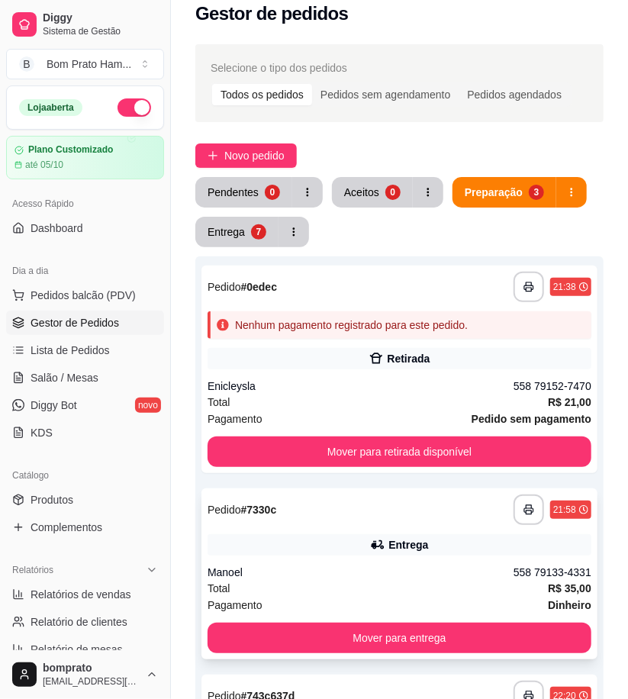
scroll to position [0, 0]
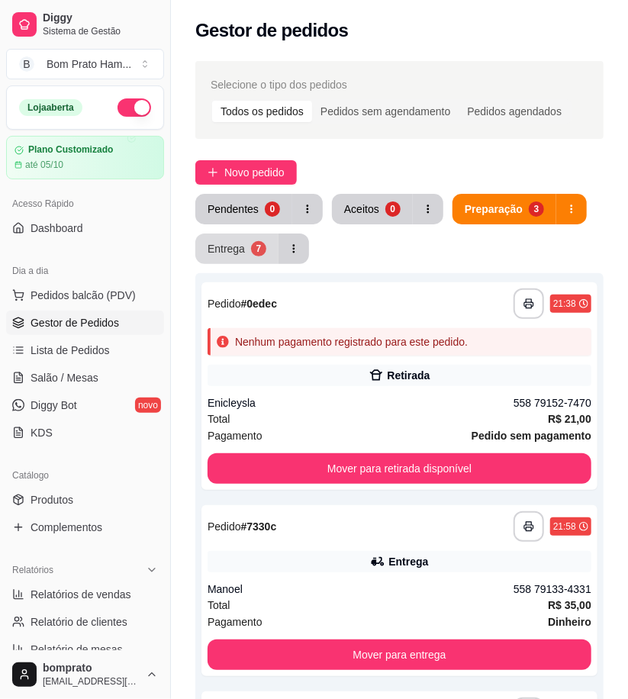
click at [247, 249] on button "Entrega 7" at bounding box center [236, 249] width 83 height 31
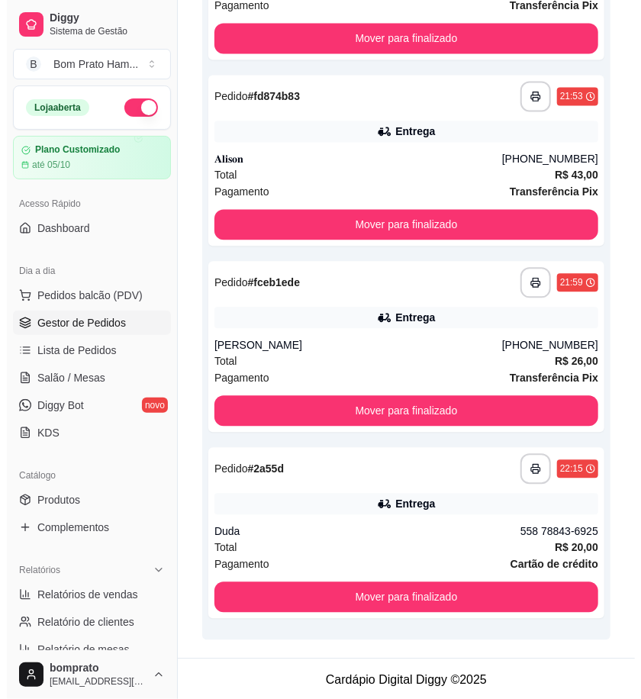
scroll to position [955, 0]
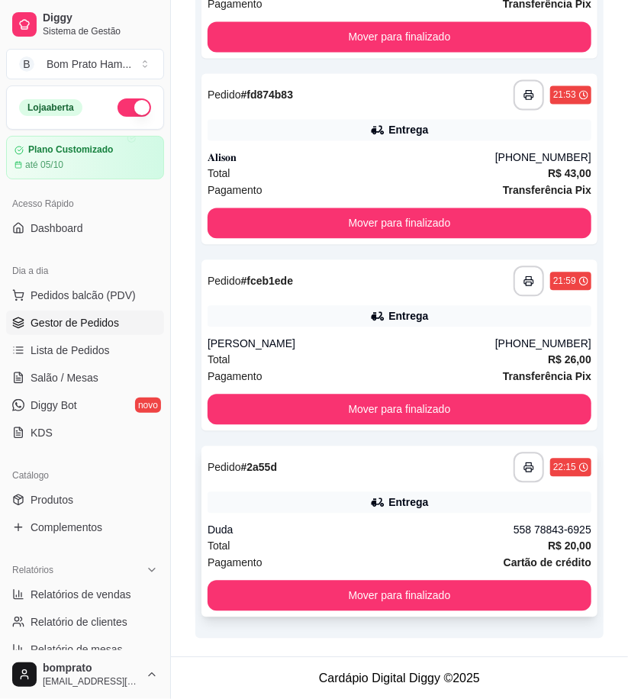
click at [376, 515] on div "**********" at bounding box center [400, 531] width 396 height 171
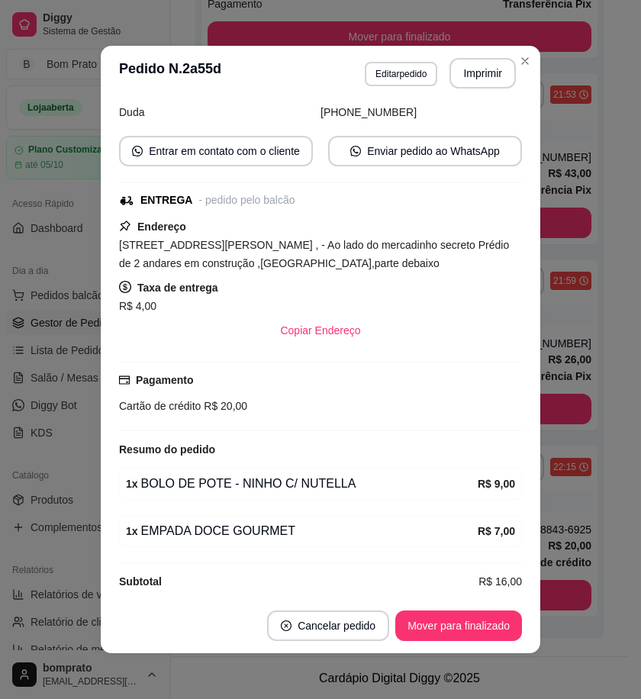
scroll to position [128, 0]
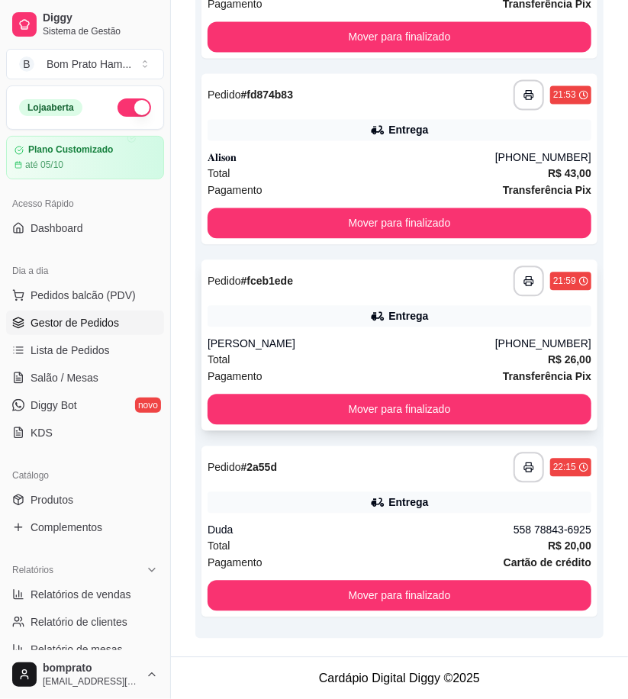
click at [457, 336] on div "Maria Jessica" at bounding box center [352, 343] width 288 height 15
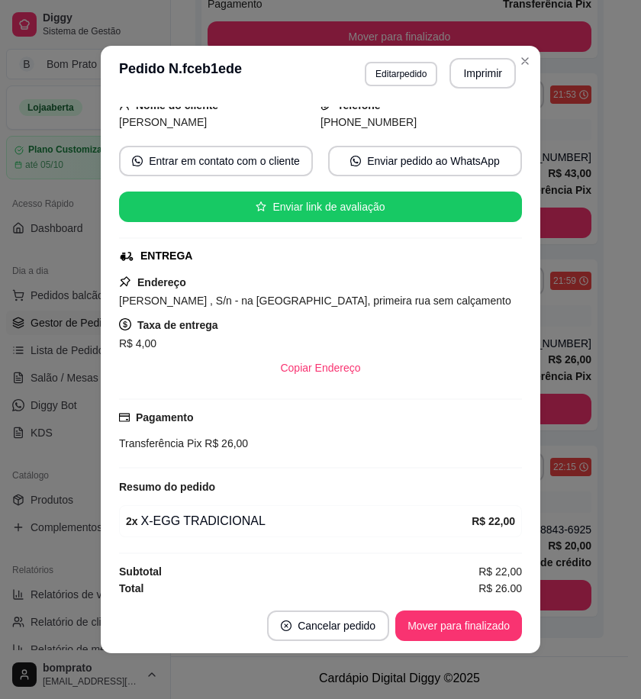
scroll to position [108, 0]
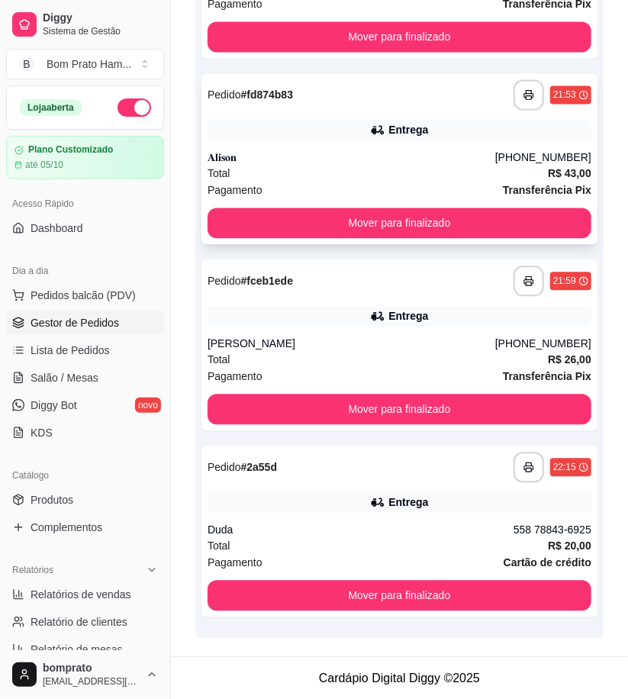
click at [399, 135] on div "Entrega" at bounding box center [409, 129] width 40 height 15
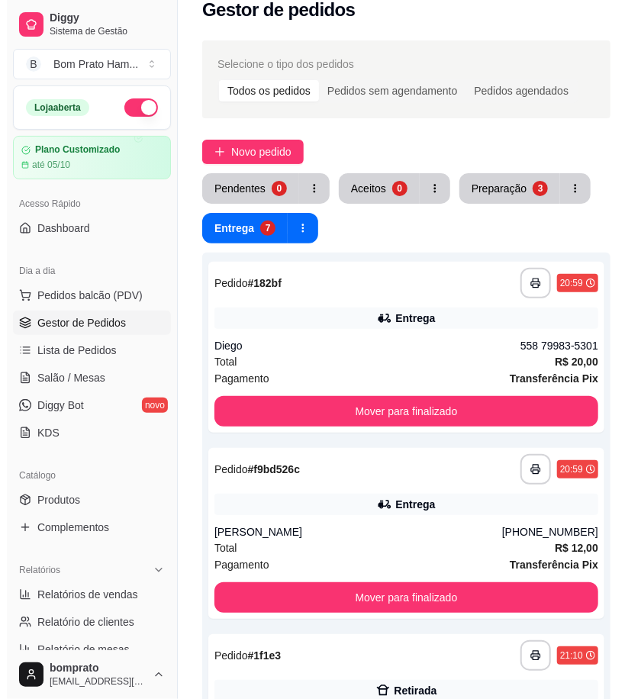
scroll to position [0, 0]
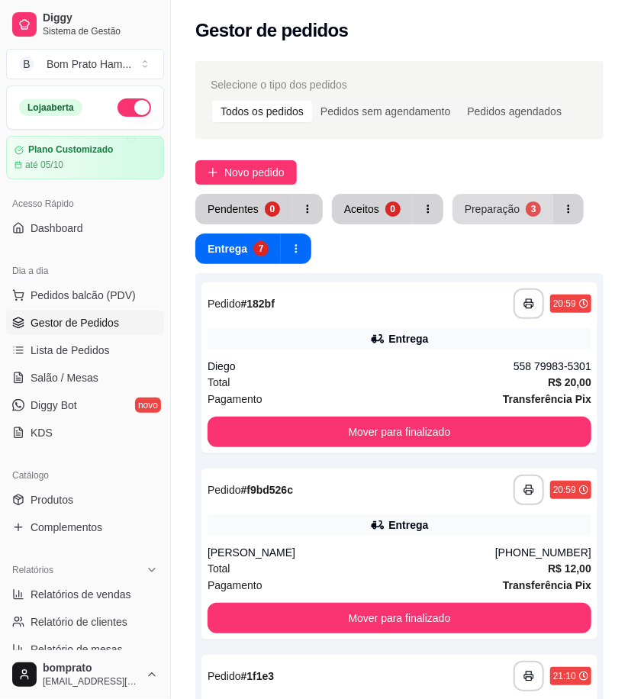
click at [476, 214] on div "Preparação" at bounding box center [492, 209] width 55 height 15
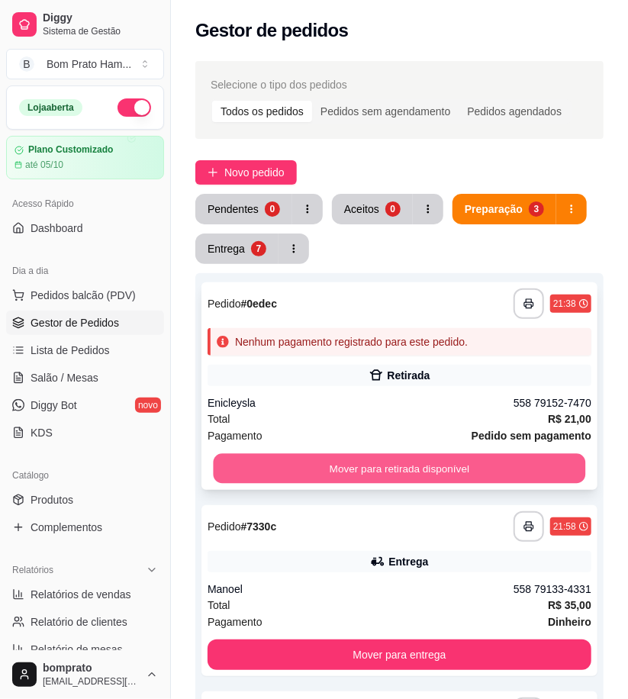
click at [409, 468] on button "Mover para retirada disponível" at bounding box center [400, 469] width 373 height 30
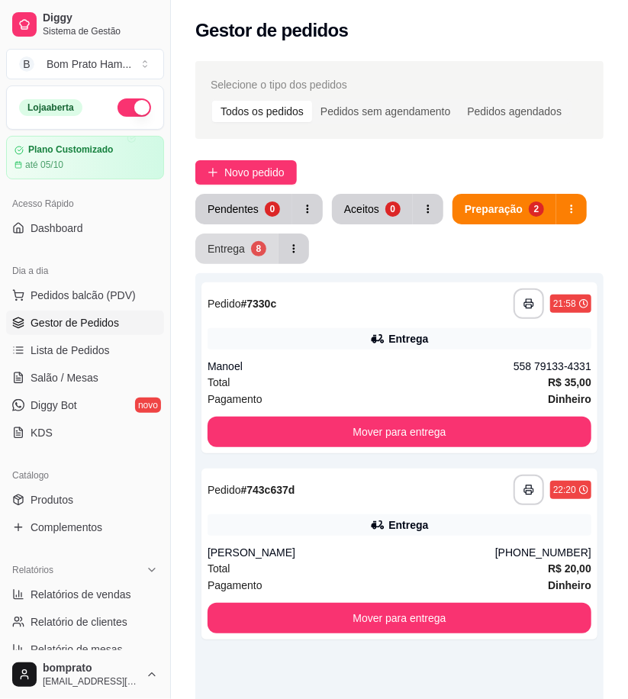
click at [244, 254] on button "Entrega 8" at bounding box center [236, 249] width 83 height 31
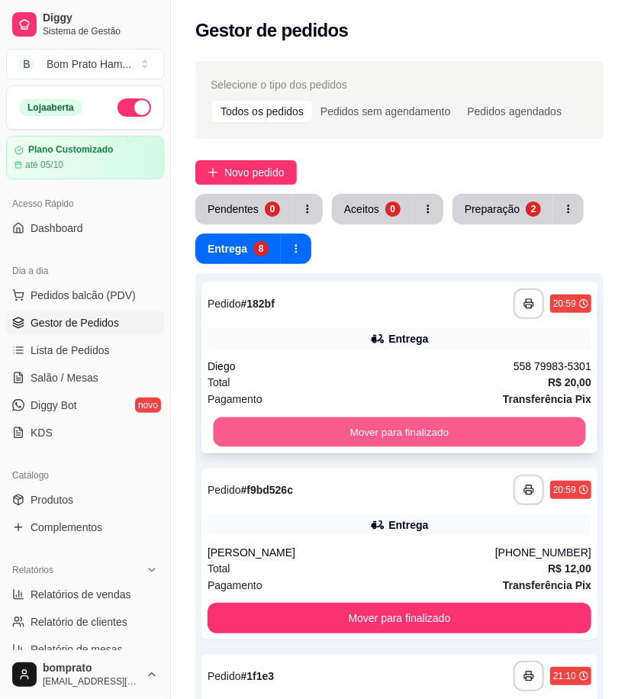
click at [412, 420] on button "Mover para finalizado" at bounding box center [400, 433] width 373 height 30
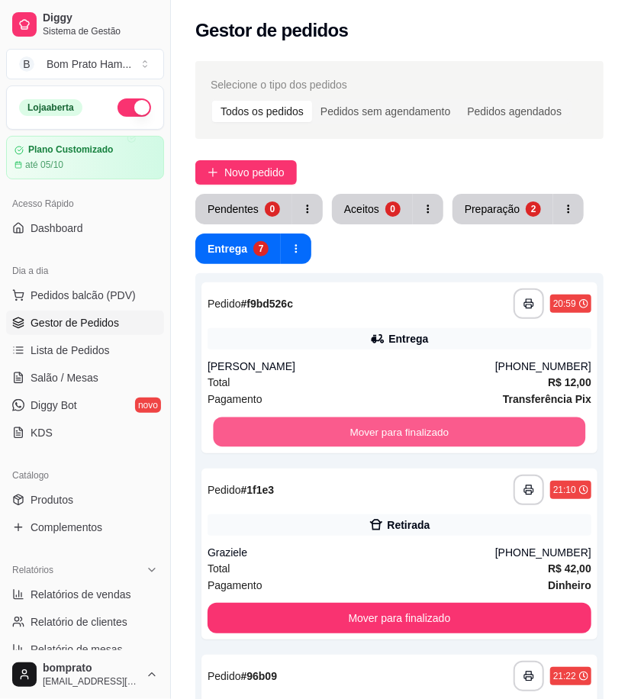
click at [412, 420] on button "Mover para finalizado" at bounding box center [400, 433] width 373 height 30
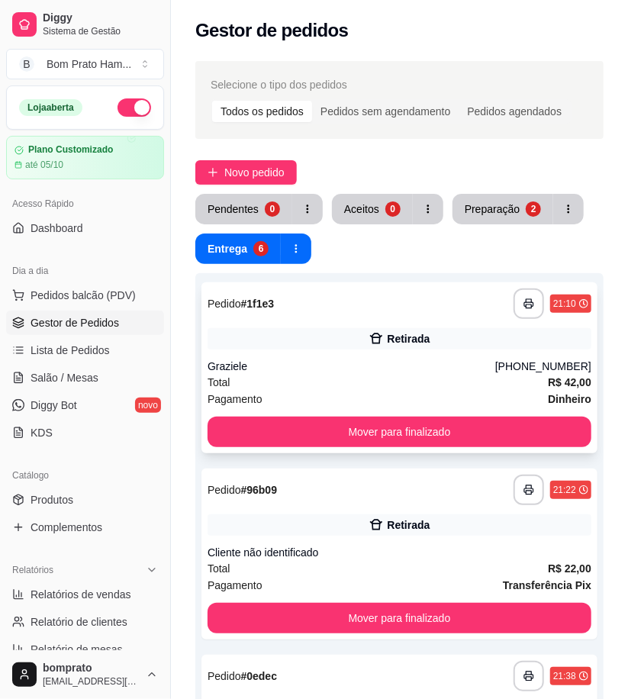
click at [431, 360] on div "Graziele" at bounding box center [352, 366] width 288 height 15
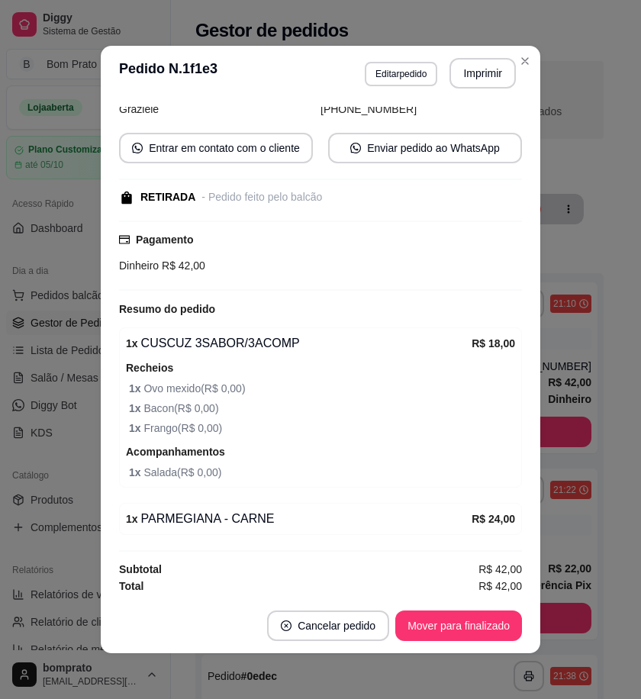
scroll to position [153, 0]
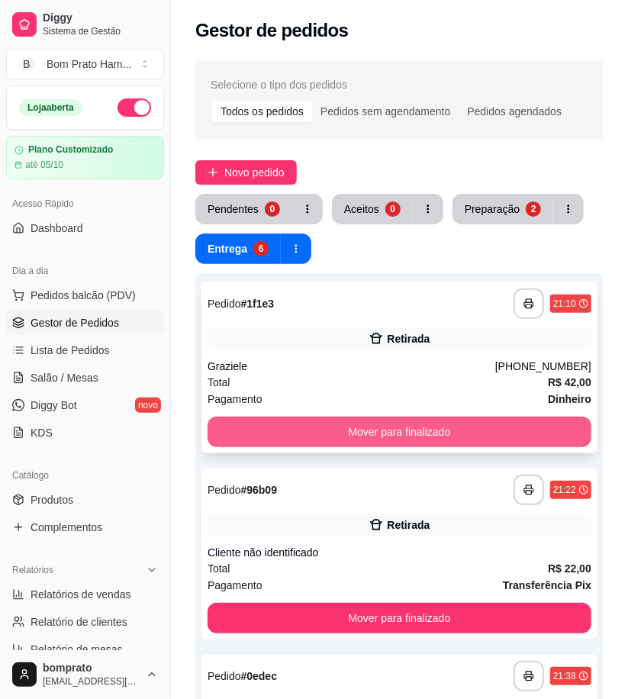
click at [496, 438] on button "Mover para finalizado" at bounding box center [400, 432] width 384 height 31
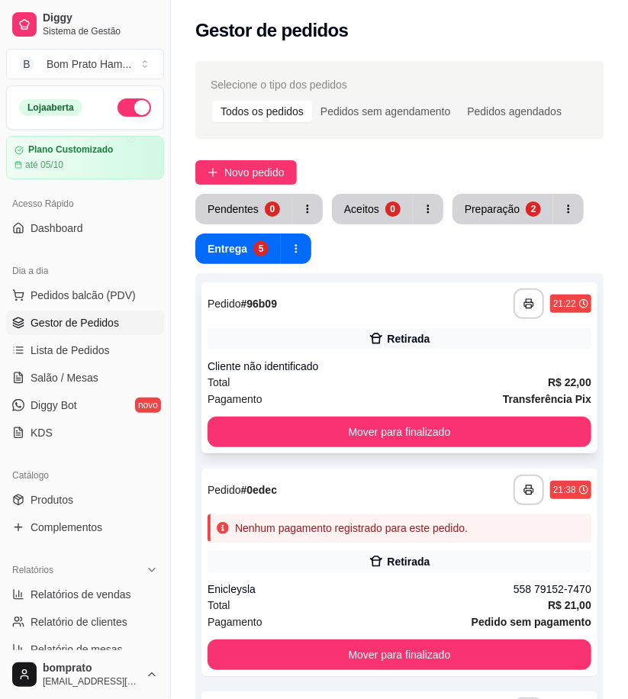
click at [431, 378] on div "Total R$ 22,00" at bounding box center [400, 382] width 384 height 17
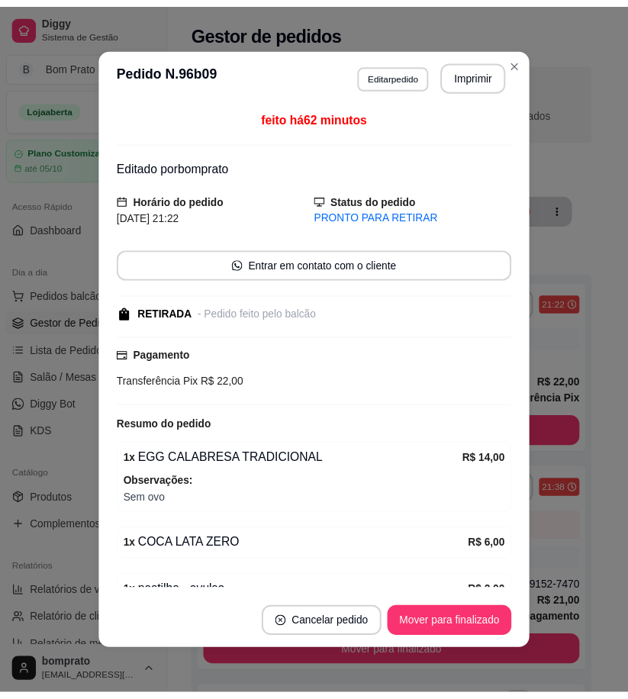
scroll to position [78, 0]
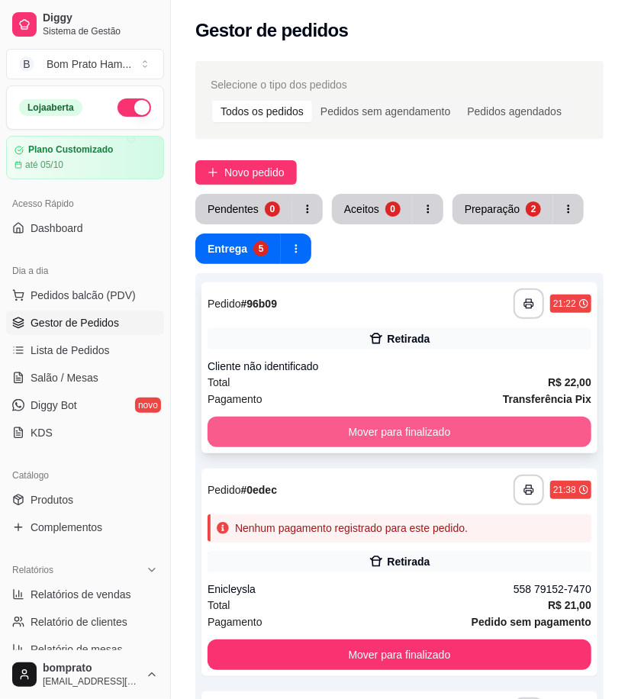
click at [525, 437] on button "Mover para finalizado" at bounding box center [400, 432] width 384 height 31
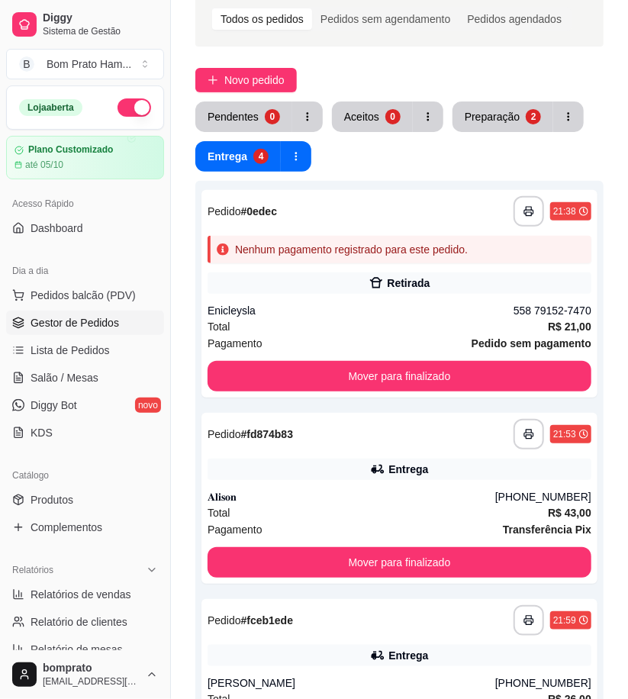
scroll to position [8, 0]
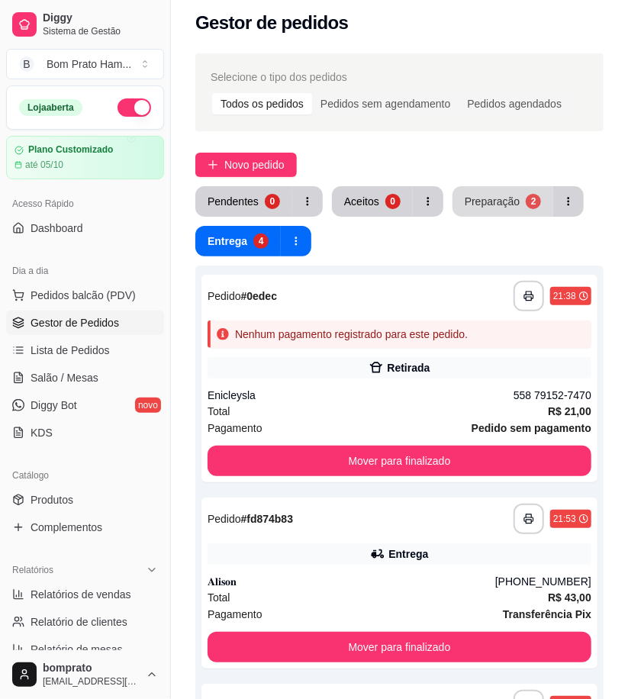
click at [502, 188] on button "Preparação 2" at bounding box center [503, 201] width 101 height 31
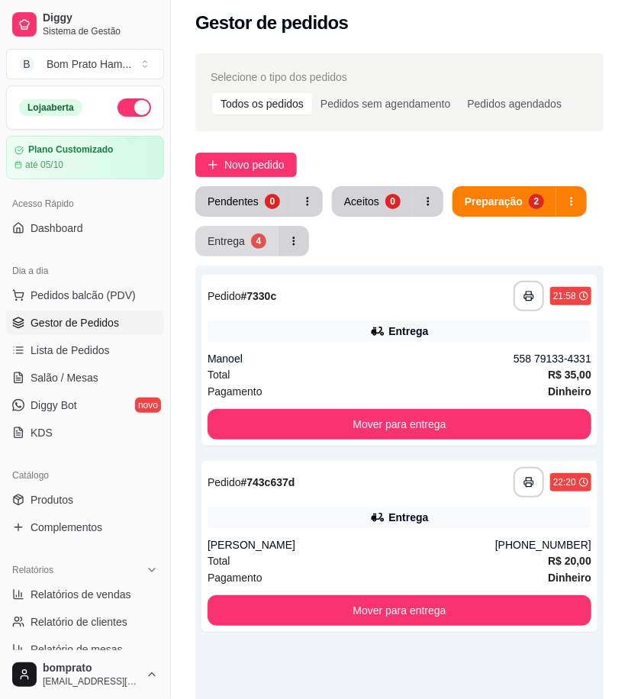
click at [249, 249] on button "Entrega 4" at bounding box center [236, 241] width 83 height 31
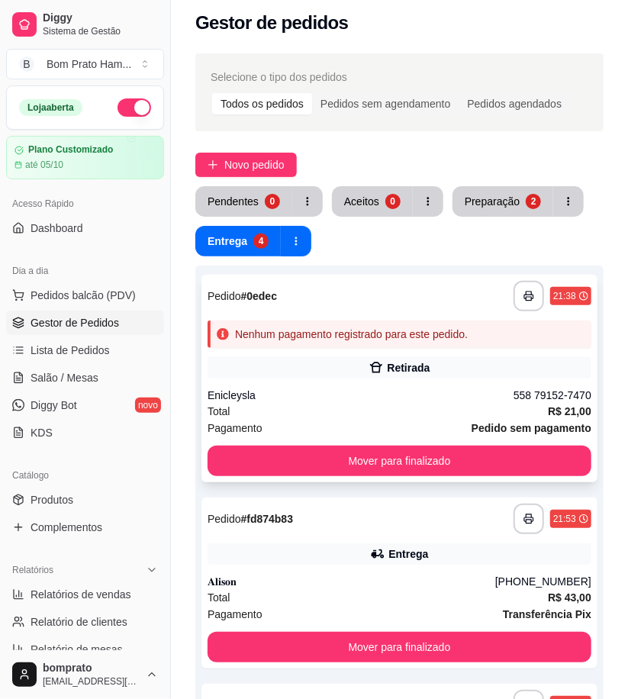
click at [377, 348] on div "**********" at bounding box center [400, 379] width 396 height 208
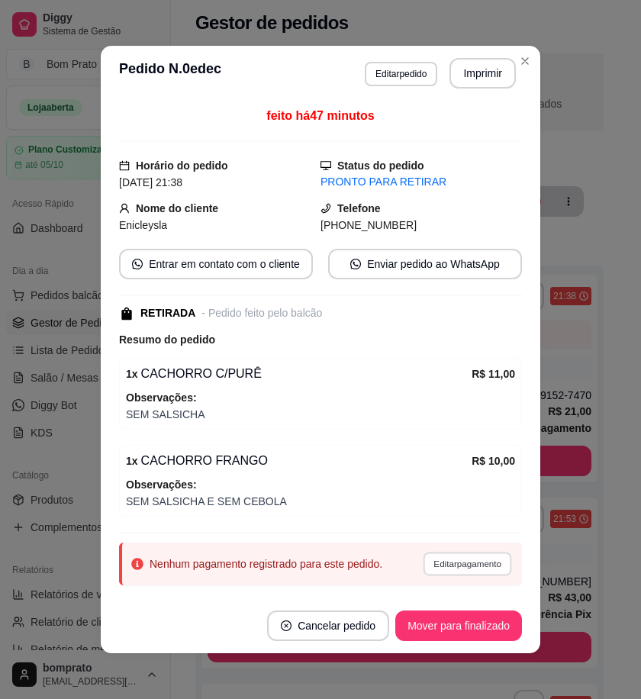
click at [470, 562] on button "Editar pagamento" at bounding box center [467, 564] width 89 height 24
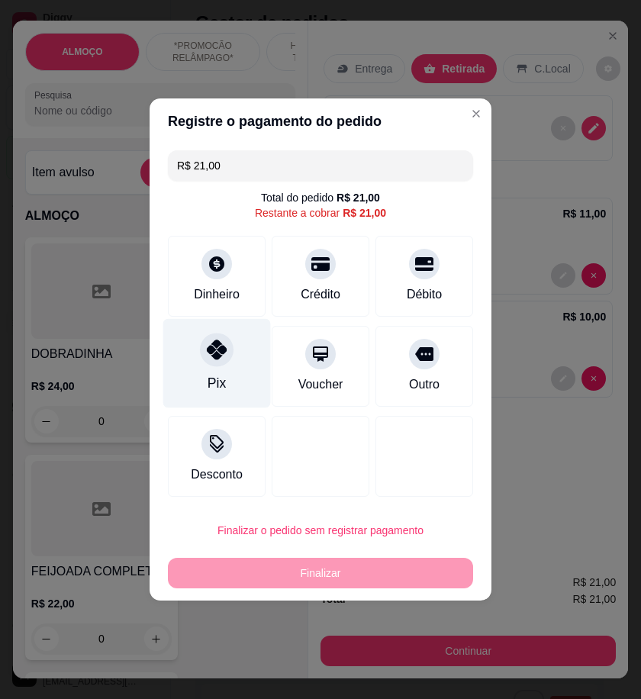
click at [225, 373] on div "Pix" at bounding box center [217, 363] width 108 height 89
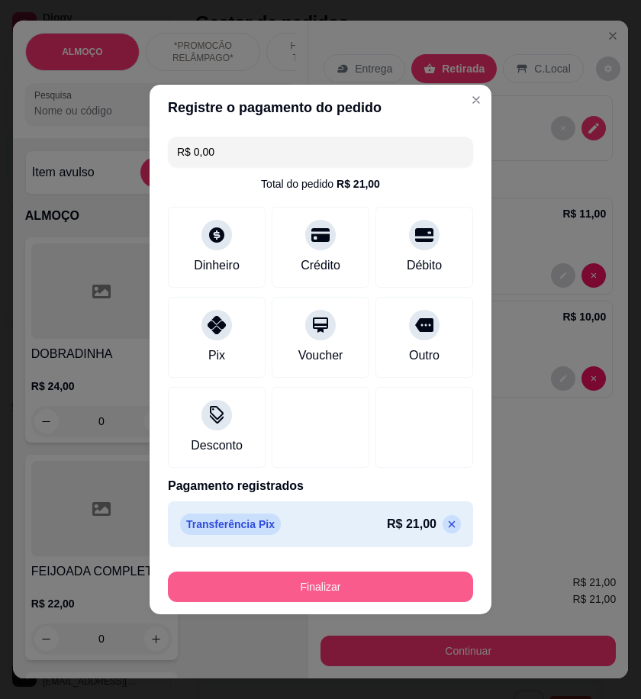
click at [392, 598] on button "Finalizar" at bounding box center [320, 587] width 305 height 31
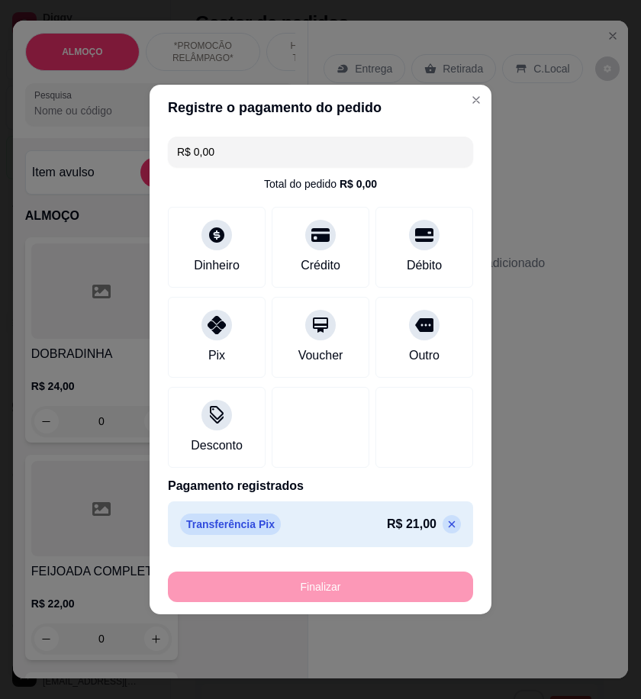
type input "-R$ 21,00"
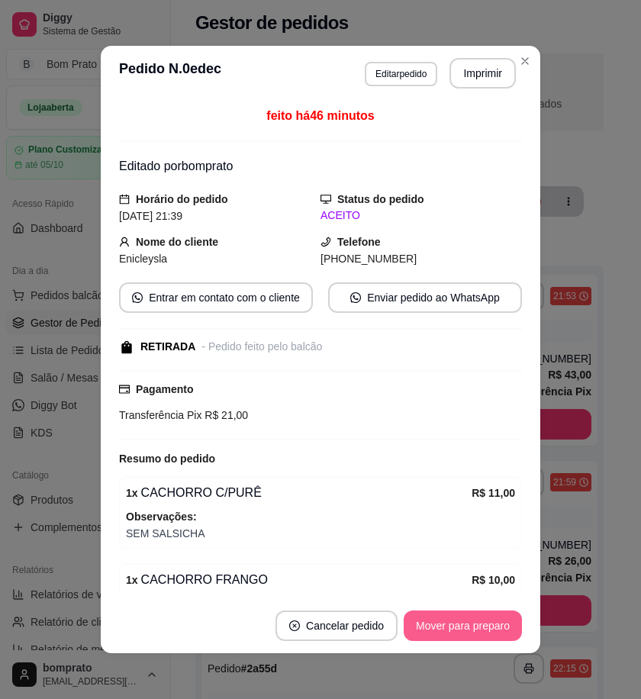
click at [496, 637] on button "Mover para preparo" at bounding box center [463, 626] width 118 height 31
click at [498, 636] on button "Mover para retirada disponível" at bounding box center [437, 627] width 163 height 30
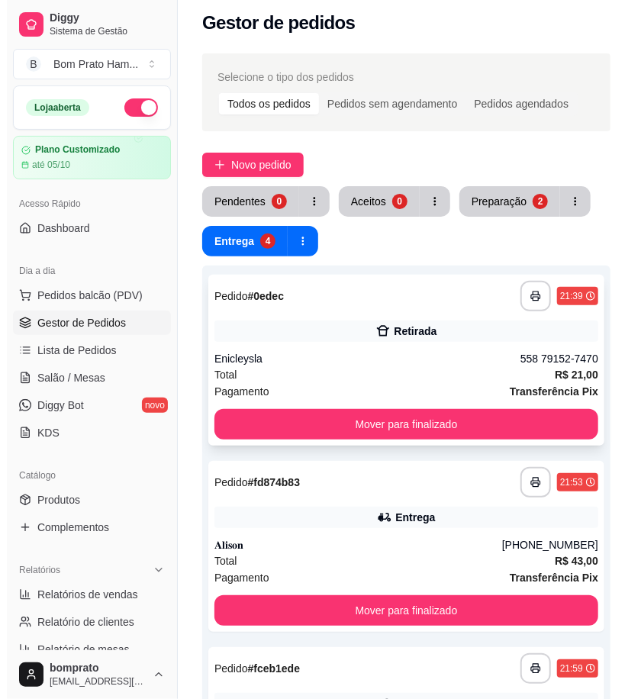
scroll to position [0, 0]
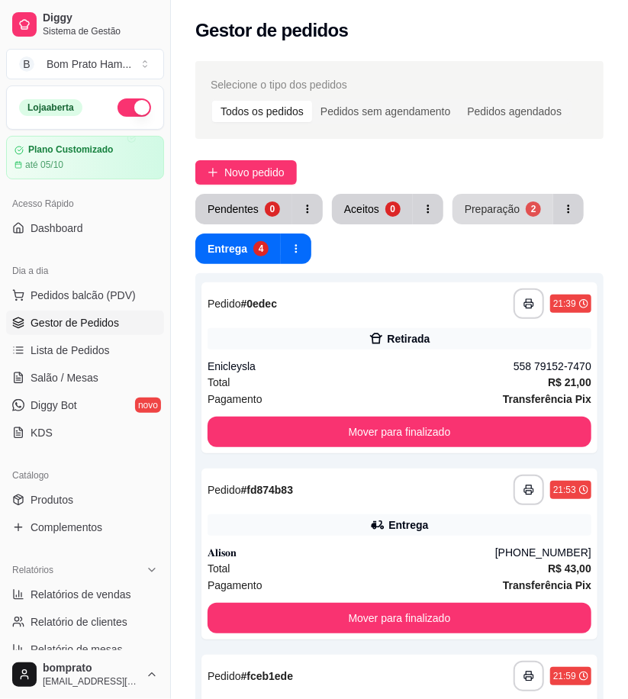
click at [474, 200] on button "Preparação 2" at bounding box center [503, 209] width 101 height 31
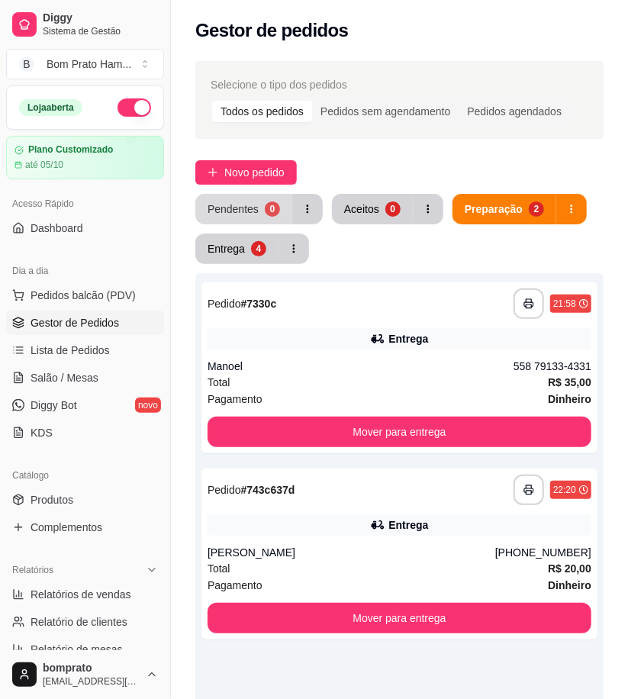
click at [265, 208] on div "0" at bounding box center [272, 209] width 15 height 15
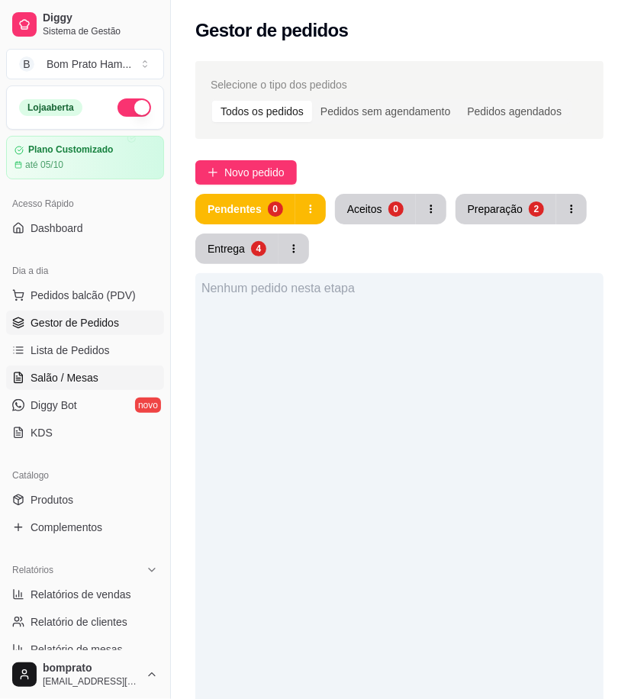
click at [76, 370] on span "Salão / Mesas" at bounding box center [65, 377] width 68 height 15
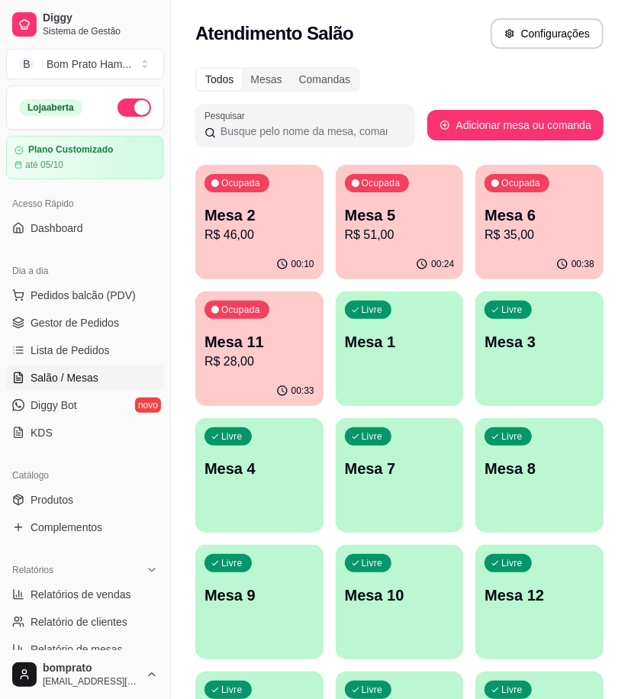
click at [234, 380] on div "00:33" at bounding box center [259, 391] width 128 height 30
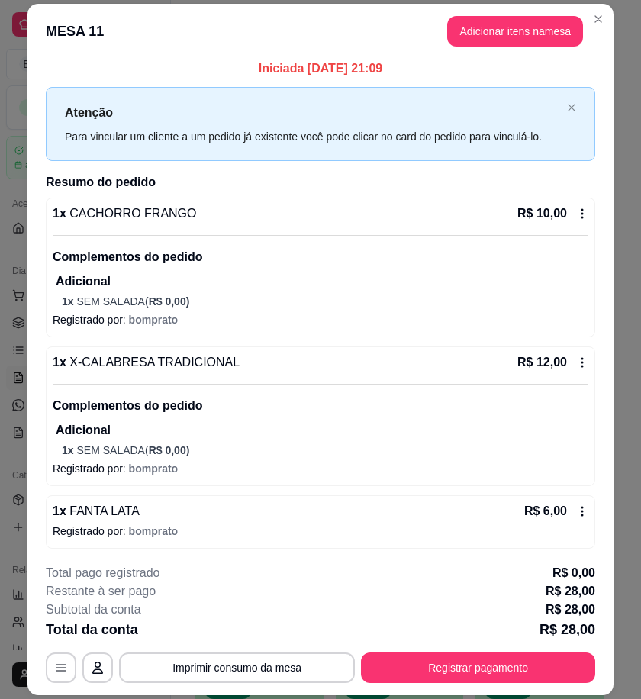
scroll to position [8, 0]
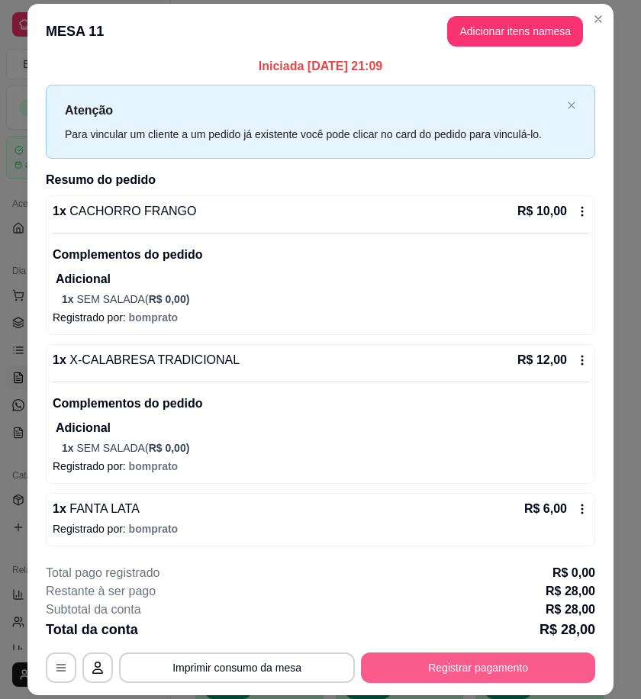
click at [532, 661] on button "Registrar pagamento" at bounding box center [478, 668] width 234 height 31
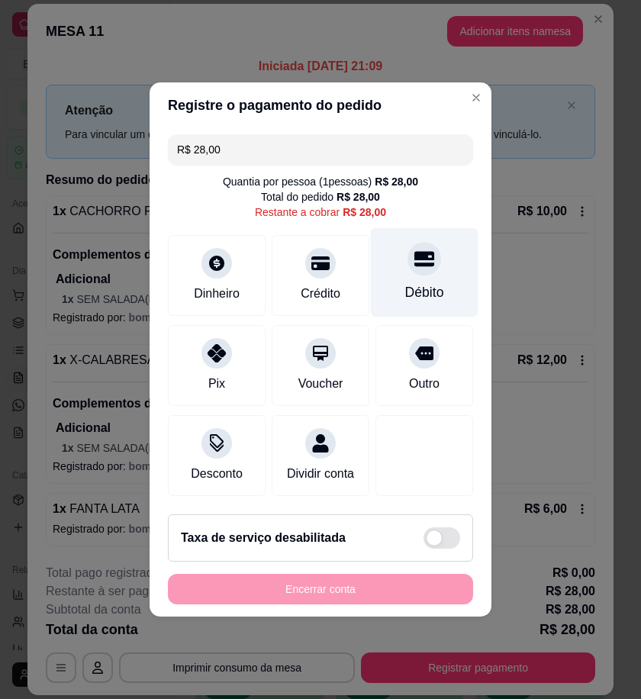
click at [409, 260] on div at bounding box center [425, 259] width 34 height 34
type input "R$ 0,00"
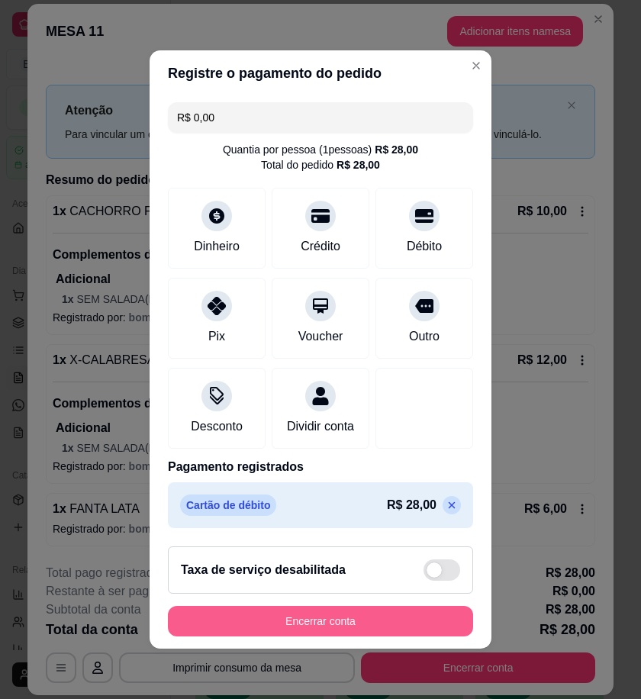
click at [449, 622] on button "Encerrar conta" at bounding box center [320, 621] width 305 height 31
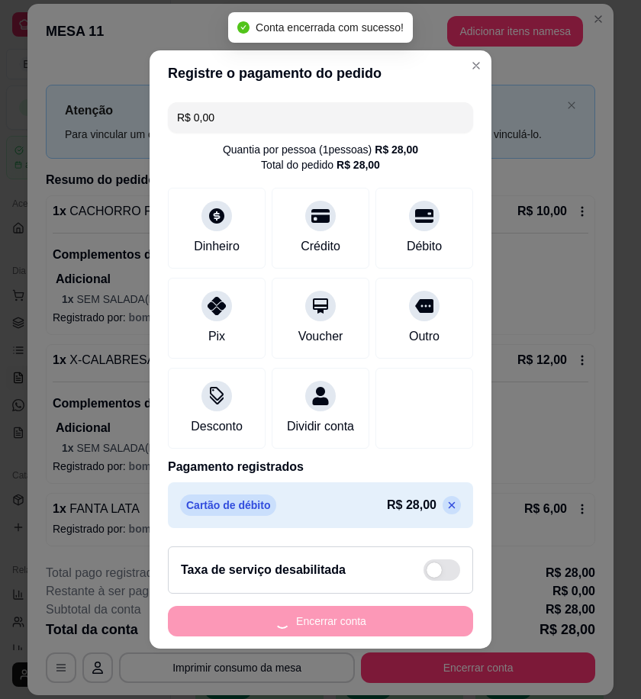
scroll to position [0, 0]
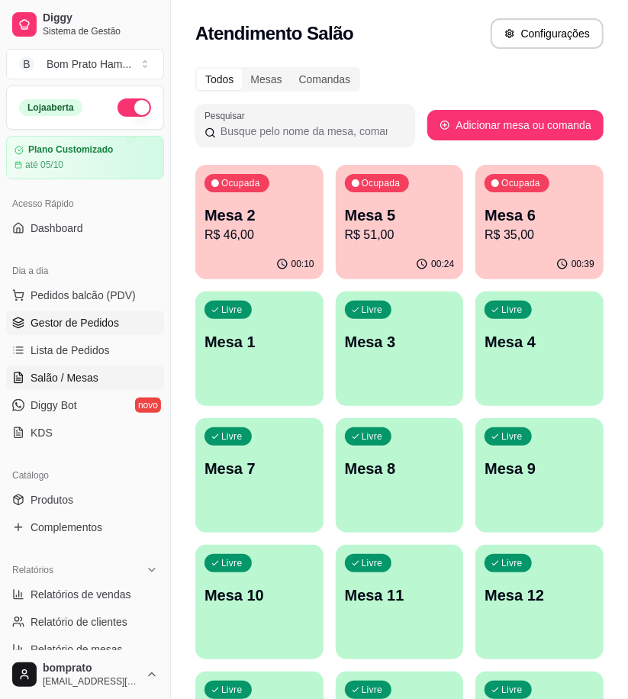
click at [120, 327] on link "Gestor de Pedidos" at bounding box center [85, 323] width 158 height 24
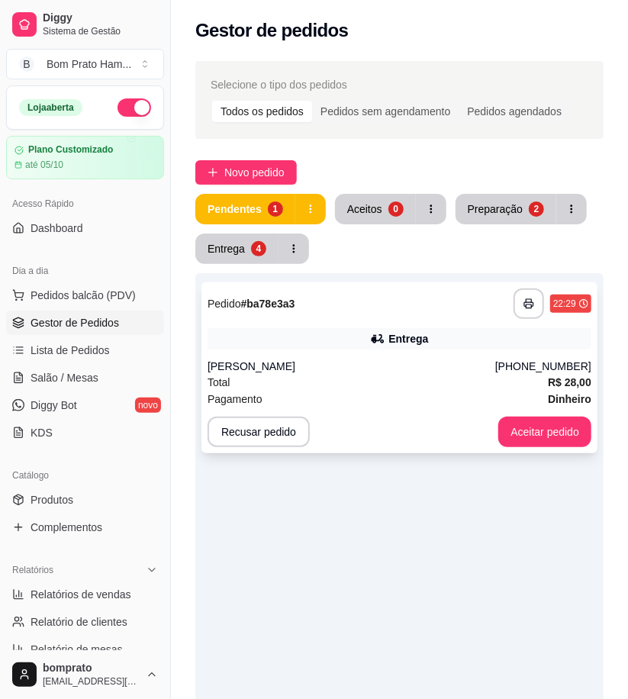
click at [406, 339] on div "Entrega" at bounding box center [409, 338] width 40 height 15
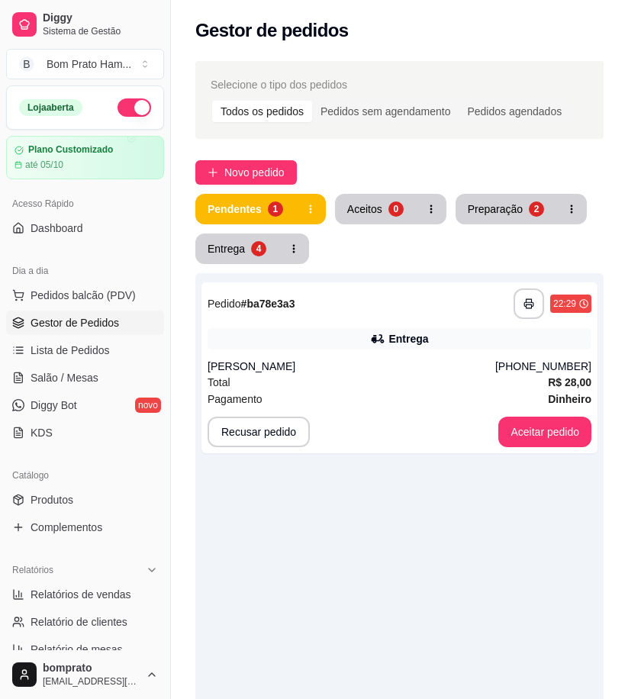
scroll to position [186, 0]
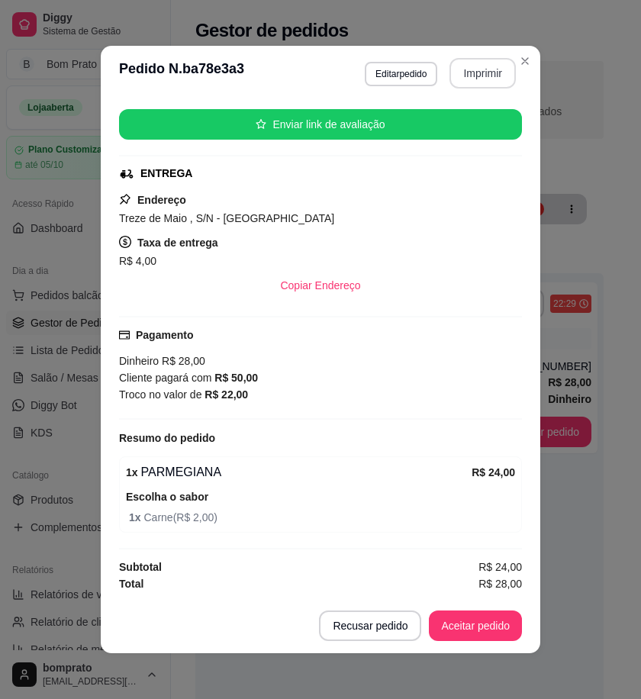
click at [481, 79] on button "Imprimir" at bounding box center [483, 73] width 66 height 31
click at [512, 635] on button "Aceitar pedido" at bounding box center [475, 626] width 93 height 31
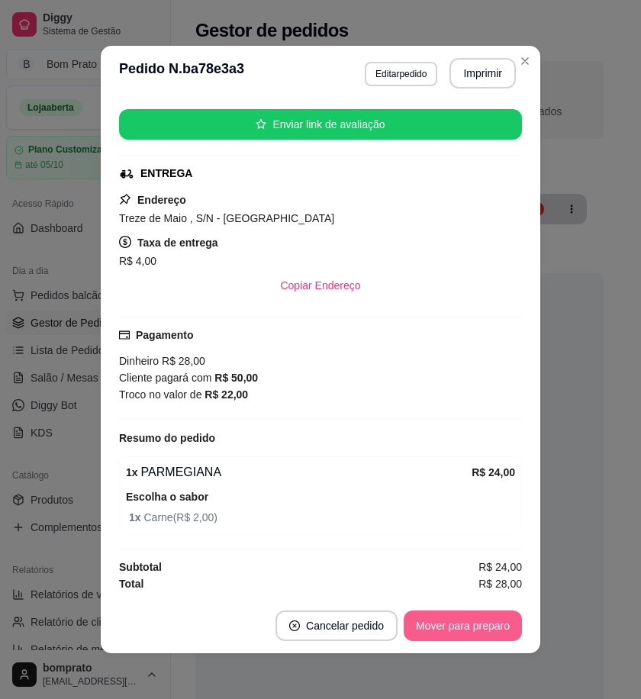
click at [491, 629] on button "Mover para preparo" at bounding box center [463, 626] width 118 height 31
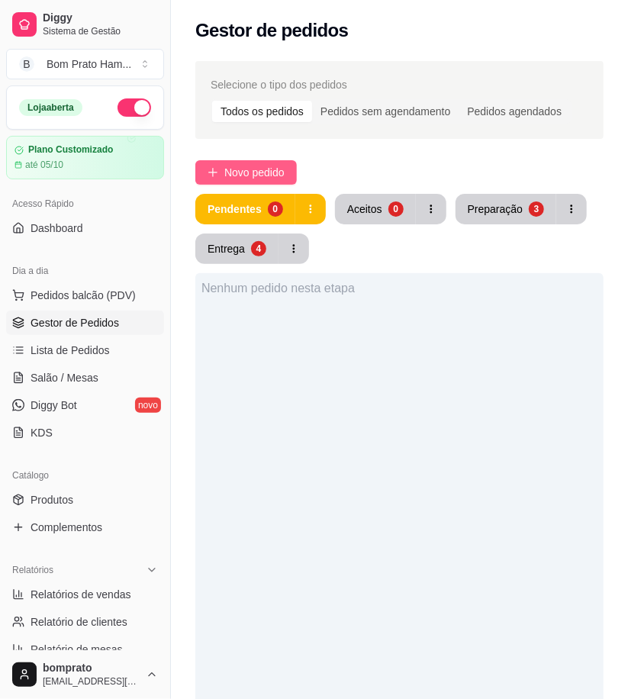
click at [255, 169] on span "Novo pedido" at bounding box center [254, 172] width 60 height 17
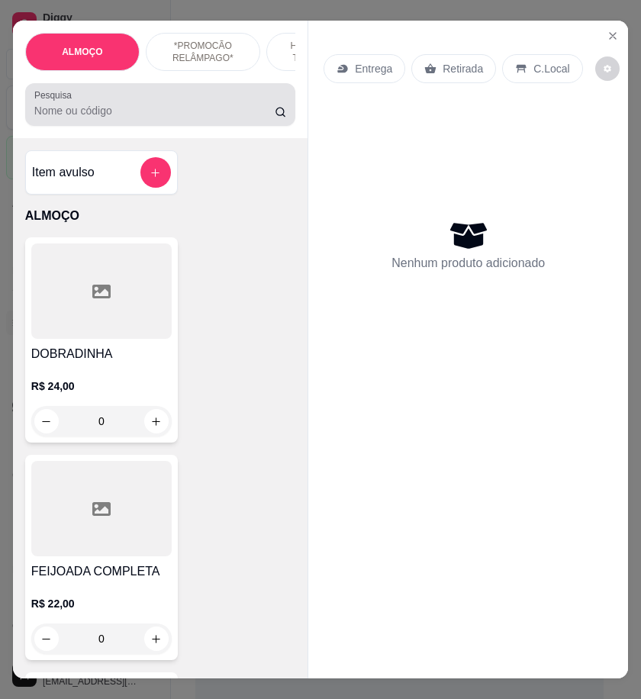
click at [162, 118] on input "Pesquisa" at bounding box center [154, 110] width 241 height 15
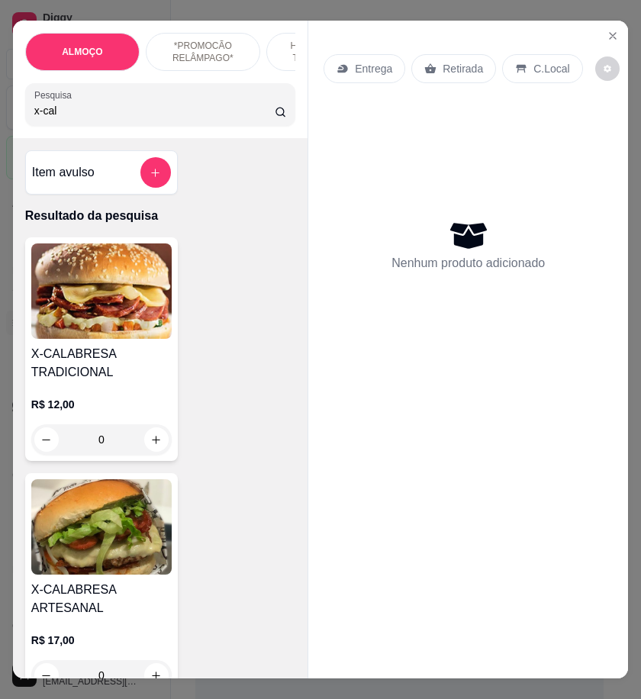
type input "x-cal"
click at [154, 330] on img at bounding box center [101, 291] width 141 height 95
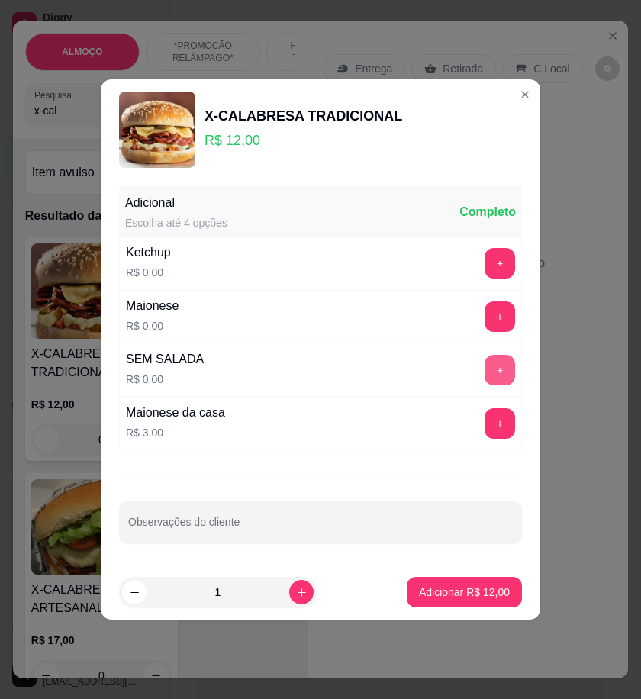
click at [493, 367] on button "+" at bounding box center [500, 370] width 31 height 31
click at [489, 583] on button "Adicionar R$ 12,00" at bounding box center [464, 592] width 115 height 31
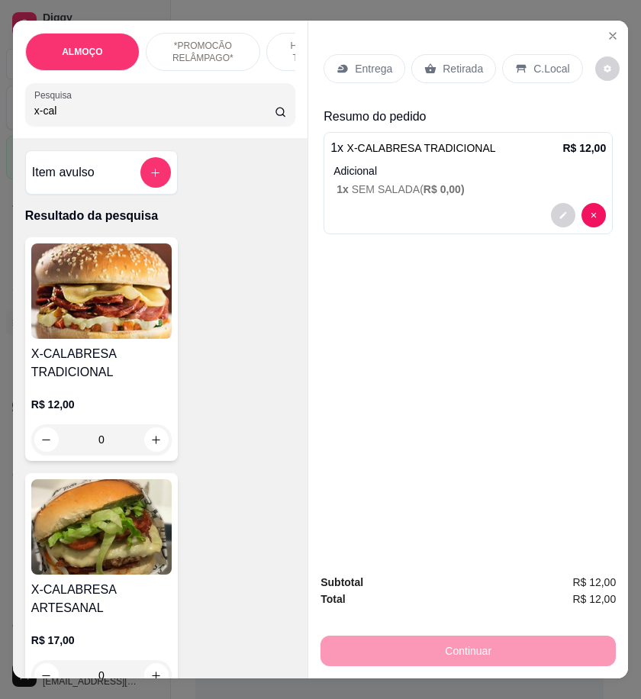
click at [444, 71] on div "Retirada" at bounding box center [454, 68] width 85 height 29
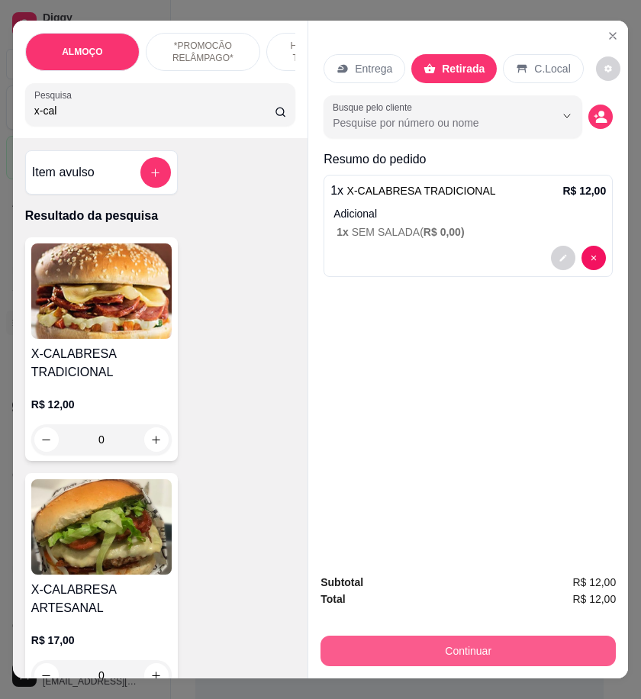
click at [499, 643] on button "Continuar" at bounding box center [469, 651] width 296 height 31
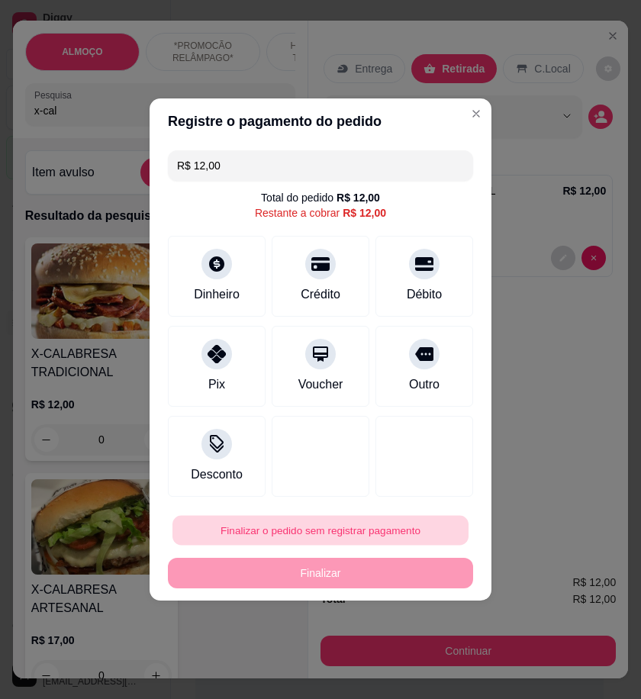
click at [395, 533] on button "Finalizar o pedido sem registrar pagamento" at bounding box center [321, 531] width 296 height 30
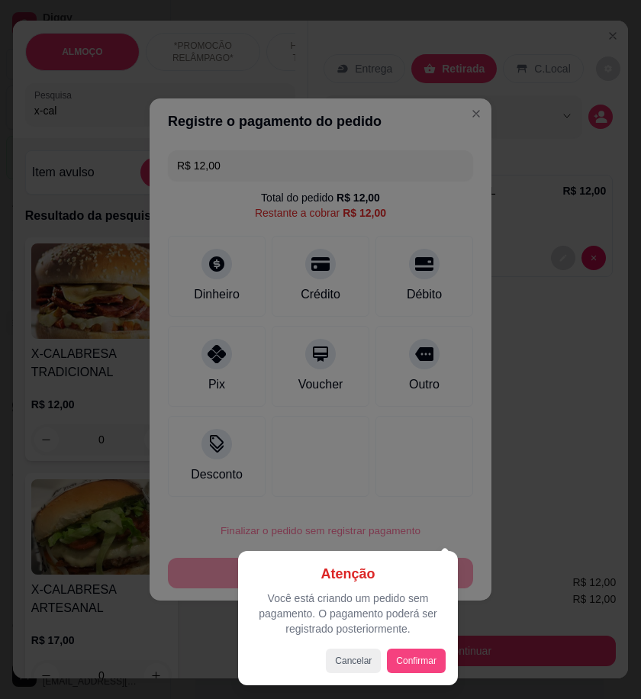
click at [430, 675] on div "Atenção Você está criando um pedido sem pagamento. O pagamento poderá ser regis…" at bounding box center [348, 618] width 220 height 134
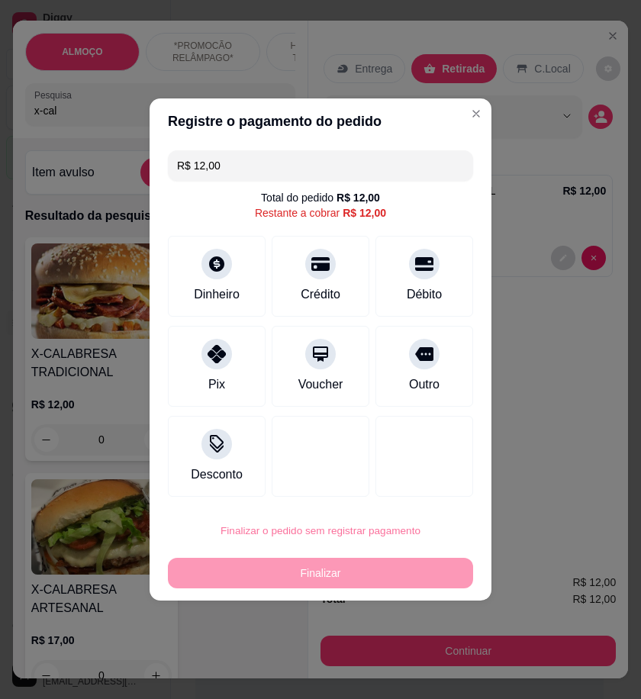
click at [430, 658] on button "Confirmar" at bounding box center [418, 656] width 54 height 23
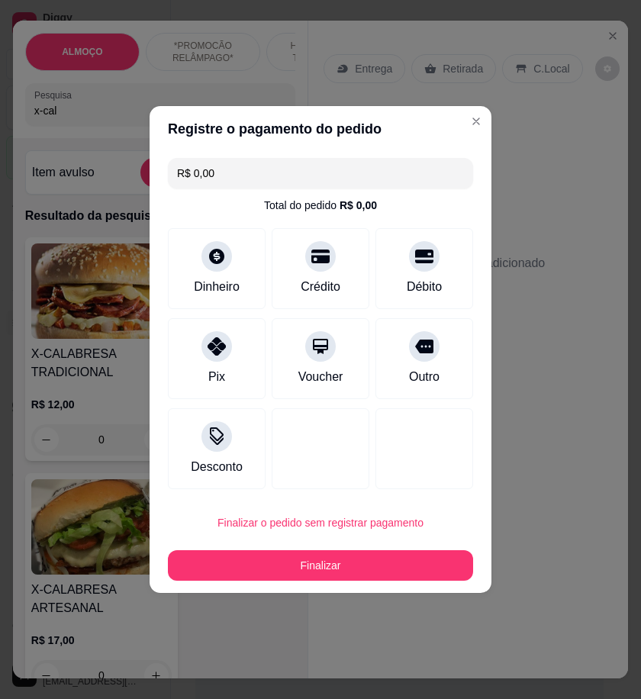
type input "R$ 0,00"
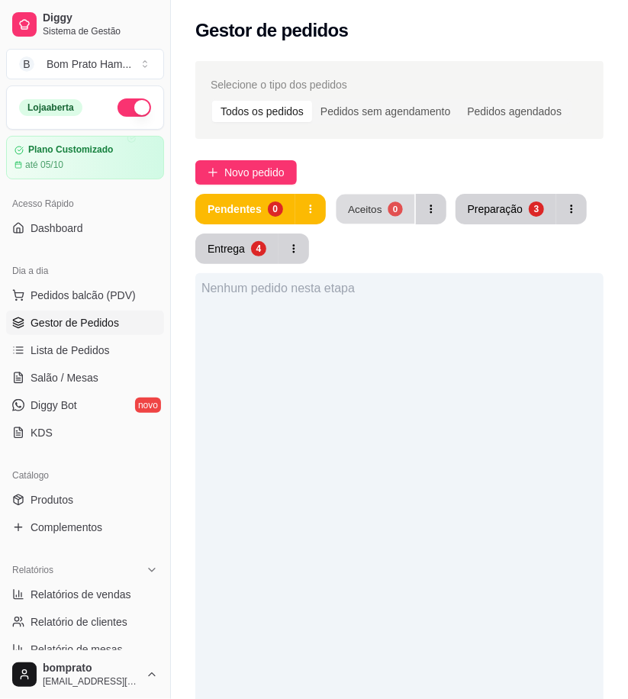
click at [392, 218] on button "Aceitos 0" at bounding box center [375, 210] width 79 height 30
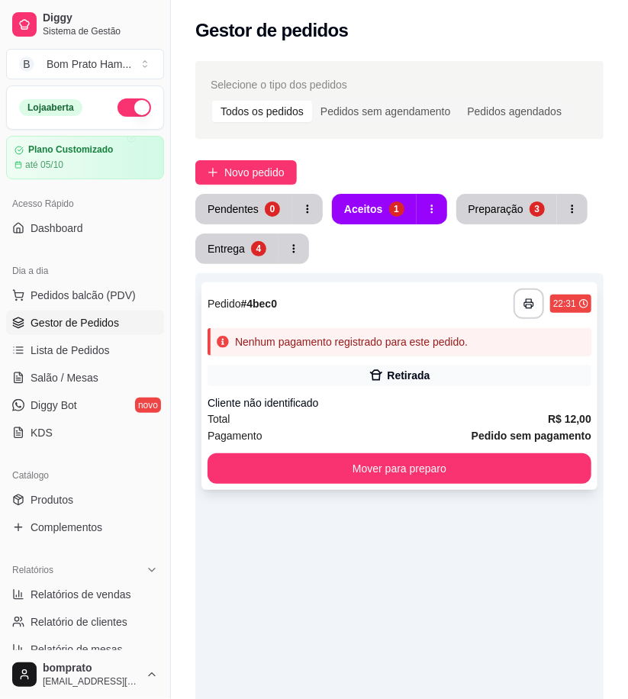
click at [451, 403] on div "Cliente não identificado" at bounding box center [400, 403] width 384 height 15
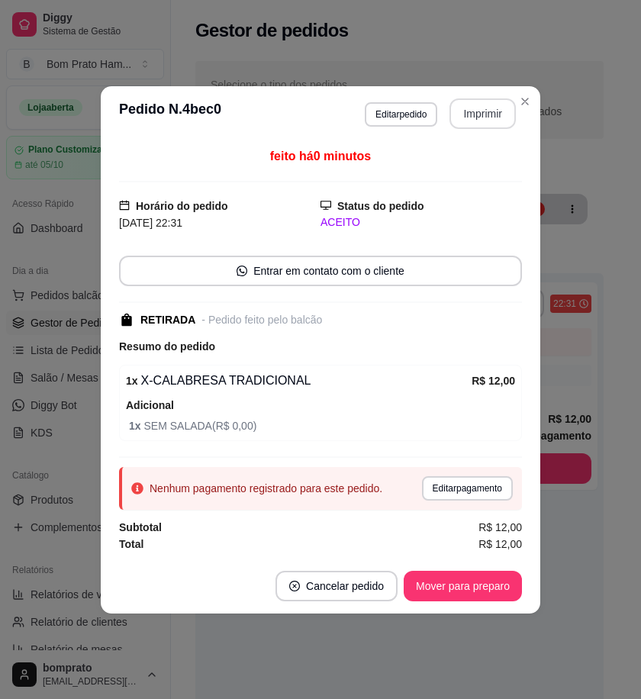
click at [486, 127] on button "Imprimir" at bounding box center [483, 114] width 66 height 31
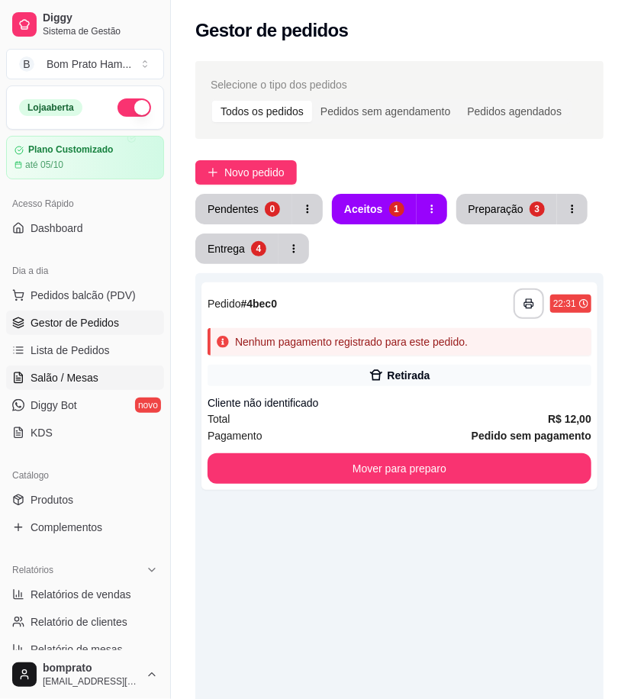
click at [97, 383] on link "Salão / Mesas" at bounding box center [85, 378] width 158 height 24
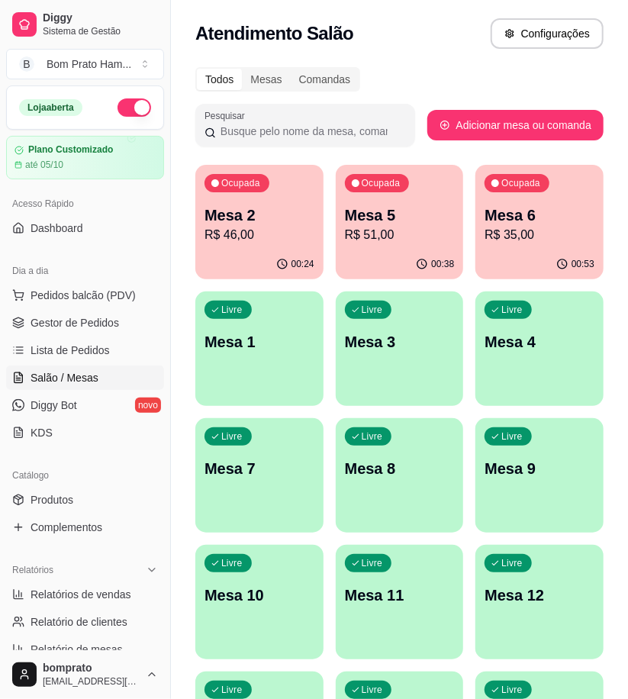
click at [418, 244] on div "Ocupada Mesa 5 R$ 51,00" at bounding box center [400, 207] width 128 height 85
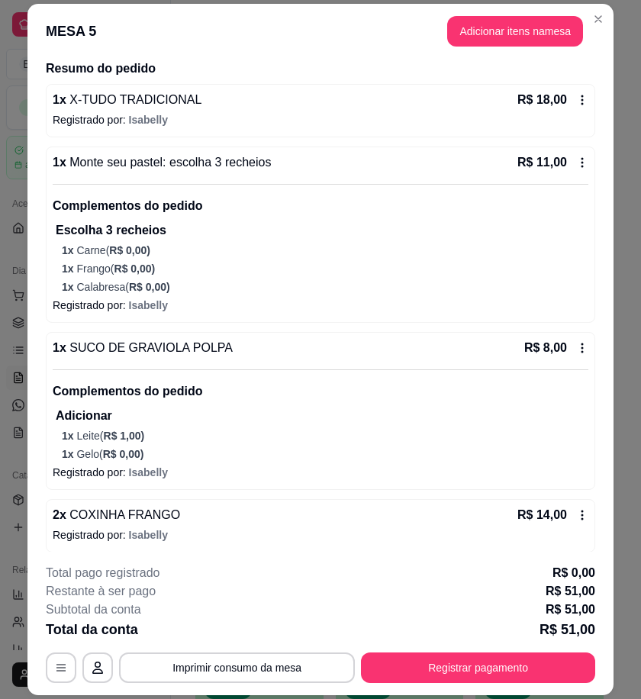
scroll to position [125, 0]
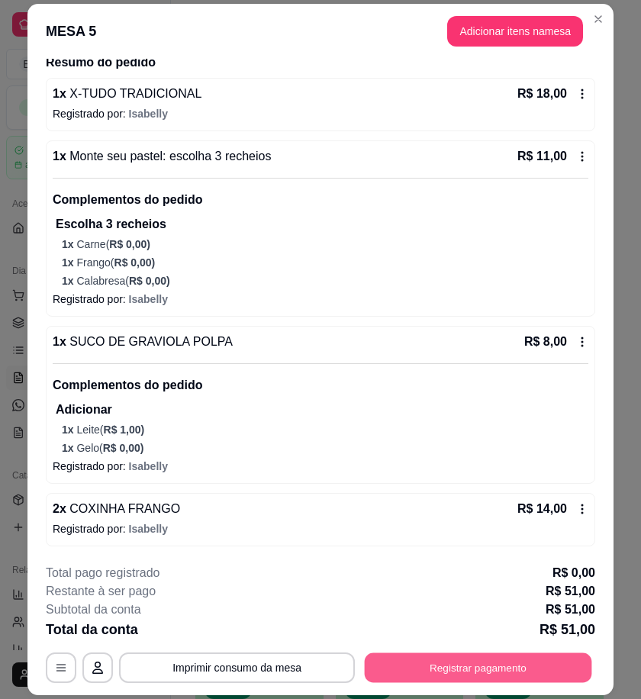
click at [538, 670] on button "Registrar pagamento" at bounding box center [479, 669] width 228 height 30
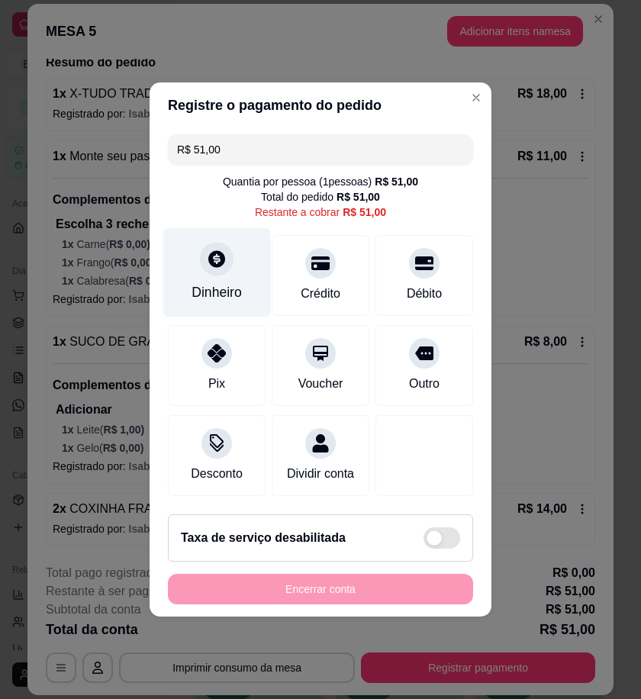
click at [222, 283] on div "Dinheiro" at bounding box center [217, 293] width 50 height 20
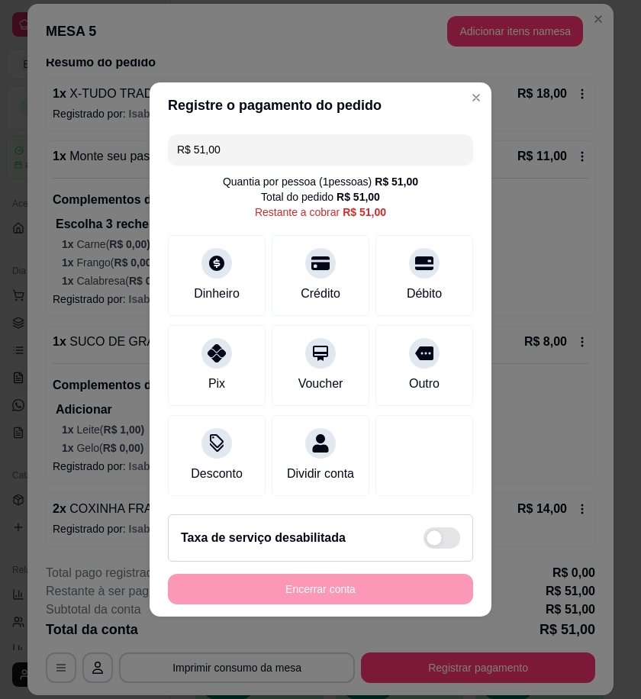
click at [250, 136] on input "R$ 51,00" at bounding box center [320, 149] width 287 height 31
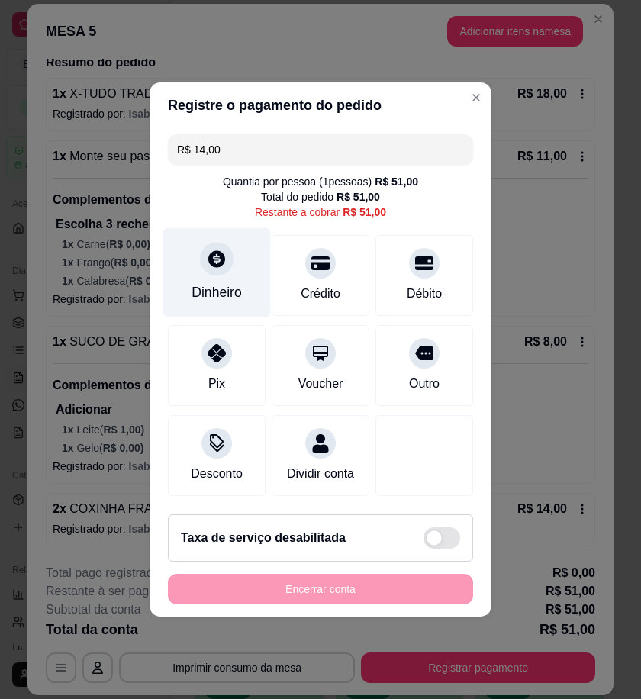
click at [211, 266] on div "Dinheiro" at bounding box center [217, 272] width 108 height 89
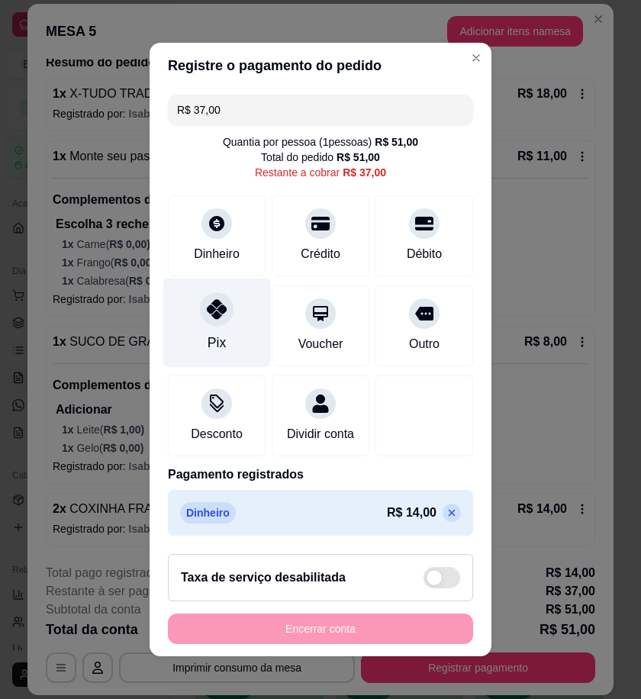
click at [224, 313] on div "Pix" at bounding box center [217, 323] width 108 height 89
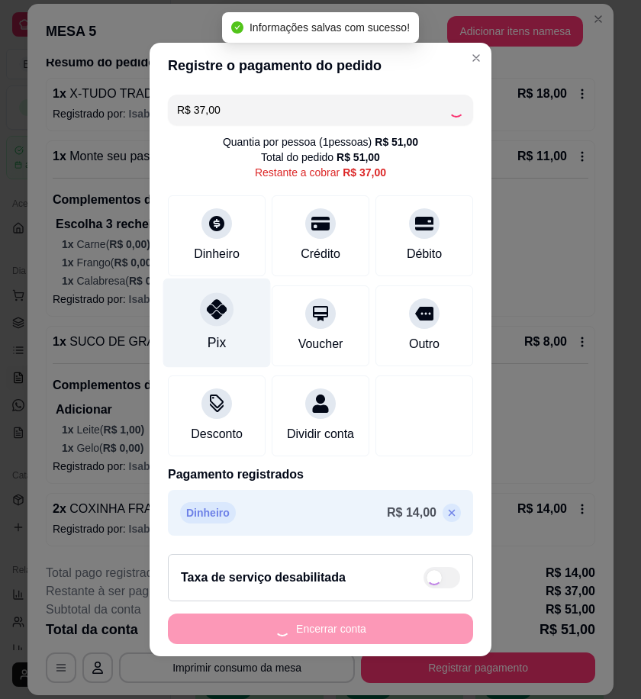
type input "R$ 0,00"
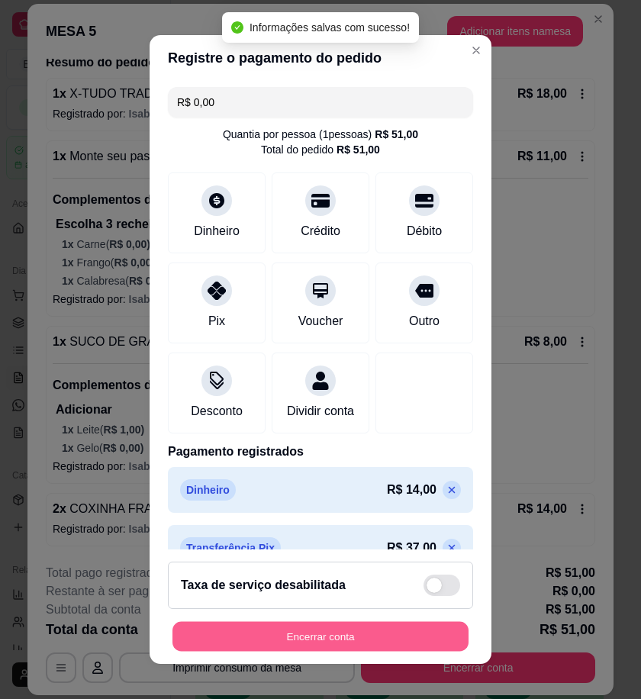
click at [357, 623] on button "Encerrar conta" at bounding box center [321, 637] width 296 height 30
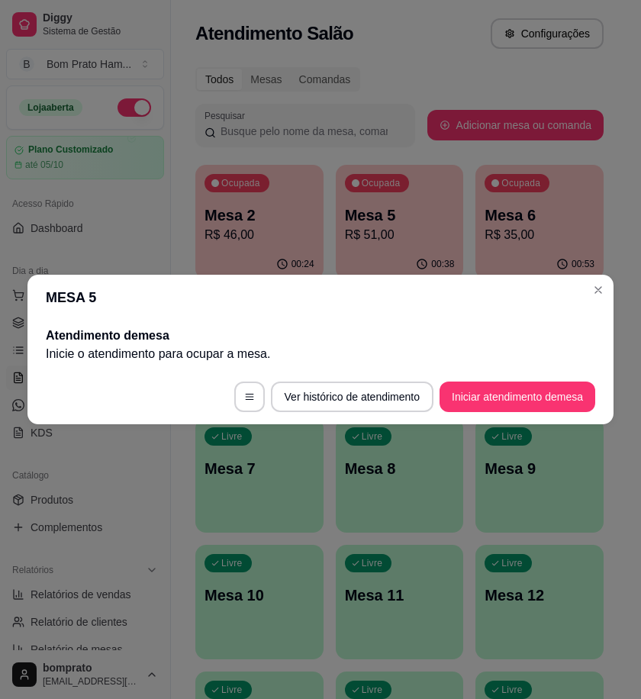
scroll to position [0, 0]
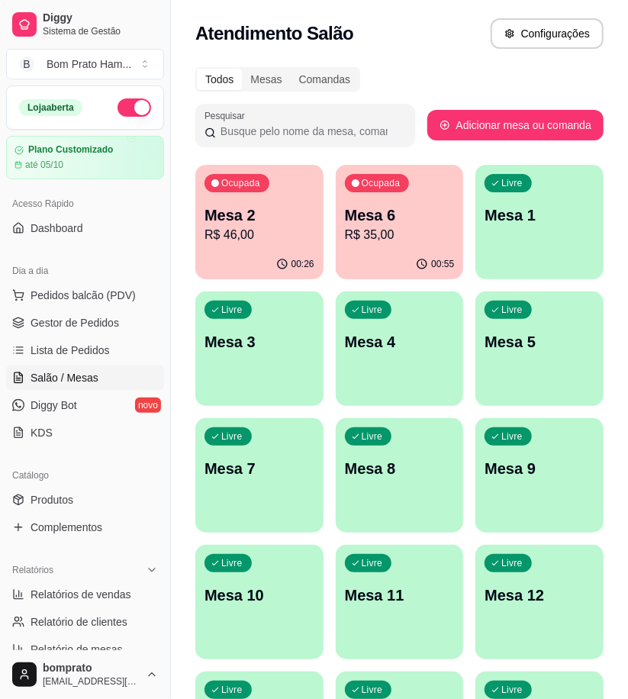
click at [119, 337] on ul "Pedidos balcão (PDV) Gestor de Pedidos Lista de Pedidos Salão / Mesas Diggy Bot…" at bounding box center [85, 364] width 158 height 162
click at [119, 318] on link "Gestor de Pedidos" at bounding box center [85, 323] width 158 height 24
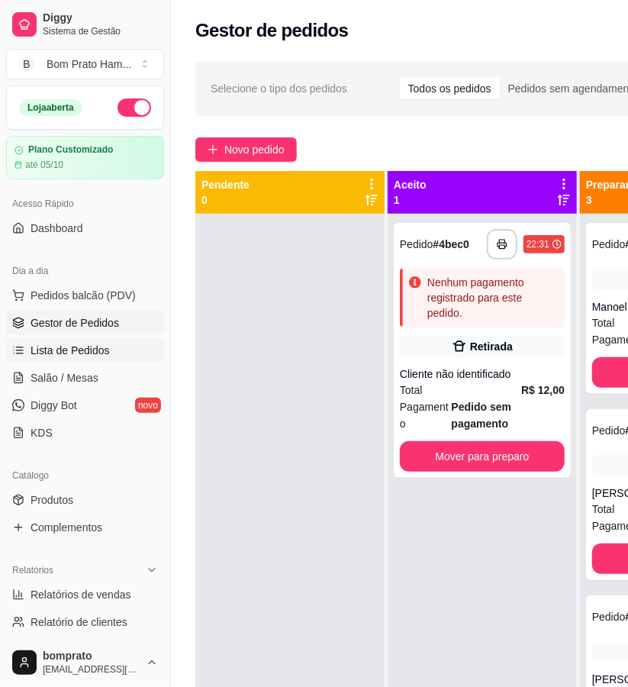
click at [119, 352] on link "Lista de Pedidos" at bounding box center [85, 350] width 158 height 24
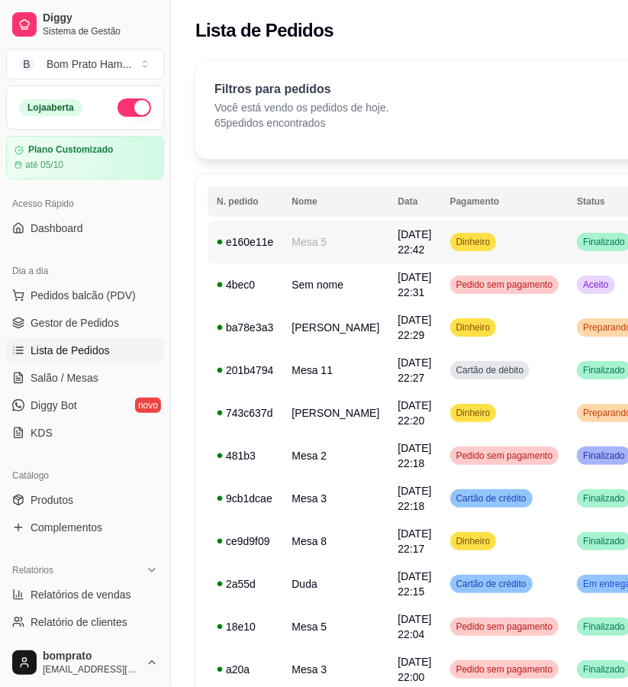
click at [454, 237] on span "Dinheiro" at bounding box center [474, 242] width 40 height 12
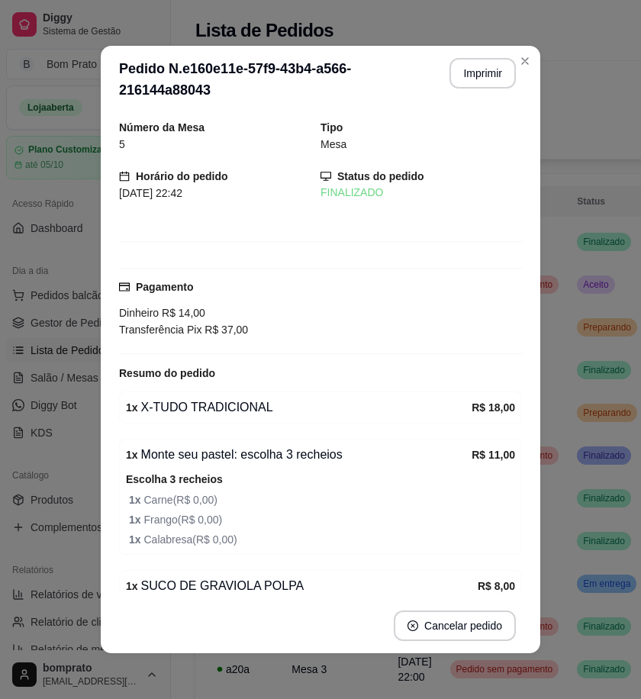
click at [438, 82] on div "**********" at bounding box center [477, 79] width 79 height 43
click at [470, 78] on button "Imprimir" at bounding box center [483, 73] width 66 height 31
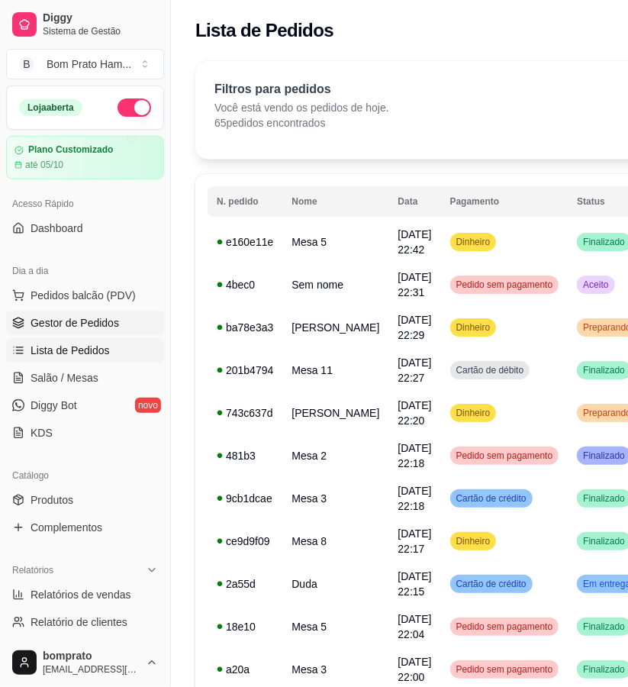
click at [99, 316] on span "Gestor de Pedidos" at bounding box center [75, 322] width 89 height 15
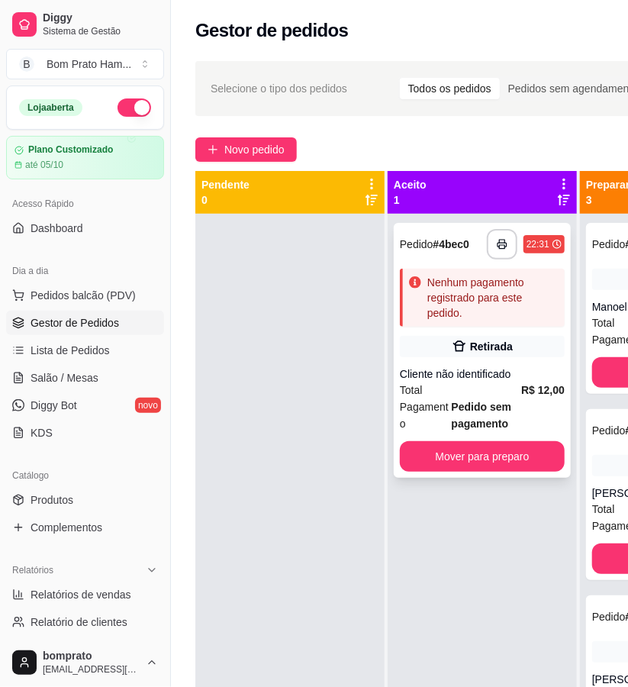
click at [447, 338] on div "Retirada" at bounding box center [482, 346] width 165 height 21
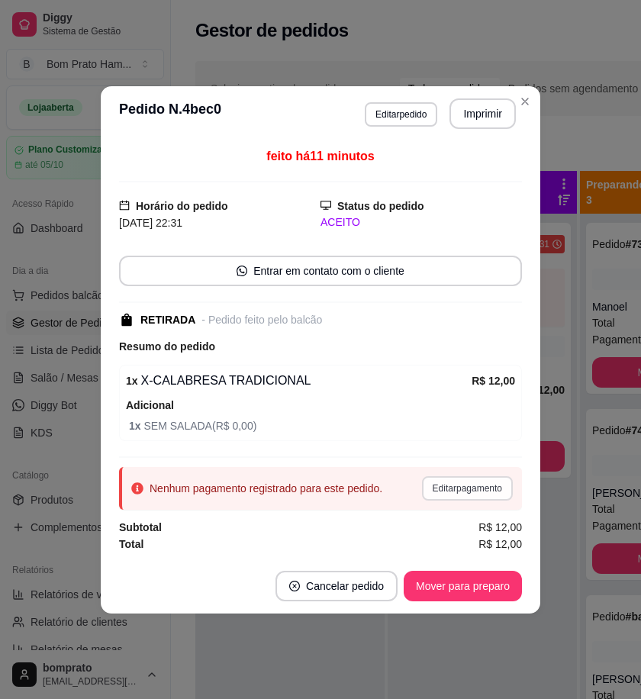
click at [453, 492] on button "Editar pagamento" at bounding box center [467, 488] width 91 height 24
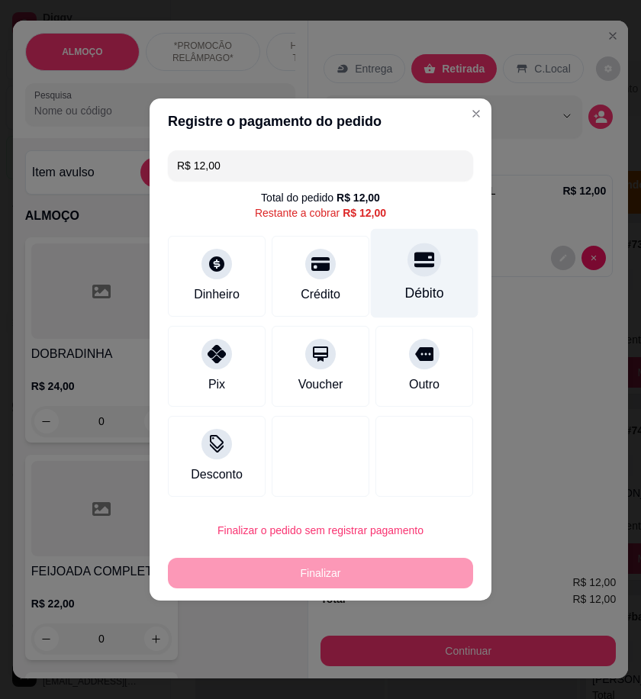
click at [428, 254] on div at bounding box center [425, 260] width 34 height 34
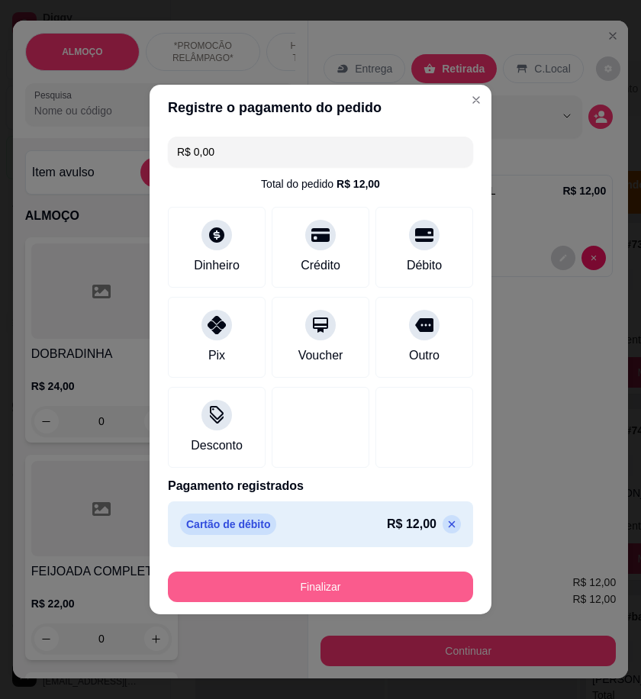
click at [390, 579] on button "Finalizar" at bounding box center [320, 587] width 305 height 31
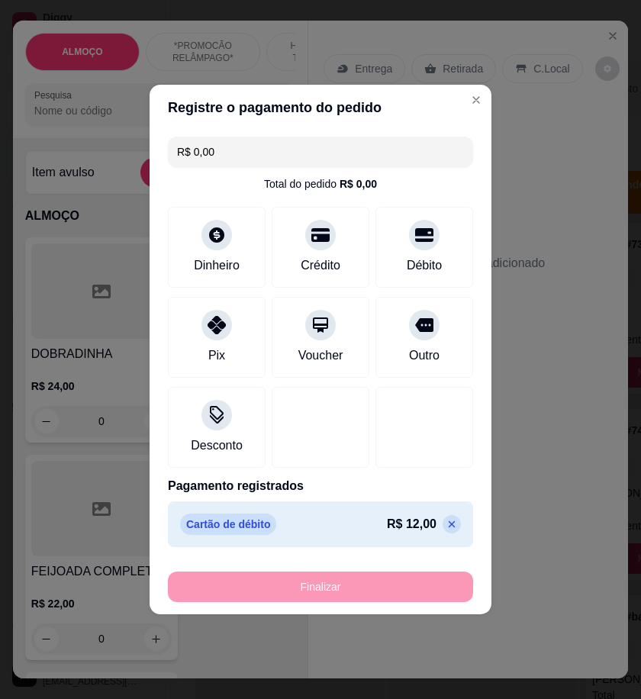
type input "-R$ 12,00"
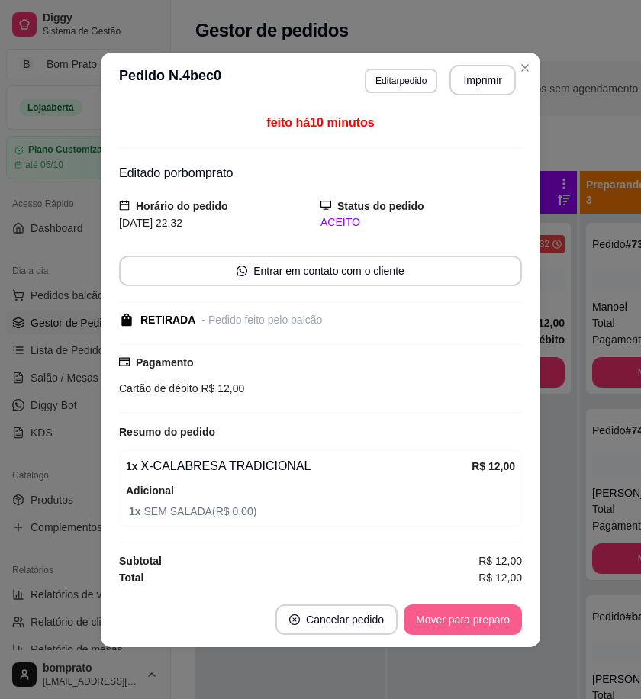
click at [481, 622] on button "Mover para preparo" at bounding box center [463, 620] width 118 height 31
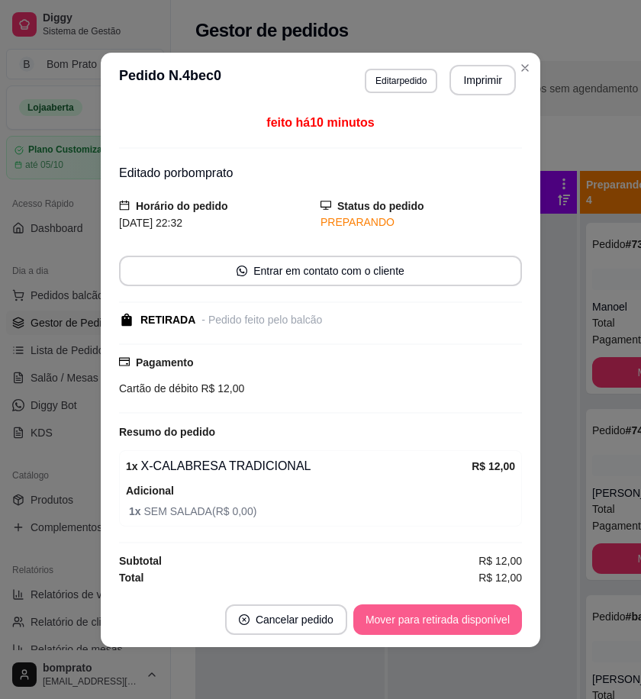
click at [481, 622] on button "Mover para retirada disponível" at bounding box center [438, 620] width 169 height 31
click at [481, 622] on button "Mover para finalizado" at bounding box center [459, 620] width 127 height 31
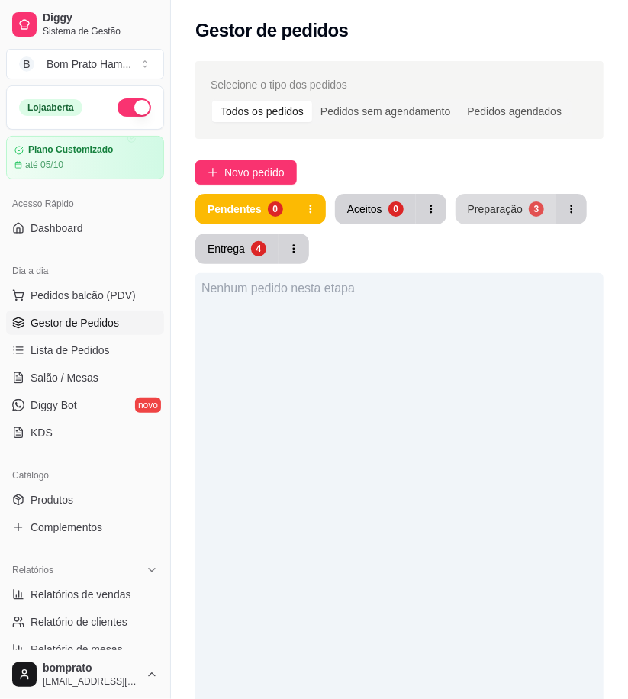
click at [468, 202] on div "Preparação" at bounding box center [495, 209] width 55 height 15
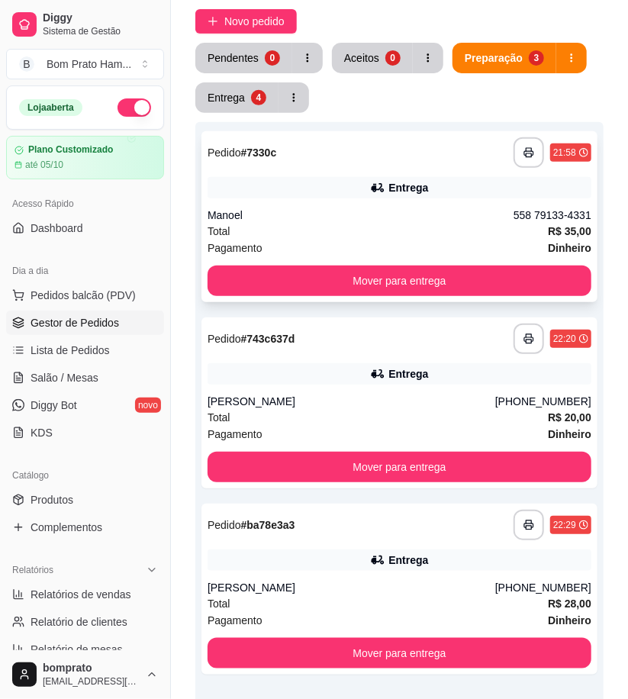
scroll to position [170, 0]
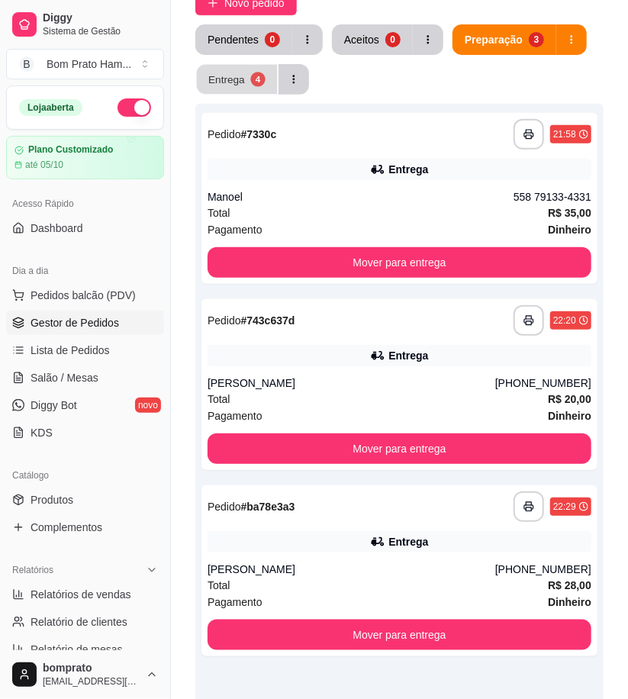
click at [249, 92] on button "Entrega 4" at bounding box center [237, 80] width 81 height 30
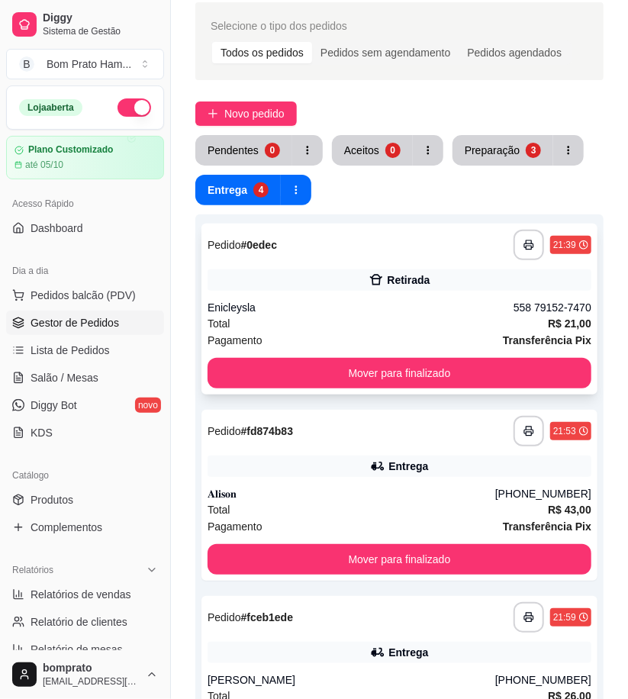
scroll to position [56, 0]
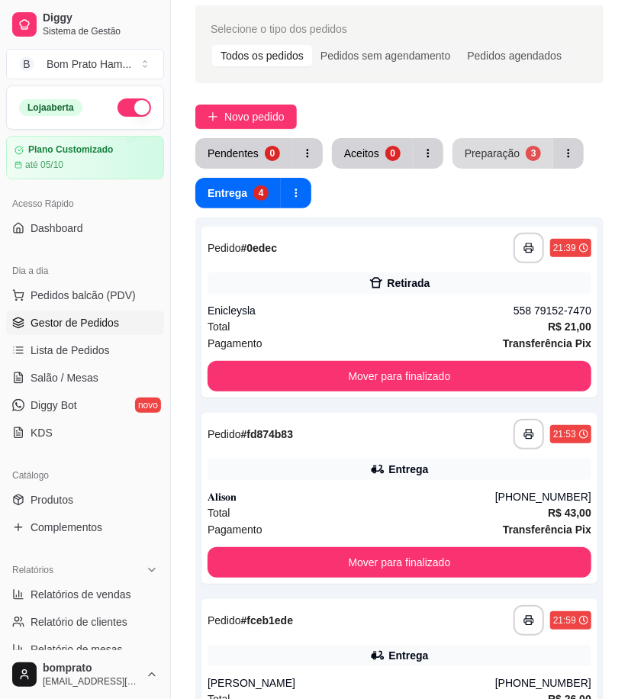
click at [489, 157] on div "Preparação" at bounding box center [492, 153] width 55 height 15
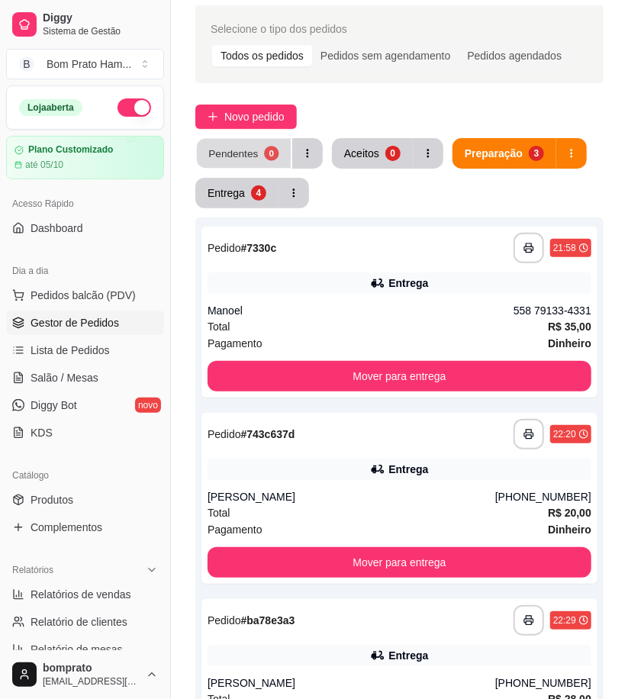
click at [237, 158] on div "Pendentes" at bounding box center [233, 153] width 50 height 15
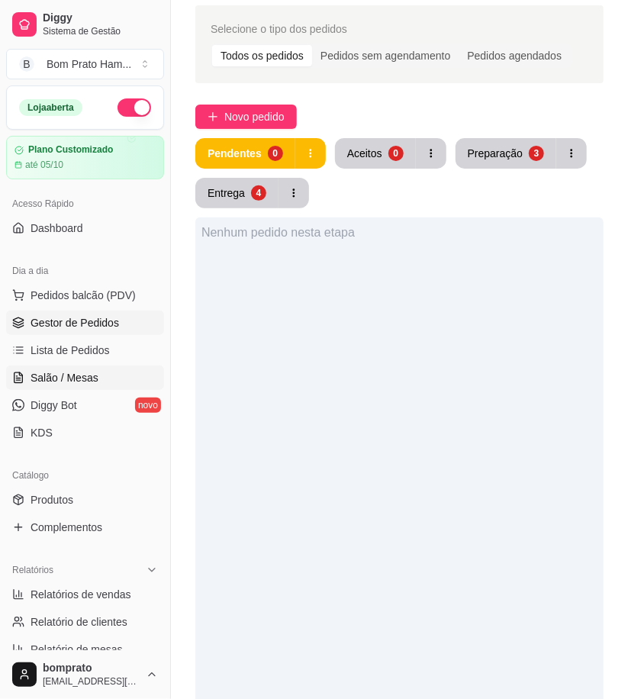
click at [102, 384] on link "Salão / Mesas" at bounding box center [85, 378] width 158 height 24
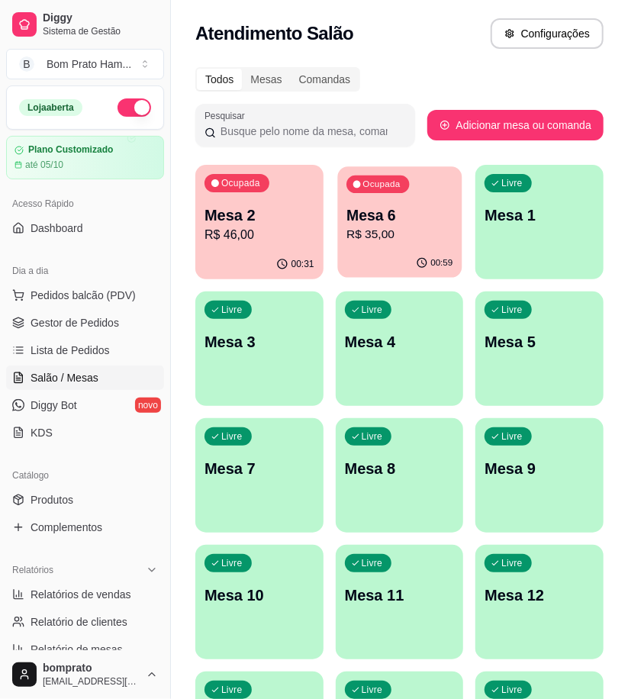
click at [388, 229] on p "R$ 35,00" at bounding box center [400, 235] width 106 height 18
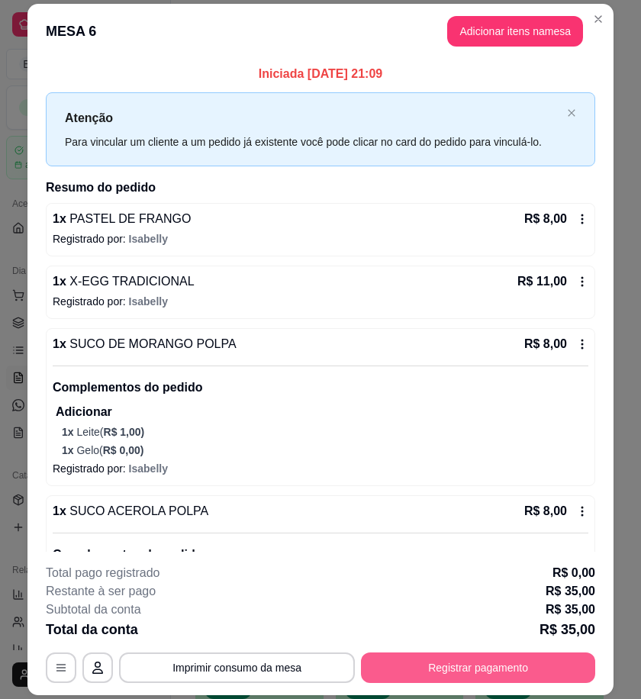
click at [451, 673] on button "Registrar pagamento" at bounding box center [478, 668] width 234 height 31
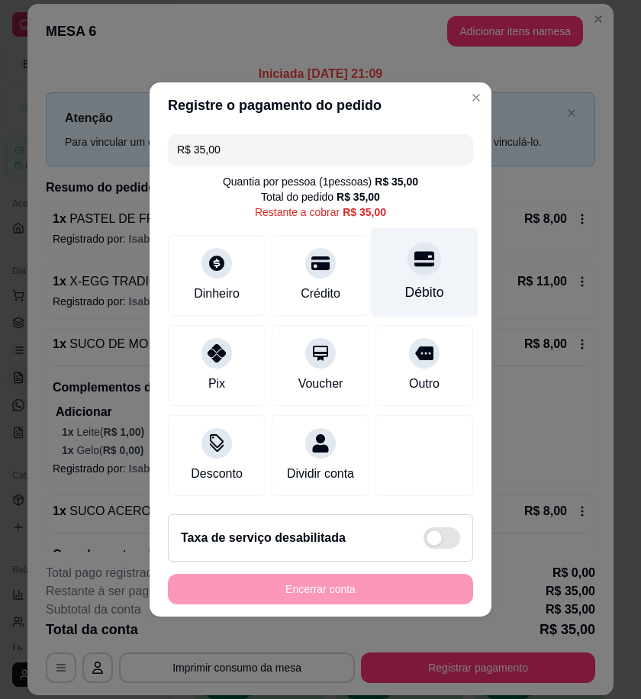
click at [414, 264] on div at bounding box center [425, 259] width 34 height 34
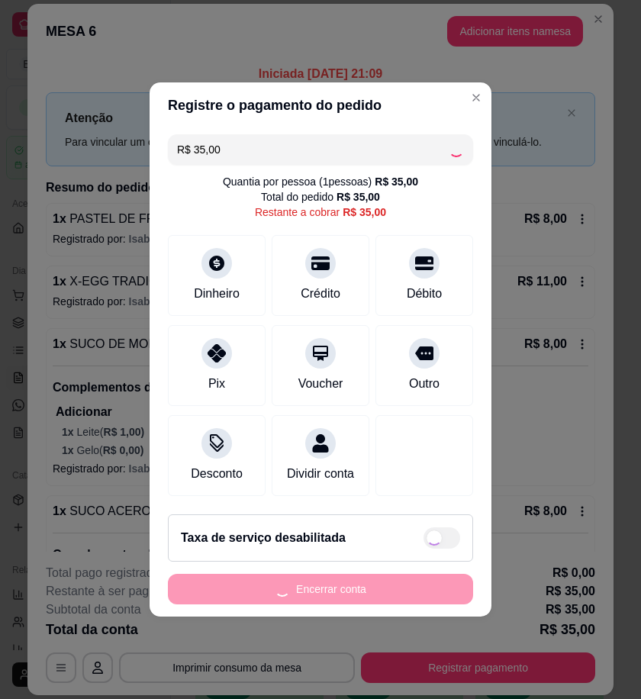
type input "R$ 0,00"
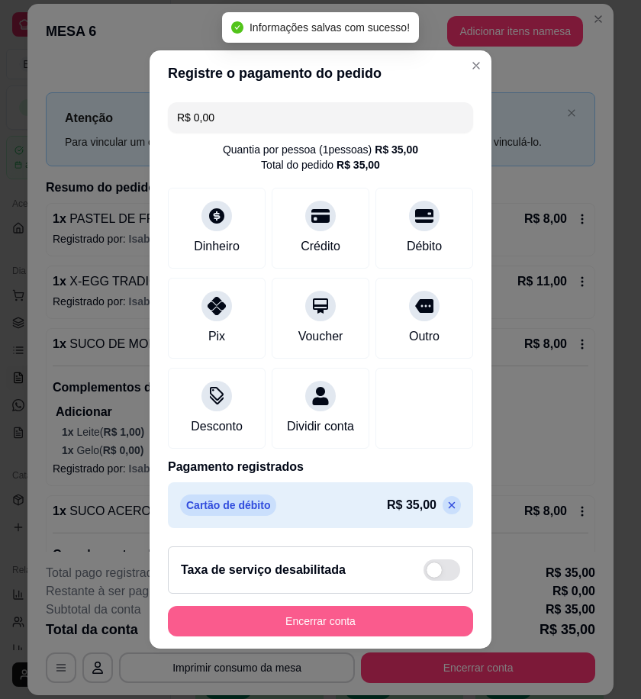
click at [403, 628] on button "Encerrar conta" at bounding box center [320, 621] width 305 height 31
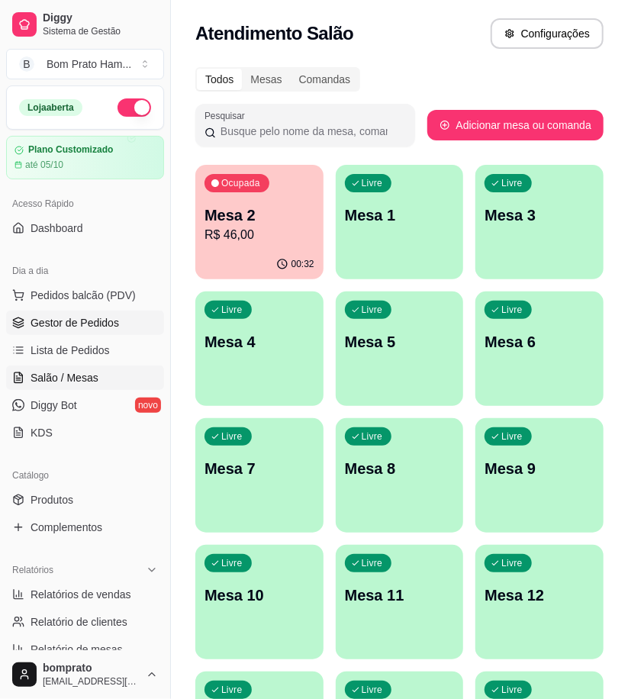
click at [126, 311] on link "Gestor de Pedidos" at bounding box center [85, 323] width 158 height 24
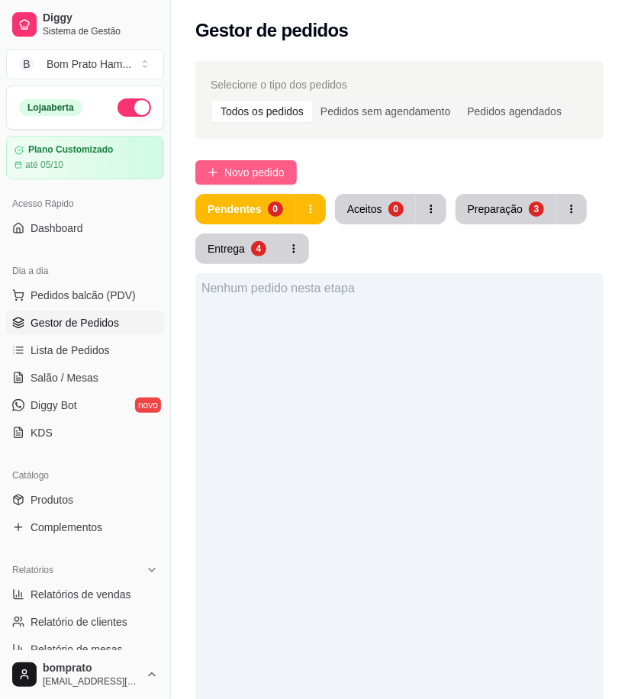
click at [231, 173] on span "Novo pedido" at bounding box center [254, 172] width 60 height 17
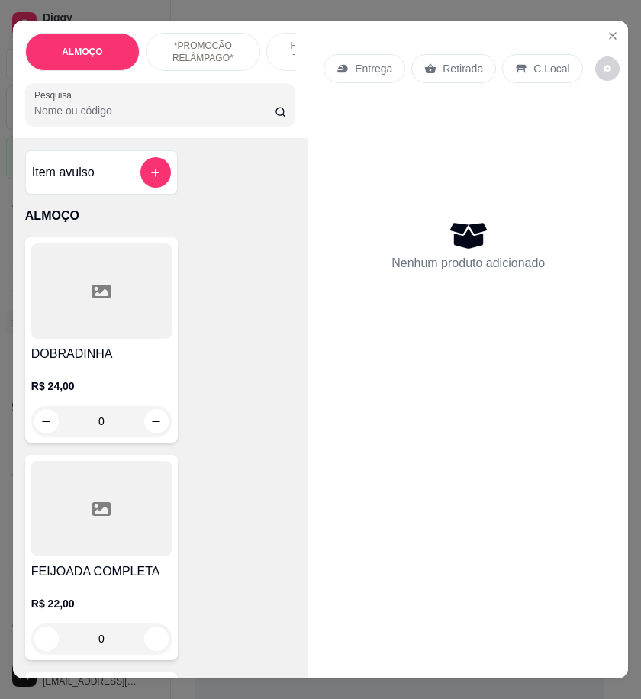
click at [117, 115] on input "Pesquisa" at bounding box center [154, 110] width 241 height 15
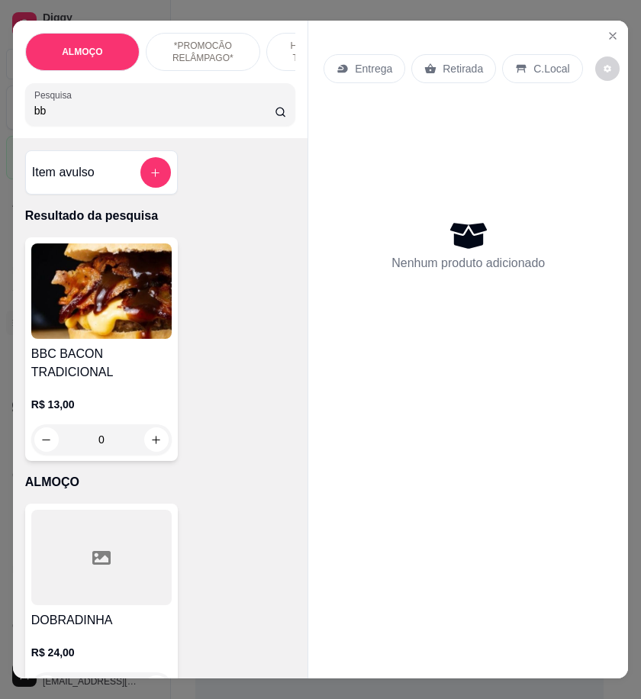
type input "bb"
click at [149, 294] on img at bounding box center [101, 291] width 141 height 95
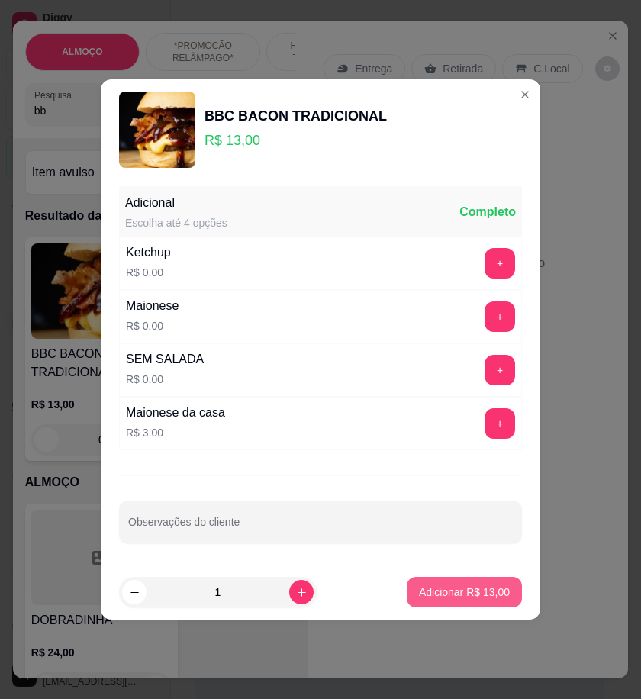
click at [441, 591] on p "Adicionar R$ 13,00" at bounding box center [464, 592] width 91 height 15
type input "1"
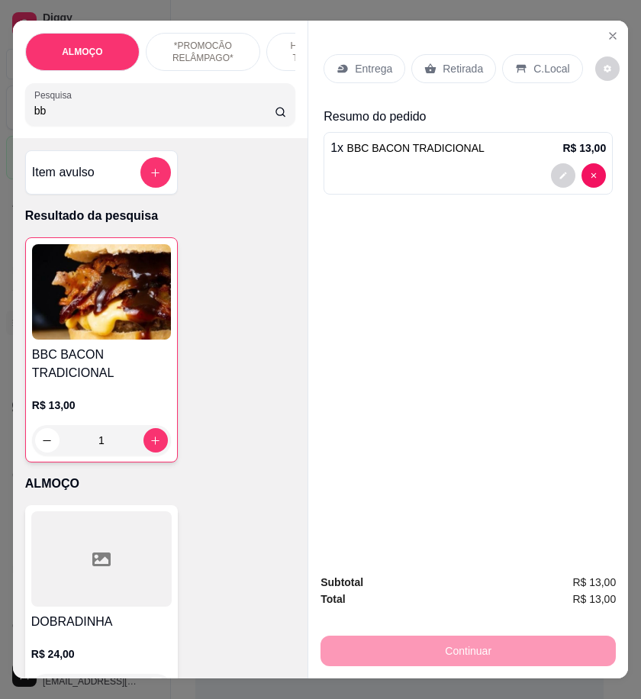
click at [475, 66] on div "Retirada" at bounding box center [454, 68] width 85 height 29
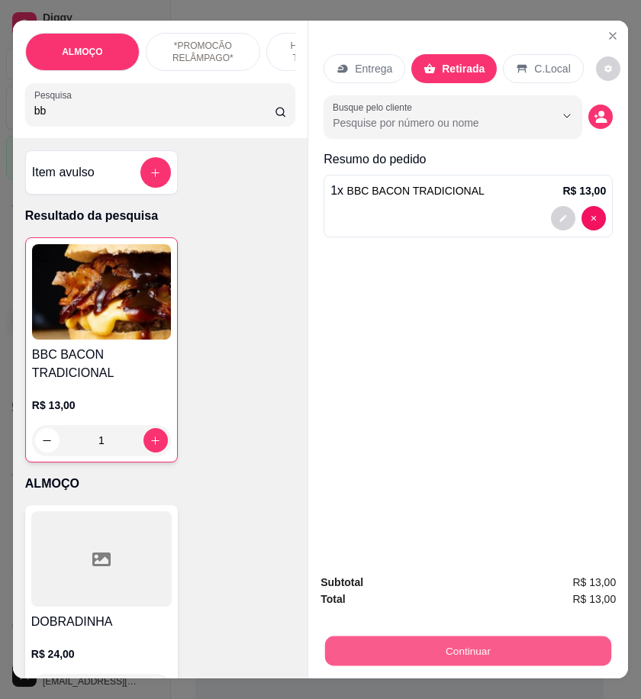
click at [525, 646] on button "Continuar" at bounding box center [468, 651] width 286 height 30
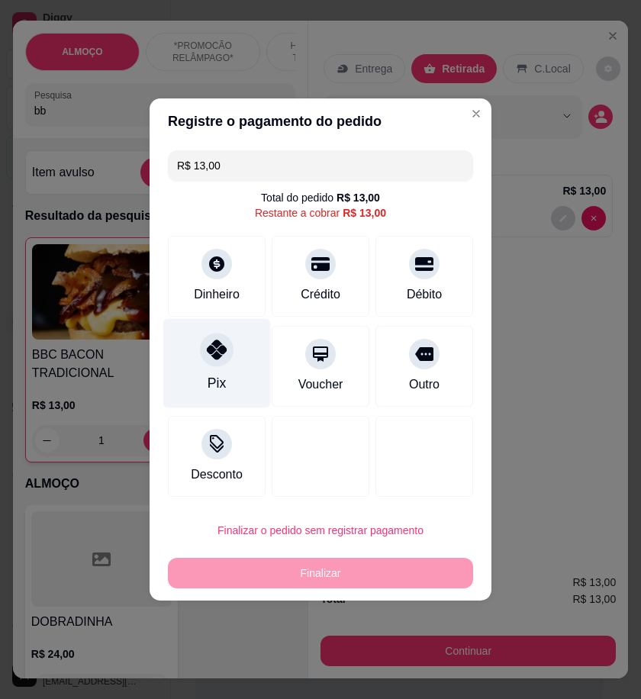
click at [226, 398] on div "Pix" at bounding box center [217, 363] width 108 height 89
type input "R$ 0,00"
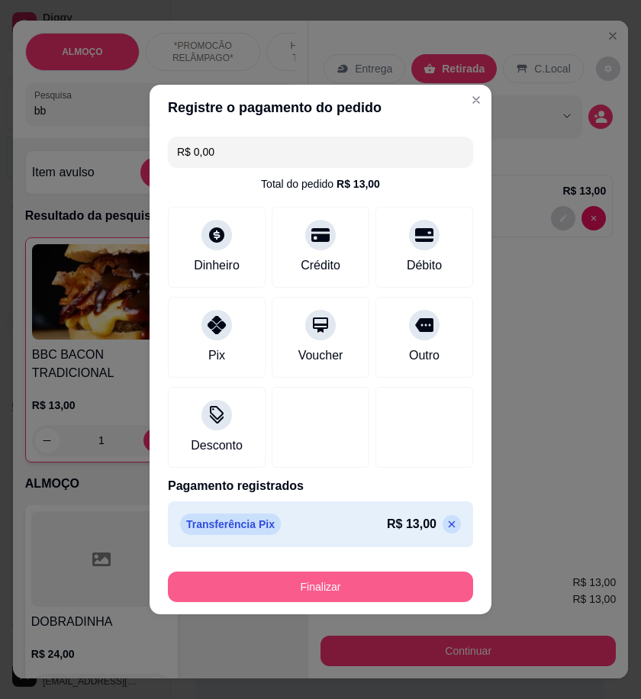
click at [350, 579] on button "Finalizar" at bounding box center [320, 587] width 305 height 31
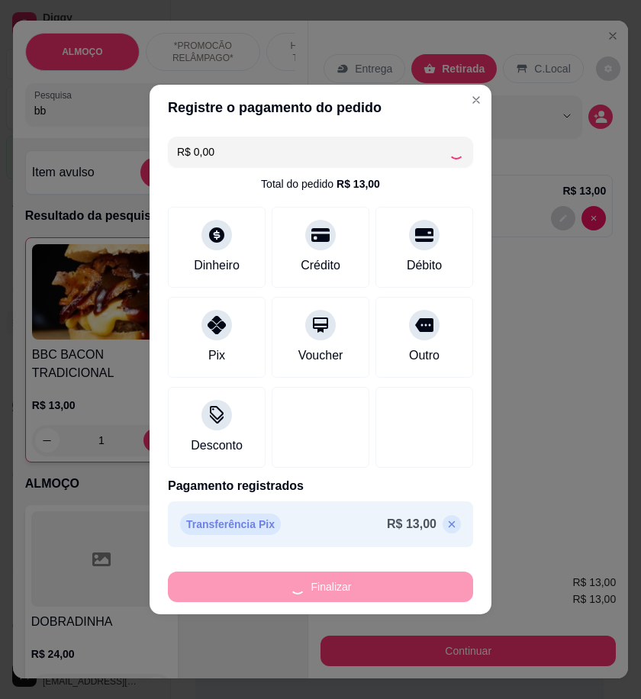
type input "0"
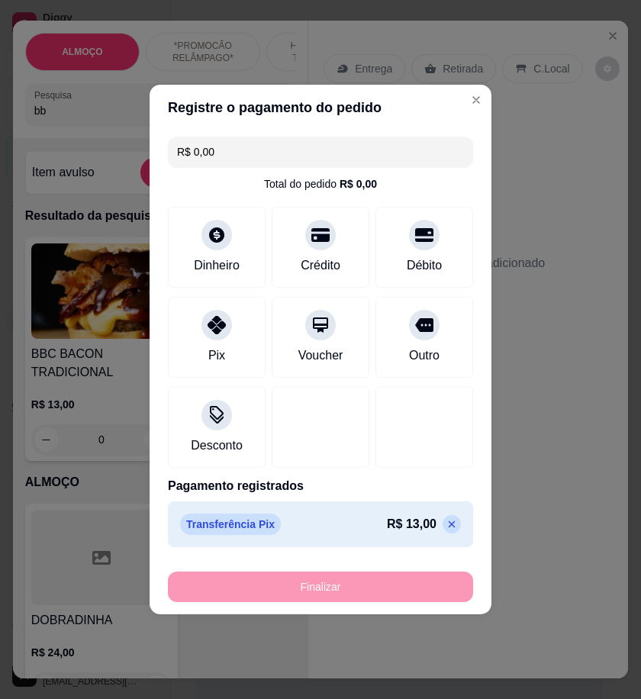
type input "-R$ 13,00"
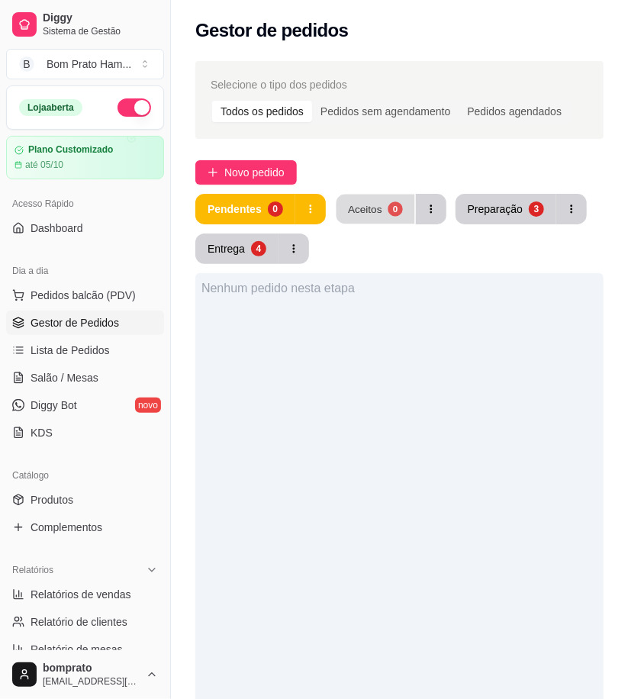
click at [372, 215] on div "Aceitos" at bounding box center [365, 209] width 34 height 15
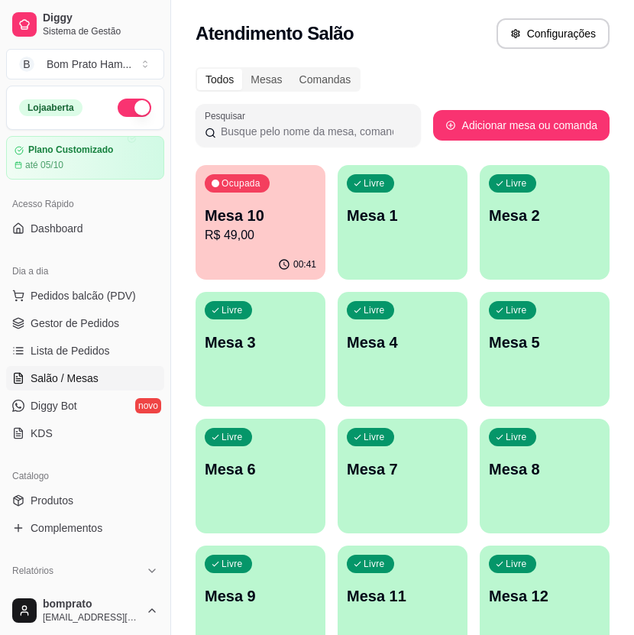
click at [245, 224] on p "Mesa 10" at bounding box center [260, 215] width 111 height 21
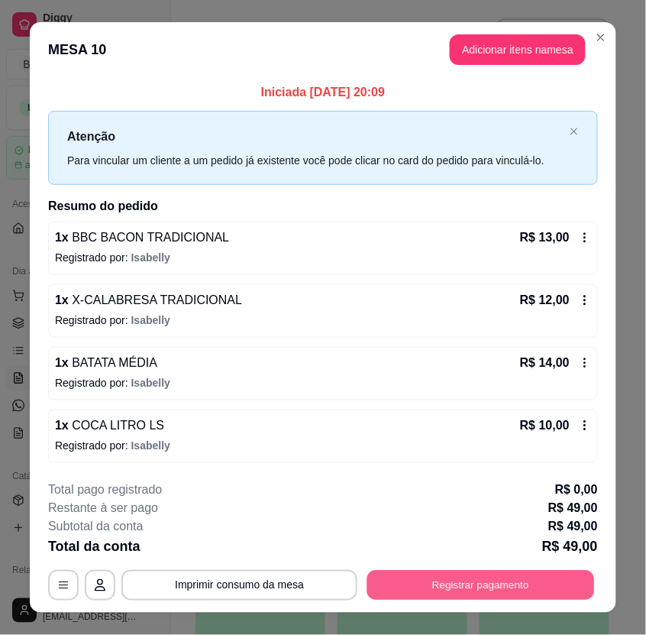
click at [523, 582] on button "Registrar pagamento" at bounding box center [481, 585] width 228 height 30
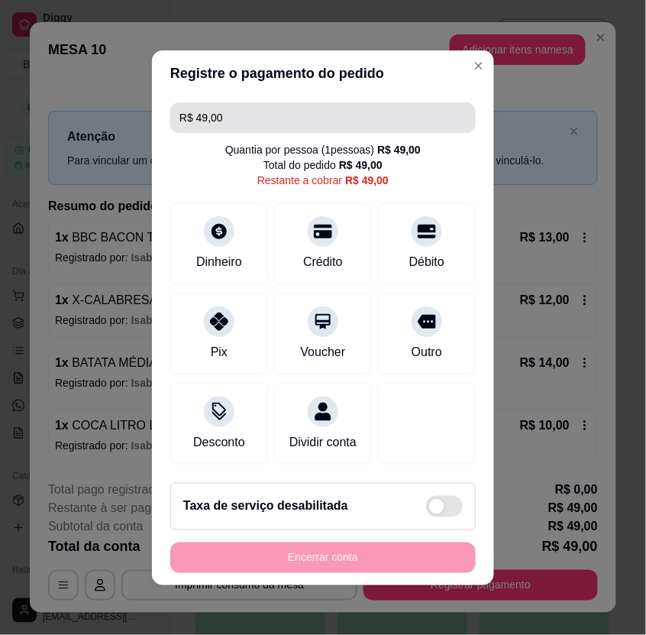
click at [255, 113] on input "R$ 49,00" at bounding box center [322, 117] width 287 height 31
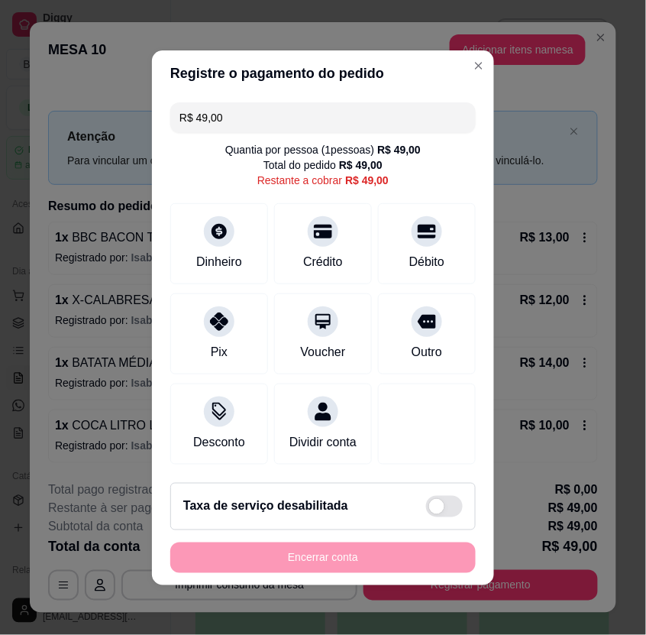
click at [255, 113] on input "R$ 49,00" at bounding box center [322, 117] width 287 height 31
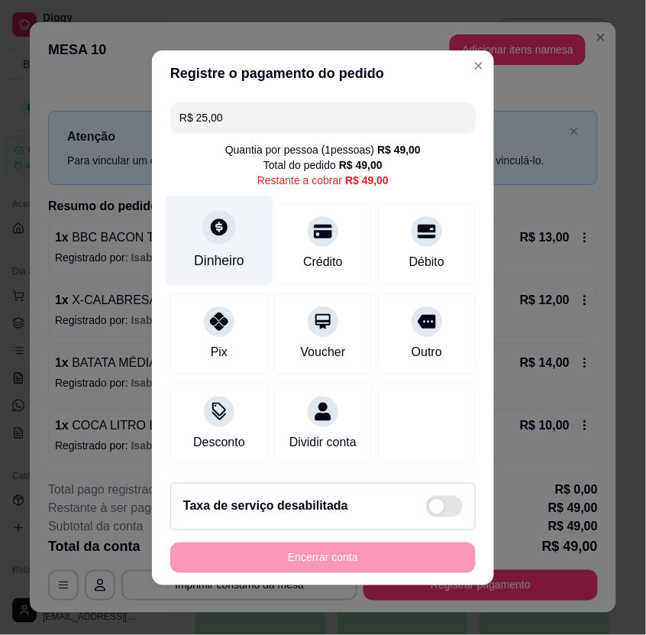
type input "R$ 25,00"
click at [195, 228] on div "Dinheiro" at bounding box center [220, 239] width 108 height 89
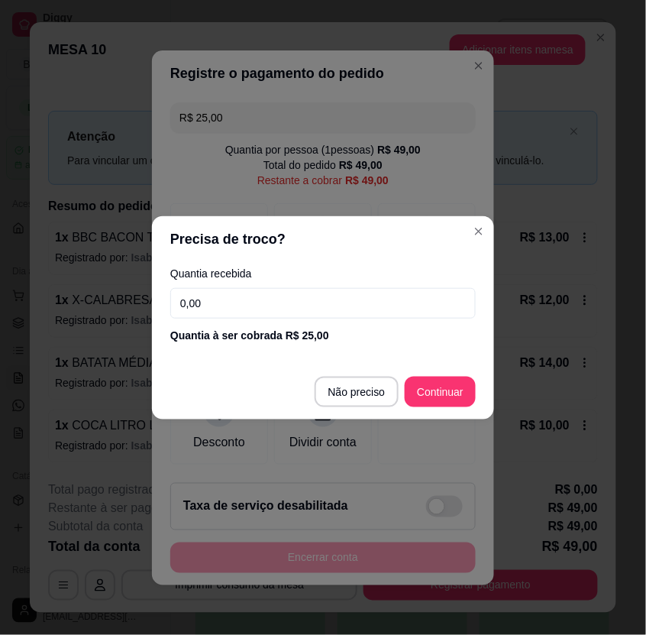
click at [341, 296] on input "0,00" at bounding box center [322, 303] width 305 height 31
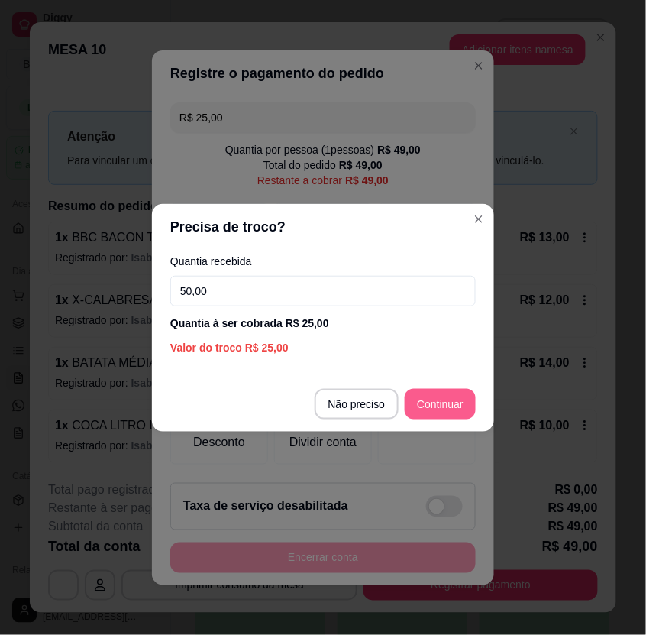
type input "50,00"
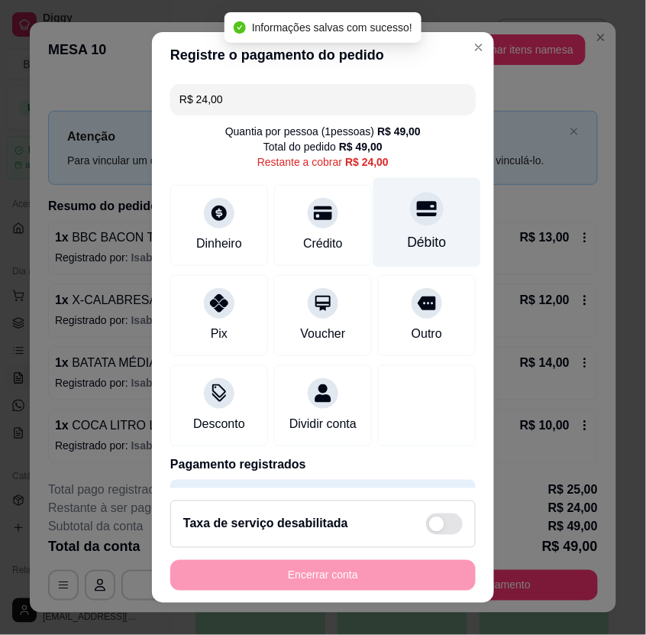
click at [410, 220] on div at bounding box center [427, 209] width 34 height 34
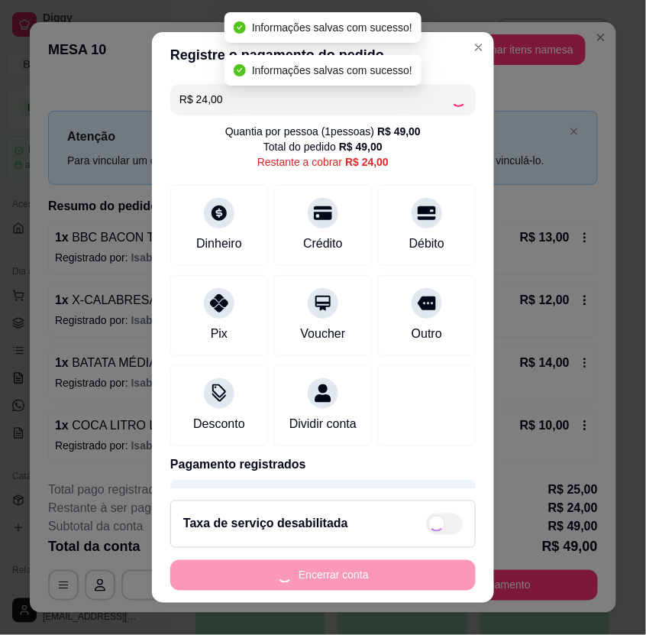
type input "R$ 0,00"
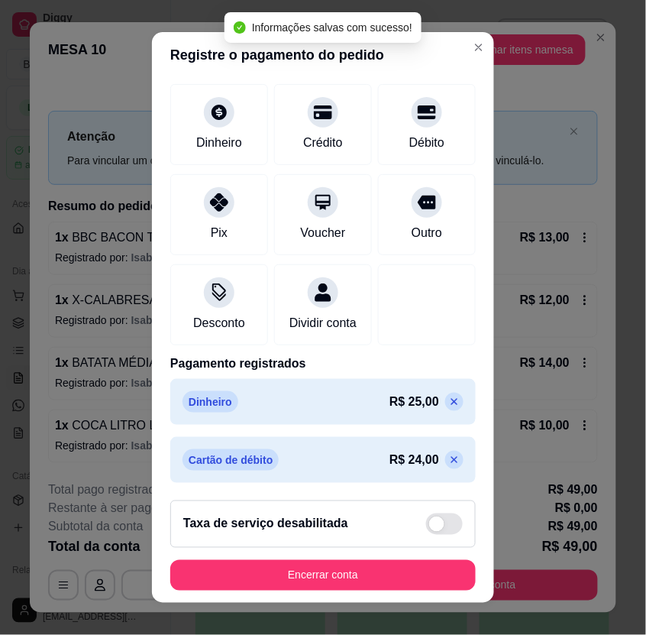
scroll to position [104, 0]
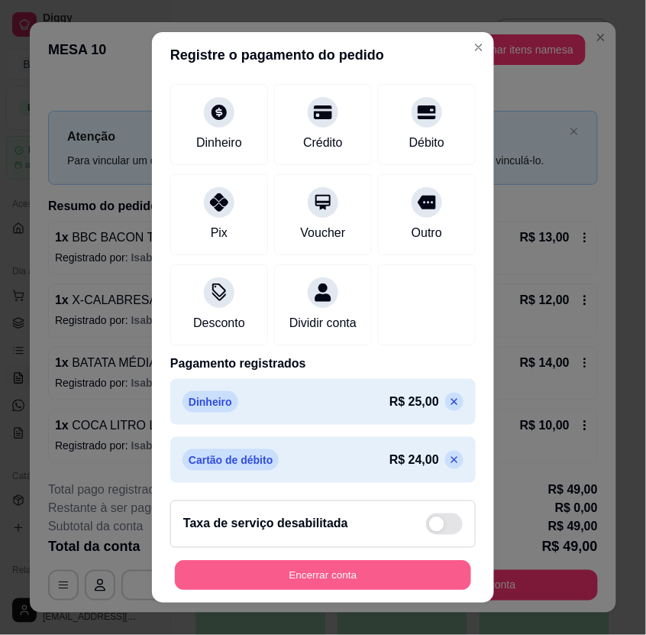
click at [330, 568] on button "Encerrar conta" at bounding box center [323, 575] width 296 height 30
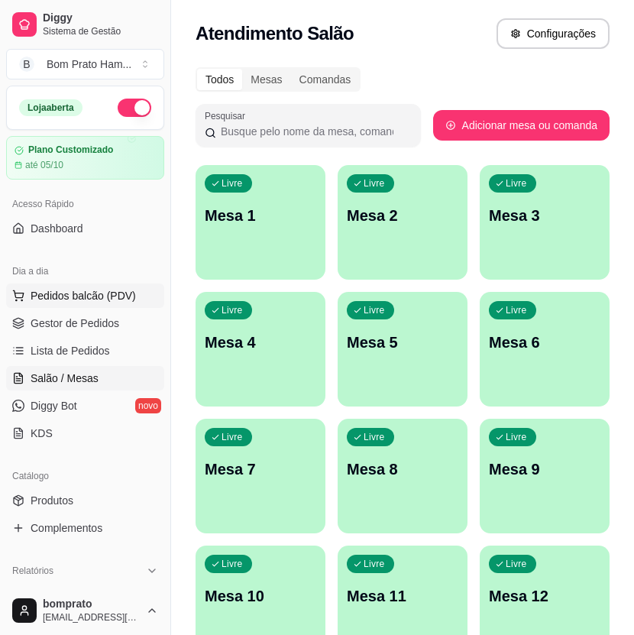
click at [127, 294] on span "Pedidos balcão (PDV)" at bounding box center [83, 295] width 105 height 15
click at [124, 321] on link "Gestor de Pedidos" at bounding box center [85, 323] width 158 height 24
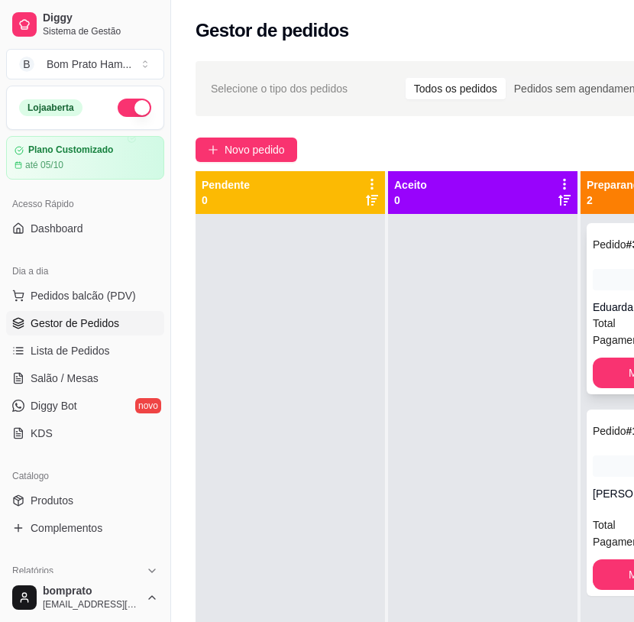
click at [607, 331] on span "Total" at bounding box center [604, 323] width 23 height 17
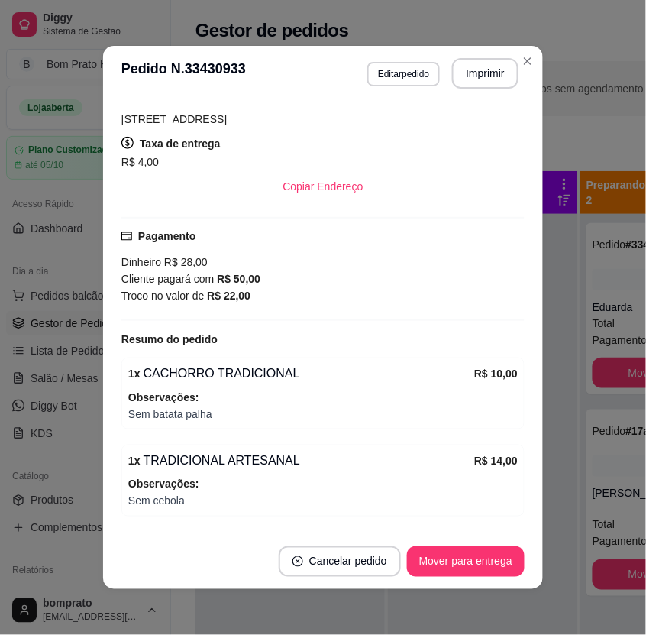
scroll to position [334, 0]
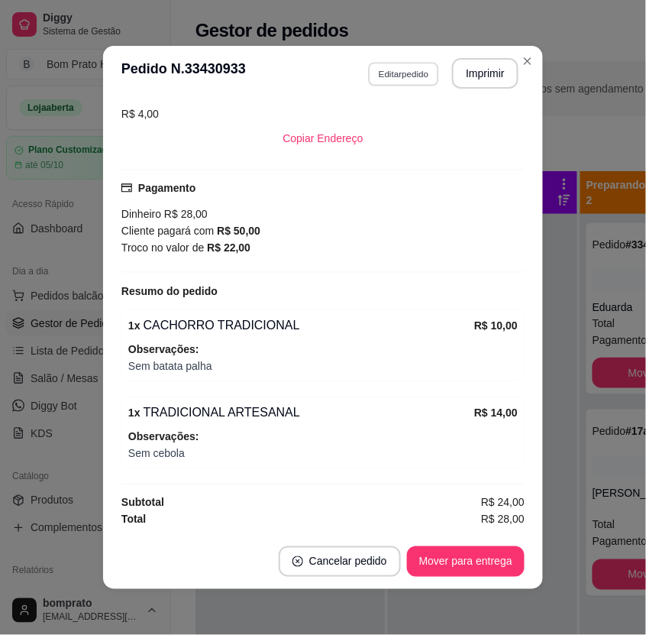
click at [394, 78] on button "Editar pedido" at bounding box center [403, 74] width 71 height 24
click at [314, 147] on button "Copiar Endereço" at bounding box center [324, 139] width 102 height 30
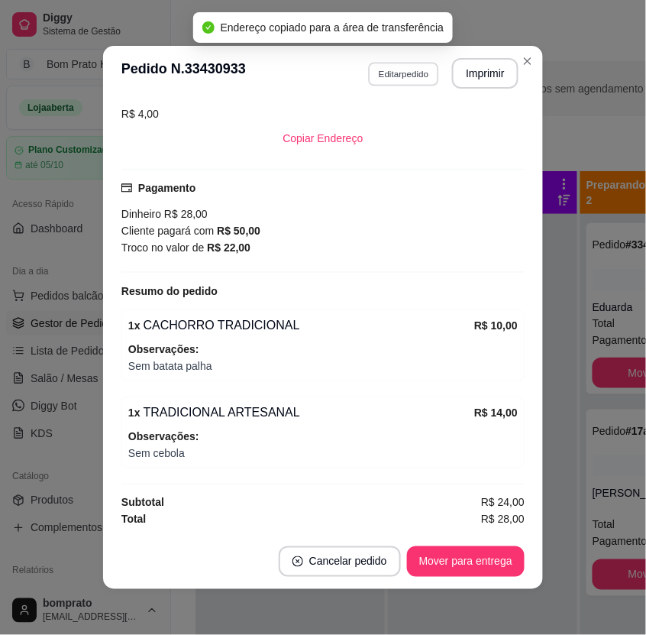
click at [377, 72] on button "Editar pedido" at bounding box center [403, 74] width 71 height 24
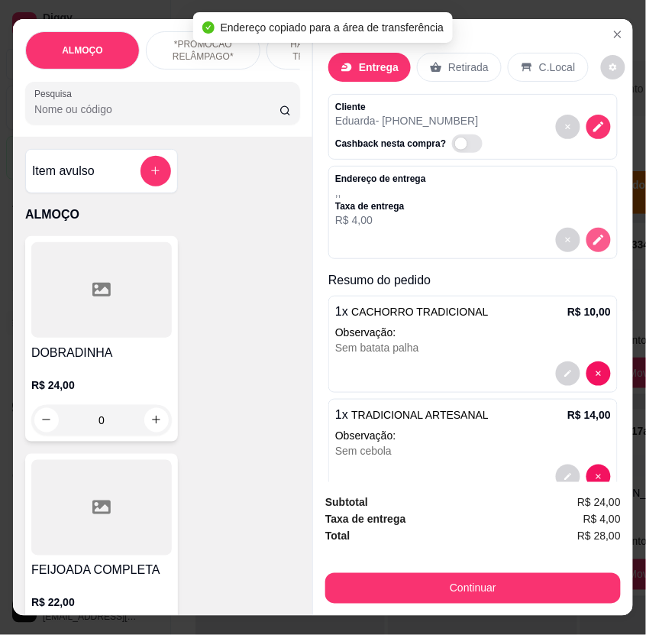
click at [592, 233] on icon "decrease-product-quantity" at bounding box center [599, 240] width 14 height 14
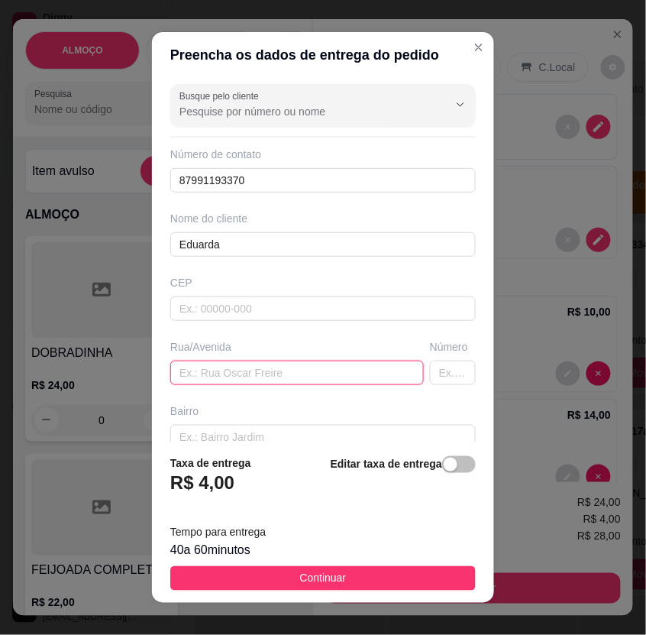
click at [294, 369] on input "text" at bounding box center [297, 372] width 254 height 24
paste input "[STREET_ADDRESS]"
type input "Rua dos guararapes"
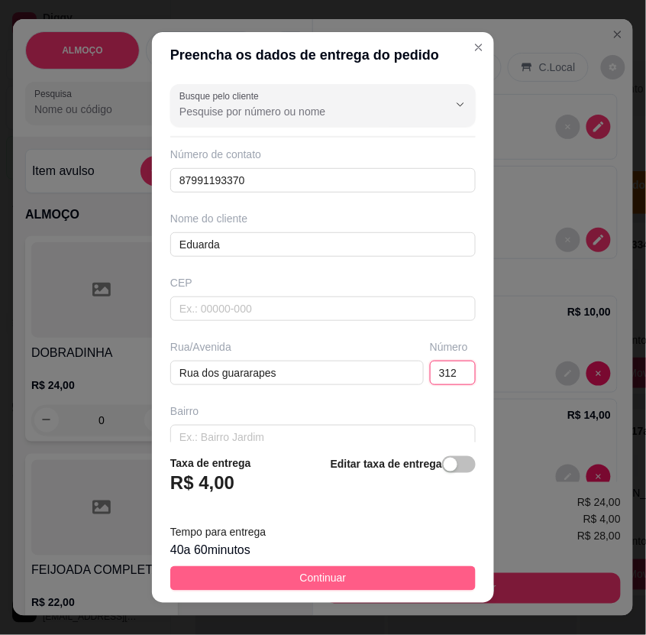
type input "312"
click at [399, 577] on button "Continuar" at bounding box center [322, 578] width 305 height 24
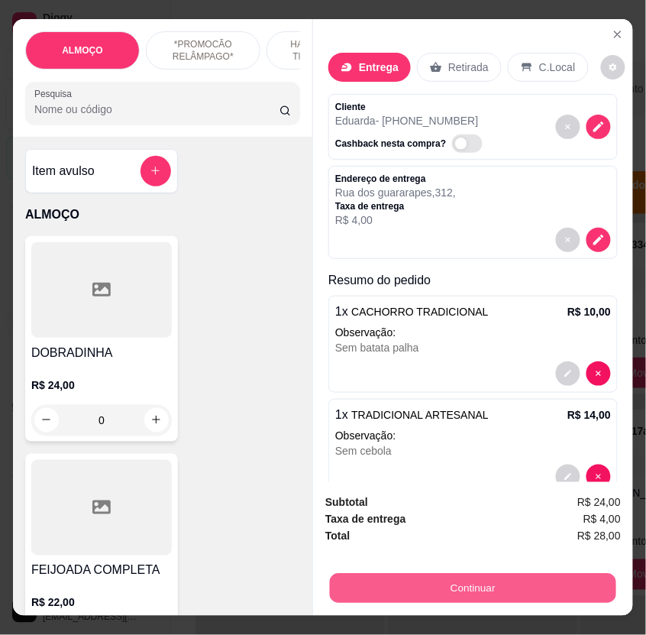
click at [415, 576] on button "Continuar" at bounding box center [473, 588] width 286 height 30
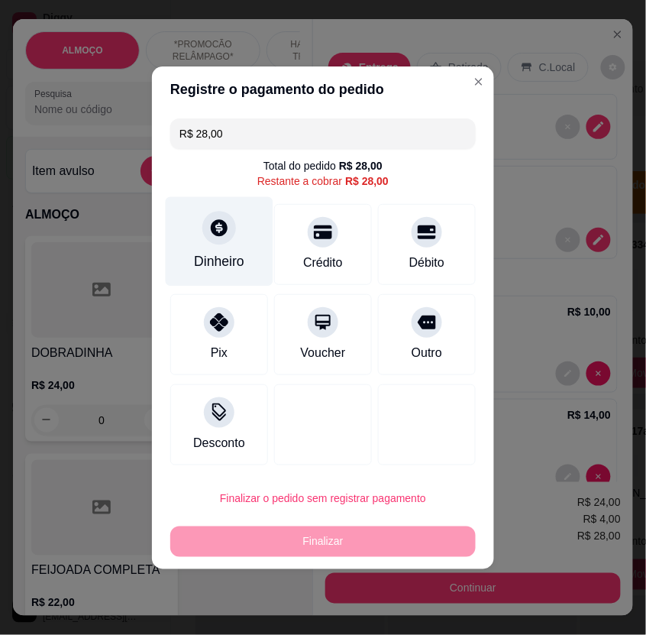
click at [225, 221] on icon at bounding box center [219, 228] width 20 height 20
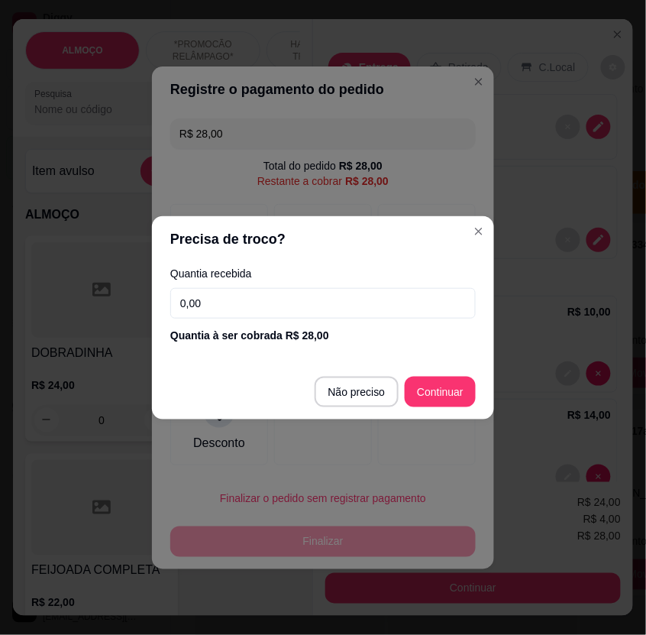
click at [240, 299] on input "0,00" at bounding box center [322, 303] width 305 height 31
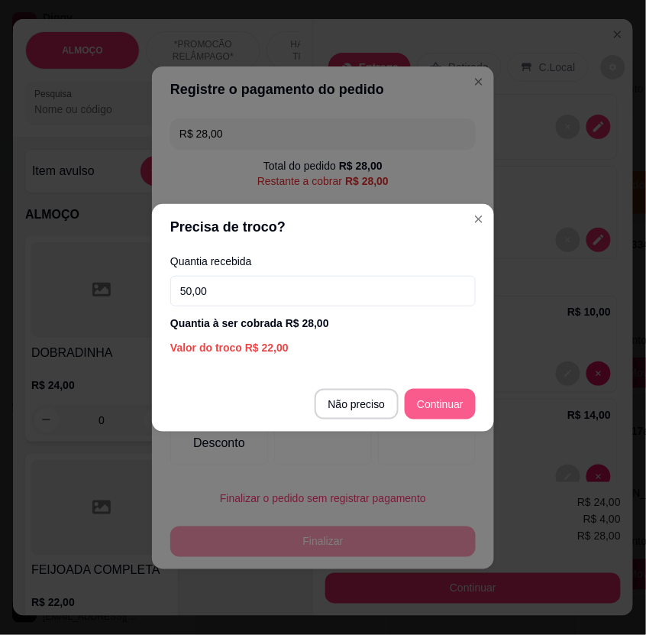
type input "50,00"
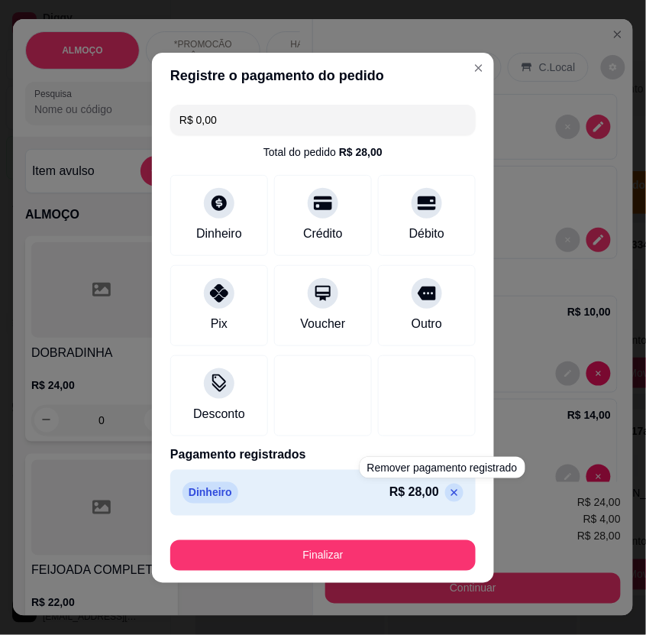
click at [425, 571] on footer "Finalizar" at bounding box center [323, 552] width 342 height 61
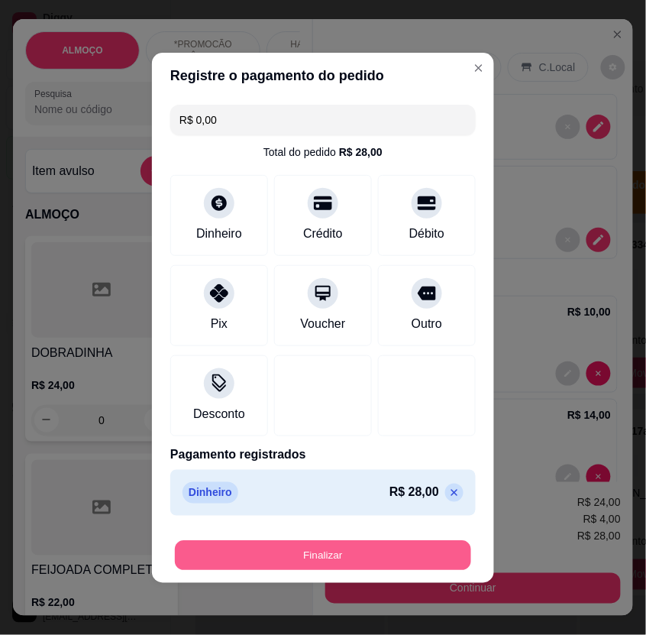
click at [422, 559] on button "Finalizar" at bounding box center [323, 555] width 296 height 30
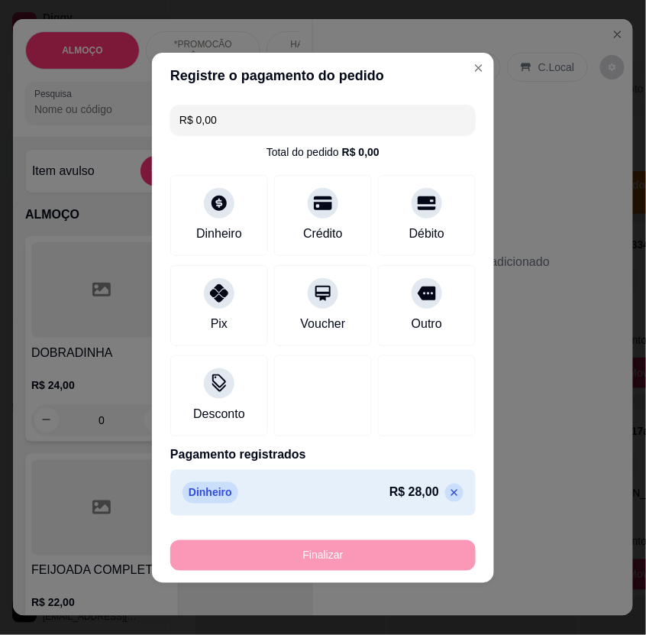
type input "-R$ 28,00"
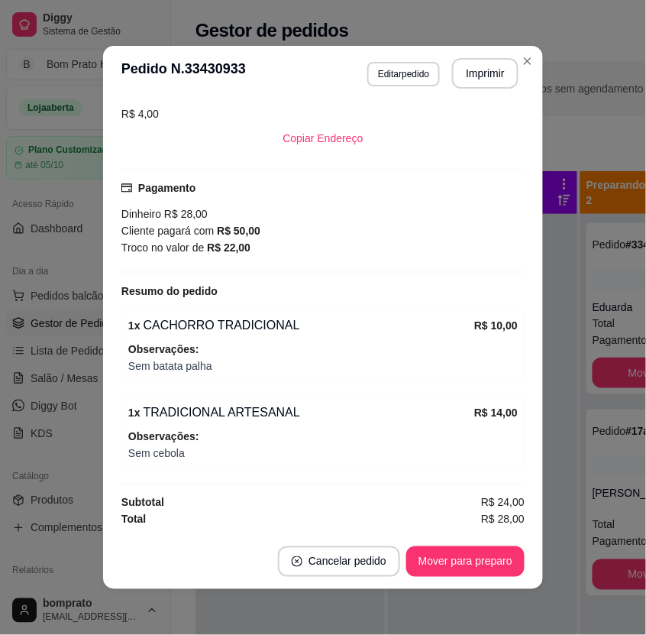
scroll to position [322, 0]
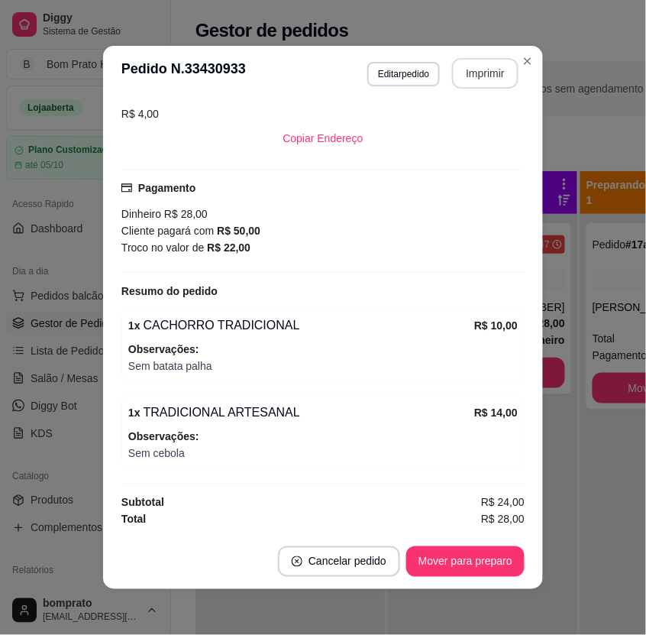
click at [459, 74] on button "Imprimir" at bounding box center [485, 73] width 66 height 31
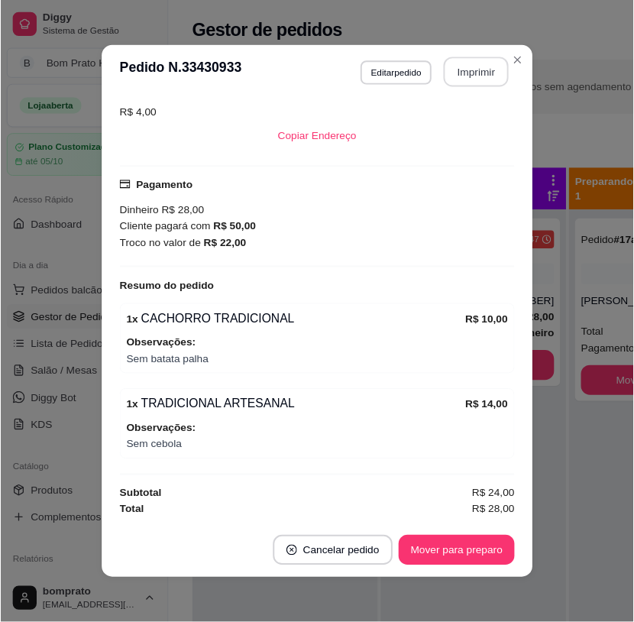
scroll to position [0, 0]
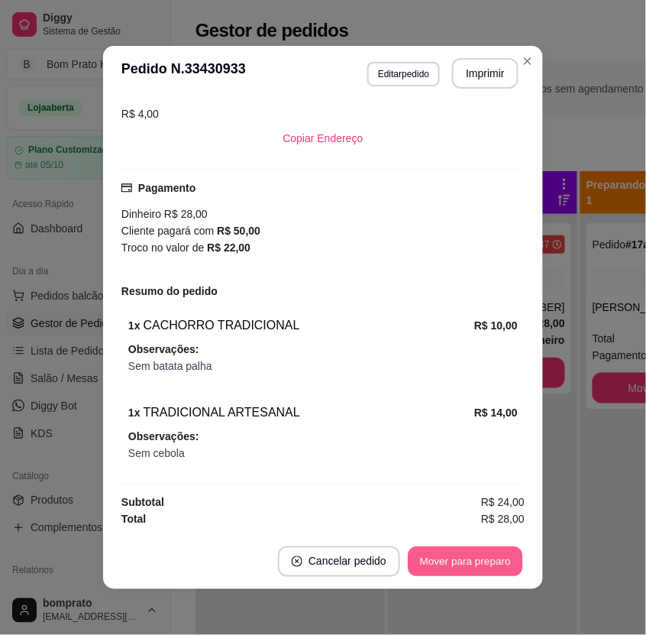
click at [493, 551] on button "Mover para preparo" at bounding box center [465, 562] width 115 height 30
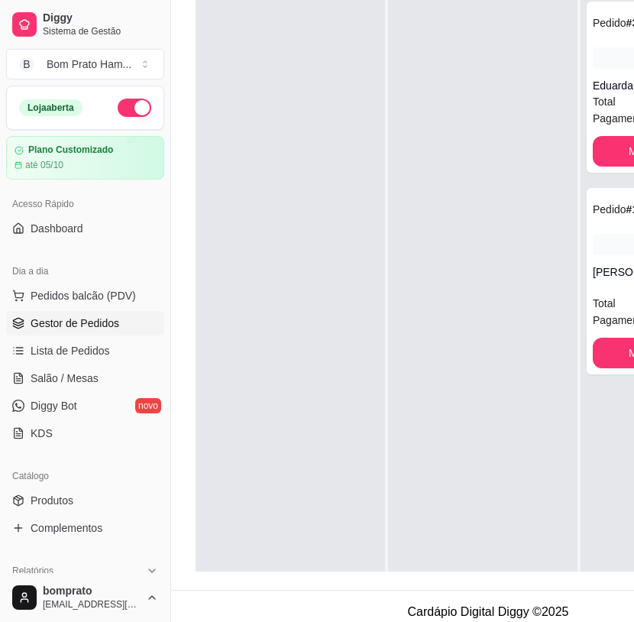
scroll to position [246, 0]
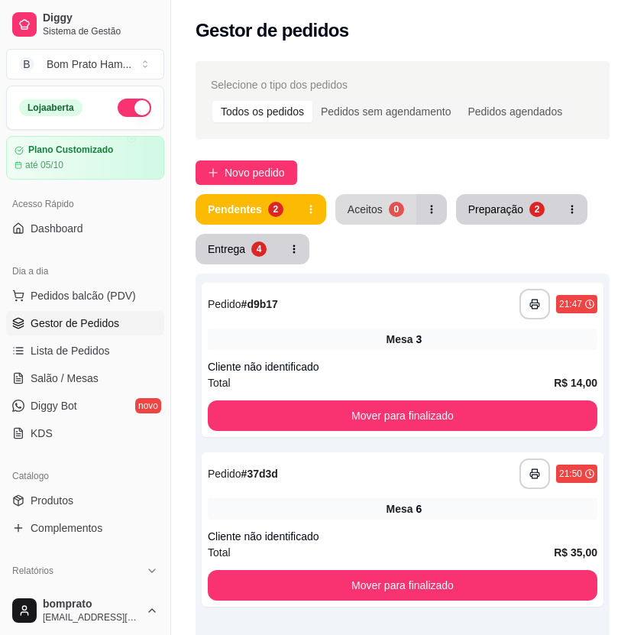
click at [348, 199] on button "Aceitos 0" at bounding box center [375, 209] width 81 height 31
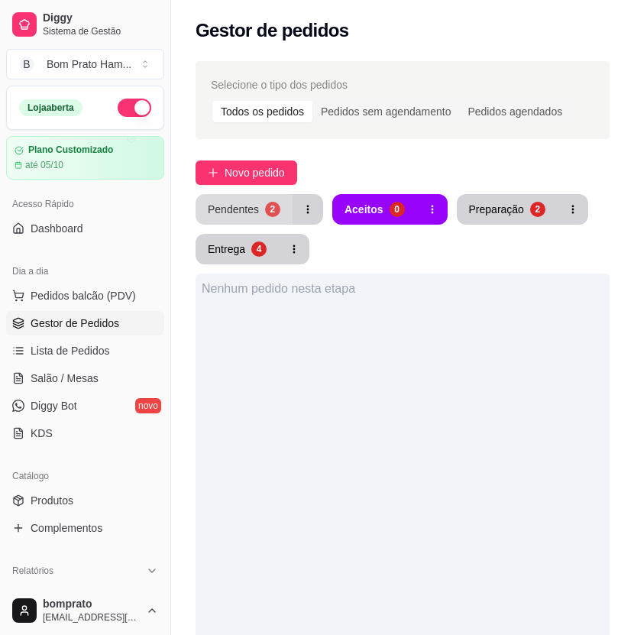
click at [262, 207] on button "Pendentes 2" at bounding box center [243, 209] width 97 height 31
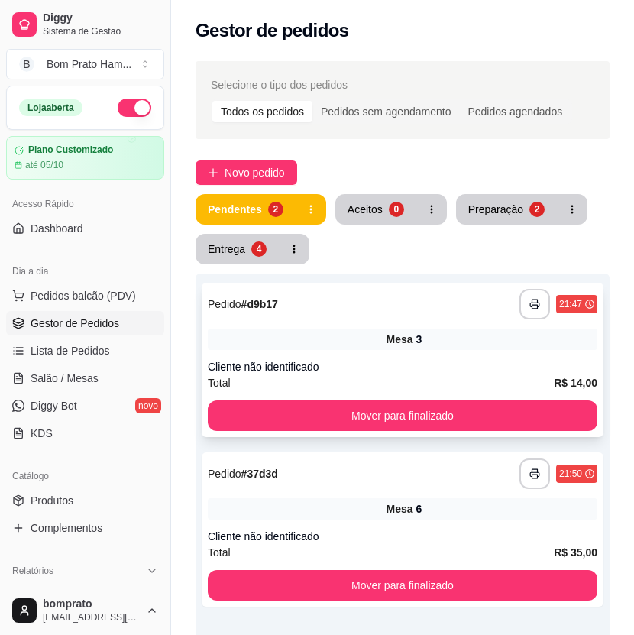
click at [331, 290] on div "**********" at bounding box center [402, 304] width 389 height 31
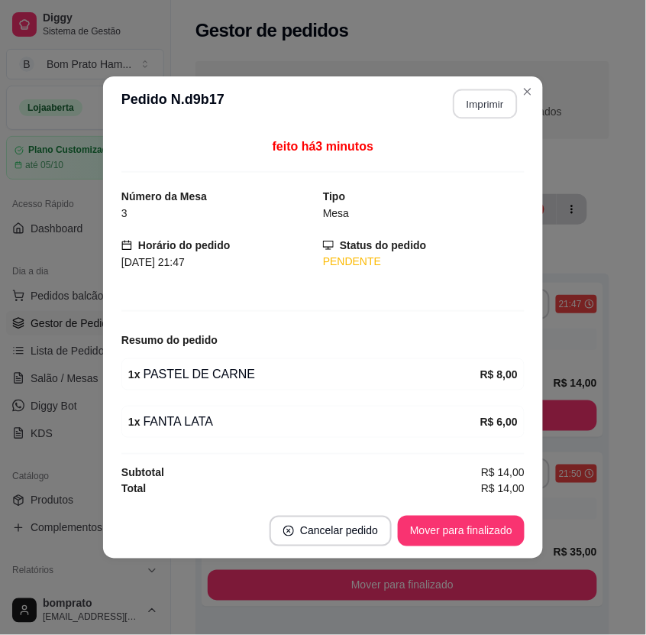
click at [473, 89] on button "Imprimir" at bounding box center [486, 104] width 64 height 30
click at [479, 110] on button "Imprimir" at bounding box center [486, 104] width 64 height 30
click at [485, 524] on button "Mover para finalizado" at bounding box center [461, 530] width 127 height 31
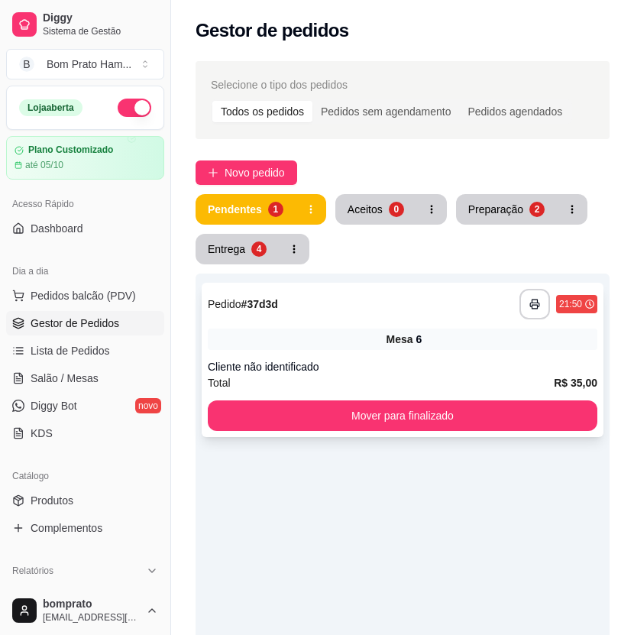
click at [412, 349] on div "Mesa 6" at bounding box center [402, 338] width 389 height 21
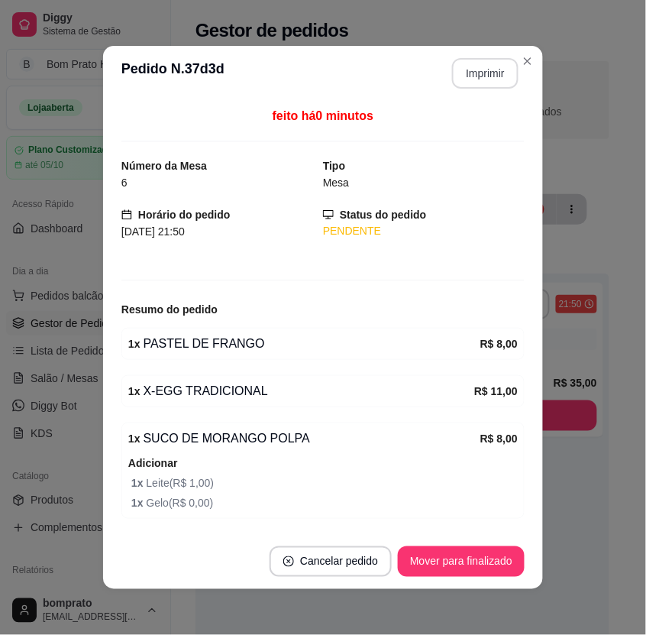
click at [485, 71] on button "Imprimir" at bounding box center [485, 73] width 66 height 31
click at [493, 568] on button "Mover para finalizado" at bounding box center [461, 561] width 127 height 31
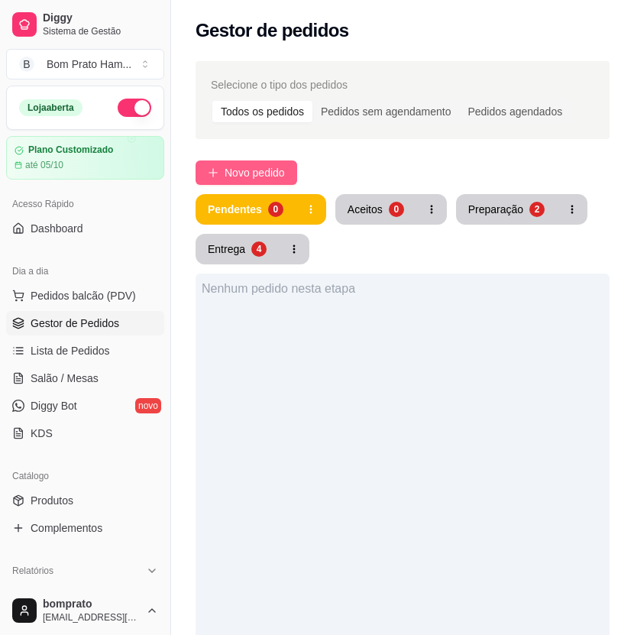
click at [291, 171] on button "Novo pedido" at bounding box center [246, 172] width 102 height 24
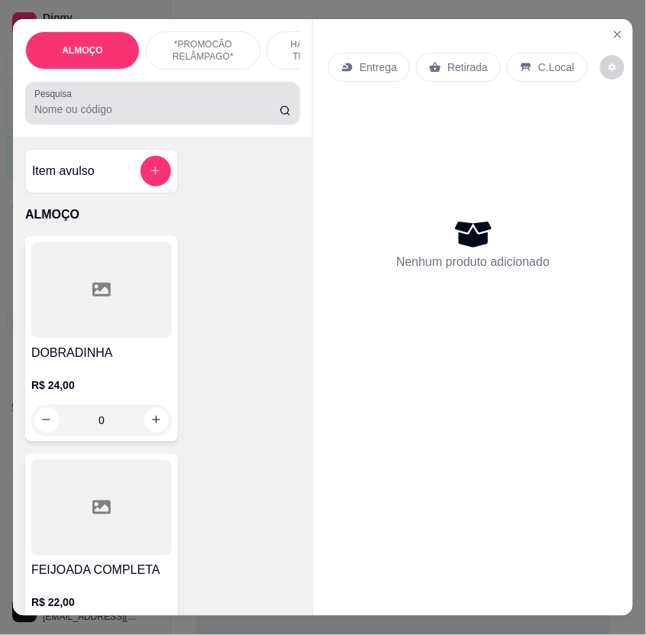
click at [111, 117] on input "Pesquisa" at bounding box center [156, 109] width 245 height 15
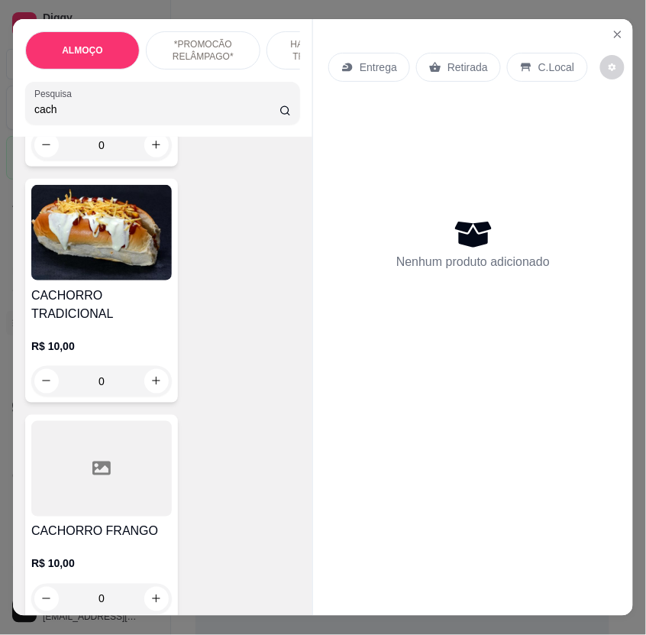
scroll to position [339, 0]
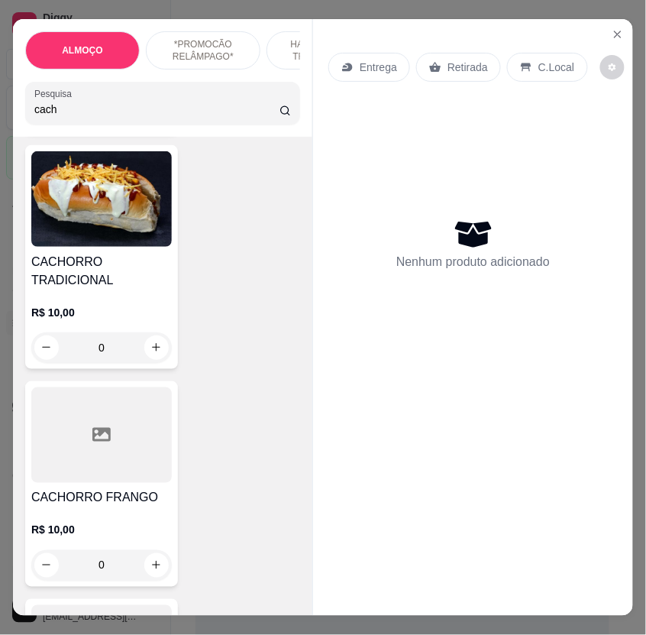
click at [143, 432] on div at bounding box center [101, 434] width 141 height 95
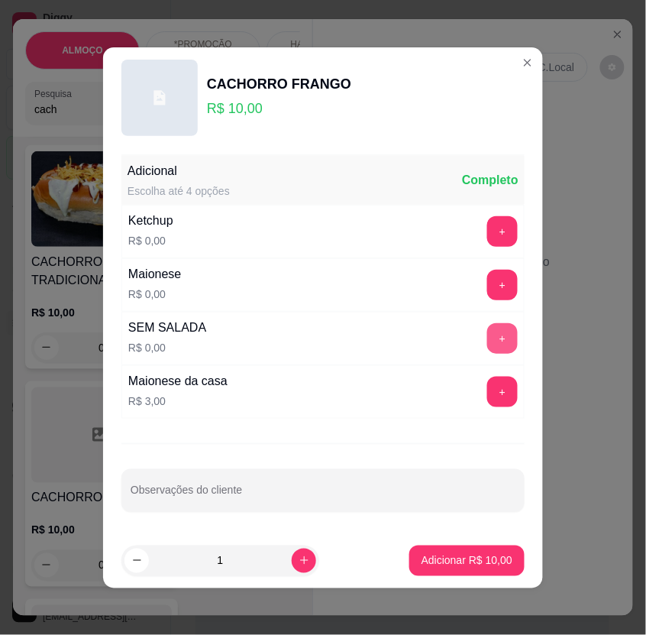
click at [487, 341] on button "+" at bounding box center [502, 338] width 31 height 31
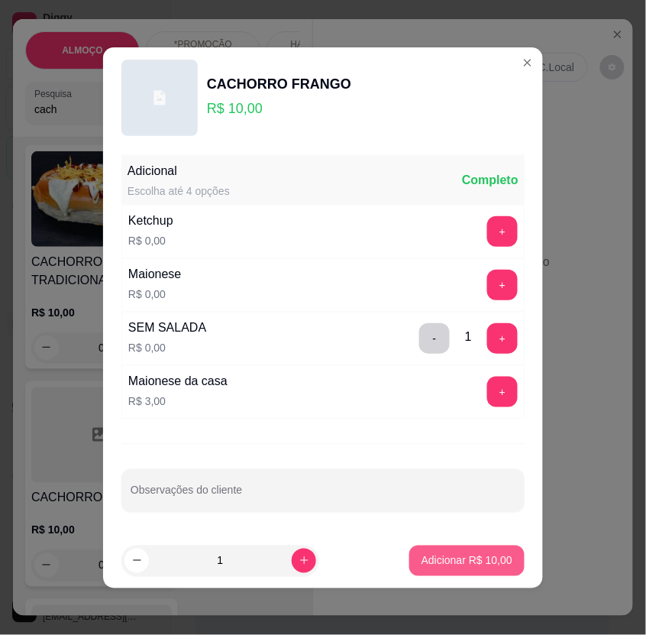
click at [482, 562] on p "Adicionar R$ 10,00" at bounding box center [467, 560] width 91 height 15
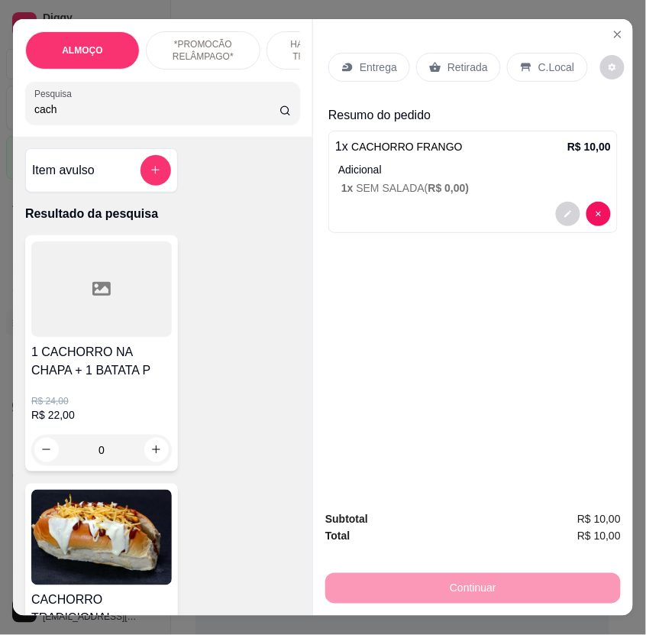
scroll to position [0, 0]
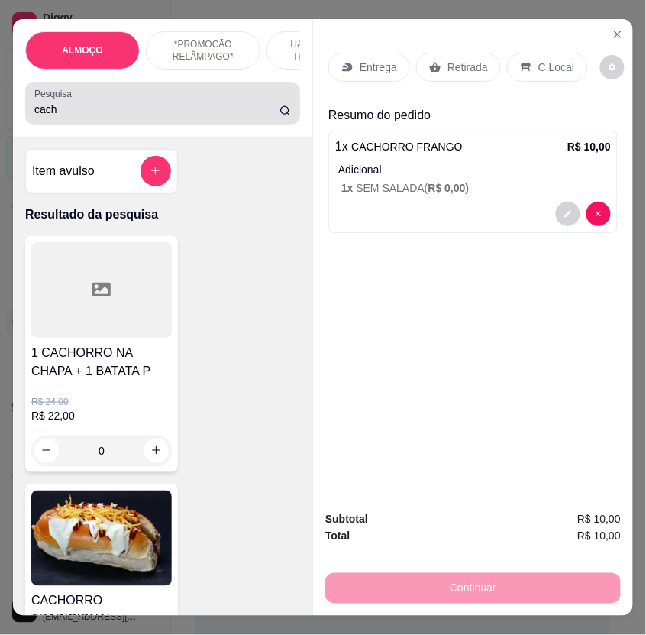
click at [69, 117] on input "cach" at bounding box center [156, 109] width 245 height 15
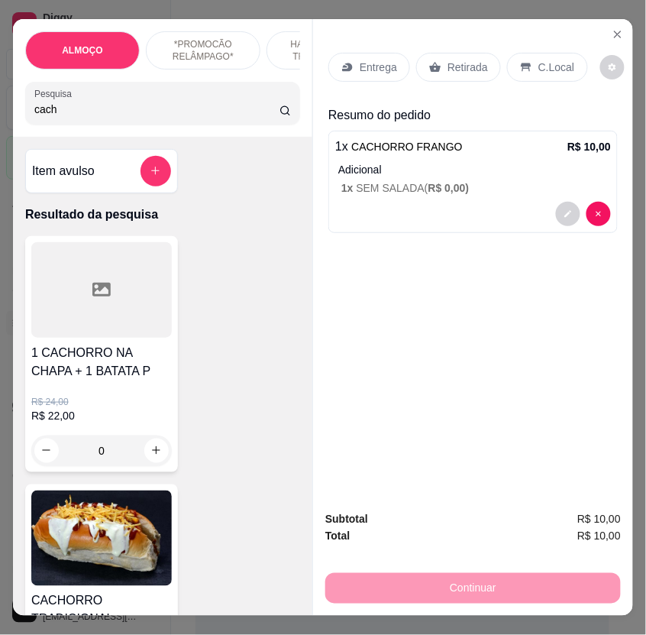
click at [69, 117] on input "cach" at bounding box center [156, 109] width 245 height 15
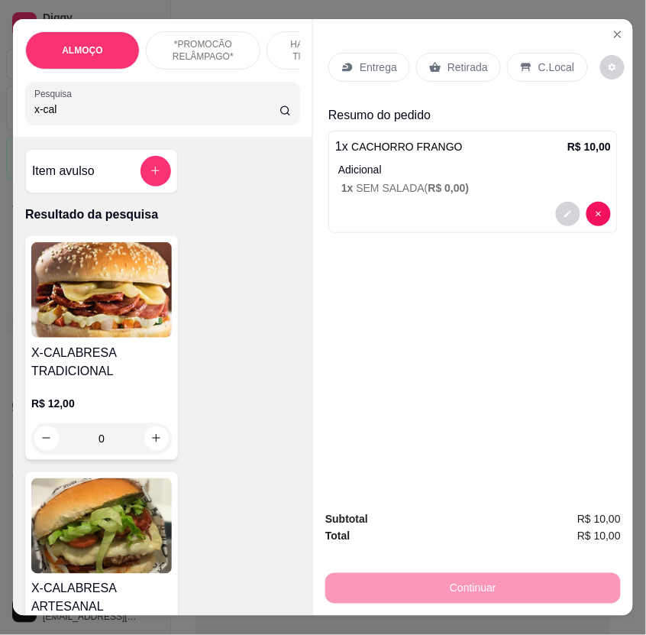
click at [97, 317] on img at bounding box center [101, 289] width 141 height 95
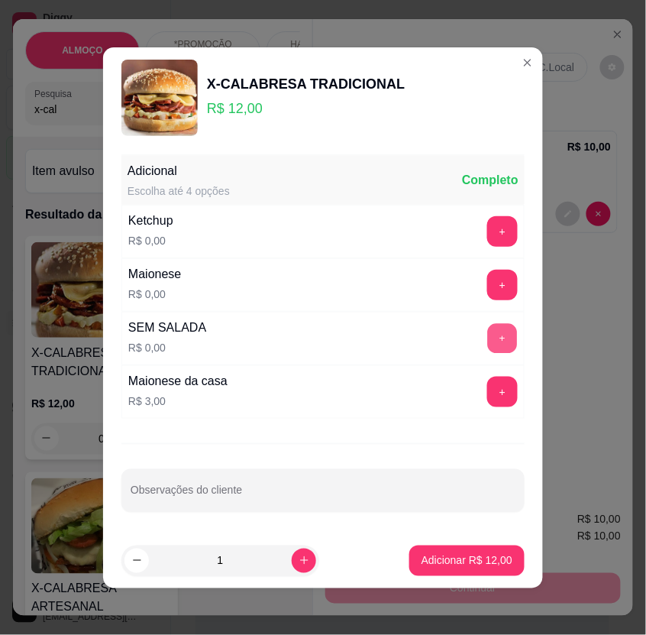
click at [494, 341] on button "+" at bounding box center [503, 338] width 30 height 30
click at [474, 557] on p "Adicionar R$ 12,00" at bounding box center [467, 560] width 91 height 15
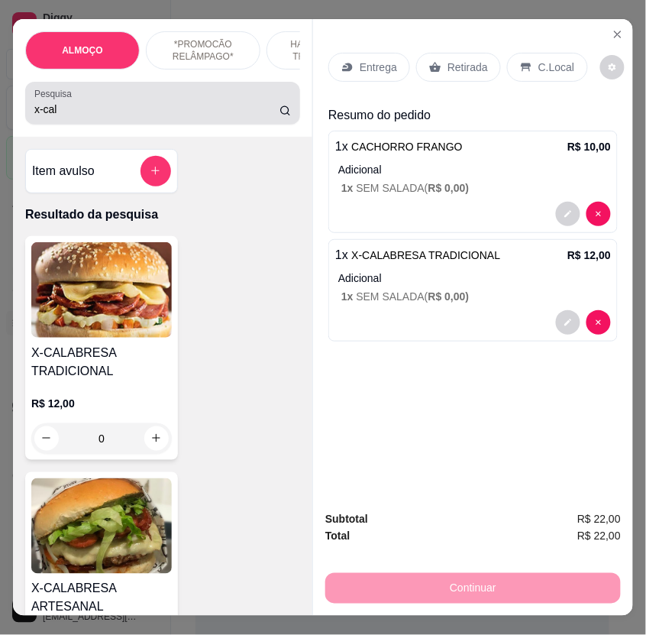
click at [53, 116] on input "x-cal" at bounding box center [156, 109] width 245 height 15
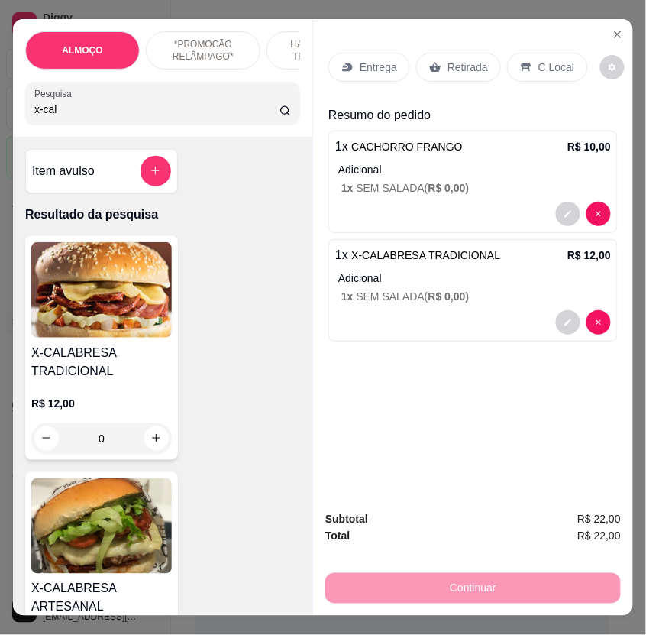
click at [53, 116] on input "x-cal" at bounding box center [156, 109] width 245 height 15
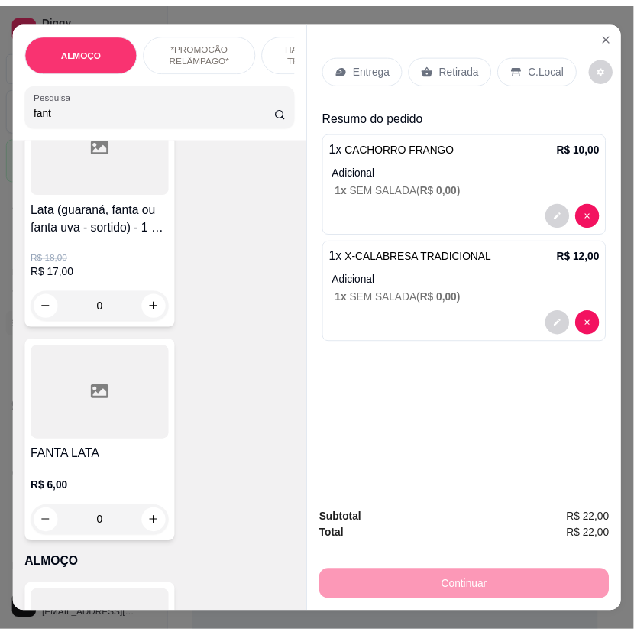
scroll to position [170, 0]
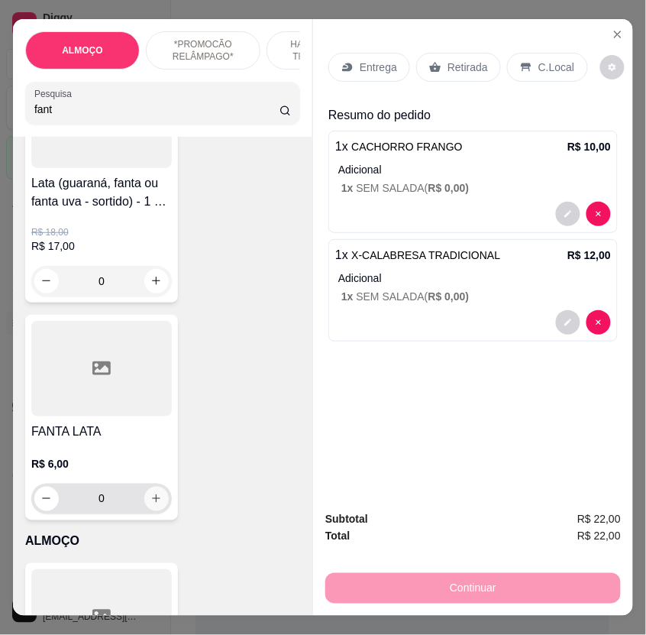
type input "fant"
click at [153, 501] on icon "increase-product-quantity" at bounding box center [155, 498] width 11 height 11
type input "1"
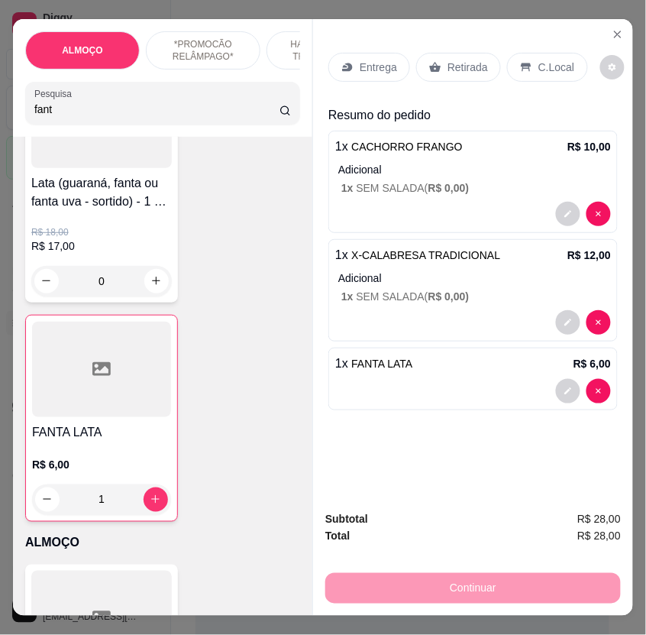
click at [557, 66] on p "C.Local" at bounding box center [556, 67] width 36 height 15
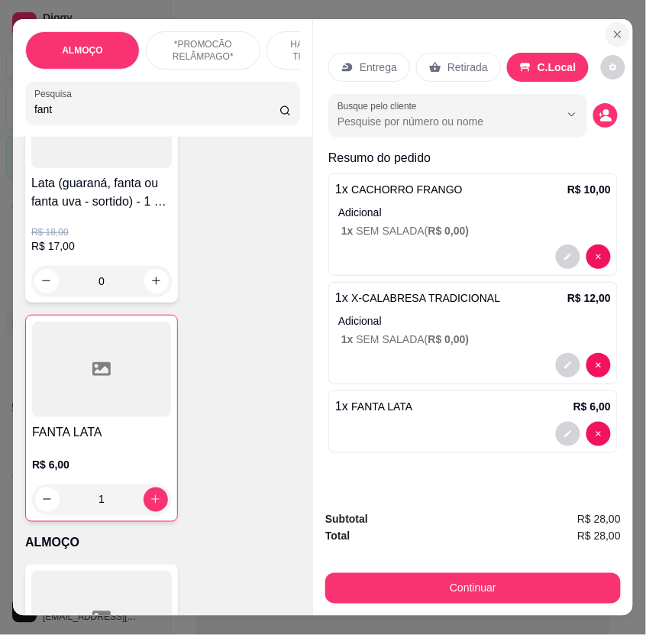
click at [606, 36] on button "Close" at bounding box center [618, 34] width 24 height 24
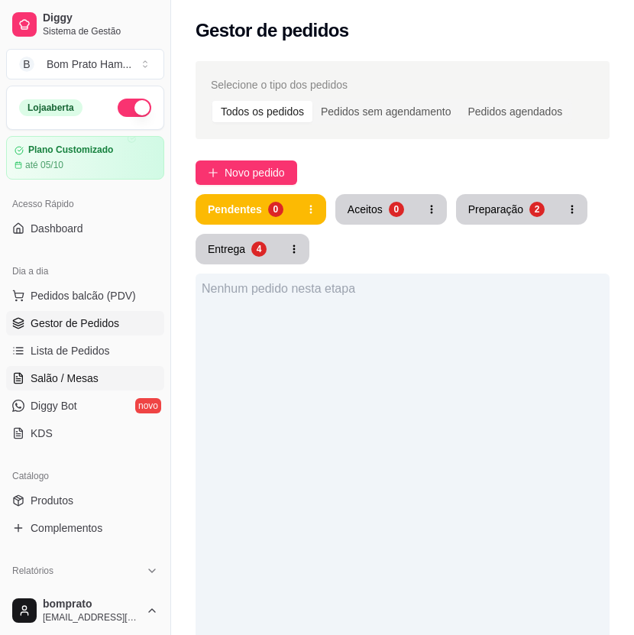
click at [94, 371] on span "Salão / Mesas" at bounding box center [65, 377] width 68 height 15
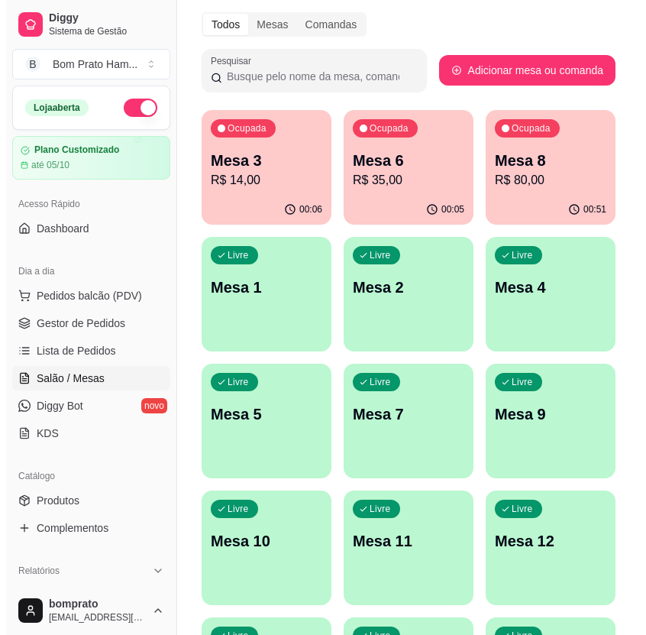
scroll to position [85, 0]
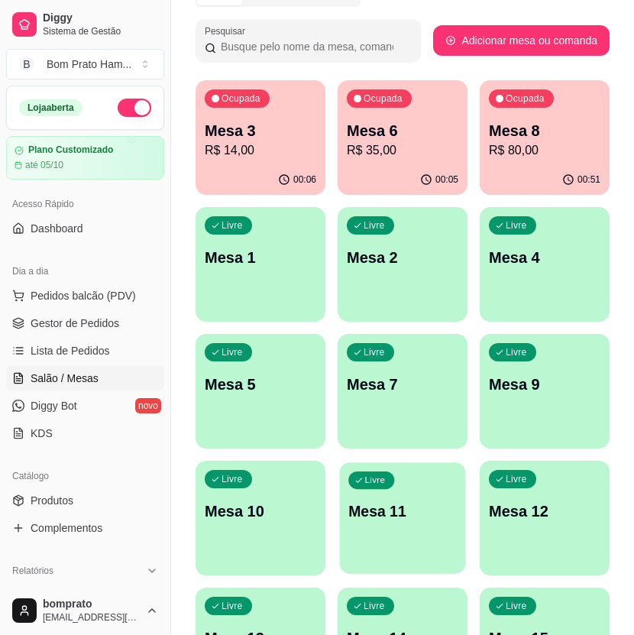
click at [431, 513] on p "Mesa 11" at bounding box center [402, 511] width 108 height 21
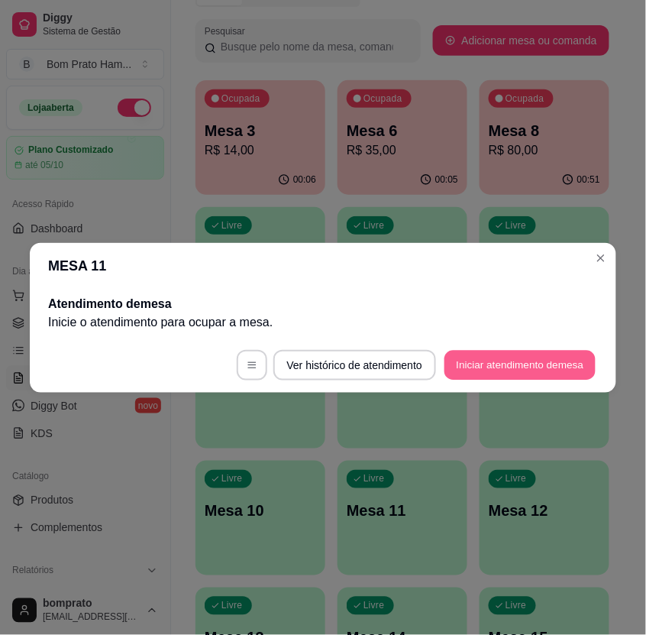
click at [505, 361] on button "Iniciar atendimento de mesa" at bounding box center [519, 365] width 151 height 30
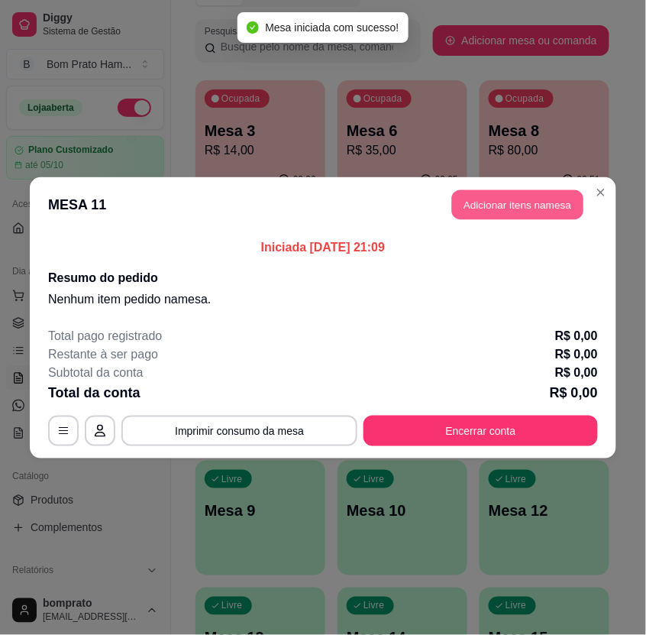
click at [535, 204] on button "Adicionar itens na mesa" at bounding box center [517, 204] width 131 height 30
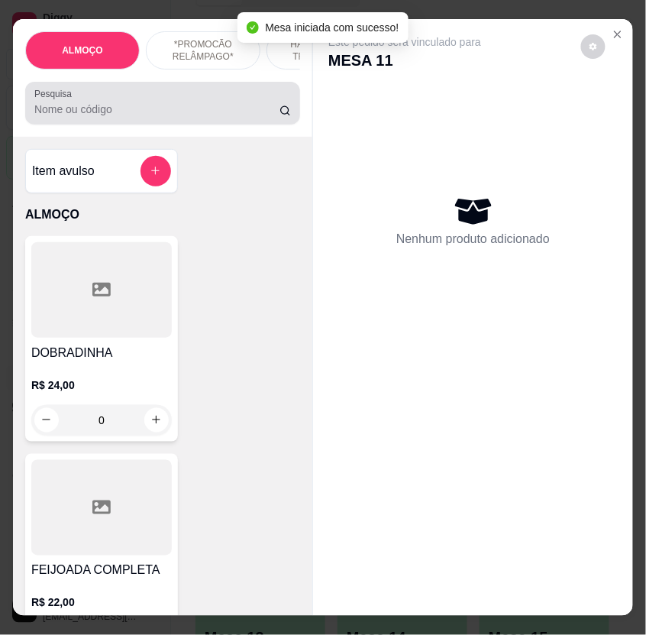
click at [79, 117] on input "Pesquisa" at bounding box center [156, 109] width 245 height 15
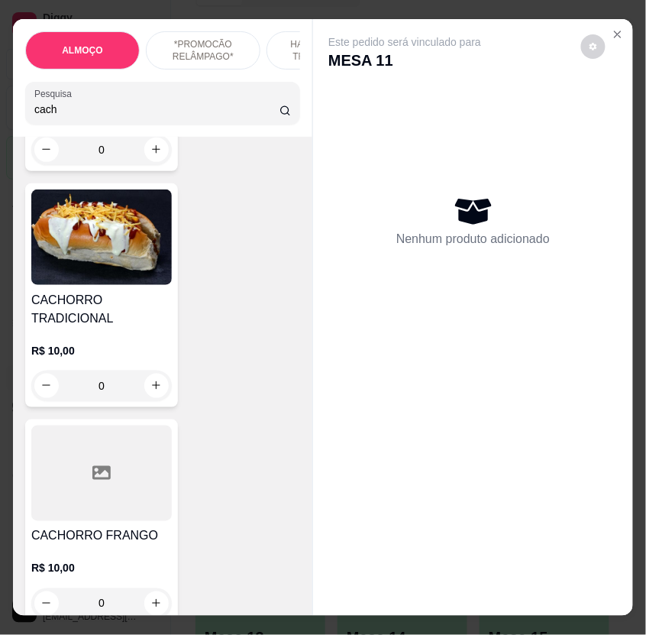
scroll to position [339, 0]
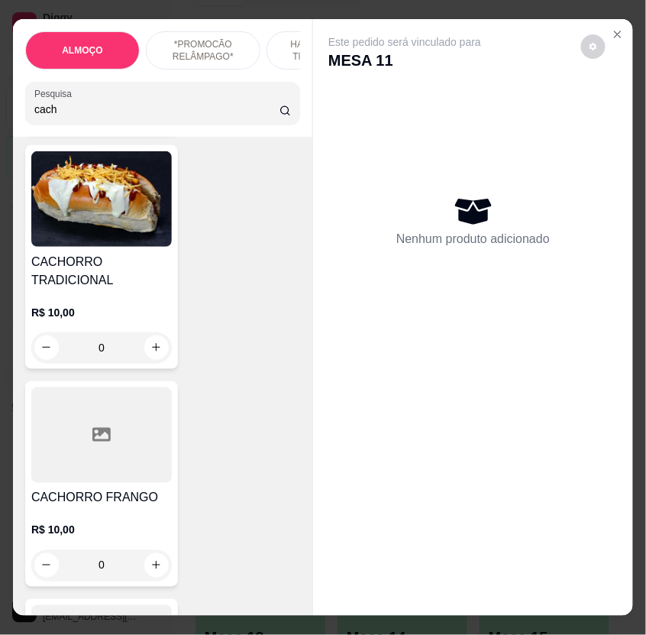
click at [126, 425] on div at bounding box center [101, 434] width 141 height 95
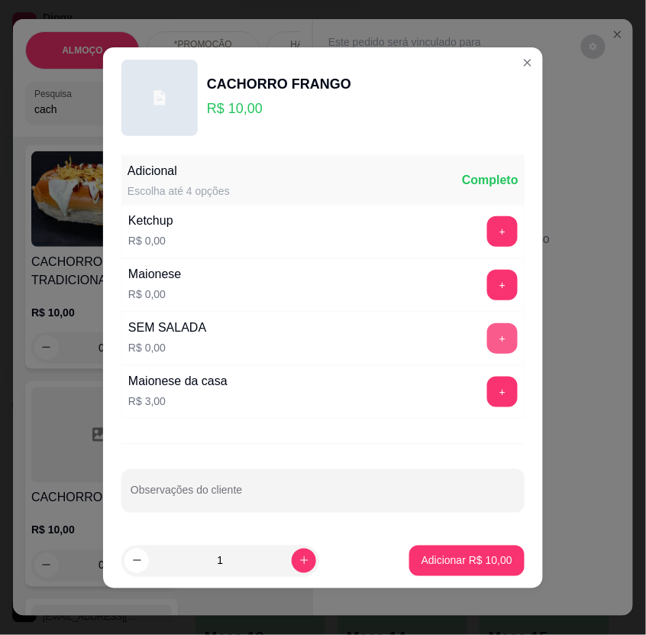
click at [489, 334] on button "+" at bounding box center [502, 338] width 31 height 31
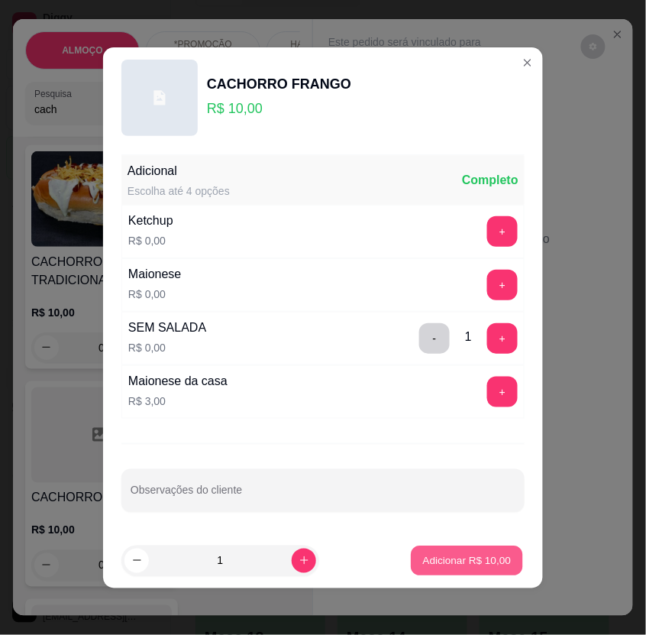
click at [473, 556] on p "Adicionar R$ 10,00" at bounding box center [467, 560] width 89 height 15
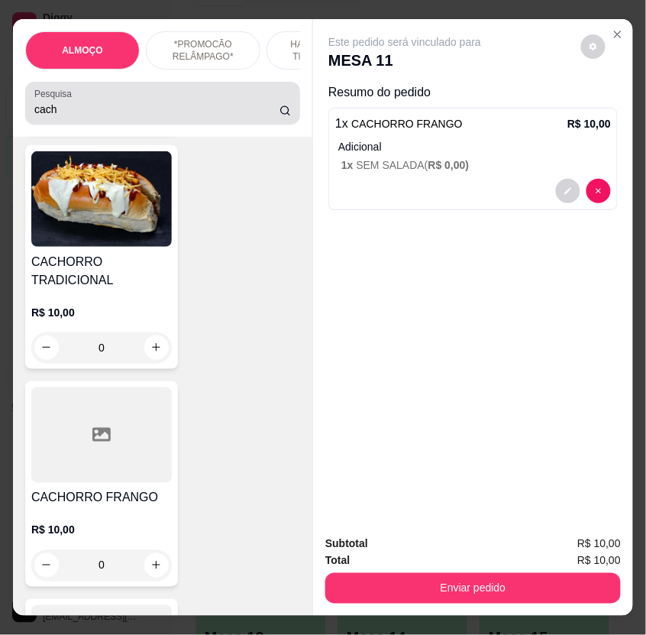
click at [69, 117] on input "cach" at bounding box center [156, 109] width 245 height 15
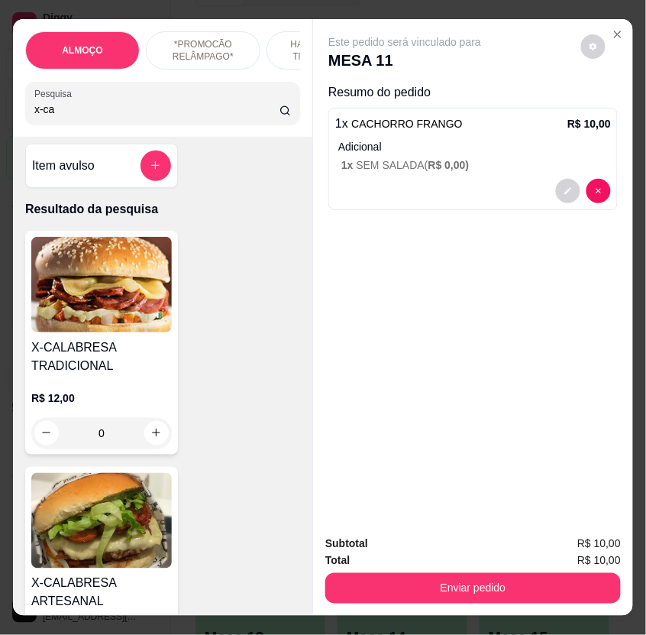
scroll to position [0, 0]
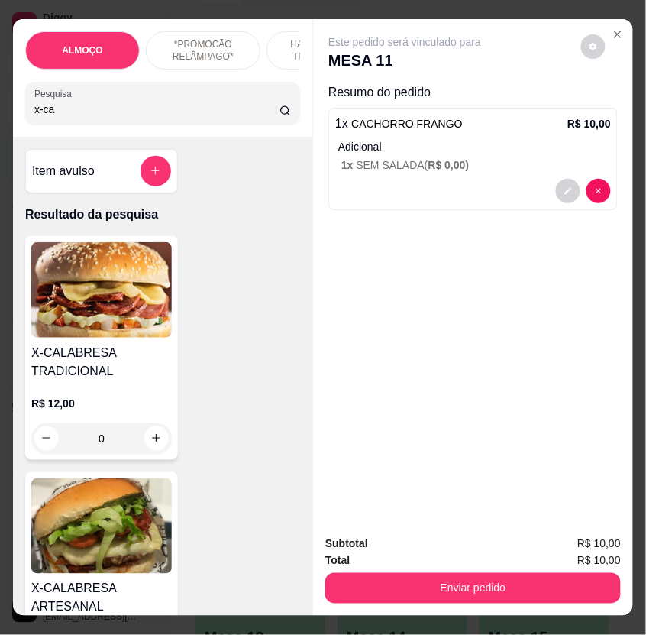
click at [150, 437] on div "0" at bounding box center [101, 438] width 141 height 31
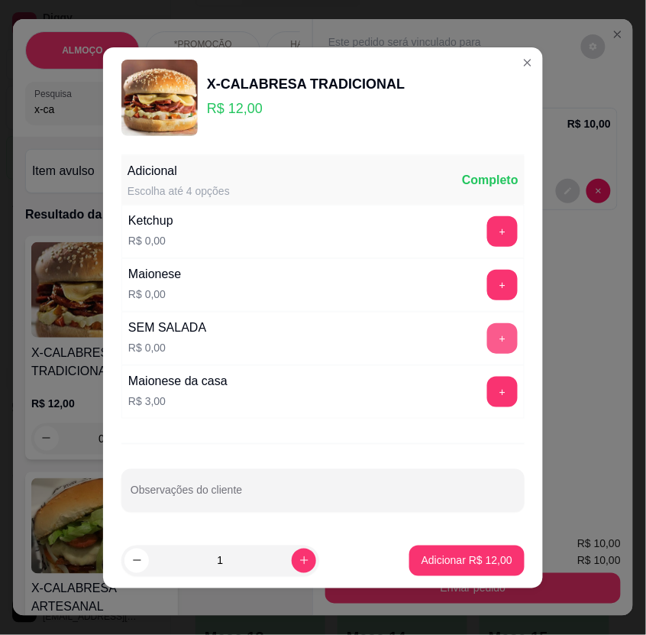
click at [487, 341] on button "+" at bounding box center [502, 338] width 31 height 31
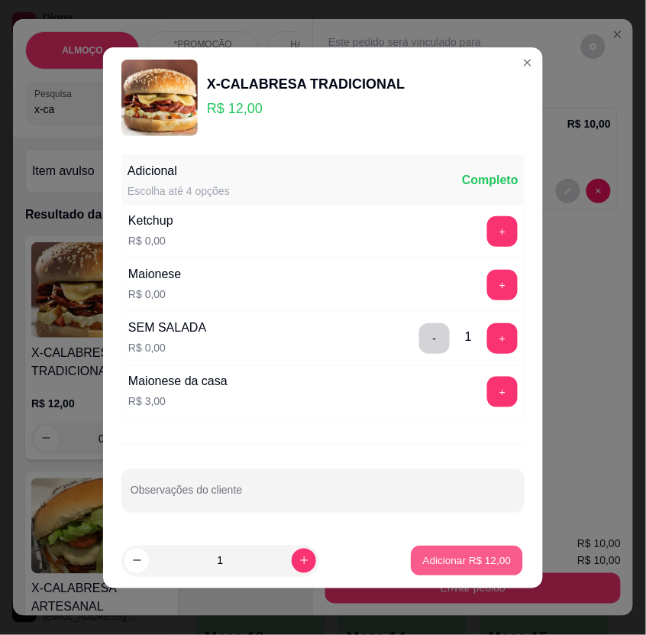
click at [469, 554] on p "Adicionar R$ 12,00" at bounding box center [467, 560] width 89 height 15
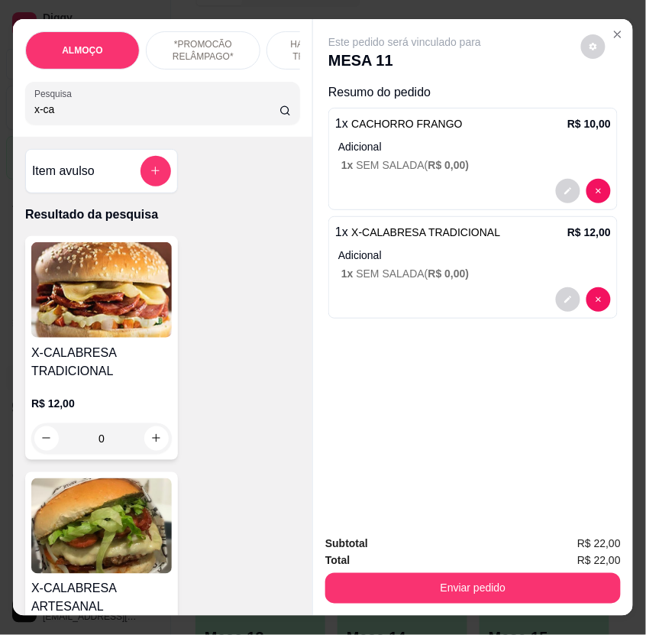
click at [62, 117] on input "x-ca" at bounding box center [156, 109] width 245 height 15
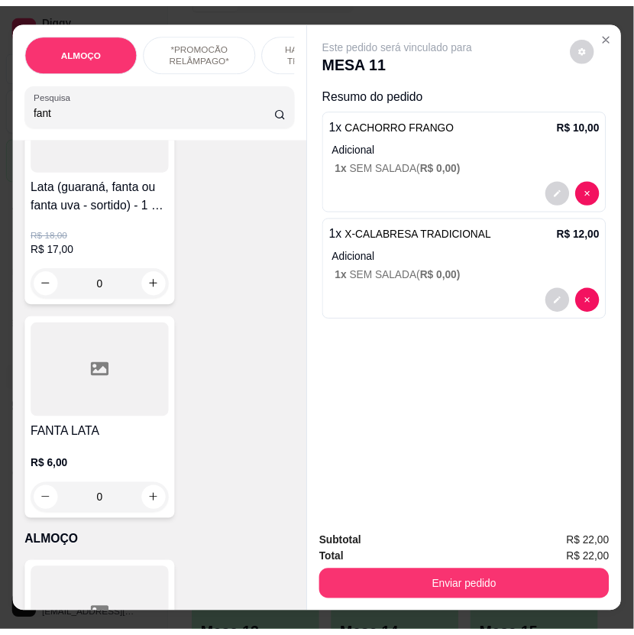
scroll to position [170, 0]
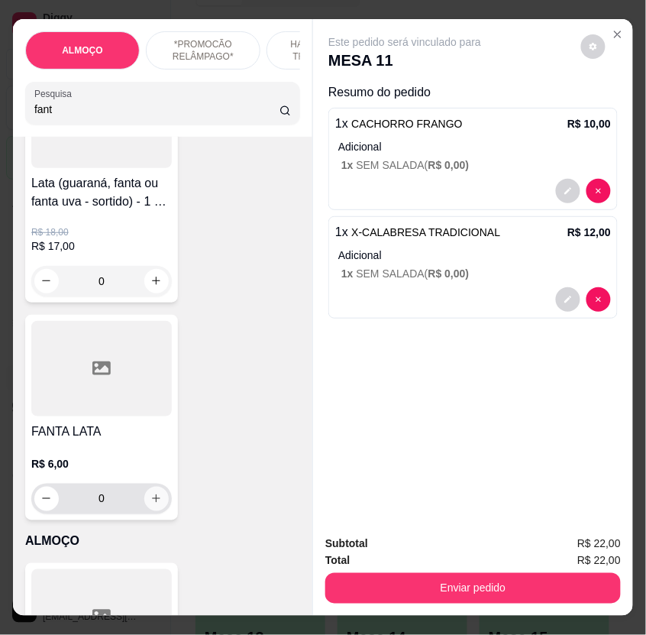
type input "fant"
click at [151, 505] on icon "increase-product-quantity" at bounding box center [156, 498] width 11 height 11
type input "1"
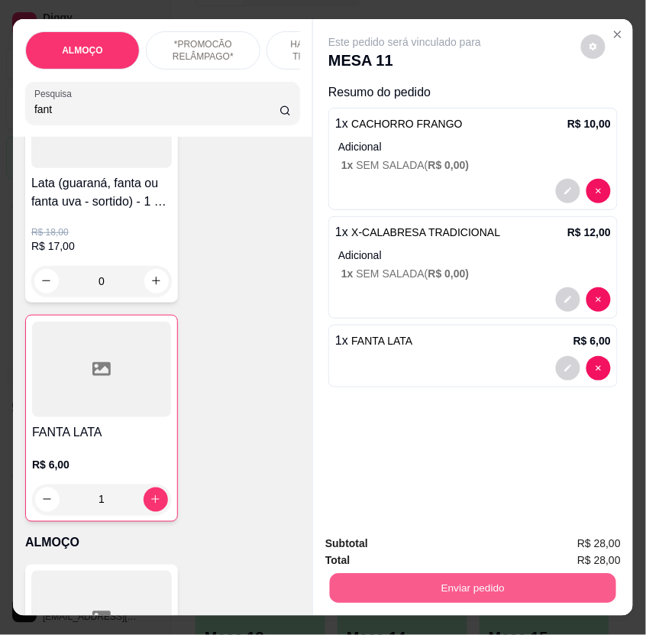
click at [504, 589] on button "Enviar pedido" at bounding box center [473, 588] width 286 height 30
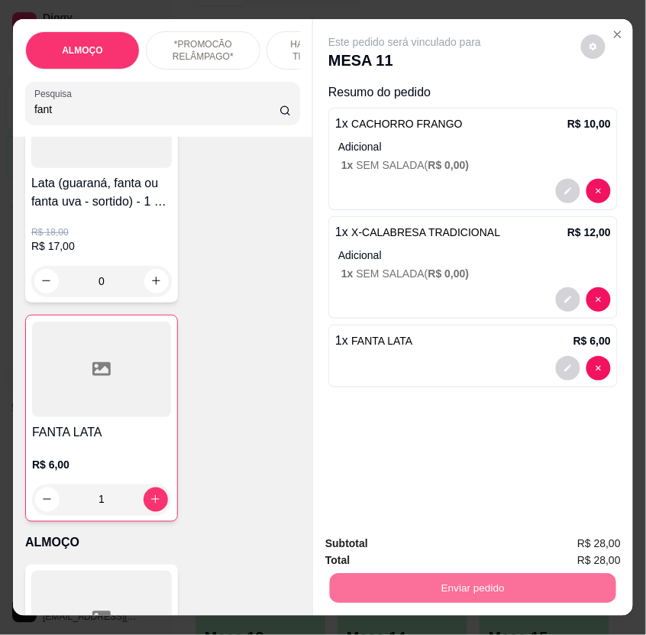
click at [577, 540] on button "Enviar pedido" at bounding box center [580, 544] width 84 height 28
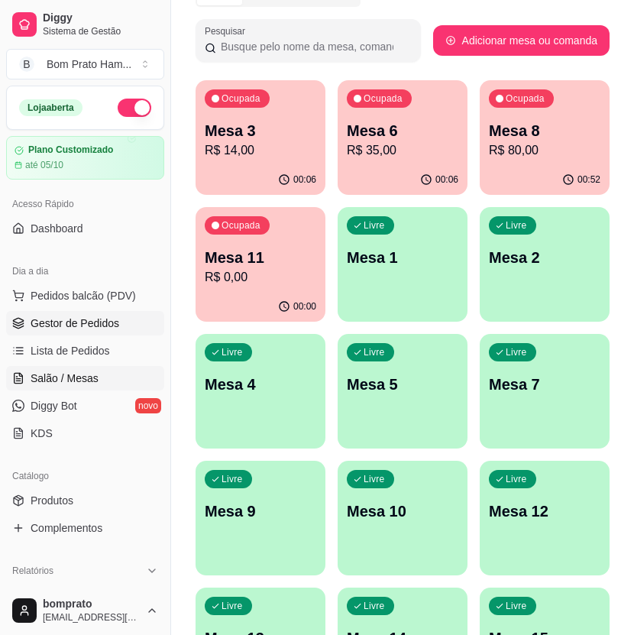
click at [118, 323] on link "Gestor de Pedidos" at bounding box center [85, 323] width 158 height 24
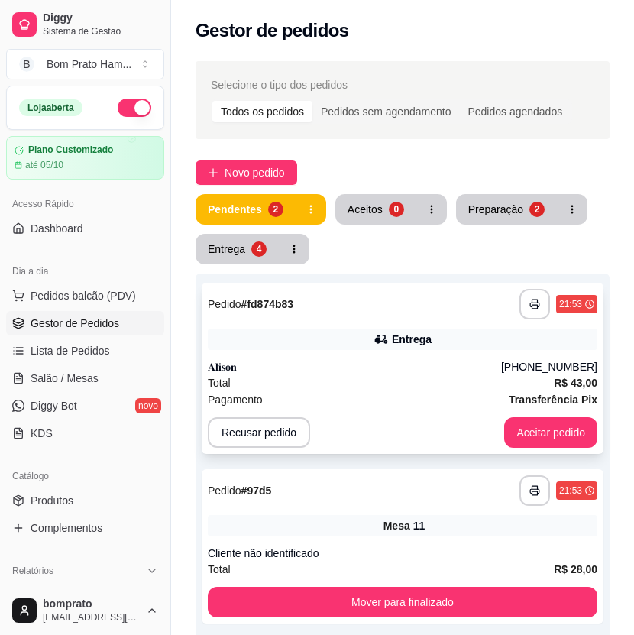
click at [386, 340] on icon at bounding box center [381, 339] width 11 height 8
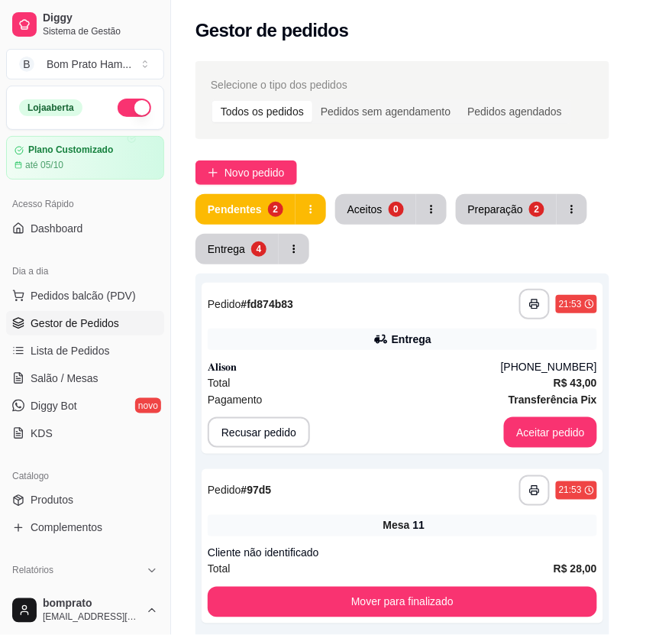
scroll to position [420, 0]
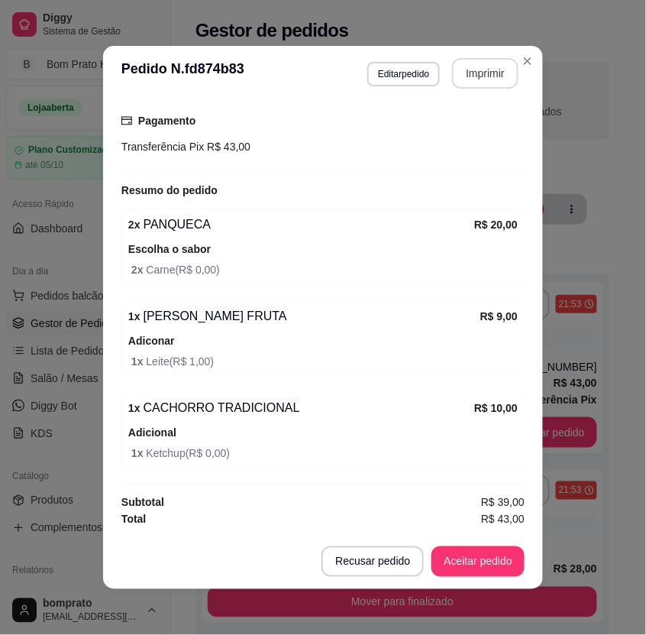
click at [483, 66] on button "Imprimir" at bounding box center [485, 73] width 66 height 31
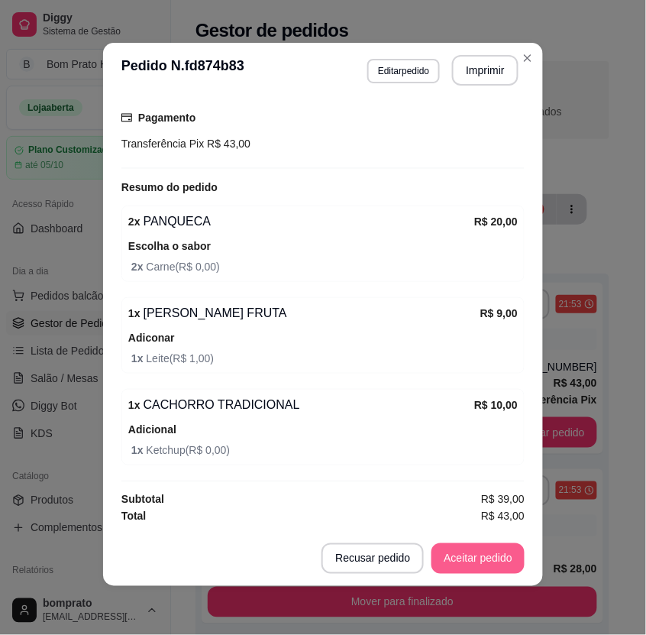
click at [451, 558] on button "Aceitar pedido" at bounding box center [477, 558] width 93 height 31
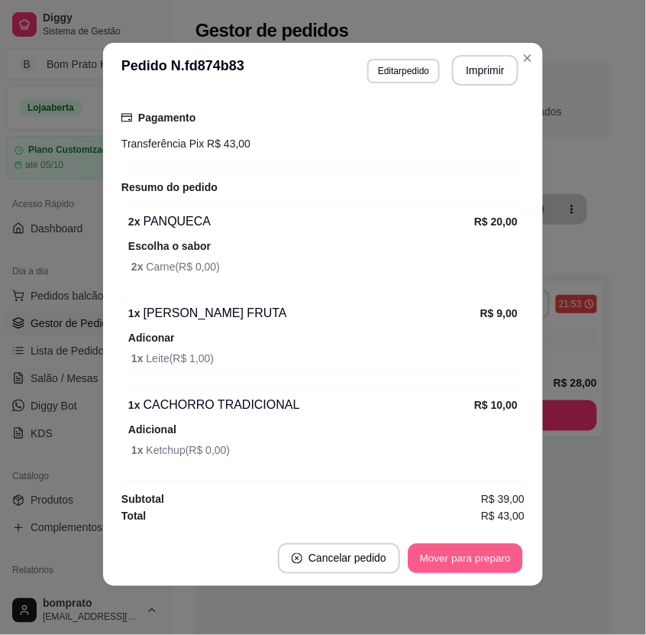
click at [457, 557] on button "Mover para preparo" at bounding box center [465, 559] width 115 height 30
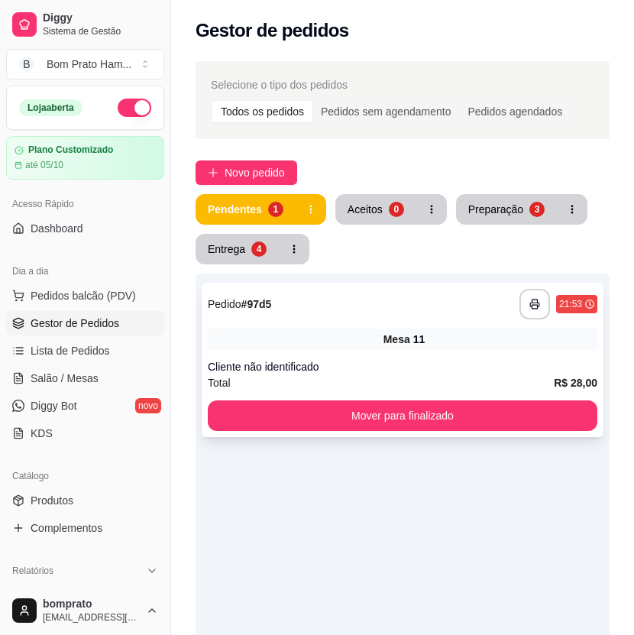
click at [377, 302] on div "**********" at bounding box center [402, 304] width 389 height 31
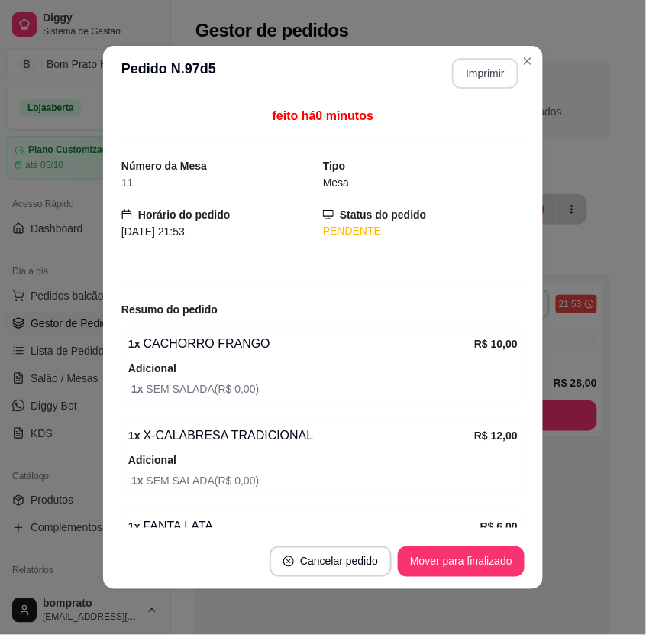
click at [472, 73] on button "Imprimir" at bounding box center [485, 73] width 66 height 31
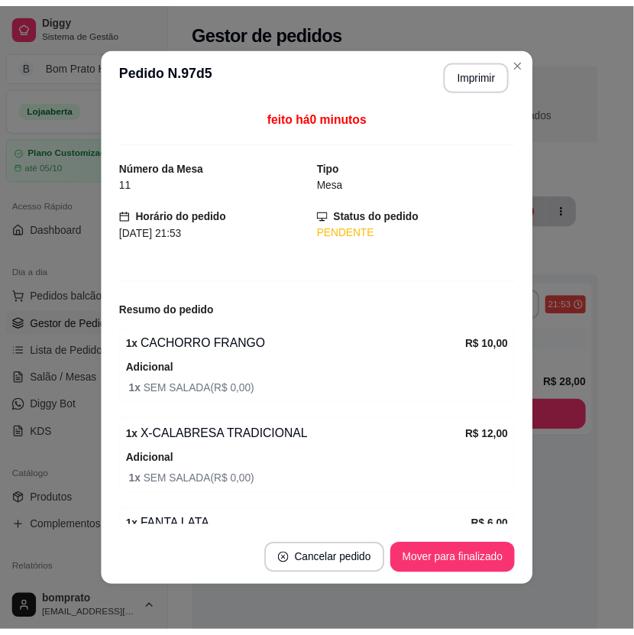
scroll to position [0, 0]
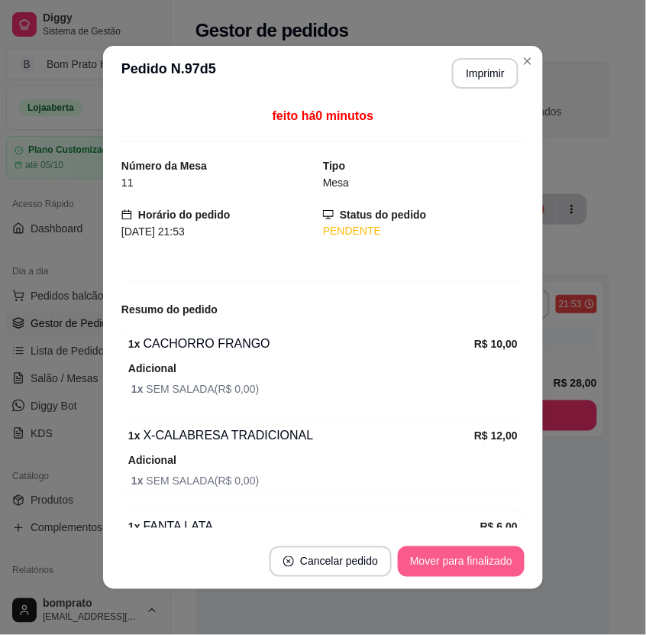
click at [483, 564] on button "Mover para finalizado" at bounding box center [461, 561] width 127 height 31
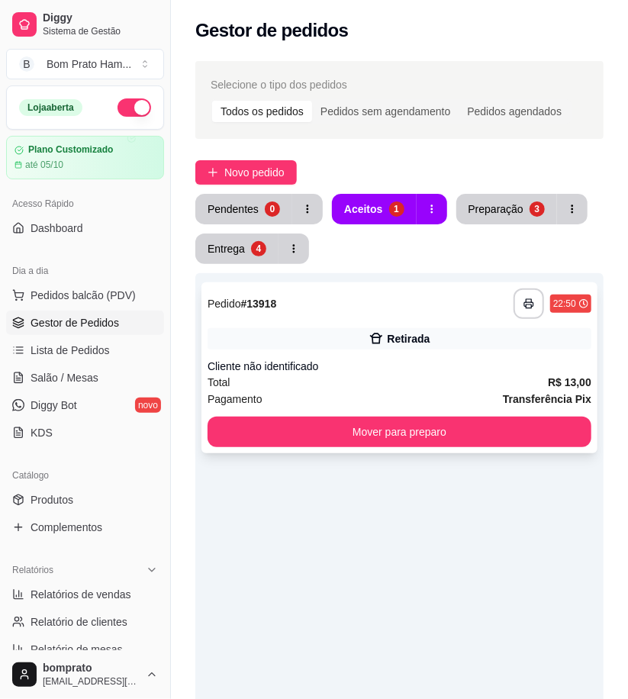
click at [409, 315] on div "**********" at bounding box center [400, 304] width 384 height 31
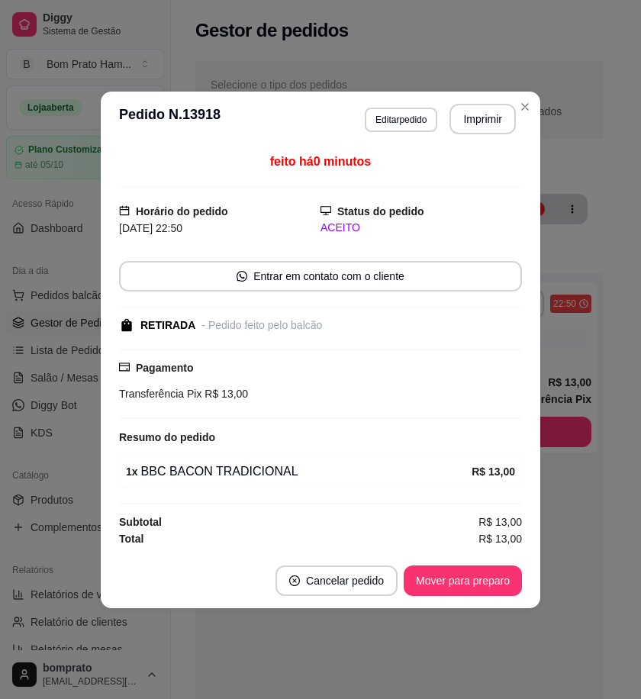
click at [464, 125] on button "Imprimir" at bounding box center [483, 119] width 66 height 31
click at [504, 580] on button "Mover para preparo" at bounding box center [462, 581] width 115 height 30
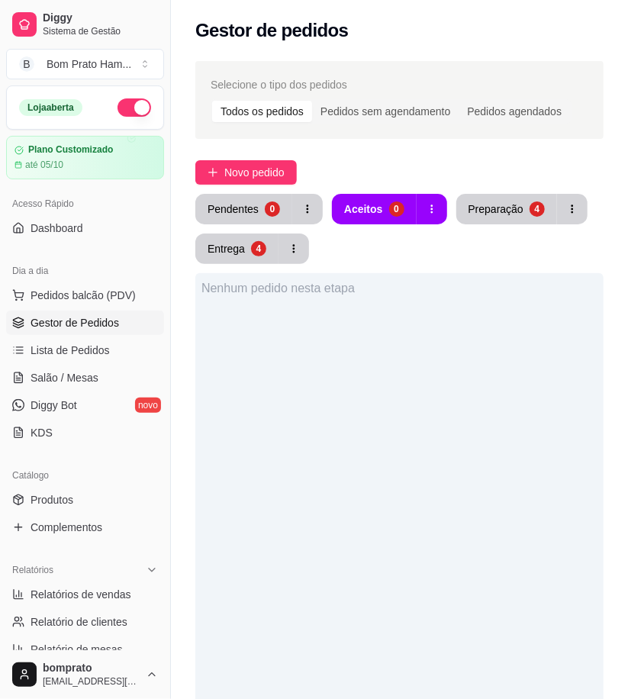
click at [486, 195] on button "Preparação 4" at bounding box center [507, 209] width 101 height 31
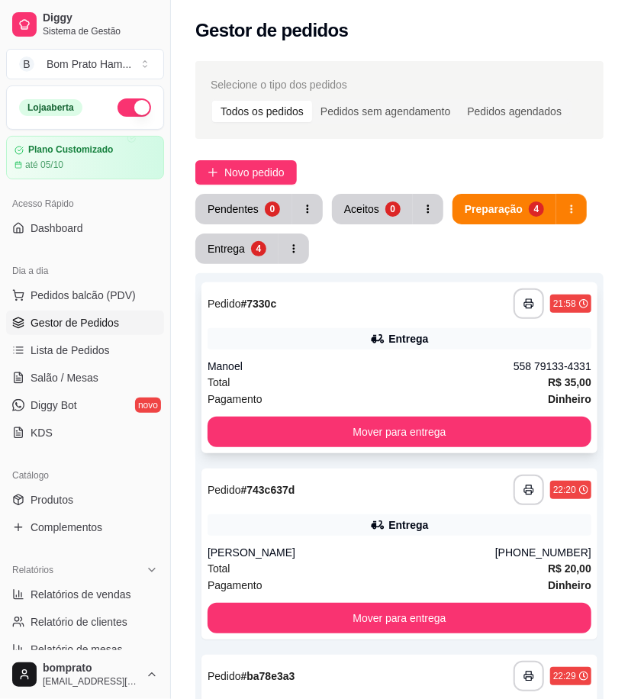
click at [386, 368] on div "Manoel" at bounding box center [361, 366] width 306 height 15
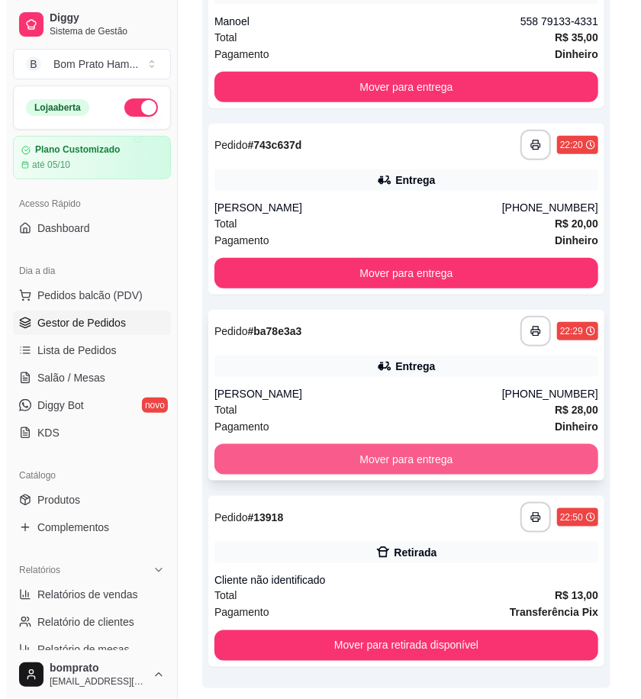
scroll to position [395, 0]
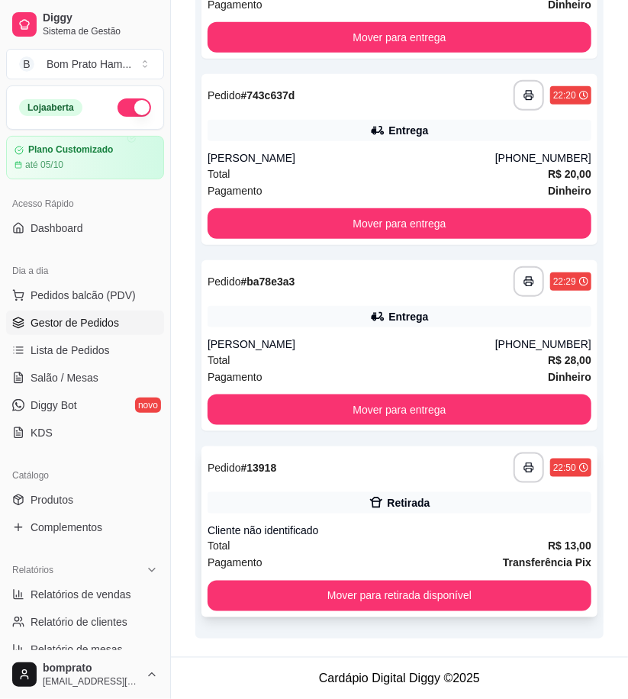
click at [424, 490] on div "**********" at bounding box center [400, 532] width 396 height 171
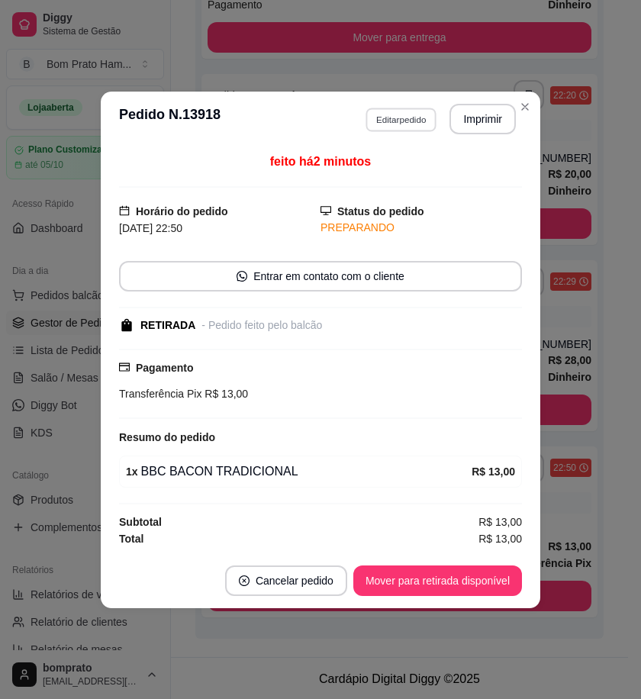
click at [405, 108] on button "Editar pedido" at bounding box center [401, 120] width 71 height 24
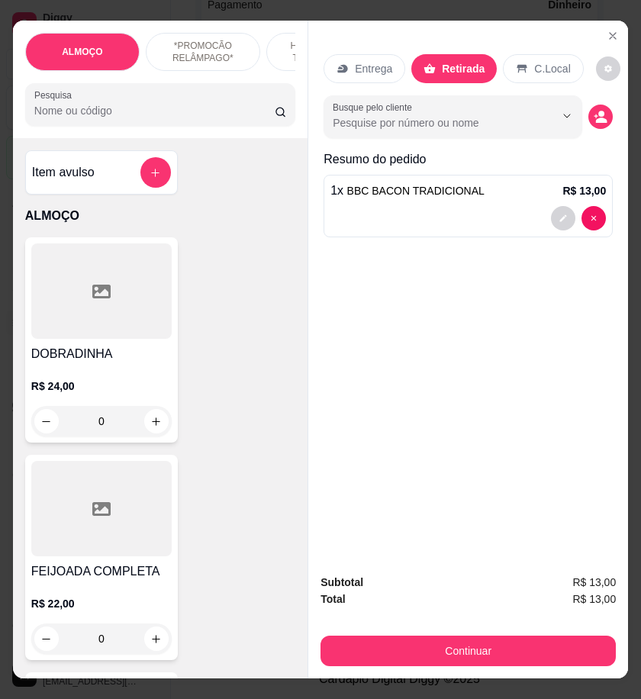
drag, startPoint x: 186, startPoint y: 123, endPoint x: 194, endPoint y: 102, distance: 22.7
click at [186, 118] on input "Pesquisa" at bounding box center [154, 110] width 241 height 15
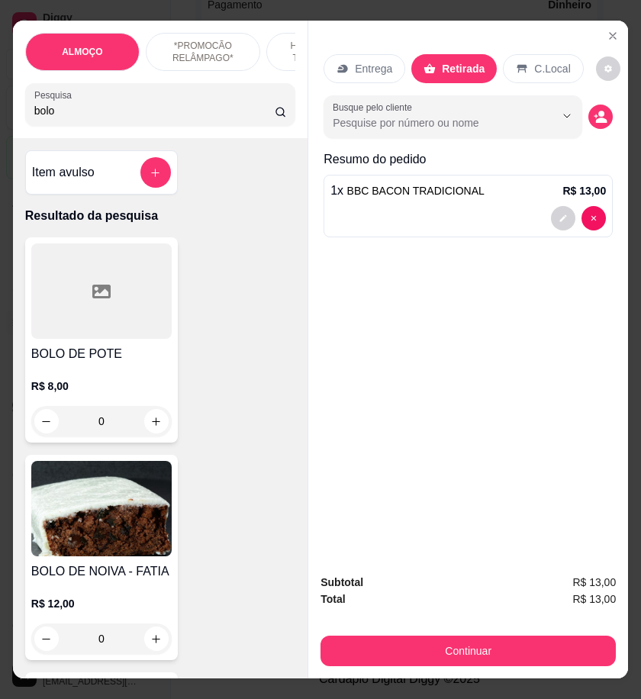
type input "bolo"
click at [105, 329] on div at bounding box center [101, 291] width 141 height 95
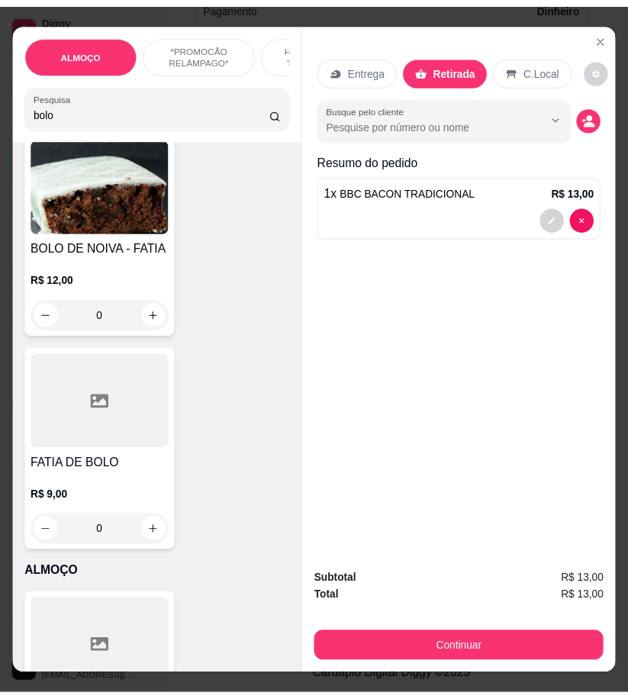
scroll to position [339, 0]
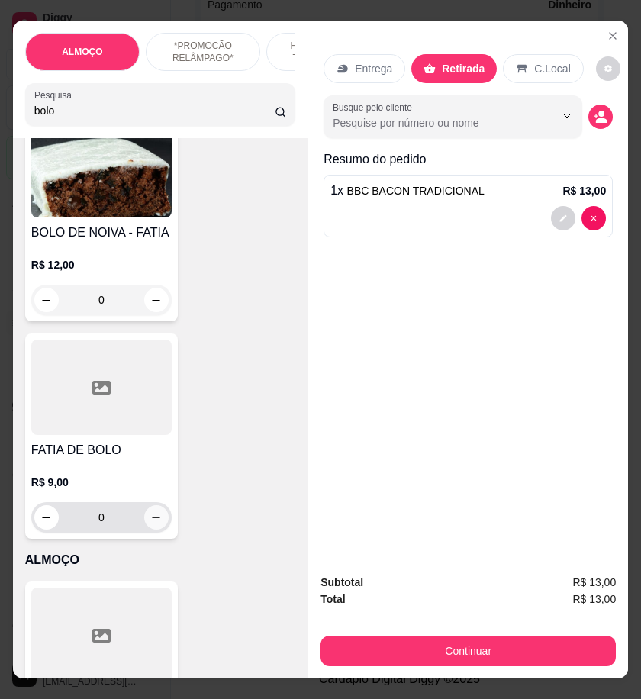
click at [153, 520] on icon "increase-product-quantity" at bounding box center [155, 517] width 11 height 11
type input "1"
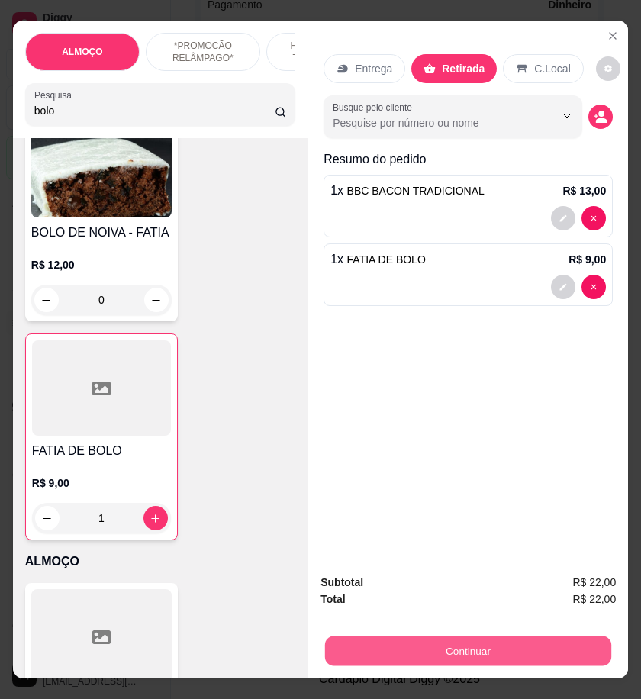
click at [554, 650] on button "Continuar" at bounding box center [468, 651] width 286 height 30
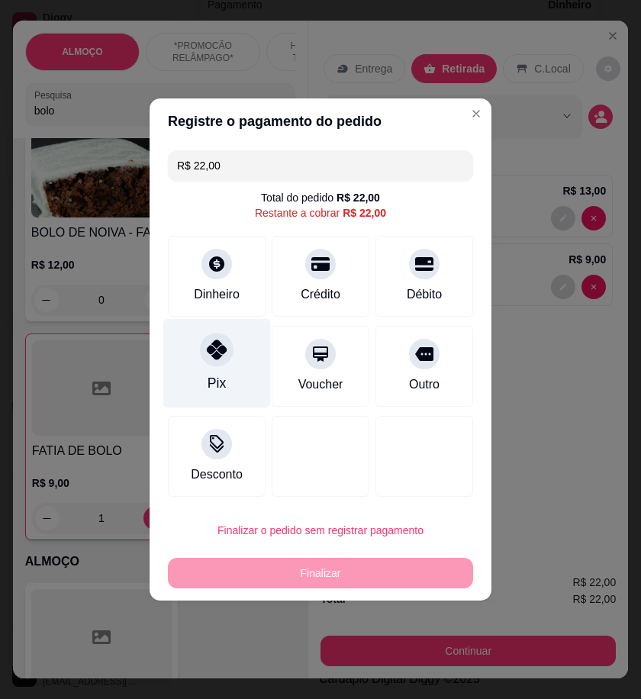
click at [244, 387] on div "Pix" at bounding box center [217, 363] width 108 height 89
type input "R$ 0,00"
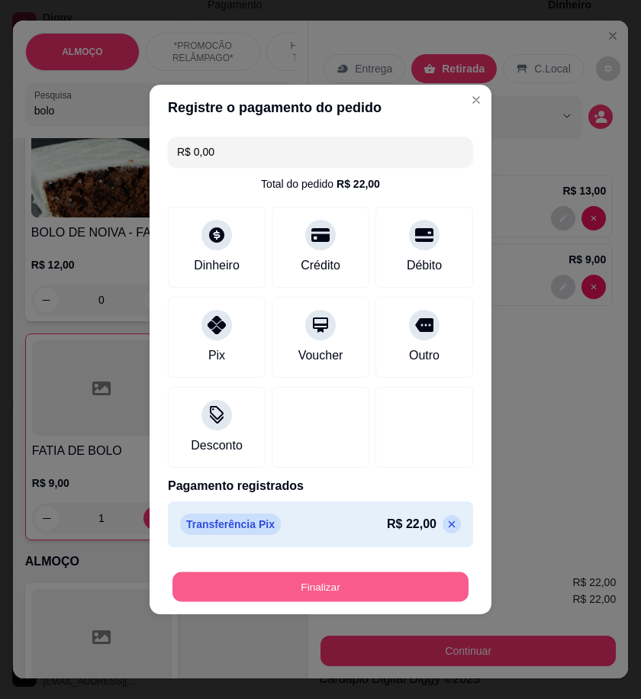
click at [431, 580] on button "Finalizar" at bounding box center [321, 588] width 296 height 30
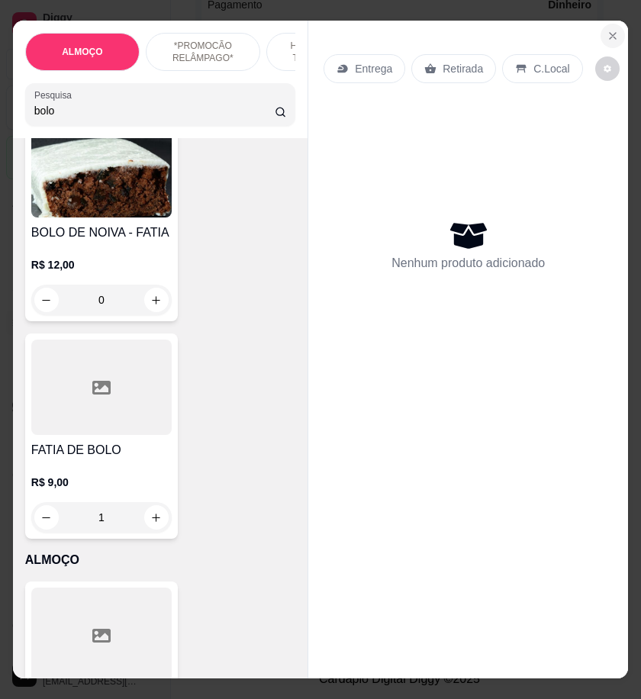
type input "0"
click at [612, 34] on icon "Close" at bounding box center [613, 36] width 12 height 12
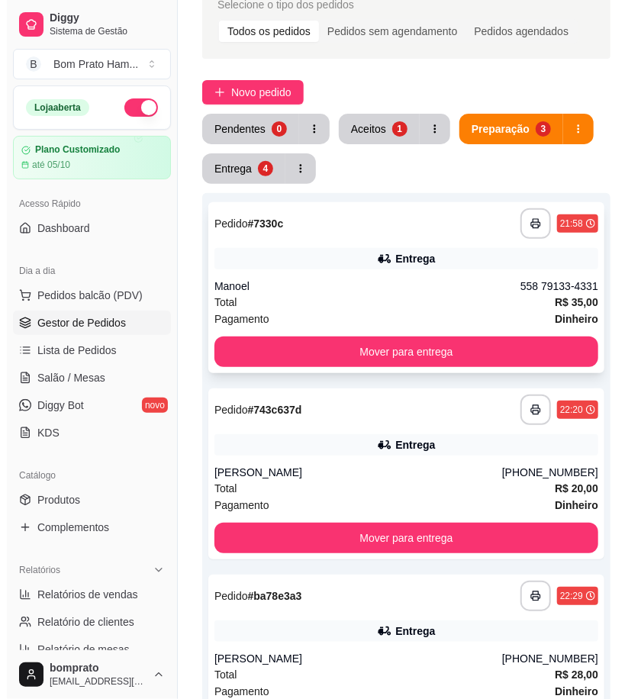
scroll to position [0, 0]
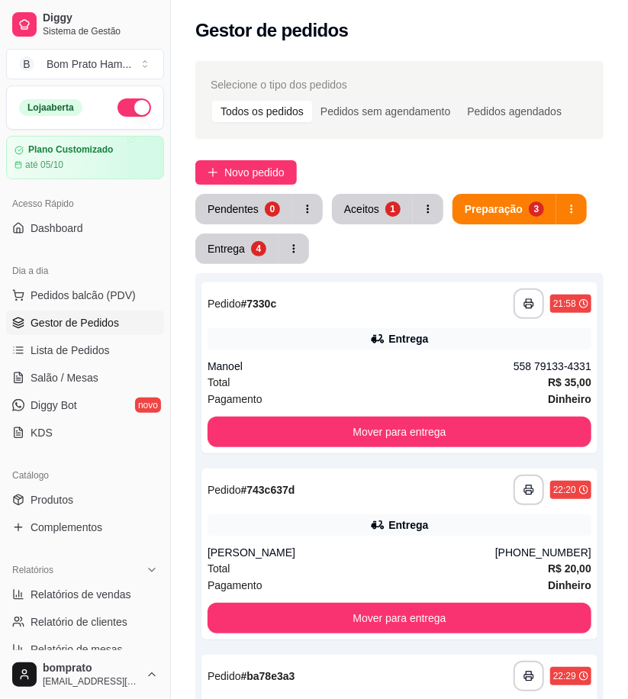
click at [415, 273] on div "**********" at bounding box center [399, 622] width 409 height 699
click at [385, 354] on div "**********" at bounding box center [400, 368] width 396 height 171
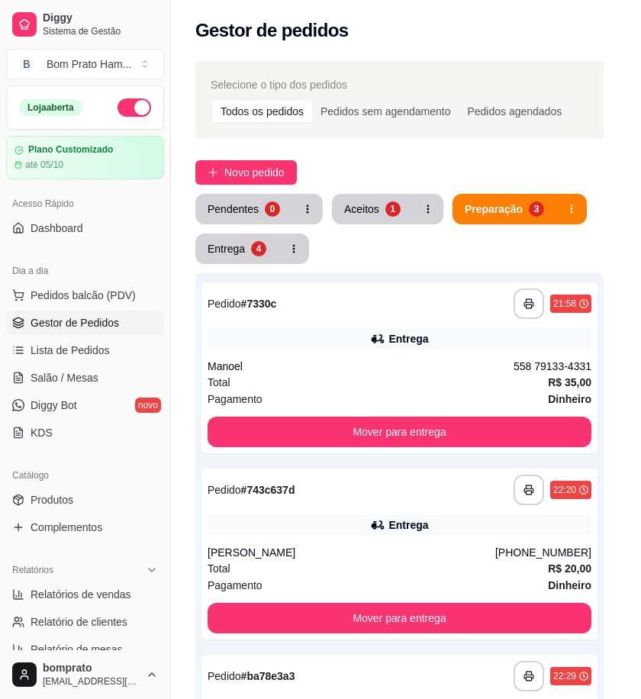
scroll to position [226, 0]
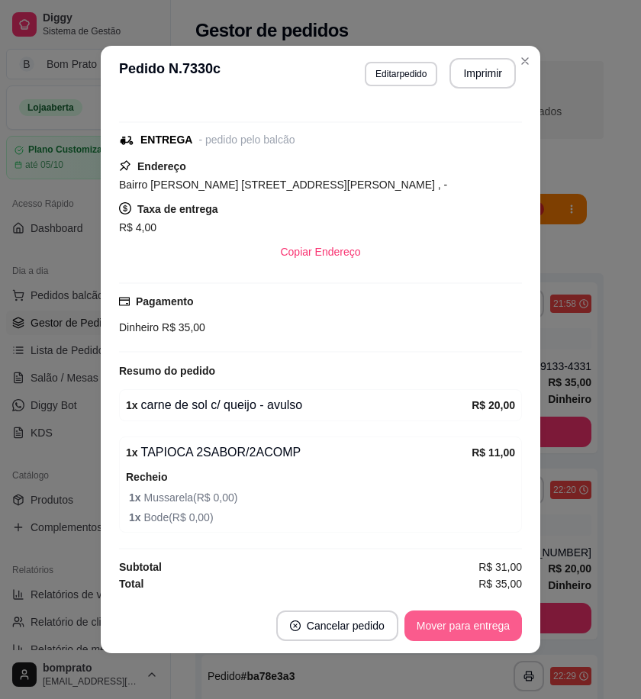
click at [493, 616] on button "Mover para entrega" at bounding box center [464, 626] width 118 height 31
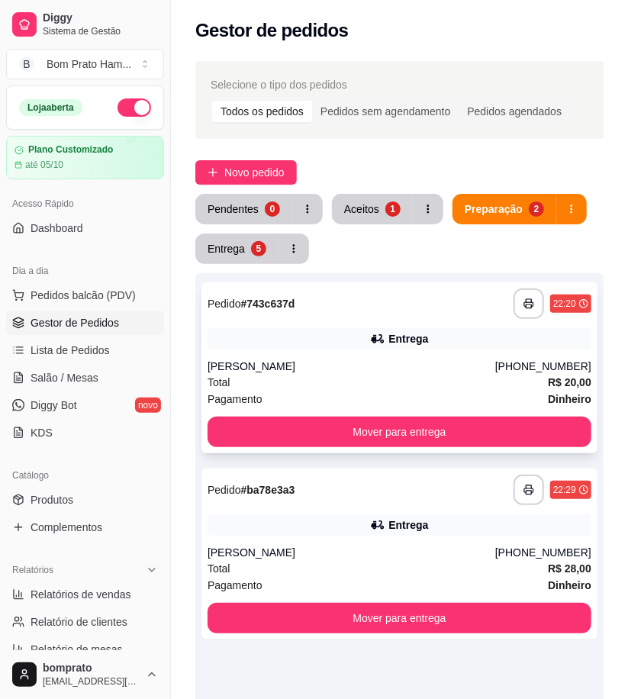
click at [380, 334] on icon at bounding box center [377, 338] width 15 height 15
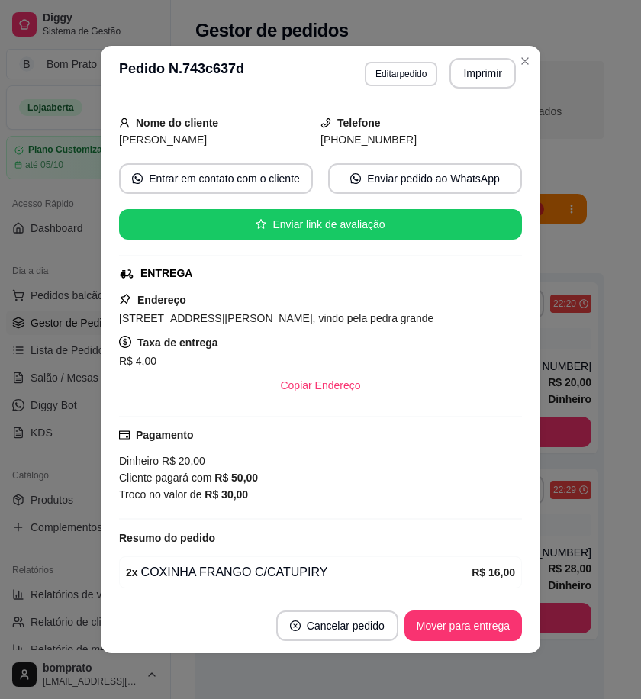
scroll to position [142, 0]
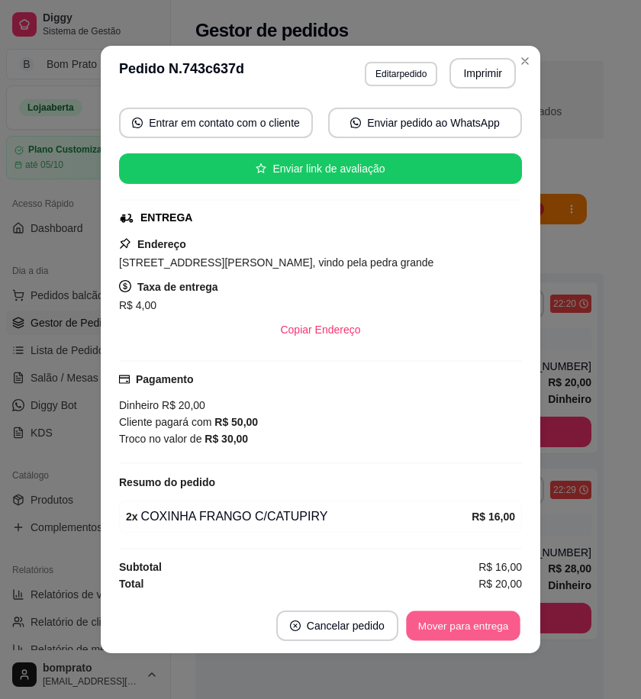
click at [504, 622] on button "Mover para entrega" at bounding box center [463, 627] width 115 height 30
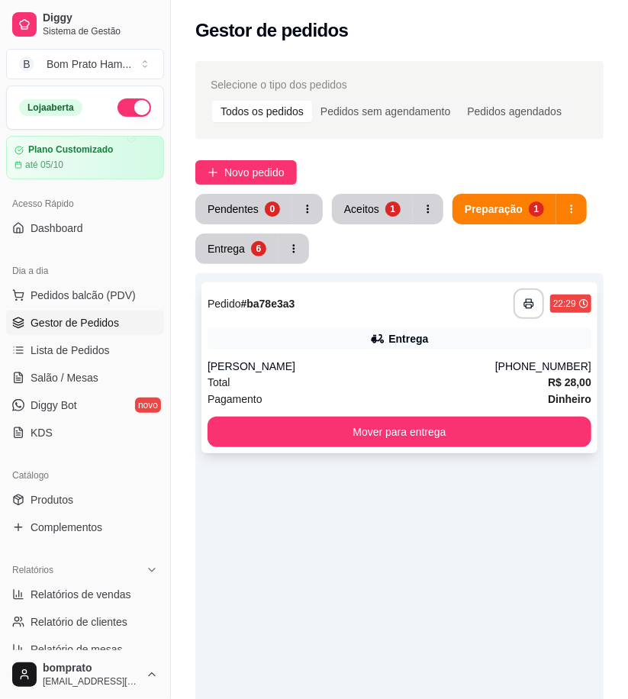
click at [383, 378] on div "Total R$ 28,00" at bounding box center [400, 382] width 384 height 17
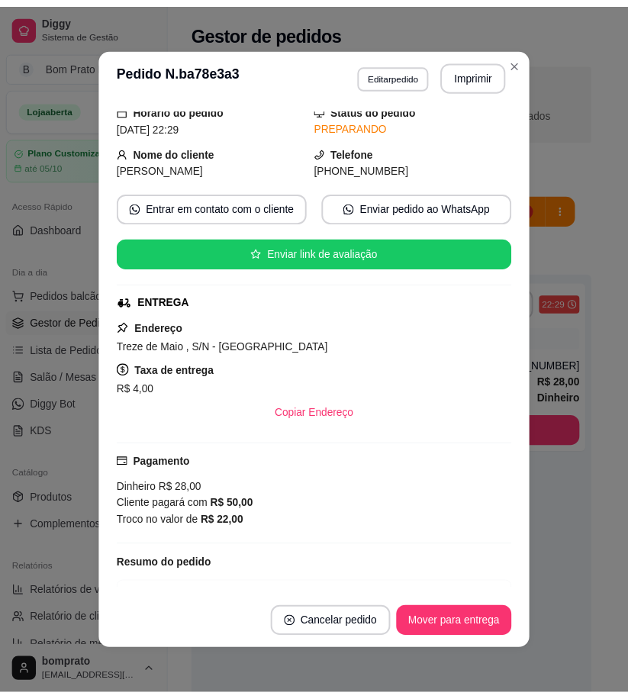
scroll to position [85, 0]
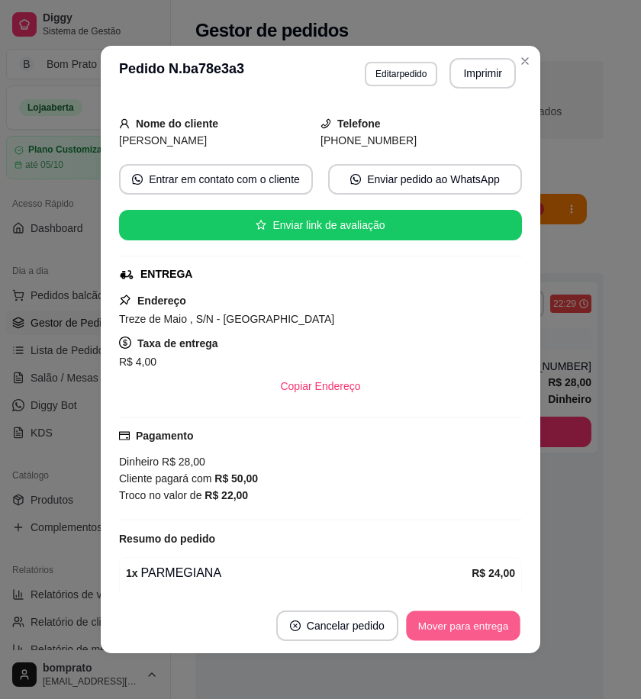
click at [476, 628] on button "Mover para entrega" at bounding box center [463, 627] width 115 height 30
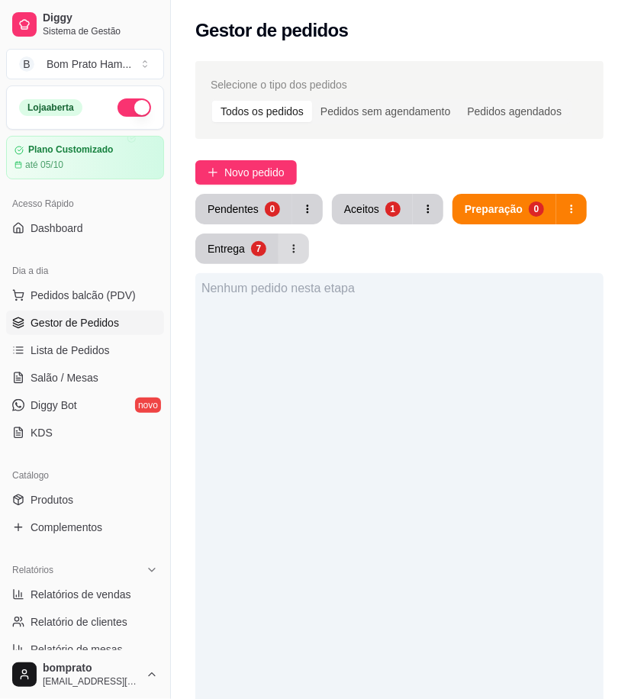
click at [256, 250] on div "7" at bounding box center [258, 248] width 15 height 15
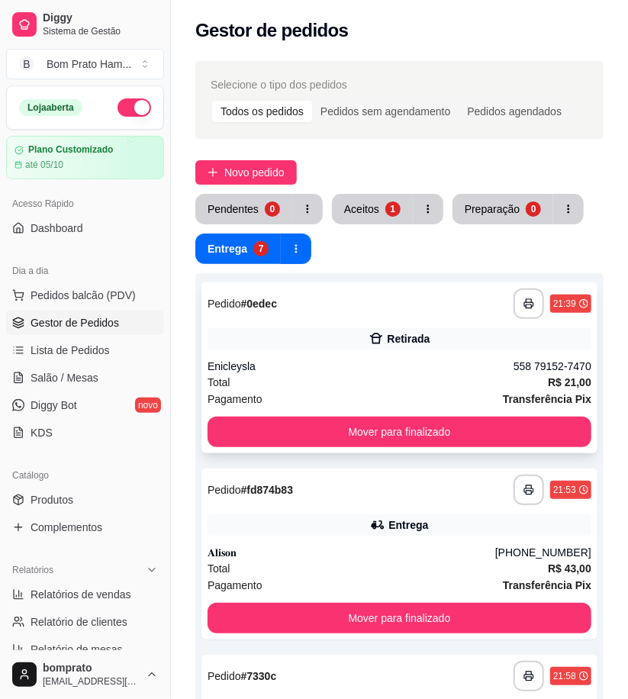
click at [353, 371] on div "Enicleysla" at bounding box center [361, 366] width 306 height 15
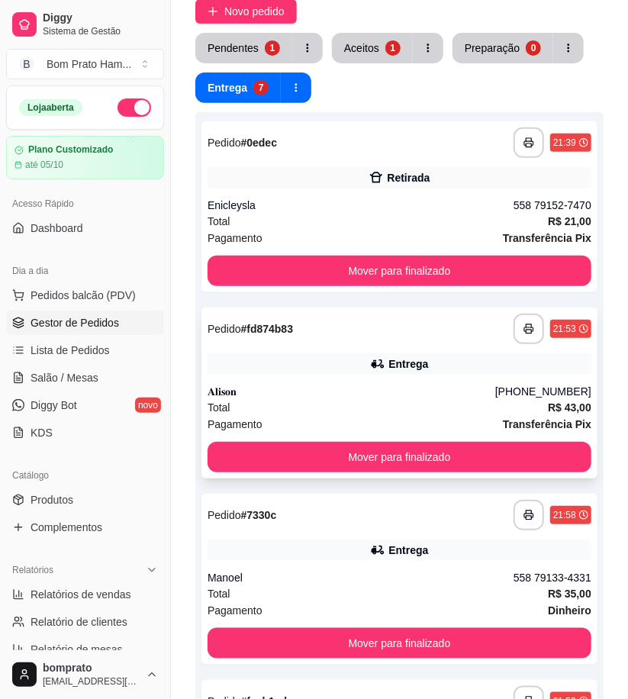
scroll to position [170, 0]
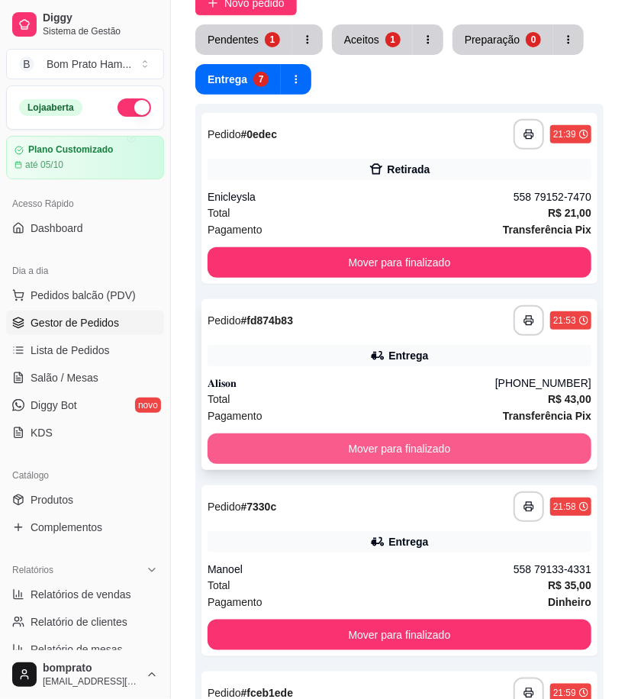
click at [440, 441] on button "Mover para finalizado" at bounding box center [400, 449] width 384 height 31
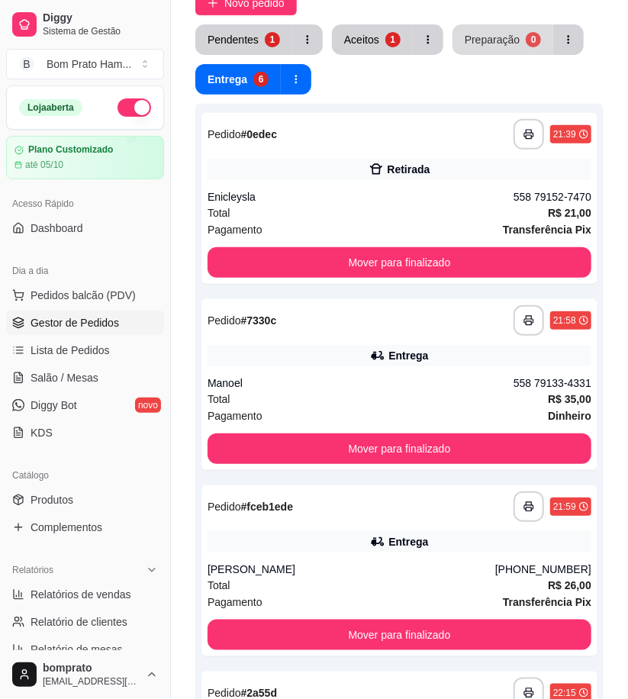
click at [466, 48] on button "Preparação 0" at bounding box center [503, 39] width 101 height 31
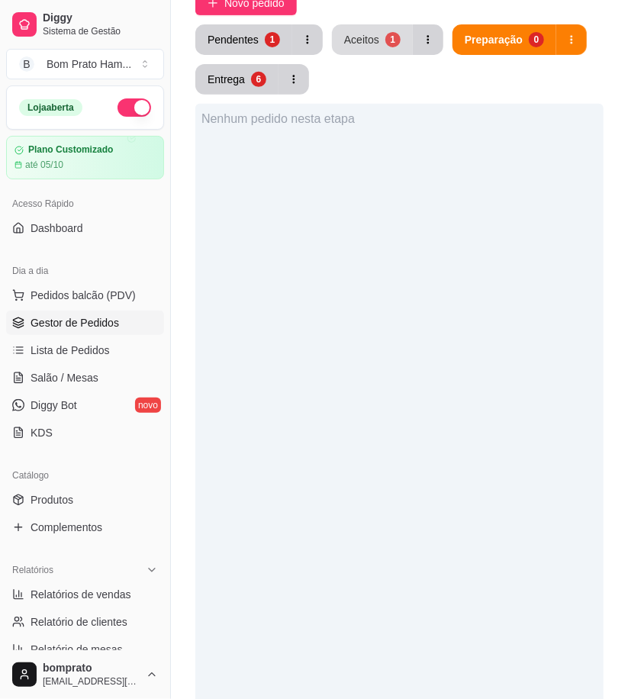
click at [347, 44] on div "Aceitos" at bounding box center [361, 39] width 35 height 15
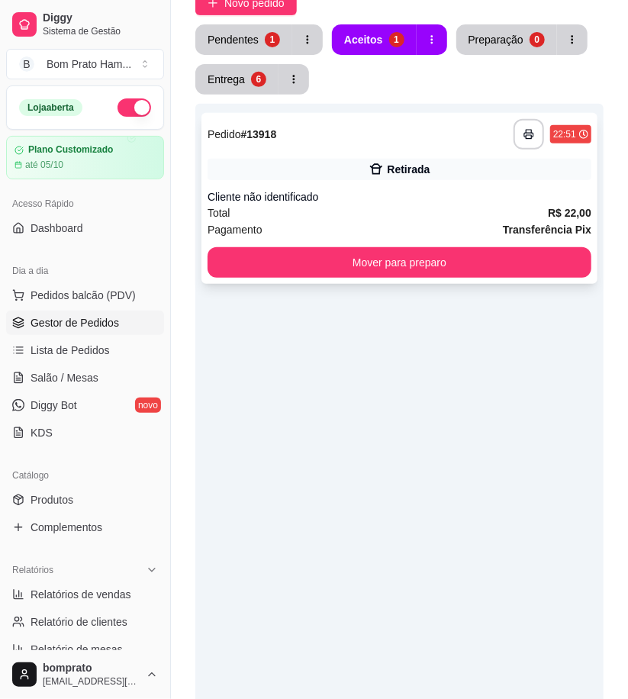
click at [384, 207] on div "Total R$ 22,00" at bounding box center [400, 213] width 384 height 17
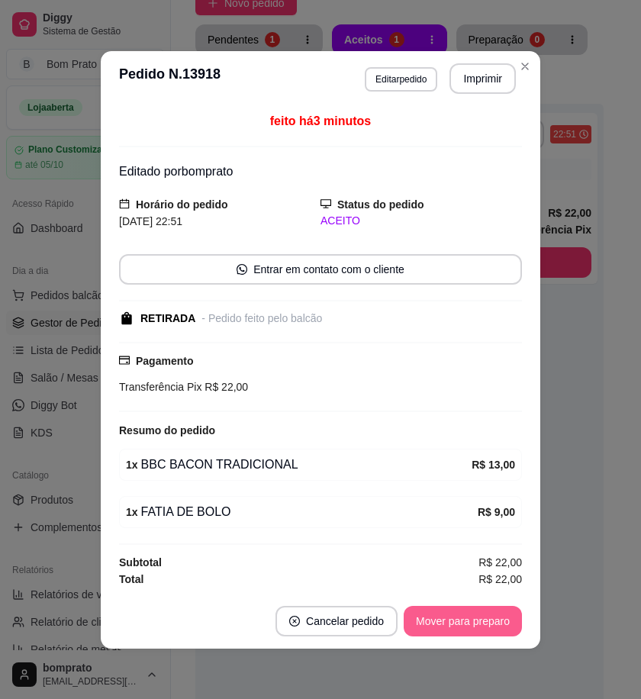
click at [460, 615] on button "Mover para preparo" at bounding box center [463, 621] width 118 height 31
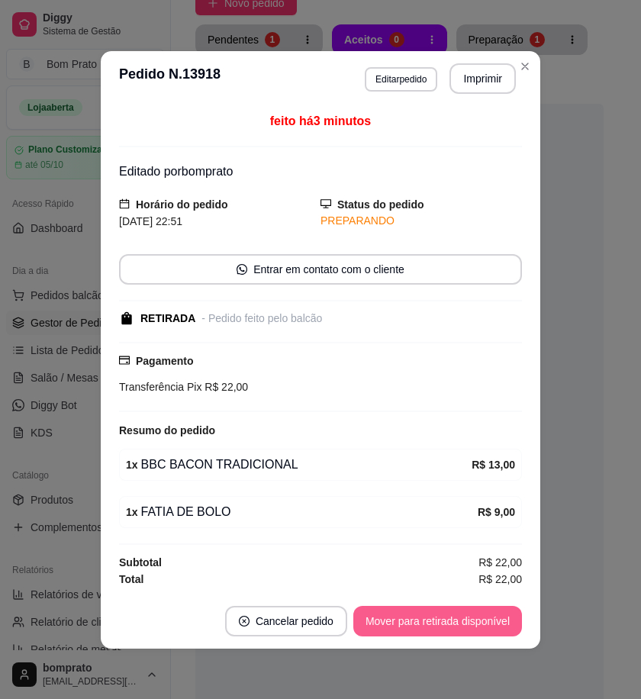
click at [474, 622] on button "Mover para retirada disponível" at bounding box center [438, 621] width 169 height 31
click at [474, 622] on button "Mover para finalizado" at bounding box center [459, 621] width 127 height 31
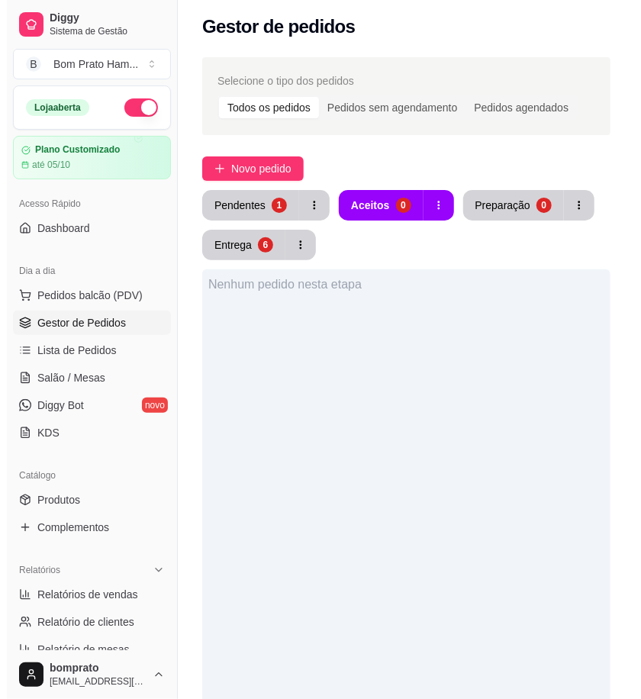
scroll to position [0, 0]
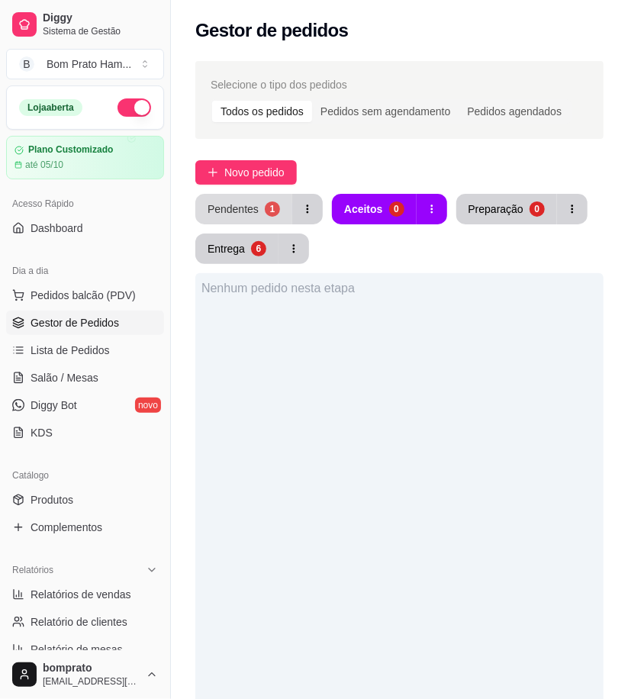
click at [262, 208] on button "Pendentes 1" at bounding box center [243, 209] width 97 height 31
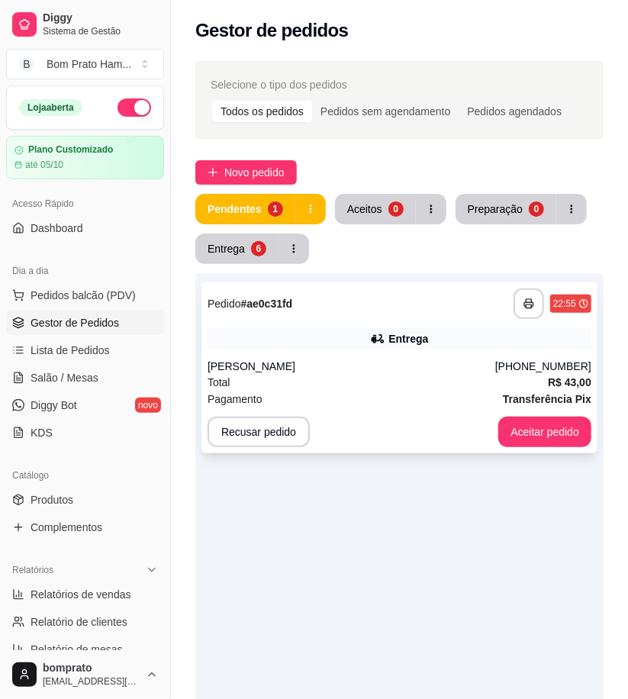
click at [389, 354] on div "**********" at bounding box center [400, 368] width 396 height 171
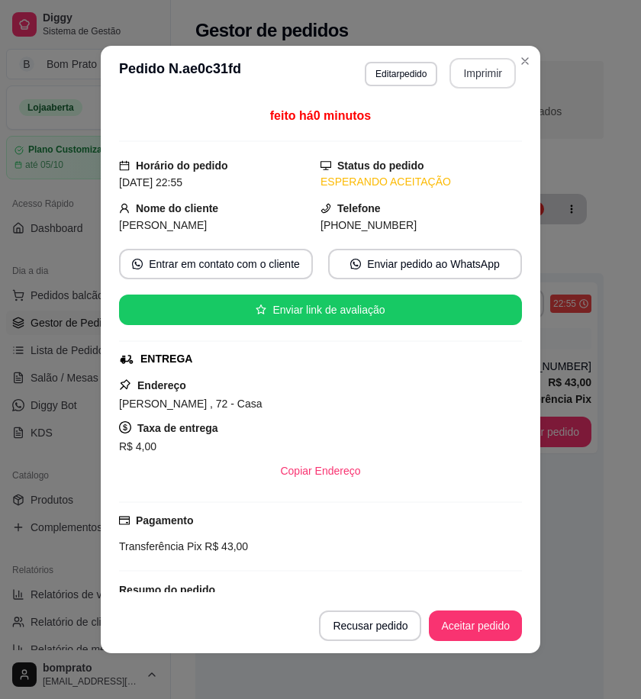
click at [471, 76] on button "Imprimir" at bounding box center [483, 73] width 66 height 31
click at [479, 619] on button "Aceitar pedido" at bounding box center [476, 627] width 90 height 30
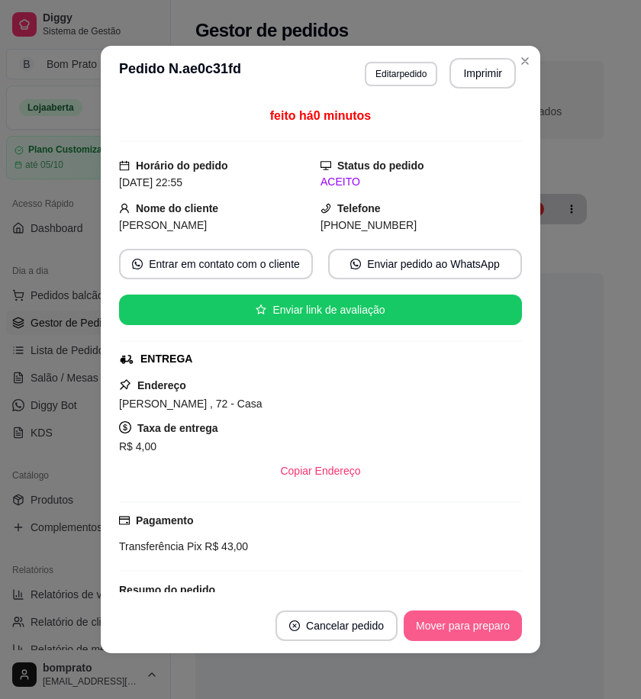
click at [479, 630] on button "Mover para preparo" at bounding box center [463, 626] width 118 height 31
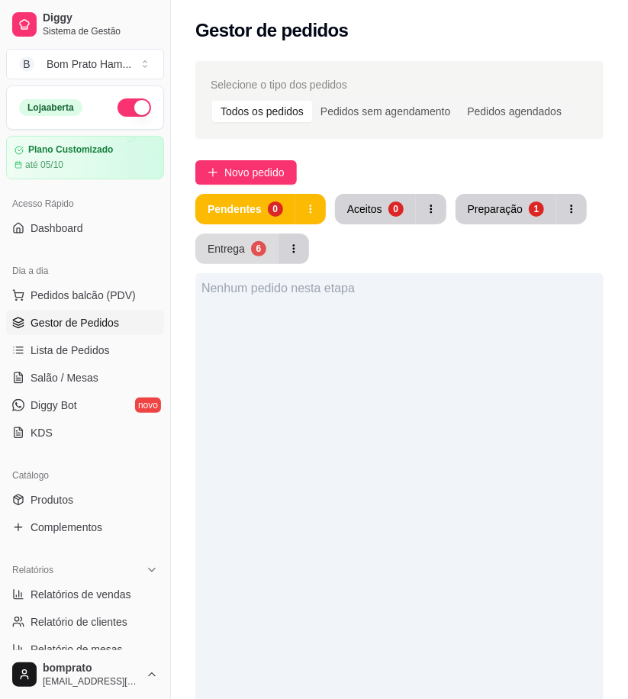
click at [258, 250] on div "6" at bounding box center [258, 248] width 15 height 15
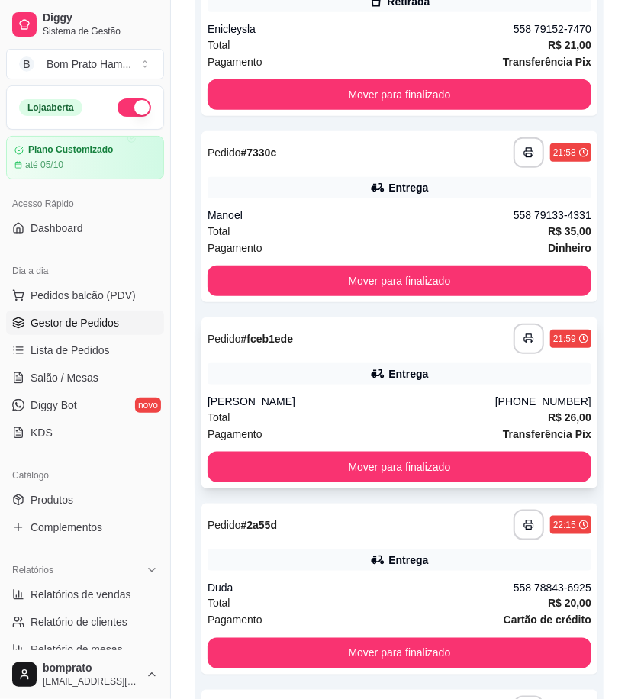
scroll to position [339, 0]
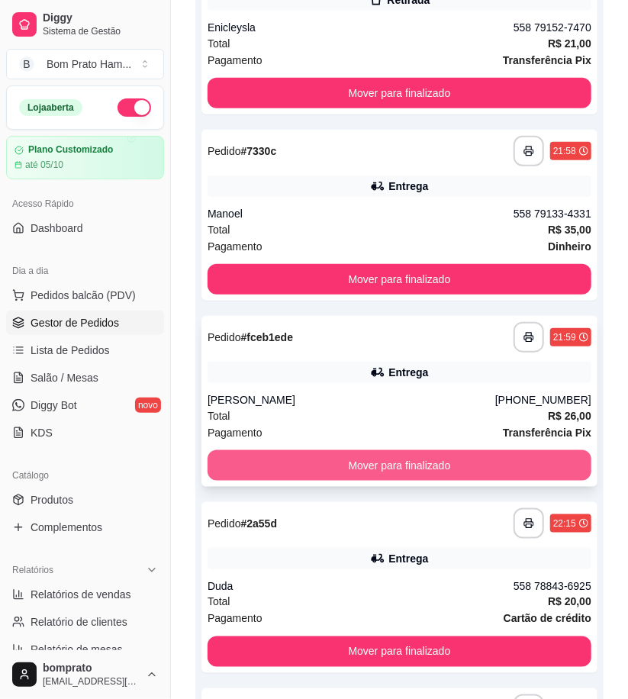
click at [397, 471] on button "Mover para finalizado" at bounding box center [400, 466] width 384 height 31
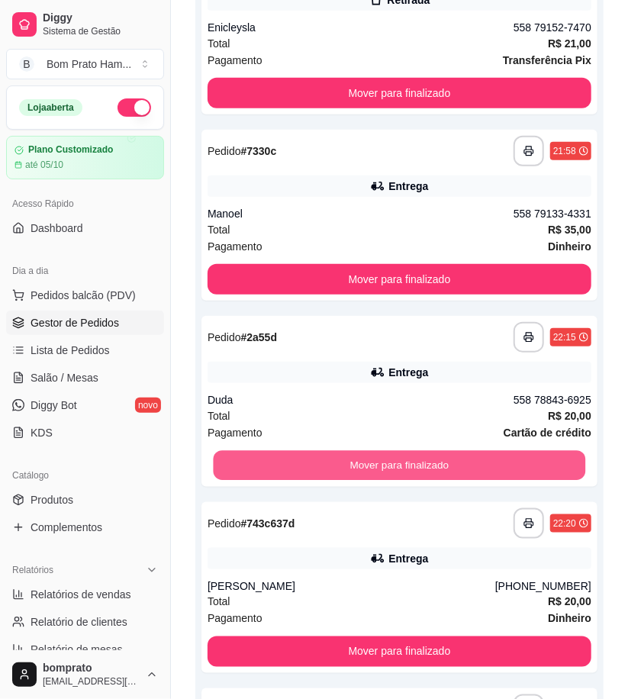
click at [397, 471] on button "Mover para finalizado" at bounding box center [400, 466] width 373 height 30
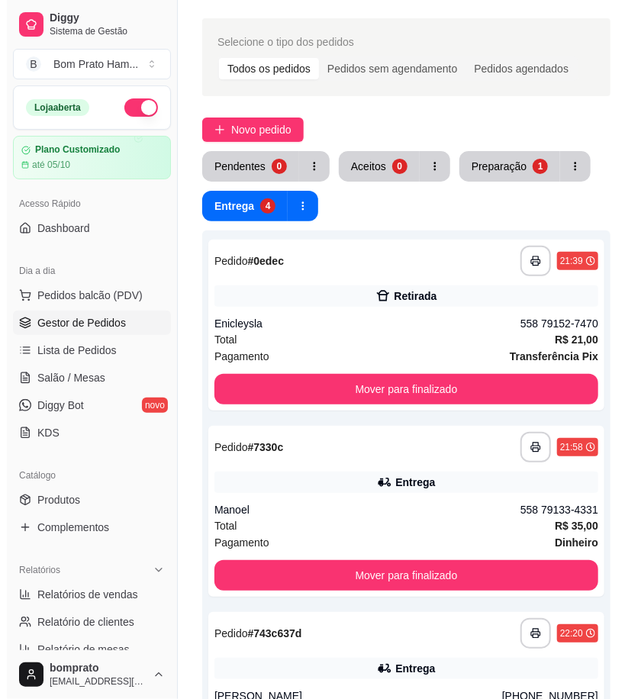
scroll to position [0, 0]
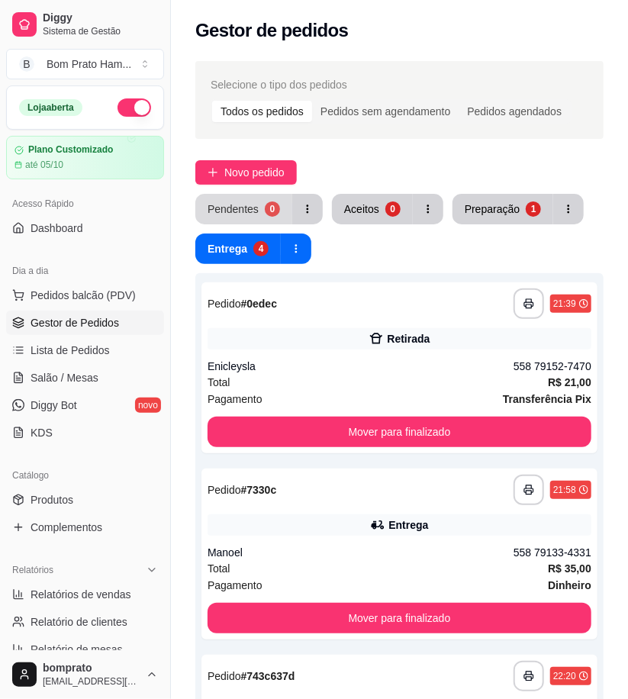
click at [249, 212] on div "Pendentes" at bounding box center [233, 209] width 51 height 15
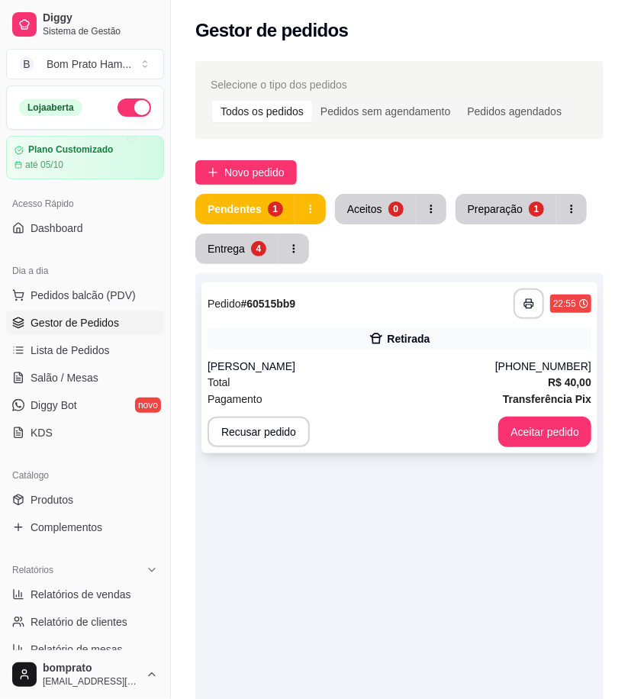
click at [380, 315] on div "**********" at bounding box center [400, 304] width 384 height 31
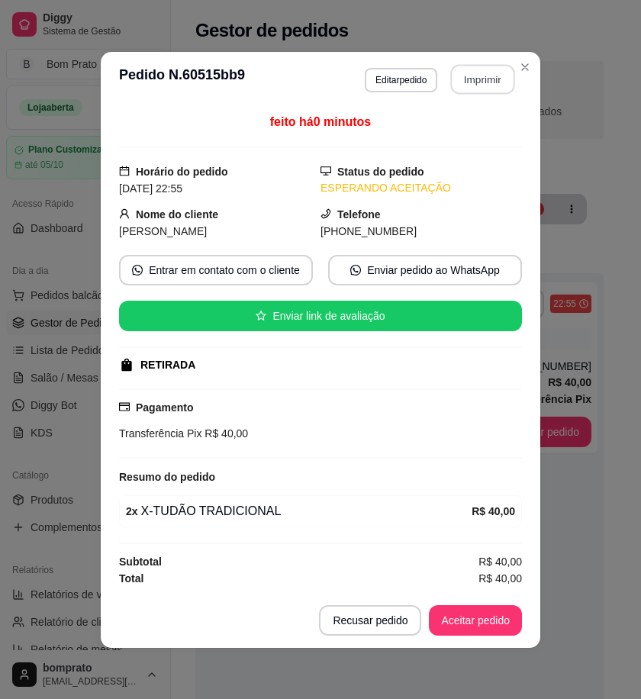
click at [484, 84] on button "Imprimir" at bounding box center [483, 79] width 64 height 30
click at [496, 621] on button "Aceitar pedido" at bounding box center [476, 621] width 90 height 30
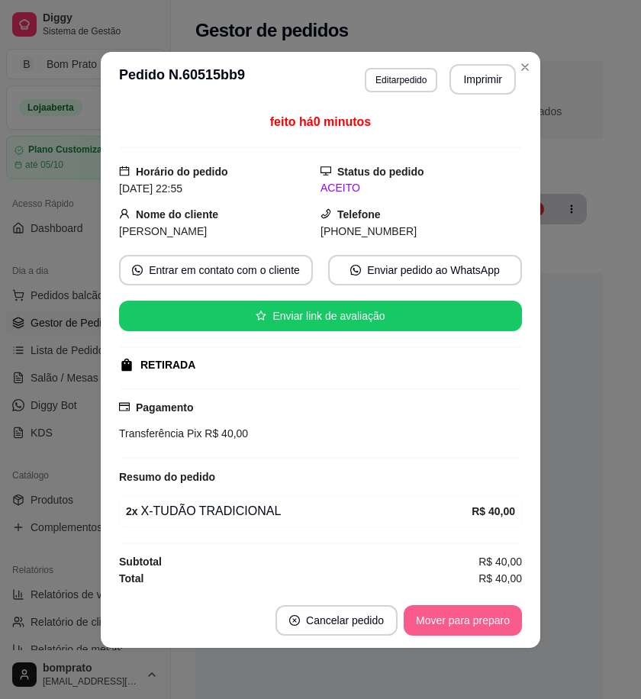
click at [496, 621] on button "Mover para preparo" at bounding box center [463, 621] width 118 height 31
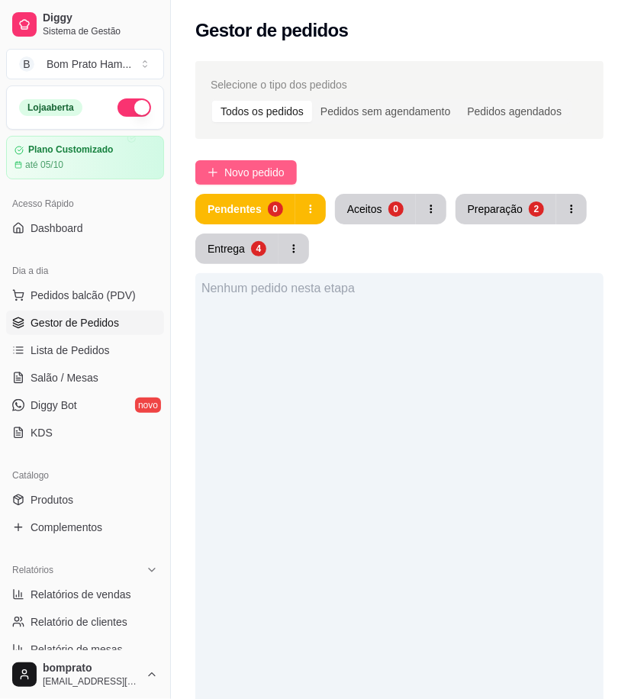
click at [280, 165] on span "Novo pedido" at bounding box center [254, 172] width 60 height 17
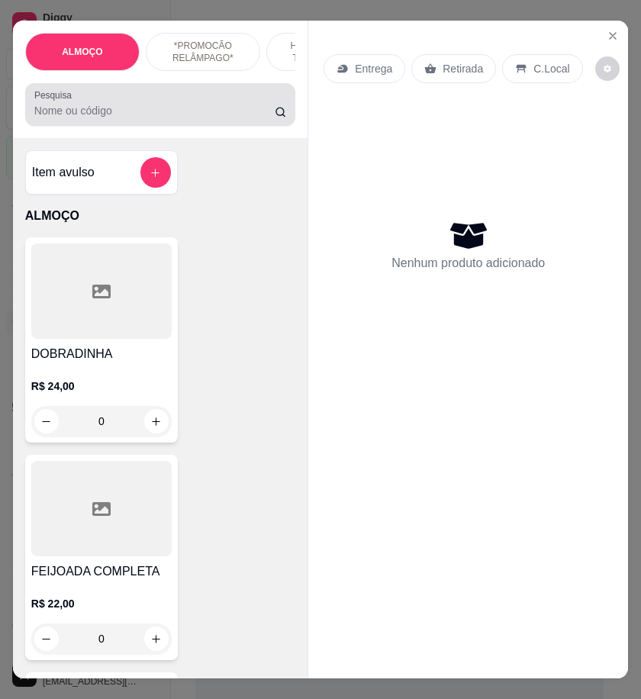
click at [72, 118] on input "Pesquisa" at bounding box center [154, 110] width 241 height 15
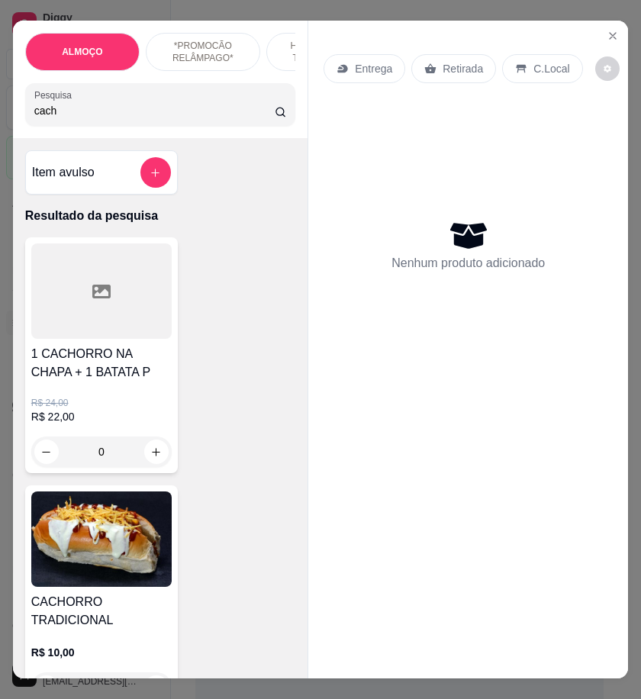
type input "cach"
click at [67, 628] on h4 "CACHORRO TRADICIONAL" at bounding box center [101, 611] width 141 height 37
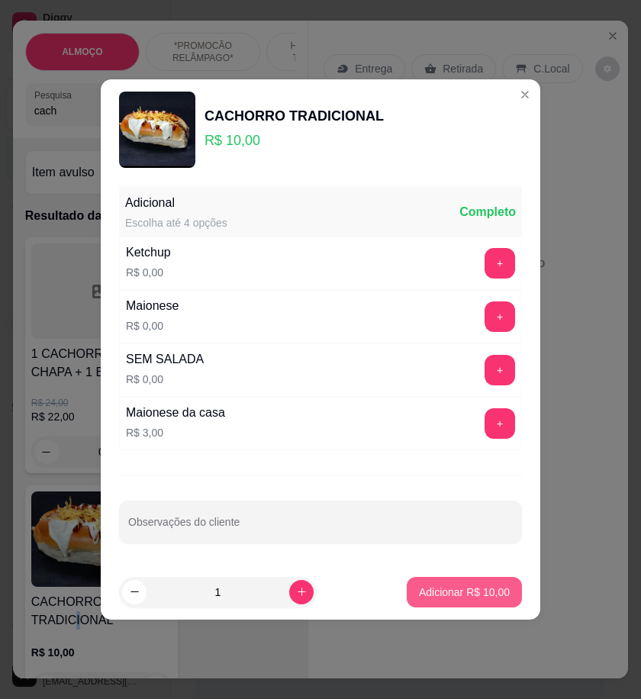
click at [456, 593] on p "Adicionar R$ 10,00" at bounding box center [464, 592] width 91 height 15
type input "1"
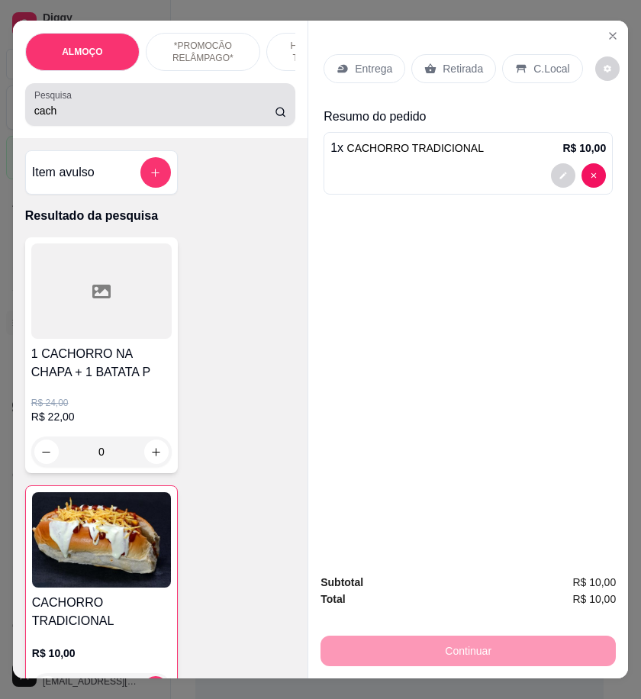
click at [50, 118] on input "cach" at bounding box center [154, 110] width 241 height 15
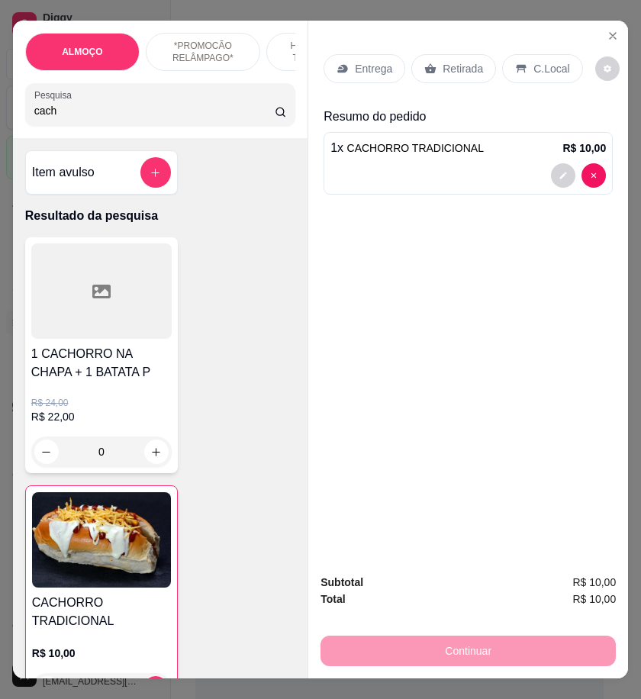
click at [50, 118] on input "cach" at bounding box center [154, 110] width 241 height 15
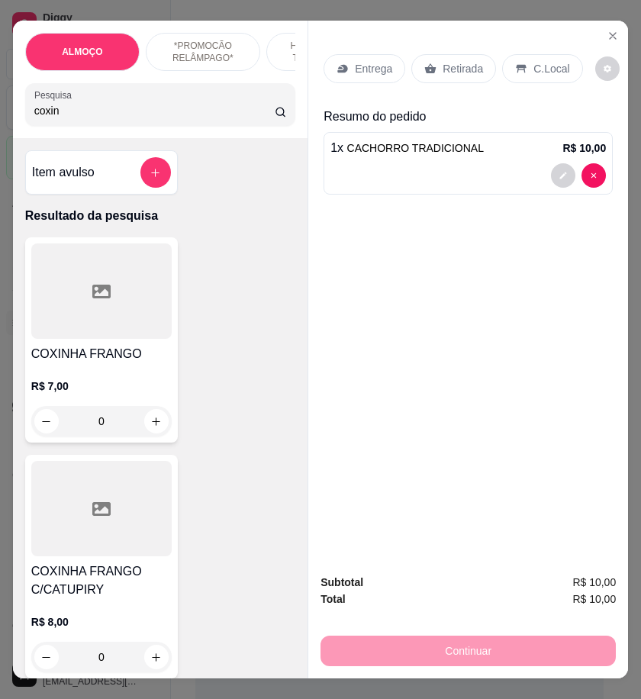
click at [76, 118] on input "coxin" at bounding box center [154, 110] width 241 height 15
type input "coxin"
click at [150, 428] on icon "increase-product-quantity" at bounding box center [155, 421] width 11 height 11
type input "1"
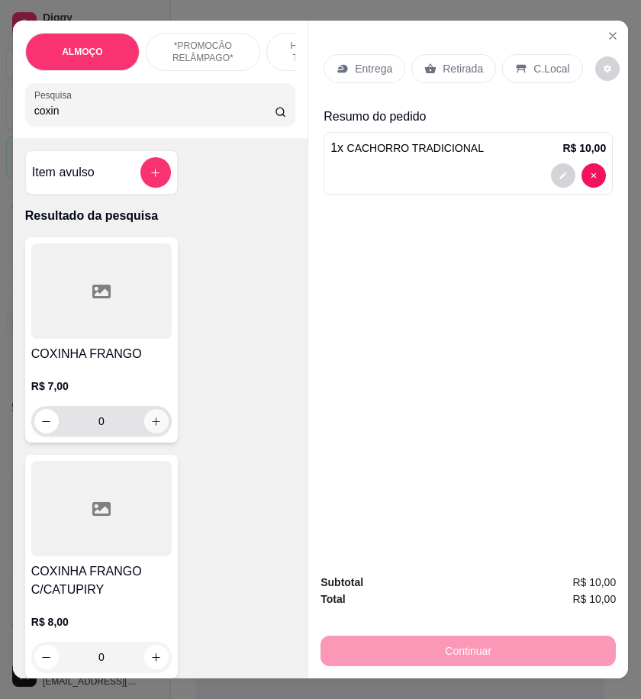
type input "1"
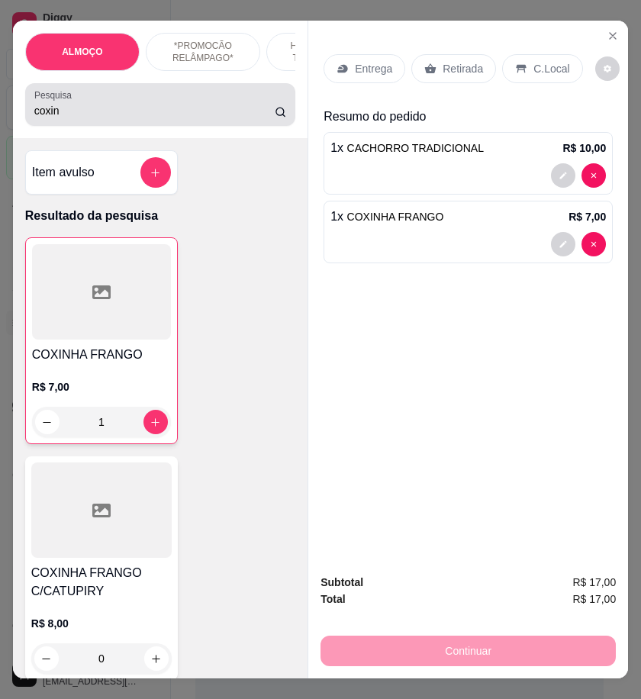
click at [74, 118] on input "coxin" at bounding box center [154, 110] width 241 height 15
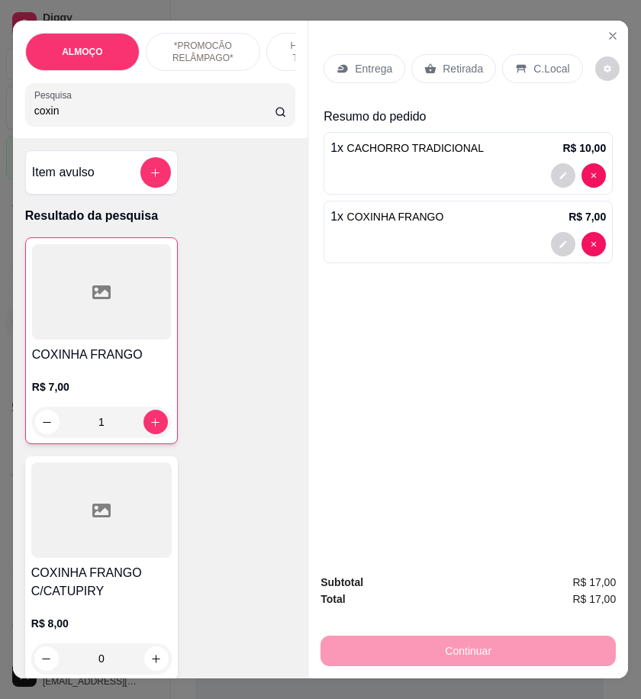
click at [74, 118] on input "coxin" at bounding box center [154, 110] width 241 height 15
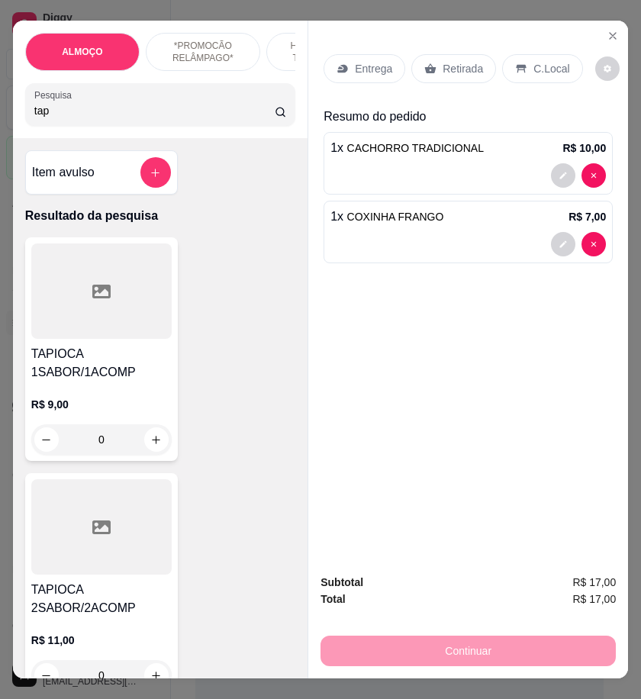
type input "tap"
click at [124, 347] on div "TAPIOCA 1SABOR/1ACOMP R$ 9,00 0" at bounding box center [101, 349] width 153 height 224
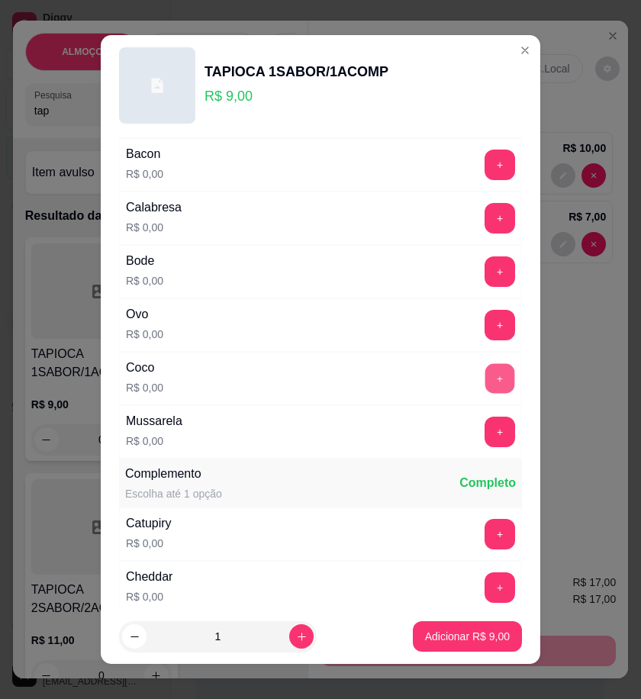
click at [486, 384] on button "+" at bounding box center [501, 378] width 30 height 30
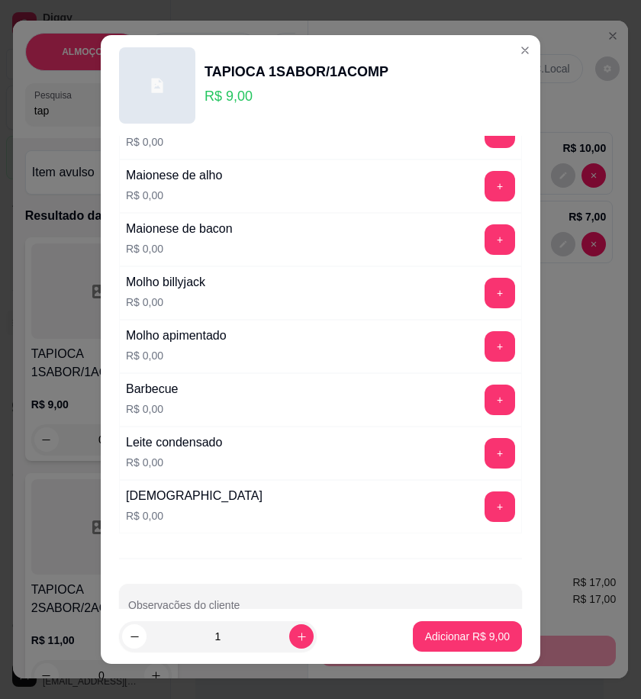
scroll to position [933, 0]
click at [485, 454] on button "+" at bounding box center [500, 453] width 31 height 31
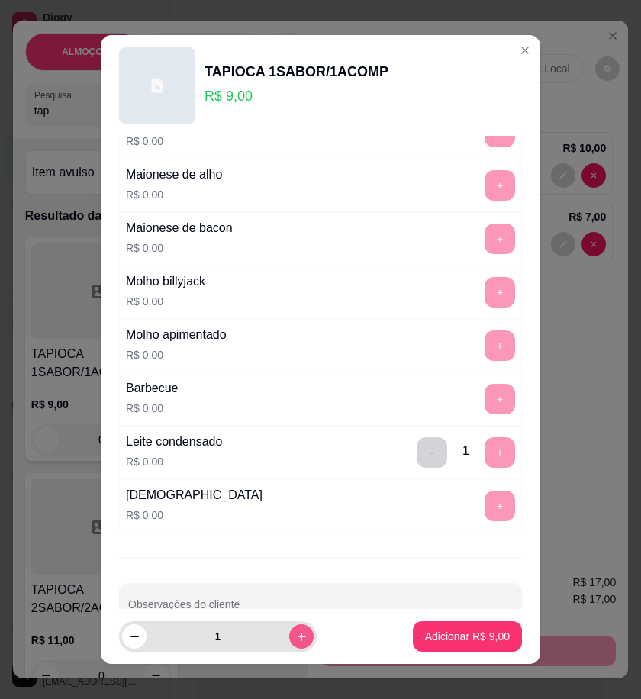
click at [296, 637] on icon "increase-product-quantity" at bounding box center [301, 637] width 11 height 11
type input "2"
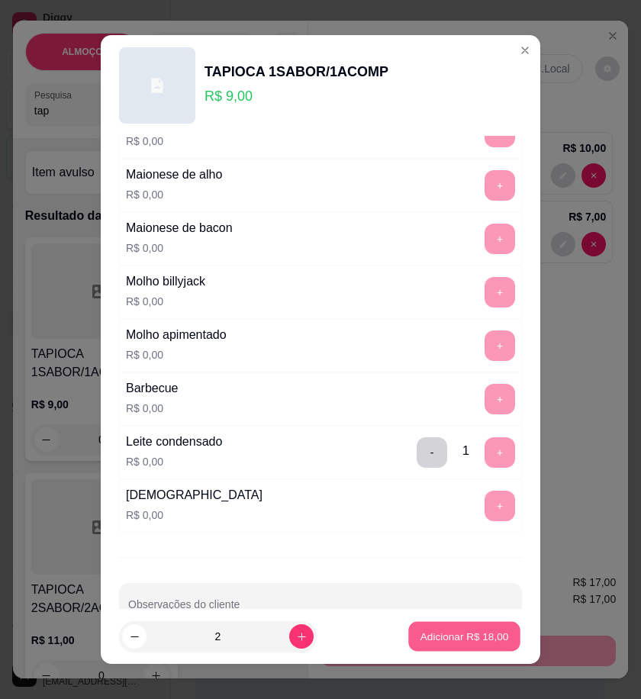
click at [432, 630] on p "Adicionar R$ 18,00" at bounding box center [465, 637] width 89 height 15
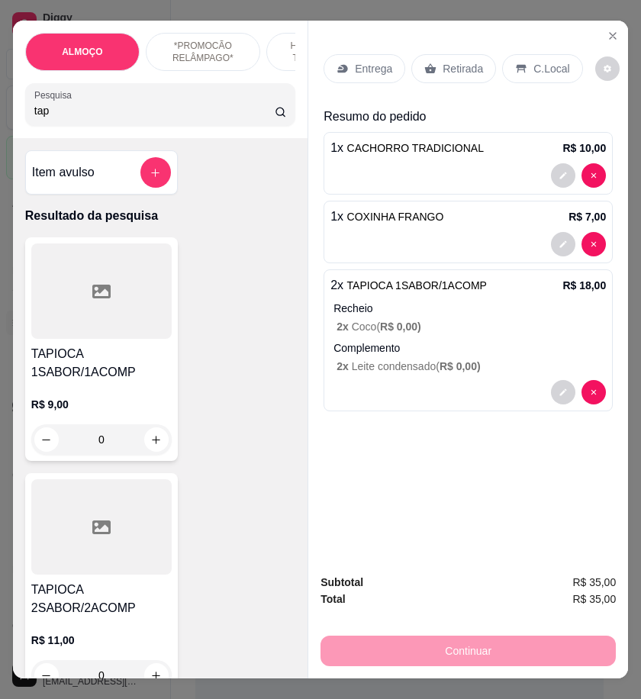
click at [363, 61] on p "Entrega" at bounding box center [373, 68] width 37 height 15
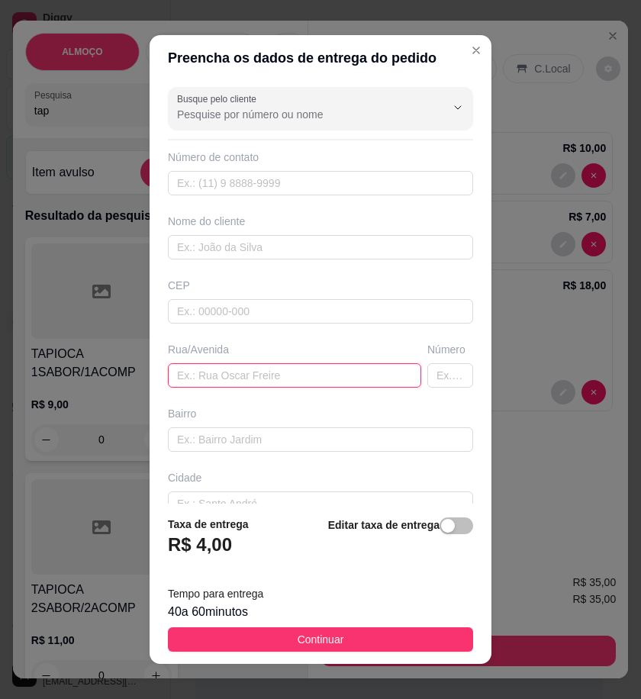
paste input "Em frente a rodoviária"
type input "Em frente a rodoviária"
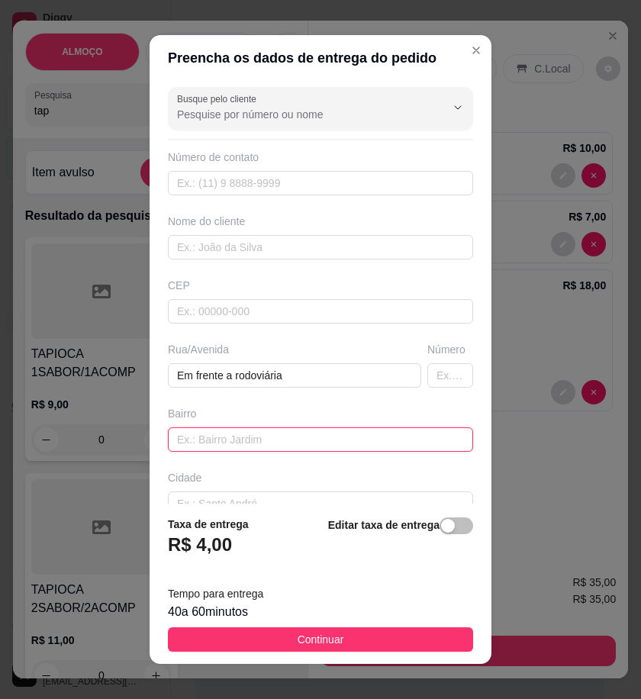
paste input "No prédio azul"
type input "No prédio azul"
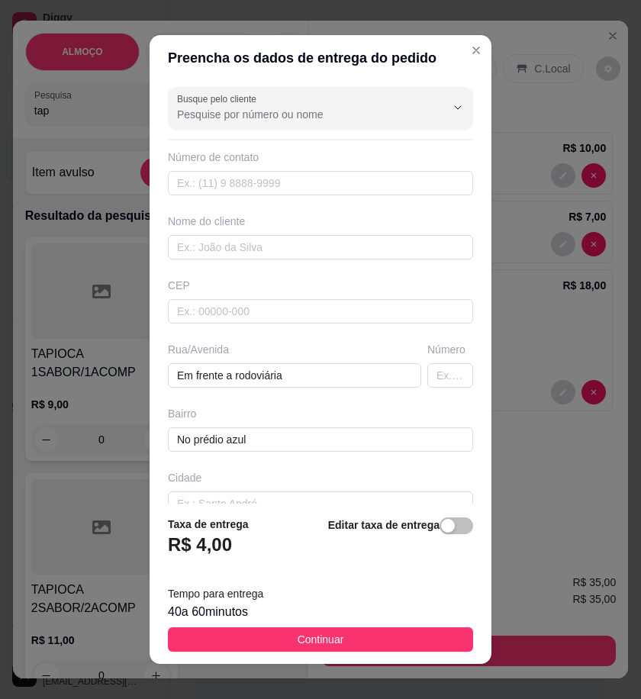
scroll to position [92, 0]
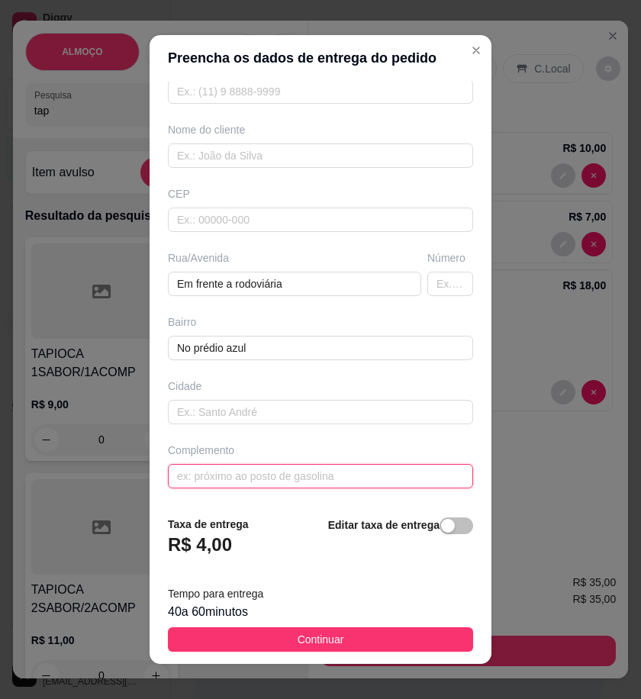
paste input "Do lado do bar dos amigos"
click at [429, 482] on input "Do lado do bar dos amigos" at bounding box center [320, 476] width 305 height 24
paste input "Bar de Edson"
type input "Do lado do bar dos amigos Bar de Edson"
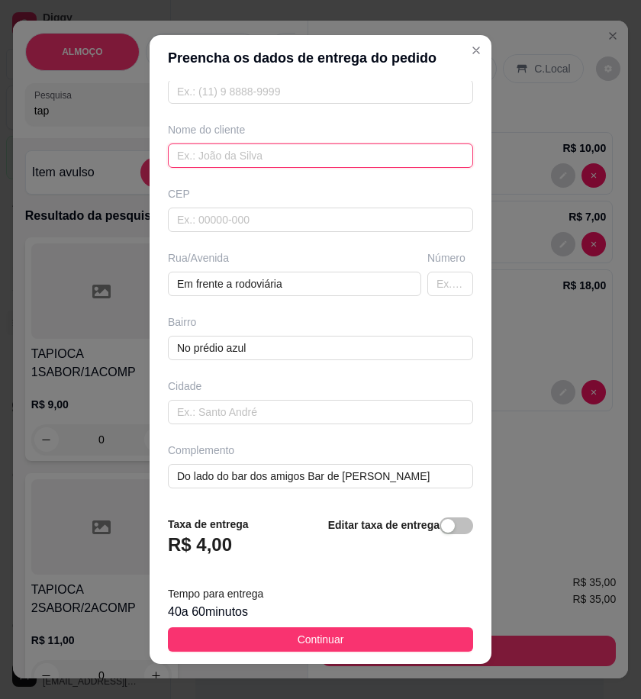
paste input "Tainy"
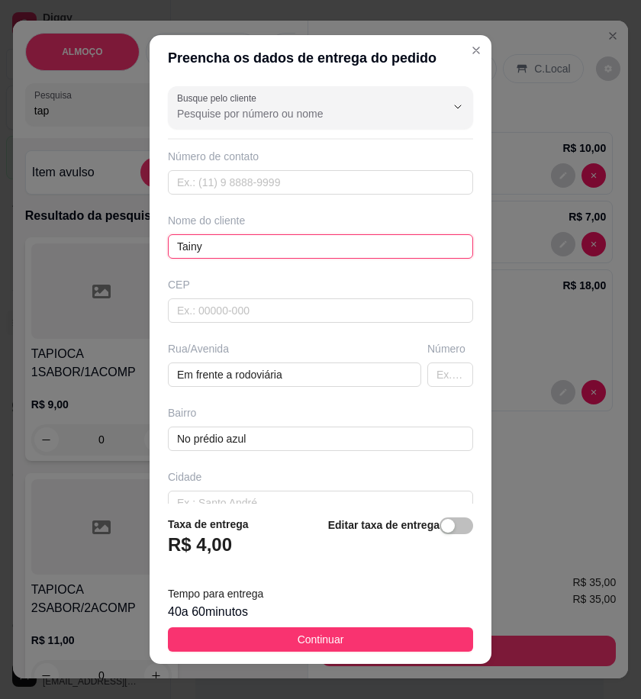
scroll to position [0, 0]
type input "Tainy"
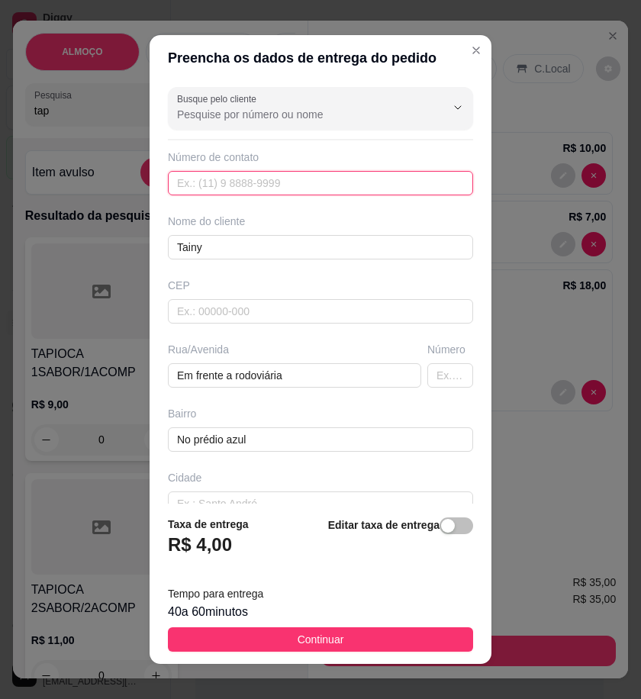
drag, startPoint x: 299, startPoint y: 186, endPoint x: 254, endPoint y: 187, distance: 45.8
paste input "558 79190-4985"
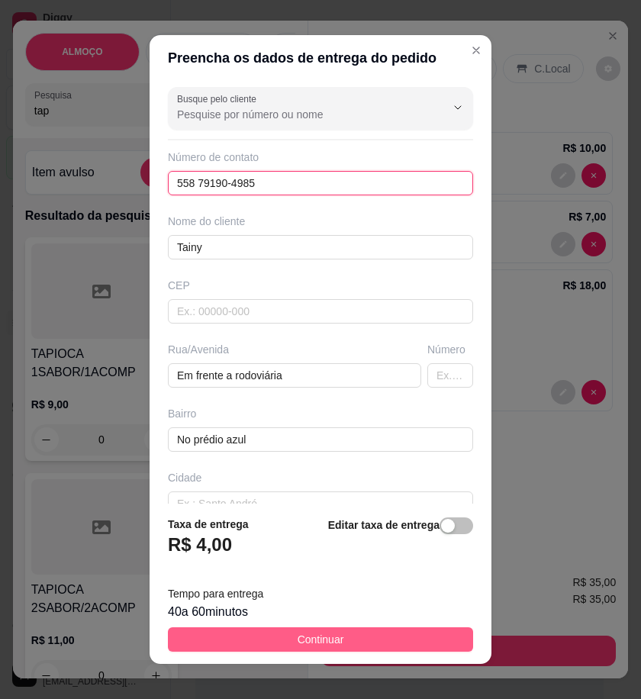
type input "558 79190-4985"
drag, startPoint x: 368, startPoint y: 634, endPoint x: 608, endPoint y: 525, distance: 263.1
click at [369, 634] on button "Continuar" at bounding box center [320, 640] width 305 height 24
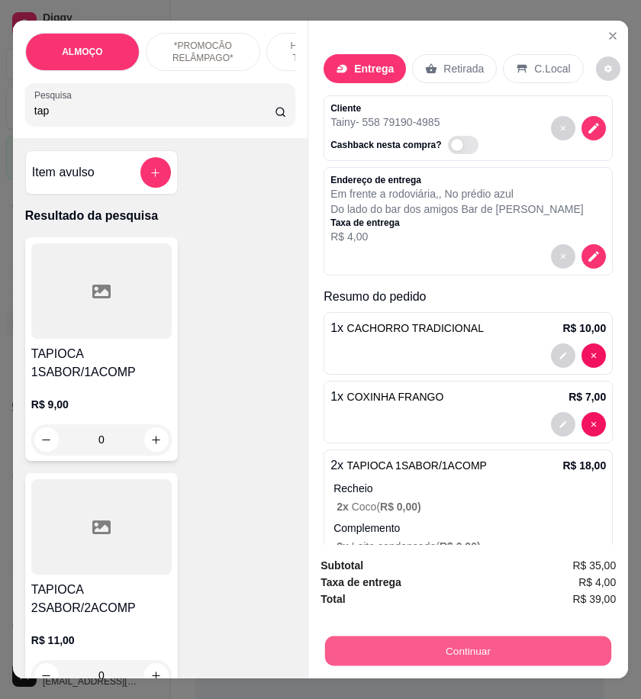
click at [470, 654] on button "Continuar" at bounding box center [468, 651] width 286 height 30
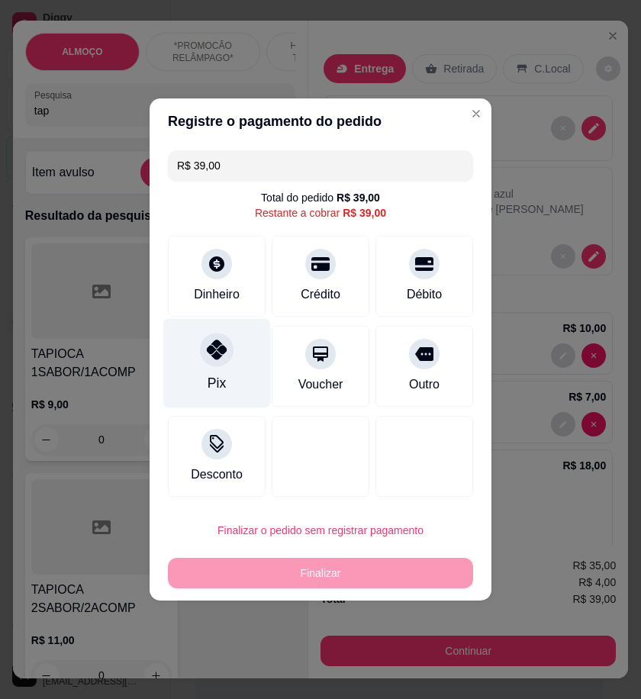
click at [205, 340] on div at bounding box center [217, 350] width 34 height 34
type input "R$ 0,00"
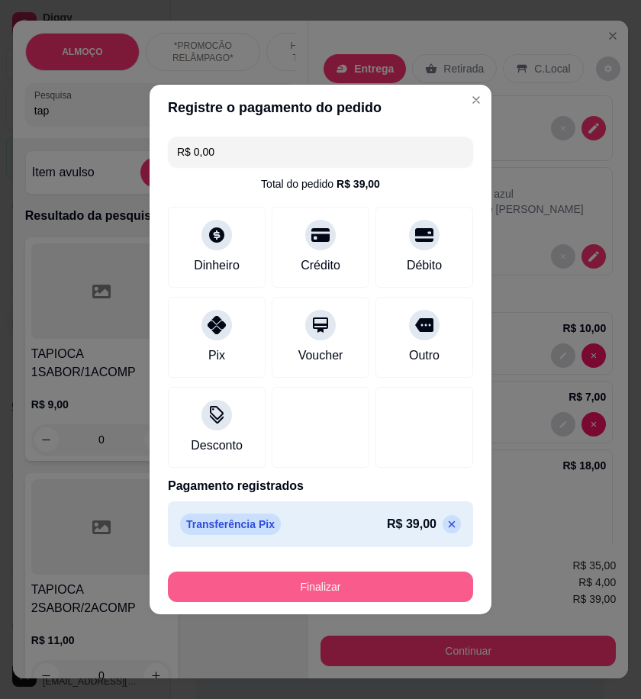
click at [380, 590] on button "Finalizar" at bounding box center [320, 587] width 305 height 31
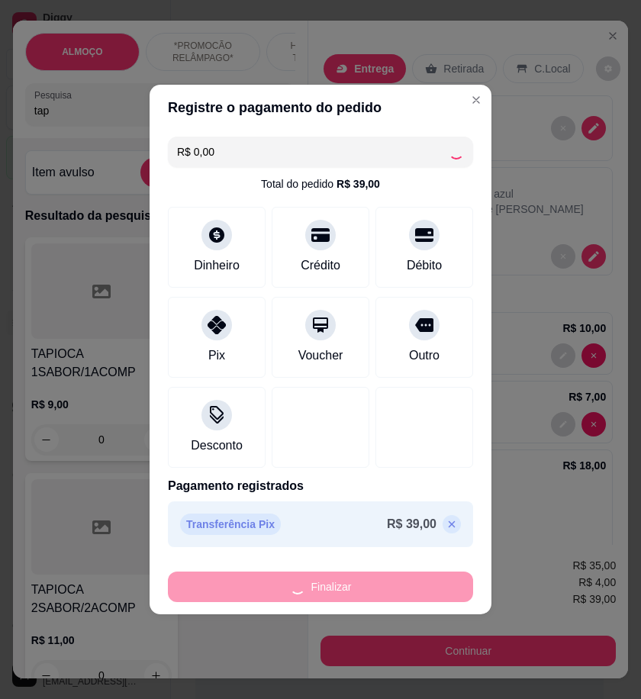
type input "0"
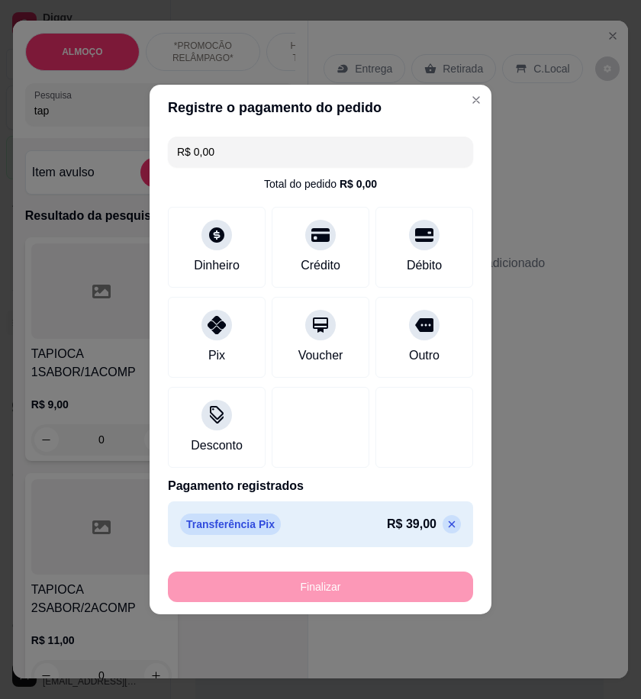
type input "-R$ 39,00"
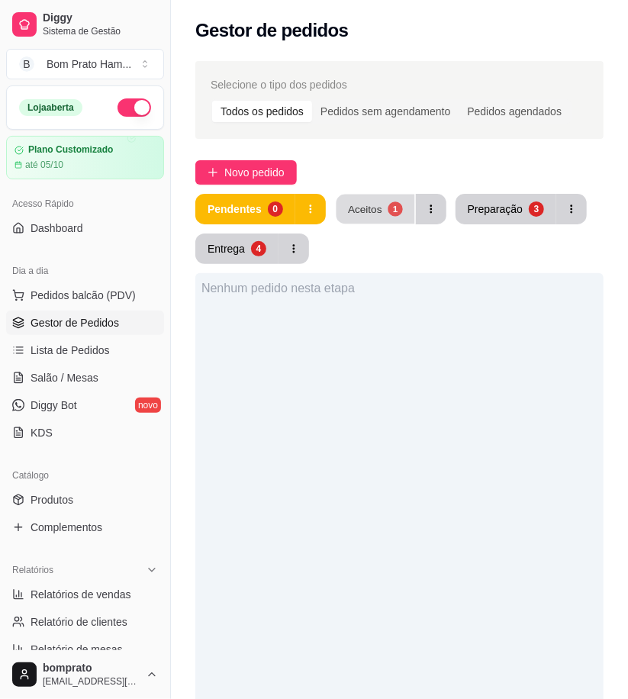
click at [388, 205] on div "1" at bounding box center [395, 209] width 15 height 15
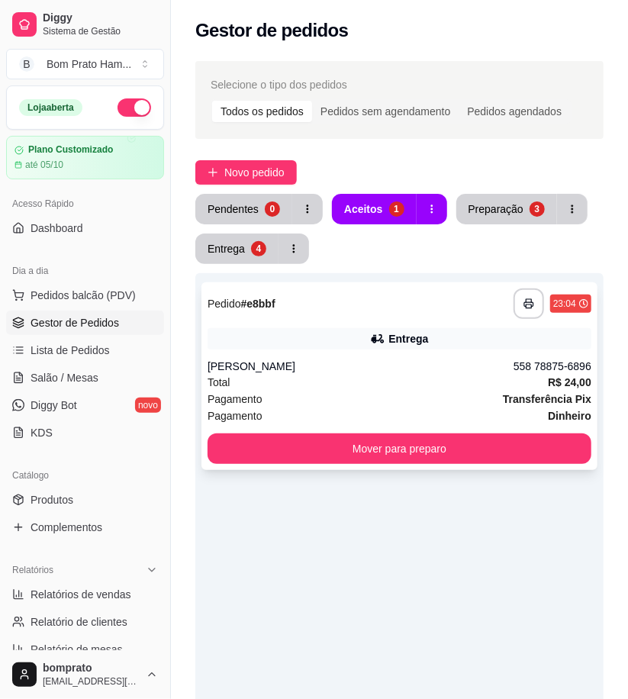
click at [446, 321] on div "**********" at bounding box center [400, 377] width 396 height 188
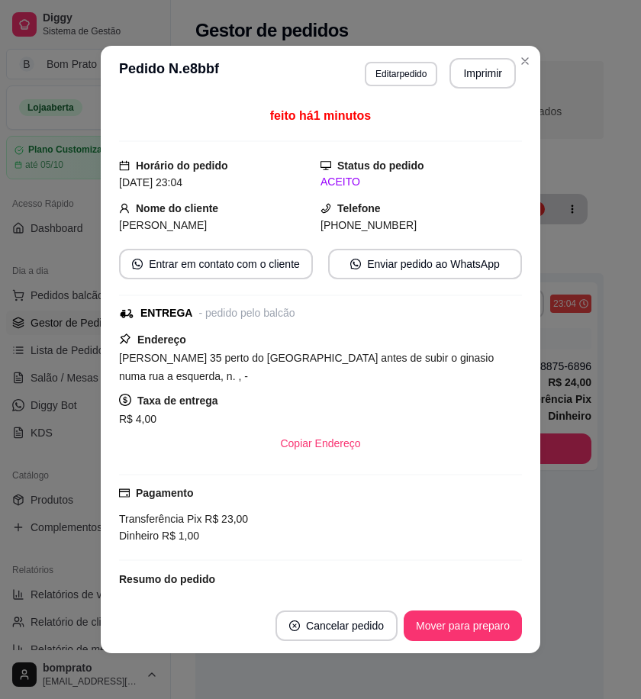
click at [476, 54] on header "**********" at bounding box center [321, 73] width 440 height 55
click at [478, 65] on button "Imprimir" at bounding box center [483, 74] width 64 height 30
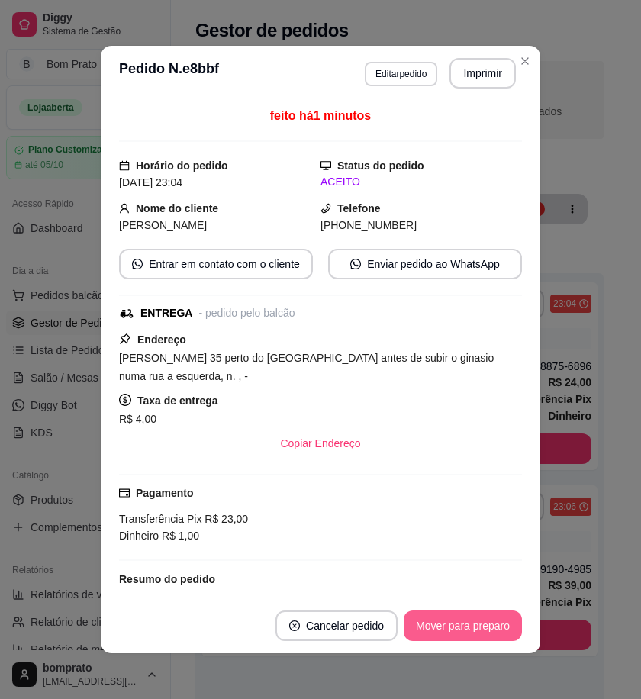
click at [492, 615] on button "Mover para preparo" at bounding box center [463, 626] width 118 height 31
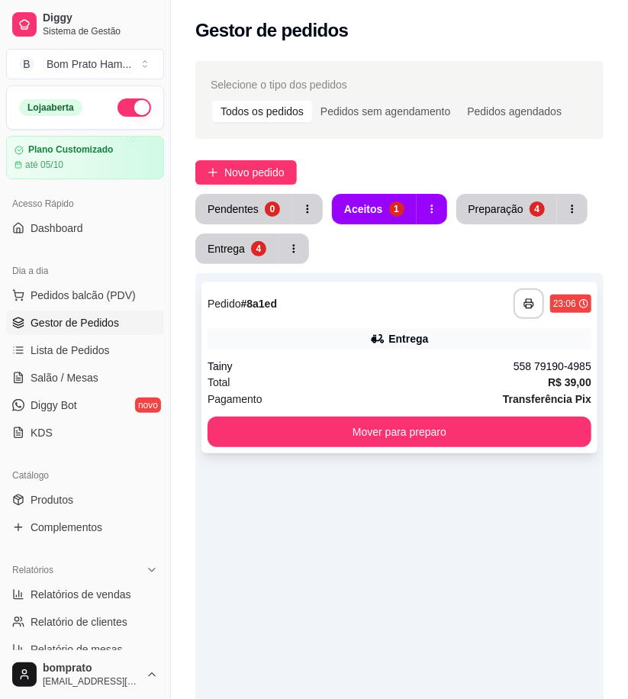
click at [396, 360] on div "Tainy" at bounding box center [361, 366] width 306 height 15
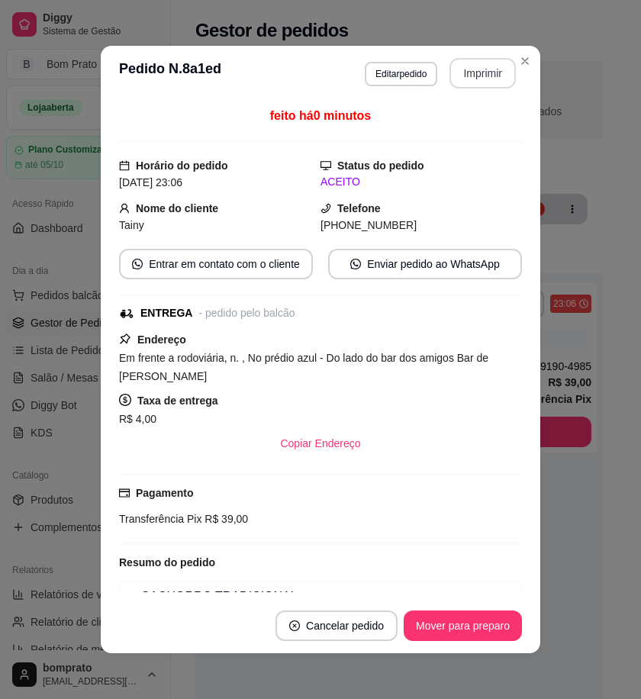
click at [461, 70] on button "Imprimir" at bounding box center [483, 73] width 66 height 31
click at [481, 622] on button "Mover para preparo" at bounding box center [462, 627] width 115 height 30
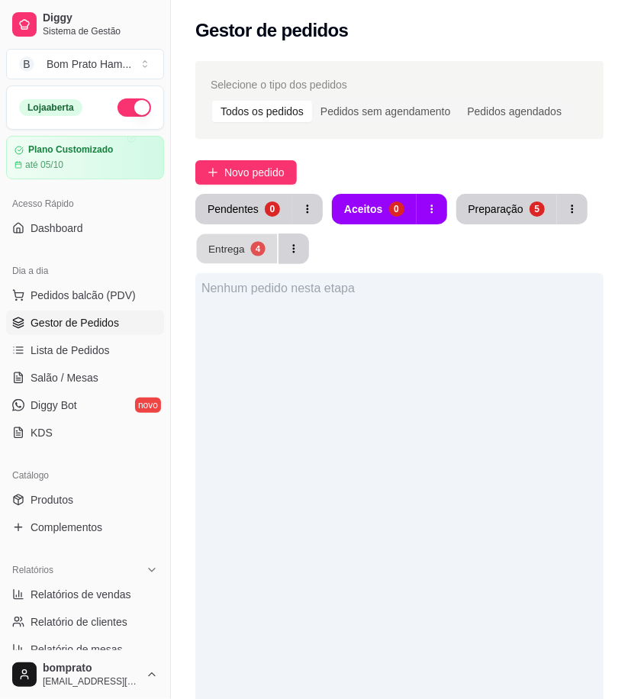
click at [217, 260] on button "Entrega 4" at bounding box center [237, 249] width 81 height 30
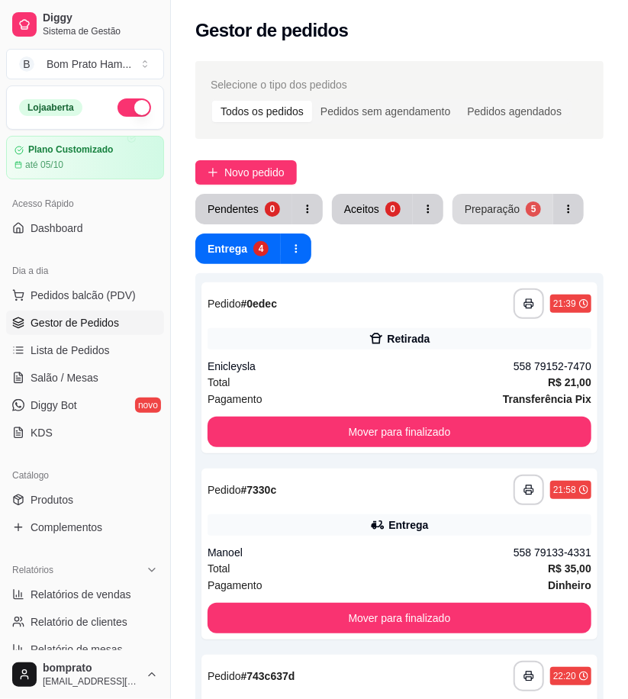
click at [493, 204] on div "Preparação" at bounding box center [492, 209] width 55 height 15
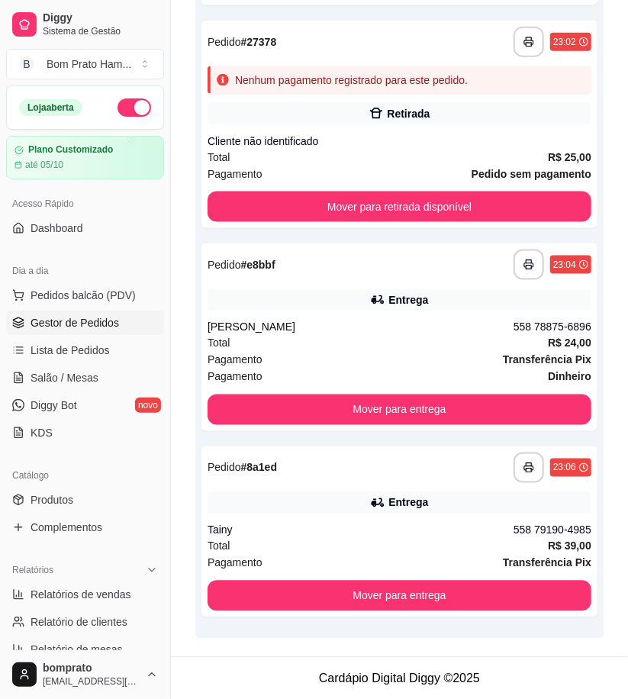
scroll to position [635, 0]
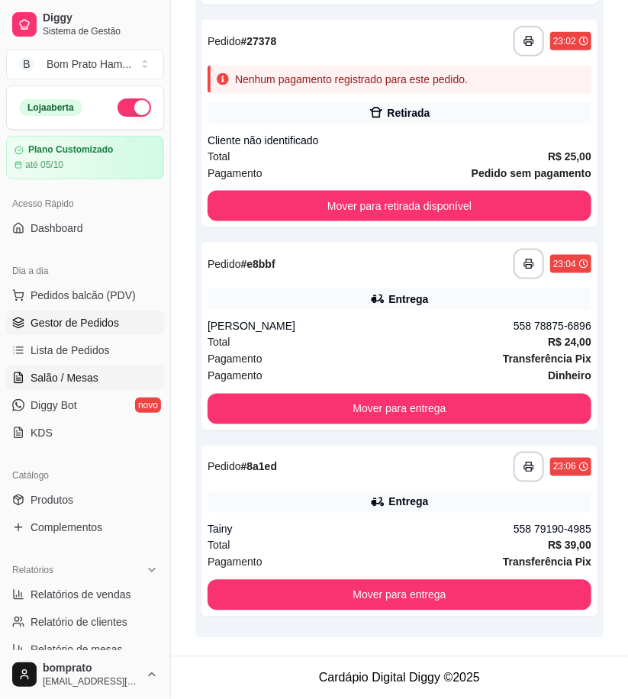
click at [90, 375] on span "Salão / Mesas" at bounding box center [65, 377] width 68 height 15
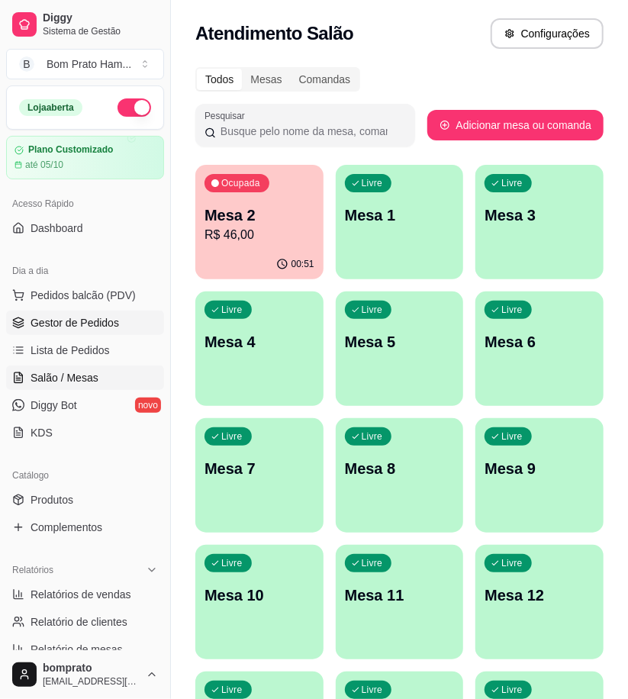
click at [75, 321] on span "Gestor de Pedidos" at bounding box center [75, 322] width 89 height 15
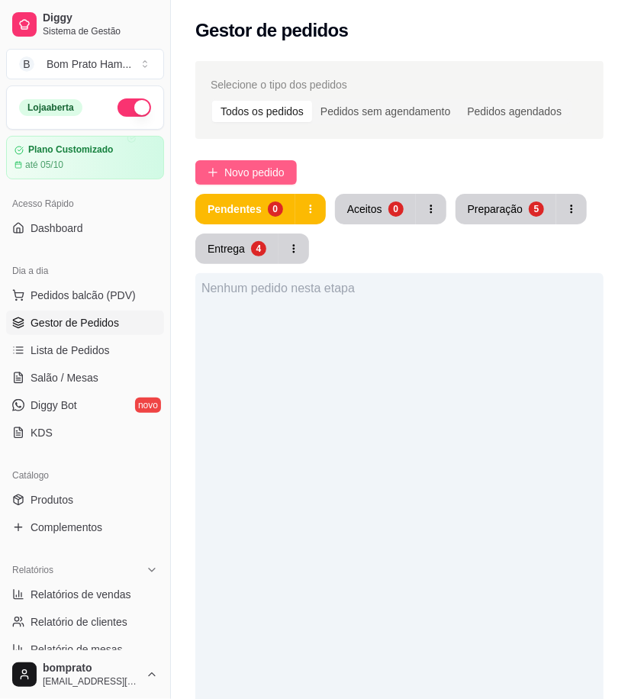
click at [273, 176] on span "Novo pedido" at bounding box center [254, 172] width 60 height 17
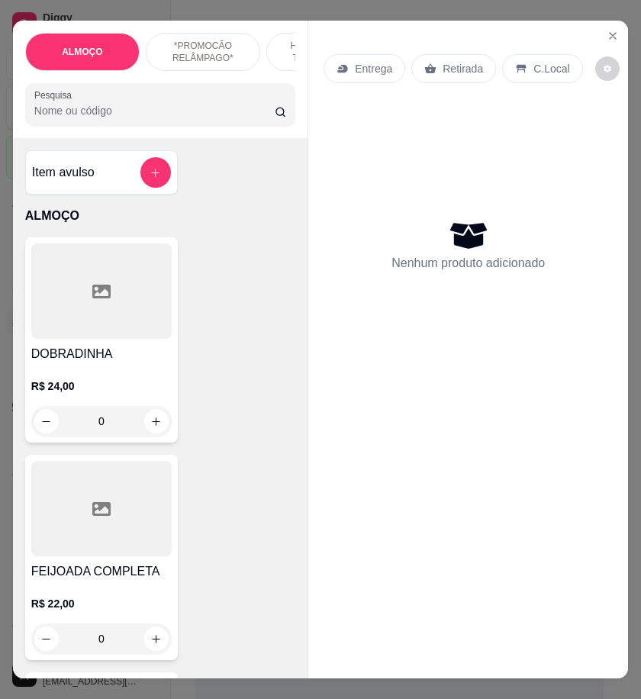
click at [113, 118] on input "Pesquisa" at bounding box center [154, 110] width 241 height 15
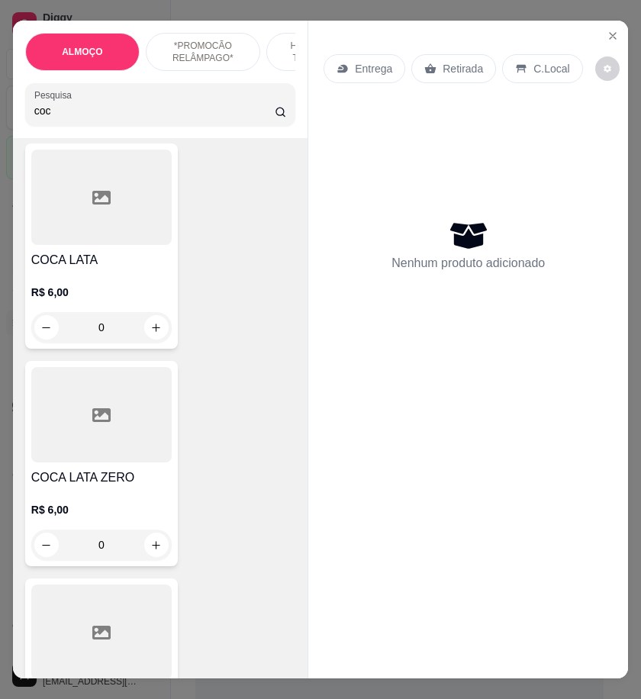
scroll to position [424, 0]
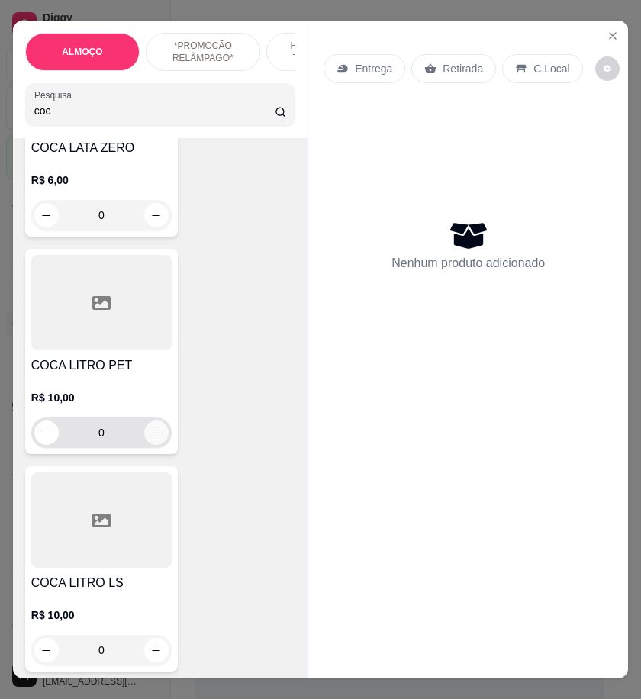
type input "coc"
click at [154, 445] on button "increase-product-quantity" at bounding box center [156, 433] width 24 height 24
type input "1"
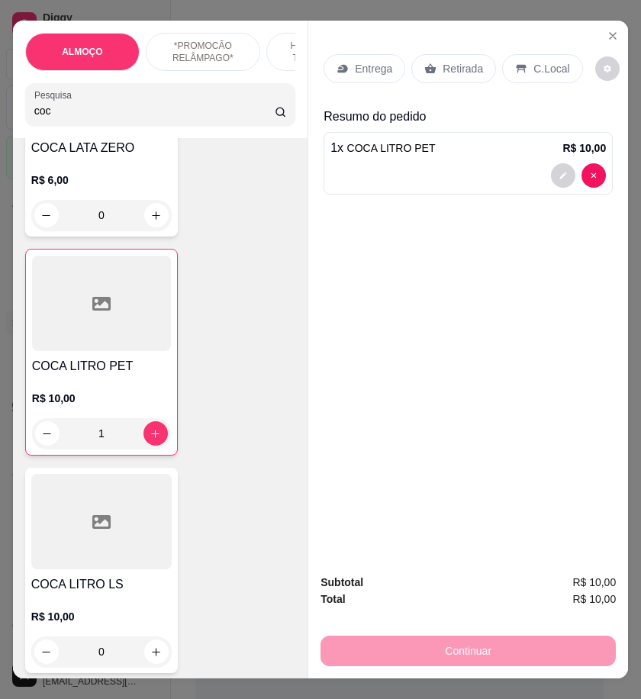
click at [432, 67] on div "Retirada" at bounding box center [454, 68] width 85 height 29
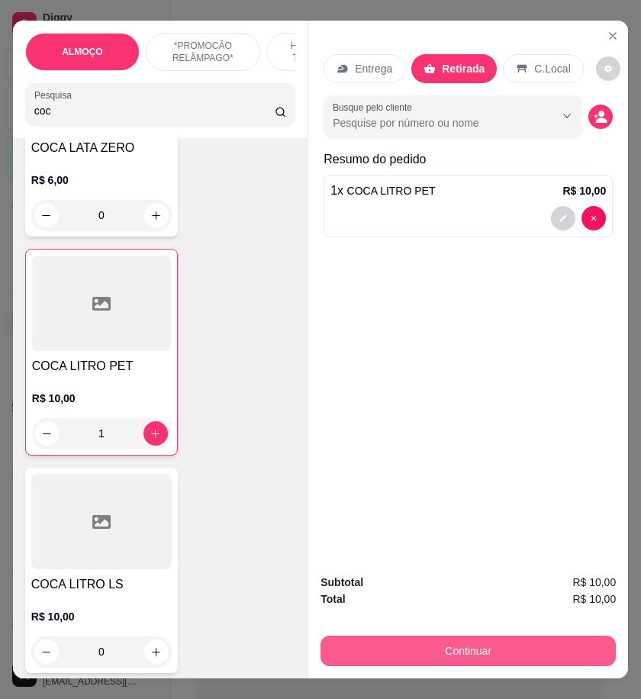
click at [536, 644] on button "Continuar" at bounding box center [469, 651] width 296 height 31
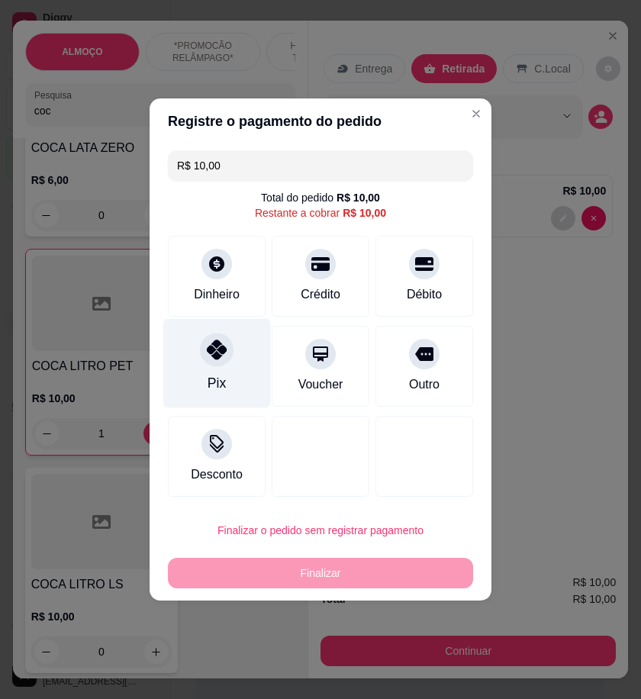
click at [254, 357] on div "Pix" at bounding box center [217, 363] width 108 height 89
type input "R$ 0,00"
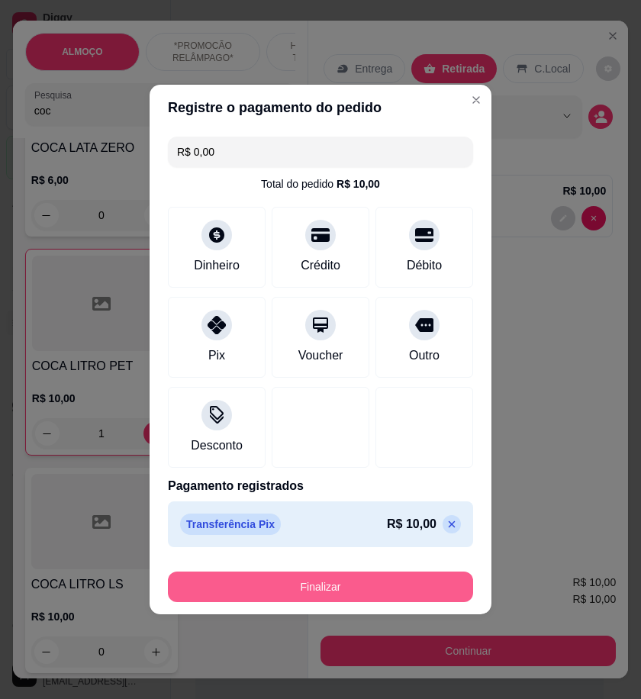
click at [394, 579] on button "Finalizar" at bounding box center [320, 587] width 305 height 31
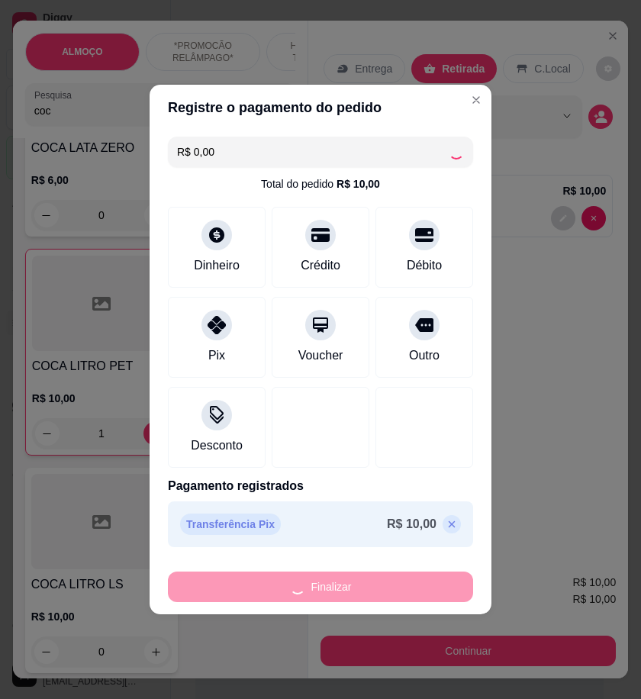
type input "0"
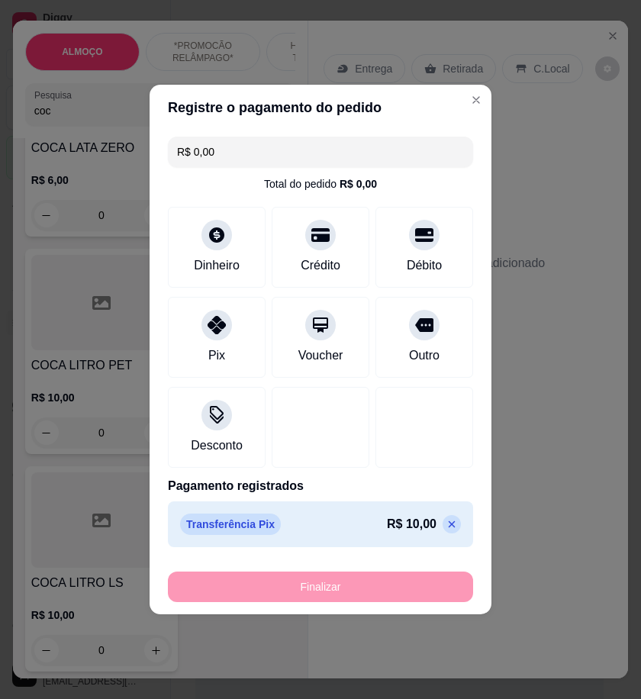
type input "-R$ 10,00"
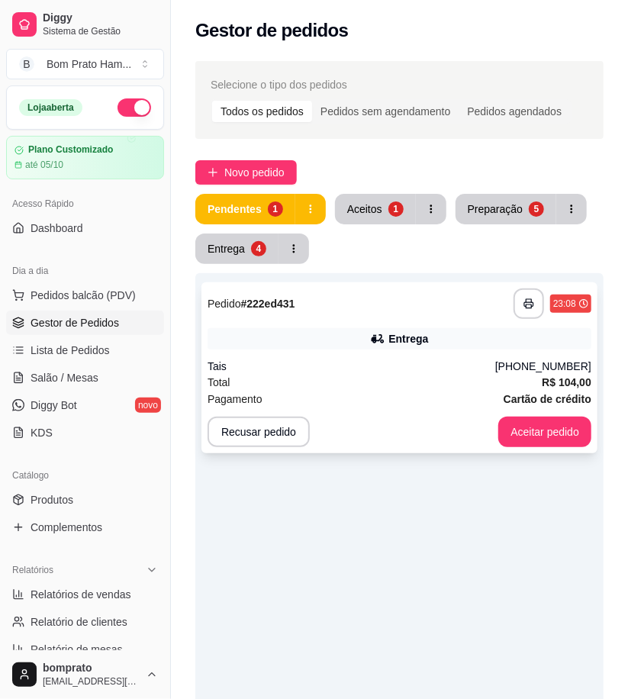
click at [447, 353] on div "**********" at bounding box center [400, 368] width 396 height 171
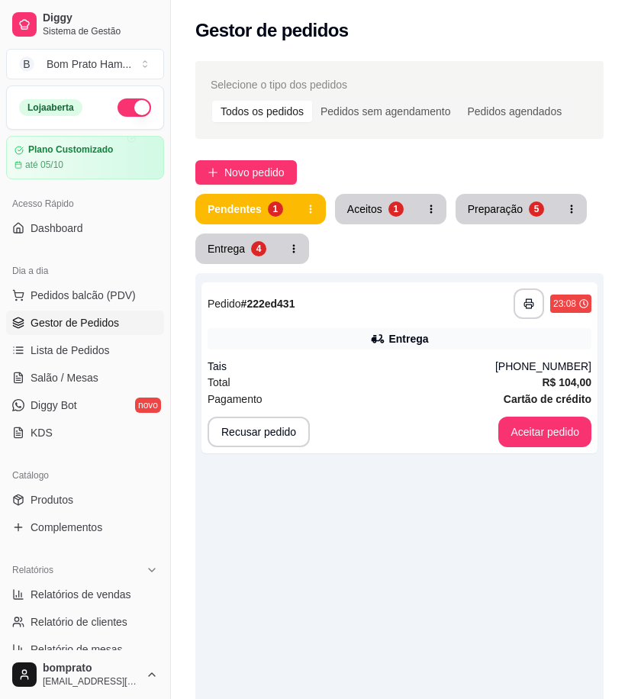
scroll to position [424, 0]
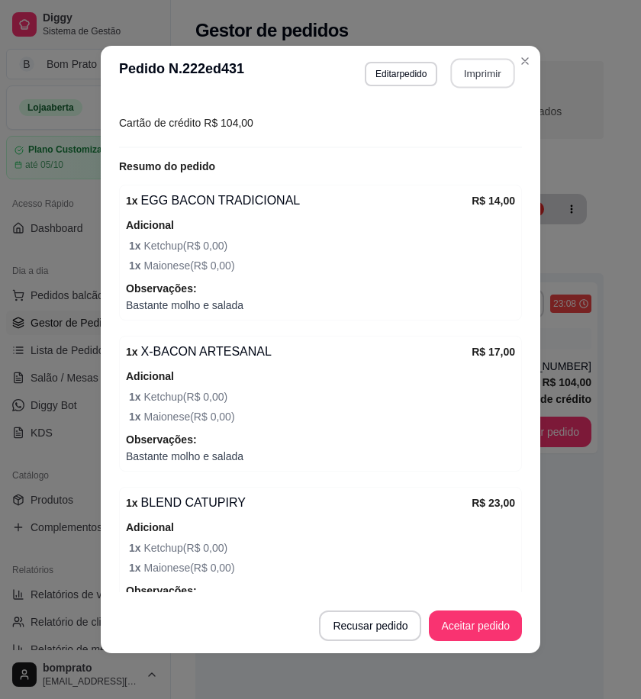
click at [499, 78] on button "Imprimir" at bounding box center [483, 74] width 64 height 30
click at [487, 621] on button "Aceitar pedido" at bounding box center [475, 626] width 93 height 31
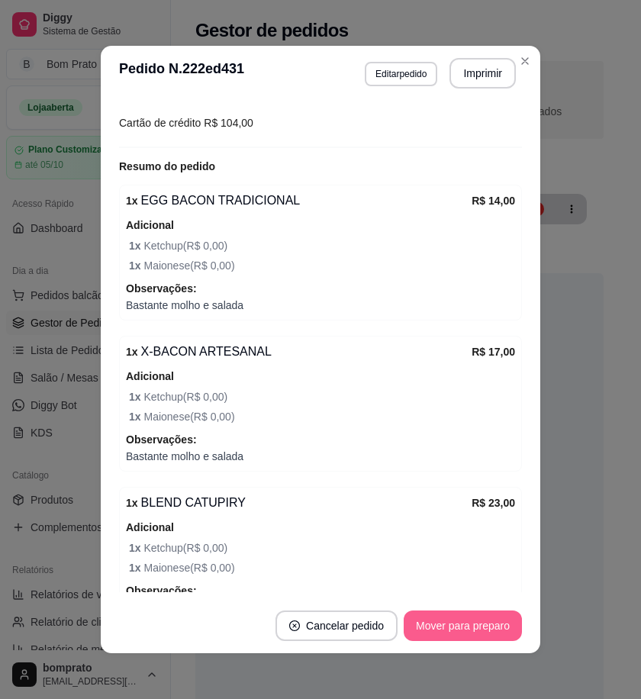
click at [483, 619] on button "Mover para preparo" at bounding box center [463, 626] width 118 height 31
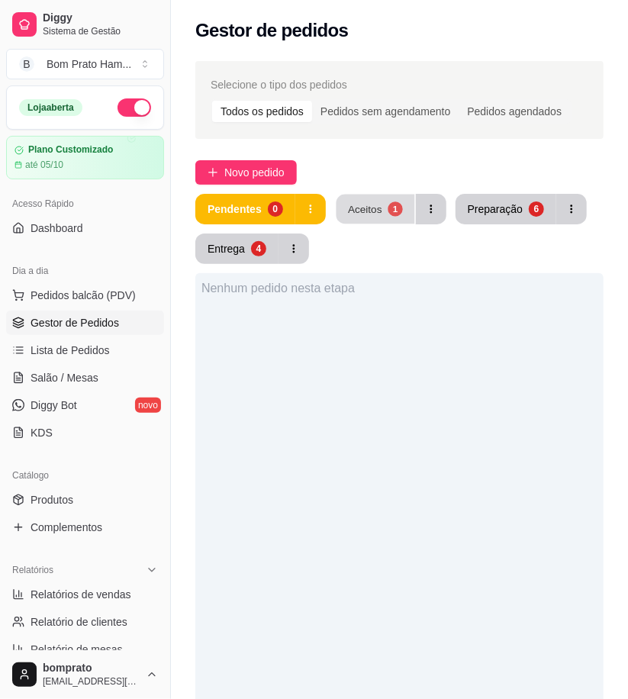
click at [378, 205] on div "Aceitos" at bounding box center [365, 209] width 34 height 15
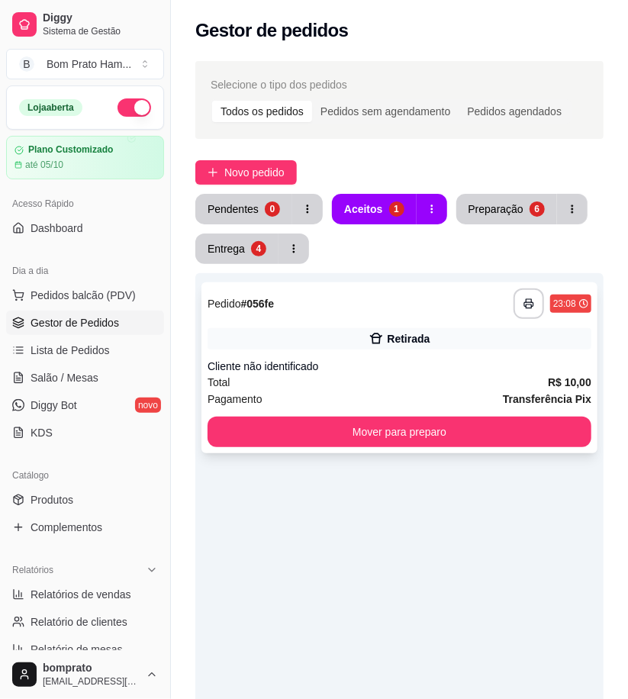
click at [405, 347] on div "Retirada" at bounding box center [400, 338] width 384 height 21
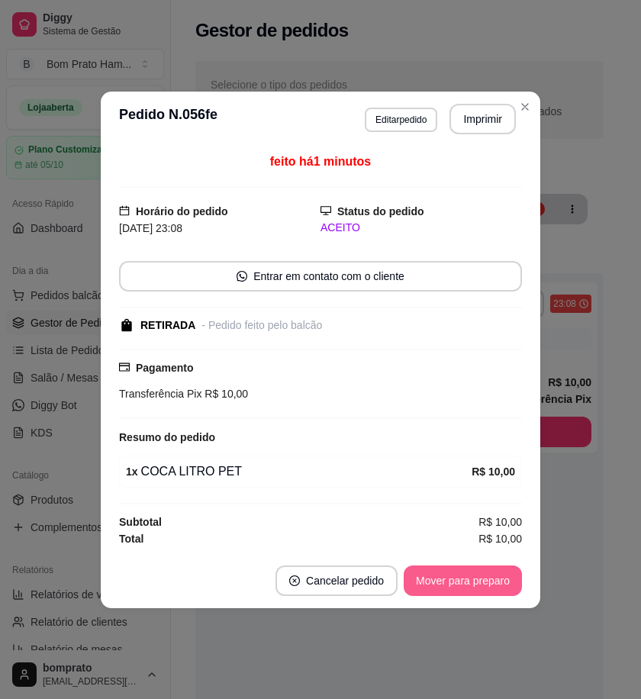
click at [451, 575] on button "Mover para preparo" at bounding box center [463, 581] width 118 height 31
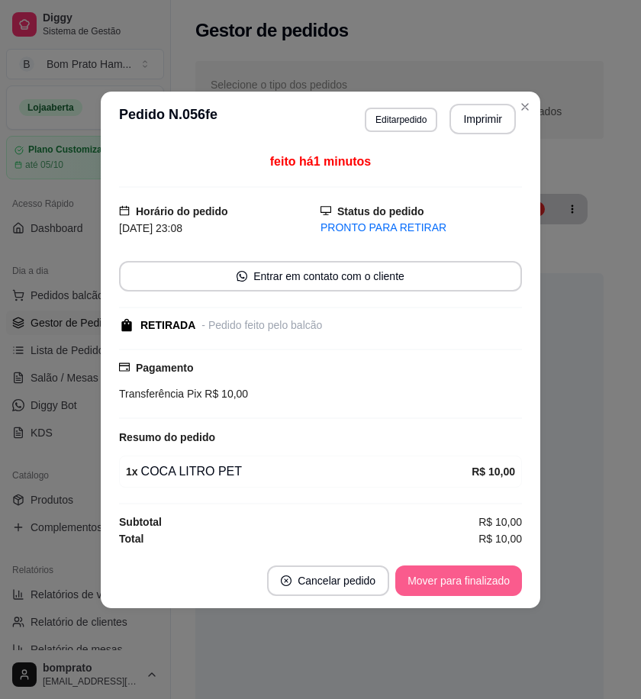
click at [452, 577] on button "Mover para finalizado" at bounding box center [459, 581] width 127 height 31
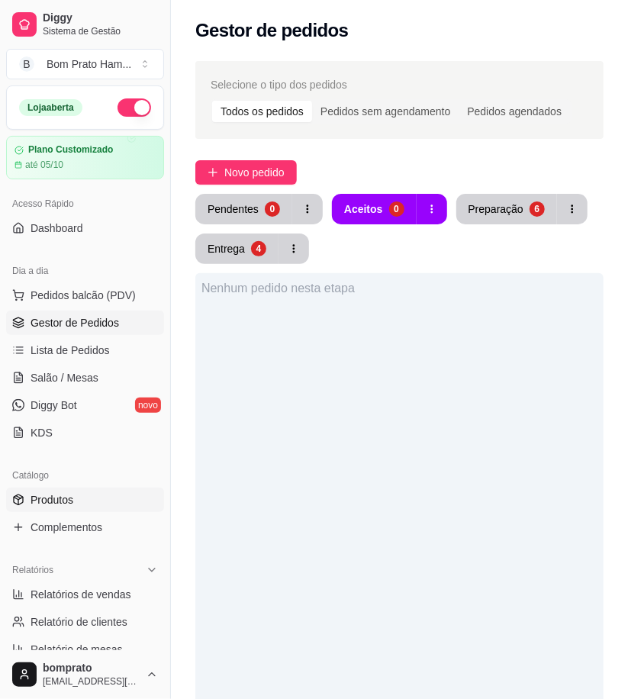
click at [86, 492] on link "Produtos" at bounding box center [85, 500] width 158 height 24
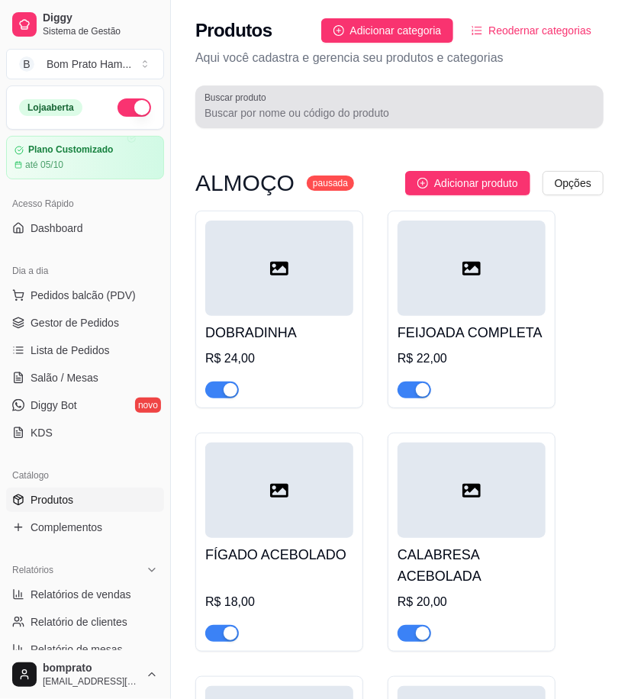
click at [280, 112] on input "Buscar produto" at bounding box center [400, 112] width 390 height 15
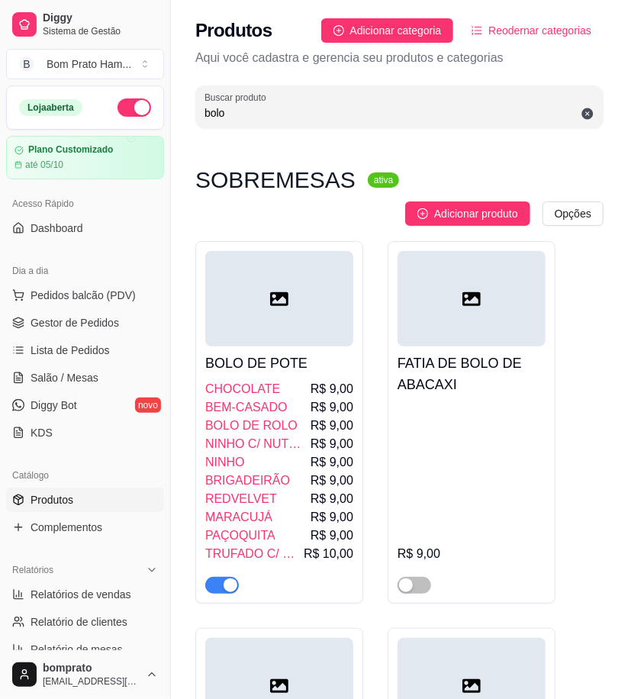
type input "bolo"
click at [255, 311] on div at bounding box center [279, 298] width 148 height 95
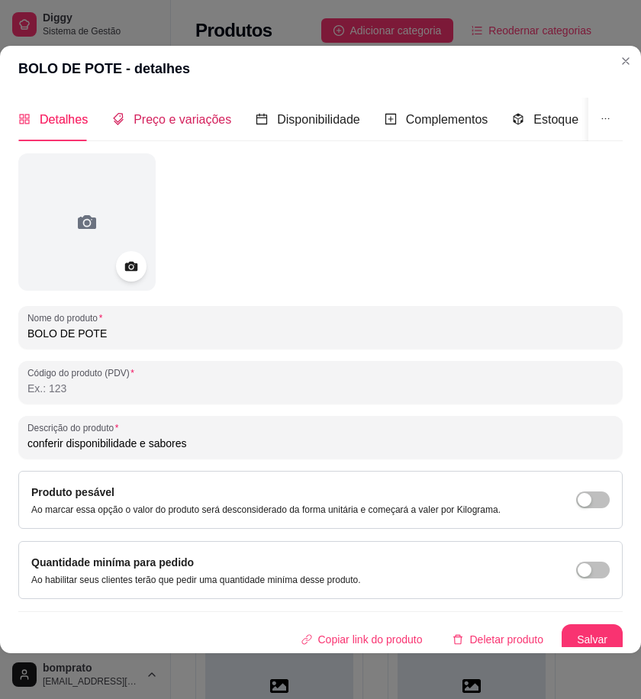
click at [176, 118] on span "Preço e variações" at bounding box center [183, 119] width 98 height 13
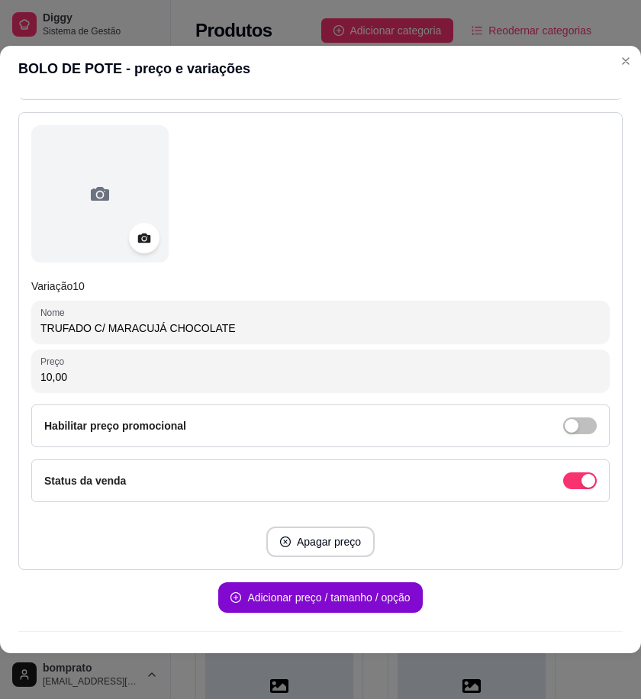
scroll to position [4435, 0]
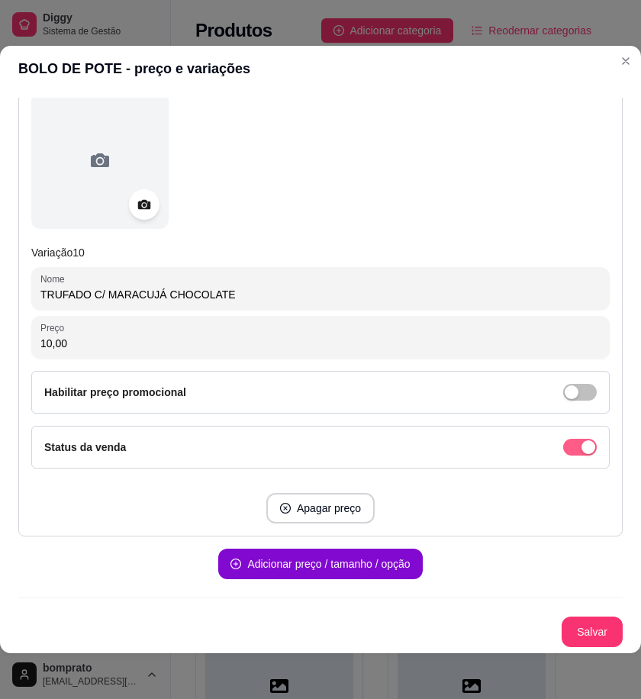
click at [564, 439] on span "button" at bounding box center [581, 447] width 34 height 17
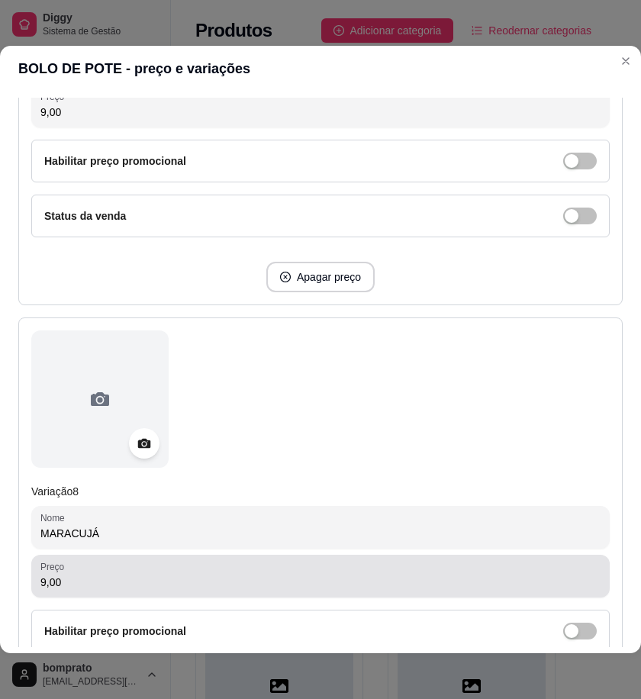
scroll to position [3154, 0]
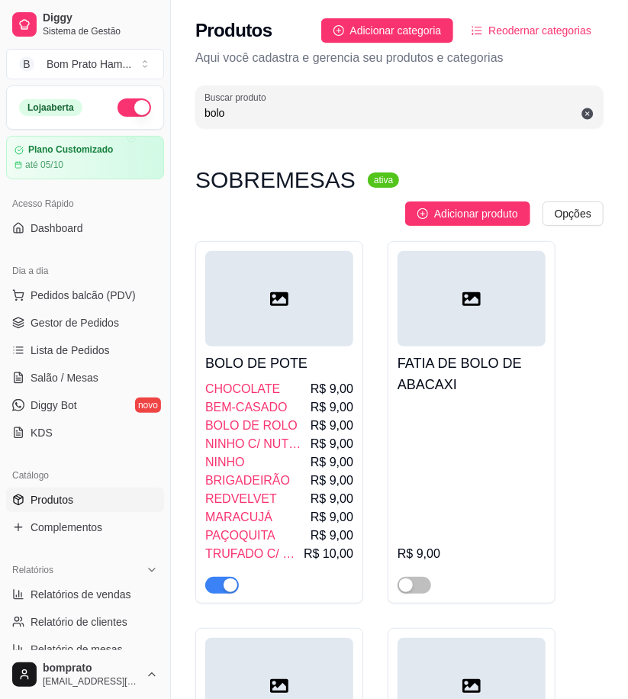
click at [289, 347] on div "BOLO DE POTE CHOCOLATE R$ 9,00 BEM-CASADO R$ 9,00 BOLO DE ROLO R$ 9,00 NINHO C/…" at bounding box center [279, 470] width 148 height 247
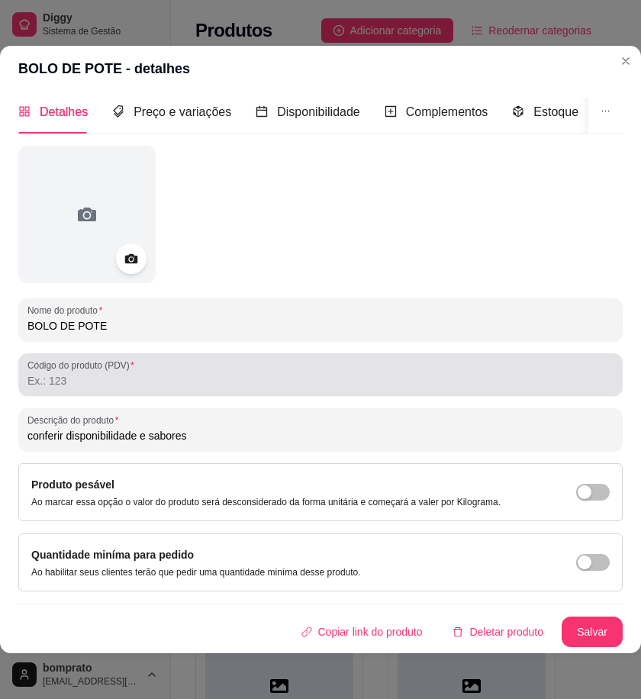
scroll to position [3, 0]
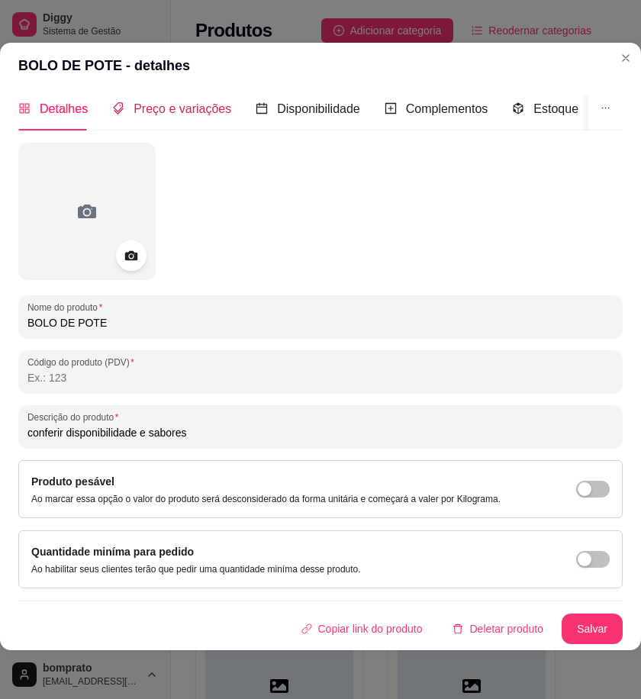
click at [181, 103] on span "Preço e variações" at bounding box center [183, 108] width 98 height 13
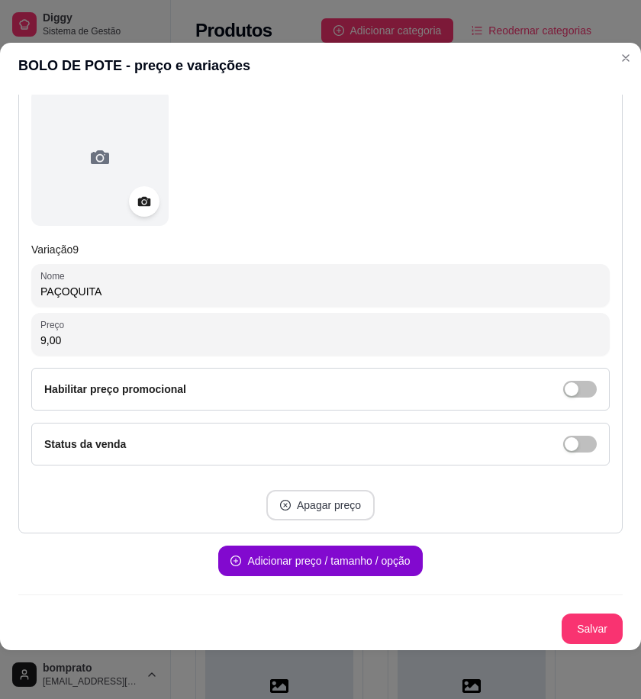
scroll to position [3965, 0]
click at [569, 619] on button "Salvar" at bounding box center [593, 630] width 60 height 30
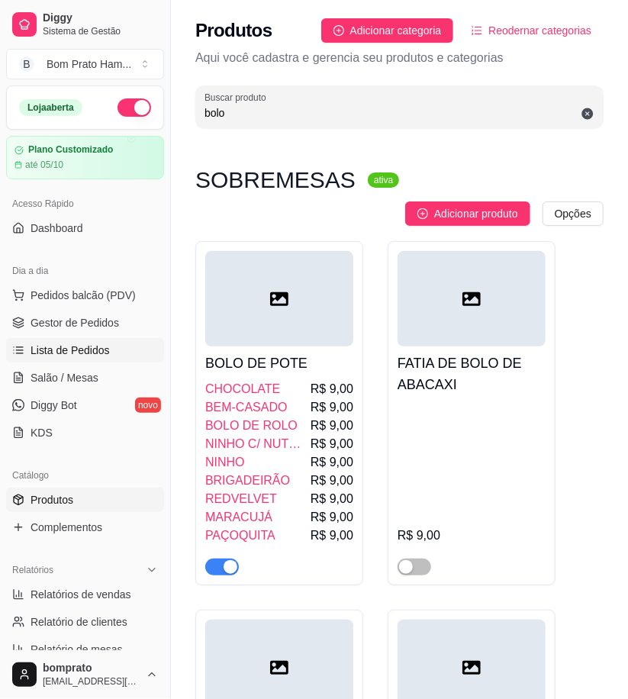
click at [105, 338] on link "Lista de Pedidos" at bounding box center [85, 350] width 158 height 24
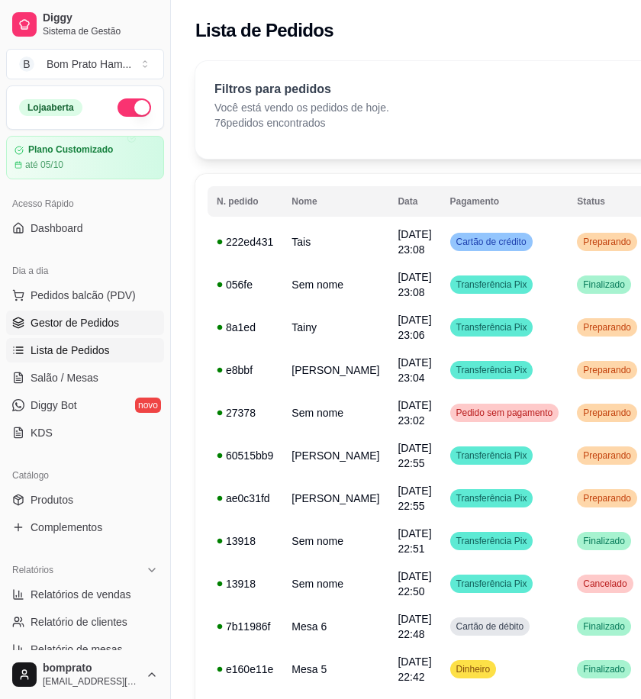
click at [108, 329] on span "Gestor de Pedidos" at bounding box center [75, 322] width 89 height 15
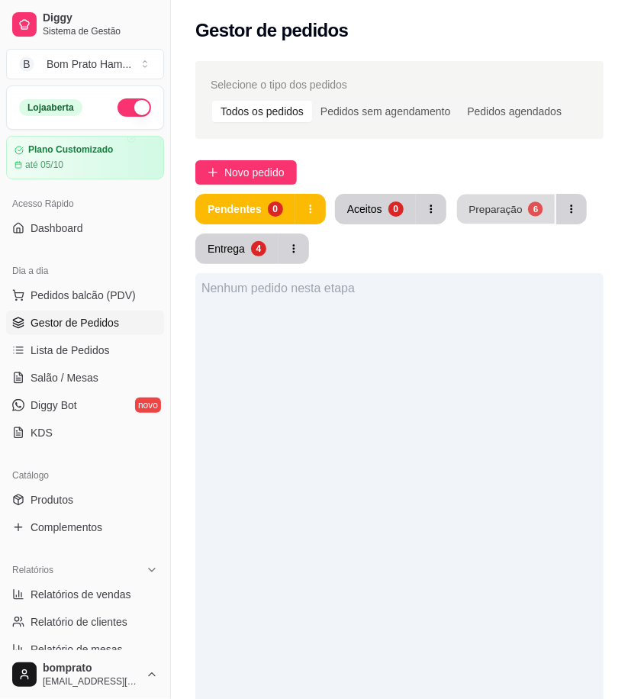
click at [516, 208] on div "Preparação" at bounding box center [495, 209] width 53 height 15
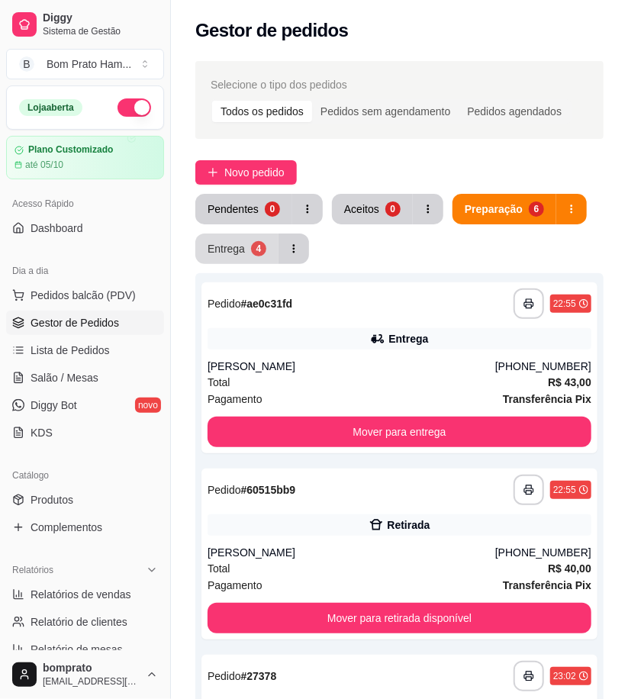
click at [234, 254] on div "Entrega" at bounding box center [226, 248] width 37 height 15
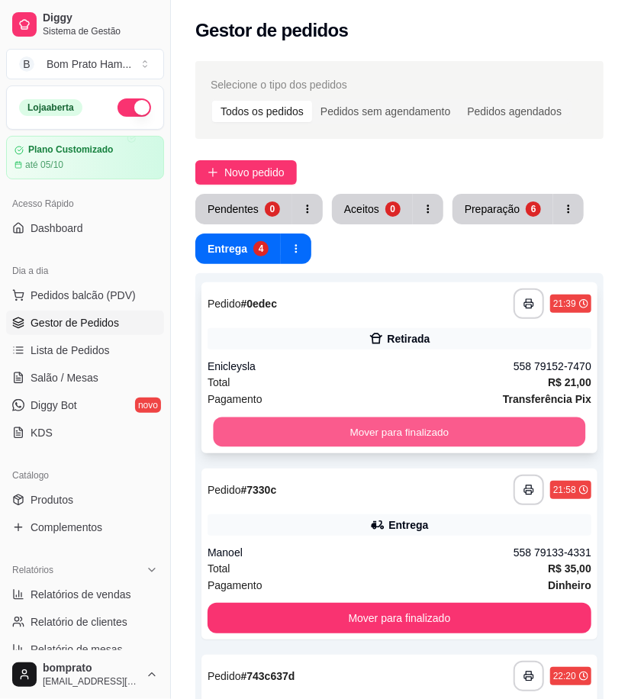
click at [439, 438] on button "Mover para finalizado" at bounding box center [400, 433] width 373 height 30
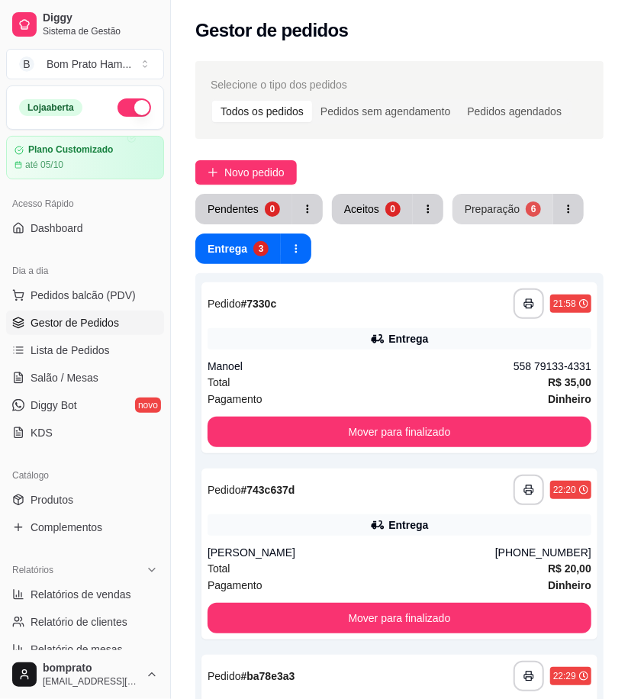
click at [500, 208] on div "Preparação" at bounding box center [492, 209] width 55 height 15
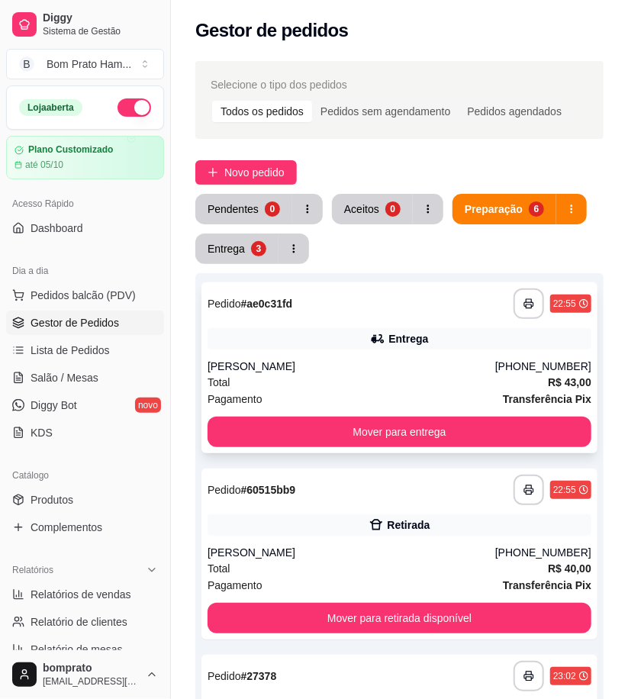
click at [403, 359] on div "Danna Vanessa Alzate Giraldo" at bounding box center [352, 366] width 288 height 15
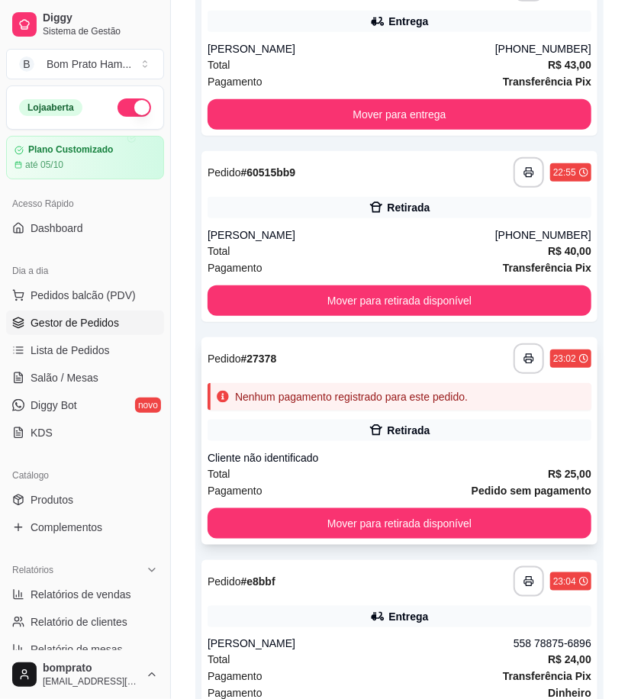
scroll to position [424, 0]
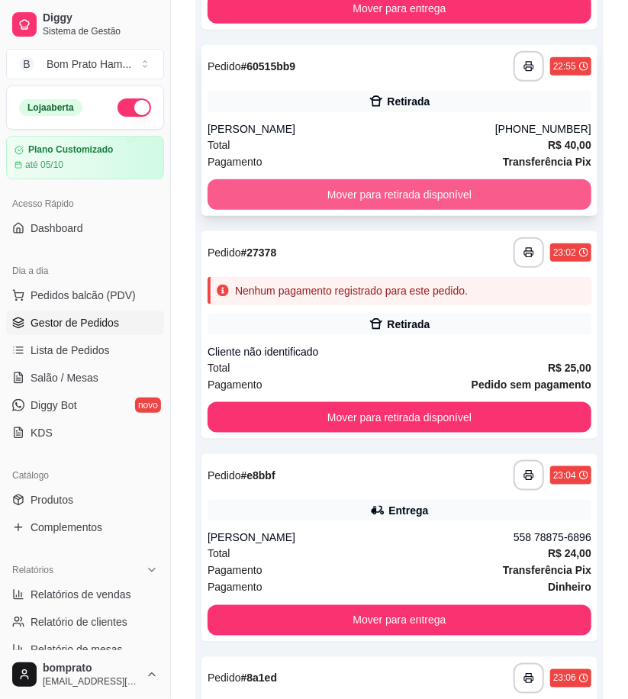
click at [390, 179] on div "Mover para retirada disponível" at bounding box center [400, 194] width 384 height 31
click at [537, 195] on button "Mover para retirada disponível" at bounding box center [400, 194] width 384 height 31
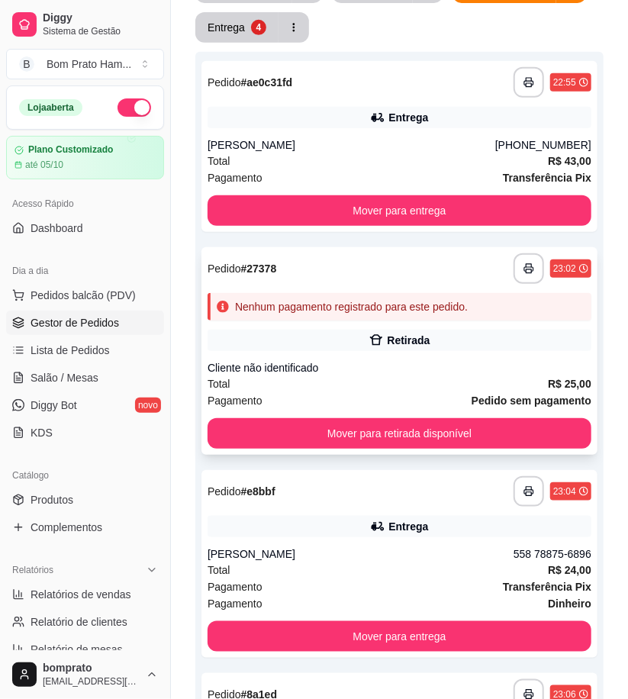
scroll to position [126, 0]
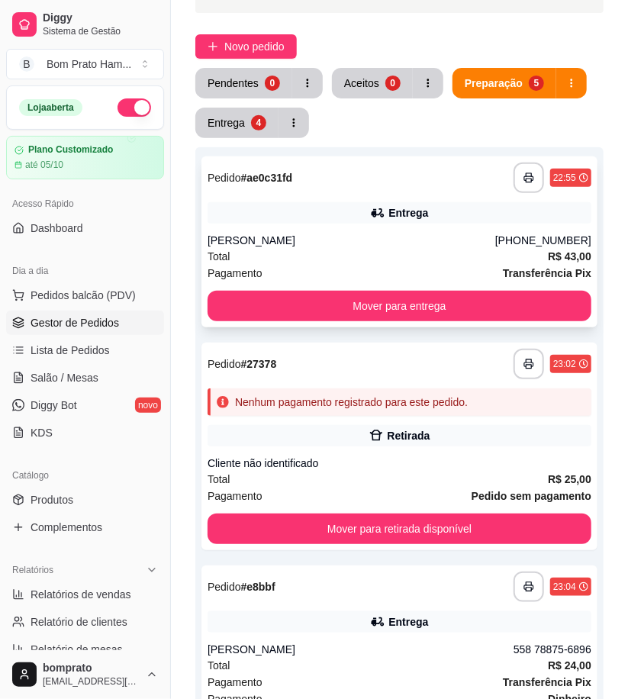
click at [413, 248] on div "Total R$ 43,00" at bounding box center [400, 256] width 384 height 17
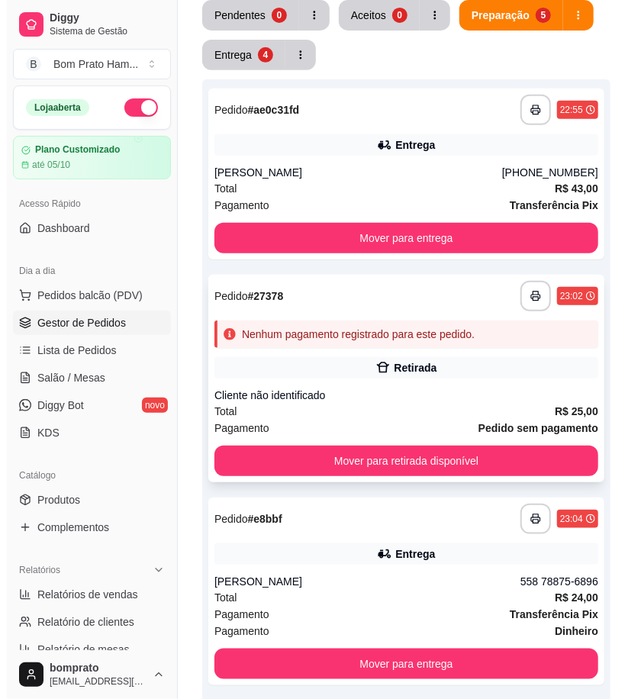
scroll to position [296, 0]
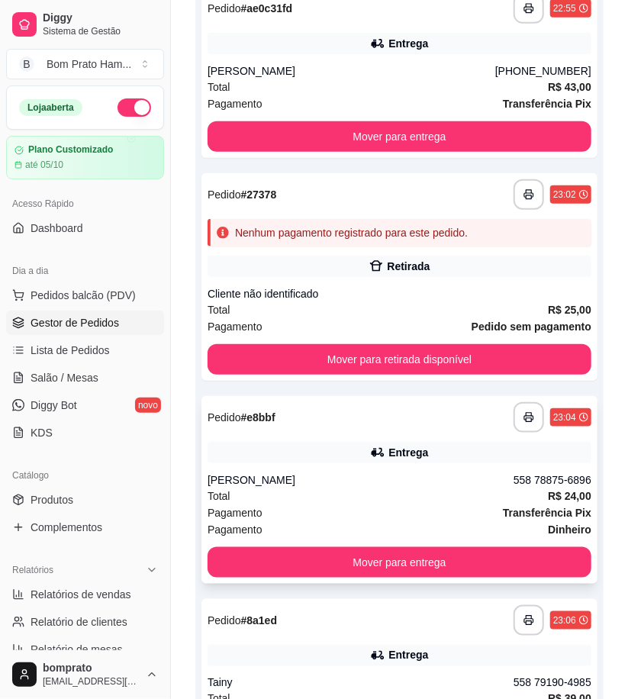
click at [361, 416] on div "**********" at bounding box center [400, 417] width 384 height 31
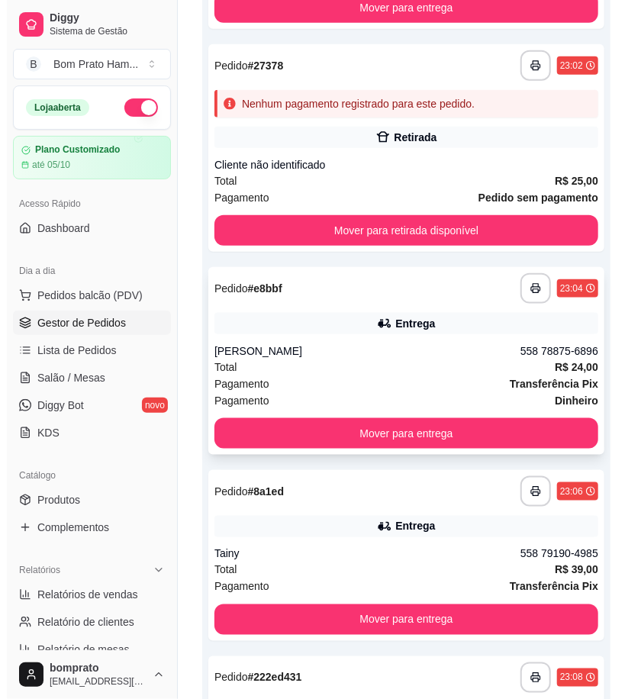
scroll to position [466, 0]
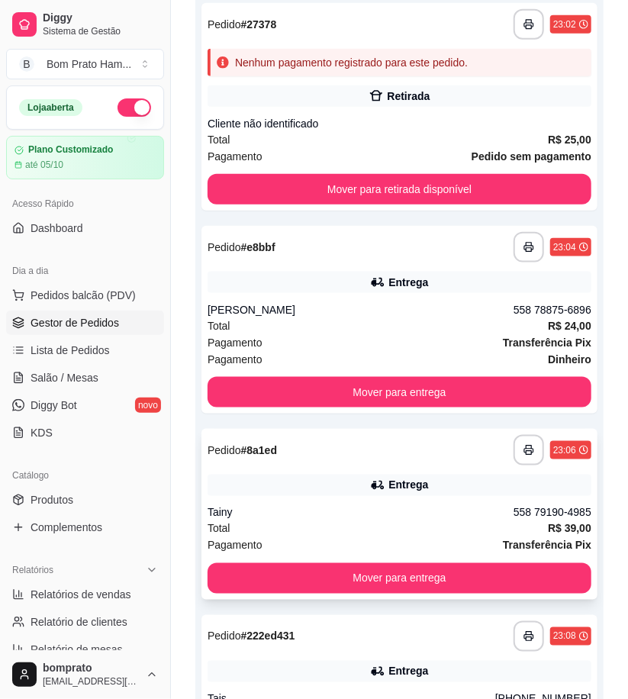
click at [370, 492] on div "Entrega" at bounding box center [400, 485] width 384 height 21
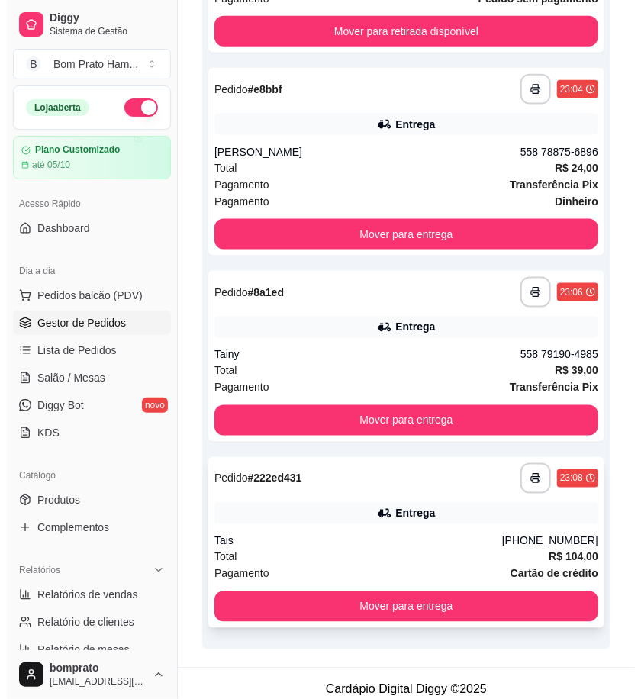
scroll to position [635, 0]
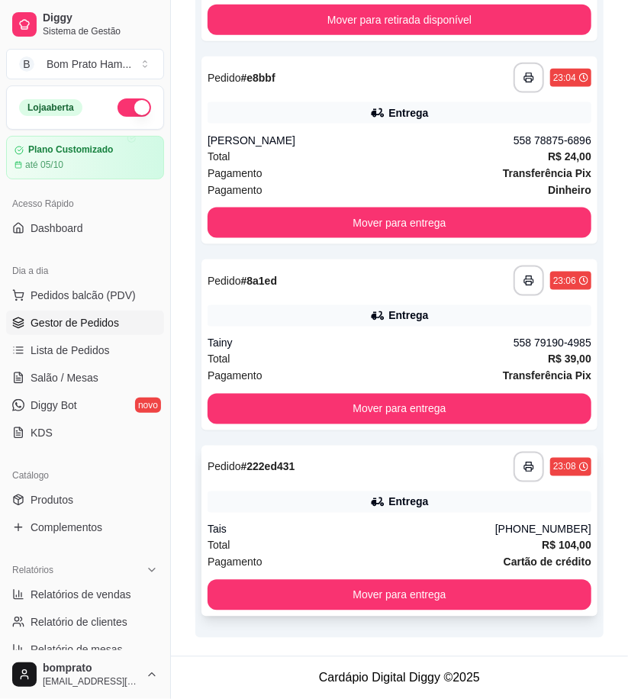
click at [378, 495] on icon at bounding box center [377, 502] width 15 height 15
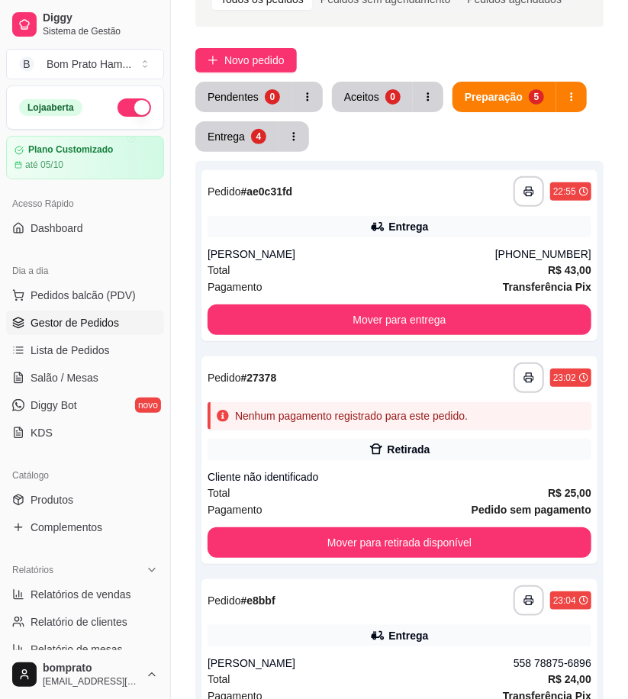
scroll to position [0, 0]
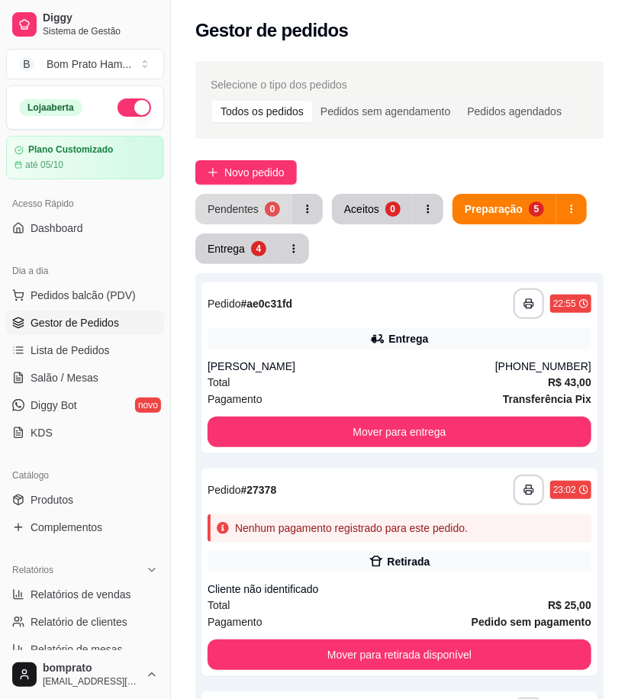
click at [221, 205] on div "Pendentes" at bounding box center [233, 209] width 51 height 15
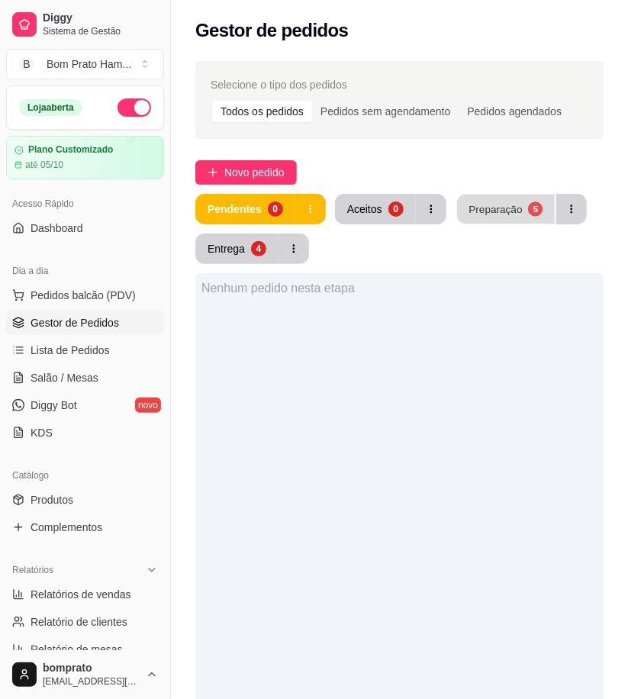
click at [512, 209] on div "Preparação" at bounding box center [495, 209] width 53 height 15
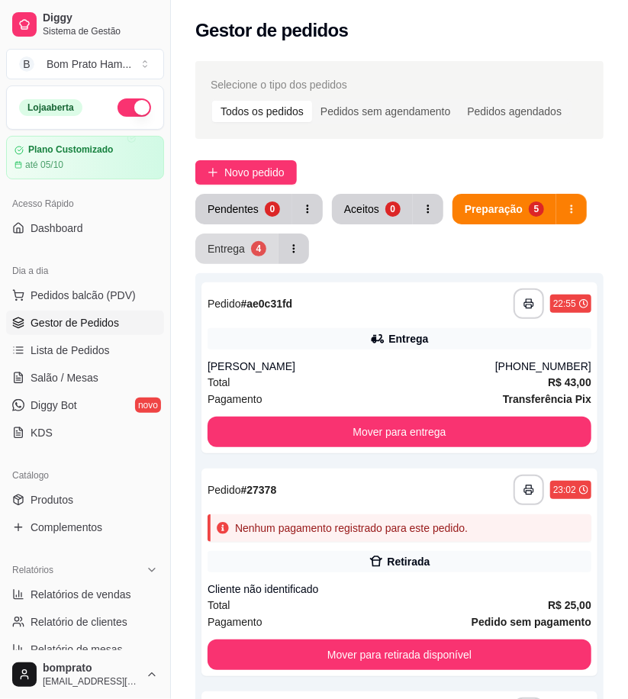
click at [231, 241] on div "Entrega" at bounding box center [226, 248] width 37 height 15
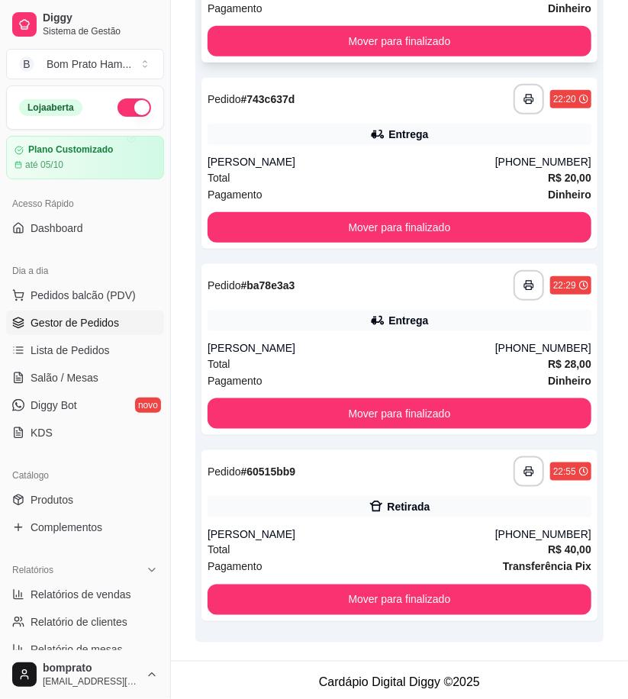
scroll to position [395, 0]
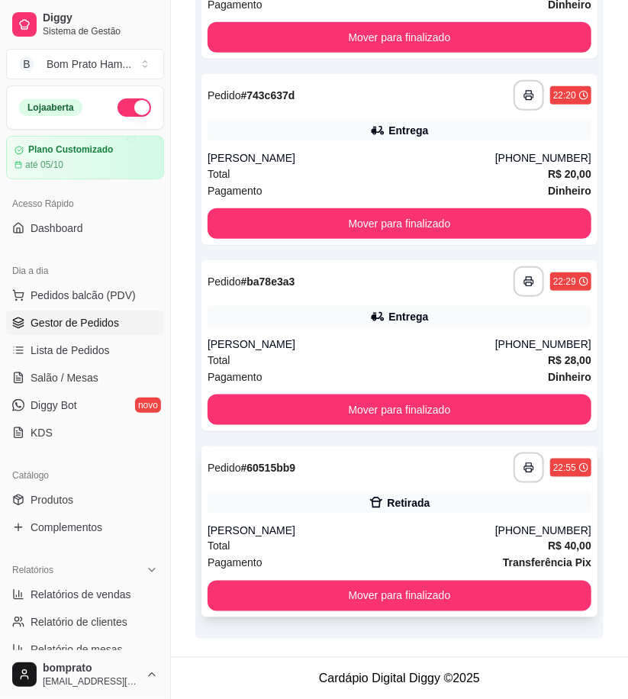
click at [402, 505] on div "Retirada" at bounding box center [408, 503] width 43 height 15
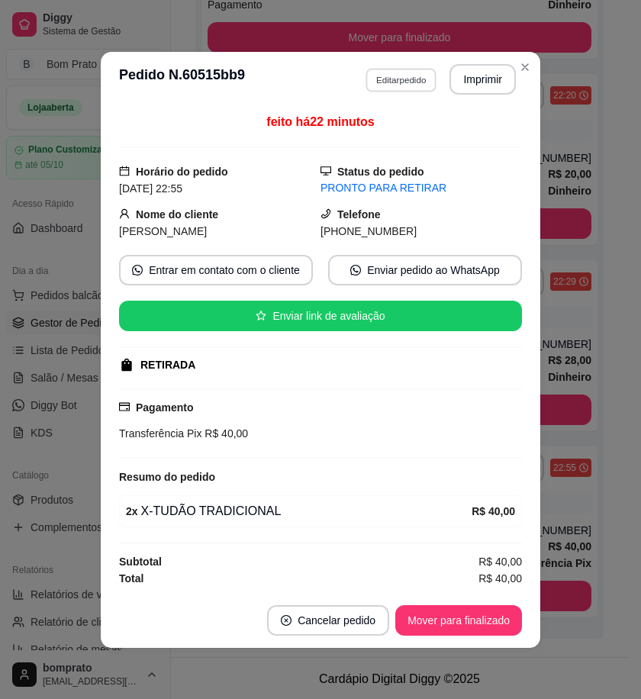
click at [386, 71] on button "Editar pedido" at bounding box center [401, 80] width 71 height 24
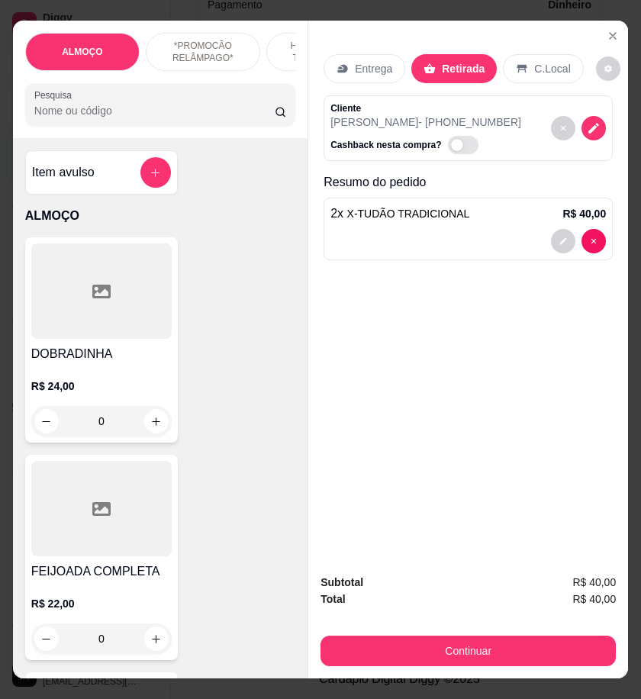
click at [349, 67] on div "Entrega" at bounding box center [365, 68] width 82 height 29
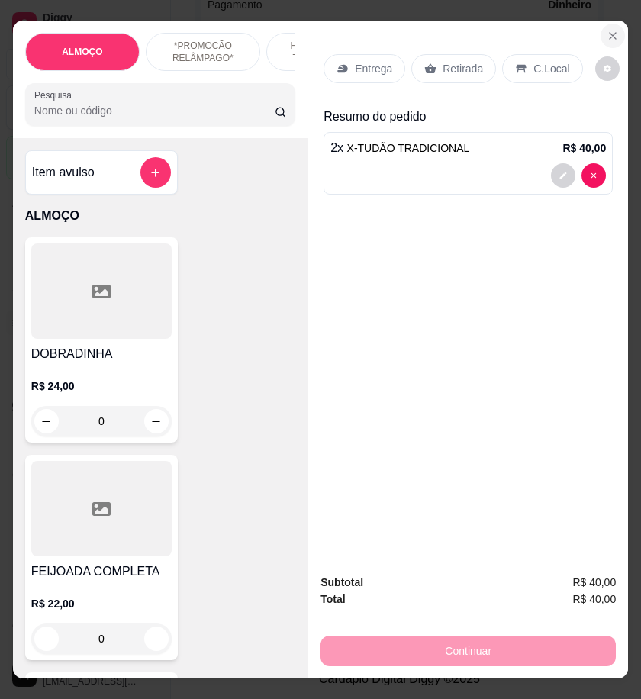
click at [607, 30] on icon "Close" at bounding box center [613, 36] width 12 height 12
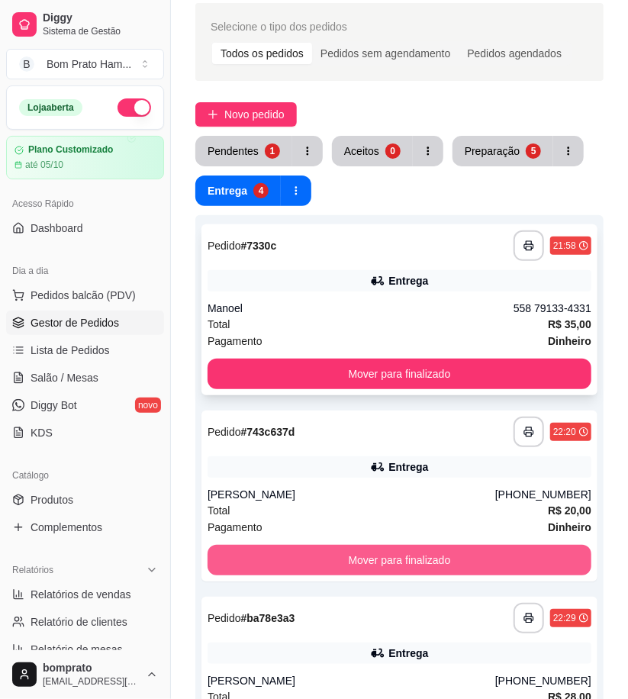
scroll to position [56, 0]
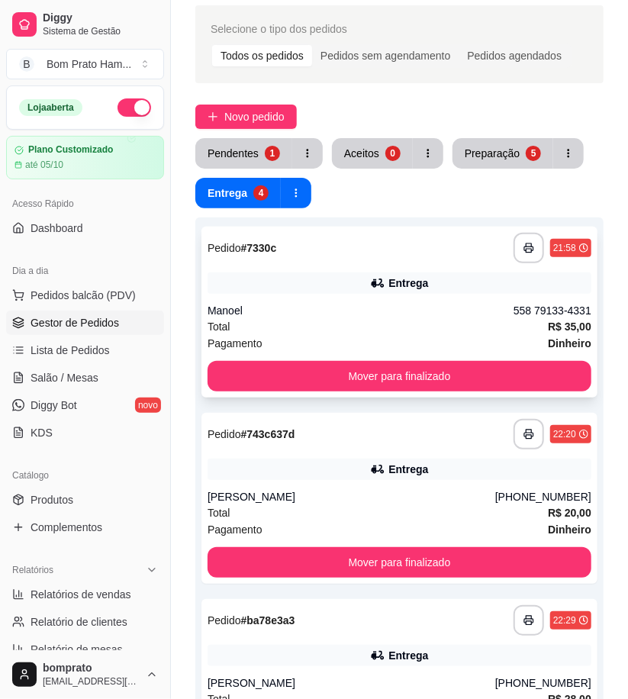
click at [354, 280] on div "Entrega" at bounding box center [400, 283] width 384 height 21
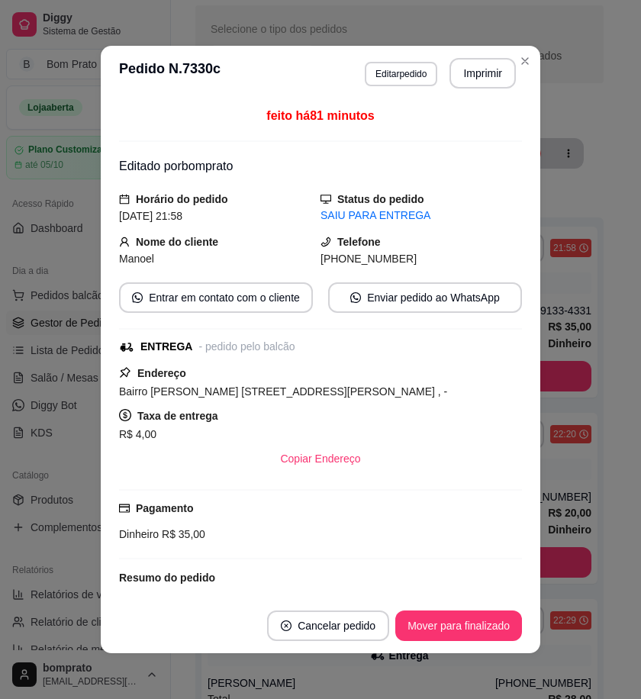
click at [533, 278] on div "feito há 81 minutos Editado por bomprato Horário do pedido 27/09/2025 21:58 Sta…" at bounding box center [321, 350] width 440 height 498
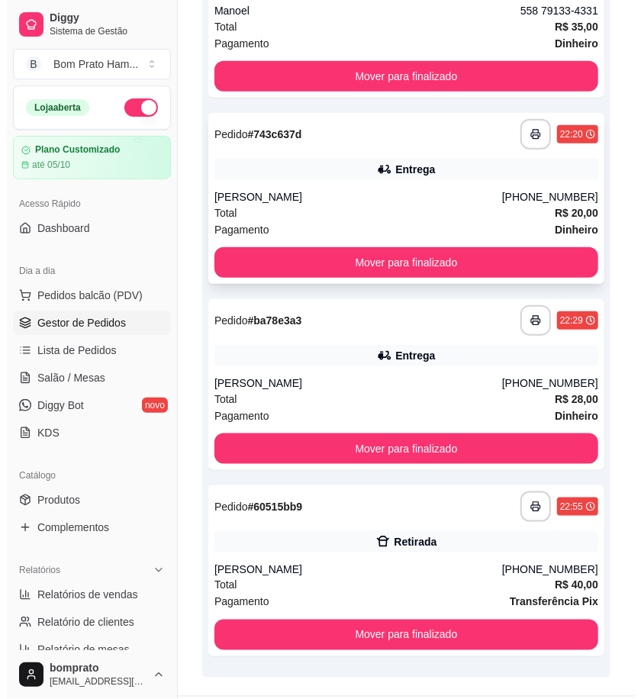
scroll to position [395, 0]
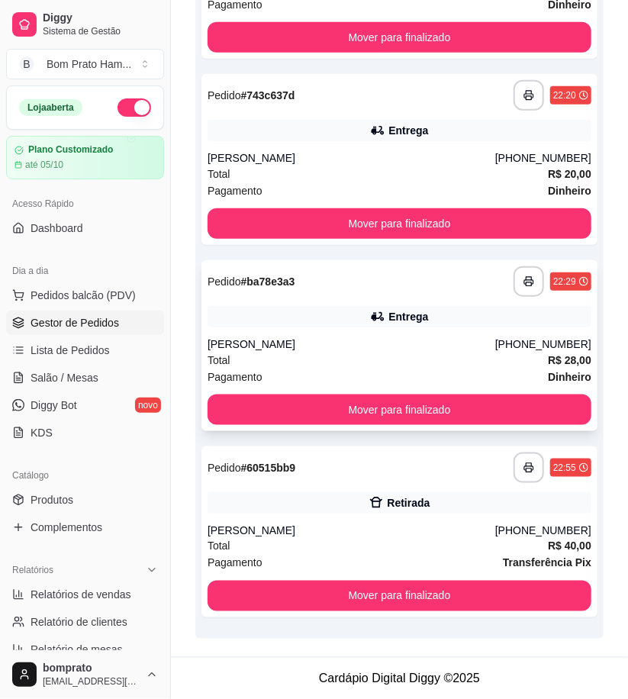
click at [384, 332] on div "**********" at bounding box center [400, 345] width 396 height 171
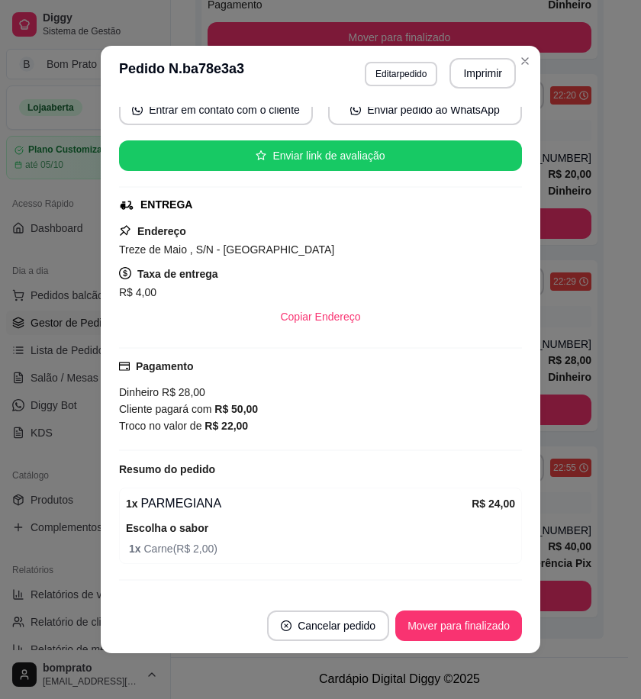
scroll to position [170, 0]
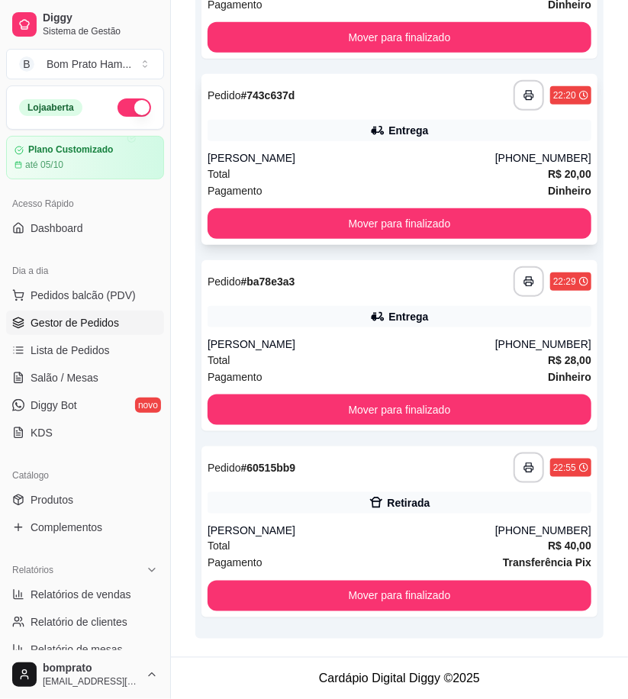
click at [397, 144] on div "**********" at bounding box center [400, 159] width 396 height 171
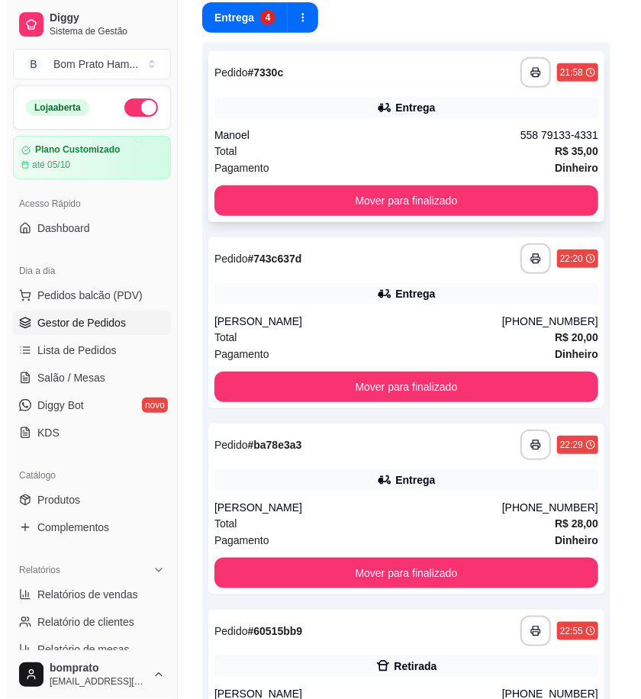
scroll to position [141, 0]
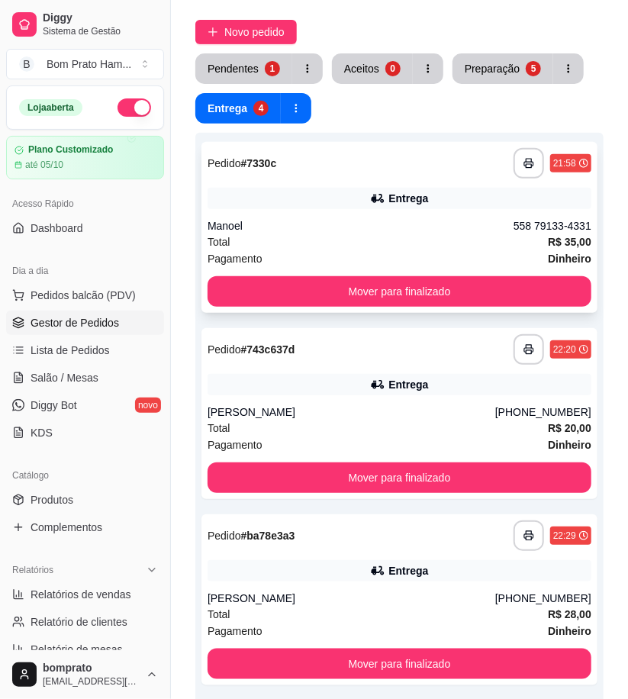
click at [421, 242] on div "Total R$ 35,00" at bounding box center [400, 242] width 384 height 17
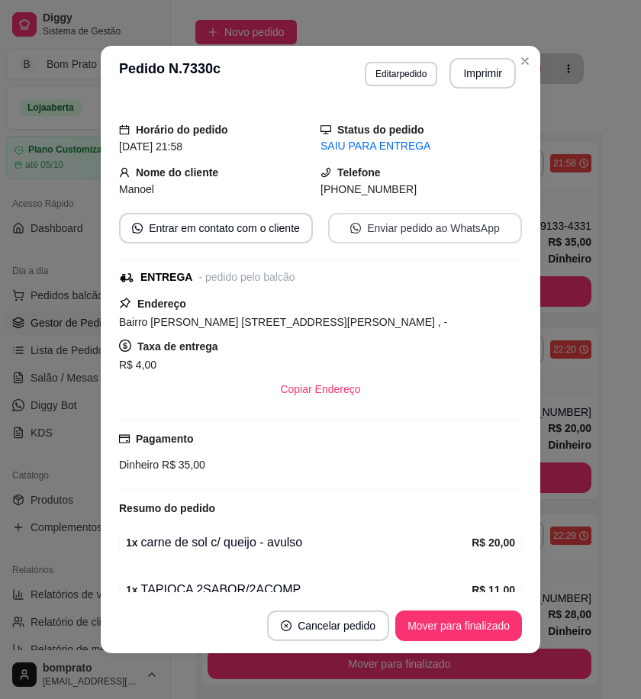
scroll to position [170, 0]
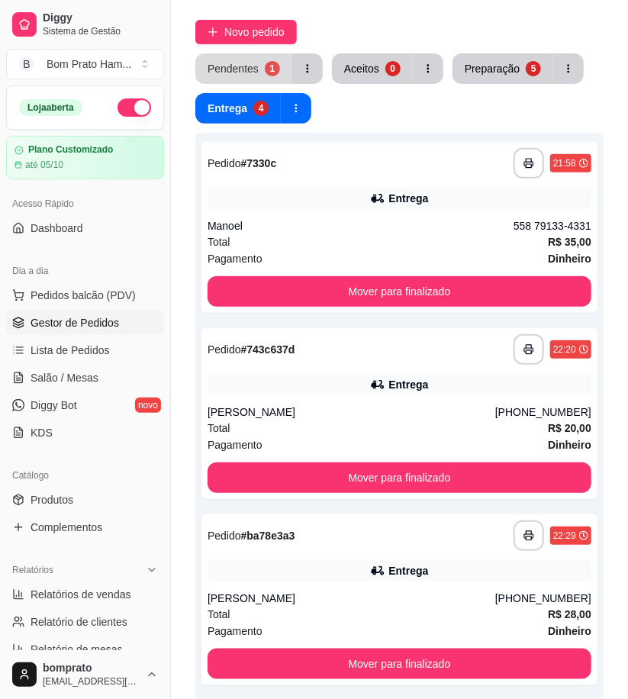
click at [232, 50] on div "**********" at bounding box center [399, 411] width 457 height 1000
click at [254, 77] on button "Pendentes 1" at bounding box center [244, 69] width 94 height 30
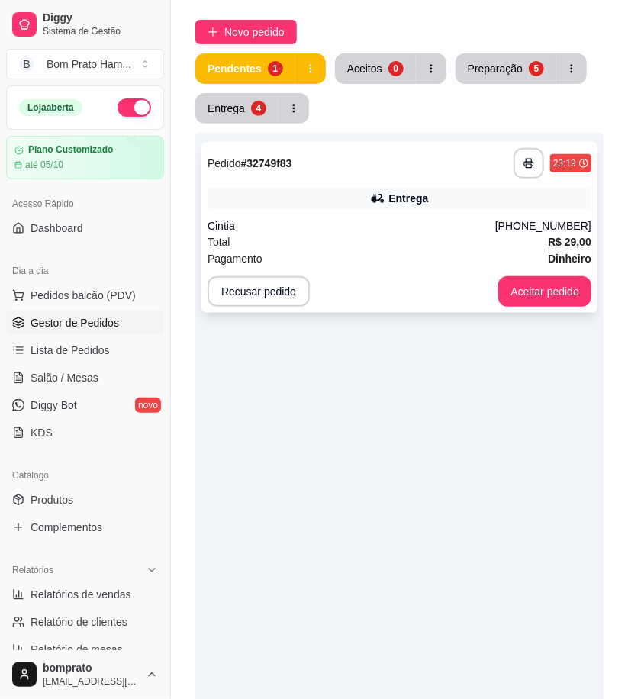
click at [379, 202] on icon at bounding box center [377, 198] width 15 height 15
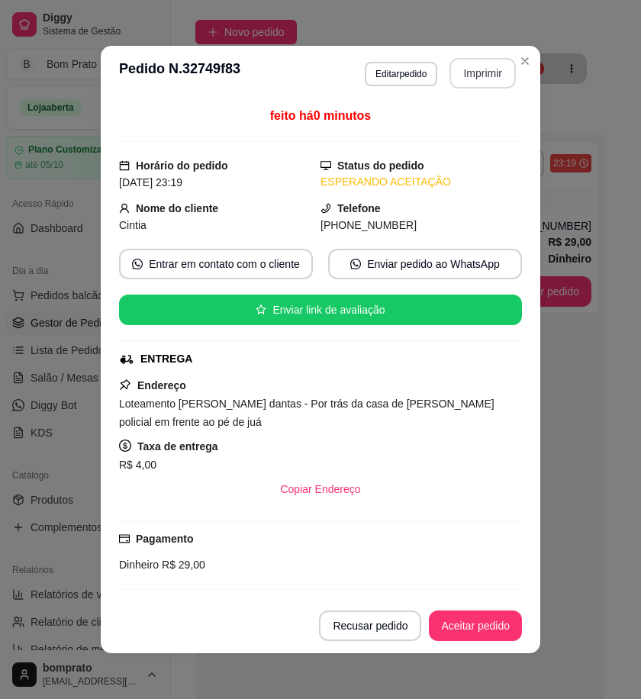
click at [459, 75] on button "Imprimir" at bounding box center [483, 73] width 66 height 31
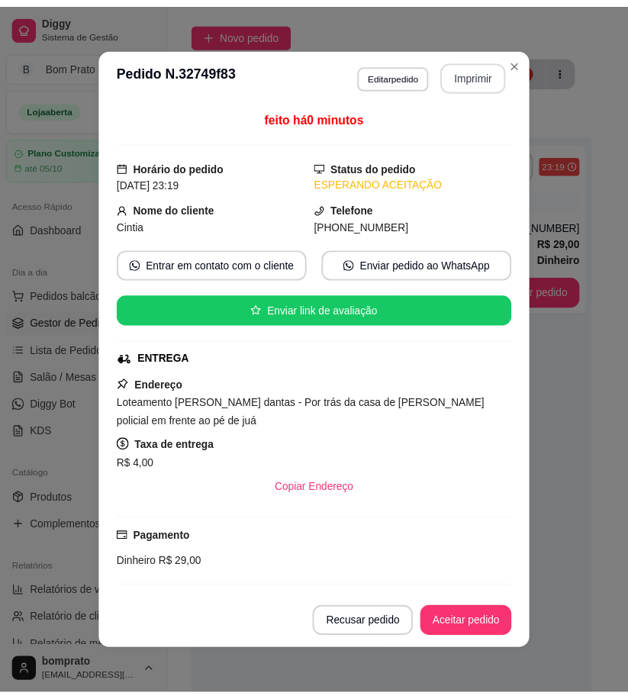
scroll to position [0, 0]
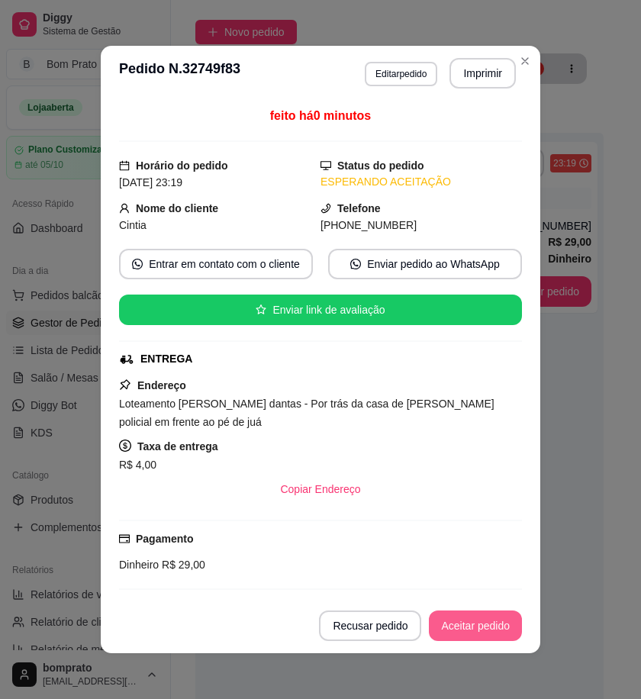
click at [477, 638] on button "Aceitar pedido" at bounding box center [475, 626] width 93 height 31
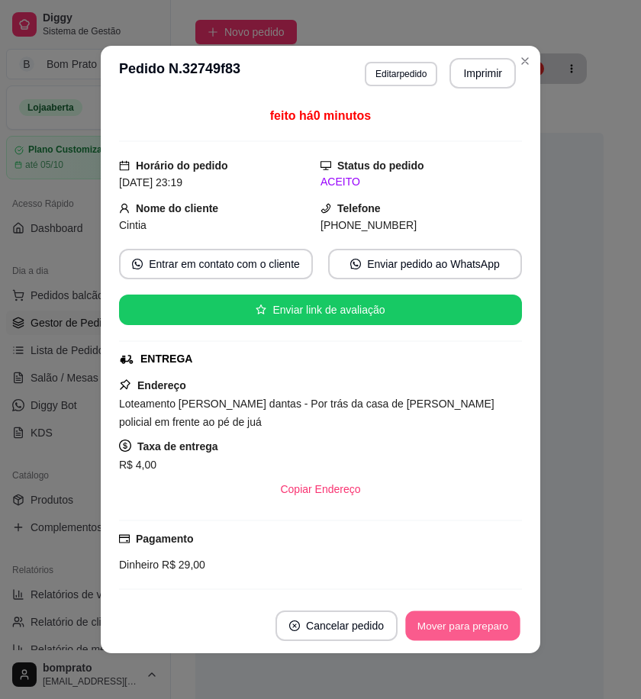
click at [479, 632] on button "Mover para preparo" at bounding box center [462, 627] width 115 height 30
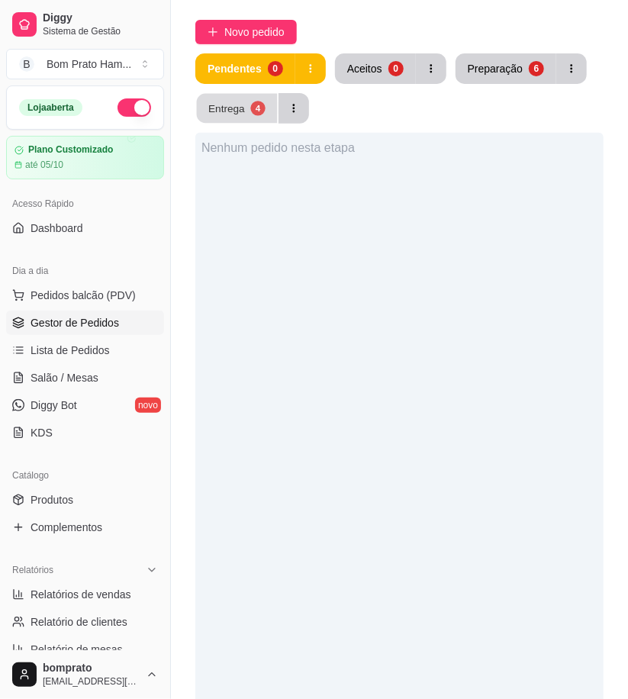
click at [238, 105] on div "Entrega" at bounding box center [226, 108] width 37 height 15
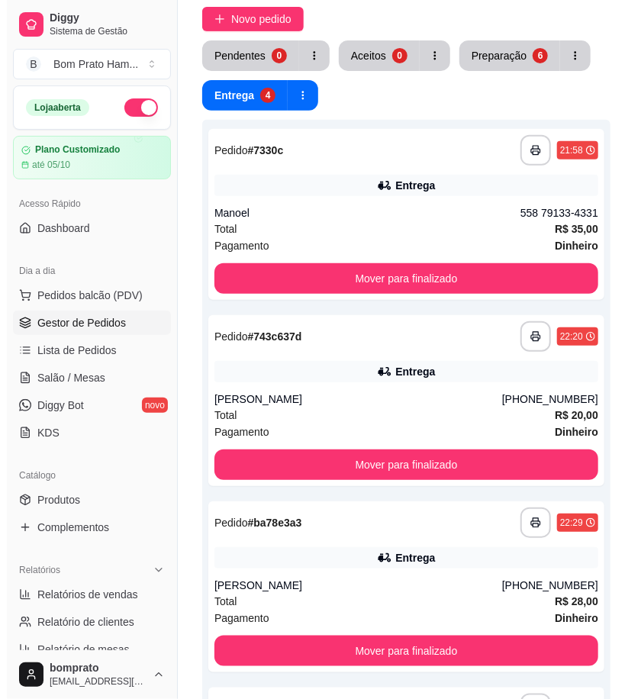
scroll to position [395, 0]
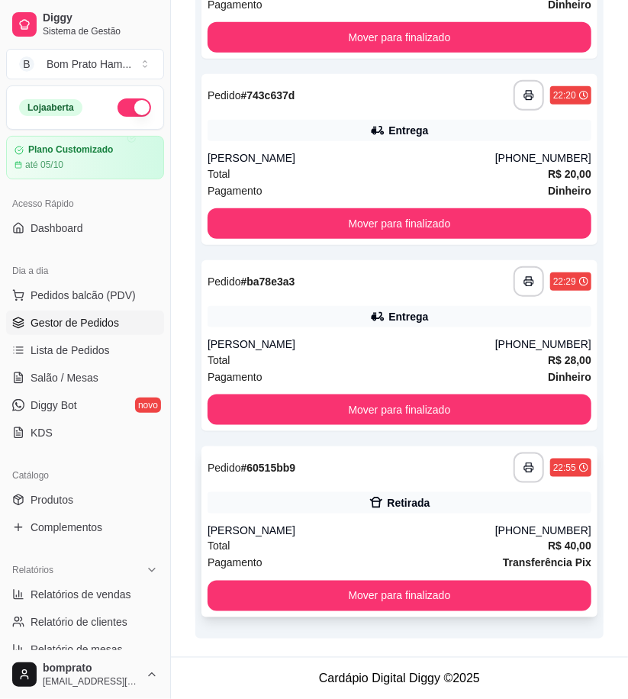
click at [402, 509] on div "Retirada" at bounding box center [408, 503] width 43 height 15
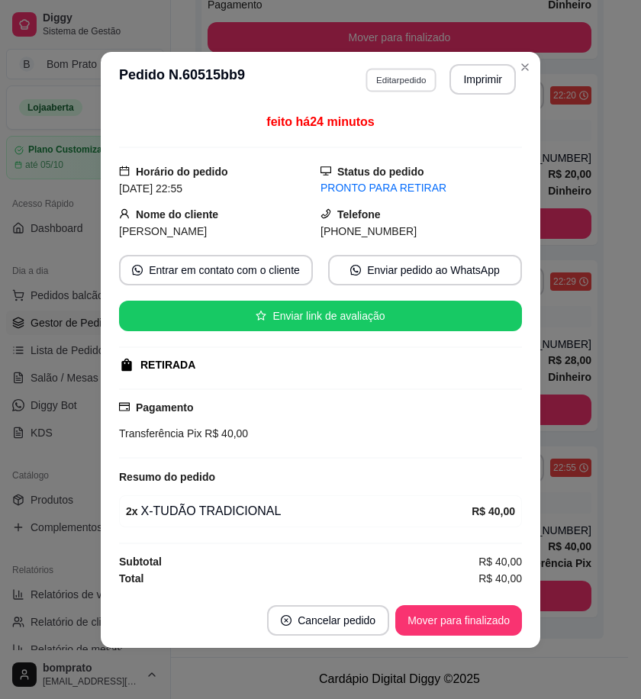
click at [400, 71] on button "Editar pedido" at bounding box center [401, 80] width 71 height 24
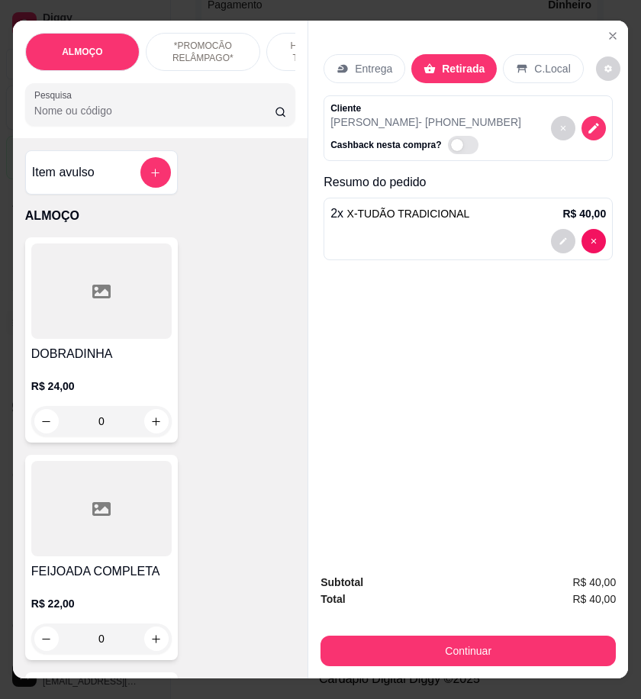
click at [363, 63] on p "Entrega" at bounding box center [373, 68] width 37 height 15
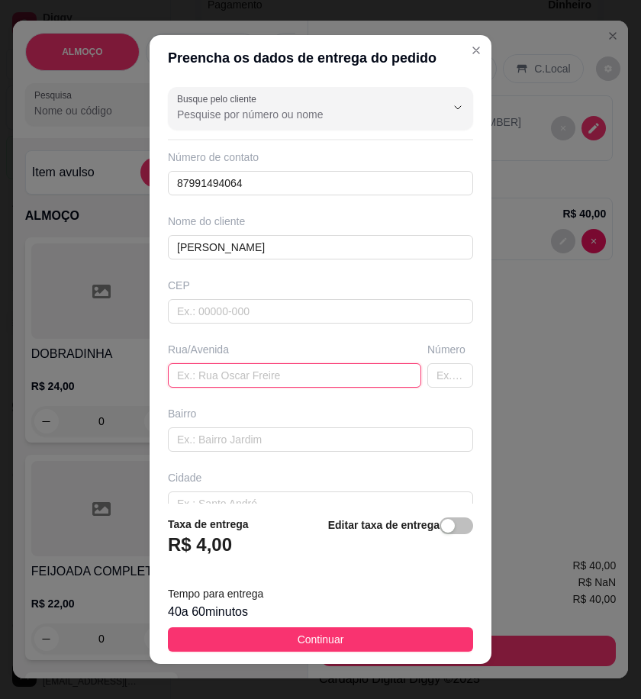
paste input "Entrega aqui no ferro novo, descendo do lado do galpão da madeireira Lopes"
type input "Entrega aqui no ferro novo, descendo do lado do galpão da madeireira Lopes"
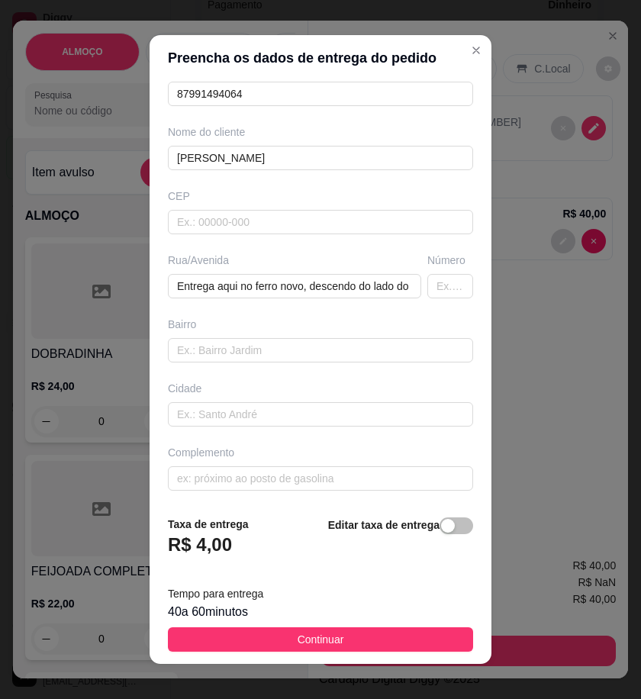
scroll to position [92, 0]
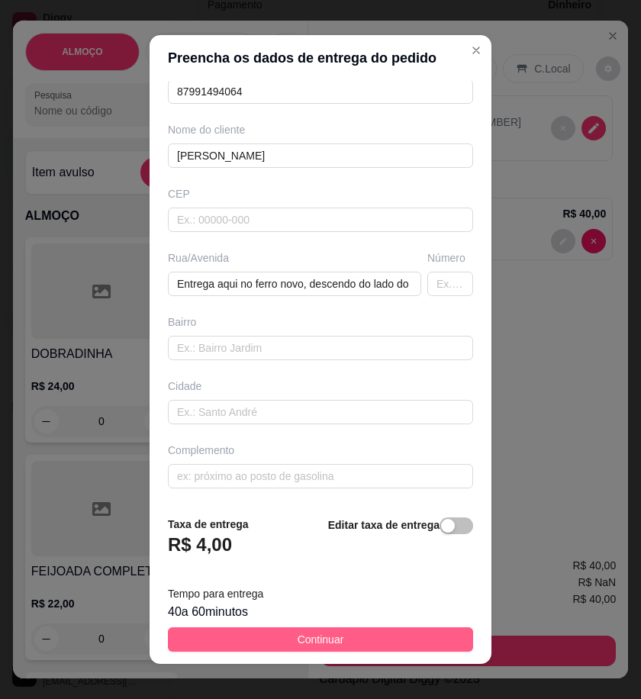
click at [424, 631] on button "Continuar" at bounding box center [320, 640] width 305 height 24
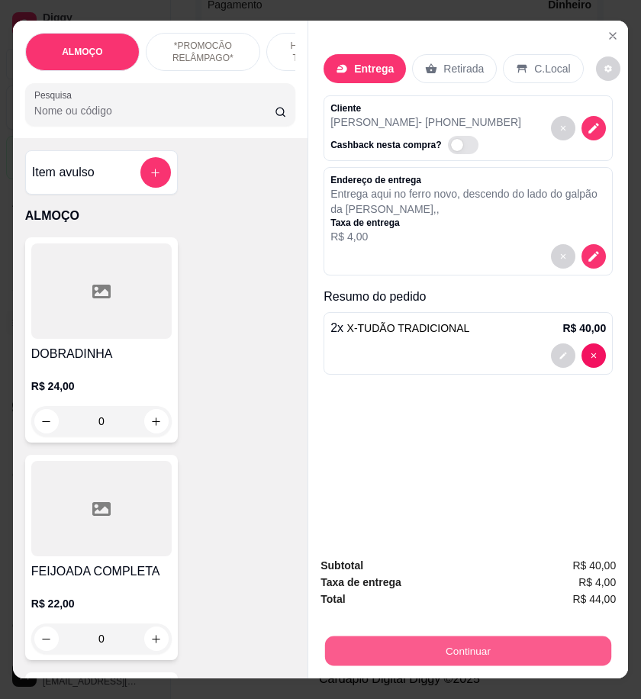
click at [515, 639] on button "Continuar" at bounding box center [468, 651] width 286 height 30
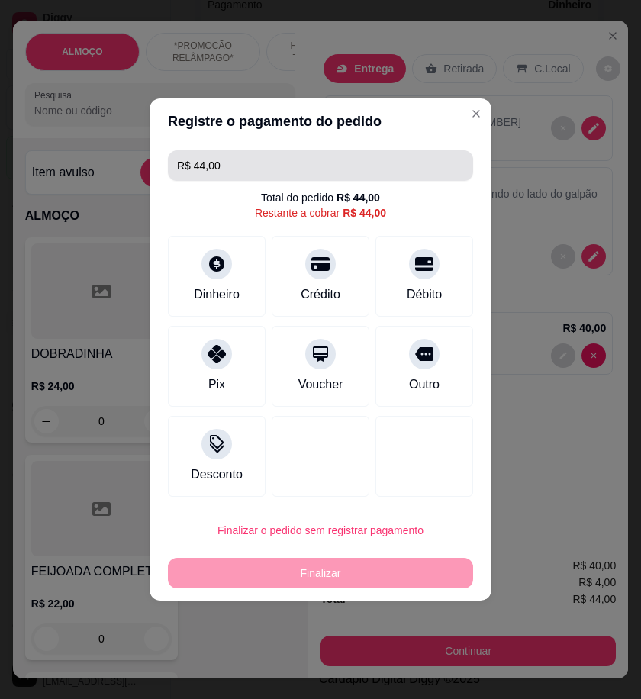
click at [264, 162] on input "R$ 44,00" at bounding box center [320, 165] width 287 height 31
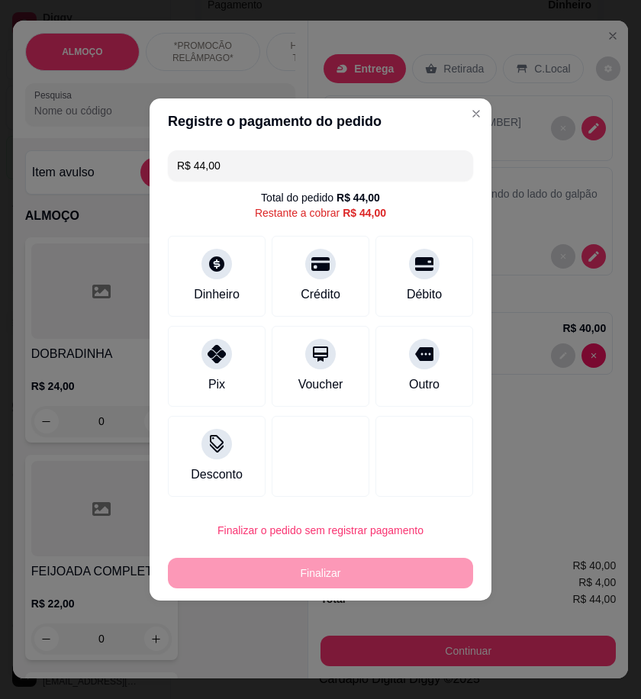
click at [264, 162] on input "R$ 44,00" at bounding box center [320, 165] width 287 height 31
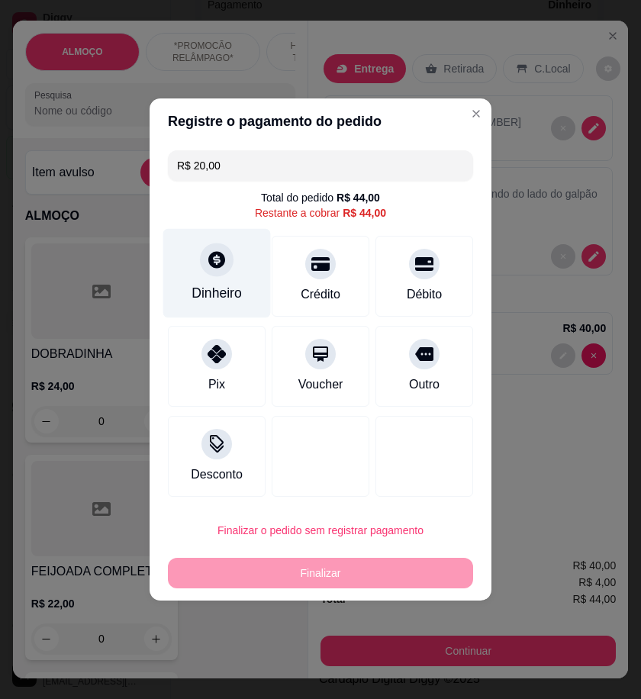
click at [223, 266] on icon at bounding box center [217, 260] width 20 height 20
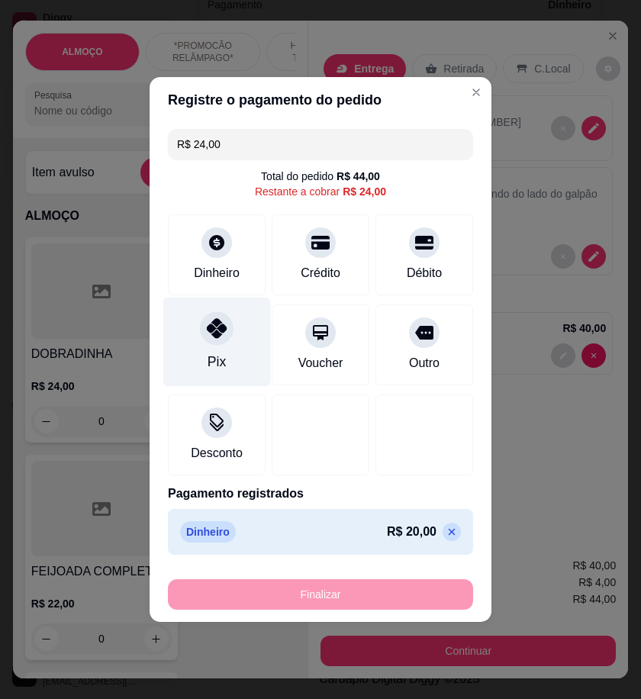
click at [230, 340] on div "Pix" at bounding box center [217, 342] width 108 height 89
type input "R$ 0,00"
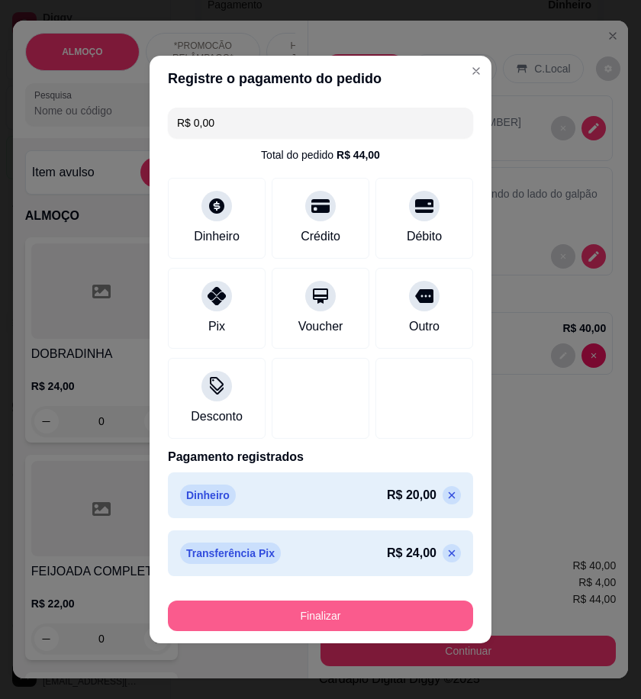
click at [441, 615] on button "Finalizar" at bounding box center [320, 616] width 305 height 31
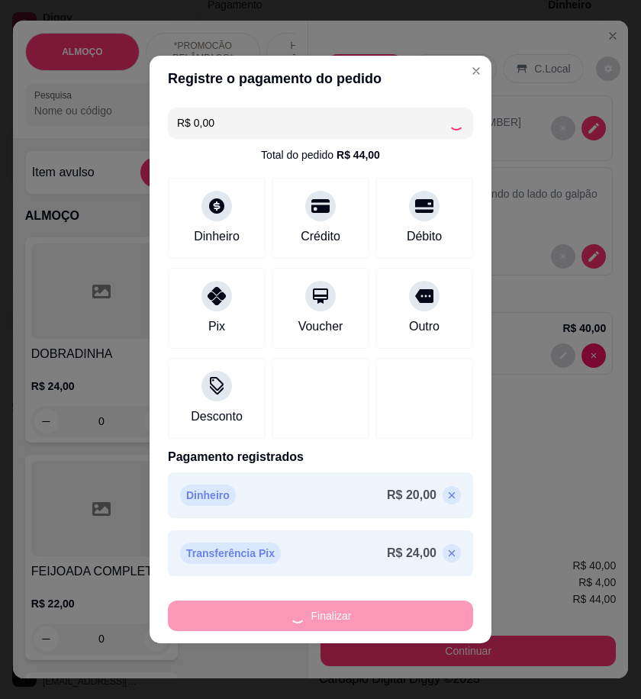
type input "0"
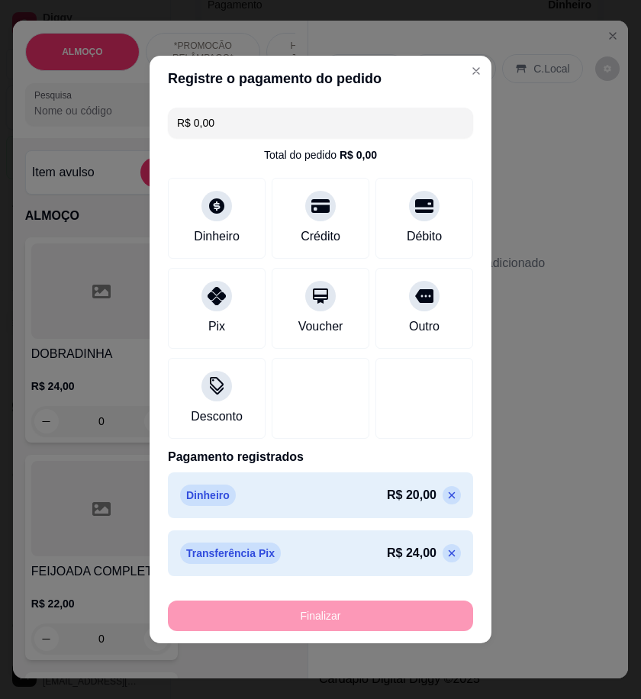
type input "-R$ 44,00"
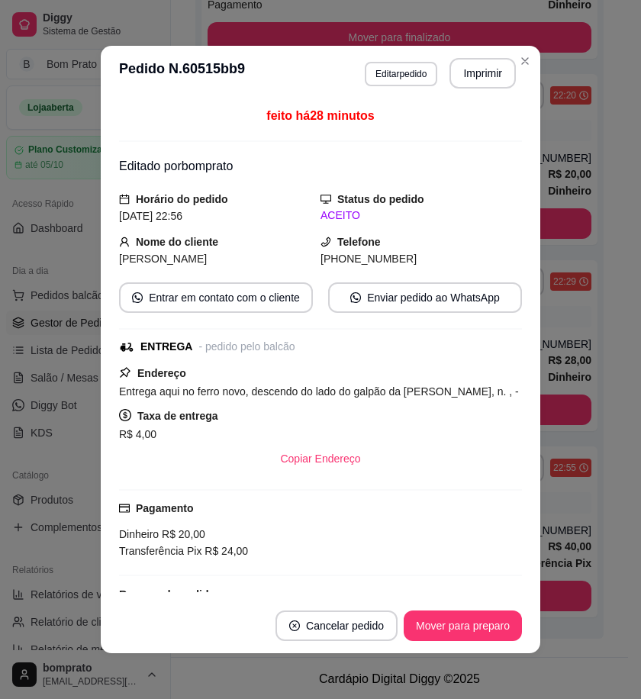
scroll to position [334, 0]
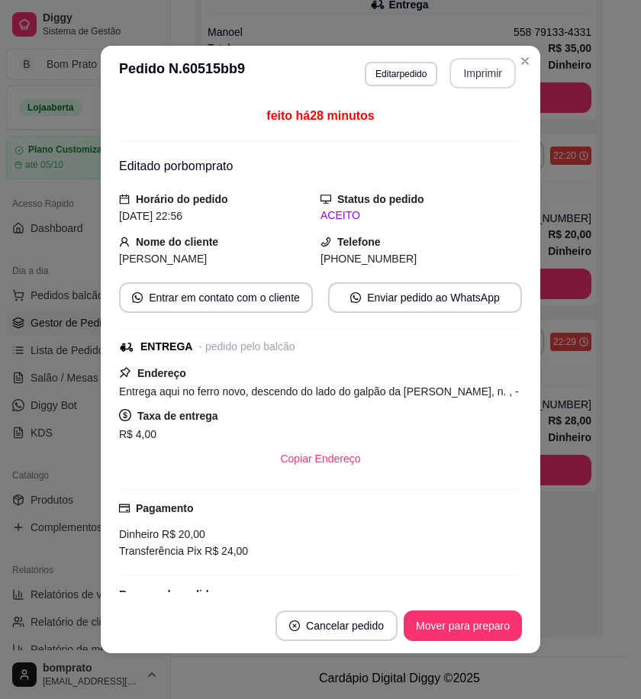
click at [463, 65] on button "Imprimir" at bounding box center [483, 73] width 66 height 31
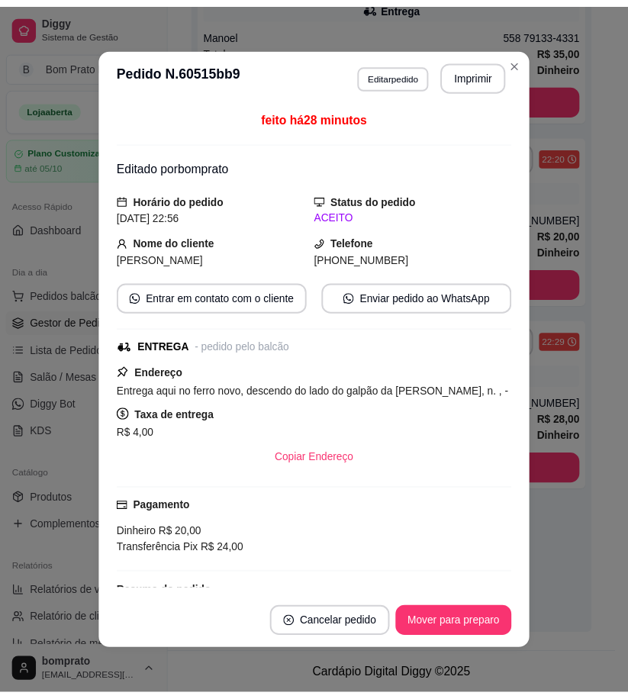
scroll to position [0, 0]
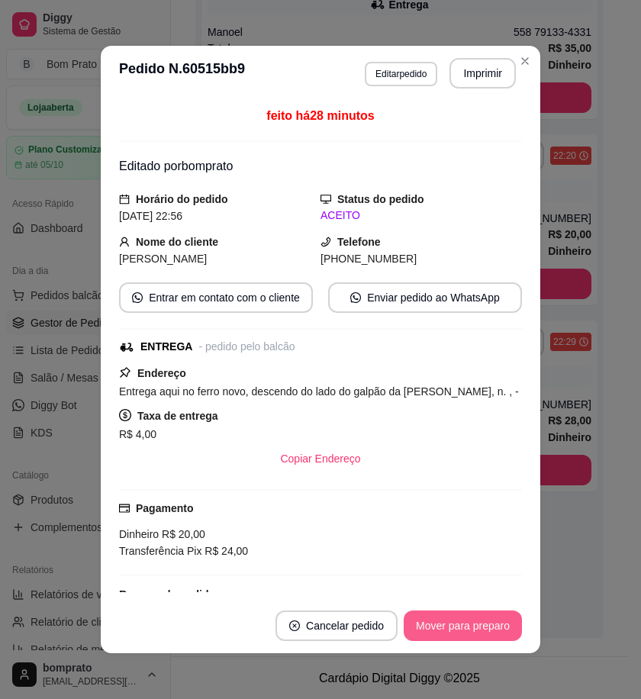
click at [489, 630] on button "Mover para preparo" at bounding box center [463, 626] width 118 height 31
click at [514, 619] on button "Mover para entrega" at bounding box center [463, 627] width 115 height 30
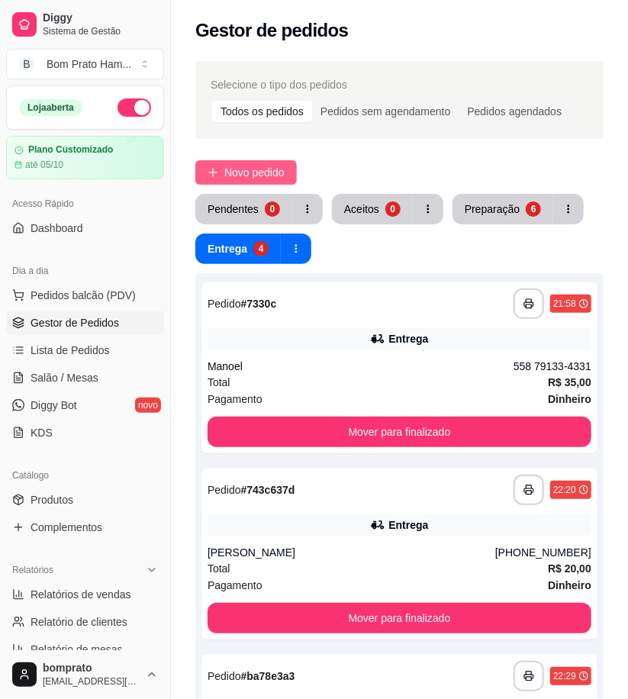
click at [260, 173] on span "Novo pedido" at bounding box center [254, 172] width 60 height 17
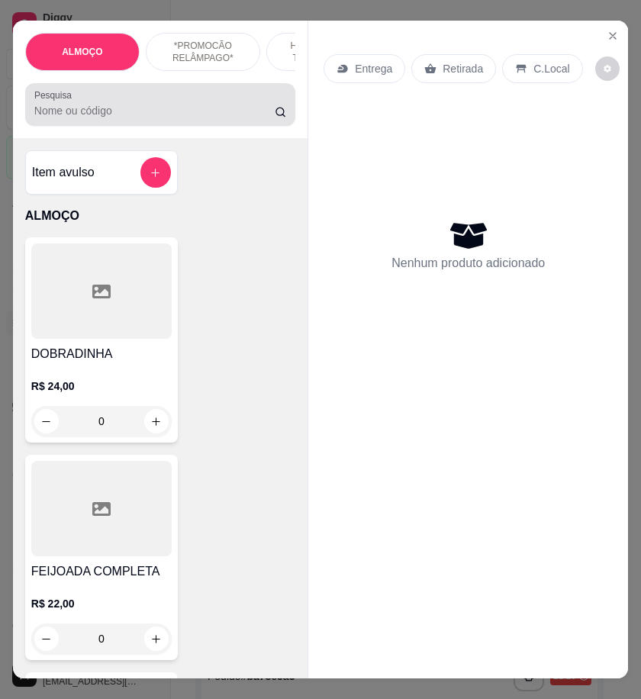
click at [150, 126] on div "Pesquisa" at bounding box center [160, 104] width 270 height 43
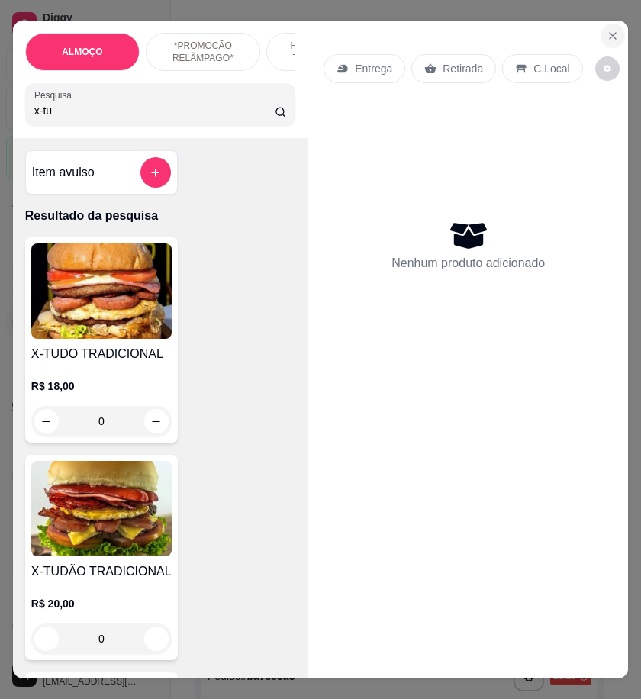
type input "x-tu"
click at [607, 30] on icon "Close" at bounding box center [613, 36] width 12 height 12
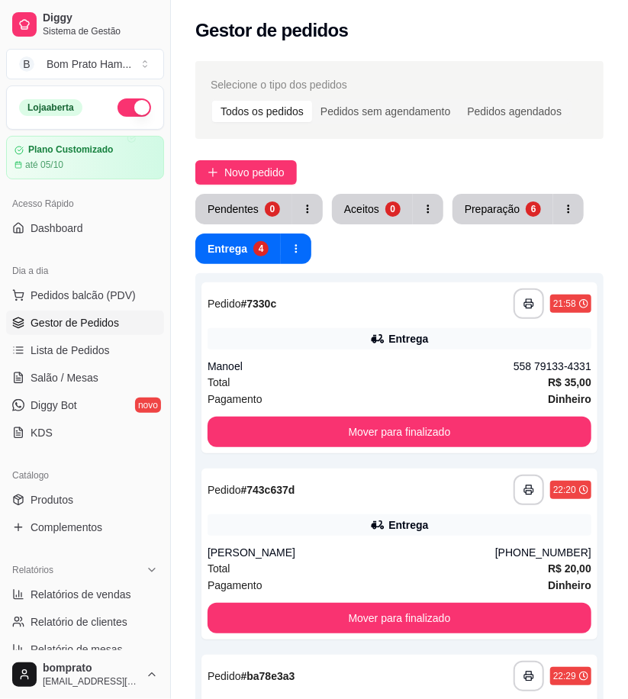
click at [496, 225] on div "Pendentes 0 Aceitos 0 Preparação 6 Entrega 4" at bounding box center [399, 229] width 409 height 70
click at [493, 214] on div "Preparação" at bounding box center [492, 209] width 53 height 15
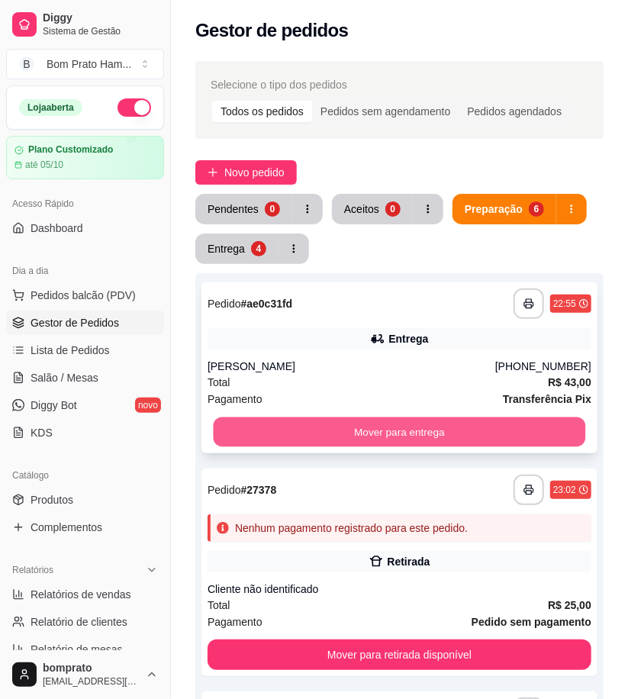
click at [402, 441] on button "Mover para entrega" at bounding box center [400, 433] width 373 height 30
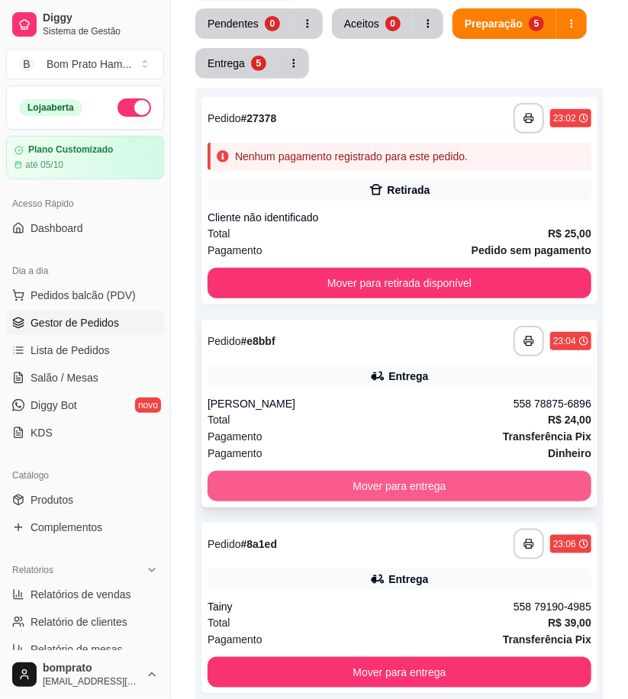
scroll to position [339, 0]
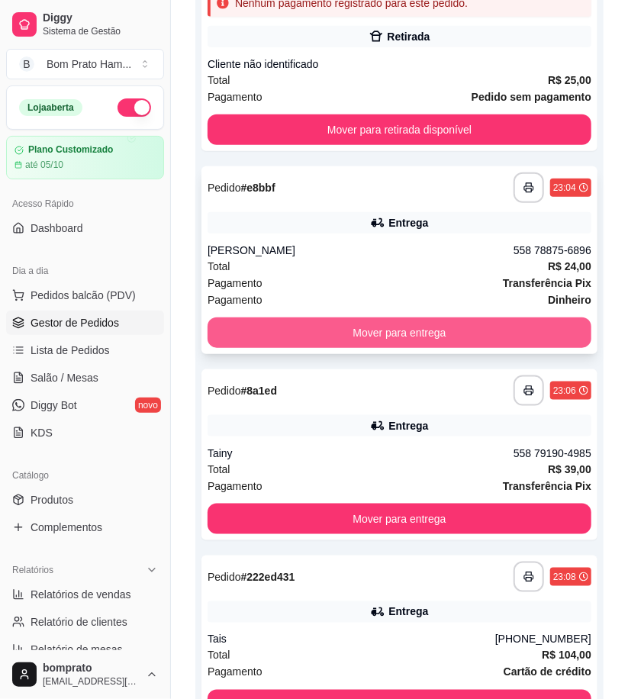
click at [402, 338] on button "Mover para entrega" at bounding box center [400, 333] width 384 height 31
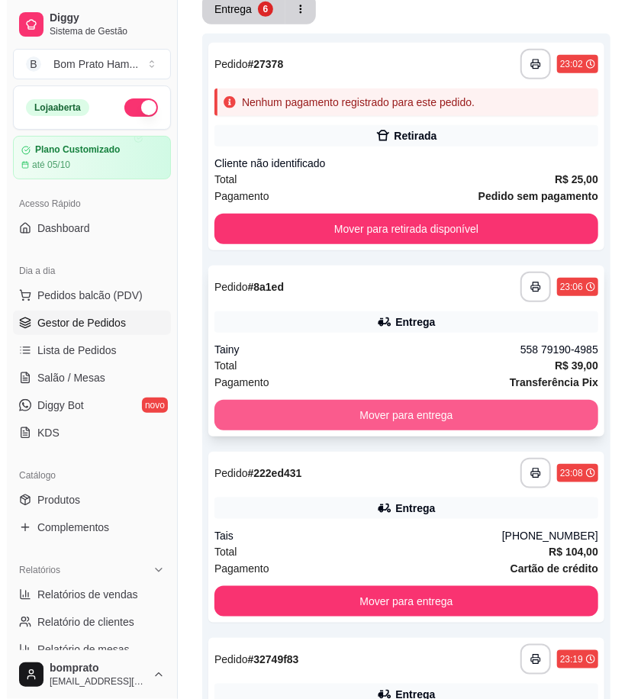
scroll to position [0, 0]
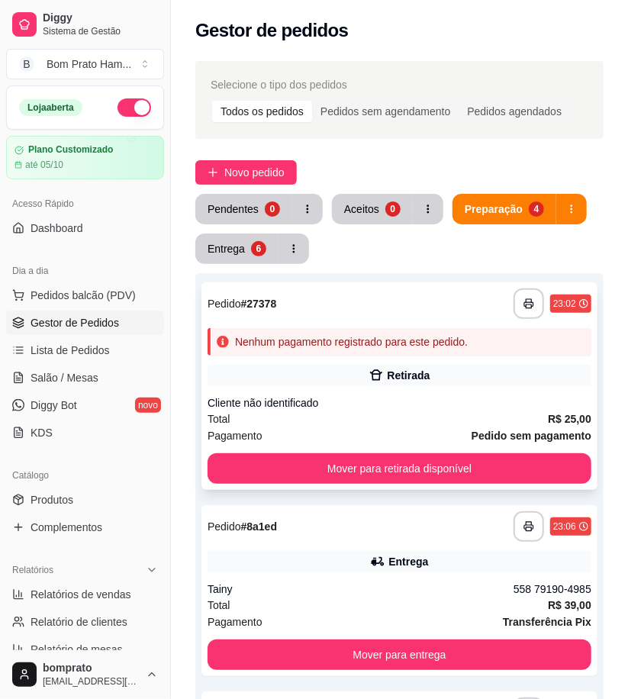
click at [391, 354] on div "Nenhum pagamento registrado para este pedido." at bounding box center [400, 341] width 384 height 27
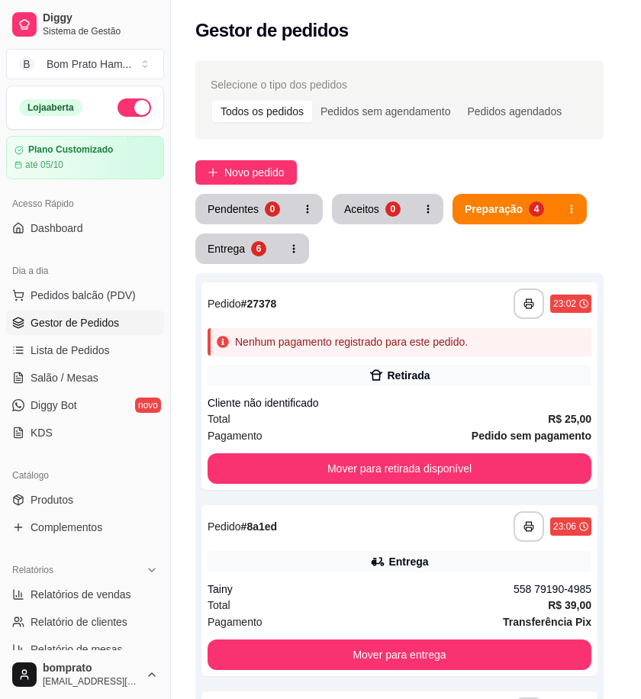
scroll to position [51, 0]
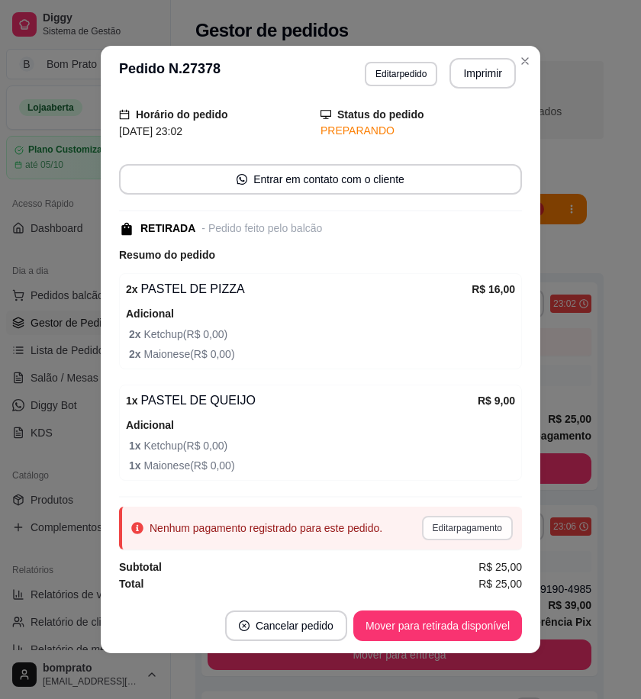
click at [460, 522] on button "Editar pagamento" at bounding box center [467, 528] width 91 height 24
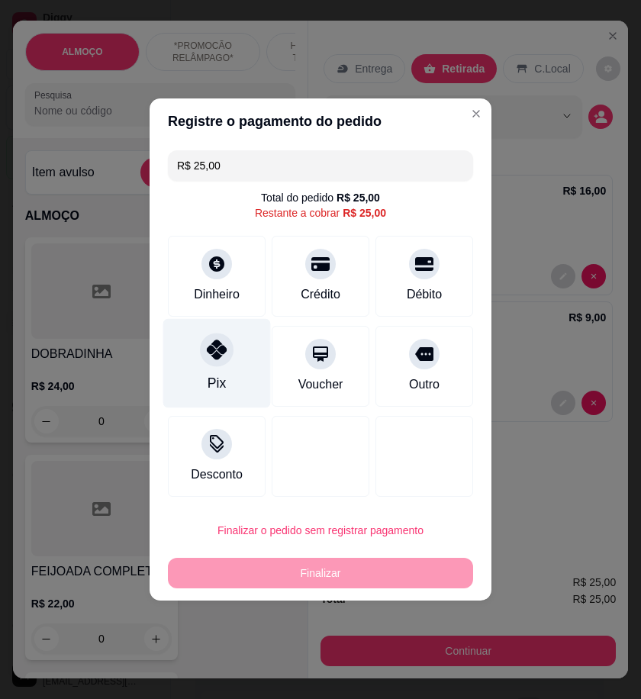
drag, startPoint x: 209, startPoint y: 386, endPoint x: 220, endPoint y: 376, distance: 14.6
click at [209, 386] on div "Pix" at bounding box center [217, 383] width 18 height 20
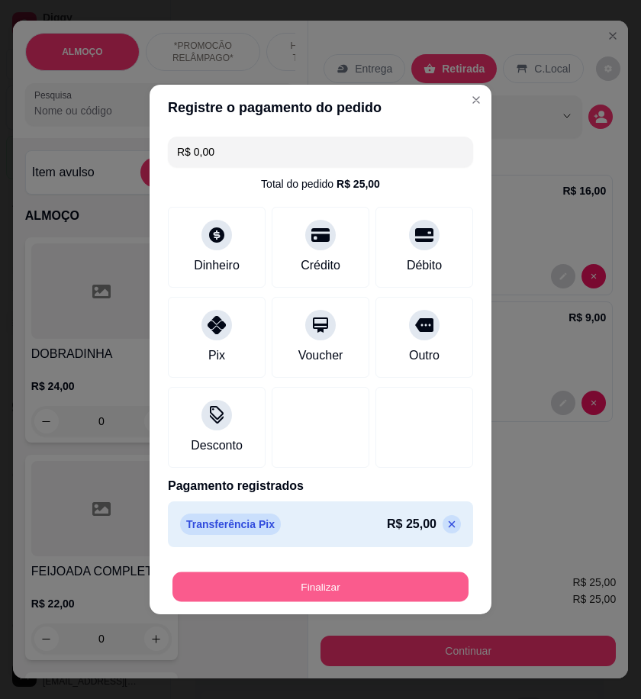
click at [377, 576] on button "Finalizar" at bounding box center [321, 588] width 296 height 30
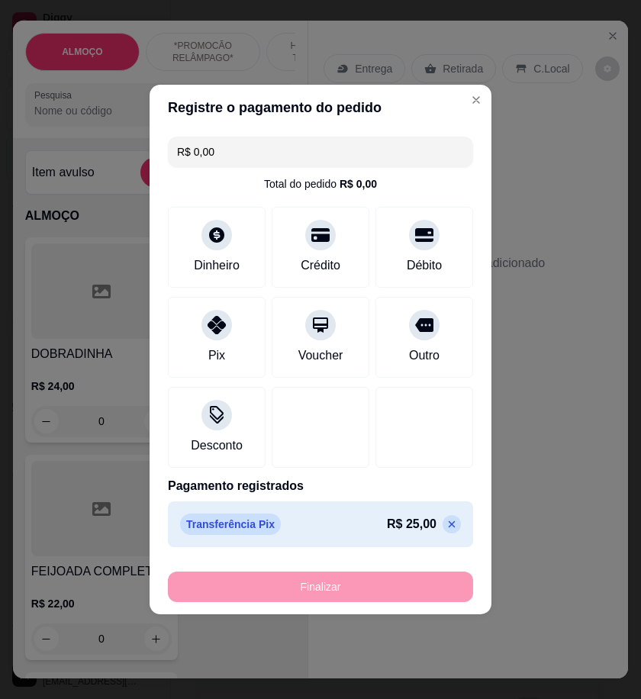
type input "-R$ 25,00"
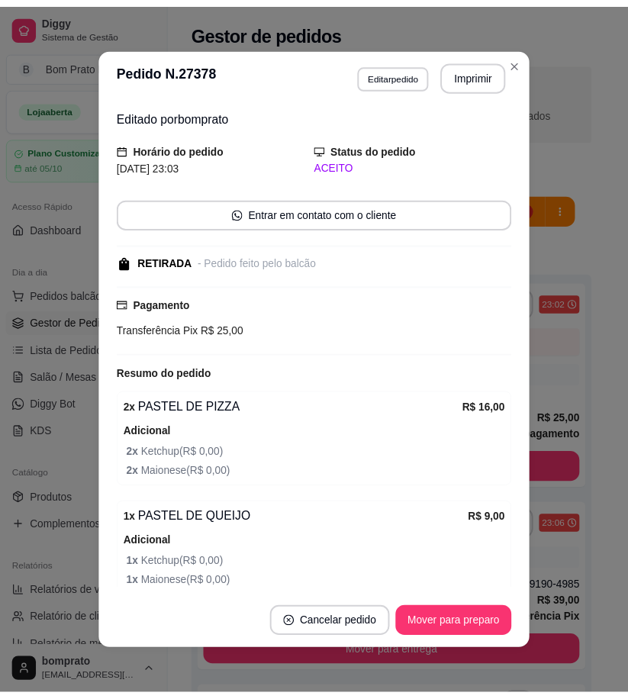
scroll to position [85, 0]
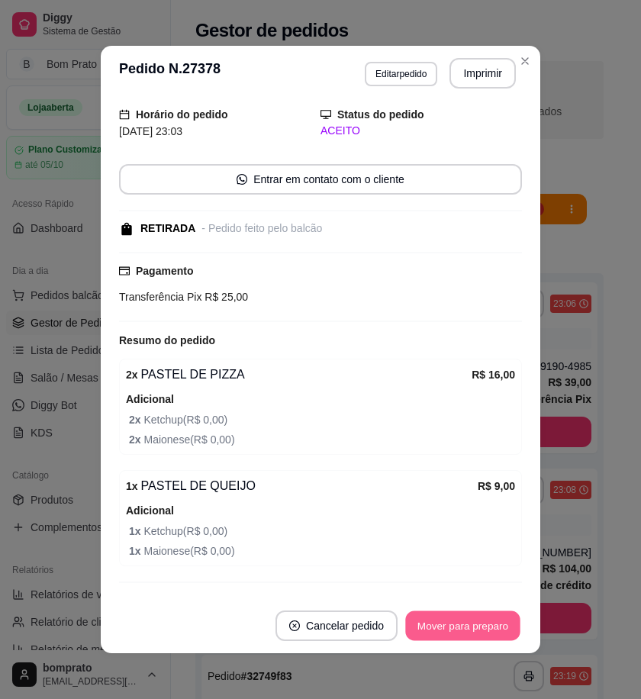
click at [447, 625] on button "Mover para preparo" at bounding box center [462, 627] width 115 height 30
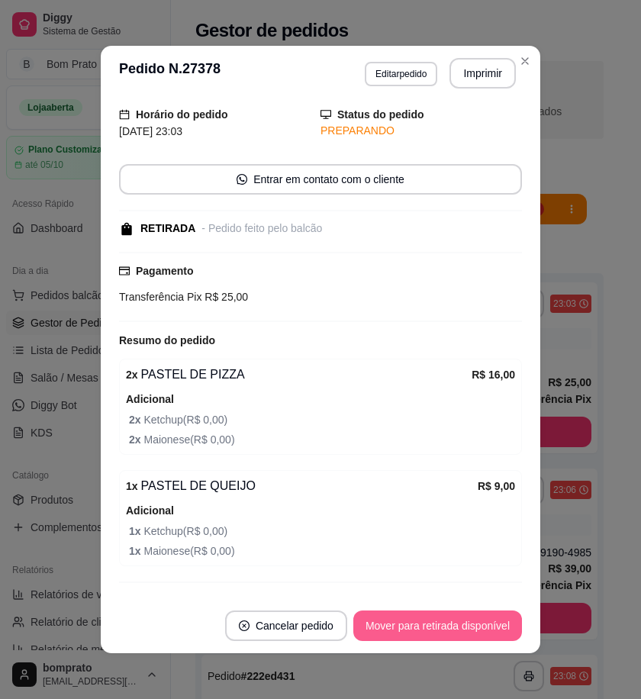
click at [447, 625] on button "Mover para retirada disponível" at bounding box center [438, 626] width 169 height 31
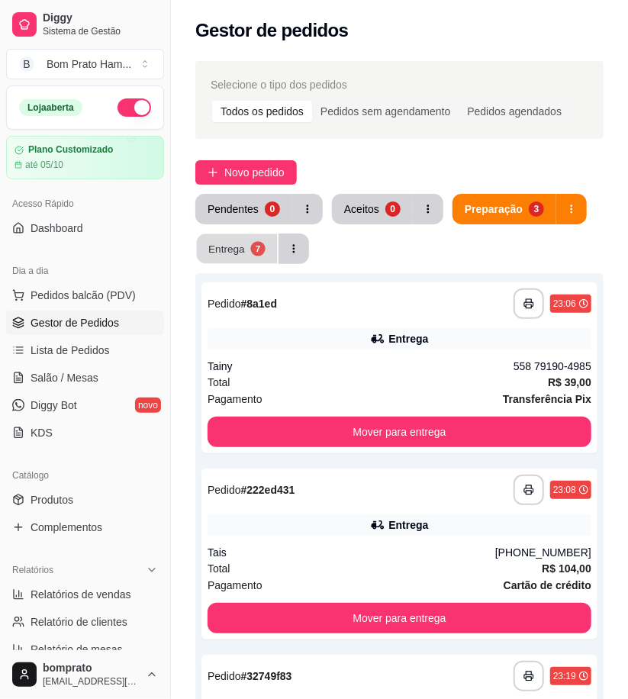
click at [256, 239] on button "Entrega 7" at bounding box center [237, 249] width 81 height 30
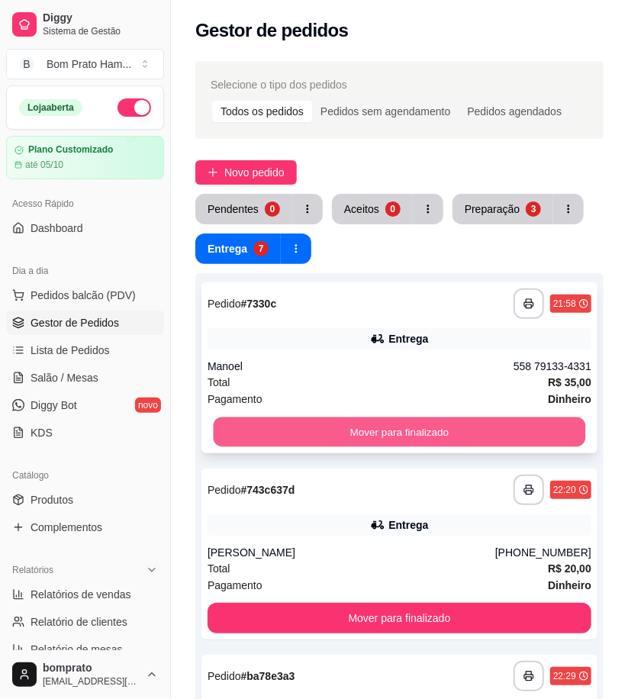
click at [398, 421] on button "Mover para finalizado" at bounding box center [400, 433] width 373 height 30
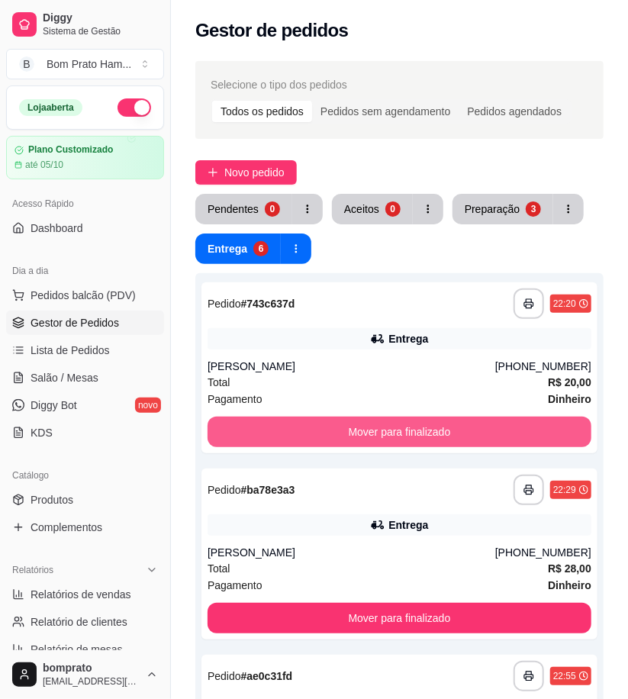
click at [398, 421] on button "Mover para finalizado" at bounding box center [400, 432] width 384 height 31
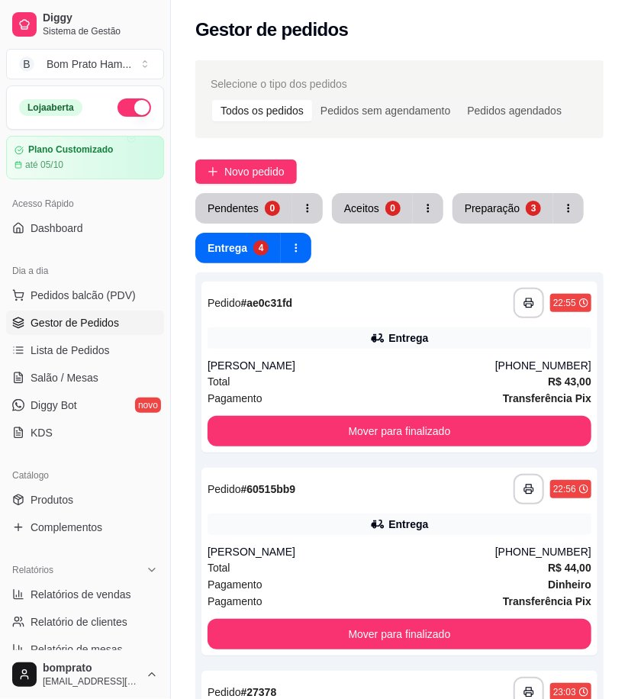
scroll to position [0, 0]
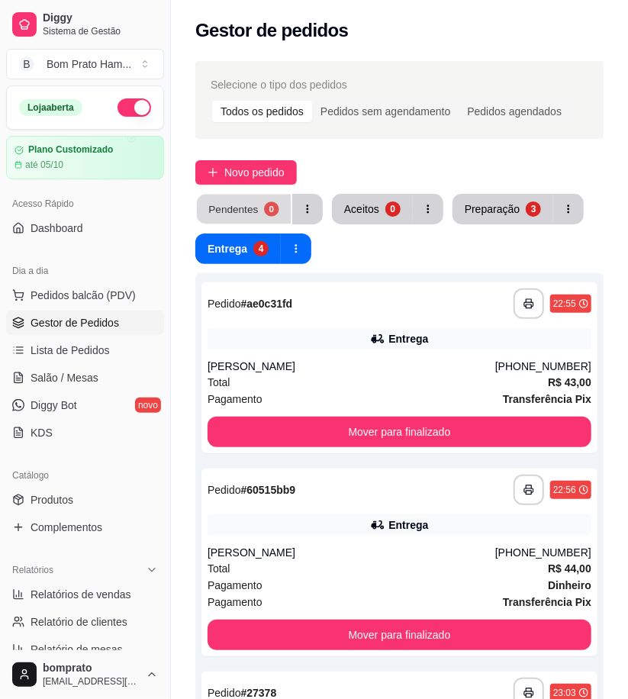
click at [270, 209] on div "0" at bounding box center [271, 209] width 15 height 15
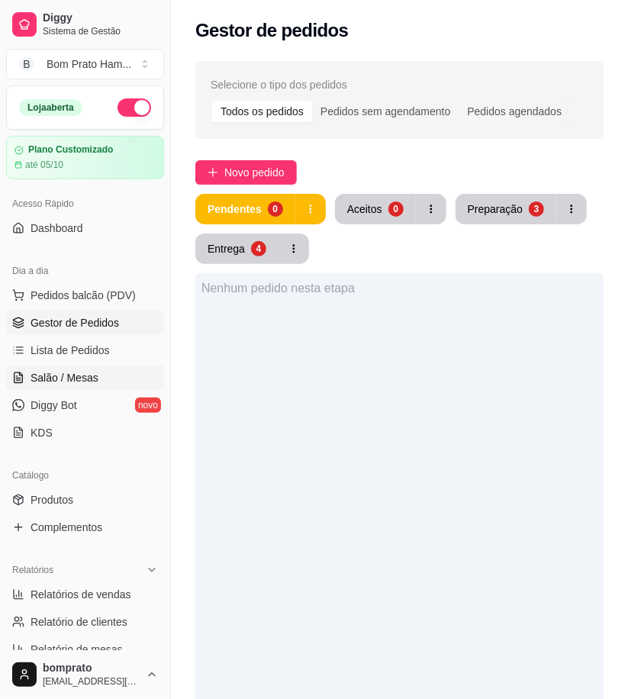
click at [119, 378] on link "Salão / Mesas" at bounding box center [85, 378] width 158 height 24
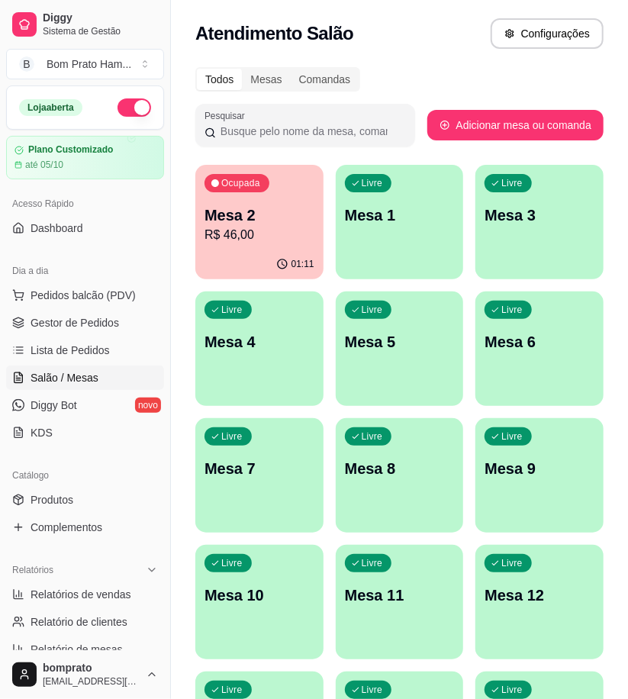
click at [253, 247] on div "Ocupada Mesa 2 R$ 46,00" at bounding box center [259, 207] width 128 height 85
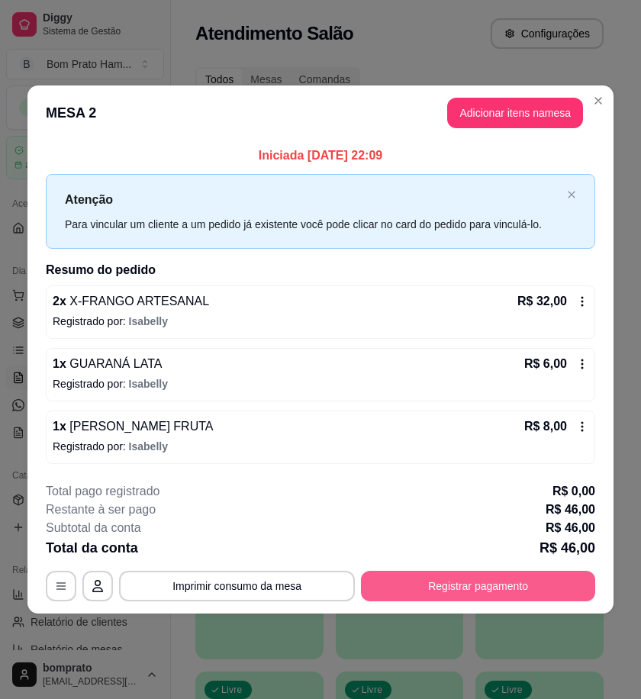
click at [519, 582] on button "Registrar pagamento" at bounding box center [478, 586] width 234 height 31
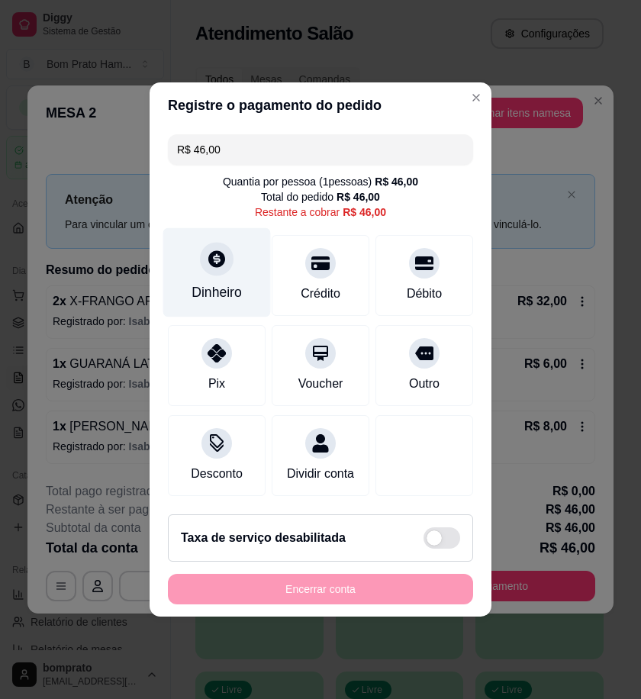
click at [242, 280] on div "Dinheiro" at bounding box center [217, 272] width 108 height 89
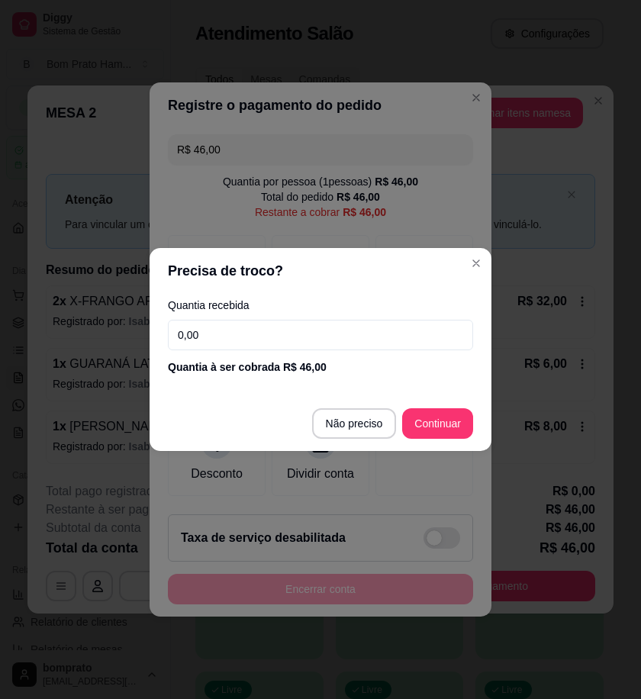
click at [384, 331] on input "0,00" at bounding box center [320, 335] width 305 height 31
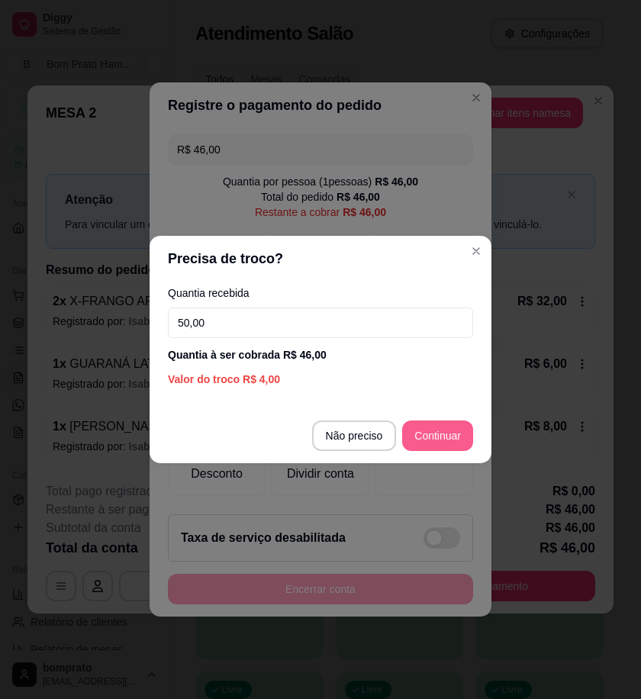
type input "50,00"
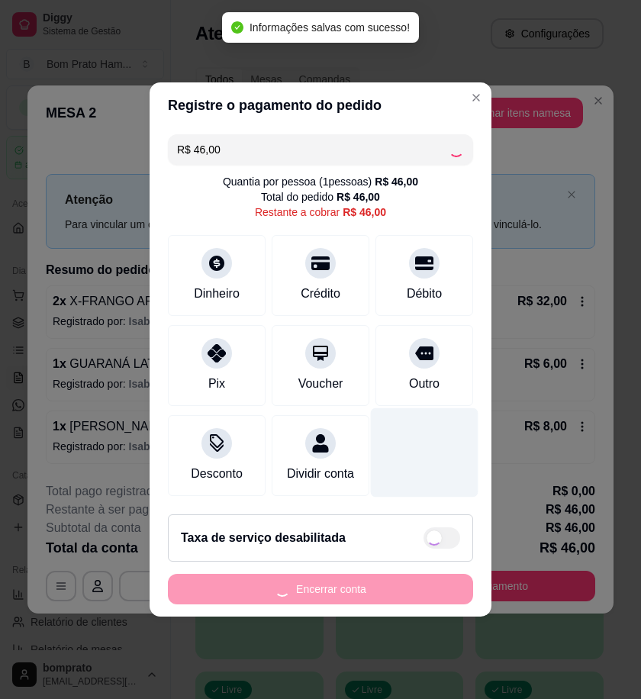
type input "R$ 0,00"
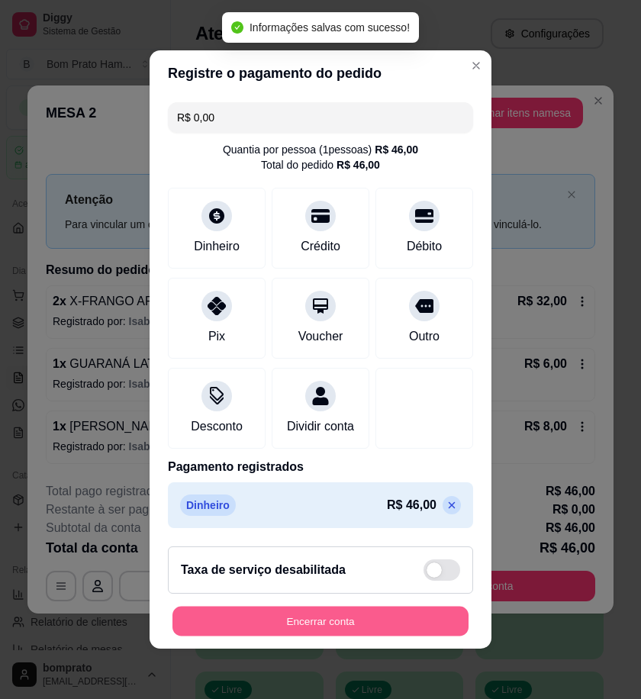
click at [397, 627] on button "Encerrar conta" at bounding box center [321, 622] width 296 height 30
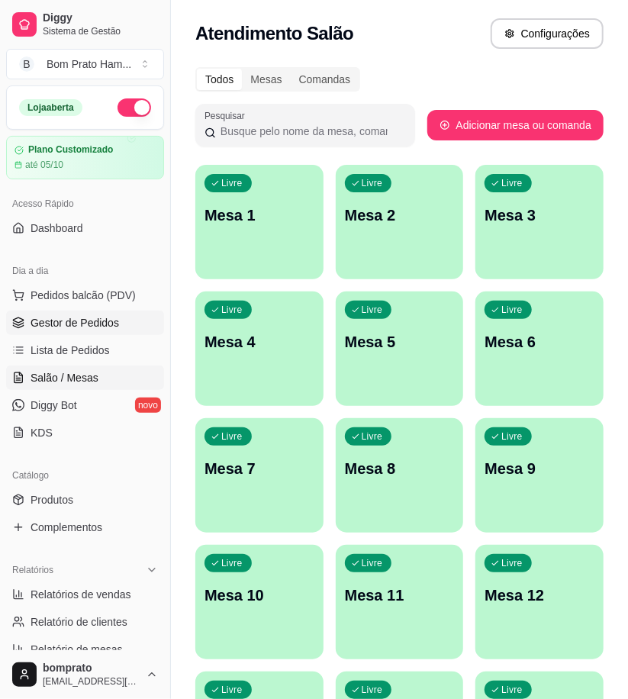
click at [75, 322] on span "Gestor de Pedidos" at bounding box center [75, 322] width 89 height 15
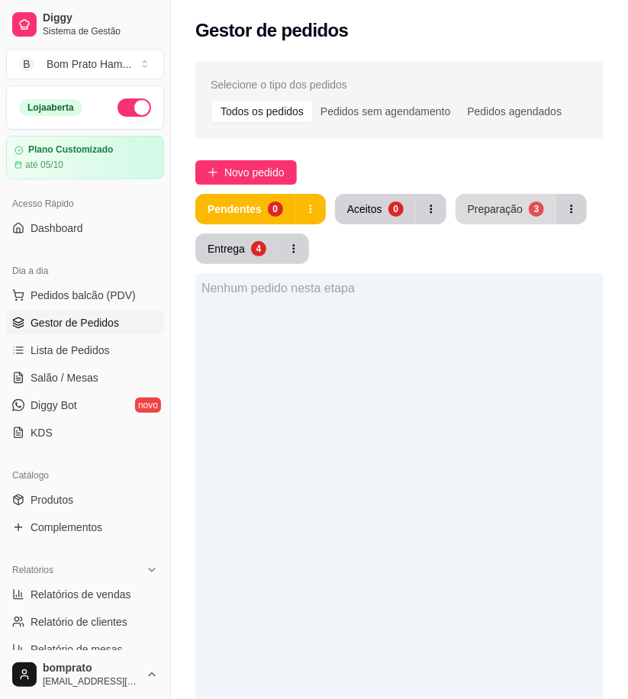
click at [497, 212] on div "Preparação" at bounding box center [495, 209] width 55 height 15
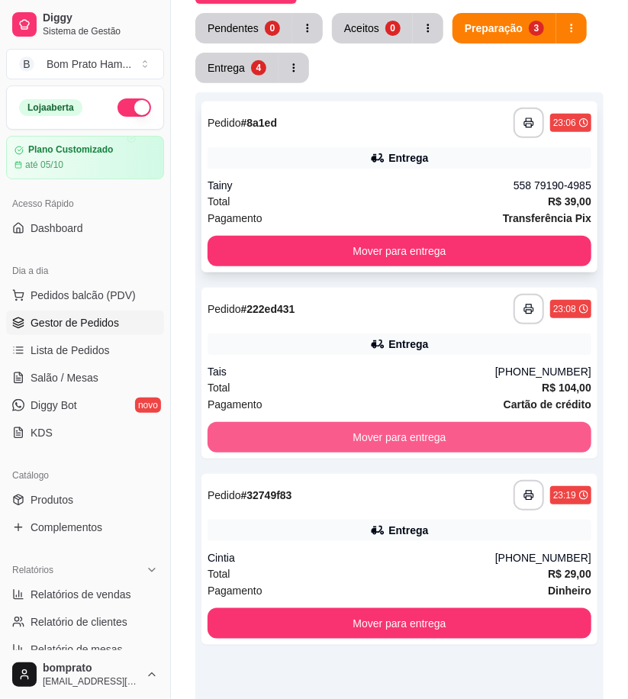
scroll to position [85, 0]
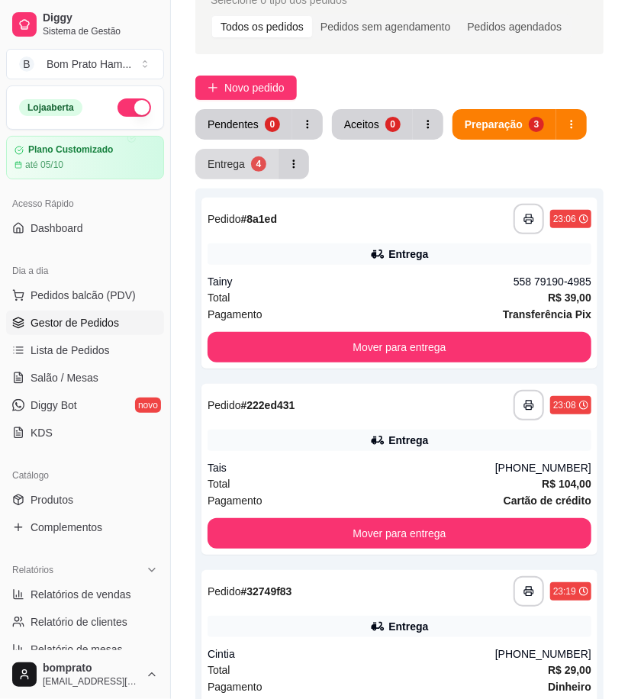
click at [243, 163] on button "Entrega 4" at bounding box center [236, 164] width 83 height 31
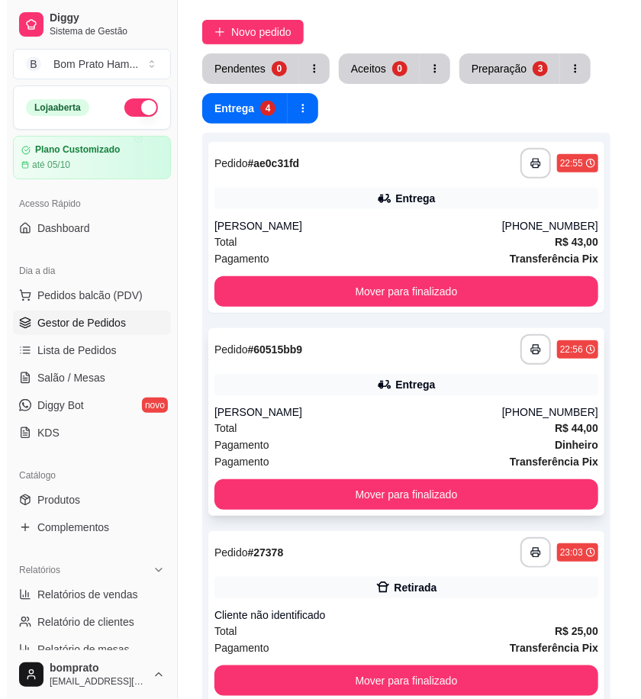
scroll to position [170, 0]
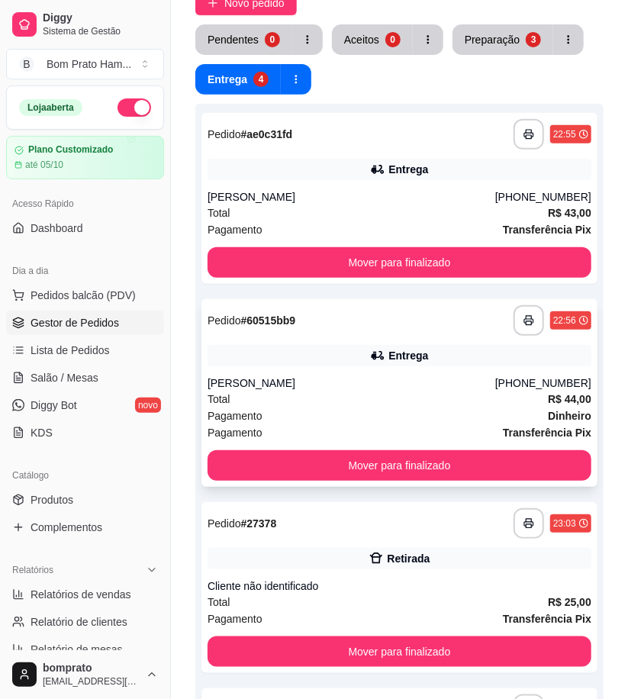
click at [342, 402] on div "Total R$ 44,00" at bounding box center [400, 399] width 384 height 17
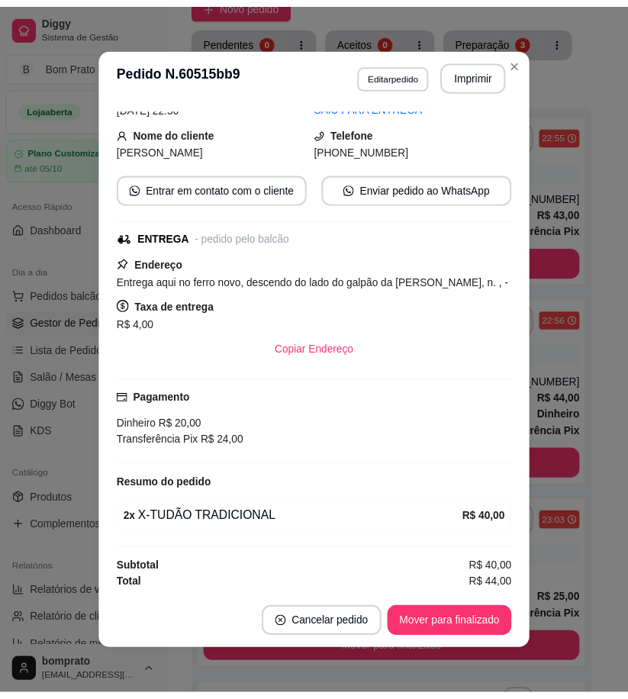
scroll to position [131, 0]
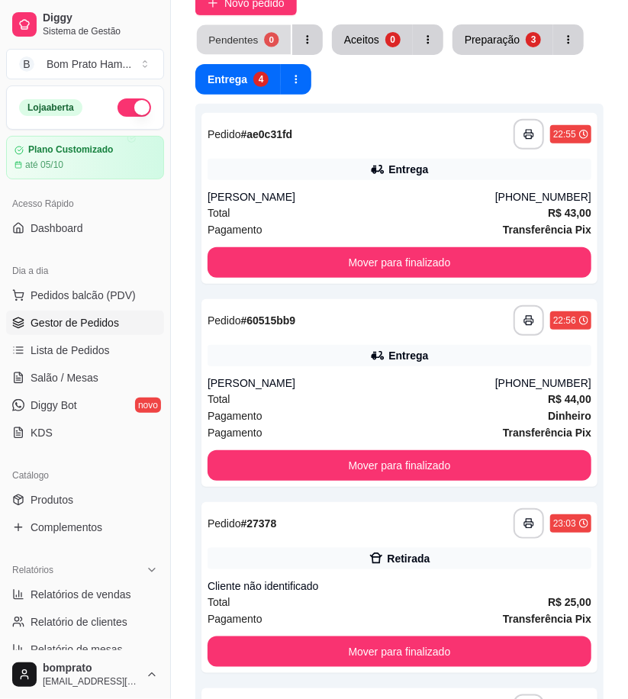
click at [247, 43] on div "Pendentes" at bounding box center [233, 39] width 50 height 15
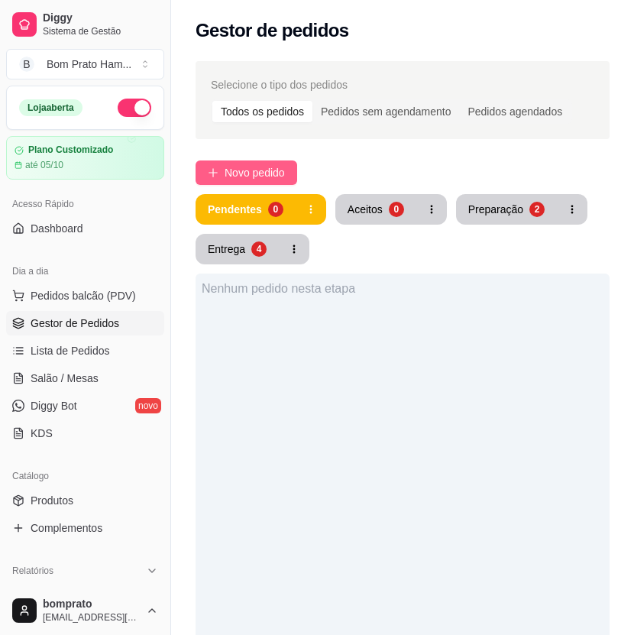
click at [285, 179] on span "Novo pedido" at bounding box center [254, 172] width 60 height 17
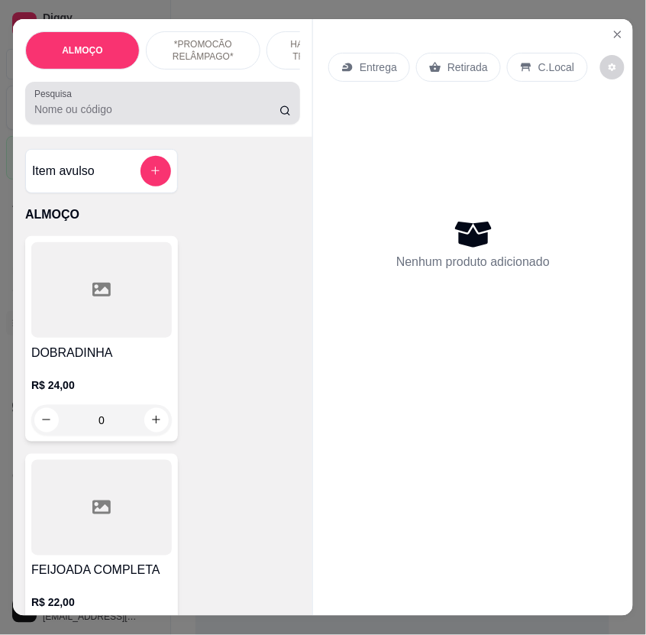
click at [134, 105] on div at bounding box center [162, 103] width 257 height 31
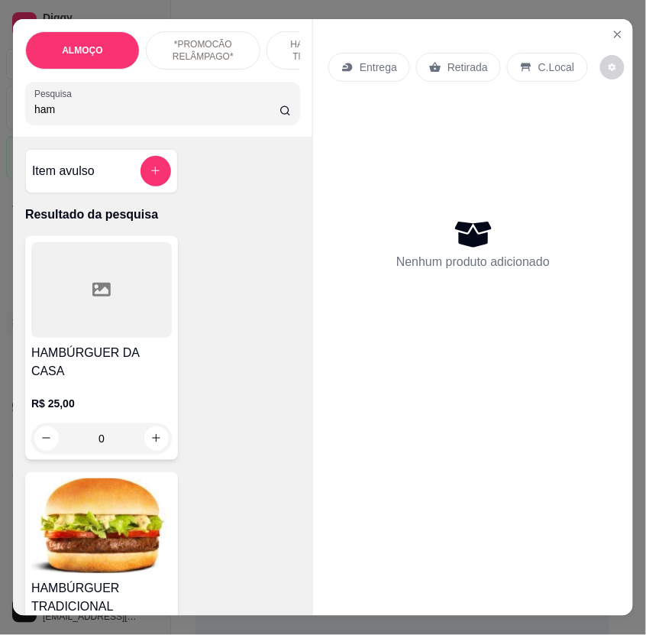
type input "ham"
click at [137, 556] on img at bounding box center [101, 525] width 141 height 95
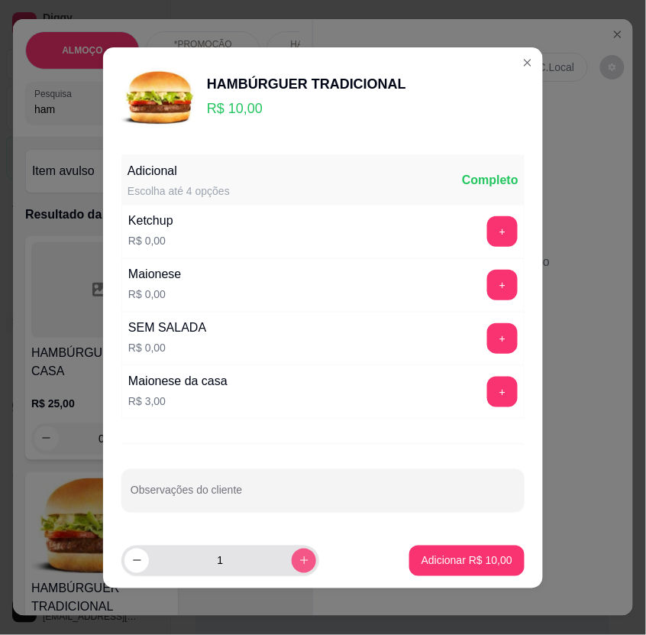
click at [299, 556] on icon "increase-product-quantity" at bounding box center [304, 559] width 11 height 11
type input "2"
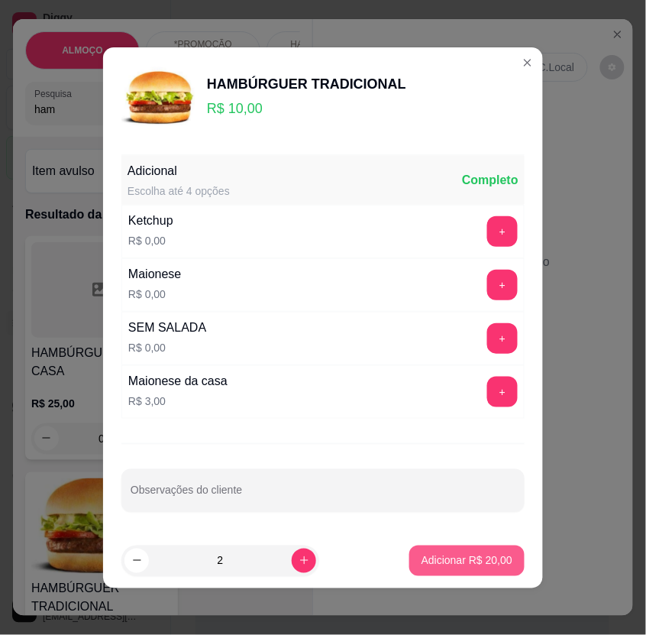
click at [438, 555] on p "Adicionar R$ 20,00" at bounding box center [467, 560] width 91 height 15
type input "2"
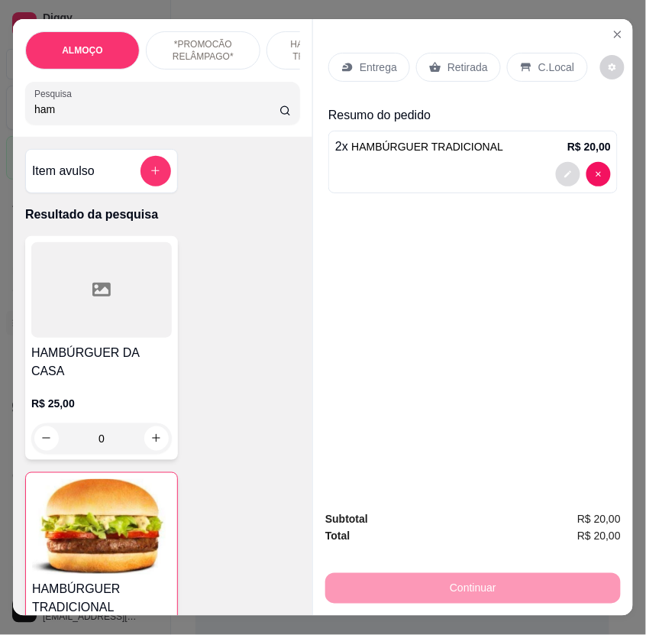
click at [564, 170] on icon "decrease-product-quantity" at bounding box center [568, 174] width 9 height 9
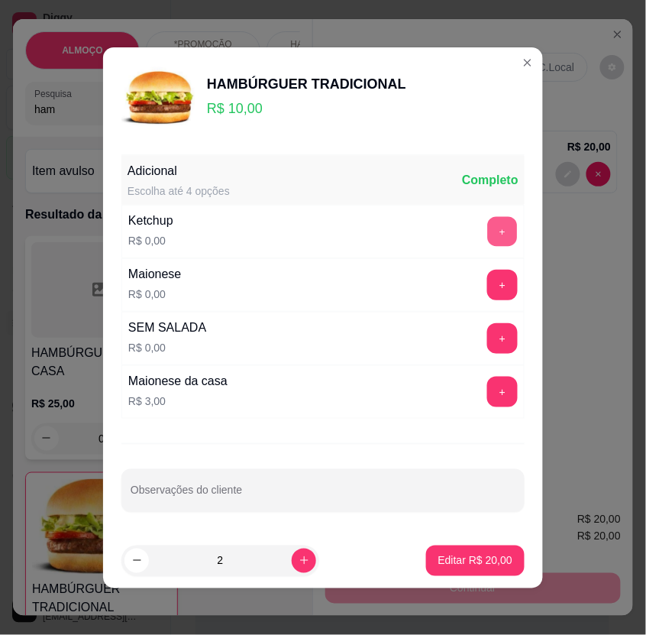
click at [488, 231] on button "+" at bounding box center [503, 231] width 30 height 30
click at [487, 295] on button "+" at bounding box center [502, 285] width 31 height 31
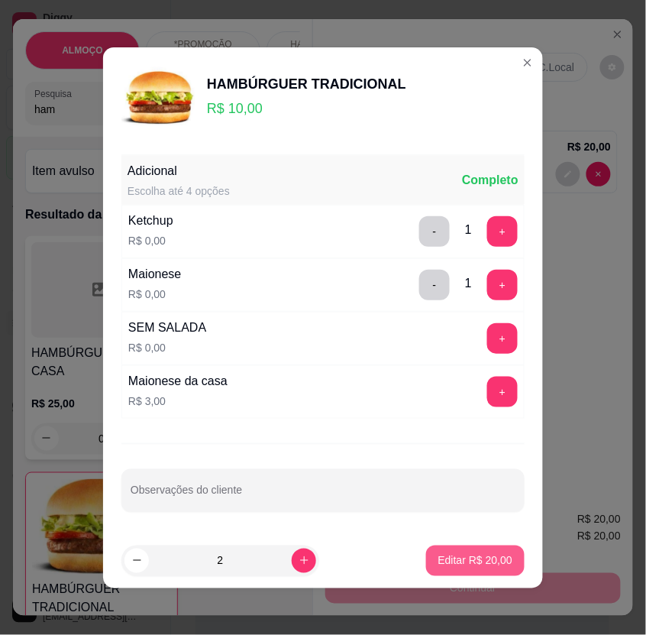
click at [492, 553] on p "Editar R$ 20,00" at bounding box center [475, 560] width 74 height 15
type input "0"
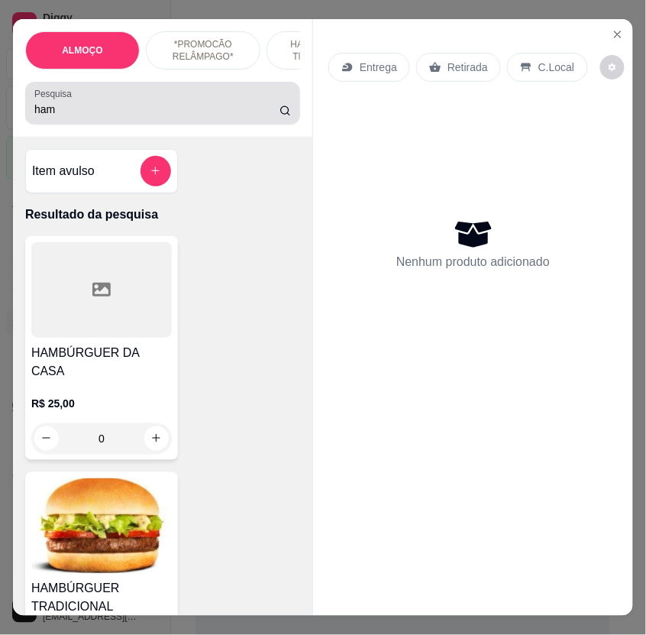
click at [72, 112] on input "ham" at bounding box center [156, 109] width 245 height 15
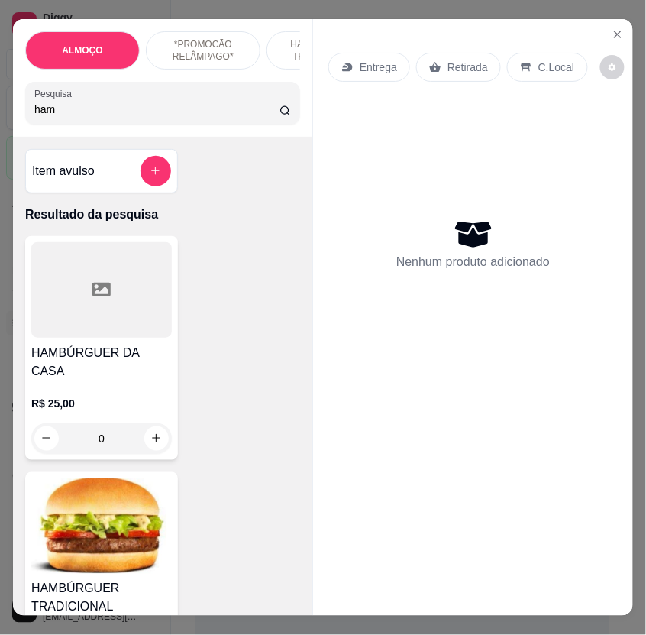
click at [72, 112] on input "ham" at bounding box center [156, 109] width 245 height 15
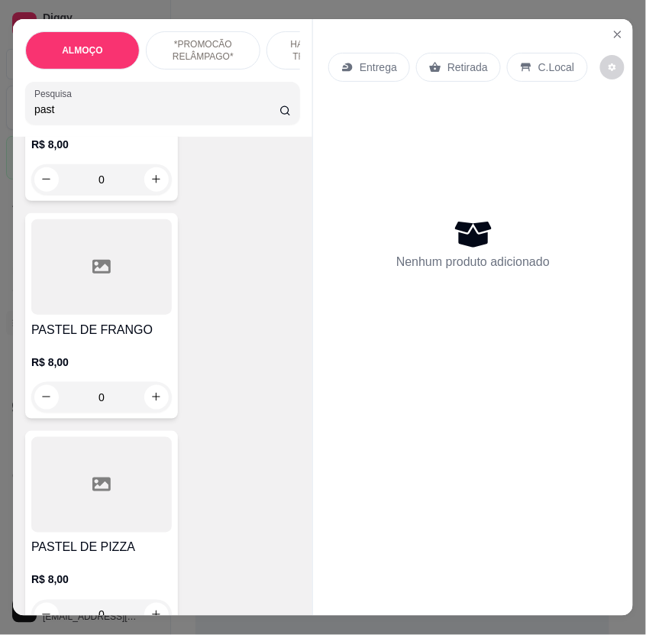
scroll to position [509, 0]
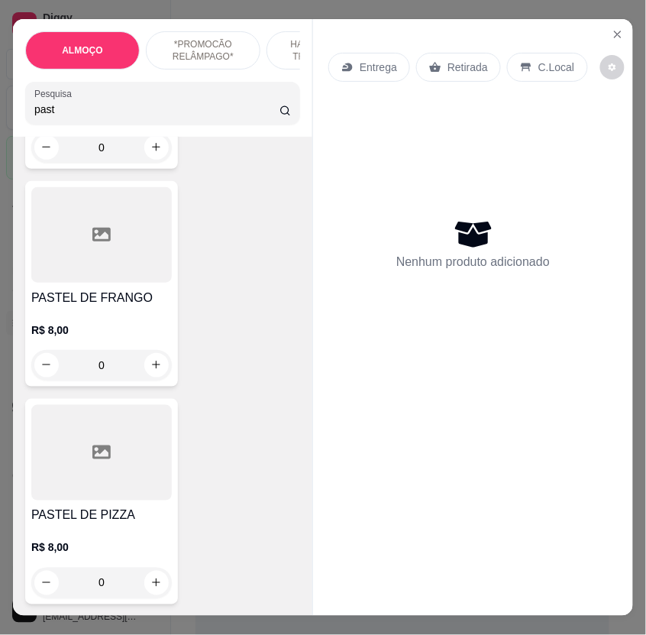
type input "past"
click at [153, 586] on div "0" at bounding box center [101, 582] width 141 height 31
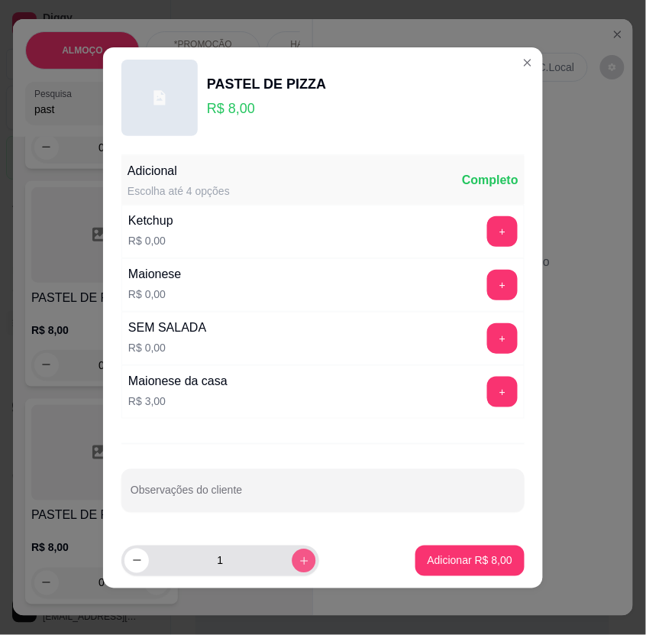
click at [299, 558] on icon "increase-product-quantity" at bounding box center [304, 559] width 11 height 11
type input "2"
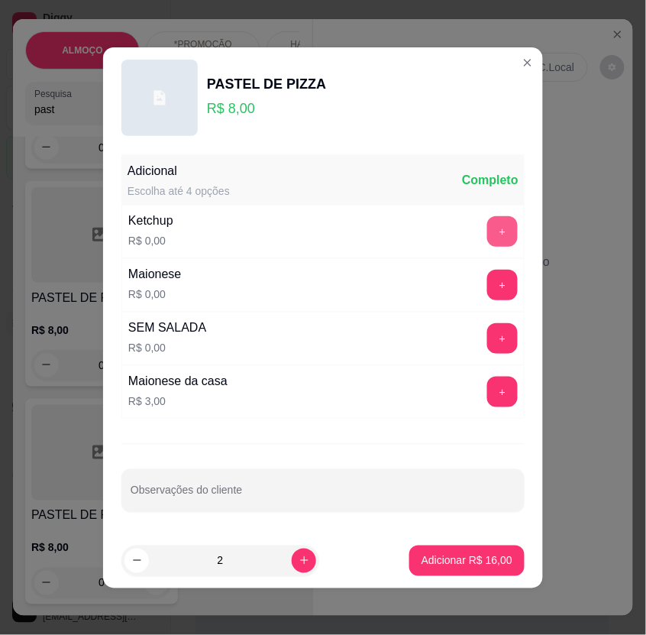
click at [487, 223] on button "+" at bounding box center [502, 231] width 31 height 31
click at [487, 286] on button "+" at bounding box center [502, 285] width 31 height 31
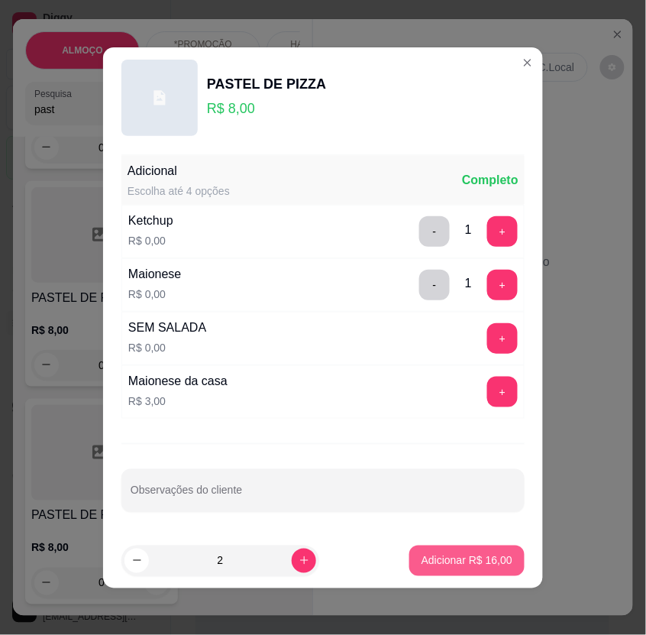
click at [467, 560] on p "Adicionar R$ 16,00" at bounding box center [467, 560] width 91 height 15
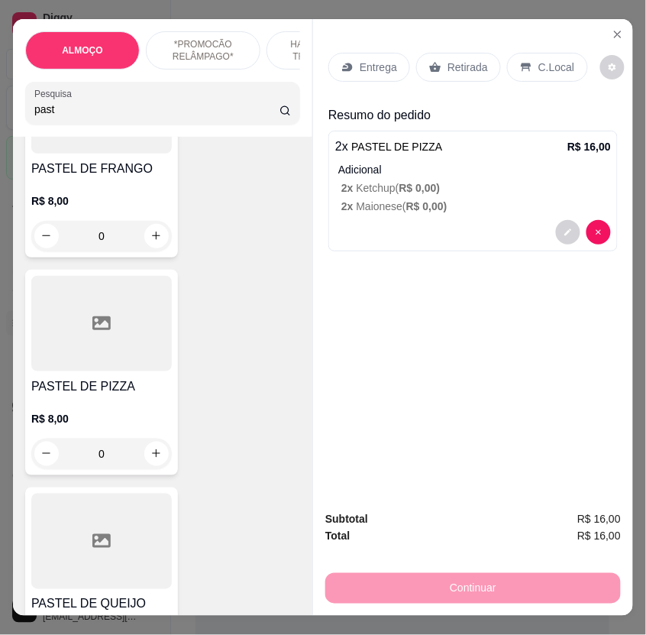
scroll to position [678, 0]
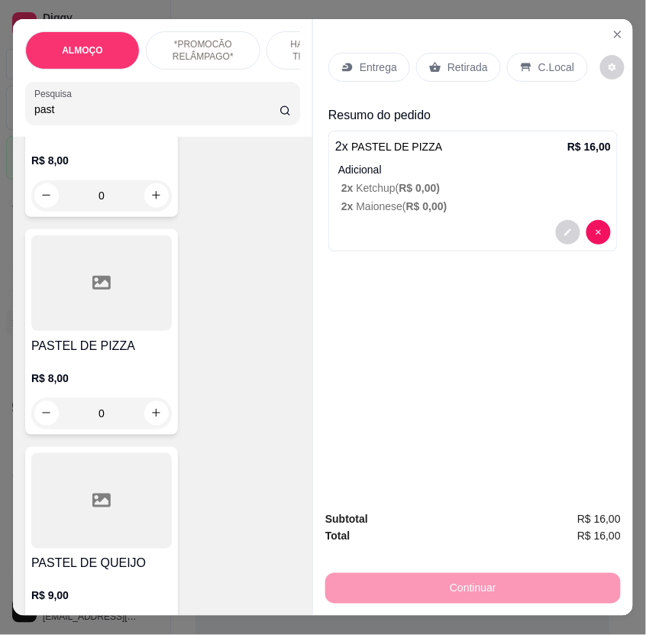
click at [143, 525] on div at bounding box center [101, 500] width 141 height 95
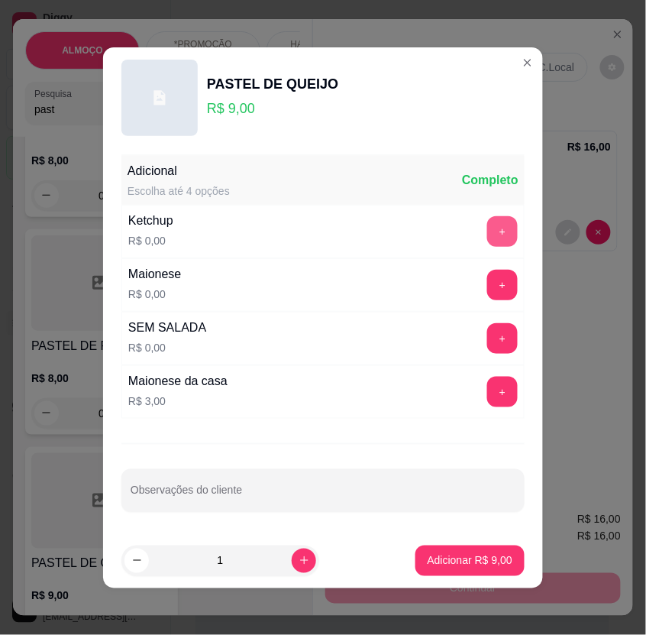
click at [487, 234] on button "+" at bounding box center [502, 231] width 31 height 31
click at [477, 300] on div "Maionese R$ 0,00 +" at bounding box center [322, 284] width 403 height 53
click at [487, 285] on button "+" at bounding box center [502, 285] width 31 height 31
click at [483, 530] on div "Adicional Escolha até 4 opções Completo Ketchup R$ 0,00 - 1 + Maionese R$ 0,00 …" at bounding box center [323, 340] width 440 height 385
click at [472, 576] on footer "1 Adicionar R$ 9,00" at bounding box center [323, 560] width 440 height 55
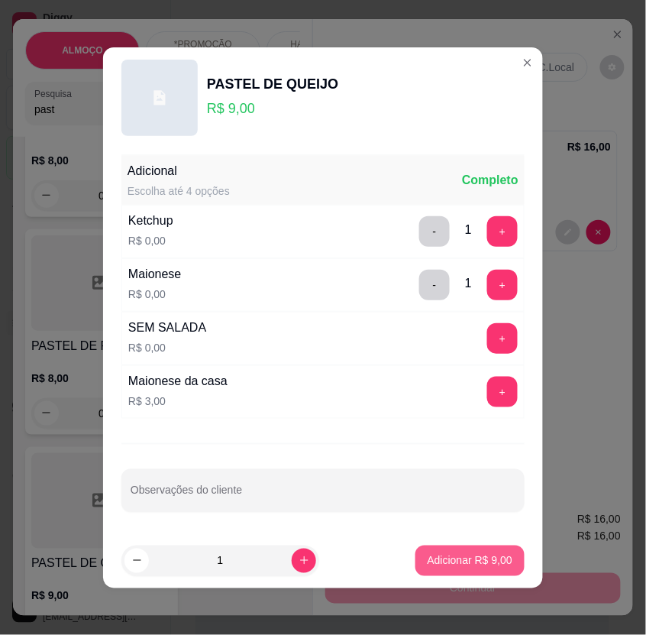
click at [484, 558] on p "Adicionar R$ 9,00" at bounding box center [470, 560] width 85 height 15
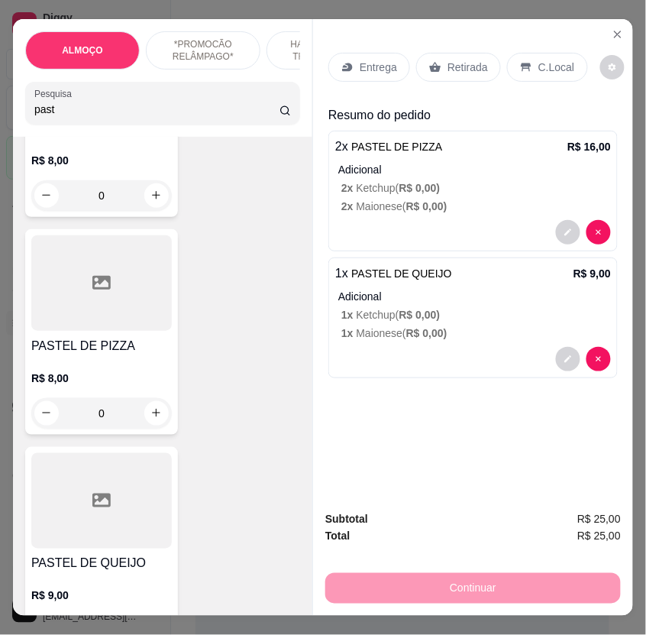
click at [456, 53] on div "Retirada" at bounding box center [458, 67] width 85 height 29
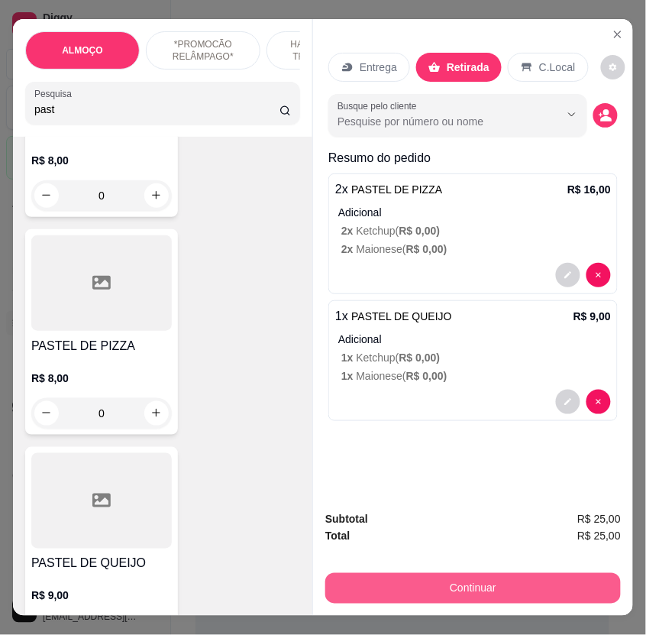
click at [533, 583] on button "Continuar" at bounding box center [473, 588] width 296 height 31
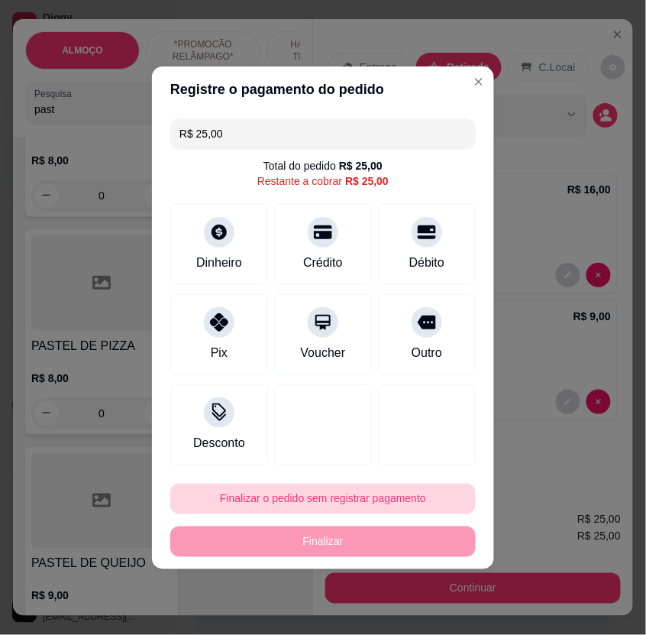
click at [400, 504] on button "Finalizar o pedido sem registrar pagamento" at bounding box center [322, 498] width 305 height 31
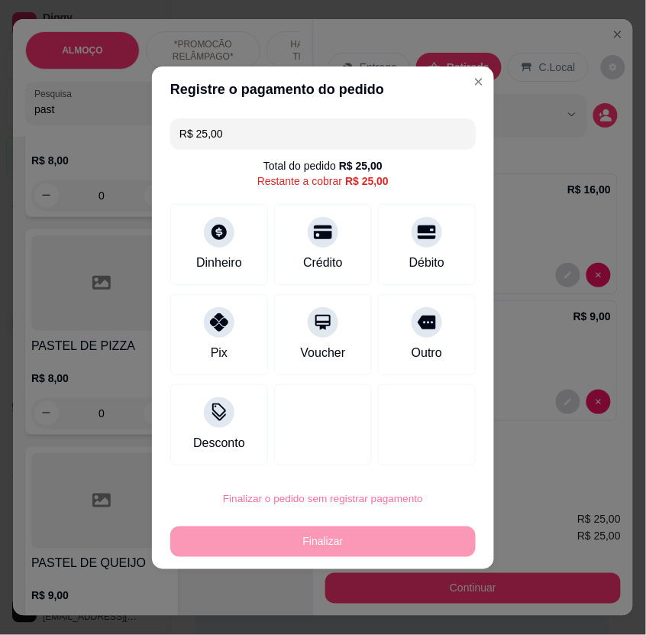
click at [428, 452] on button "Confirmar" at bounding box center [416, 456] width 57 height 24
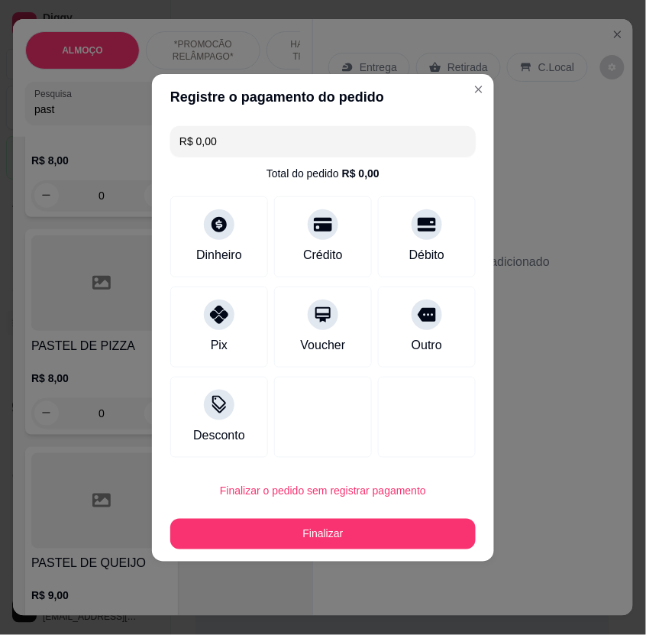
type input "R$ 0,00"
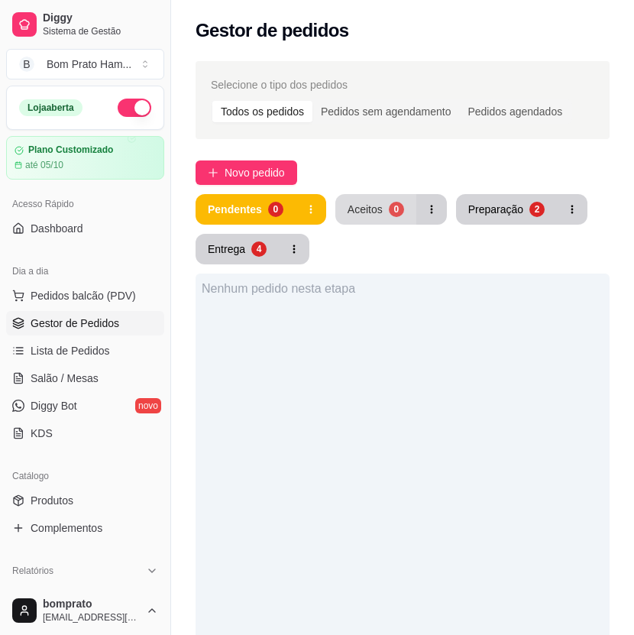
click at [394, 202] on div "0" at bounding box center [396, 209] width 15 height 15
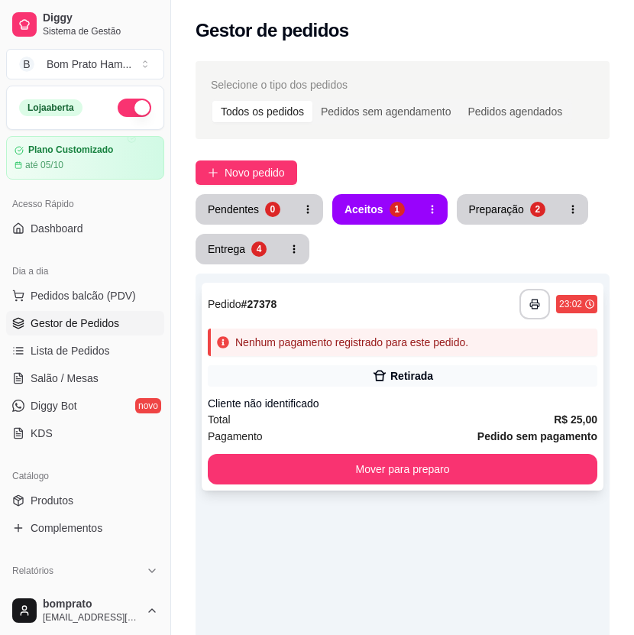
click at [391, 388] on div "**********" at bounding box center [403, 387] width 402 height 208
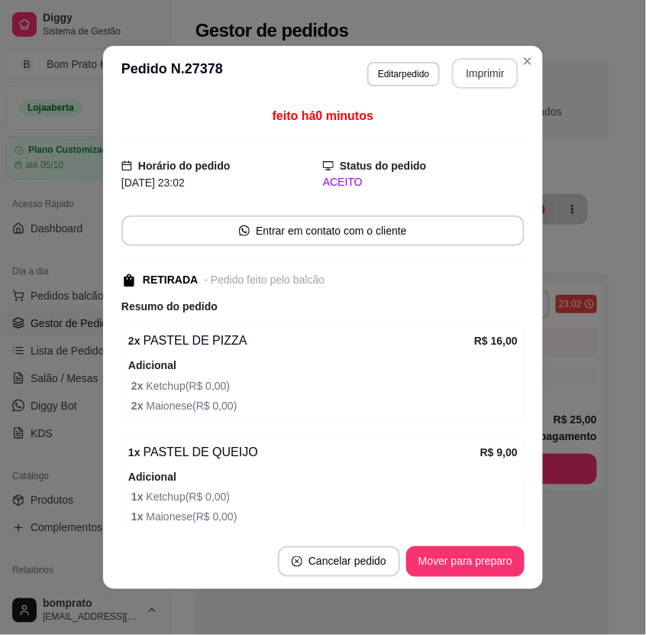
click at [484, 64] on button "Imprimir" at bounding box center [485, 73] width 66 height 31
click at [494, 555] on button "Mover para preparo" at bounding box center [465, 561] width 118 height 31
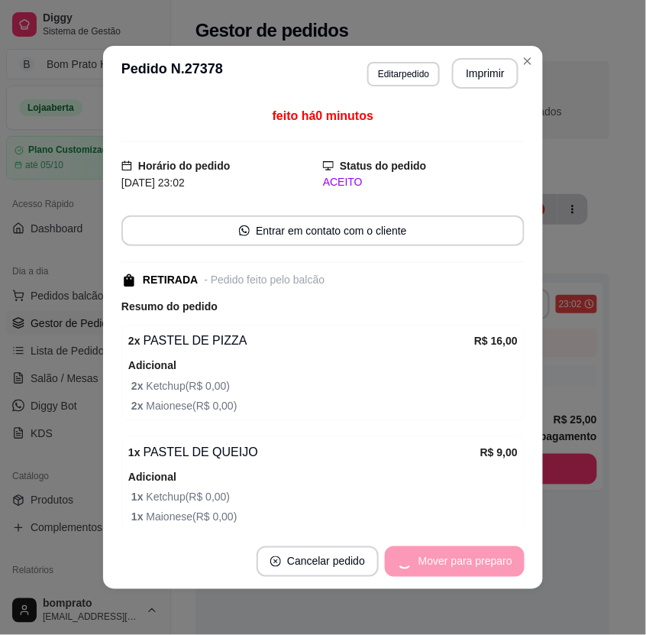
click at [529, 538] on footer "Cancelar pedido Mover para preparo" at bounding box center [323, 561] width 440 height 55
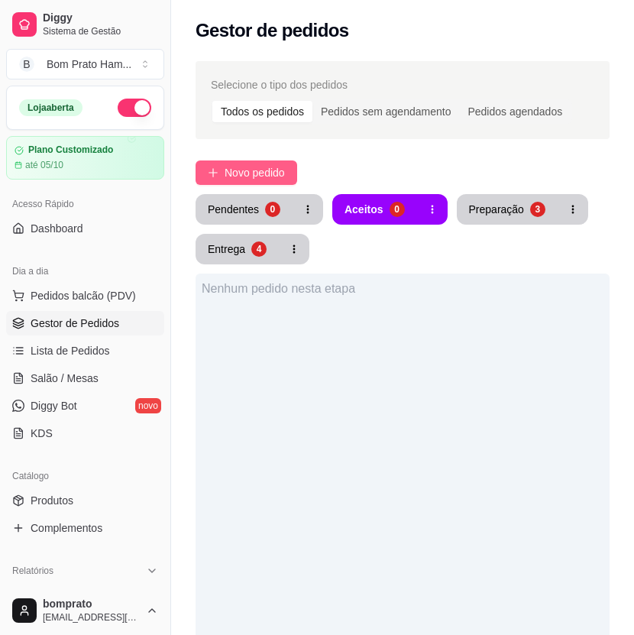
click at [273, 162] on button "Novo pedido" at bounding box center [246, 172] width 102 height 24
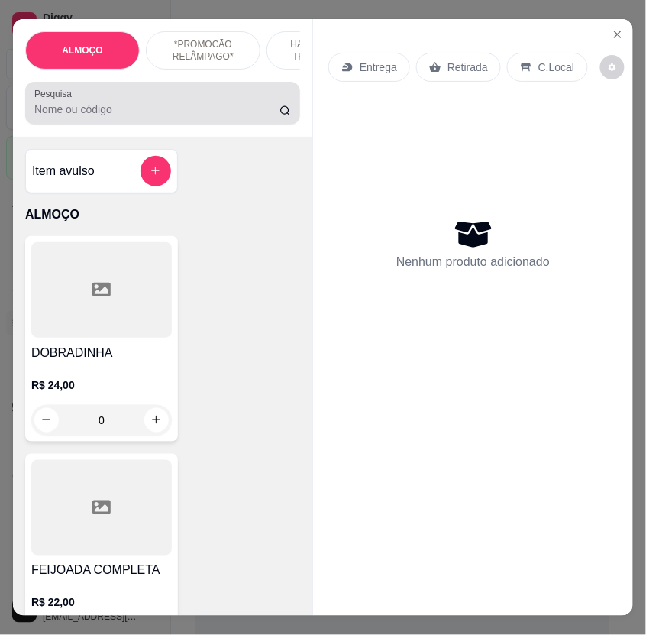
click at [120, 117] on input "Pesquisa" at bounding box center [156, 109] width 245 height 15
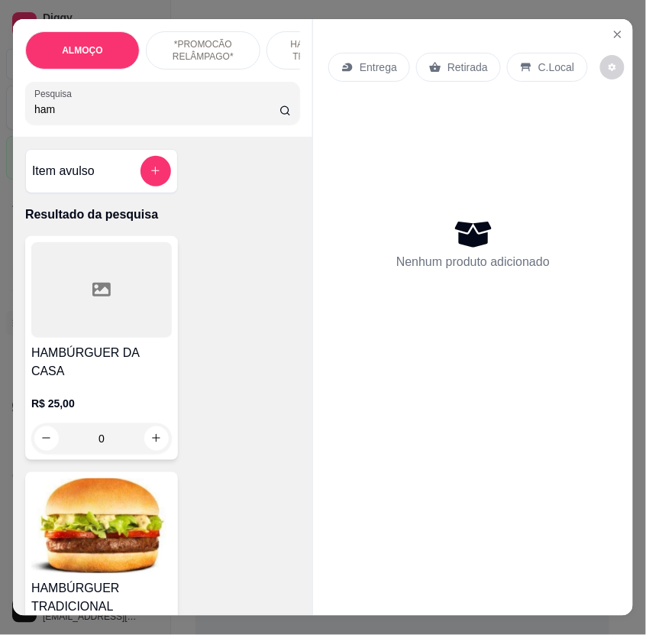
type input "ham"
click at [65, 557] on img at bounding box center [101, 525] width 141 height 95
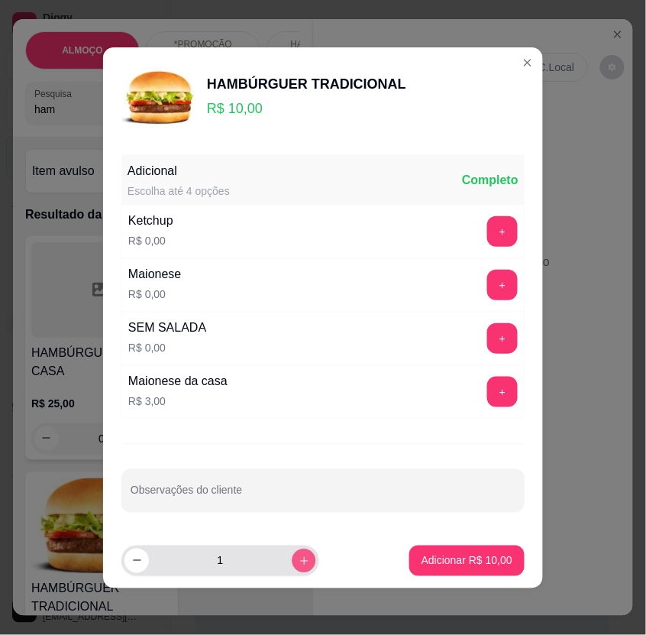
click at [299, 556] on icon "increase-product-quantity" at bounding box center [304, 559] width 11 height 11
type input "2"
click at [488, 224] on button "+" at bounding box center [503, 231] width 30 height 30
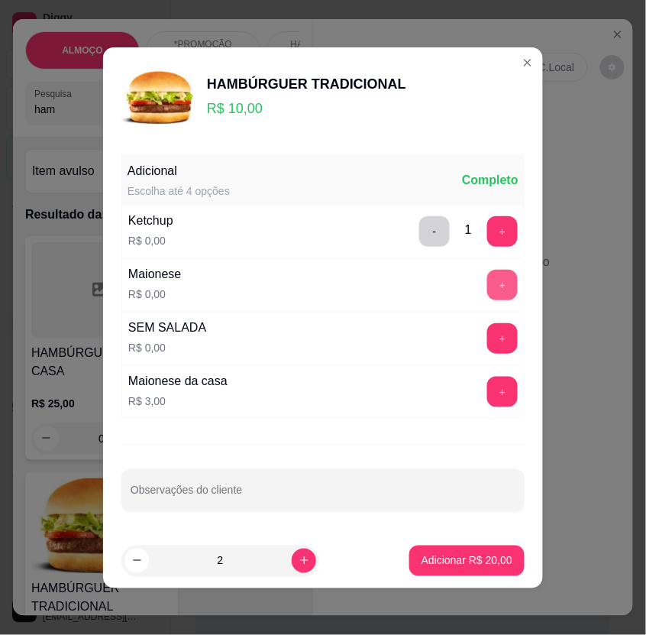
click at [487, 279] on button "+" at bounding box center [502, 285] width 31 height 31
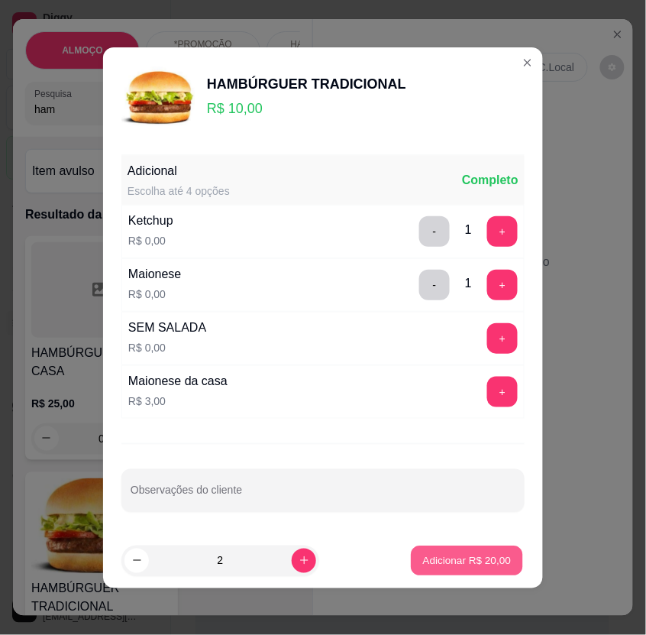
click at [478, 560] on p "Adicionar R$ 20,00" at bounding box center [467, 560] width 89 height 15
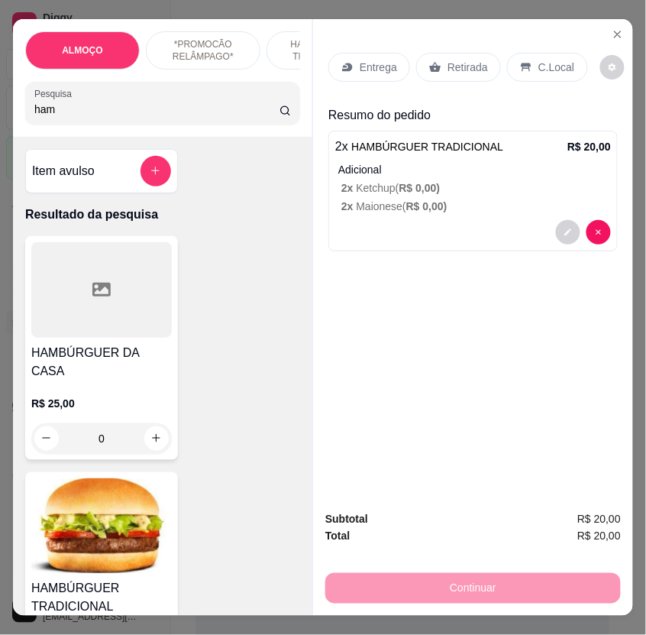
click at [370, 62] on p "Entrega" at bounding box center [378, 67] width 37 height 15
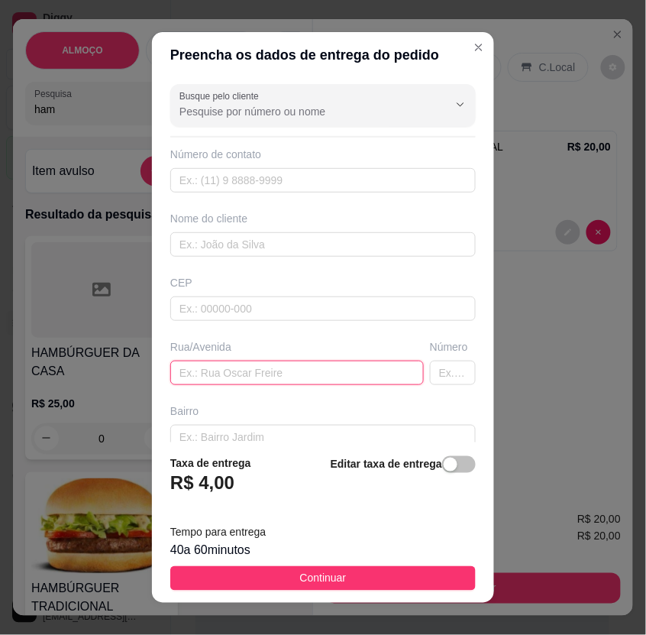
paste input "[PERSON_NAME] 35 perto do [GEOGRAPHIC_DATA] antes de subir o ginasio numa rua a…"
type input "[PERSON_NAME] 35 perto do [GEOGRAPHIC_DATA] antes de subir o ginasio numa rua a…"
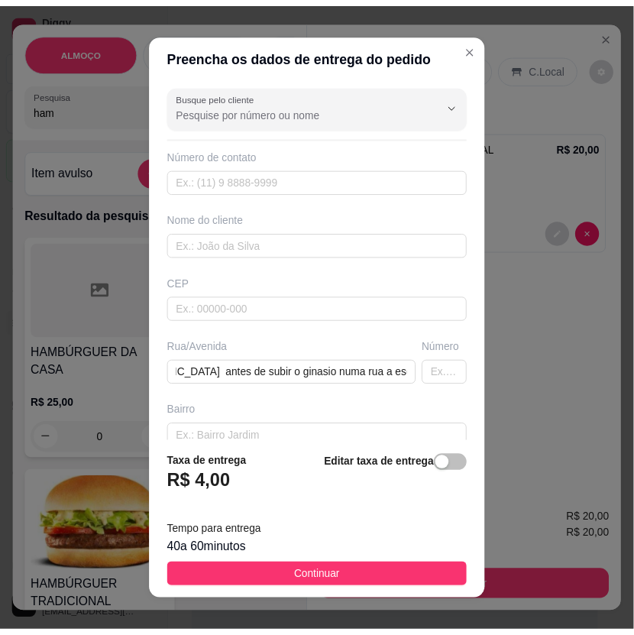
scroll to position [0, 0]
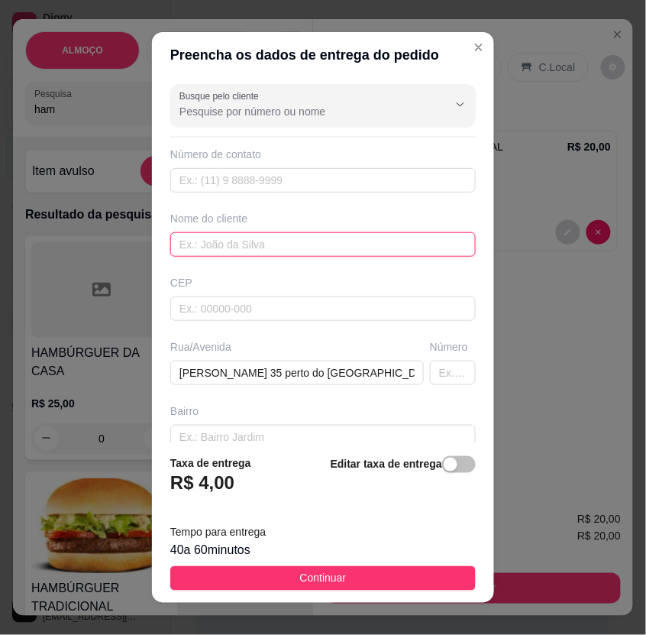
paste input "[PERSON_NAME]"
type input "[PERSON_NAME]"
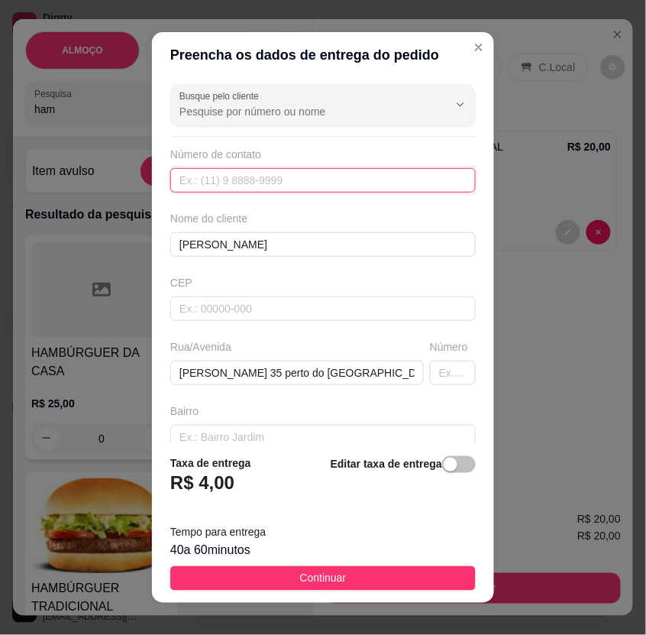
paste input "558 78875-6896"
type input "558 78875-6896"
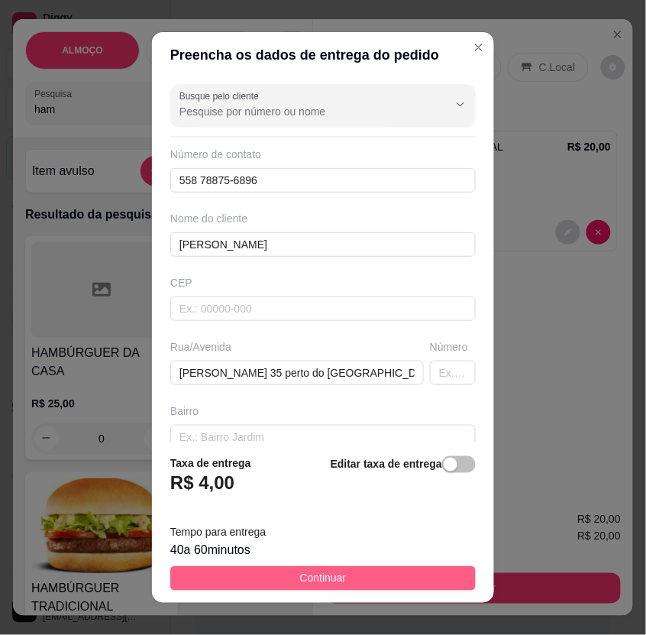
drag, startPoint x: 342, startPoint y: 570, endPoint x: 552, endPoint y: 592, distance: 211.1
click at [344, 570] on button "Continuar" at bounding box center [322, 578] width 305 height 24
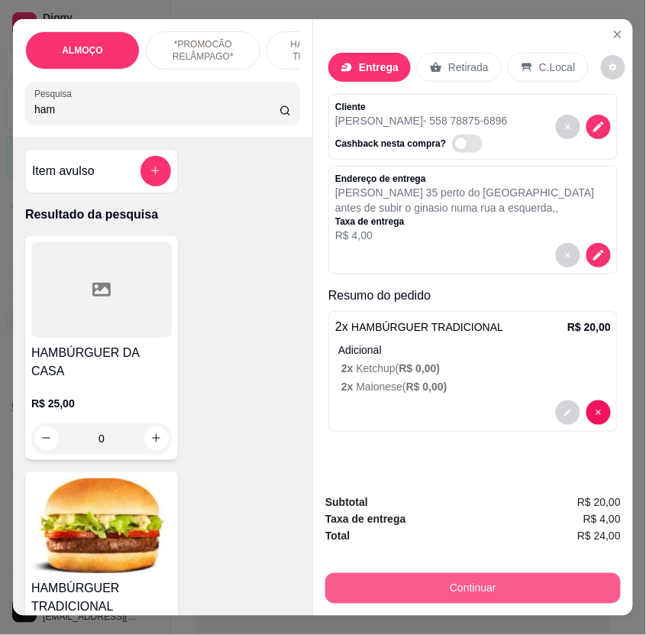
click at [601, 573] on button "Continuar" at bounding box center [473, 588] width 296 height 31
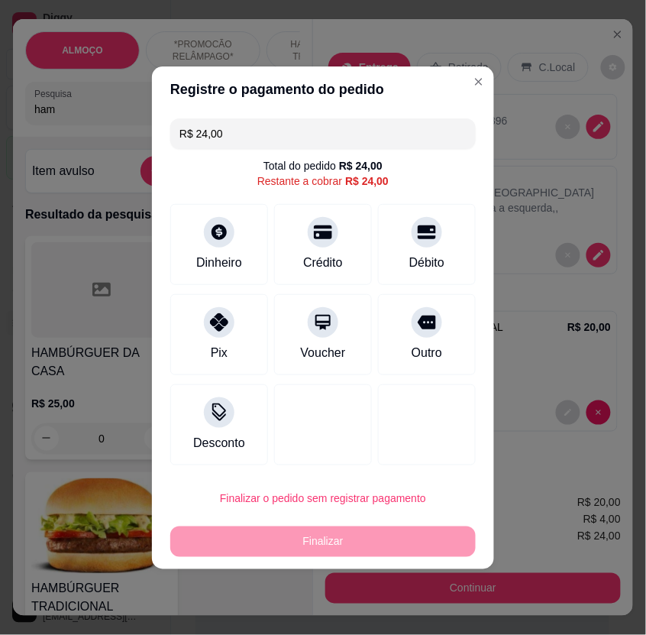
click at [242, 133] on input "R$ 24,00" at bounding box center [322, 133] width 287 height 31
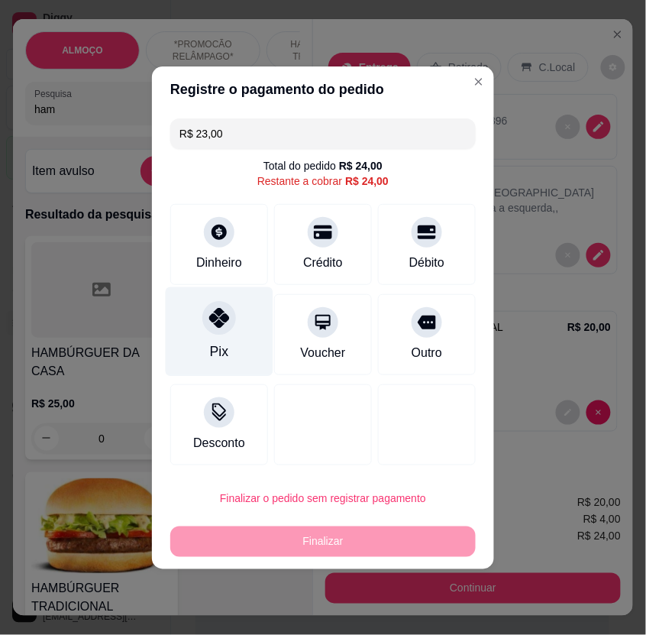
click at [231, 332] on div "Pix" at bounding box center [220, 330] width 108 height 89
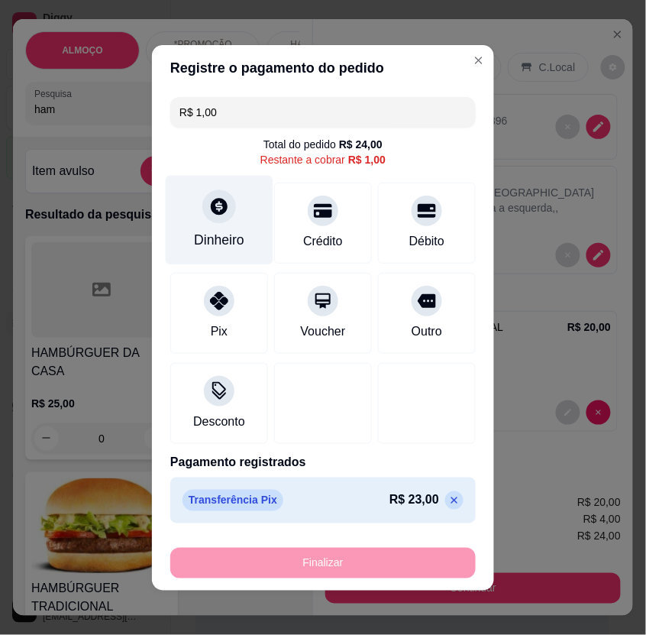
click at [217, 231] on div "Dinheiro" at bounding box center [219, 240] width 50 height 20
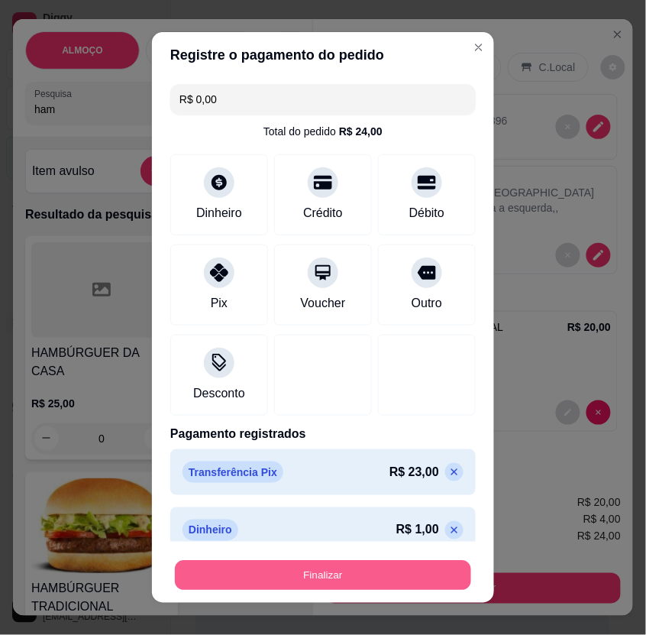
click at [422, 569] on button "Finalizar" at bounding box center [323, 575] width 296 height 30
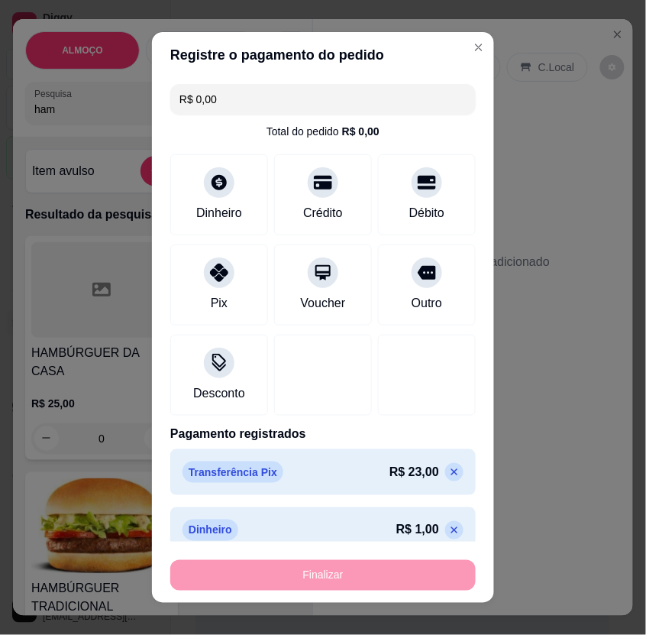
type input "-R$ 24,00"
